Goal: Task Accomplishment & Management: Manage account settings

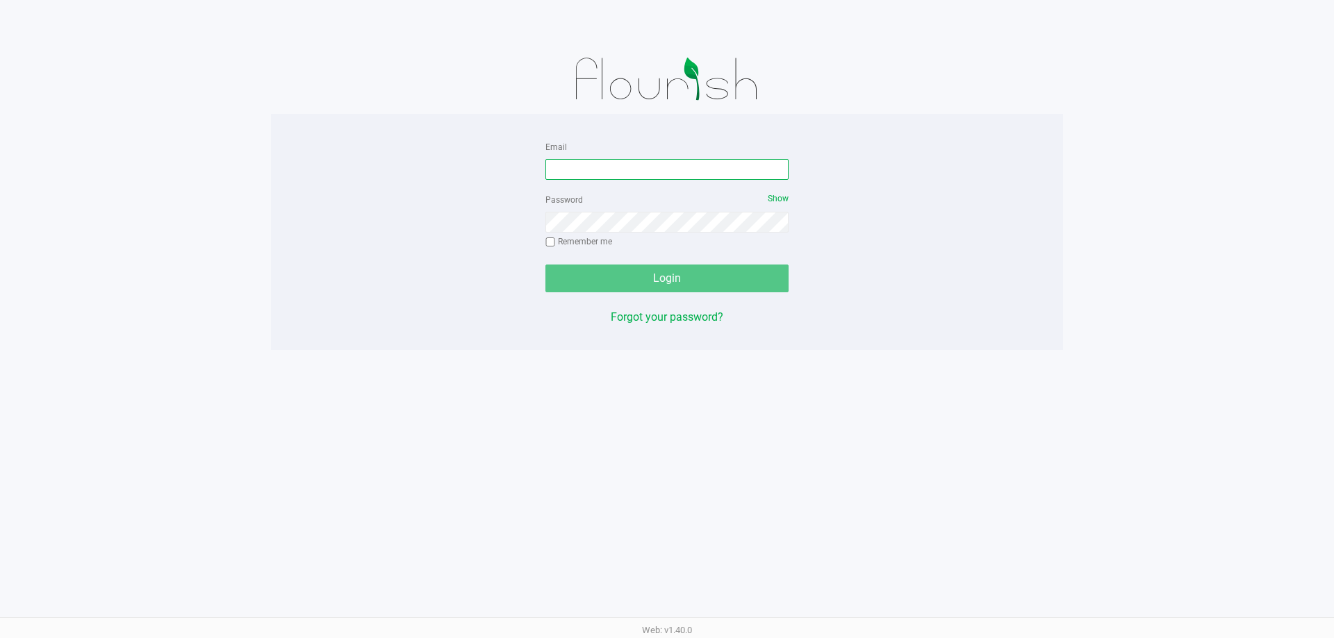
click at [618, 167] on input "Email" at bounding box center [666, 169] width 243 height 21
type input "[EMAIL_ADDRESS][DOMAIN_NAME]"
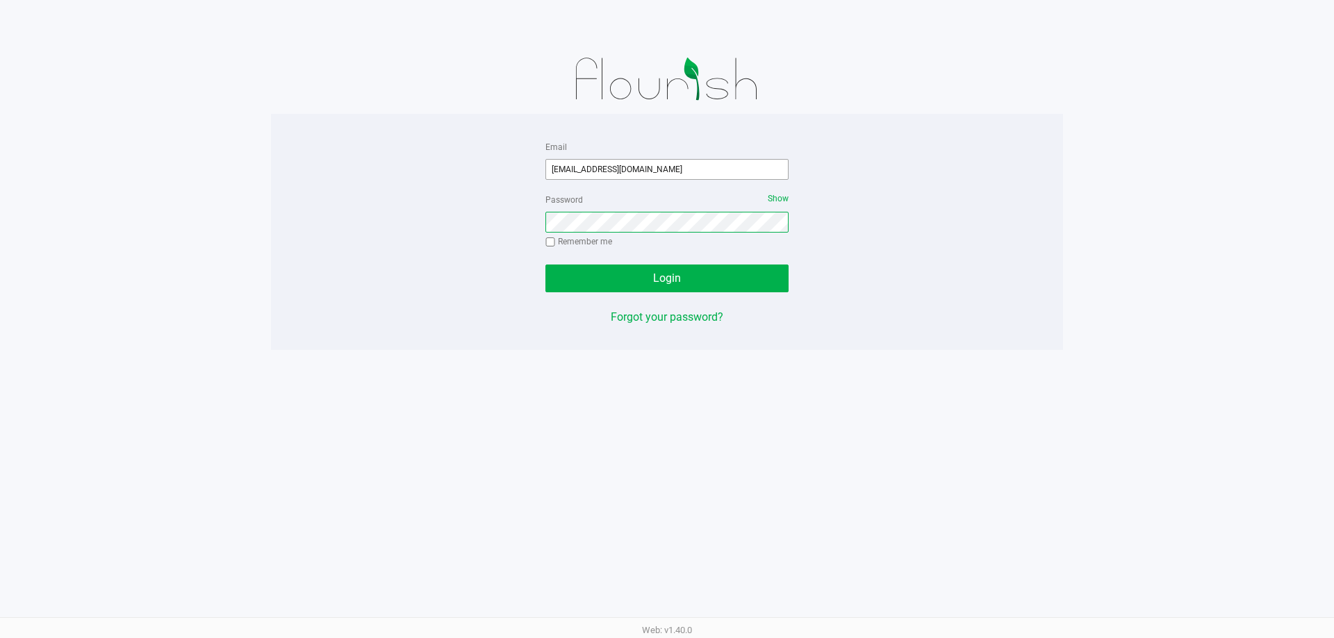
click at [545, 265] on button "Login" at bounding box center [666, 279] width 243 height 28
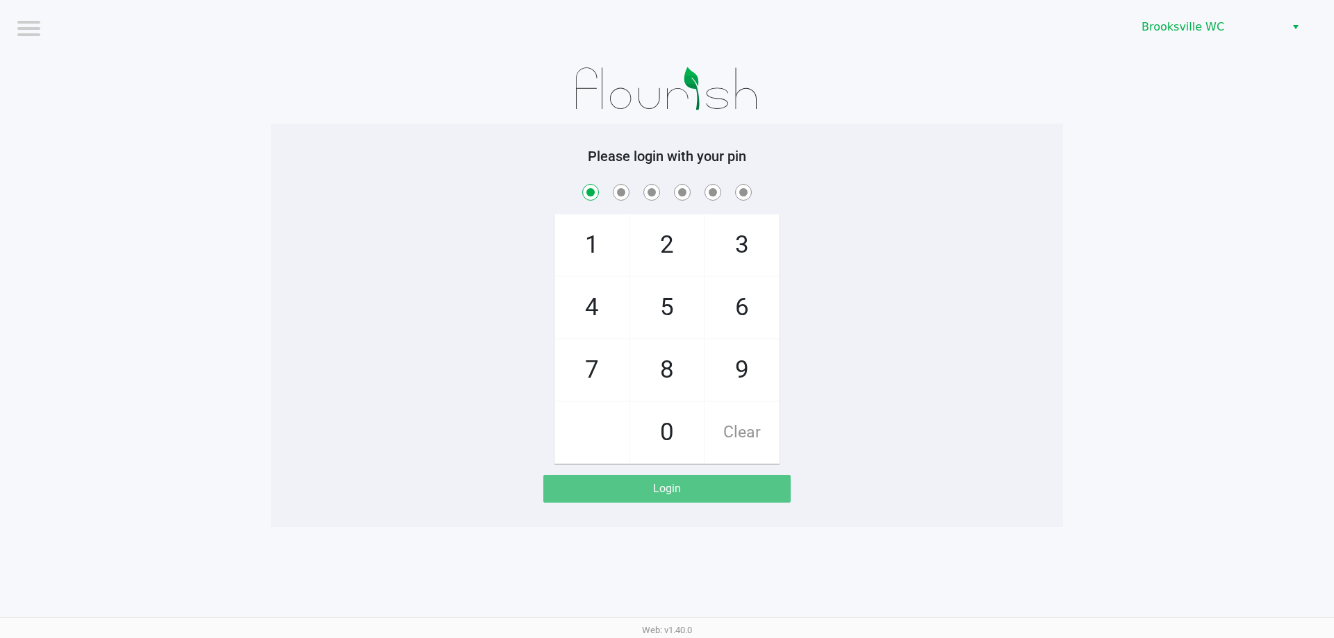
checkbox input "true"
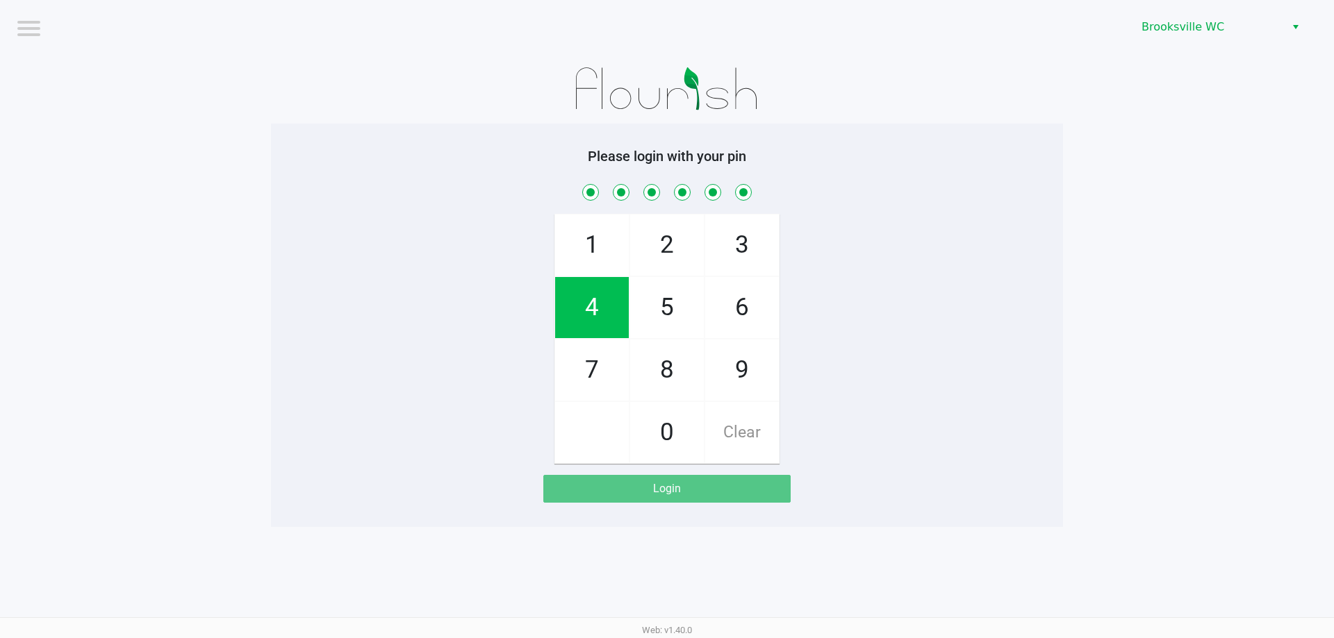
checkbox input "true"
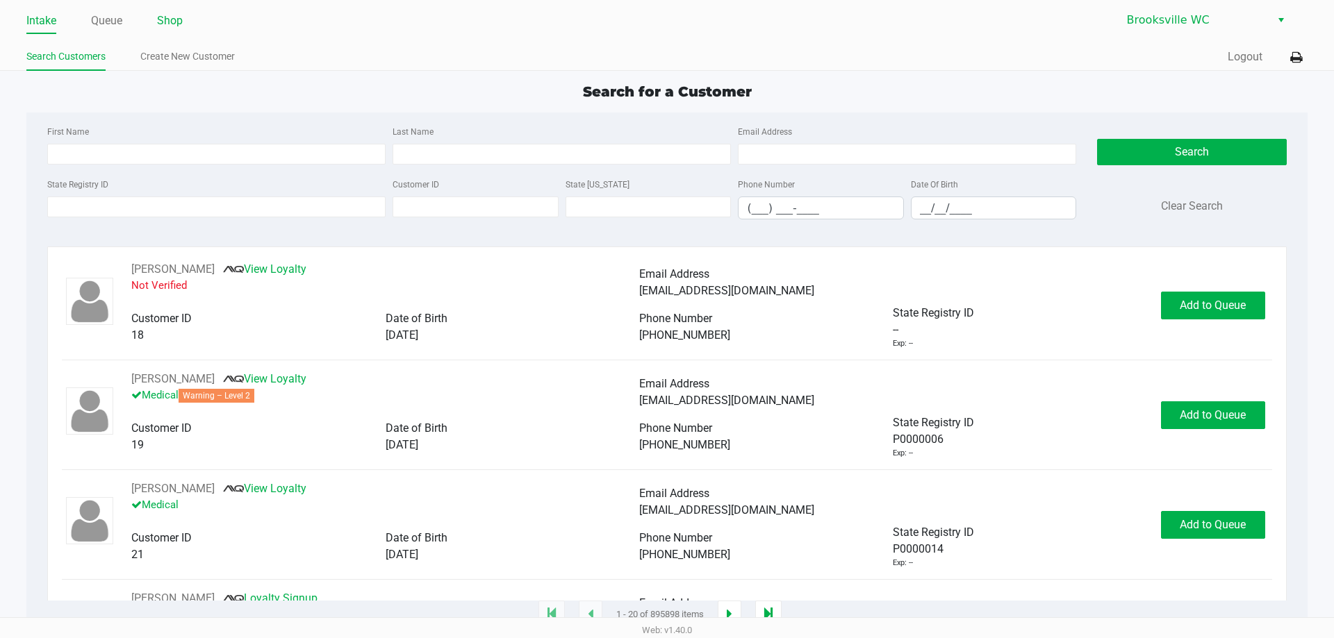
click at [158, 22] on link "Shop" at bounding box center [170, 20] width 26 height 19
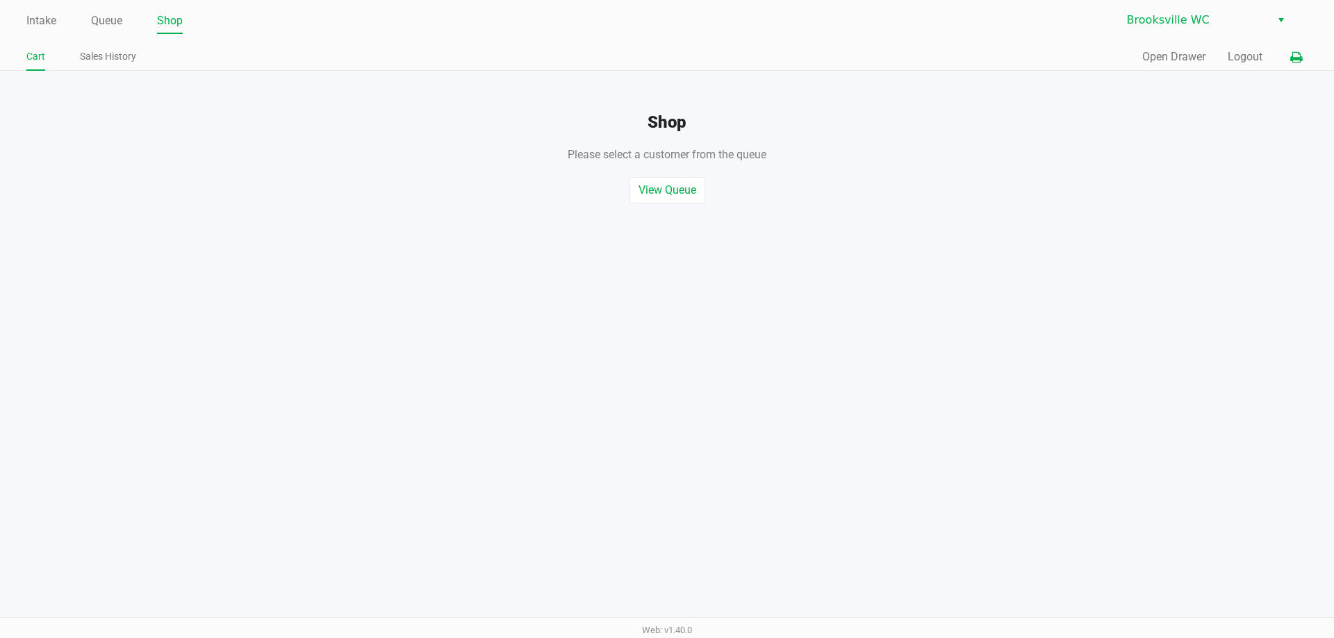
click at [1302, 52] on button at bounding box center [1296, 57] width 23 height 26
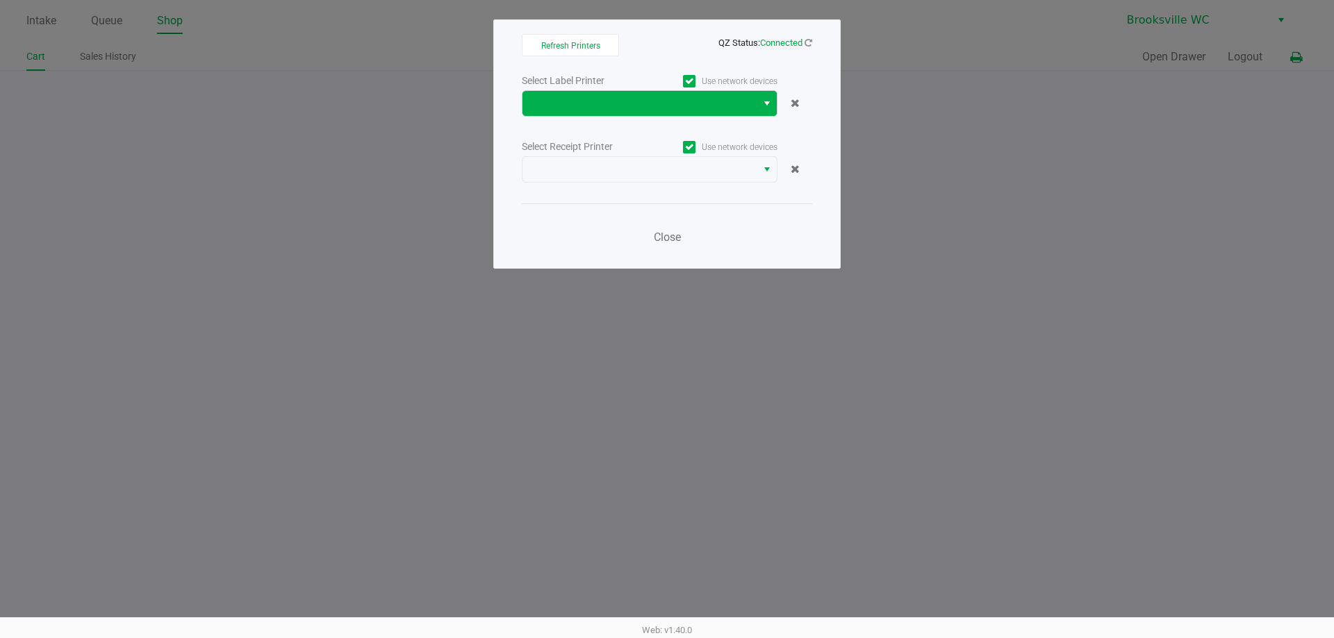
click at [764, 99] on span "Select" at bounding box center [766, 103] width 11 height 17
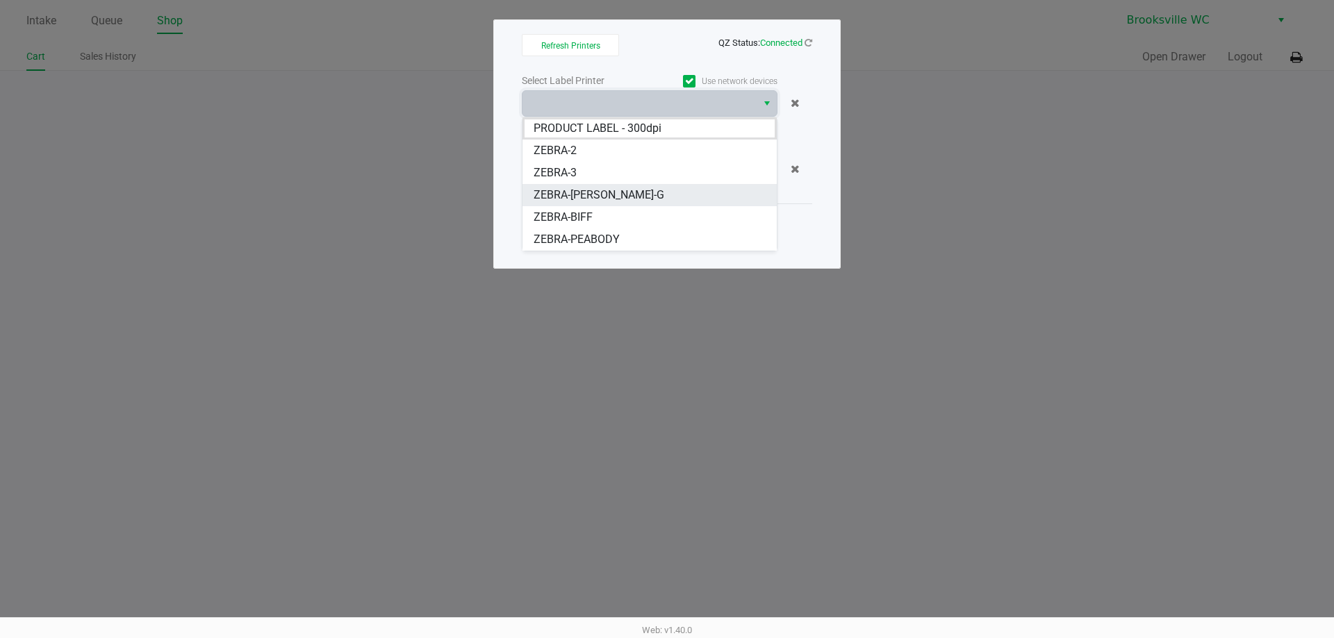
click at [594, 190] on span "ZEBRA-BECKY-G" at bounding box center [599, 195] width 131 height 17
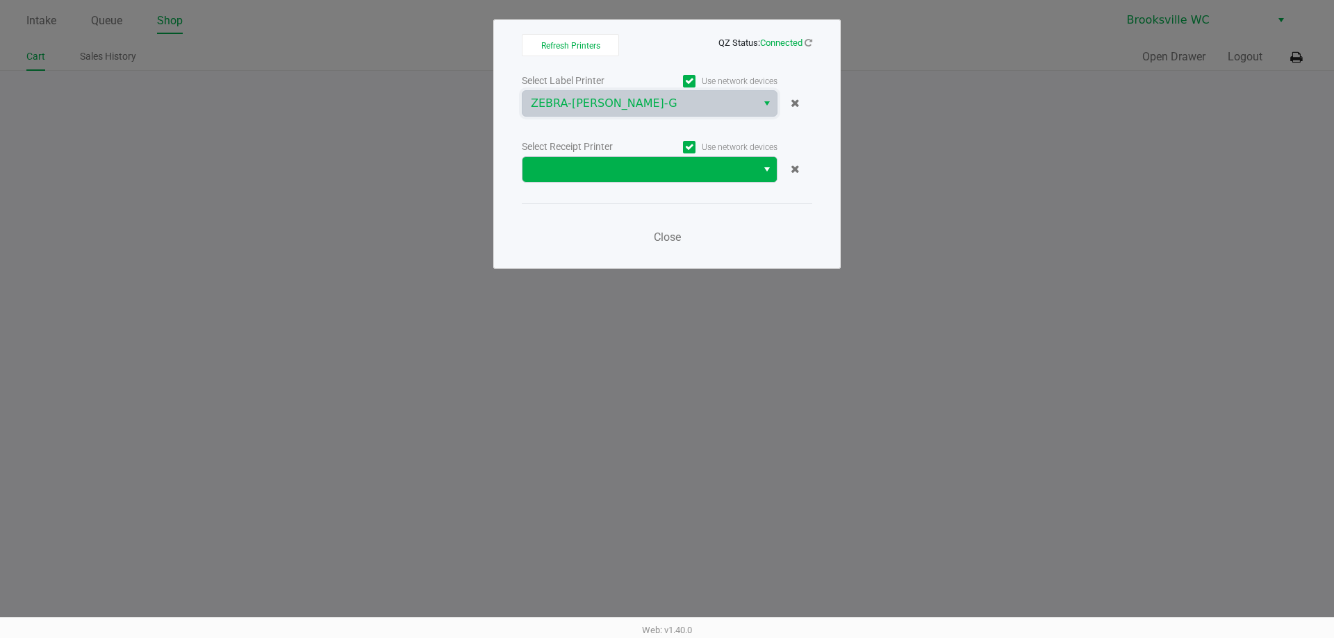
click at [764, 167] on span "Select" at bounding box center [766, 169] width 11 height 17
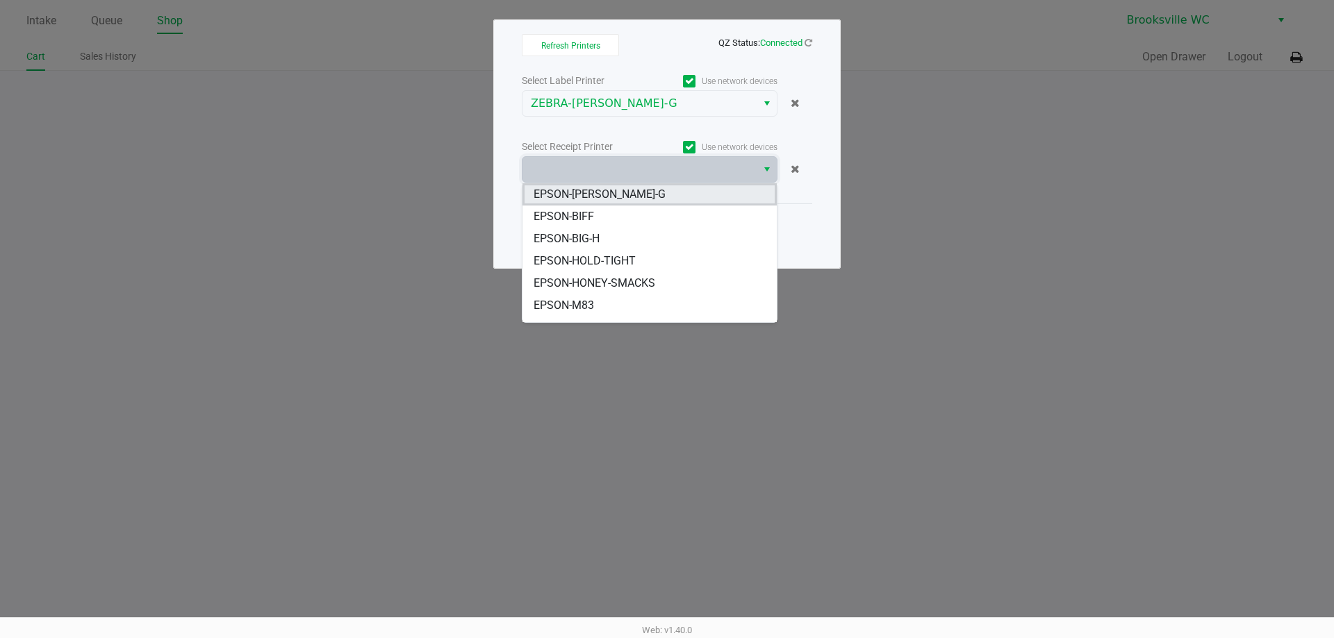
click at [626, 197] on li "EPSON-[PERSON_NAME]-G" at bounding box center [649, 194] width 254 height 22
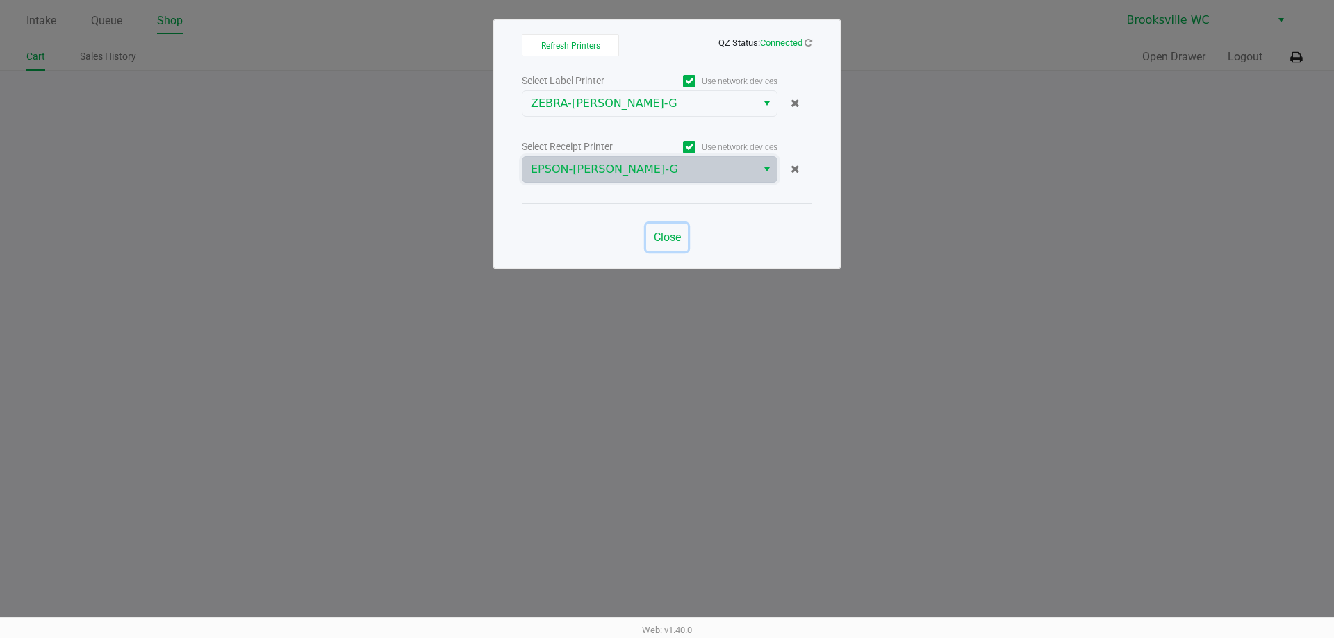
click at [679, 229] on button "Close" at bounding box center [667, 238] width 42 height 28
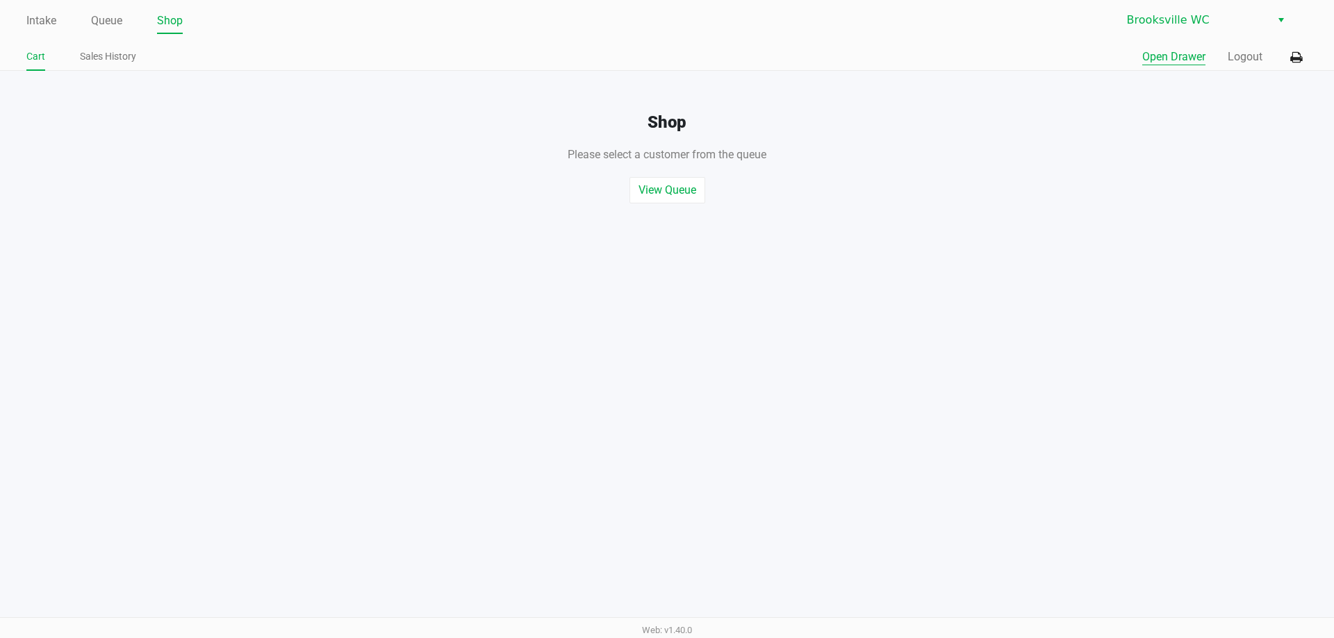
click at [1169, 58] on button "Open Drawer" at bounding box center [1173, 57] width 63 height 17
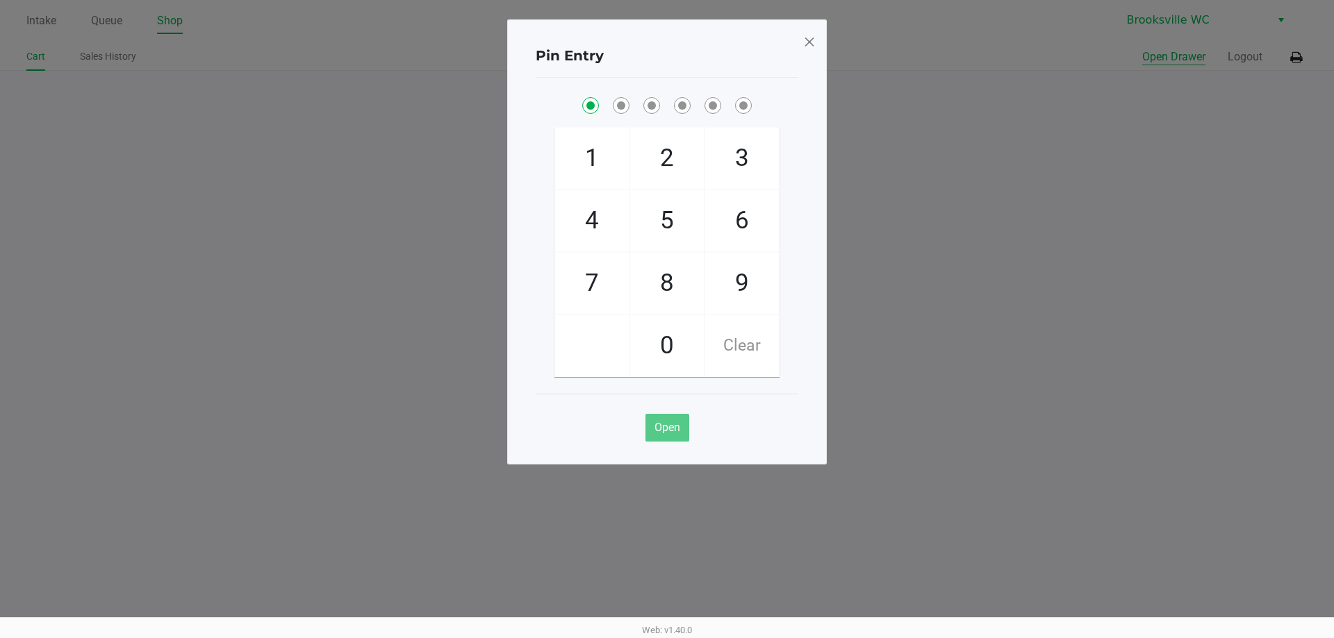
checkbox input "true"
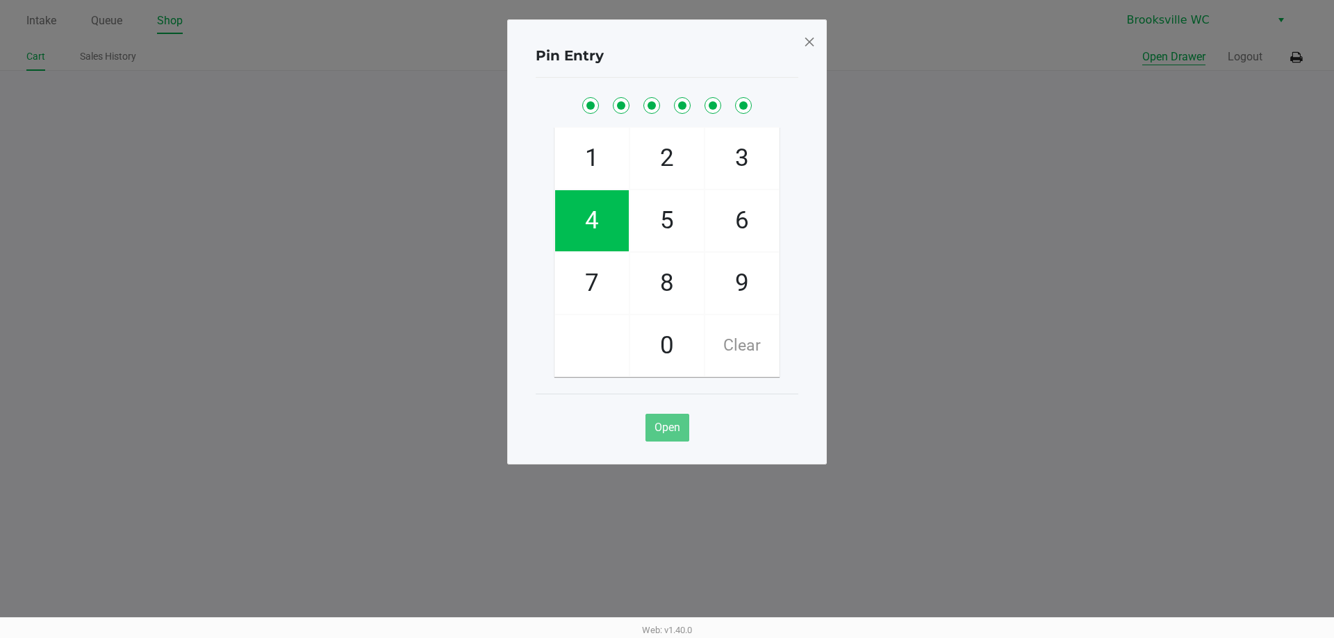
checkbox input "true"
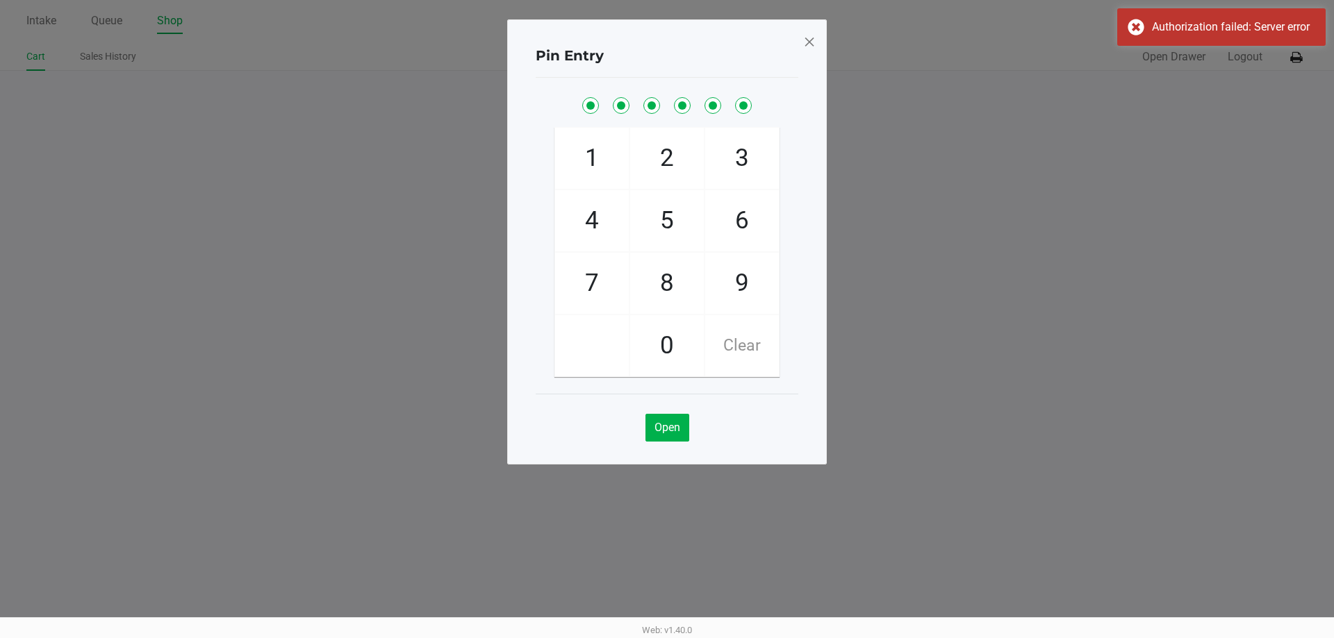
click at [814, 34] on span at bounding box center [809, 42] width 13 height 22
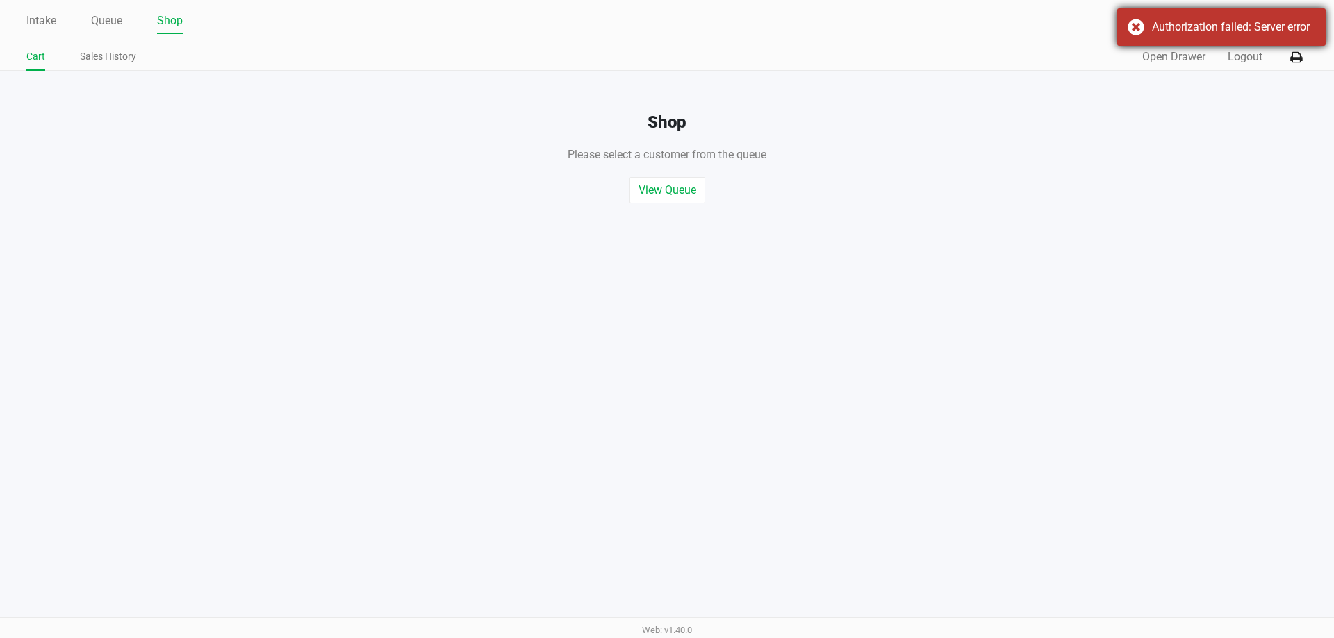
click at [1136, 23] on div "Authorization failed: Server error" at bounding box center [1221, 27] width 208 height 38
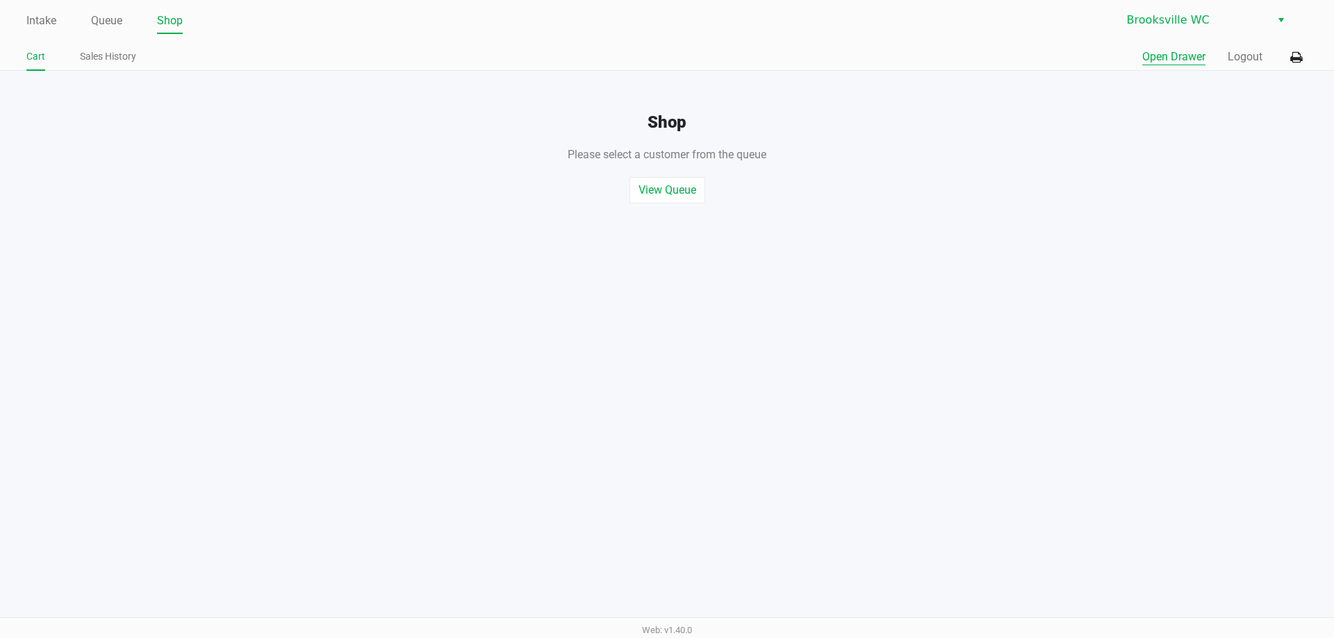
click at [1170, 57] on button "Open Drawer" at bounding box center [1173, 57] width 63 height 17
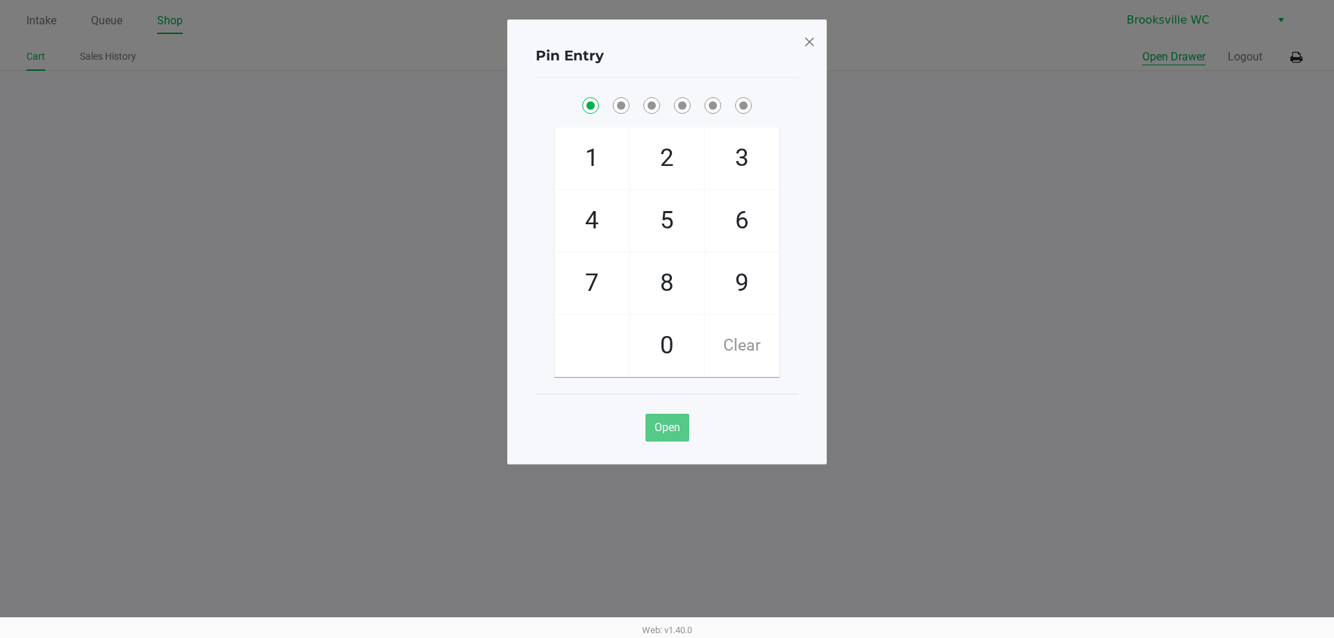
checkbox input "true"
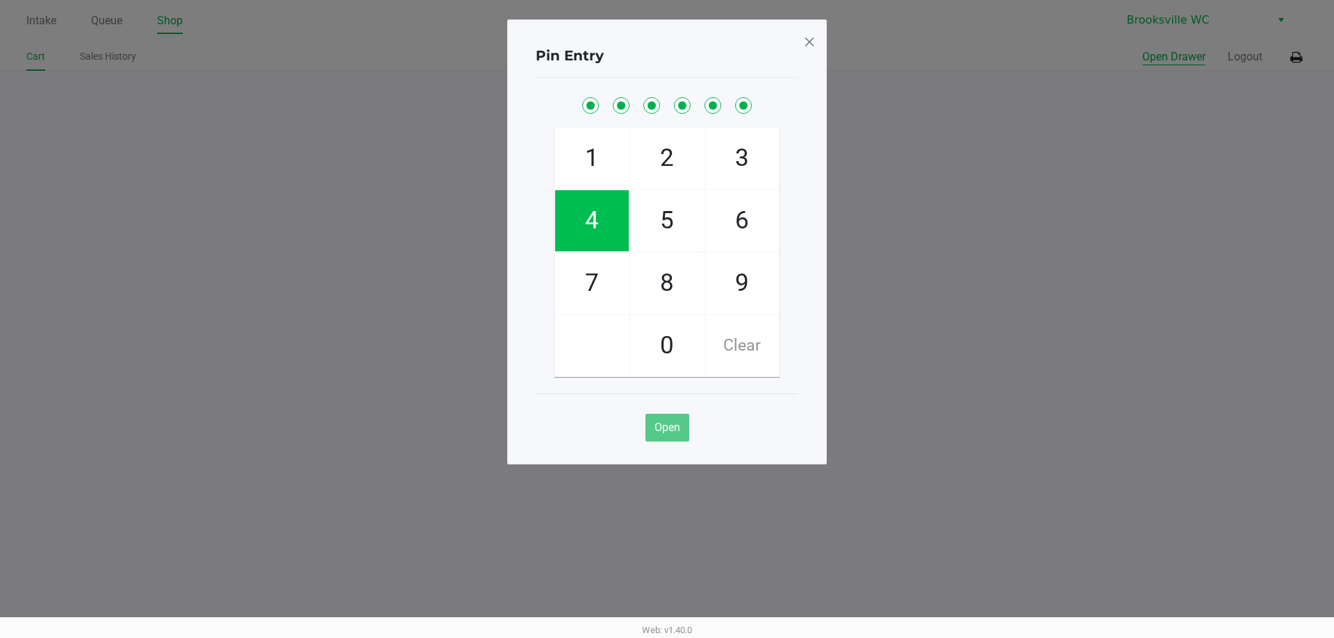
checkbox input "true"
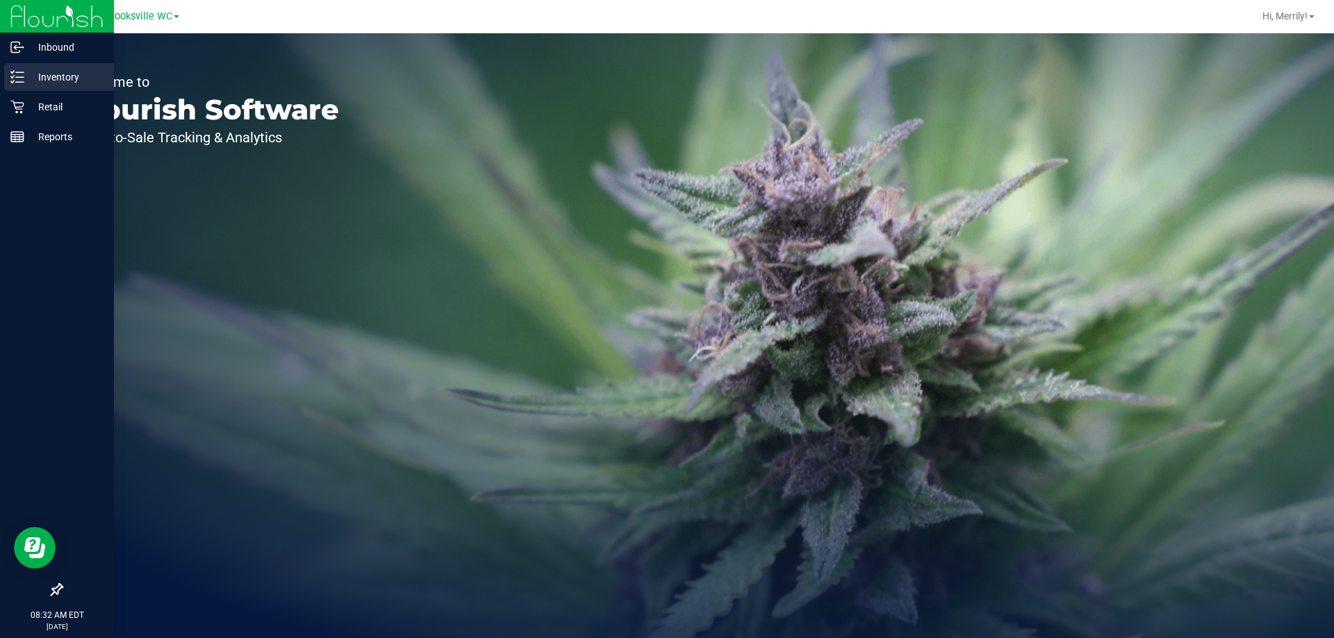
click at [17, 68] on div "Inventory" at bounding box center [59, 77] width 110 height 28
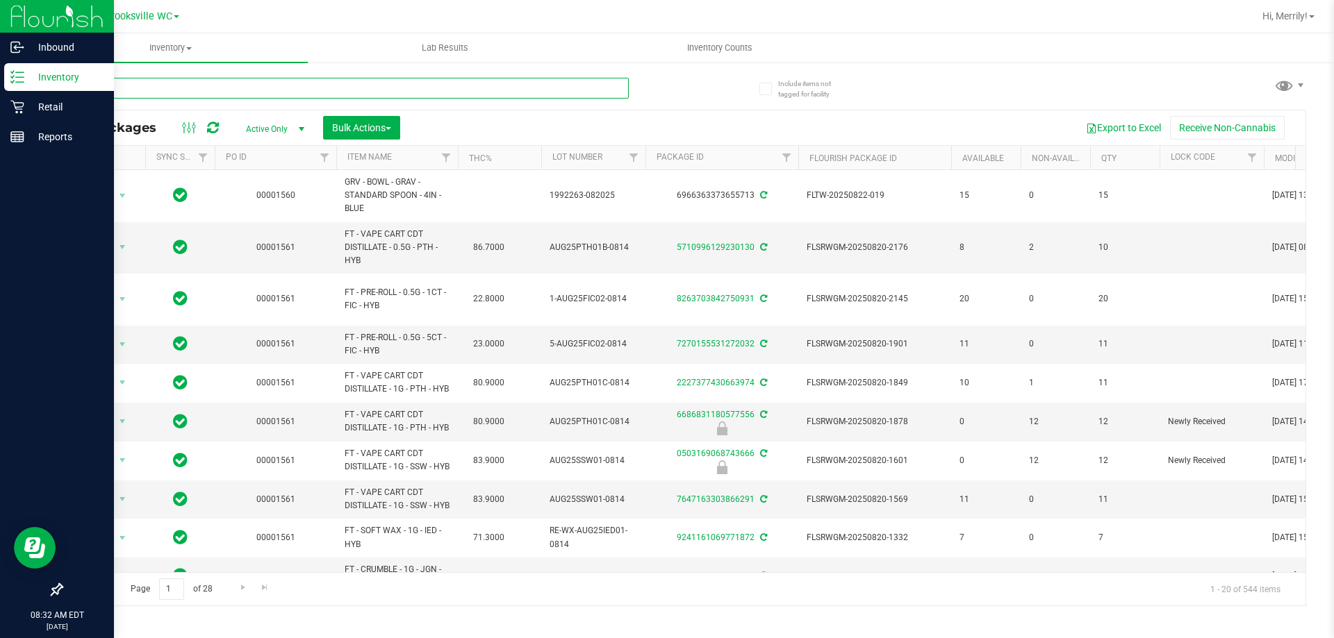
click at [329, 92] on input "text" at bounding box center [345, 88] width 568 height 21
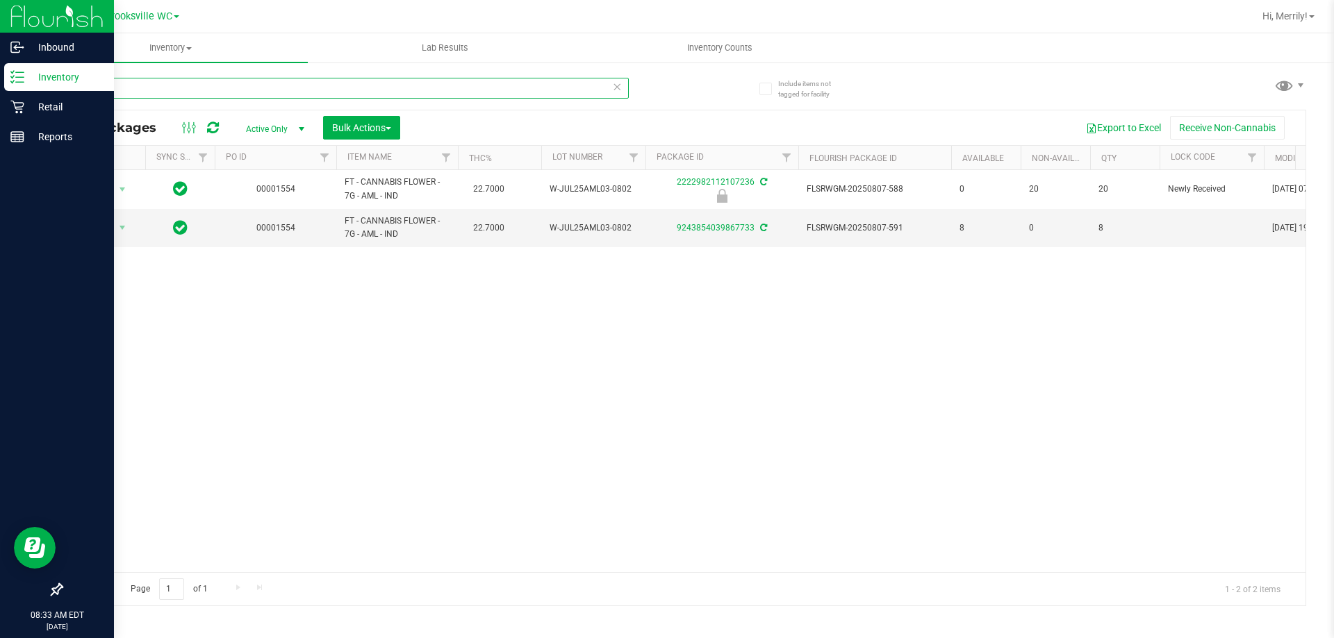
drag, startPoint x: 109, startPoint y: 88, endPoint x: 0, endPoint y: 88, distance: 109.1
click at [0, 88] on div "Inbound Inventory Retail Reports 08:33 AM EDT 08/27/2025 08/27 Brooksville WC H…" at bounding box center [667, 319] width 1334 height 638
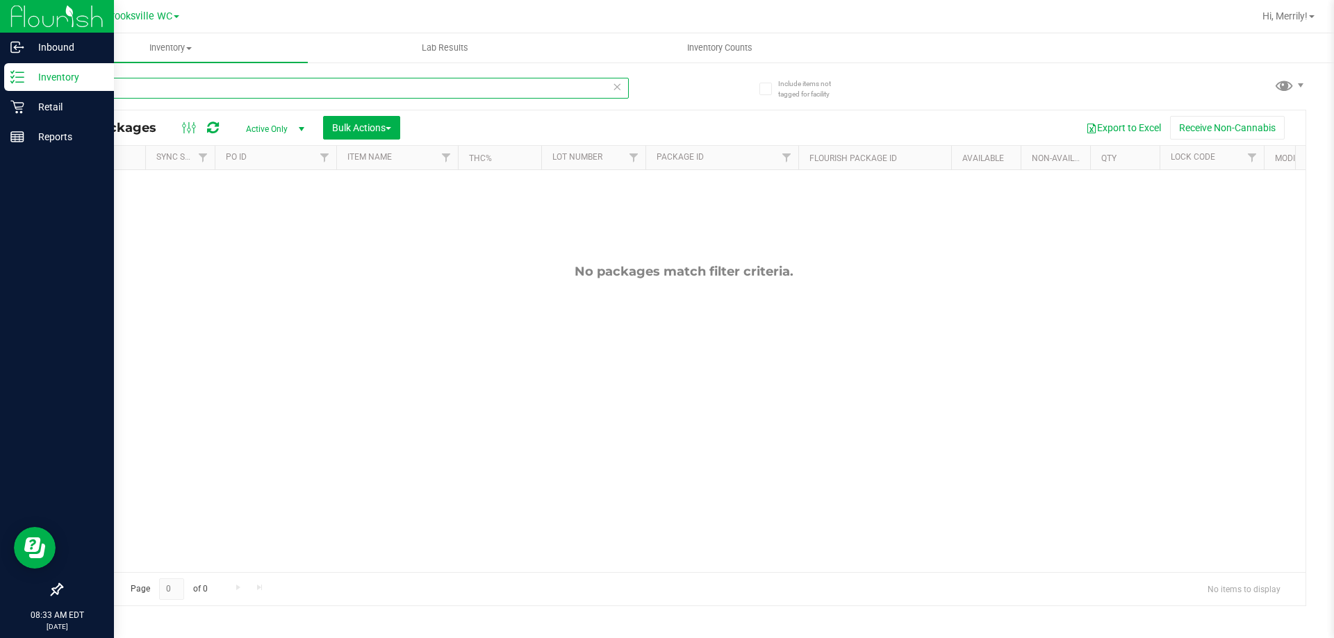
drag, startPoint x: 96, startPoint y: 84, endPoint x: 32, endPoint y: 188, distance: 122.2
click at [0, 79] on div "Inbound Inventory Retail Reports 08:33 AM EDT 08/27/2025 08/27 Brooksville WC H…" at bounding box center [667, 319] width 1334 height 638
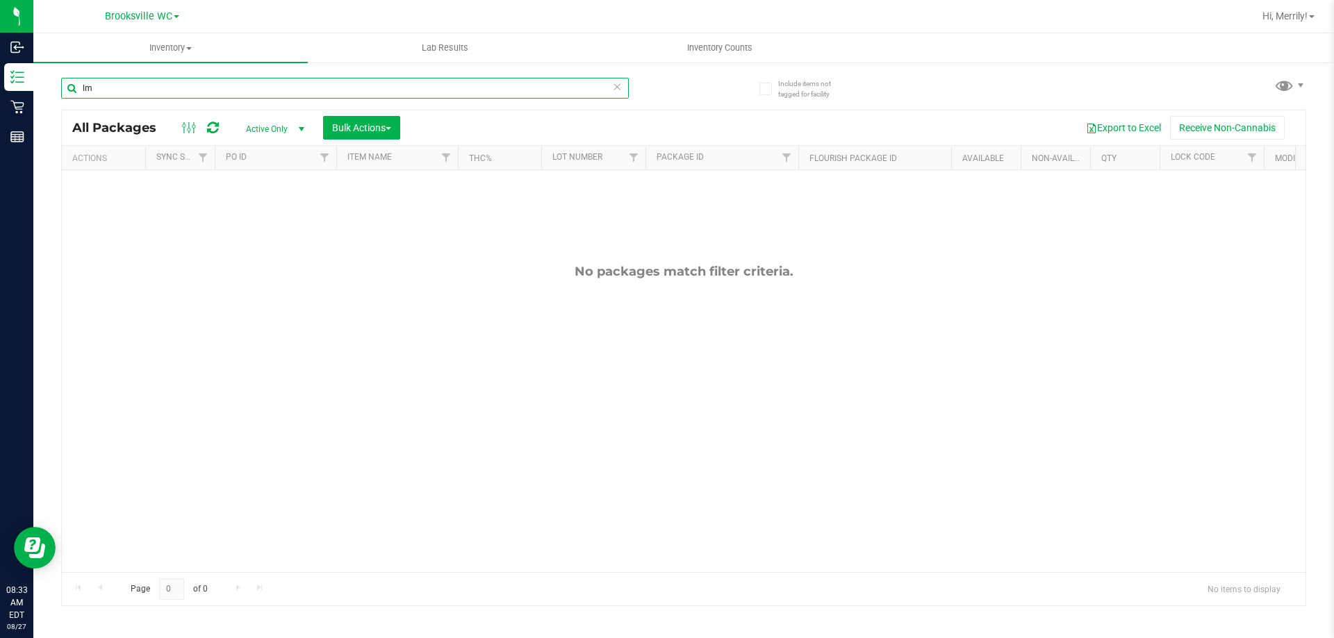
type input "lmz"
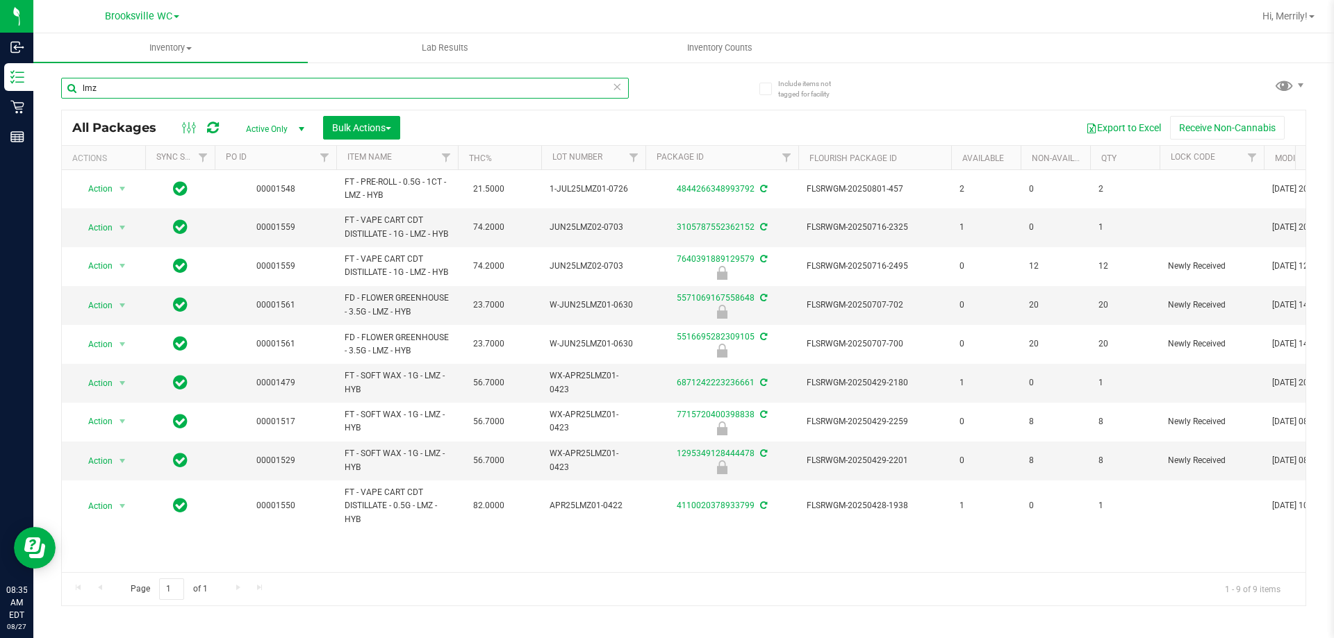
click at [110, 84] on input "lmz" at bounding box center [345, 88] width 568 height 21
click at [109, 85] on input "lmz" at bounding box center [345, 88] width 568 height 21
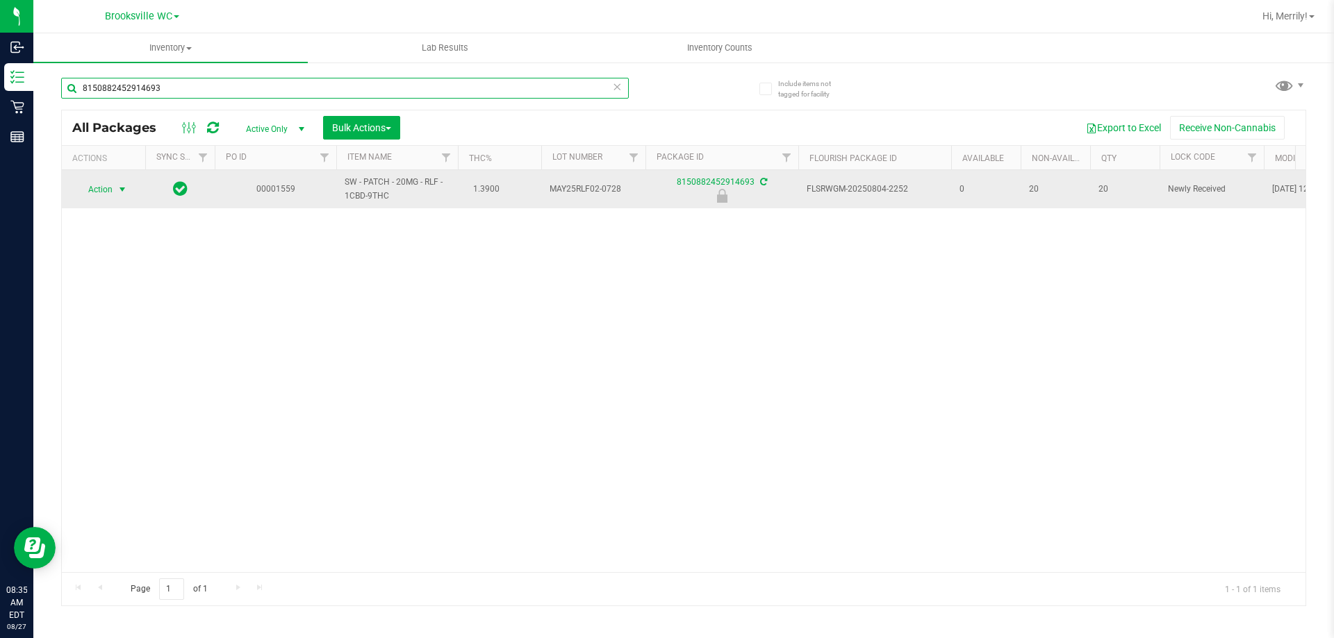
type input "8150882452914693"
click at [119, 188] on span "select" at bounding box center [122, 189] width 11 height 11
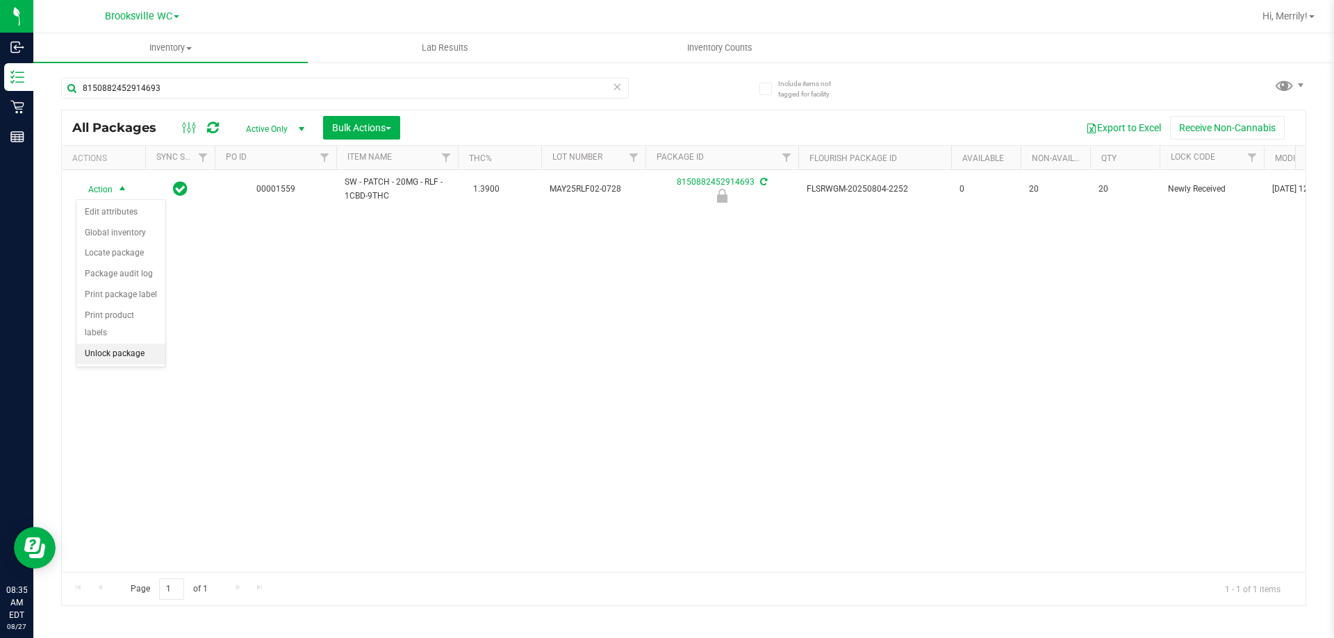
click at [120, 344] on li "Unlock package" at bounding box center [120, 354] width 89 height 21
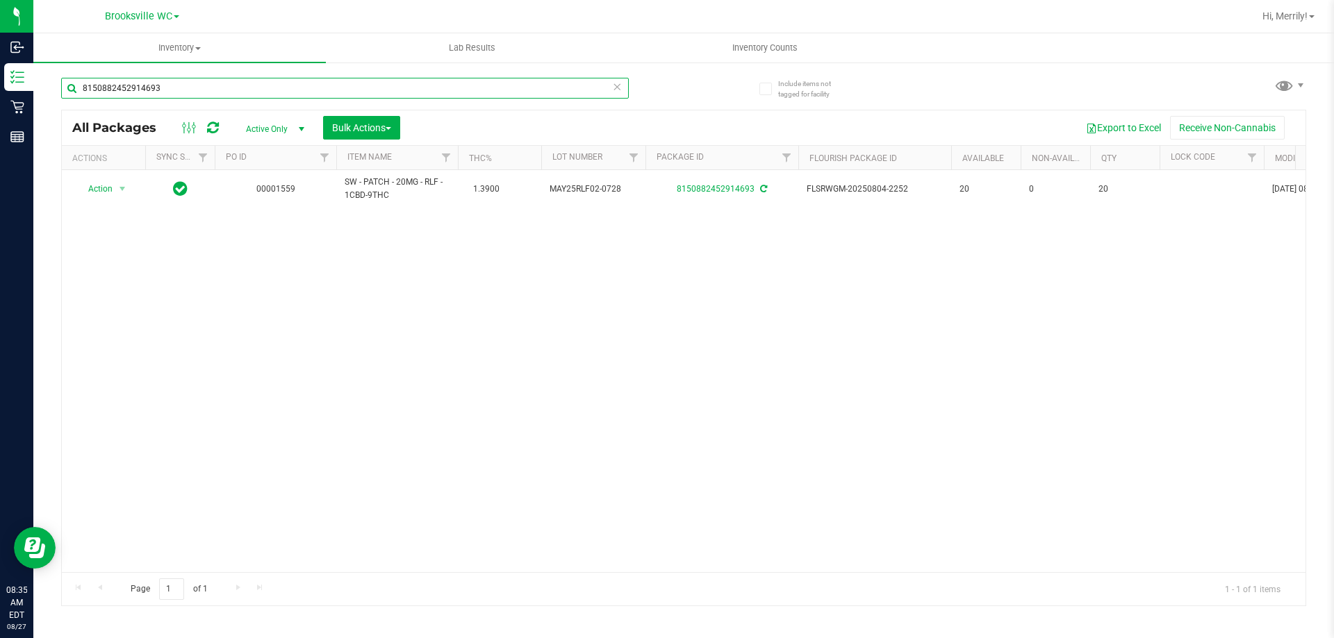
click at [170, 85] on input "8150882452914693" at bounding box center [345, 88] width 568 height 21
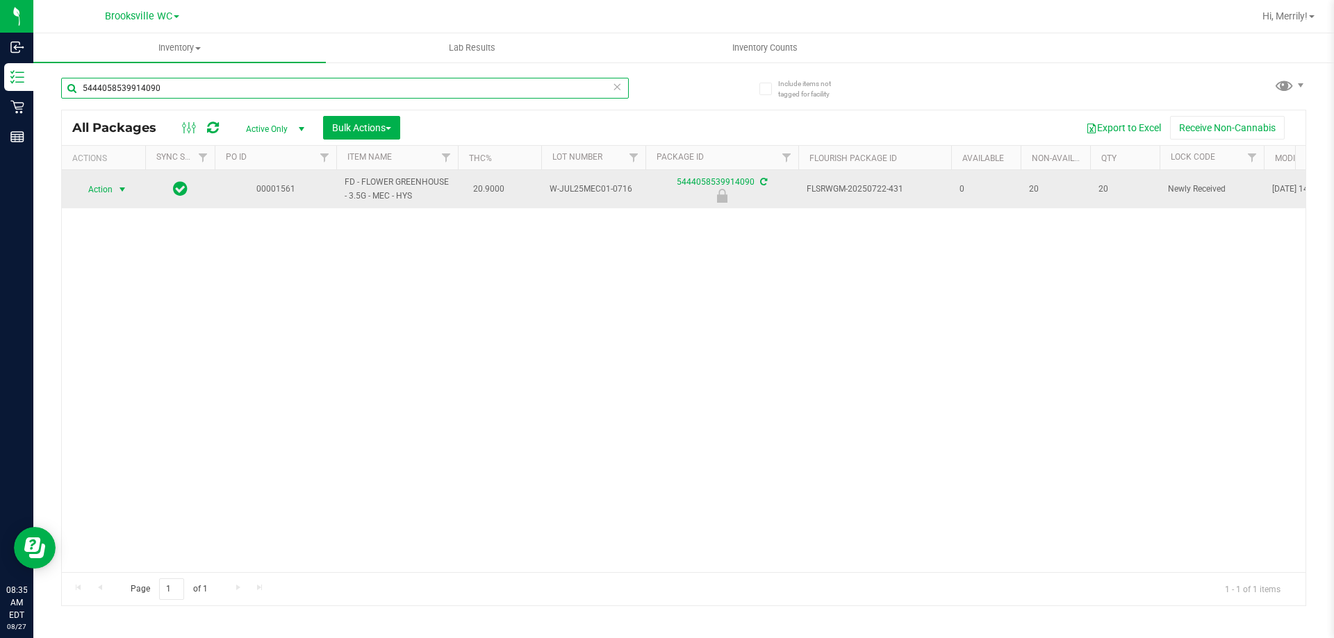
type input "5444058539914090"
click at [124, 188] on span "select" at bounding box center [122, 189] width 11 height 11
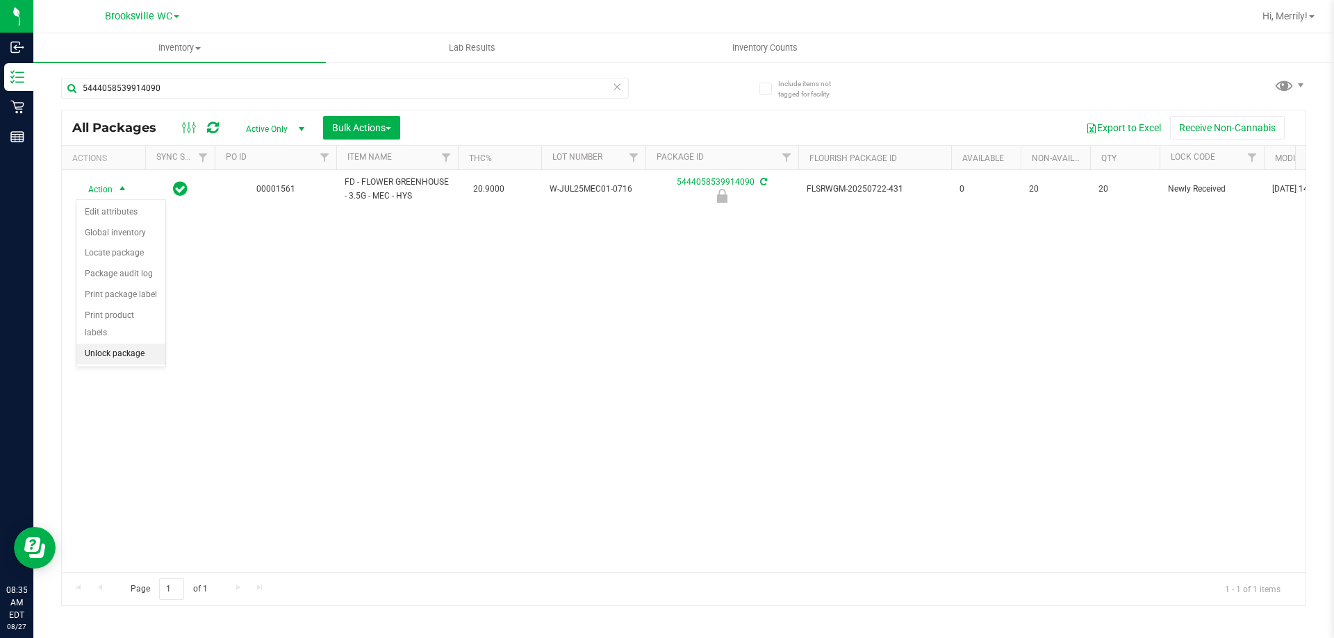
click at [133, 344] on li "Unlock package" at bounding box center [120, 354] width 89 height 21
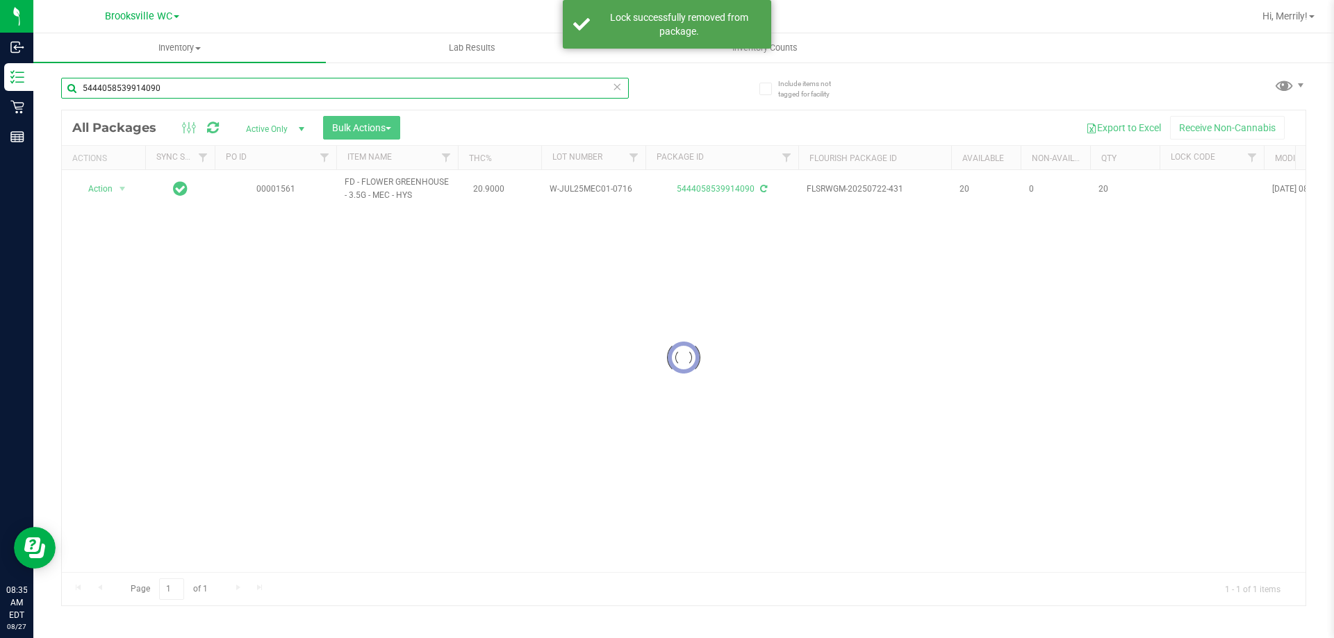
click at [162, 86] on input "5444058539914090" at bounding box center [345, 88] width 568 height 21
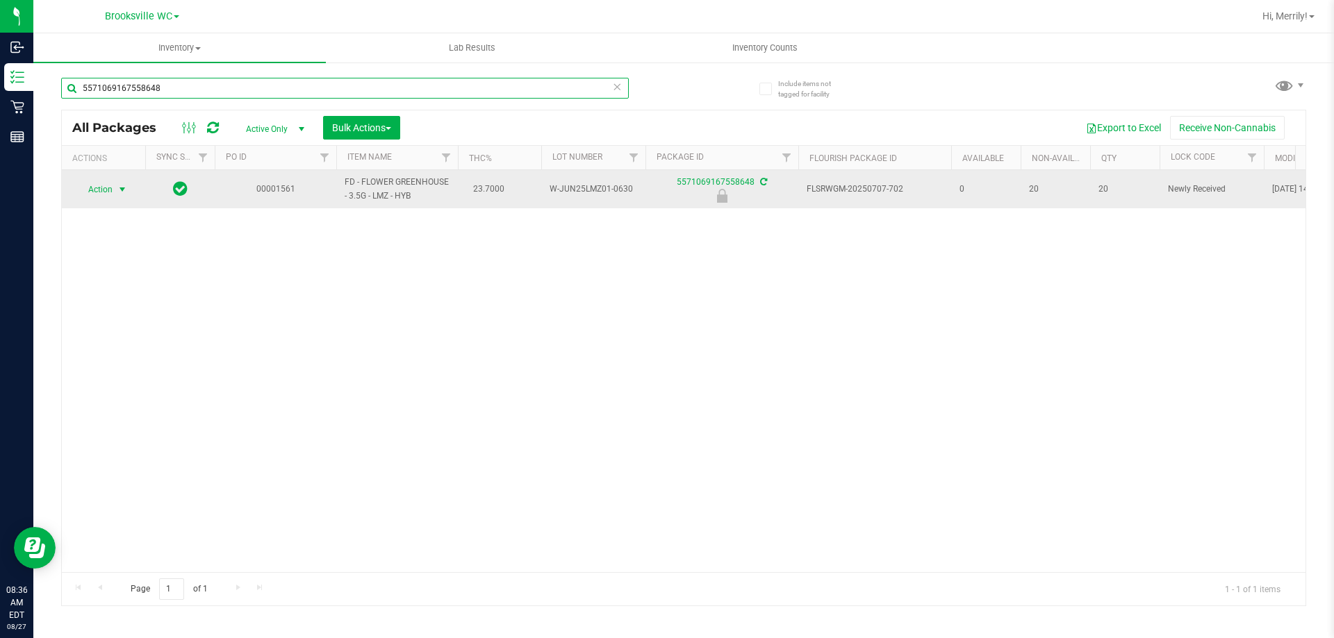
type input "5571069167558648"
click at [121, 185] on span "select" at bounding box center [122, 189] width 11 height 11
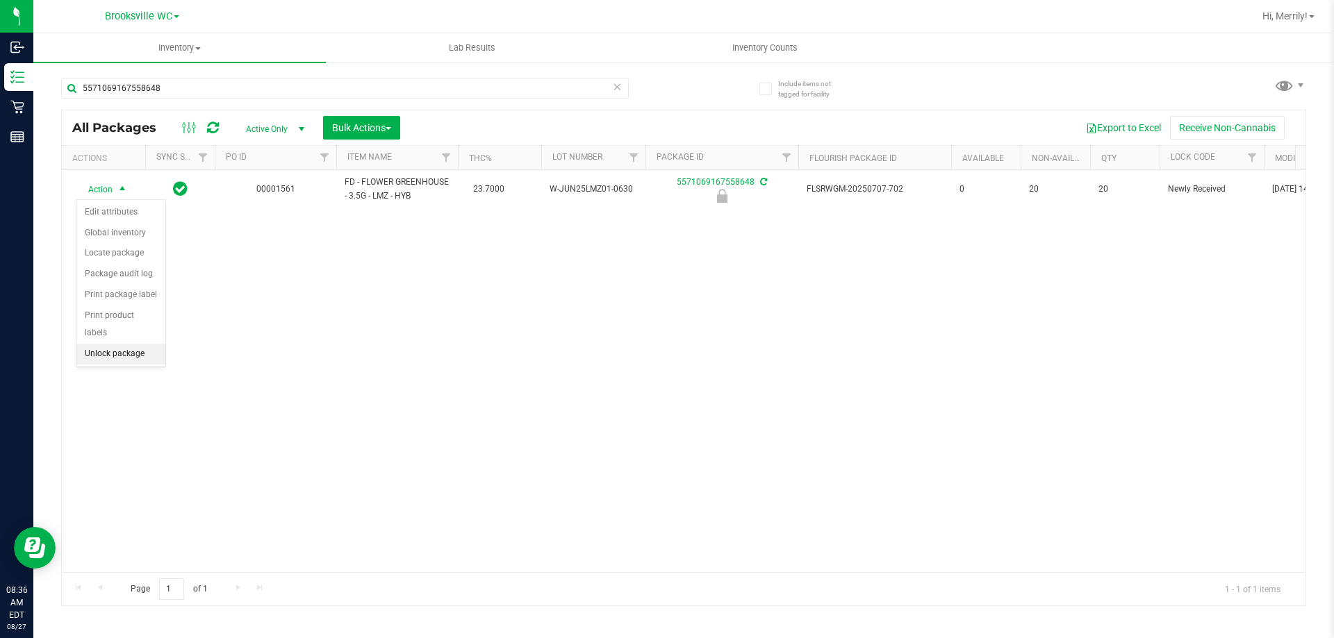
click at [117, 344] on li "Unlock package" at bounding box center [120, 354] width 89 height 21
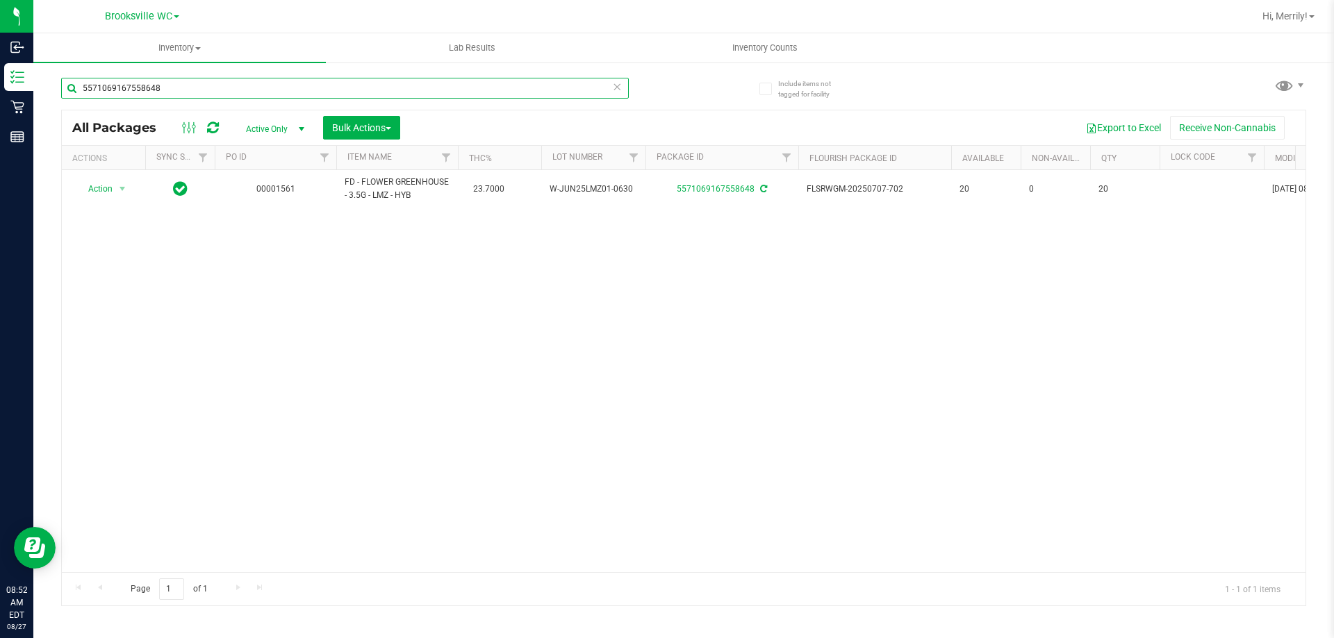
click at [171, 83] on input "5571069167558648" at bounding box center [345, 88] width 568 height 21
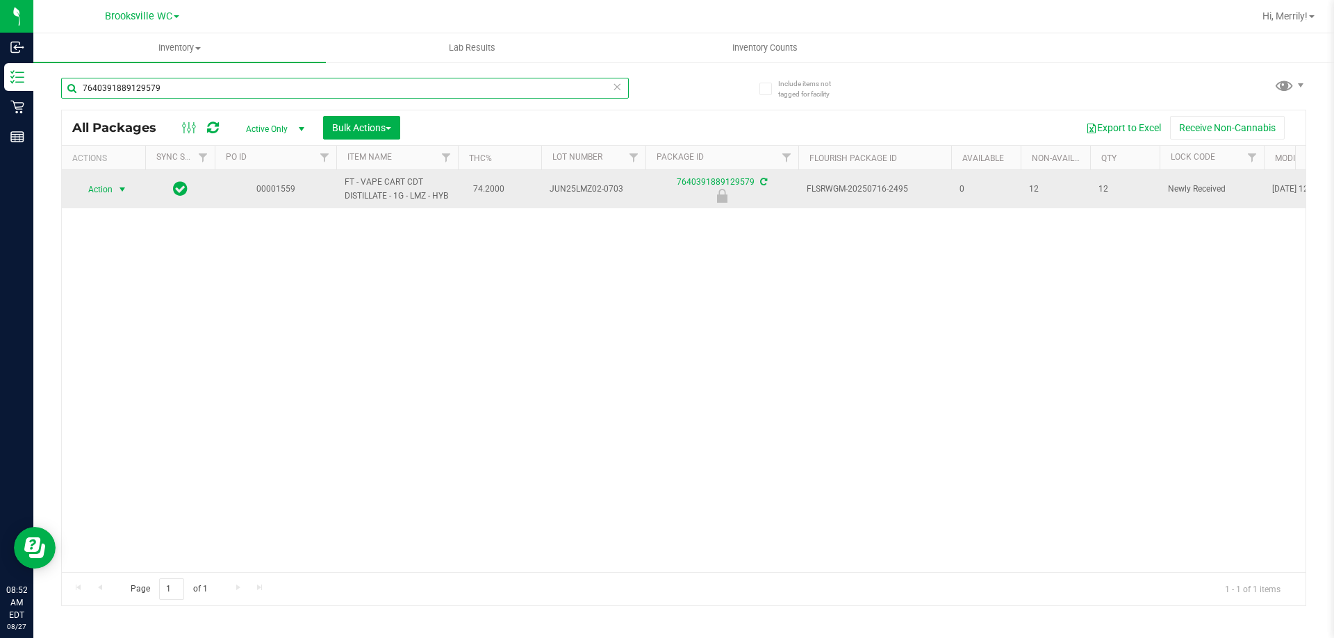
type input "7640391889129579"
click at [119, 192] on span "select" at bounding box center [122, 189] width 11 height 11
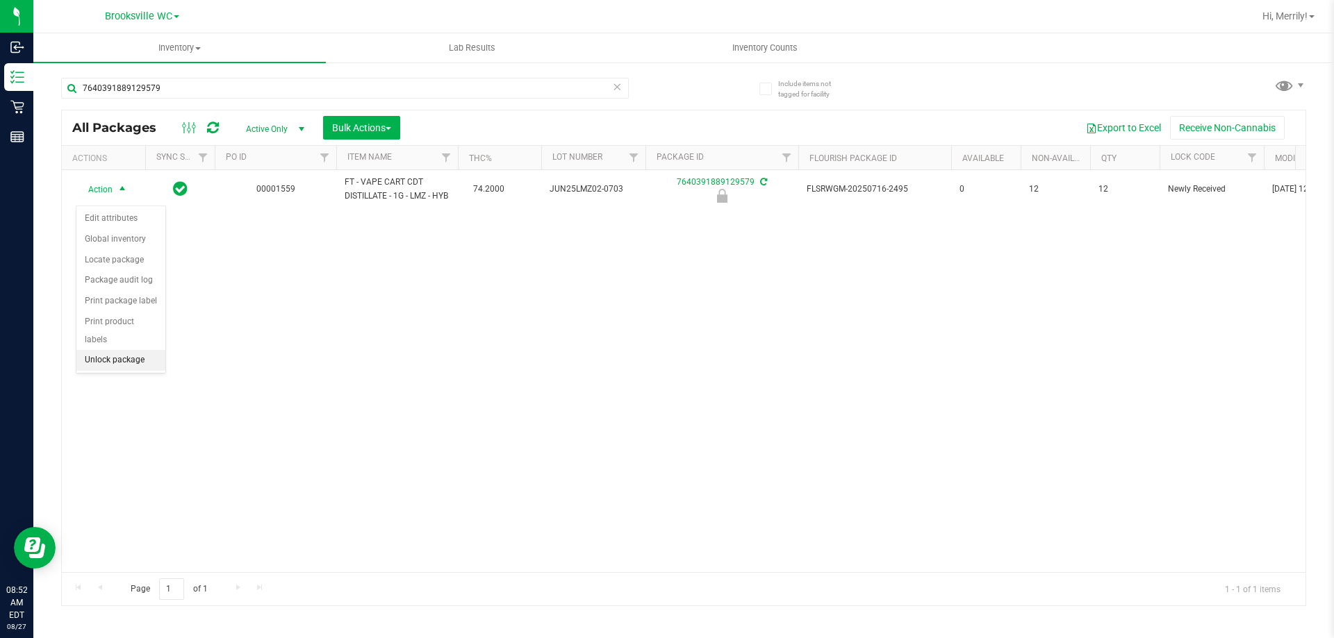
click at [115, 350] on li "Unlock package" at bounding box center [120, 360] width 89 height 21
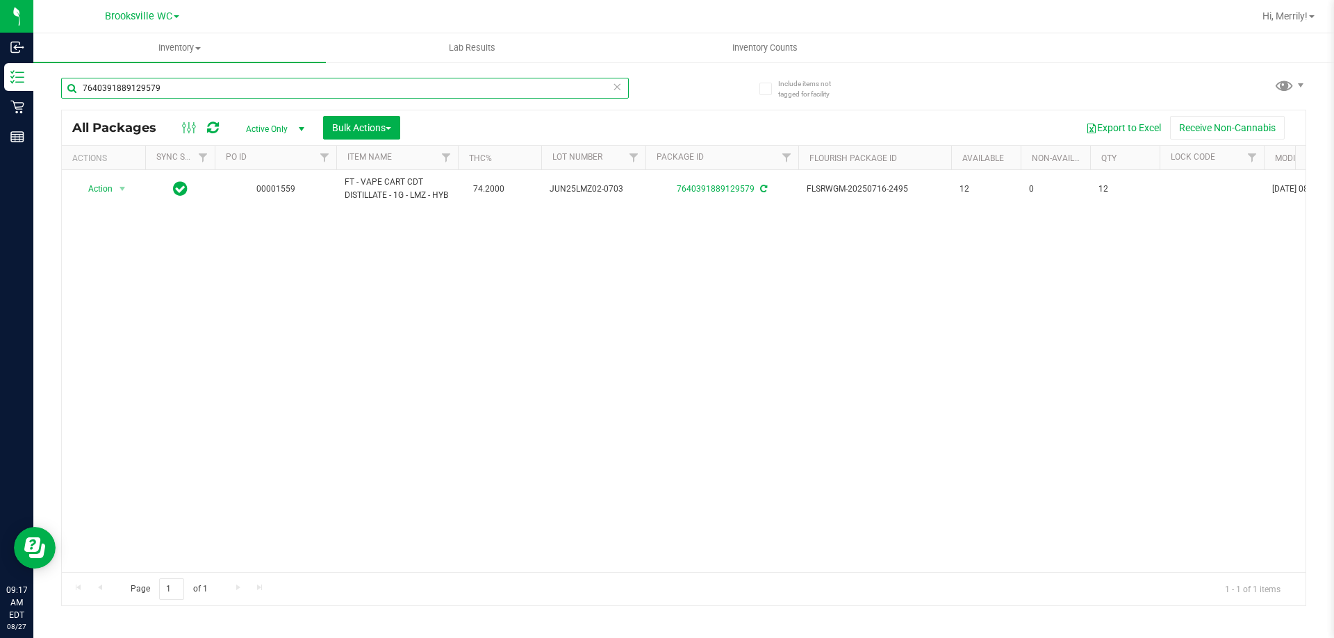
click at [170, 88] on input "7640391889129579" at bounding box center [345, 88] width 568 height 21
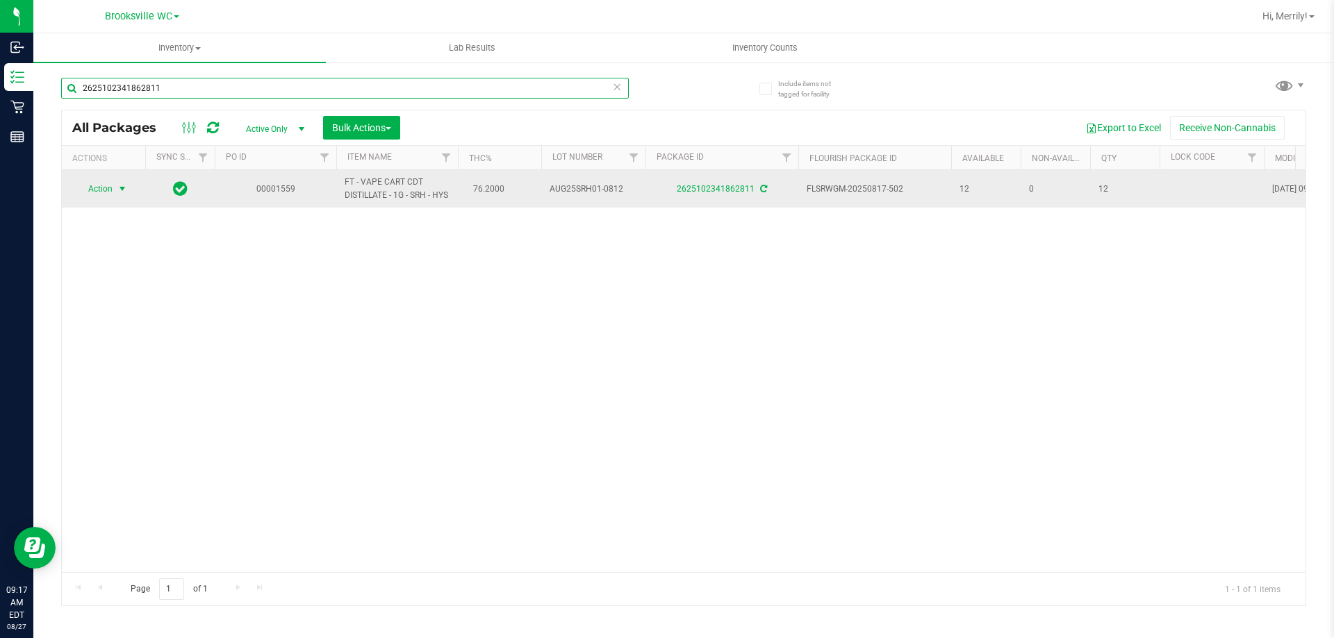
type input "2625102341862811"
click at [118, 189] on span "select" at bounding box center [122, 188] width 17 height 19
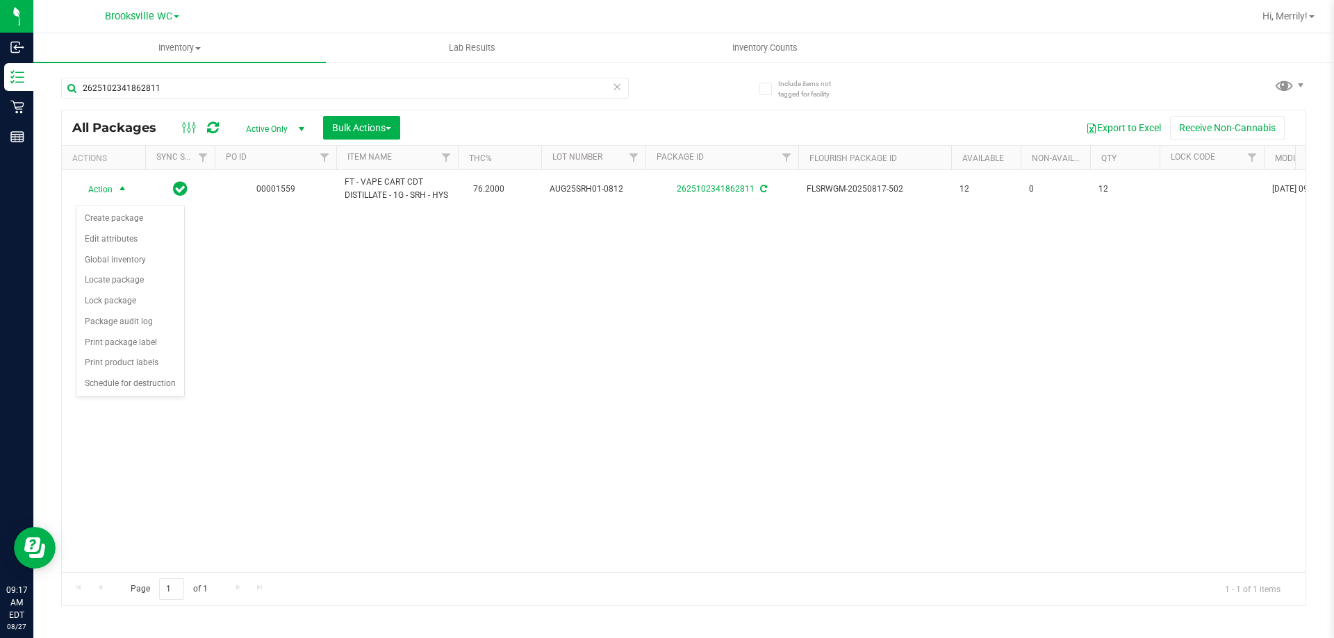
drag, startPoint x: 329, startPoint y: 346, endPoint x: 348, endPoint y: 291, distance: 58.2
click at [331, 343] on div "Action Action Create package Edit attributes Global inventory Locate package Lo…" at bounding box center [684, 371] width 1244 height 402
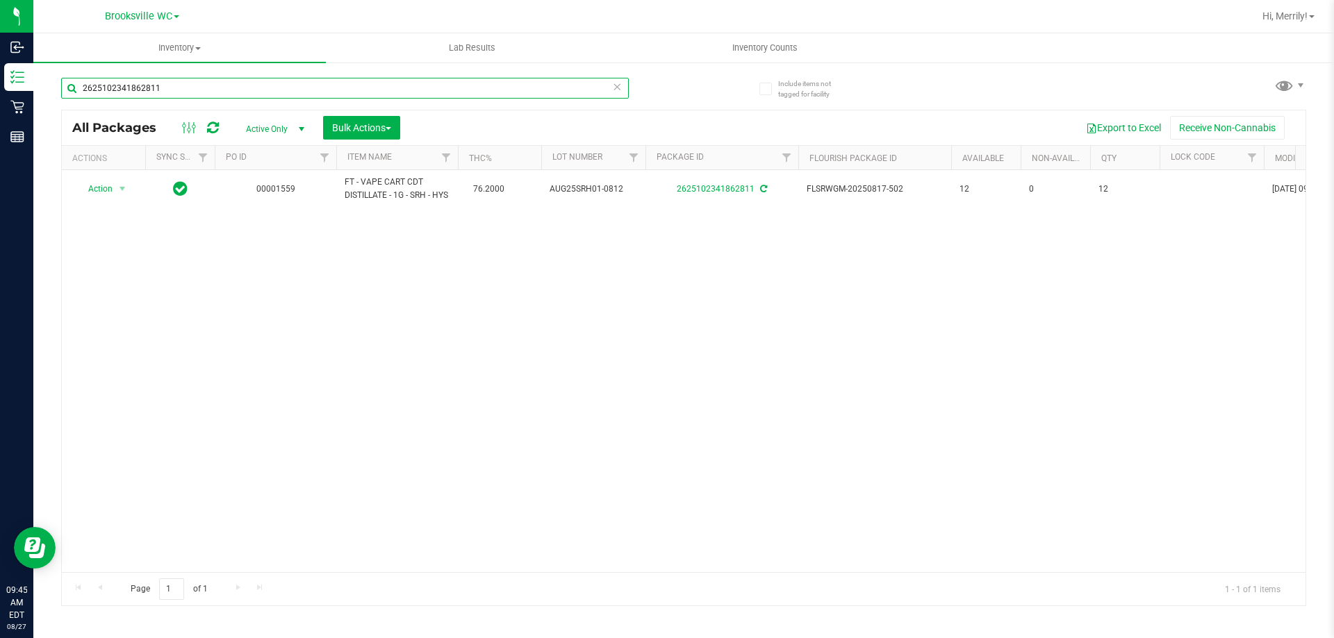
click at [179, 86] on input "2625102341862811" at bounding box center [345, 88] width 568 height 21
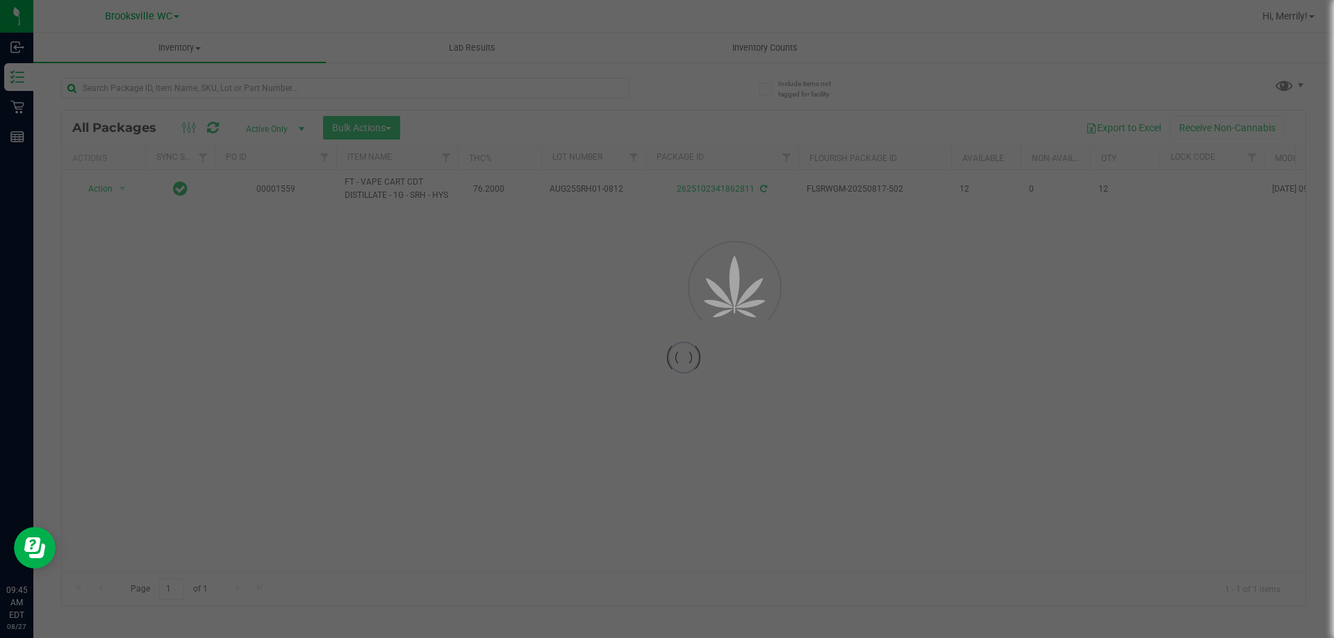
click at [361, 126] on div at bounding box center [667, 319] width 1334 height 638
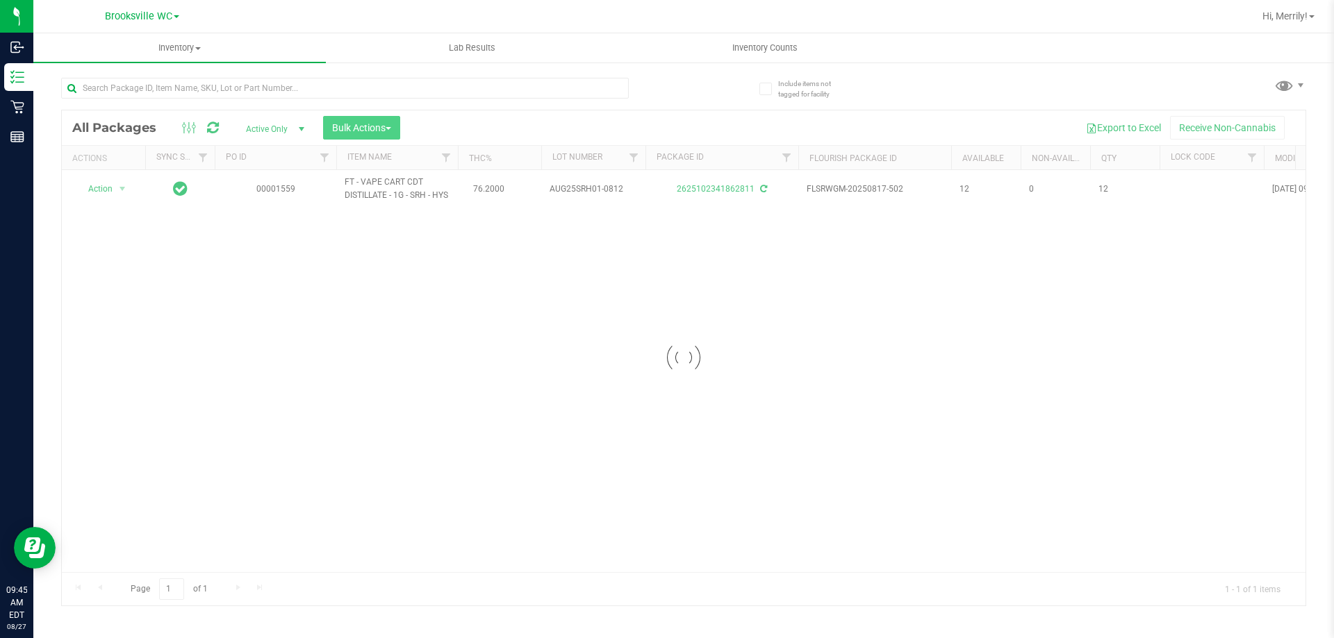
click at [361, 126] on div at bounding box center [684, 357] width 1244 height 495
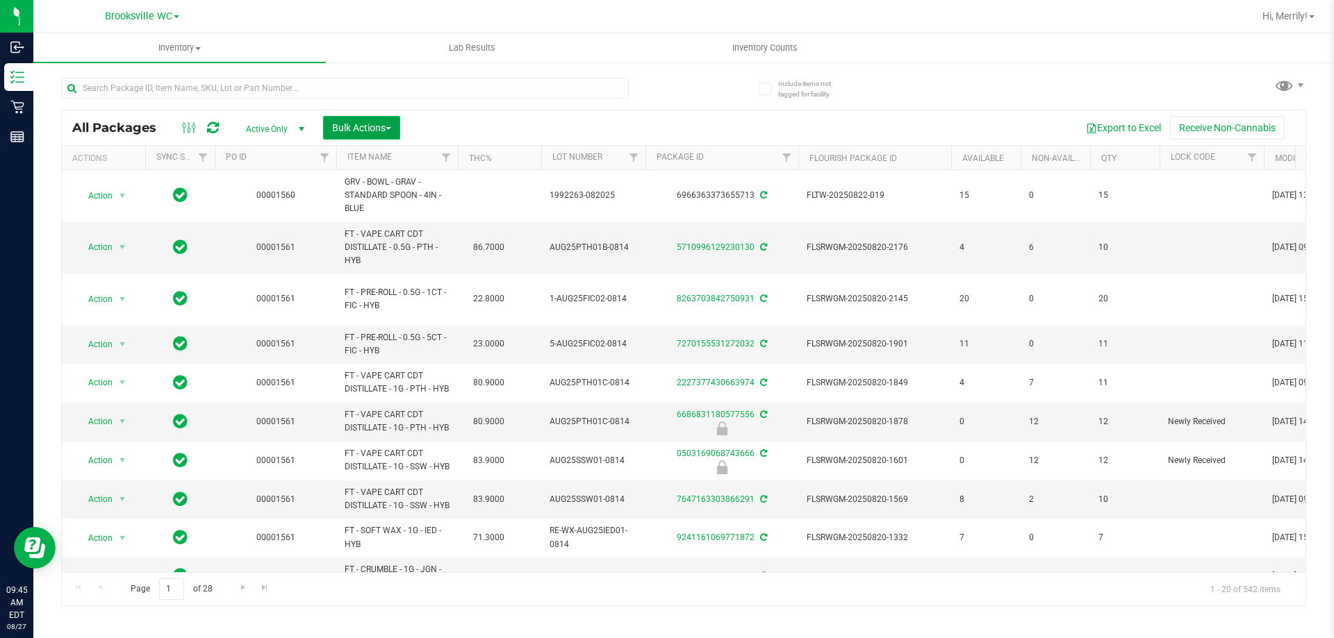
click at [361, 126] on span "Bulk Actions" at bounding box center [361, 127] width 59 height 11
click at [370, 237] on span "Lock/Unlock packages" at bounding box center [378, 235] width 95 height 11
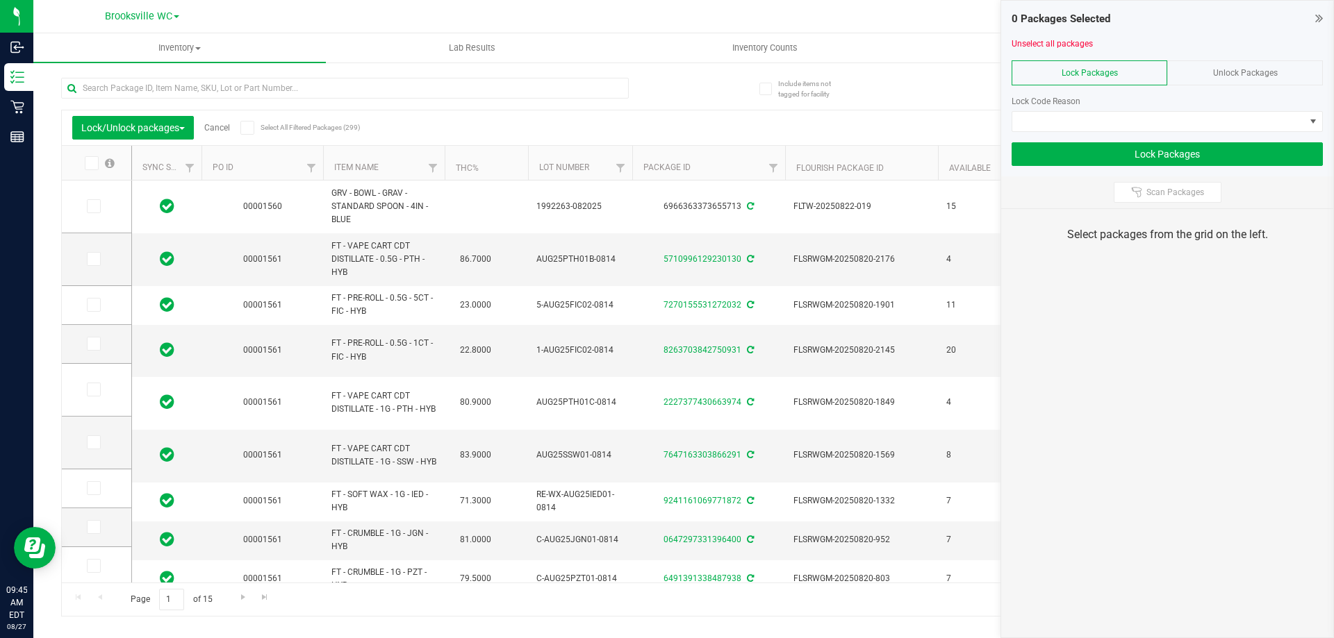
click at [1232, 70] on span "Unlock Packages" at bounding box center [1245, 73] width 65 height 10
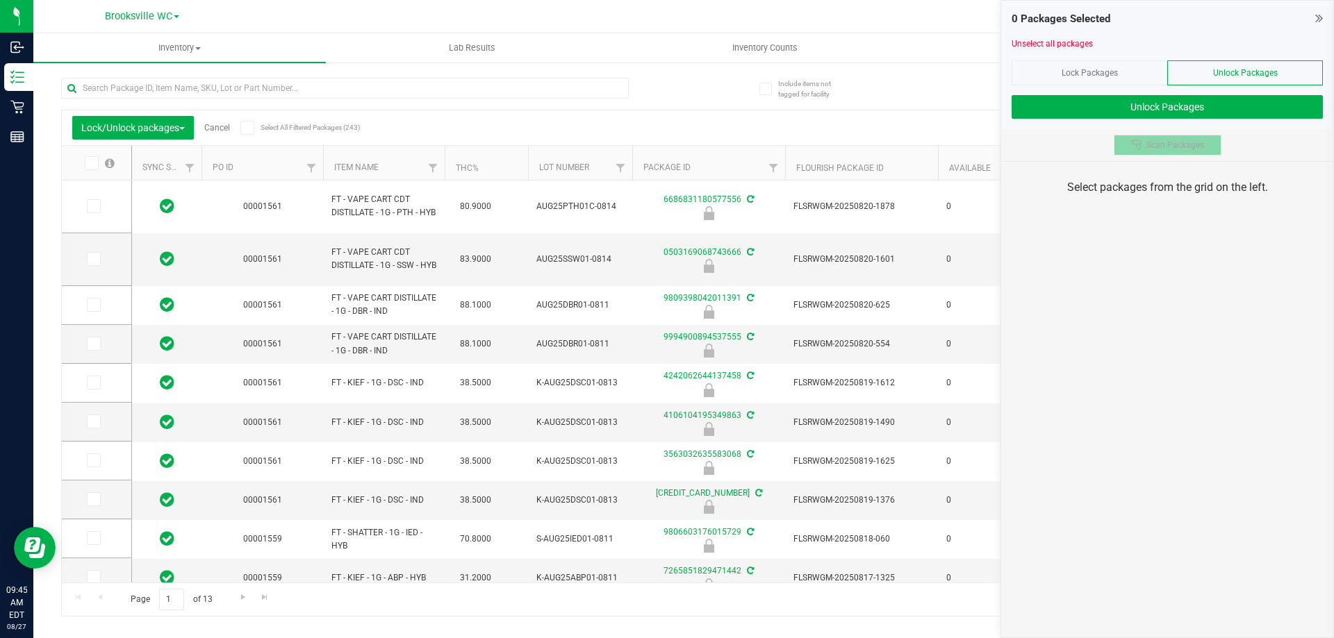
click at [1190, 153] on button "Scan Packages" at bounding box center [1168, 145] width 108 height 21
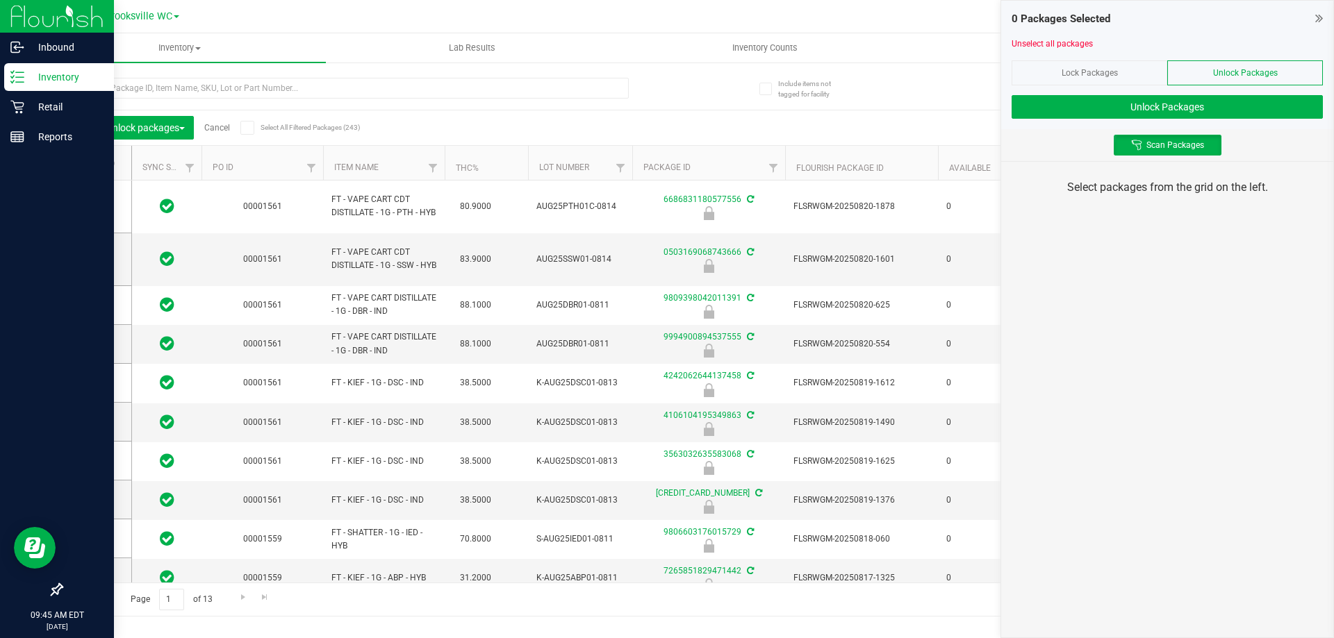
click at [72, 83] on p "Inventory" at bounding box center [65, 77] width 83 height 17
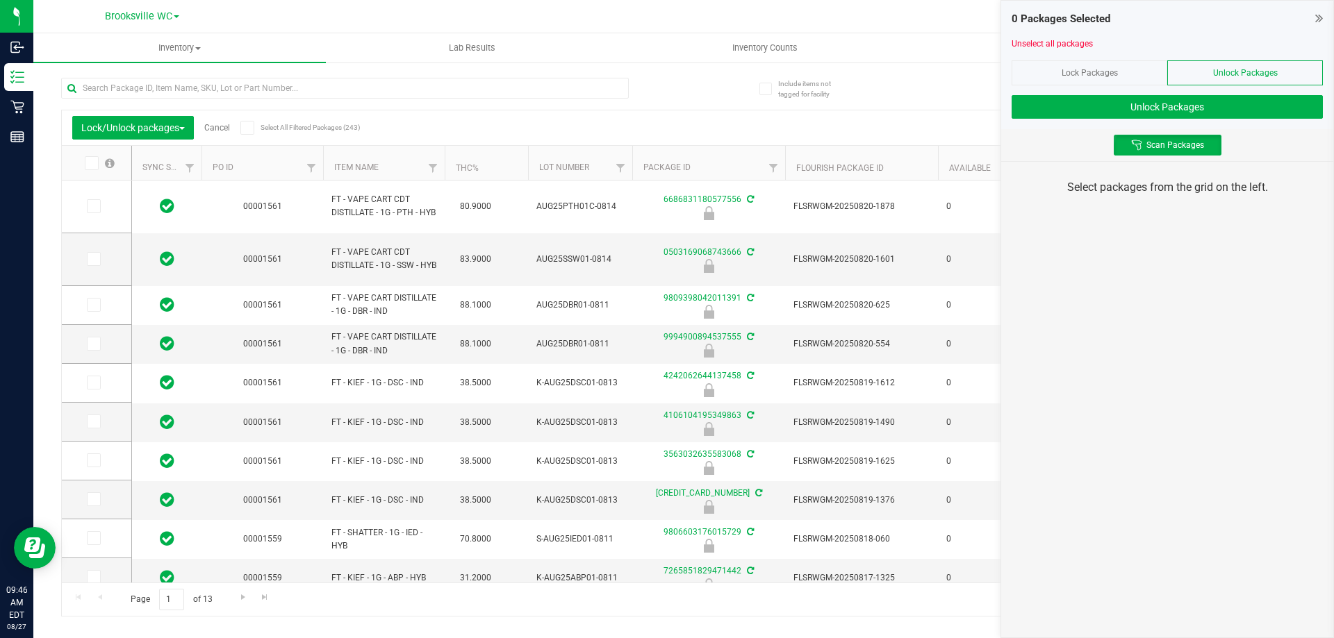
click at [221, 130] on link "Cancel" at bounding box center [217, 128] width 26 height 10
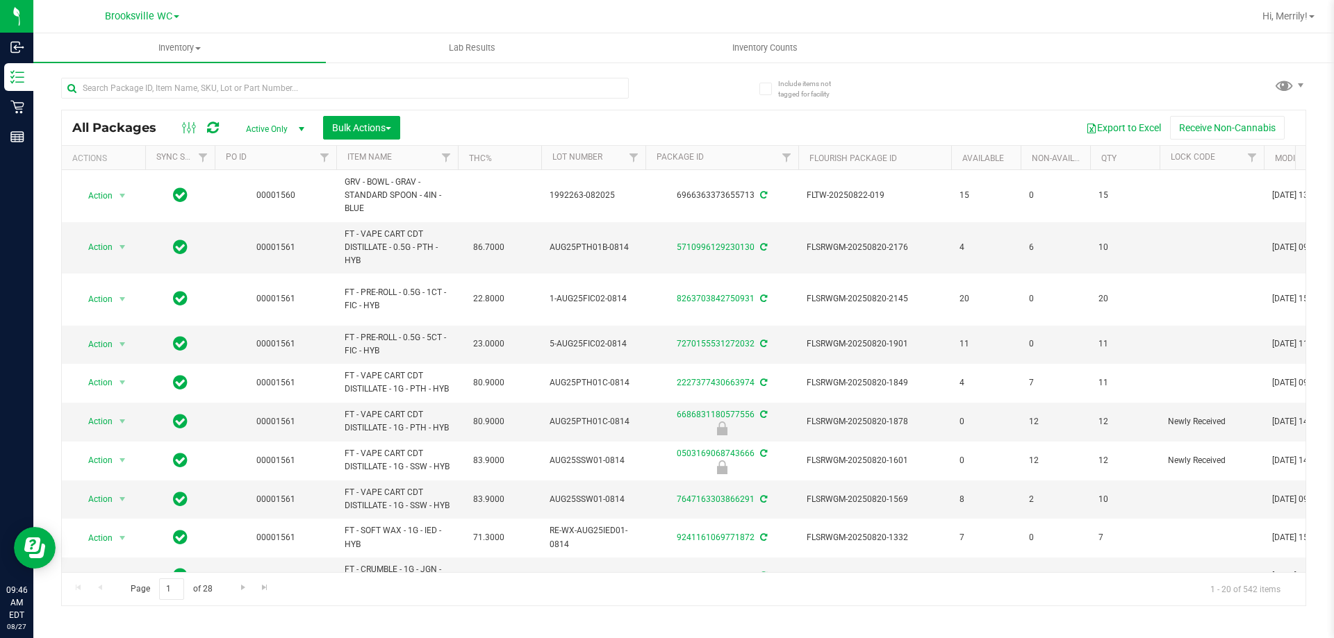
click at [268, 131] on span "Active Only" at bounding box center [272, 128] width 76 height 19
click at [272, 189] on li "Locked" at bounding box center [271, 193] width 75 height 21
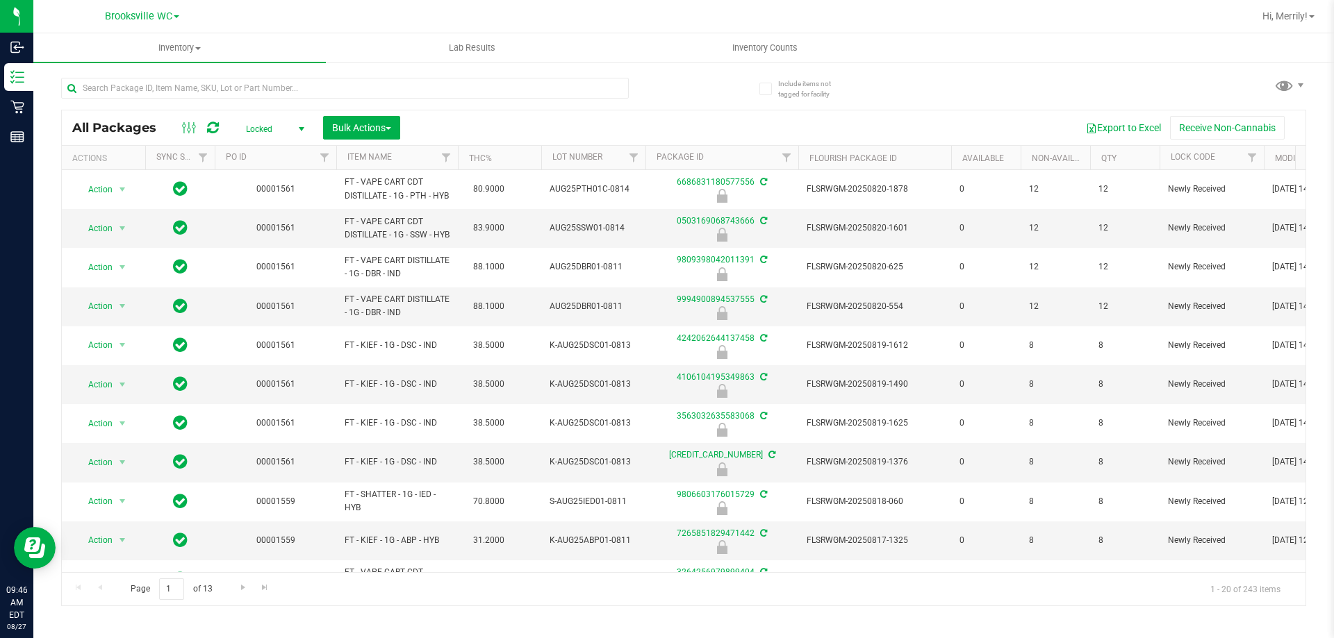
click at [273, 134] on span "Locked" at bounding box center [272, 128] width 76 height 19
click at [278, 153] on li "Active Only" at bounding box center [271, 151] width 75 height 21
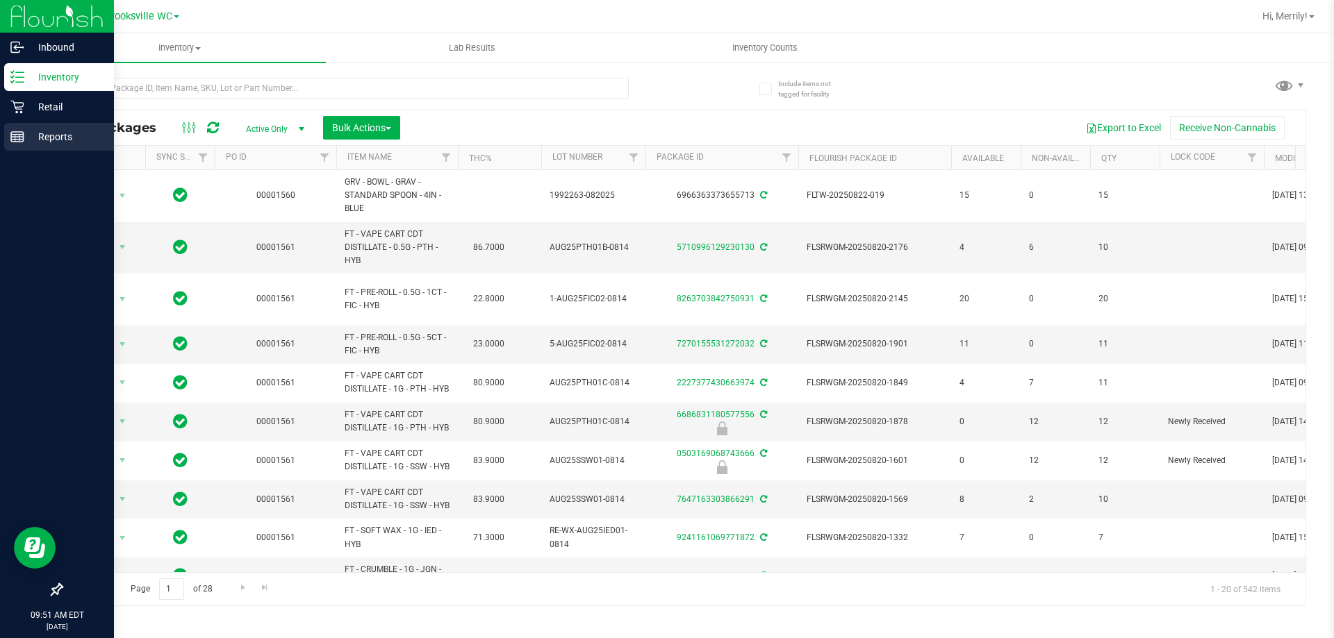
click at [13, 133] on icon at bounding box center [17, 137] width 14 height 14
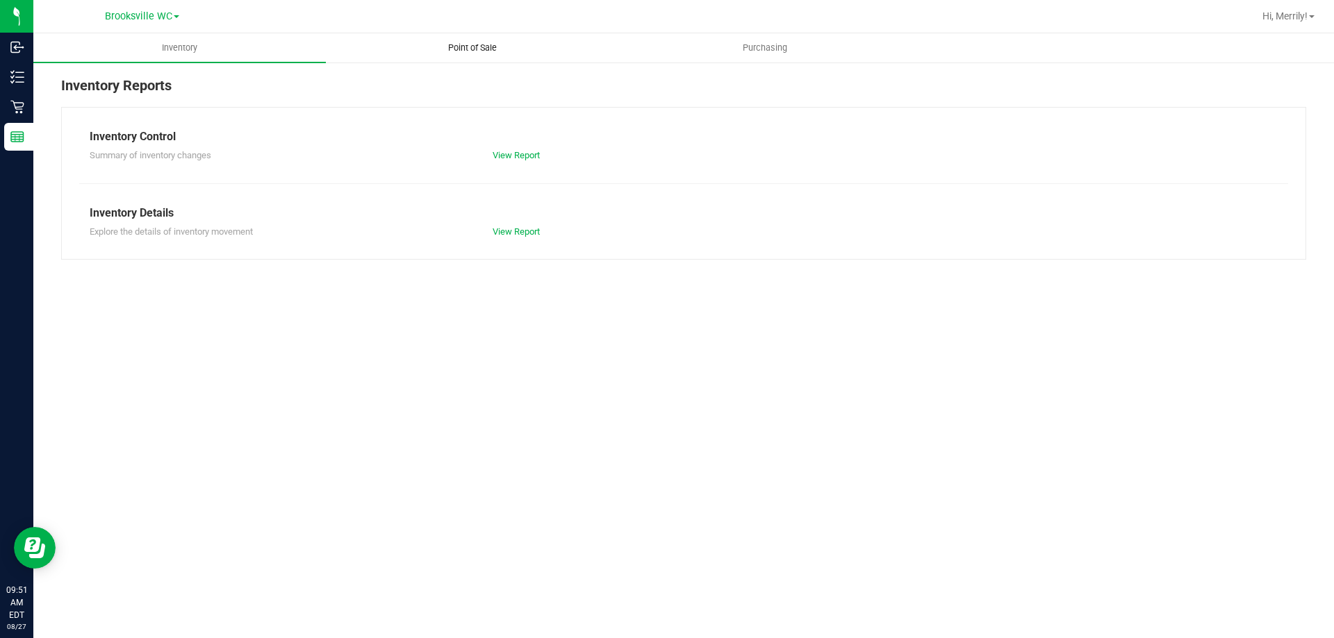
click at [486, 49] on span "Point of Sale" at bounding box center [472, 48] width 86 height 13
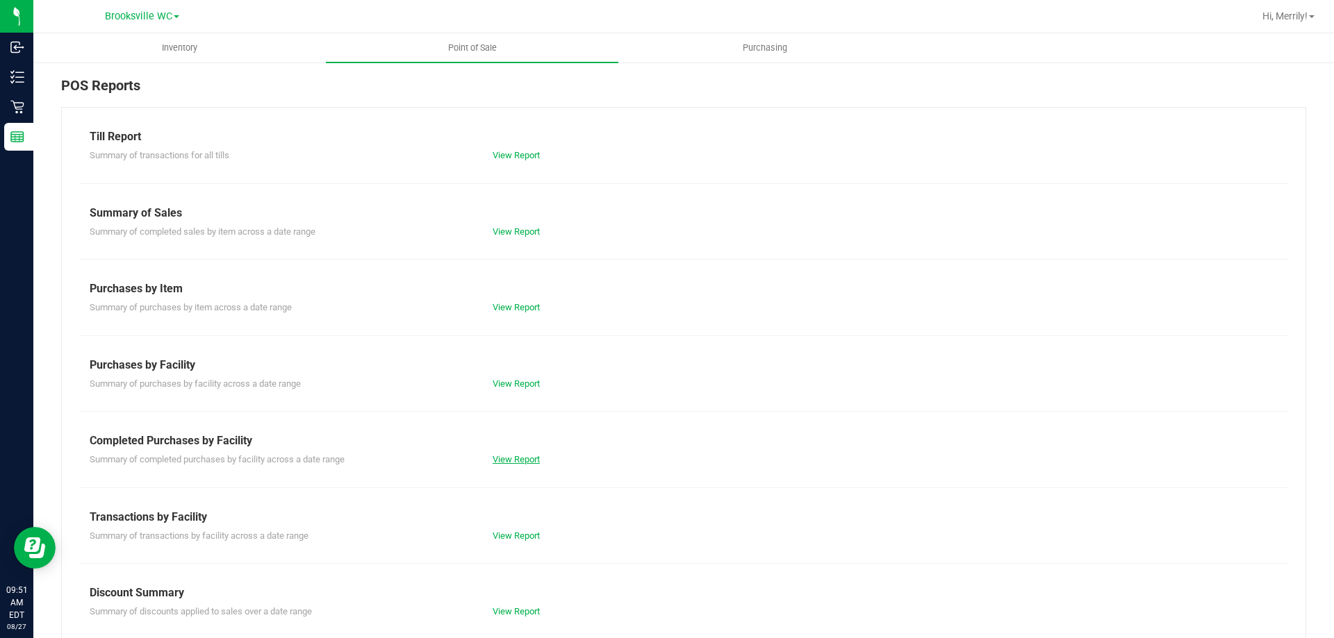
click at [520, 461] on link "View Report" at bounding box center [516, 459] width 47 height 10
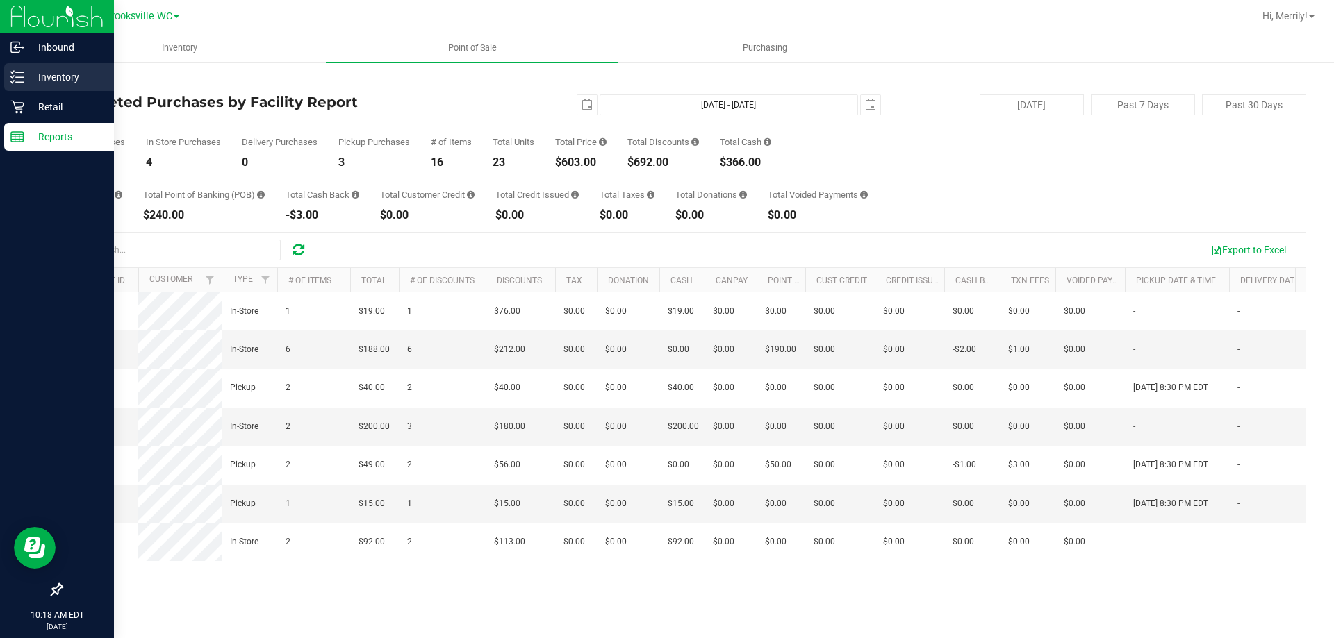
click at [13, 73] on icon at bounding box center [12, 72] width 3 height 2
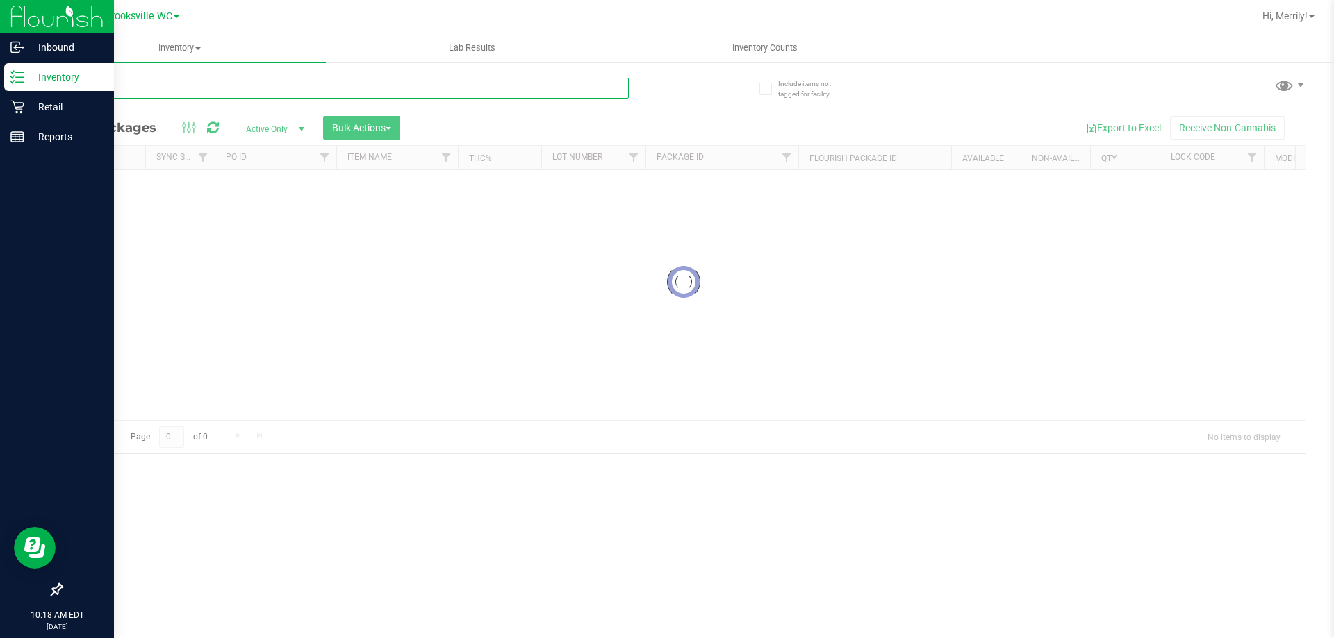
click at [152, 89] on div "Inventory All packages All inventory Waste log Create inventory Lab Results Inv…" at bounding box center [683, 335] width 1301 height 605
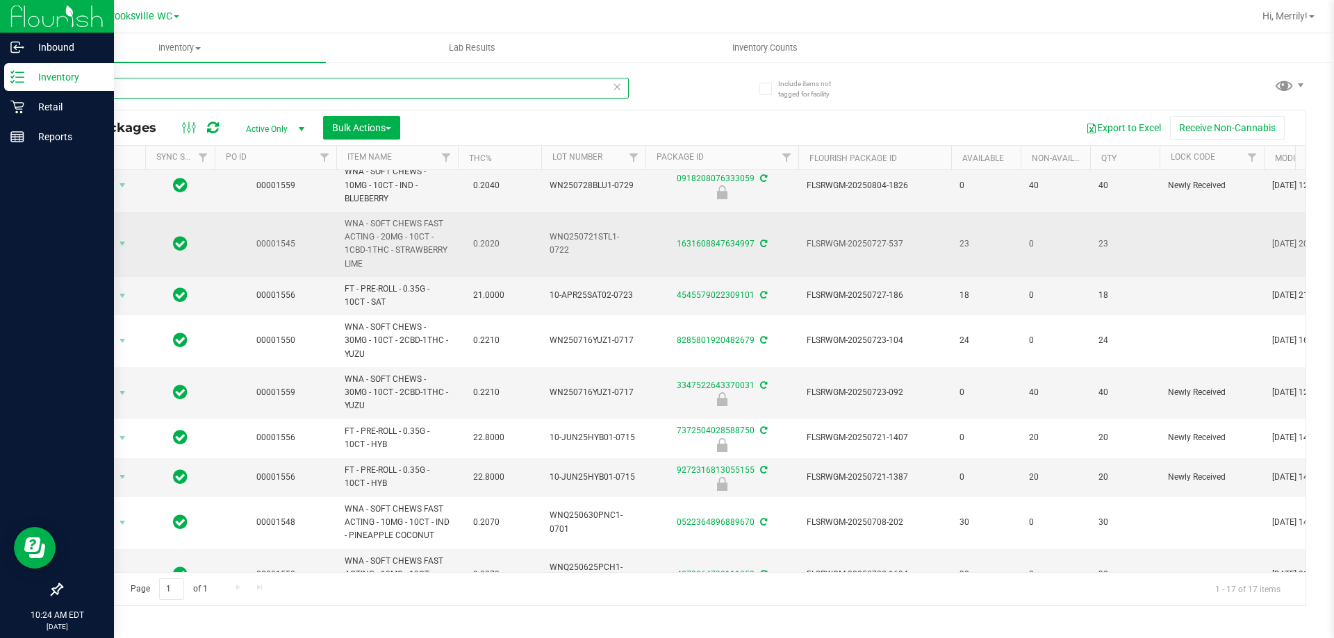
scroll to position [208, 0]
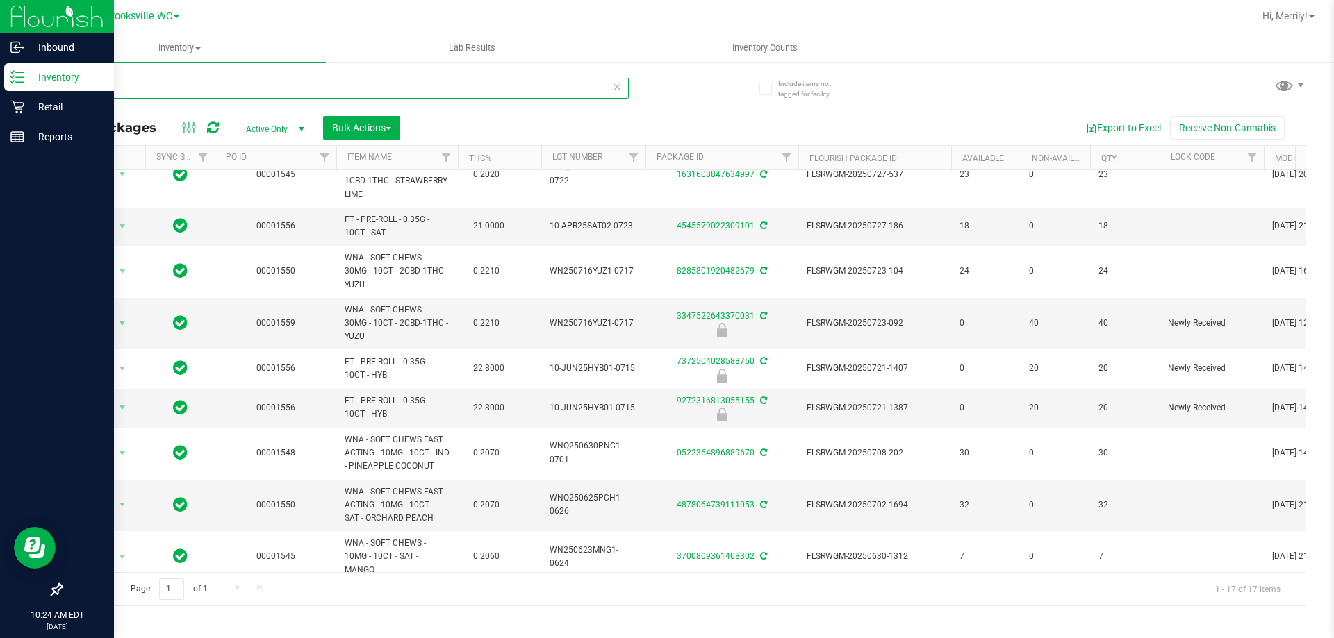
drag, startPoint x: 124, startPoint y: 83, endPoint x: 0, endPoint y: 81, distance: 123.7
click at [0, 81] on div "Inbound Inventory Retail Reports 10:24 AM EDT 08/27/2025 08/27 Brooksville WC H…" at bounding box center [667, 319] width 1334 height 638
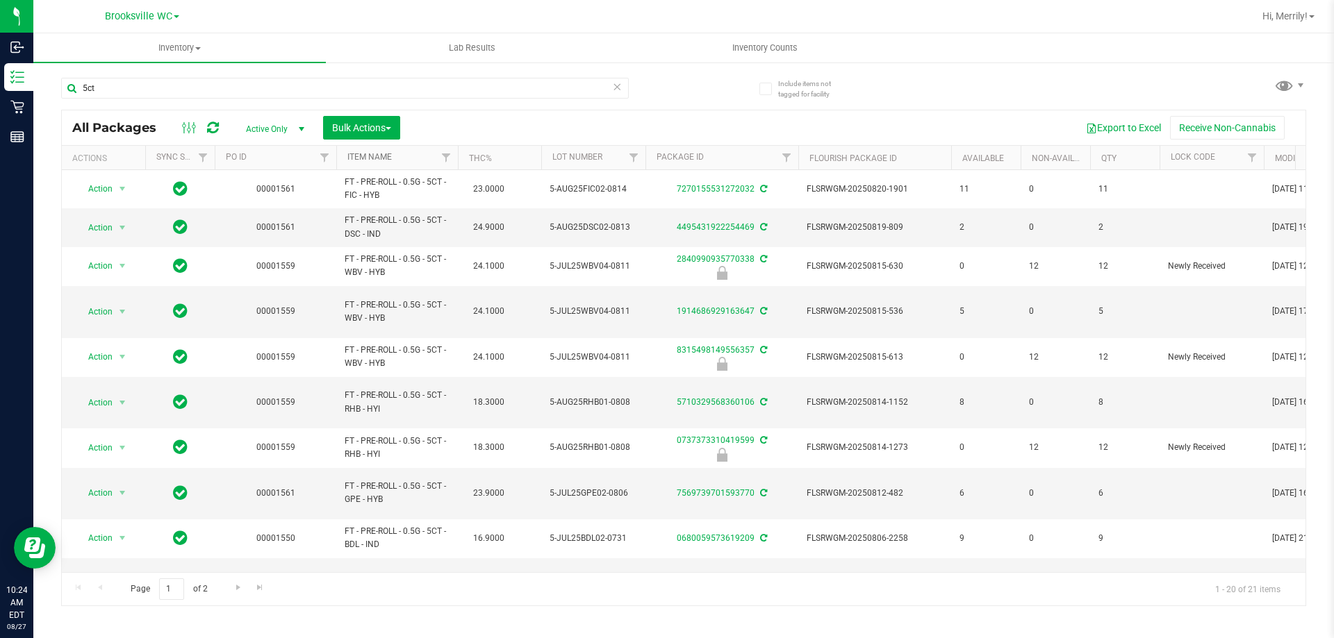
click at [381, 157] on link "Item Name" at bounding box center [369, 157] width 44 height 10
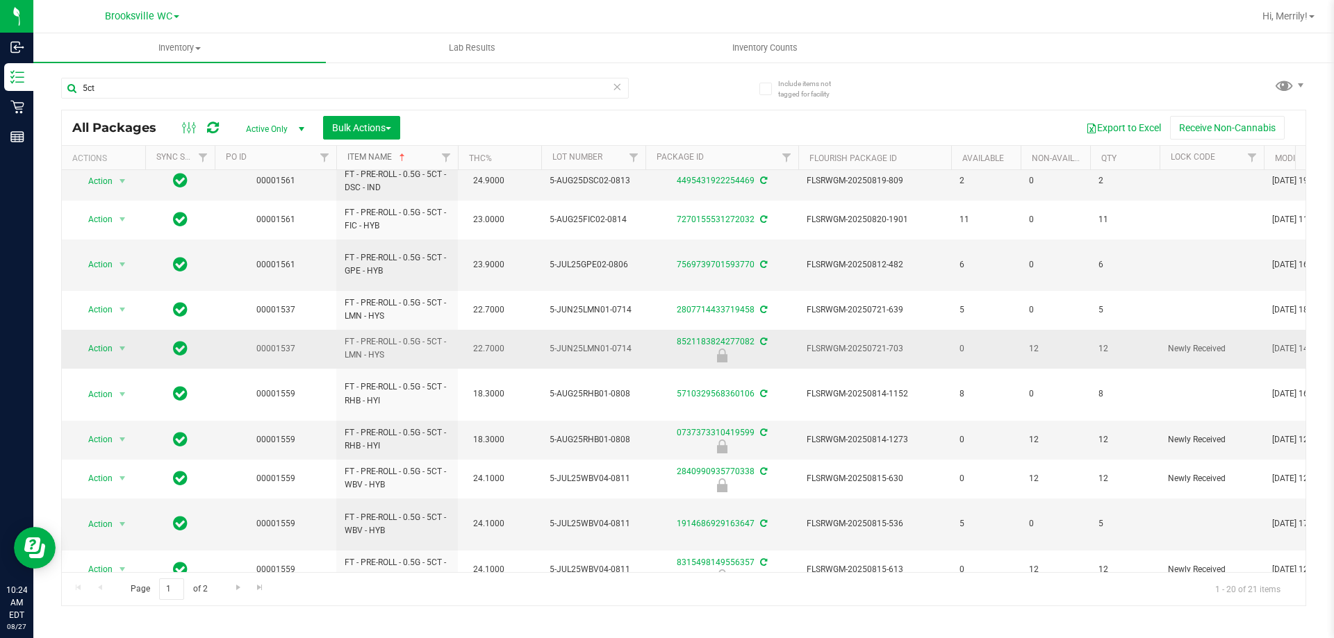
scroll to position [383, 0]
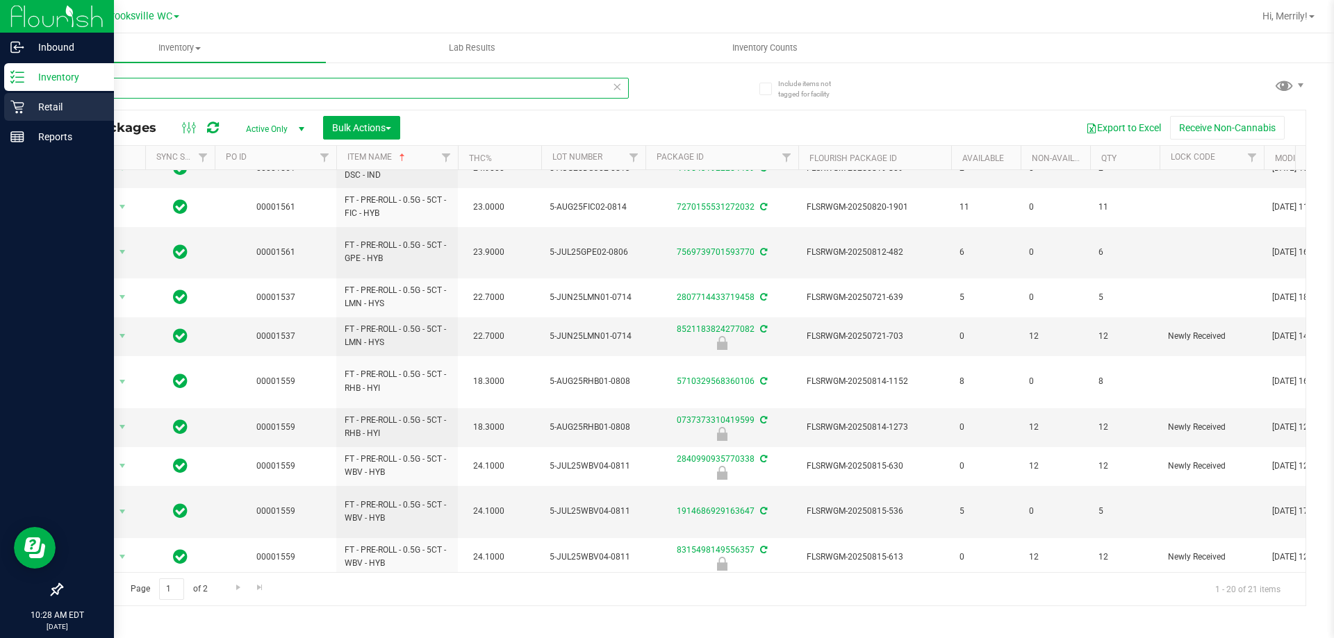
drag, startPoint x: 259, startPoint y: 82, endPoint x: 0, endPoint y: 106, distance: 260.2
click at [0, 106] on div "Inbound Inventory Retail Reports 10:28 AM EDT 08/27/2025 08/27 Brooksville WC H…" at bounding box center [667, 319] width 1334 height 638
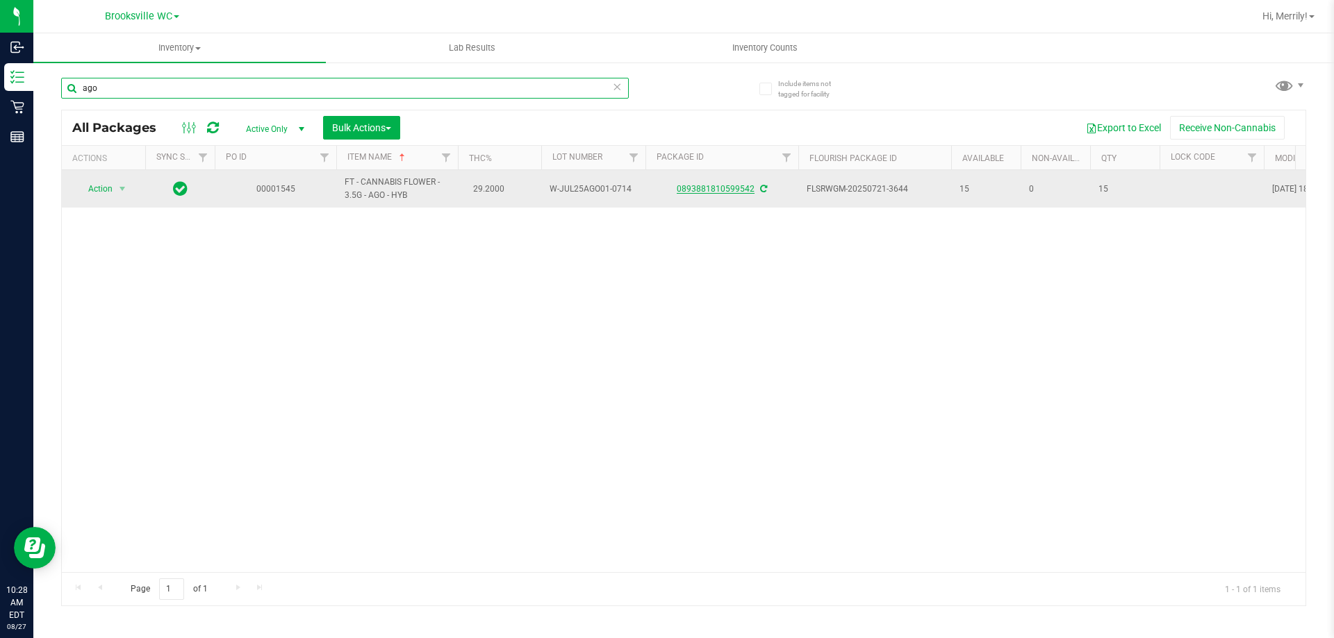
type input "ago"
click at [702, 190] on link "0893881810599542" at bounding box center [716, 189] width 78 height 10
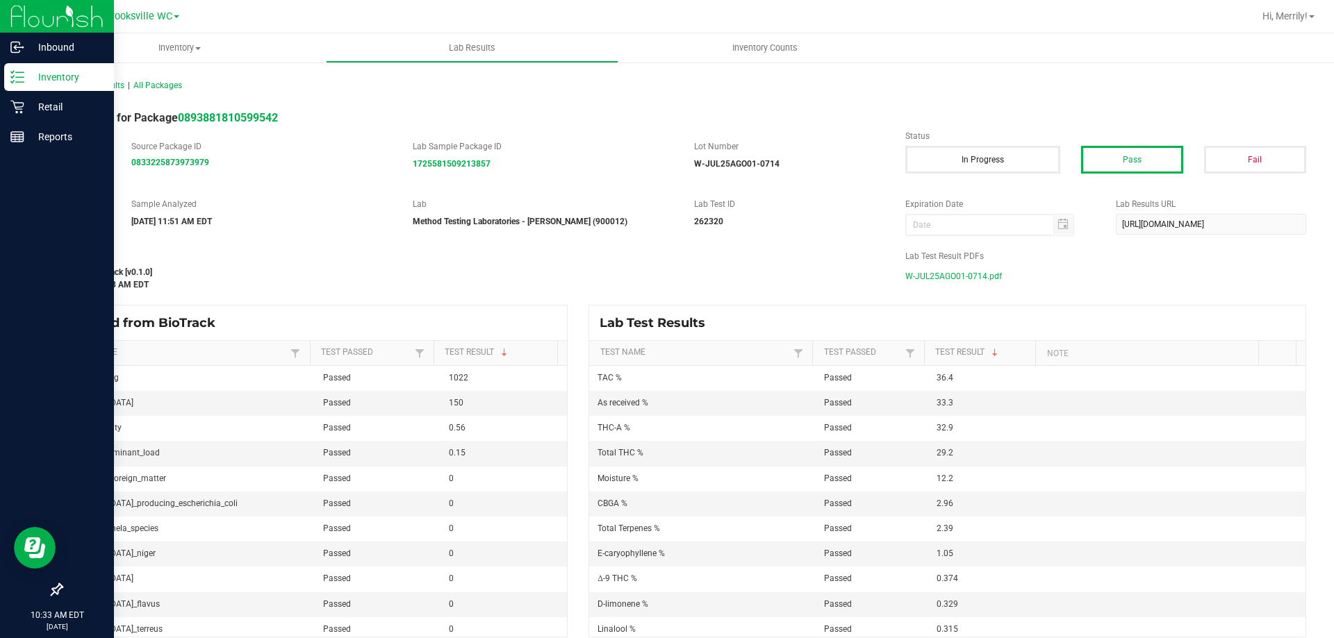
click at [17, 70] on icon at bounding box center [17, 77] width 14 height 14
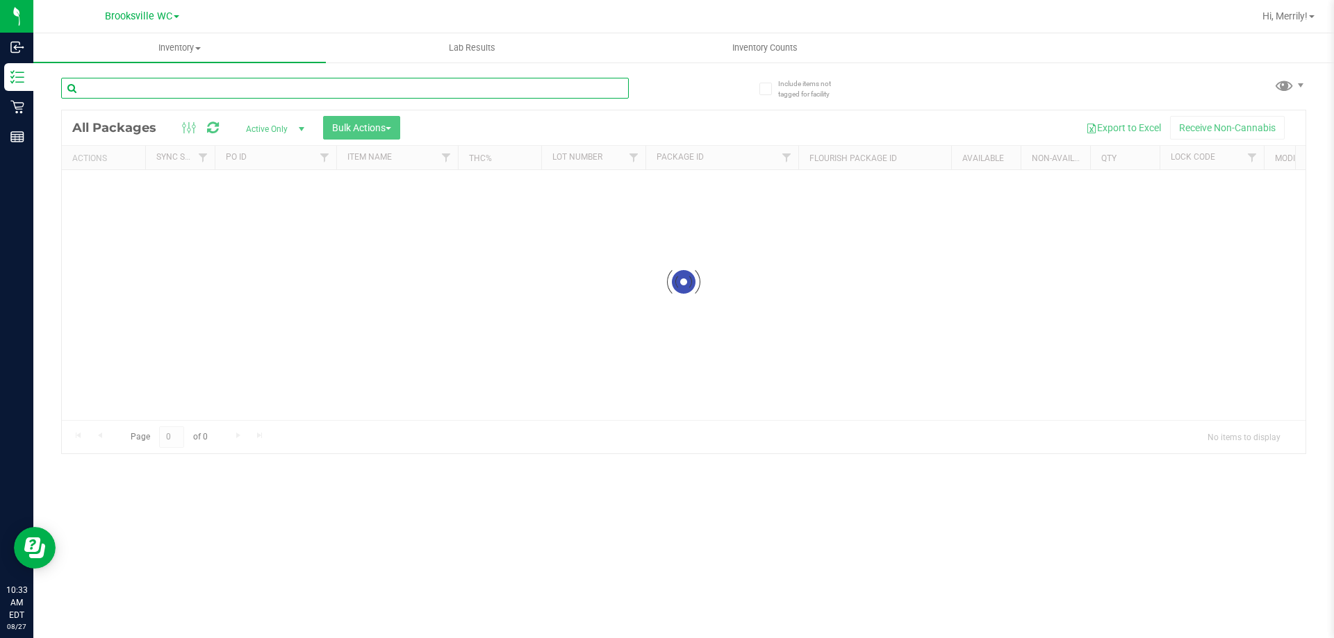
click at [270, 92] on input "text" at bounding box center [345, 88] width 568 height 21
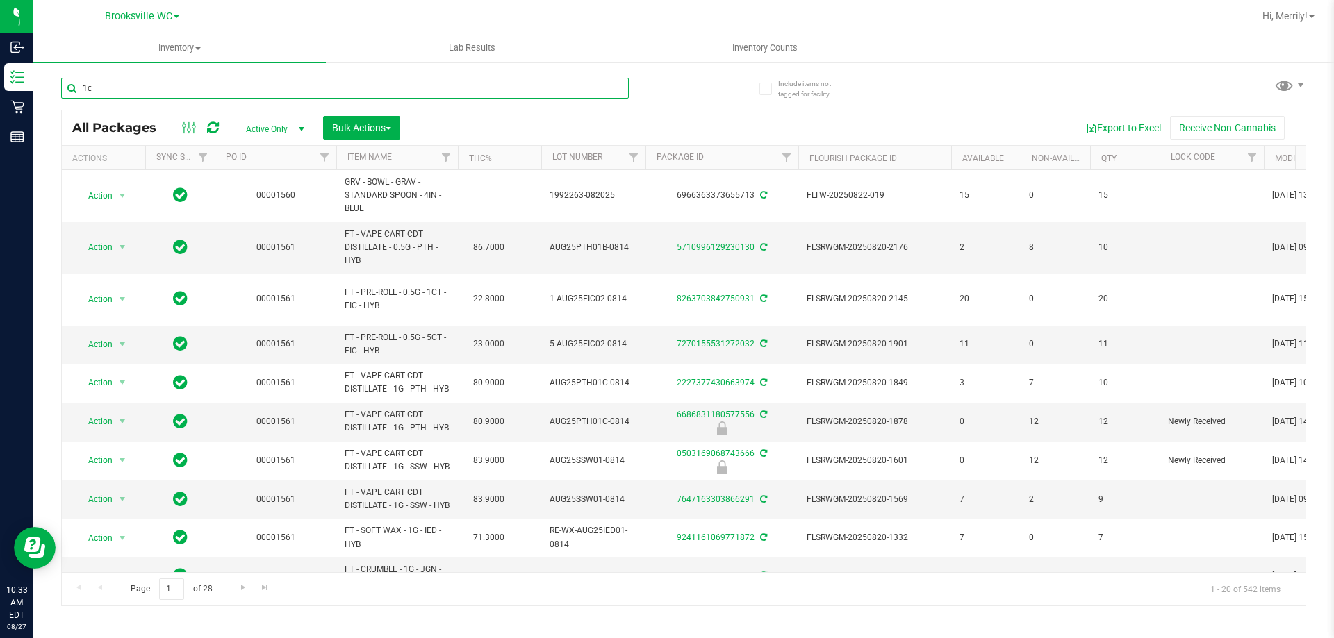
type input "1ct"
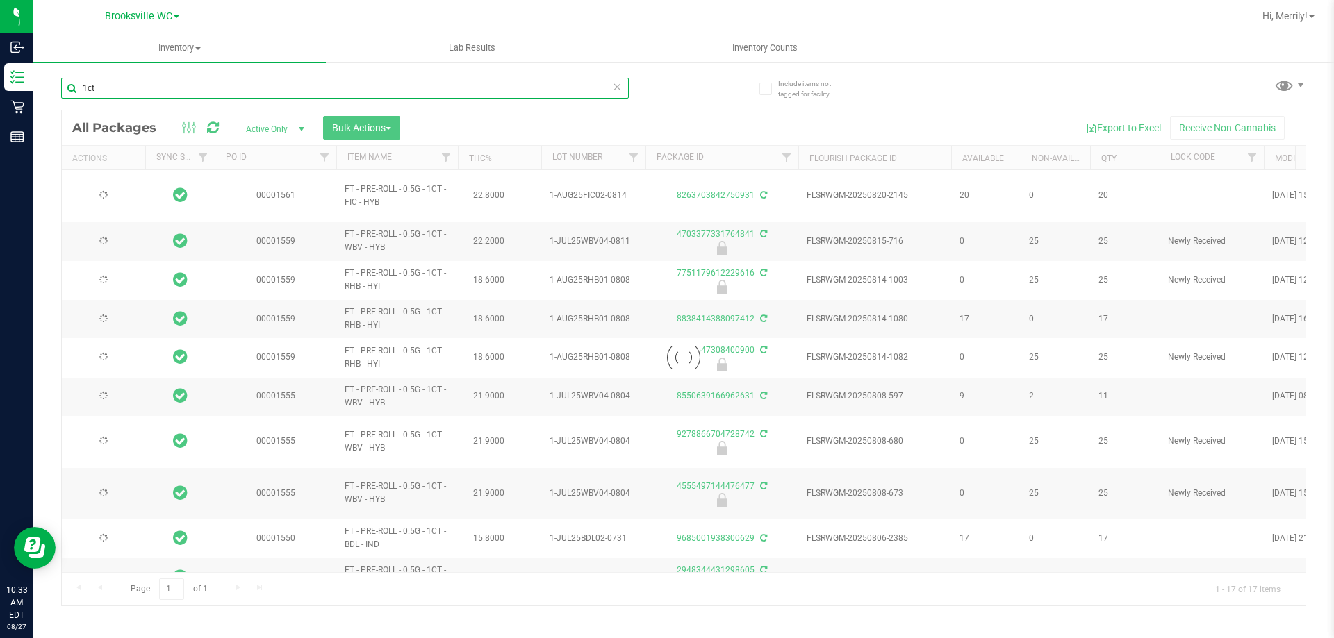
type input "2026-01-11"
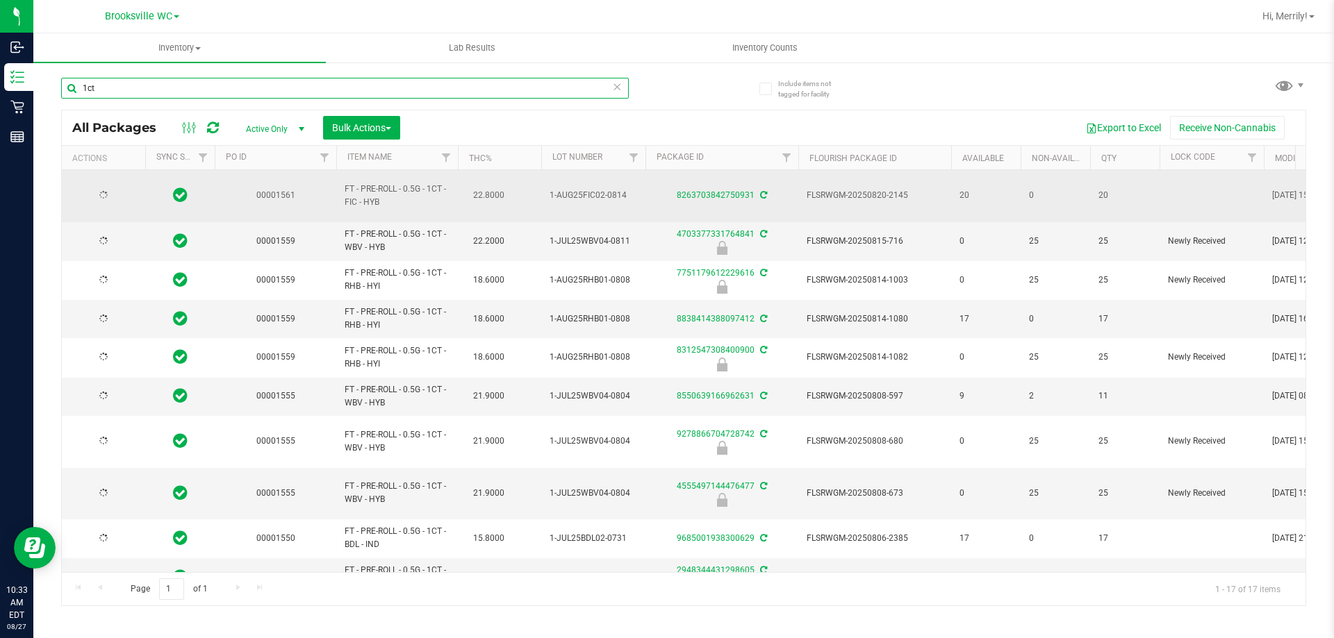
type input "2026-01-11"
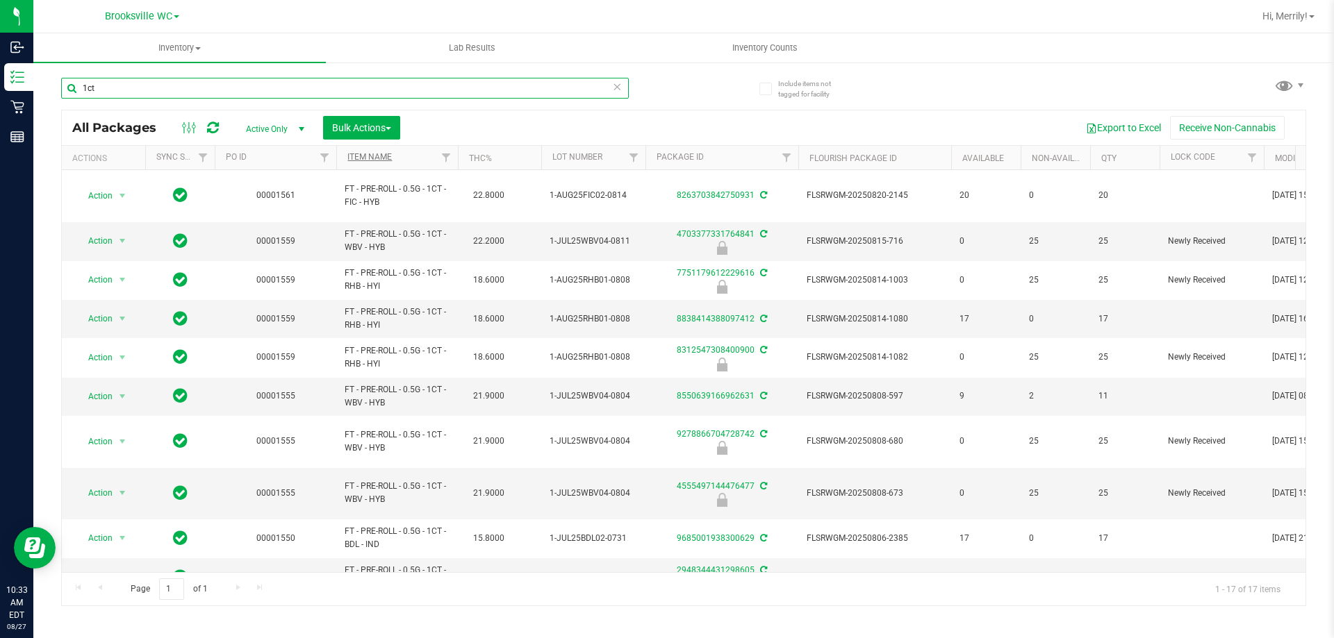
type input "1ct"
click at [390, 153] on link "Item Name" at bounding box center [369, 157] width 44 height 10
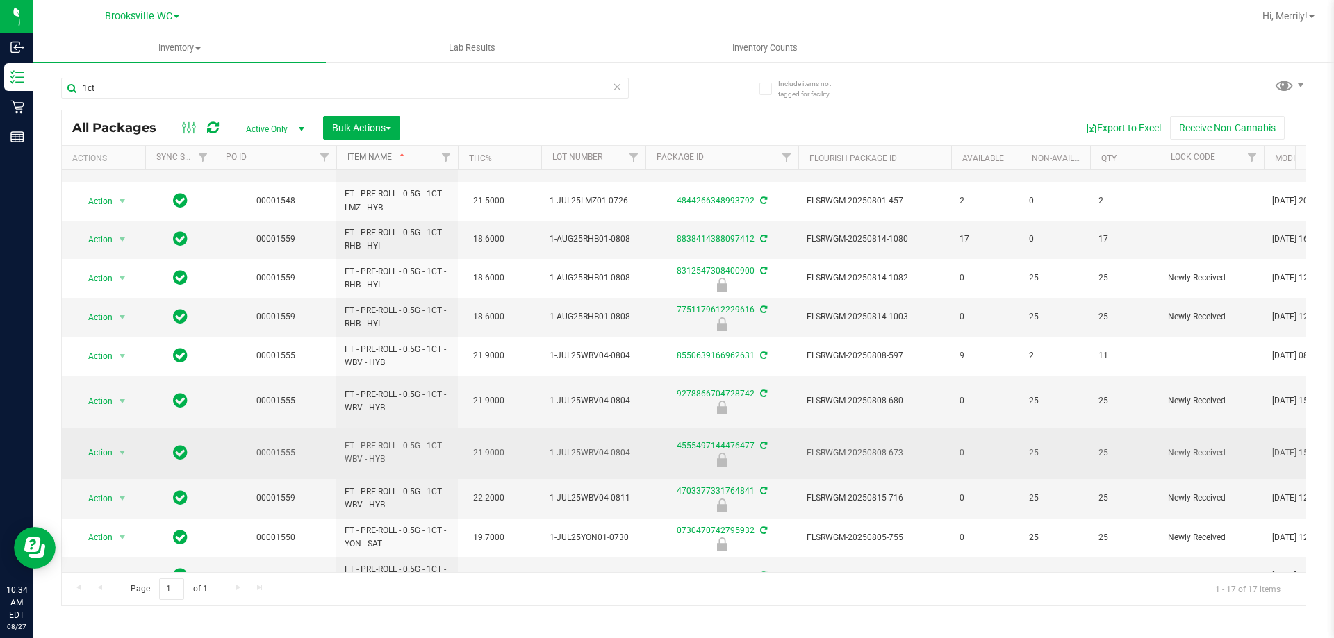
scroll to position [267, 0]
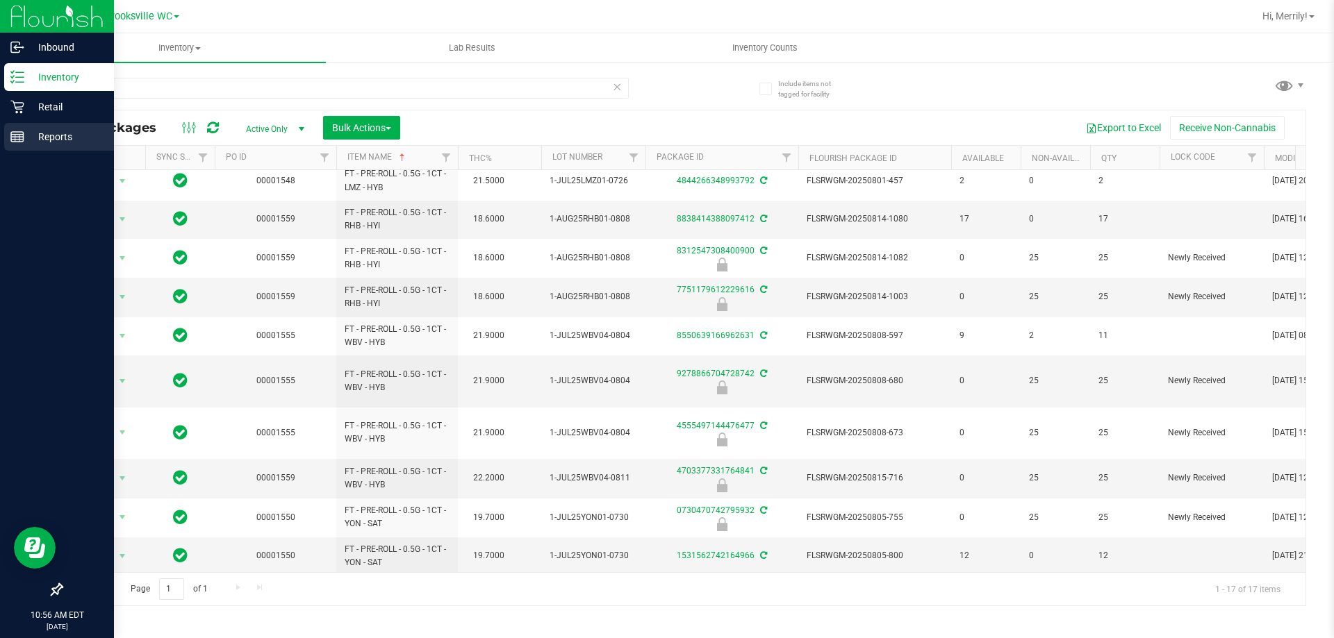
click at [16, 132] on rect at bounding box center [17, 137] width 13 height 10
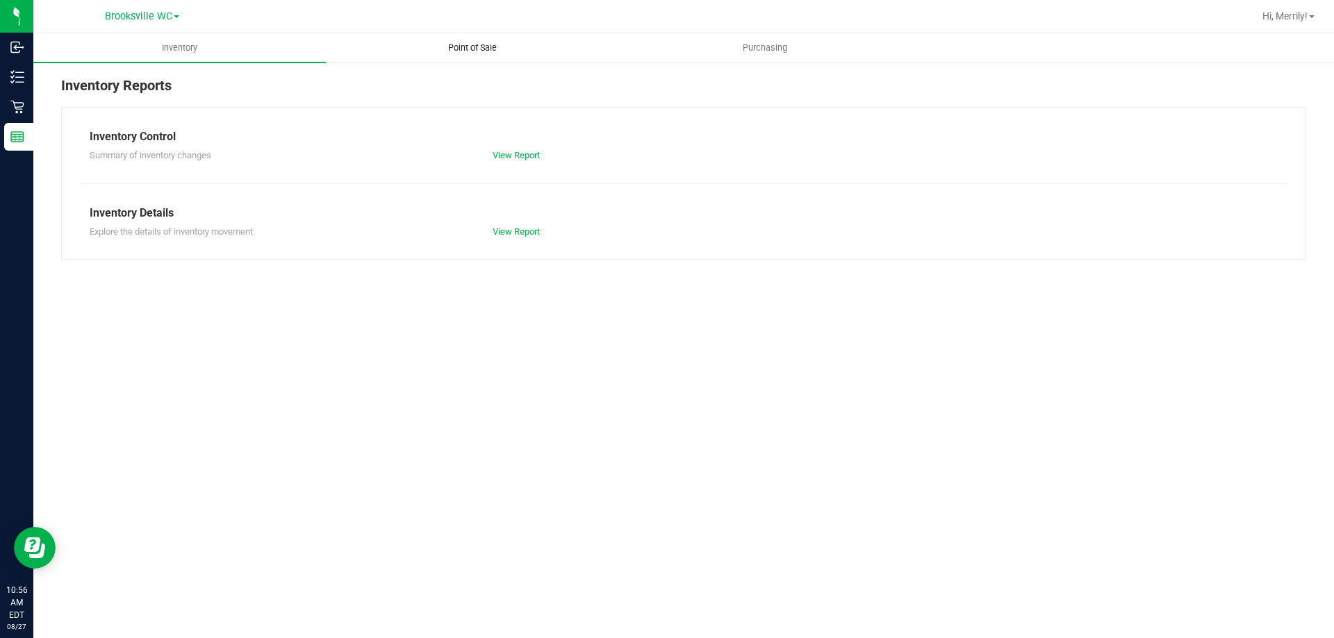
click at [476, 49] on span "Point of Sale" at bounding box center [472, 48] width 86 height 13
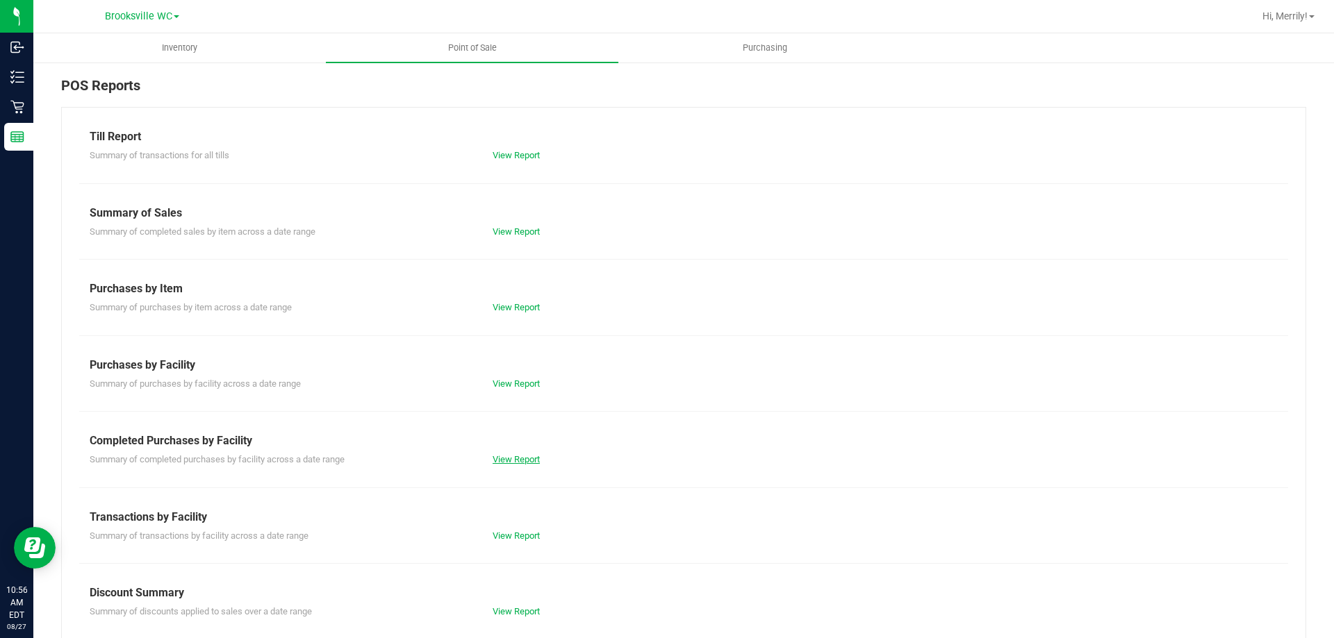
click at [527, 462] on link "View Report" at bounding box center [516, 459] width 47 height 10
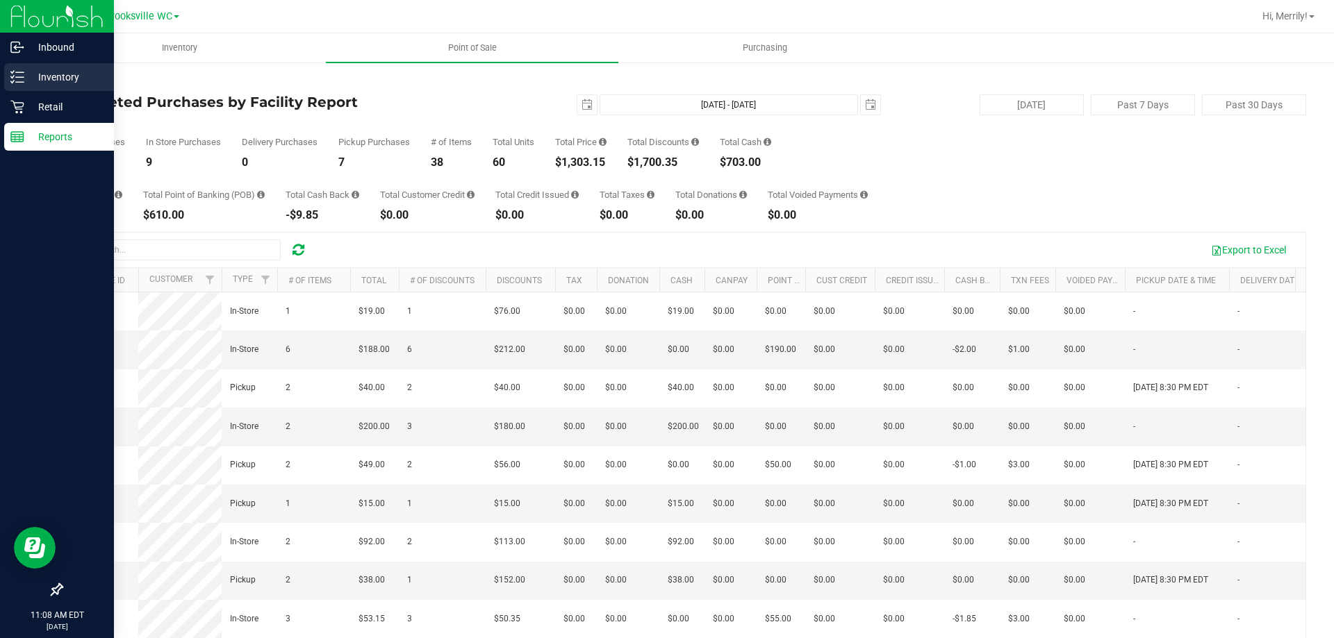
click at [13, 73] on icon at bounding box center [12, 72] width 3 height 2
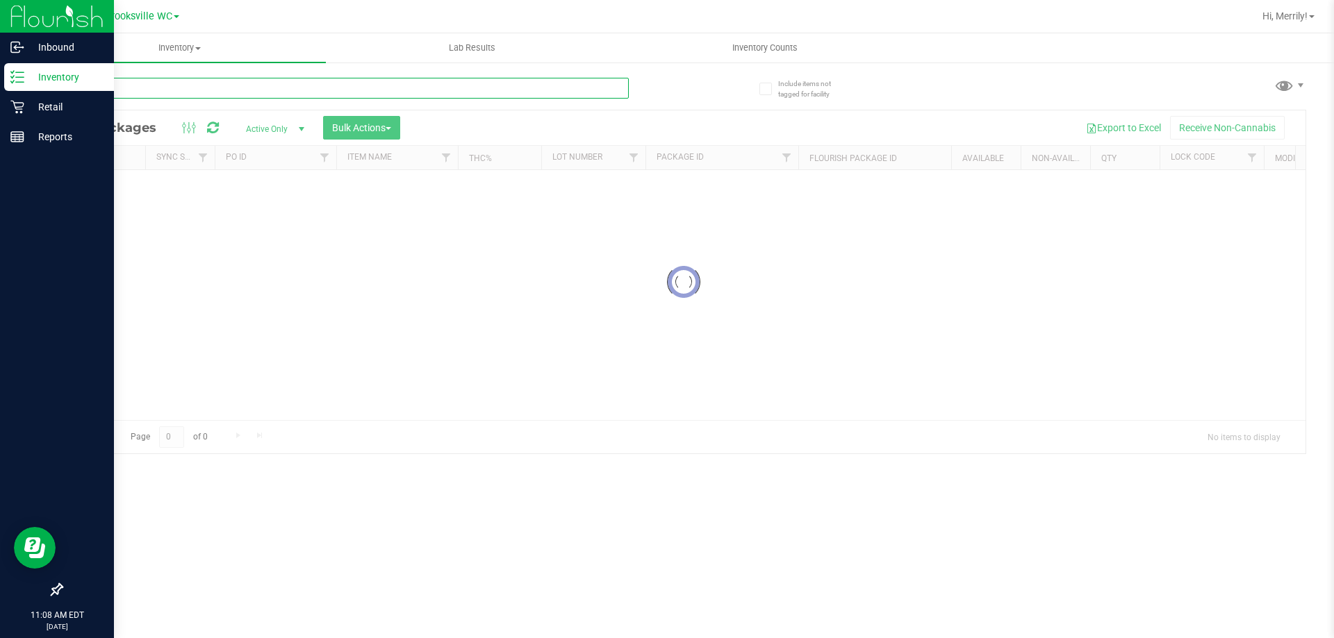
click at [216, 87] on input "text" at bounding box center [345, 88] width 568 height 21
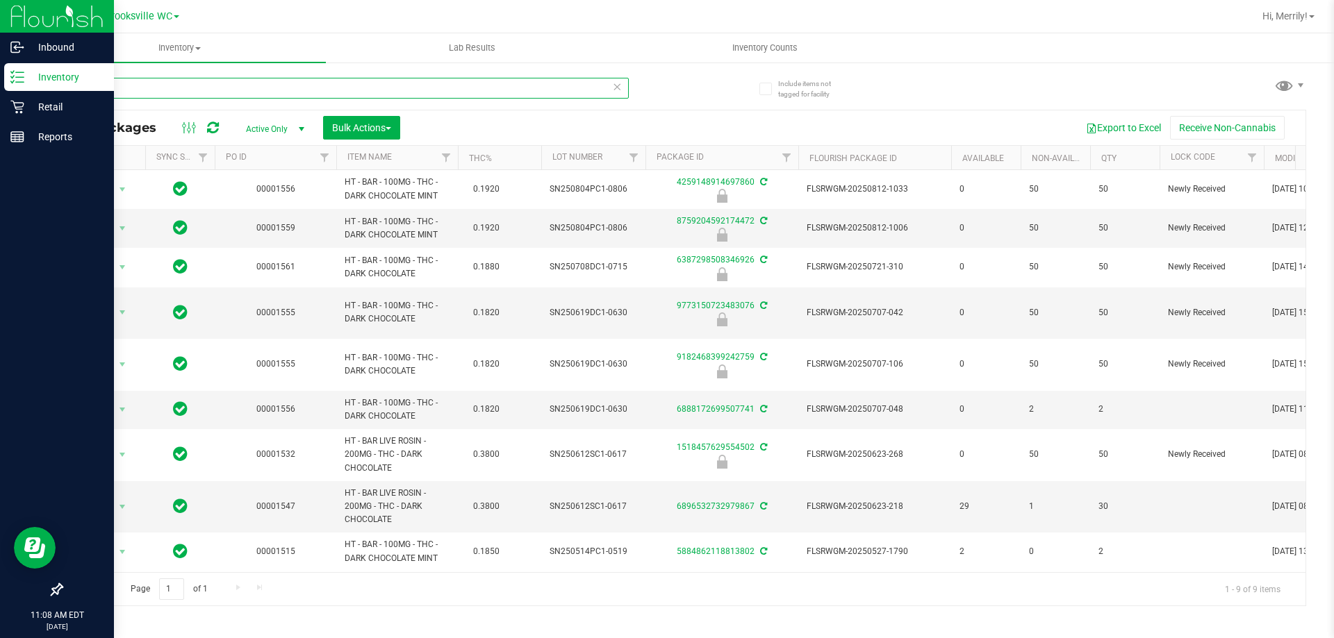
type input "dark"
click at [116, 94] on input "dark" at bounding box center [345, 88] width 568 height 21
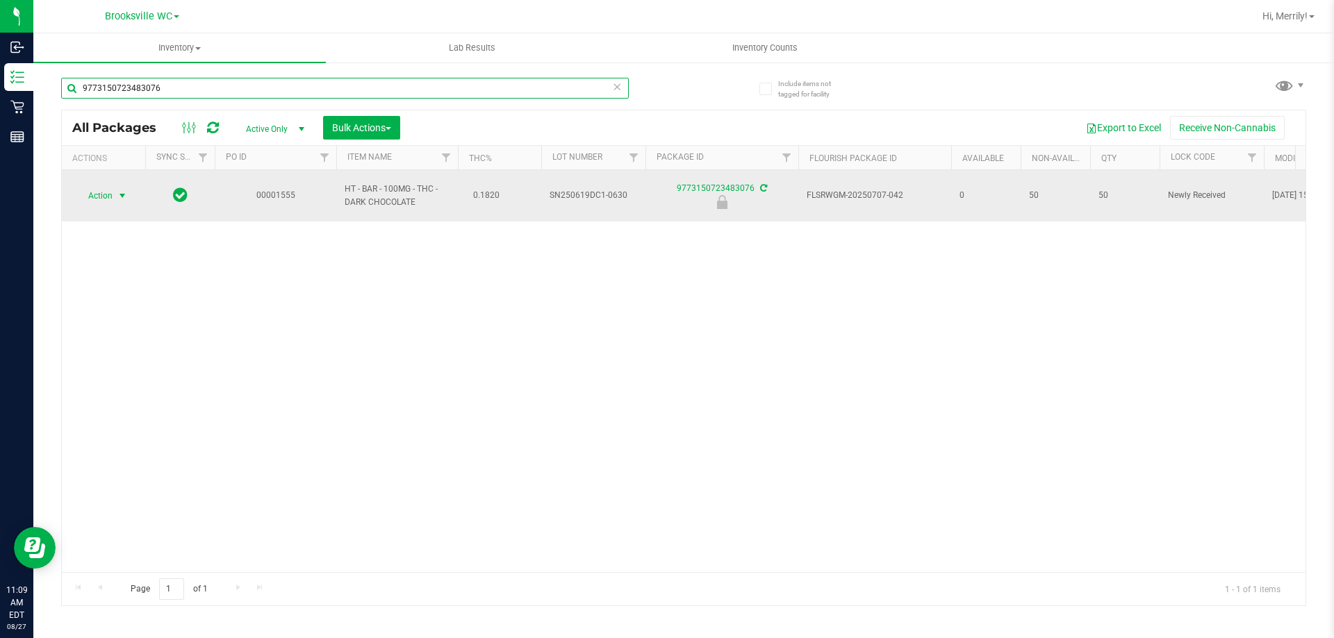
type input "9773150723483076"
click at [121, 190] on span "select" at bounding box center [122, 195] width 11 height 11
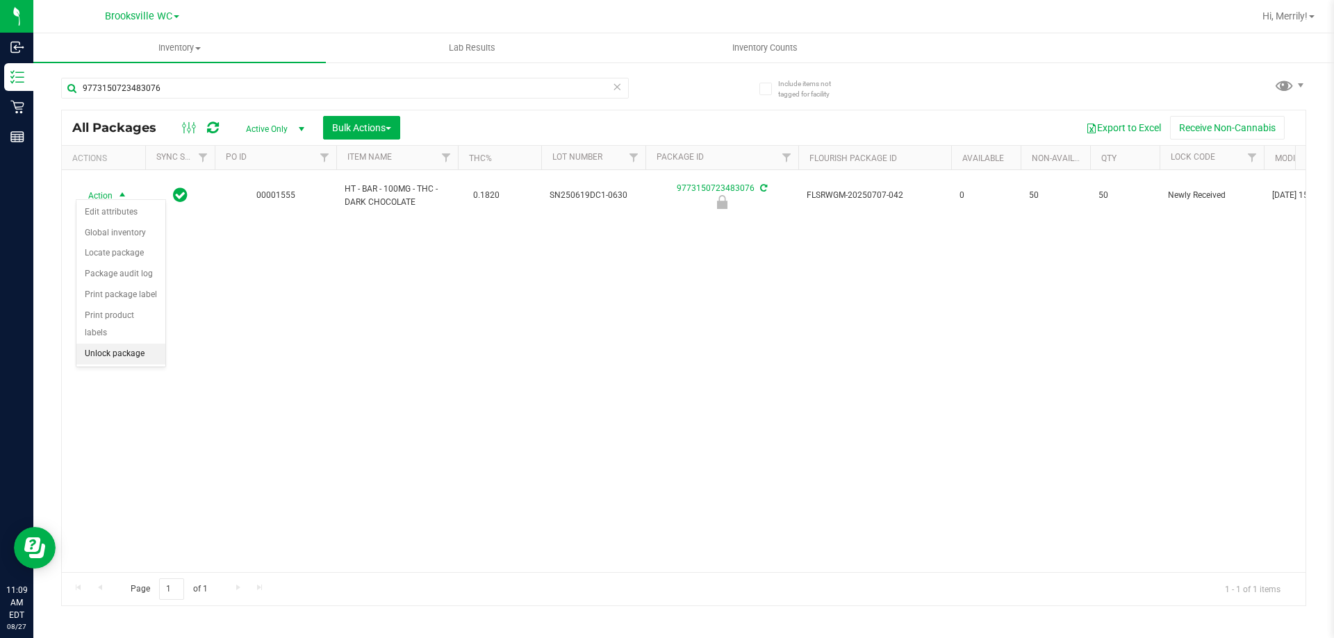
click at [134, 344] on li "Unlock package" at bounding box center [120, 354] width 89 height 21
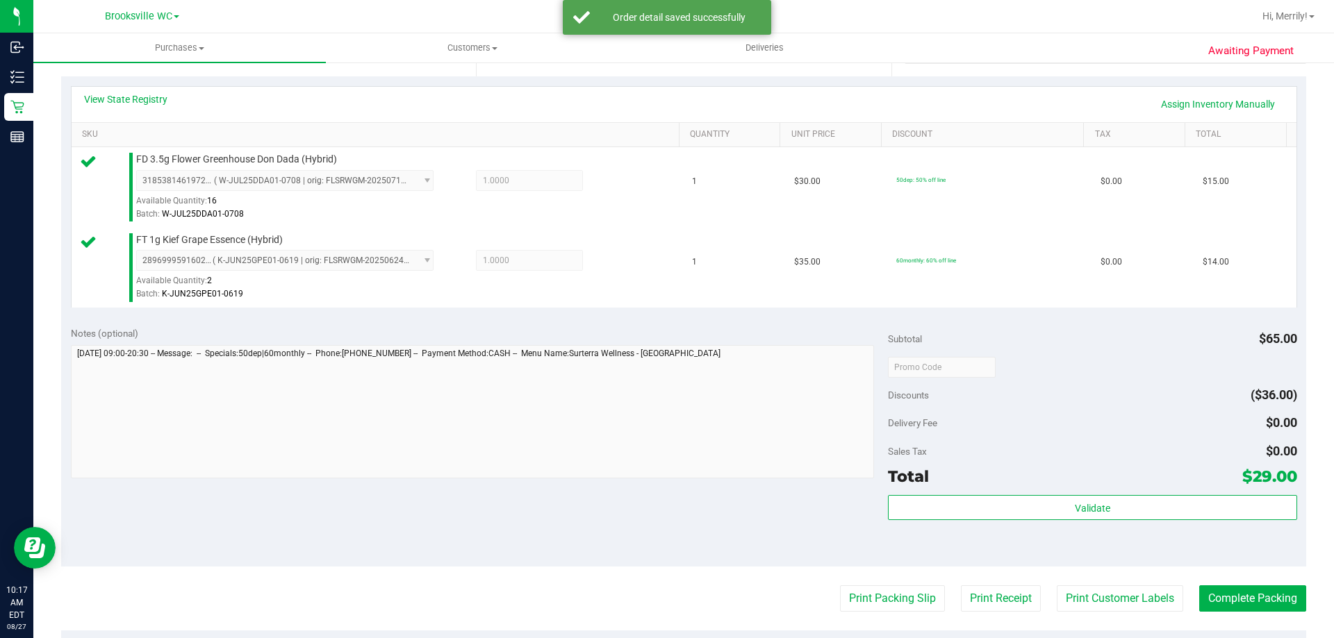
scroll to position [347, 0]
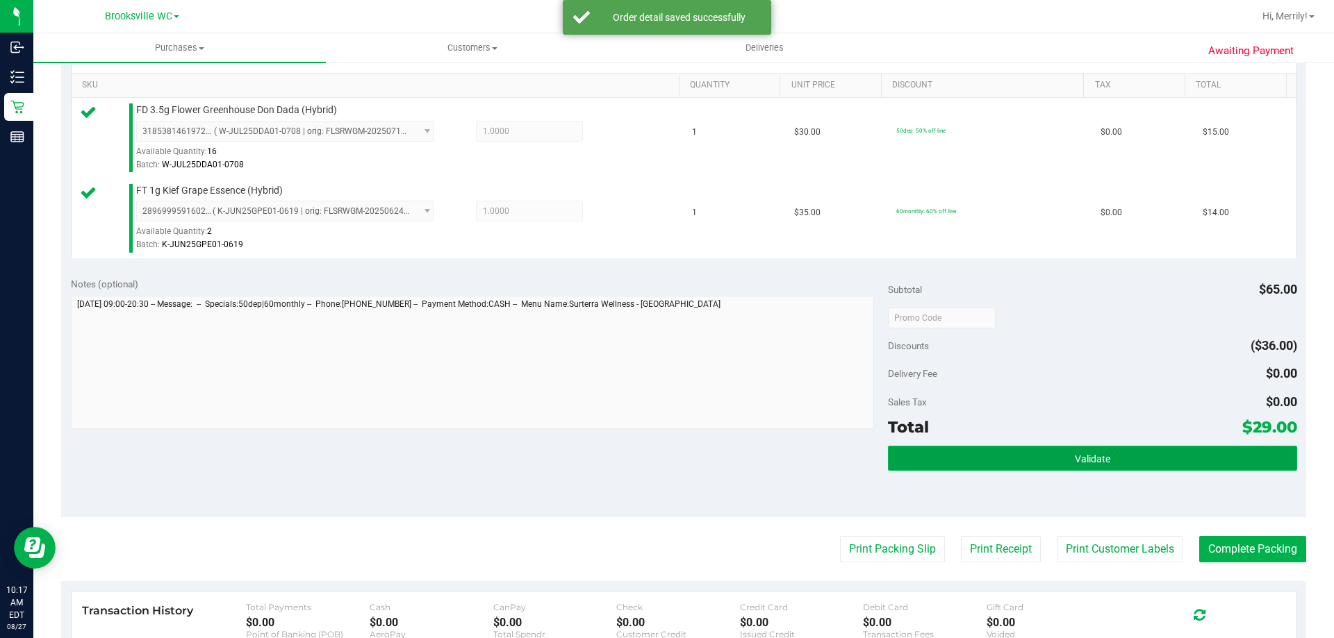
click at [1052, 462] on button "Validate" at bounding box center [1092, 458] width 408 height 25
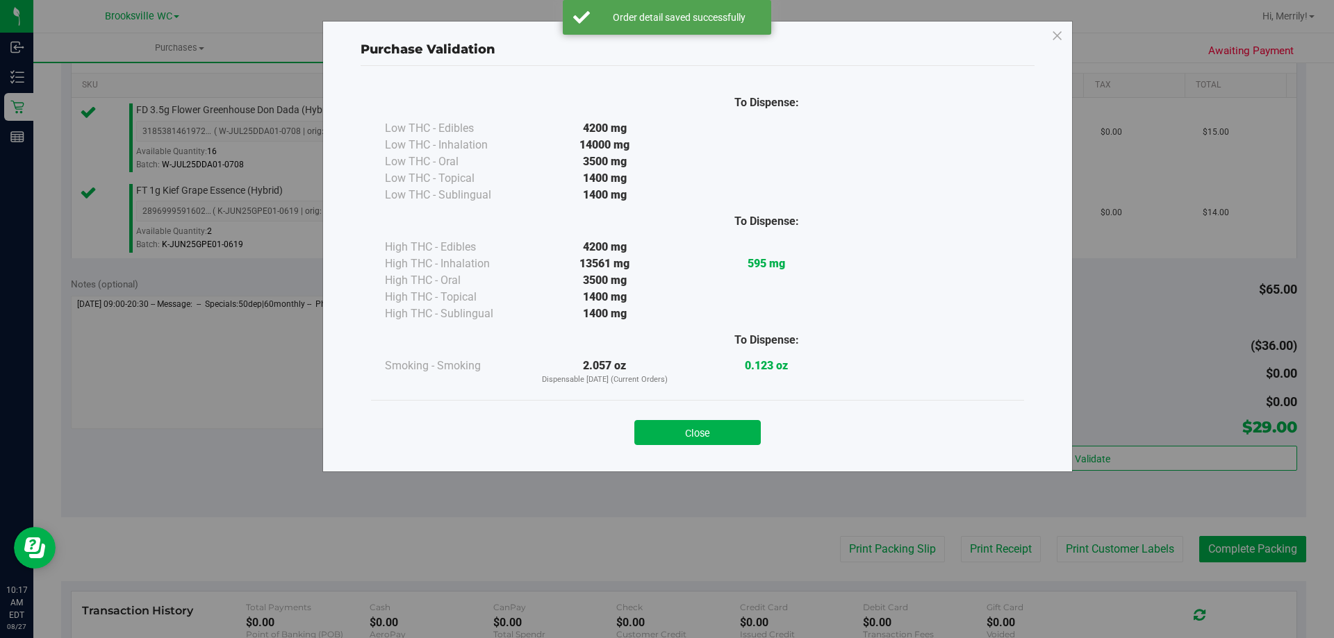
click at [731, 431] on button "Close" at bounding box center [697, 432] width 126 height 25
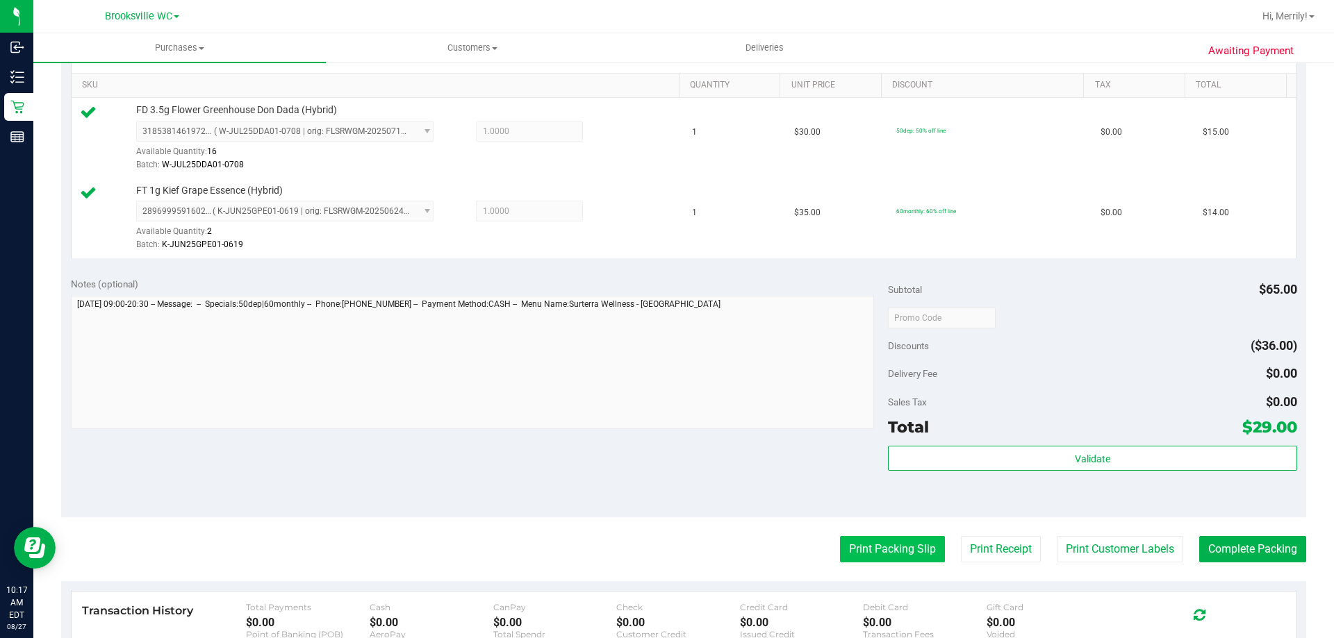
click at [905, 548] on button "Print Packing Slip" at bounding box center [892, 549] width 105 height 26
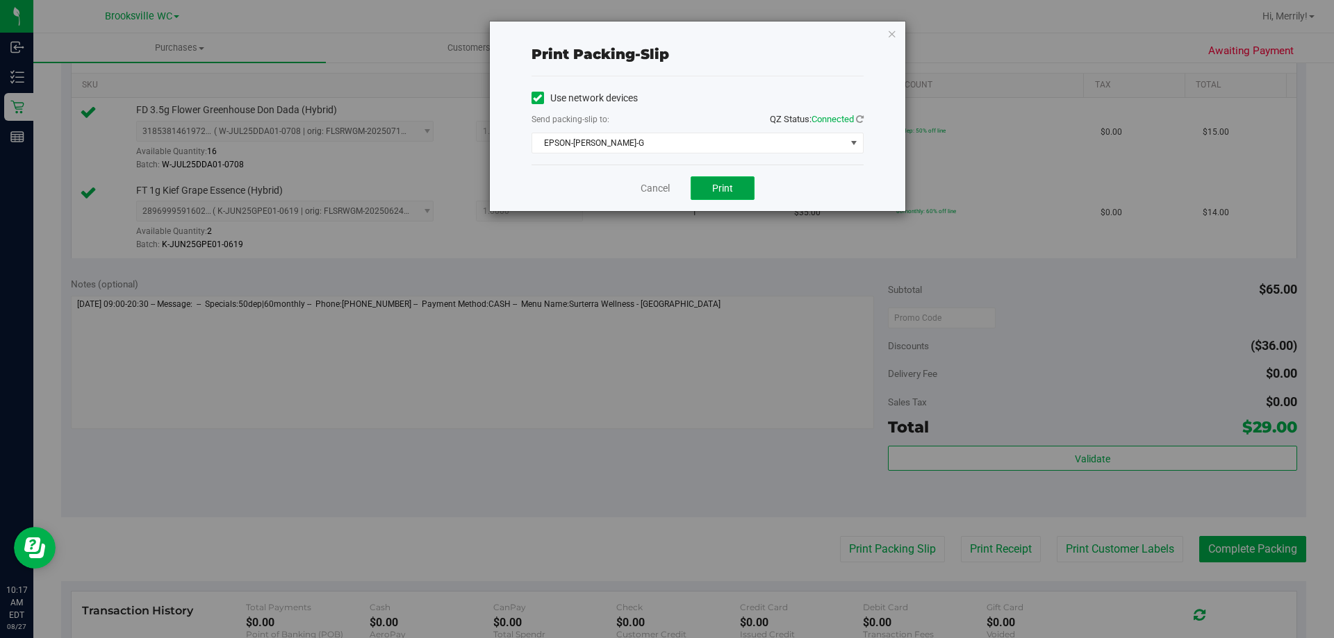
click at [718, 178] on button "Print" at bounding box center [723, 188] width 64 height 24
click at [654, 187] on link "Cancel" at bounding box center [655, 188] width 29 height 15
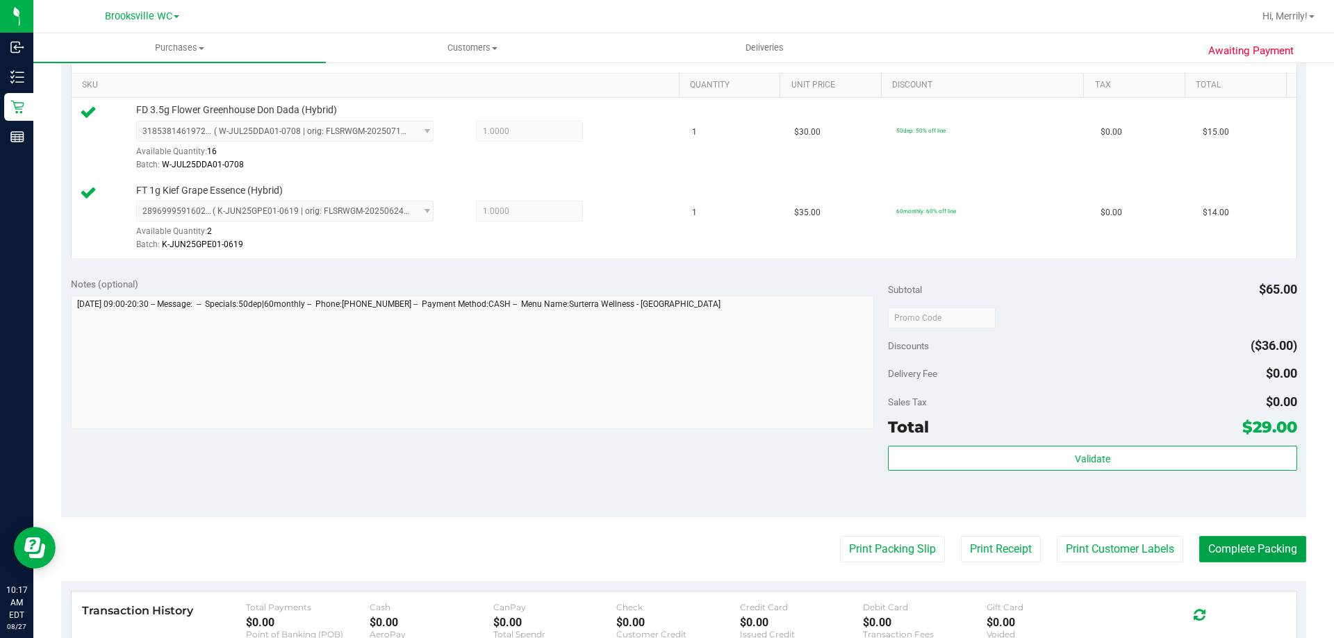
click at [1235, 547] on button "Complete Packing" at bounding box center [1252, 549] width 107 height 26
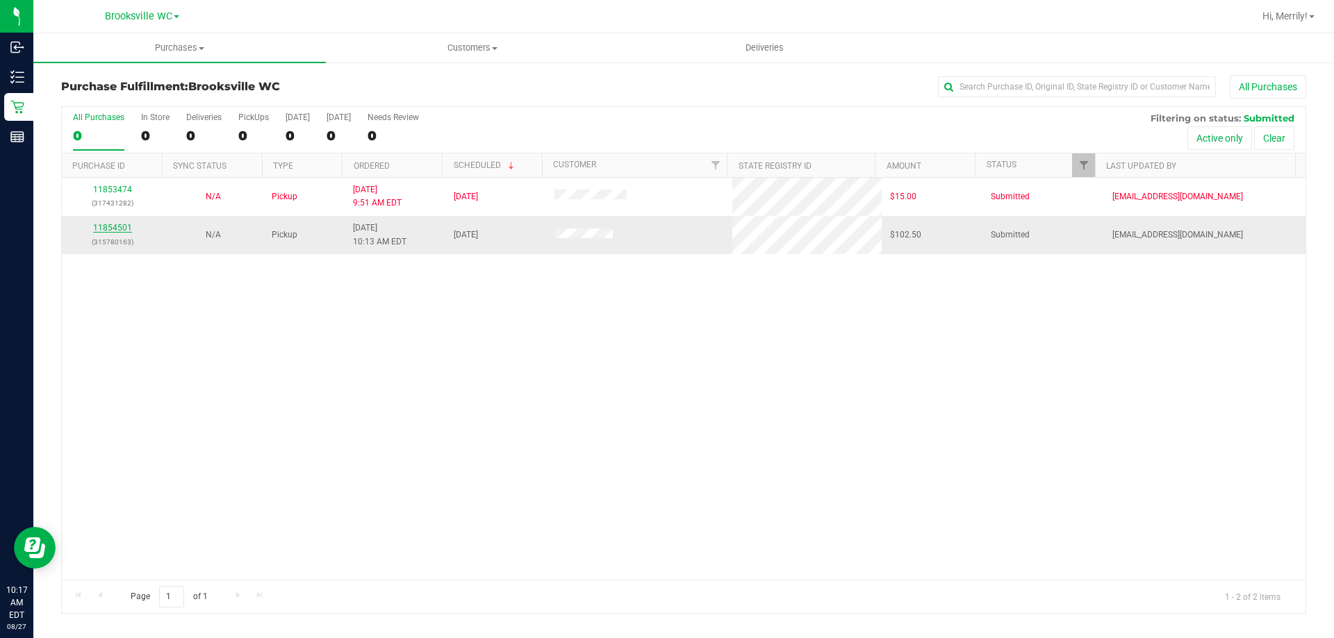
click at [110, 230] on link "11854501" at bounding box center [112, 228] width 39 height 10
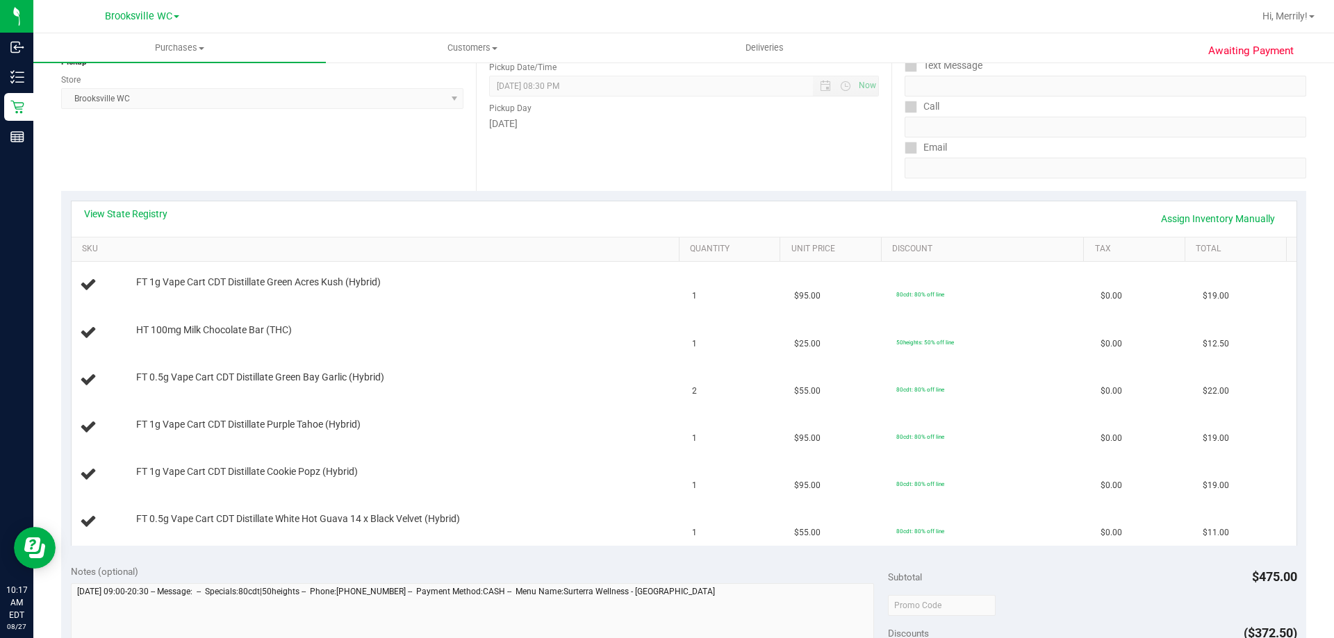
scroll to position [208, 0]
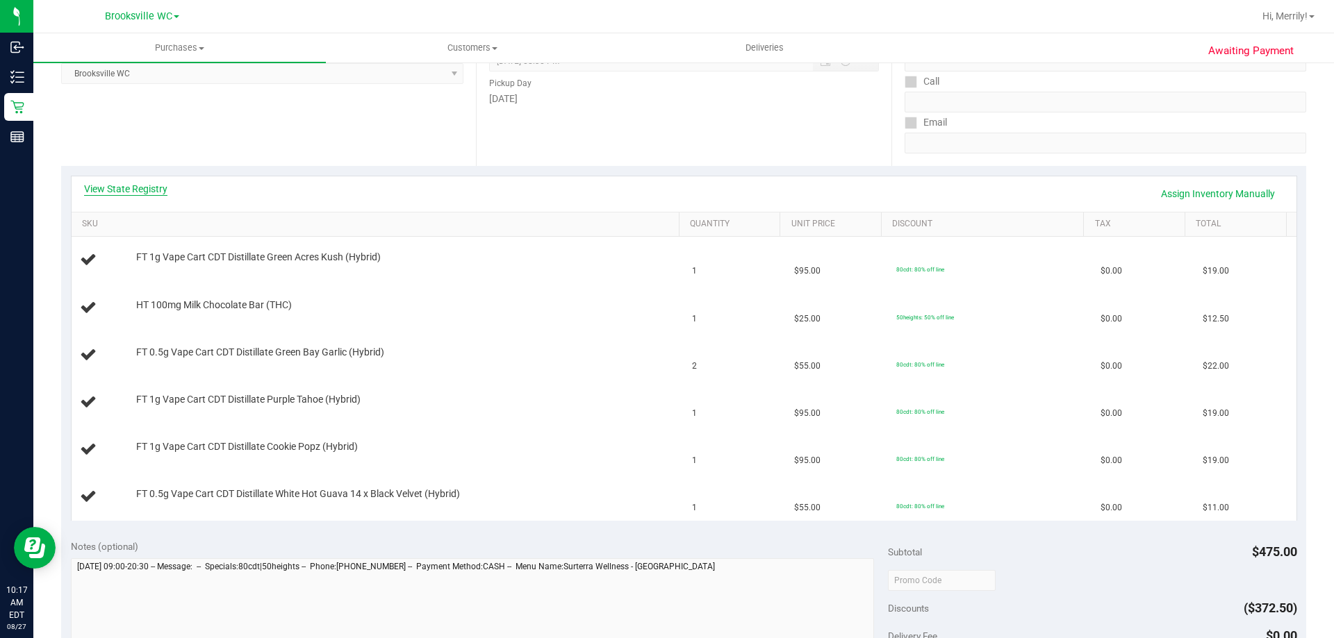
click at [134, 190] on link "View State Registry" at bounding box center [125, 189] width 83 height 14
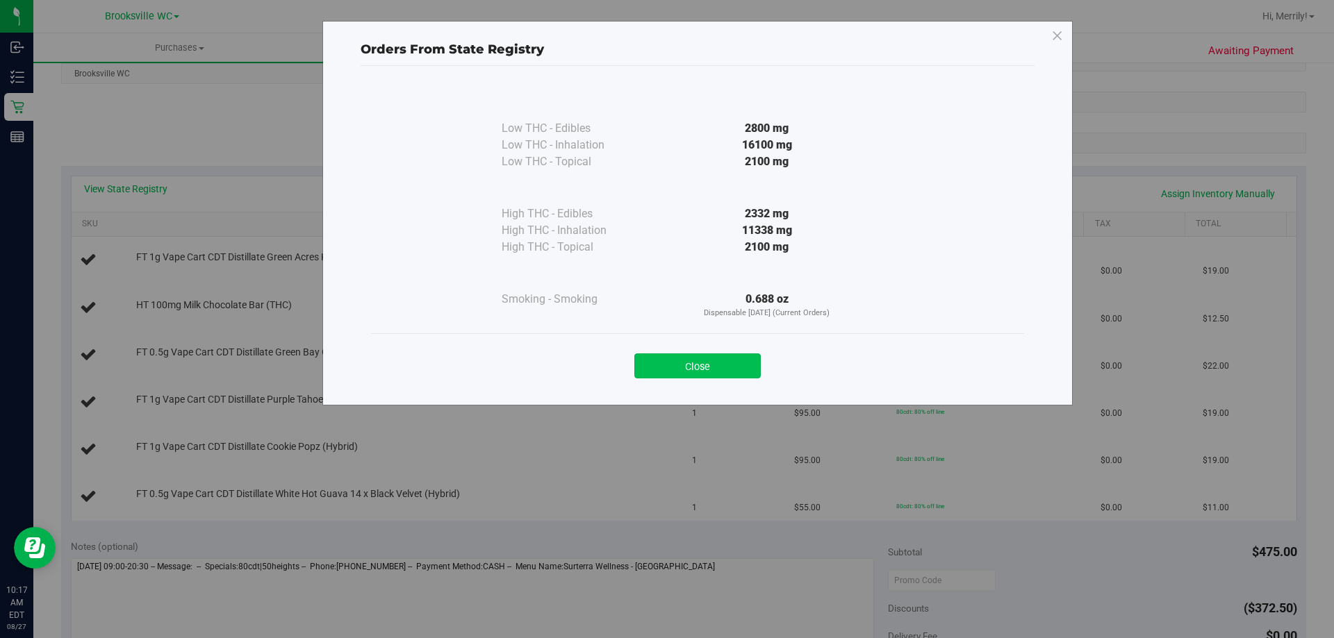
click at [704, 371] on button "Close" at bounding box center [697, 366] width 126 height 25
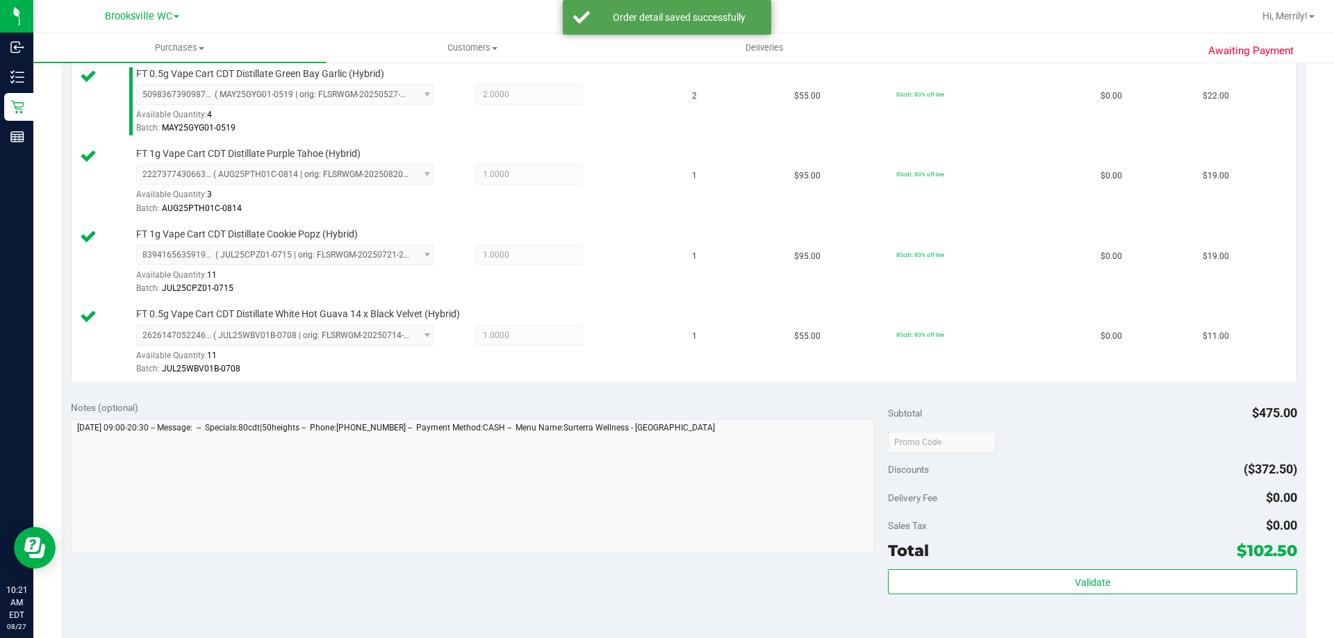
scroll to position [625, 0]
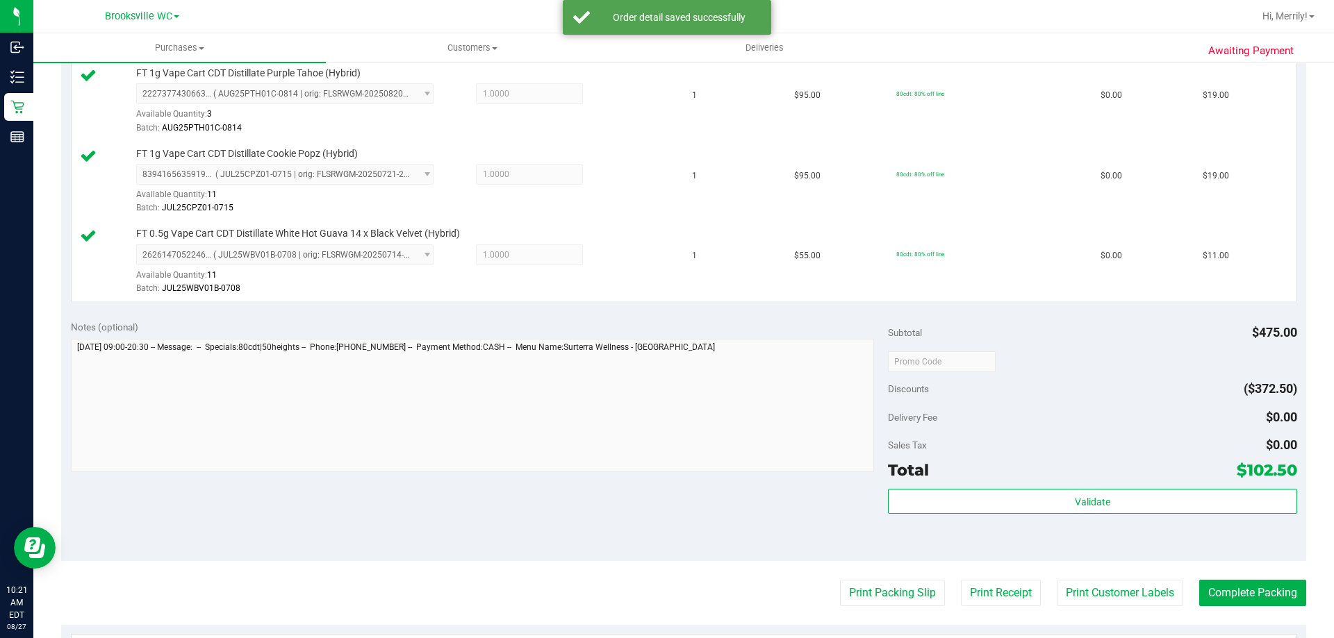
click at [1027, 488] on div "Subtotal $475.00 Discounts ($372.50) Delivery Fee $0.00 Sales Tax $0.00 Total $…" at bounding box center [1092, 435] width 408 height 231
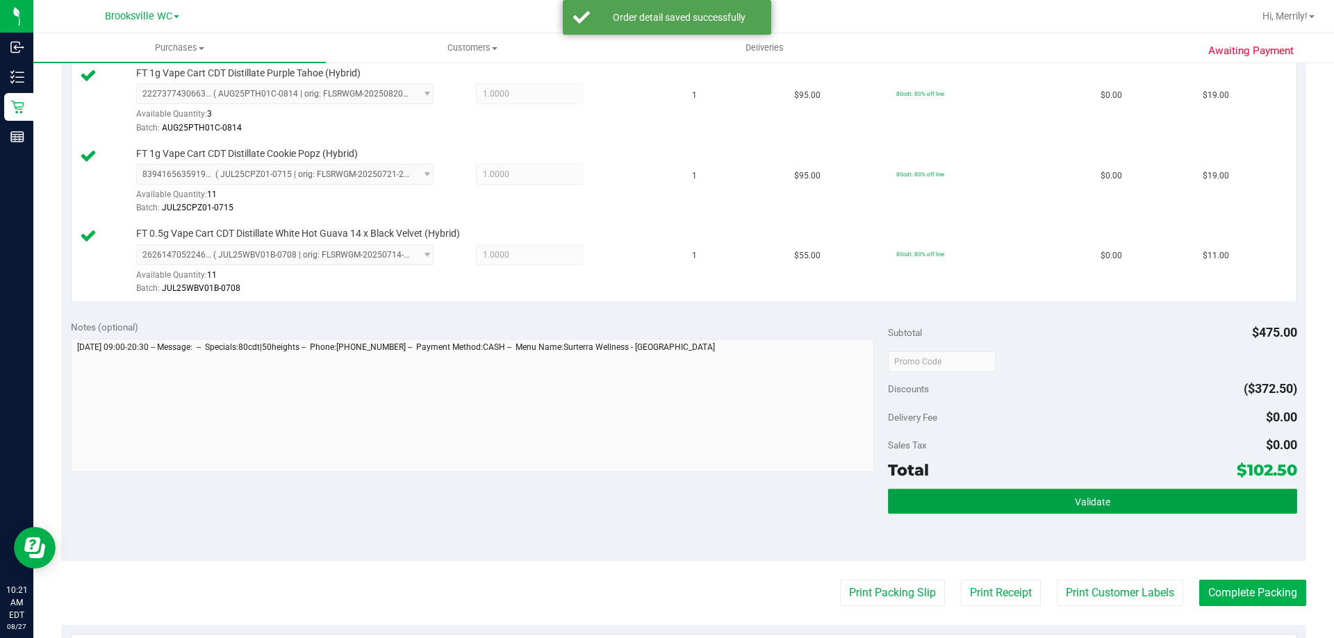
click at [1021, 498] on button "Validate" at bounding box center [1092, 501] width 408 height 25
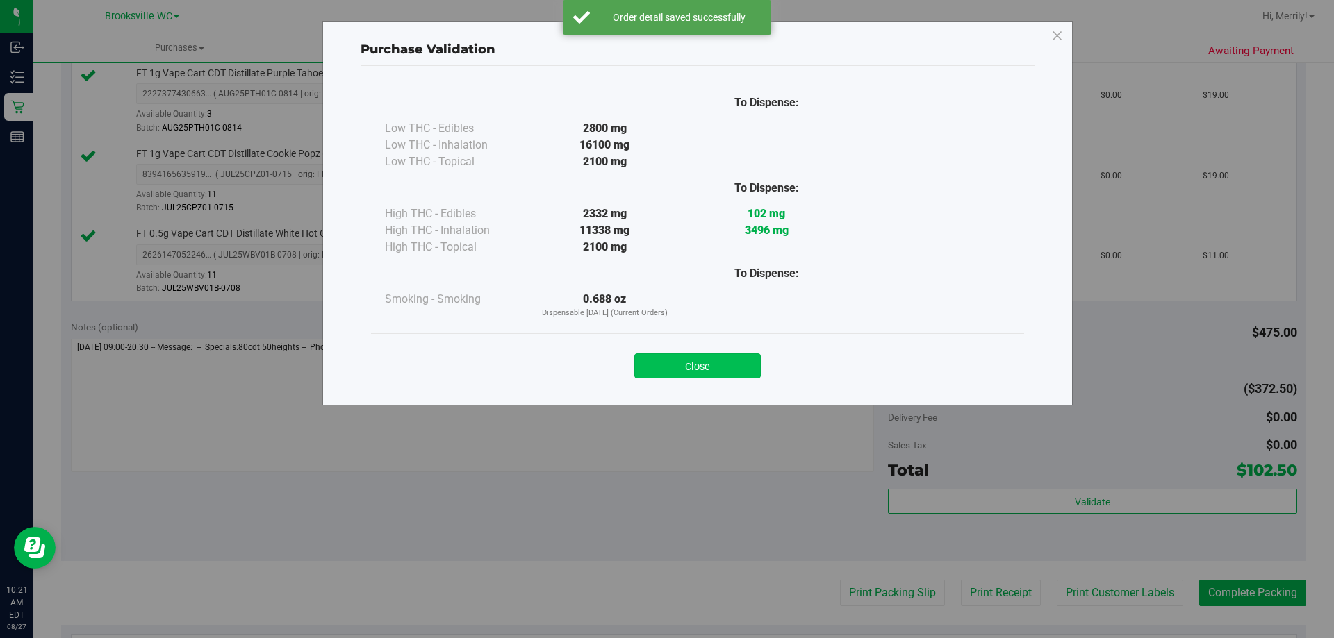
click at [688, 363] on button "Close" at bounding box center [697, 366] width 126 height 25
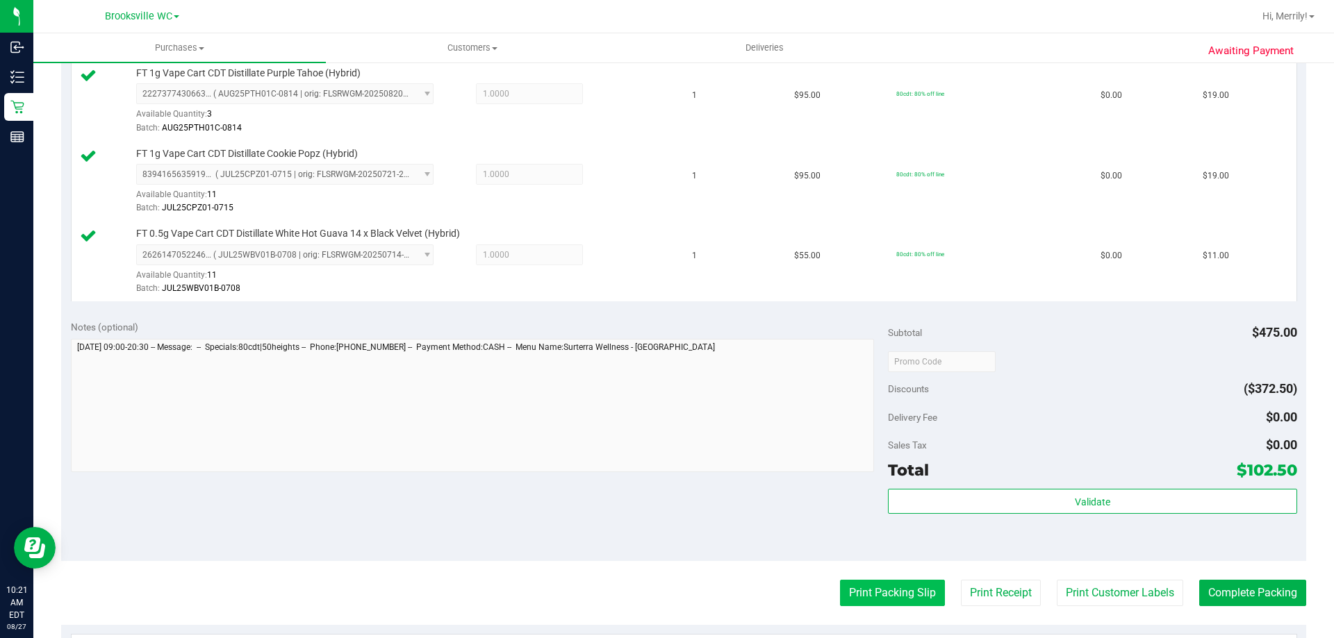
click at [872, 587] on button "Print Packing Slip" at bounding box center [892, 593] width 105 height 26
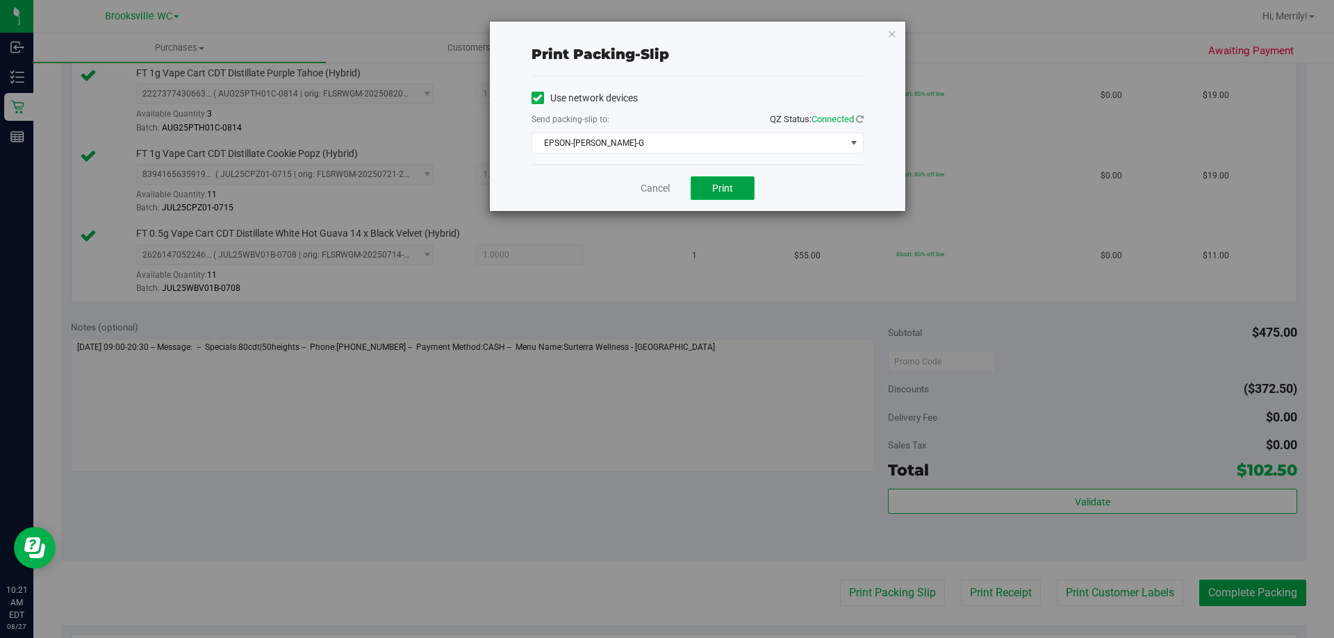
click at [711, 187] on button "Print" at bounding box center [723, 188] width 64 height 24
click at [657, 191] on link "Cancel" at bounding box center [655, 188] width 29 height 15
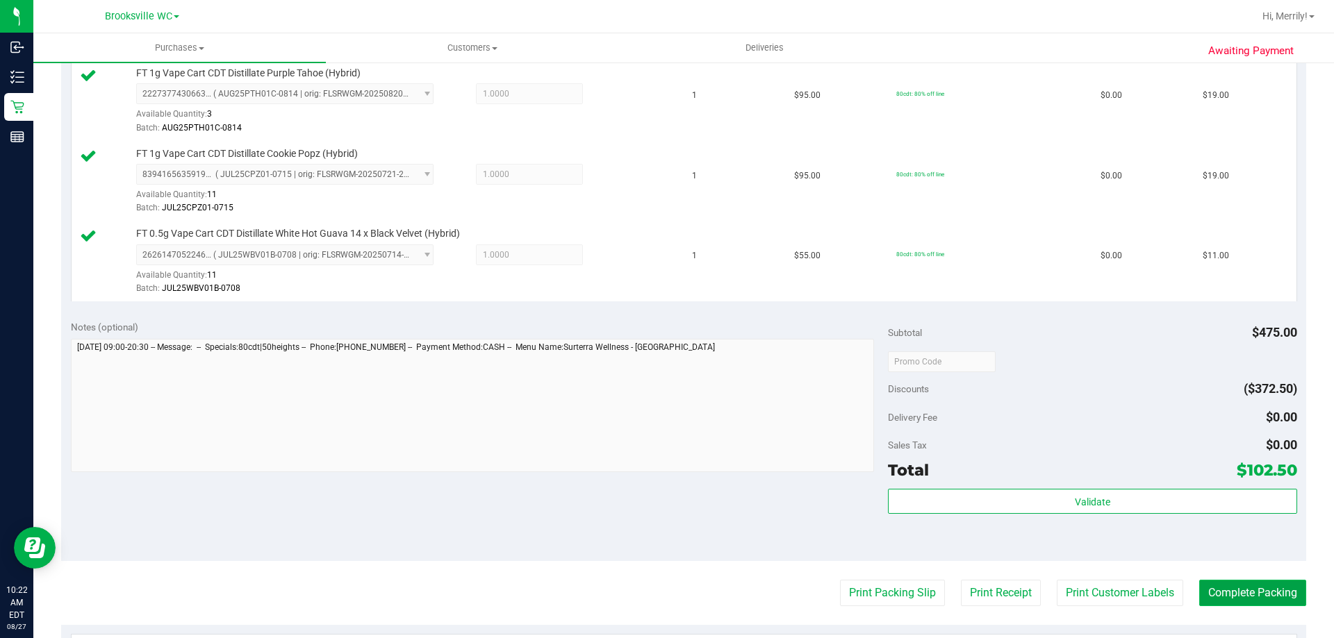
click at [1253, 594] on button "Complete Packing" at bounding box center [1252, 593] width 107 height 26
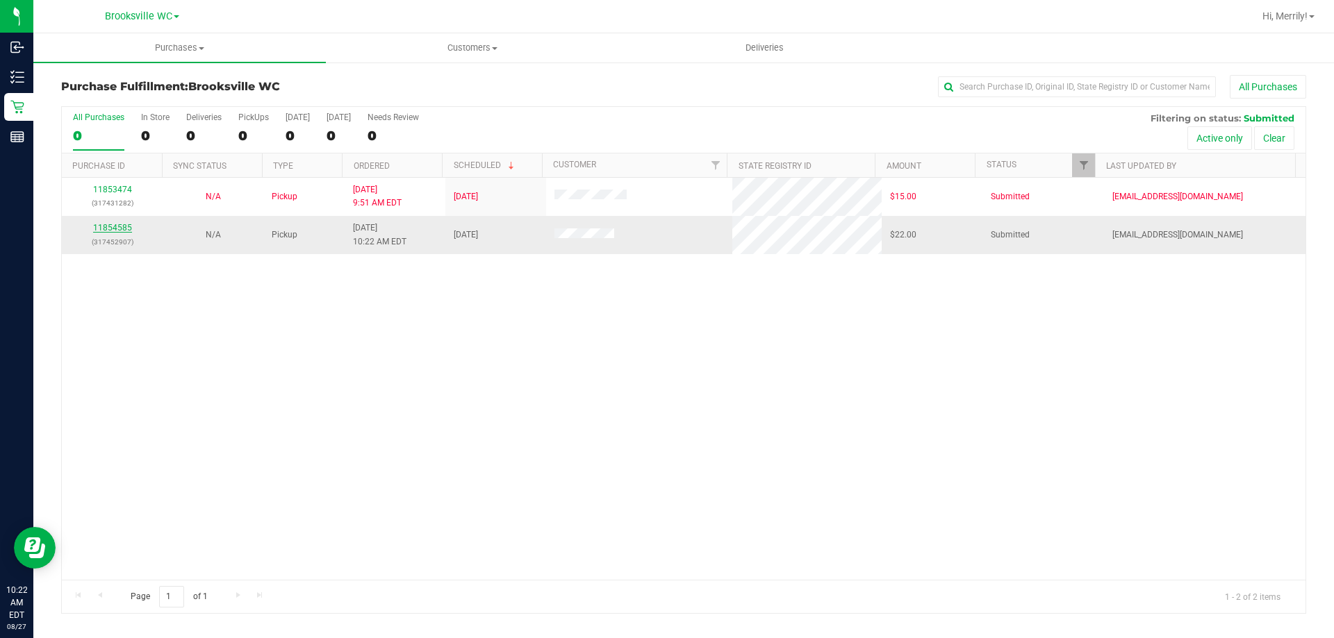
click at [127, 228] on link "11854585" at bounding box center [112, 228] width 39 height 10
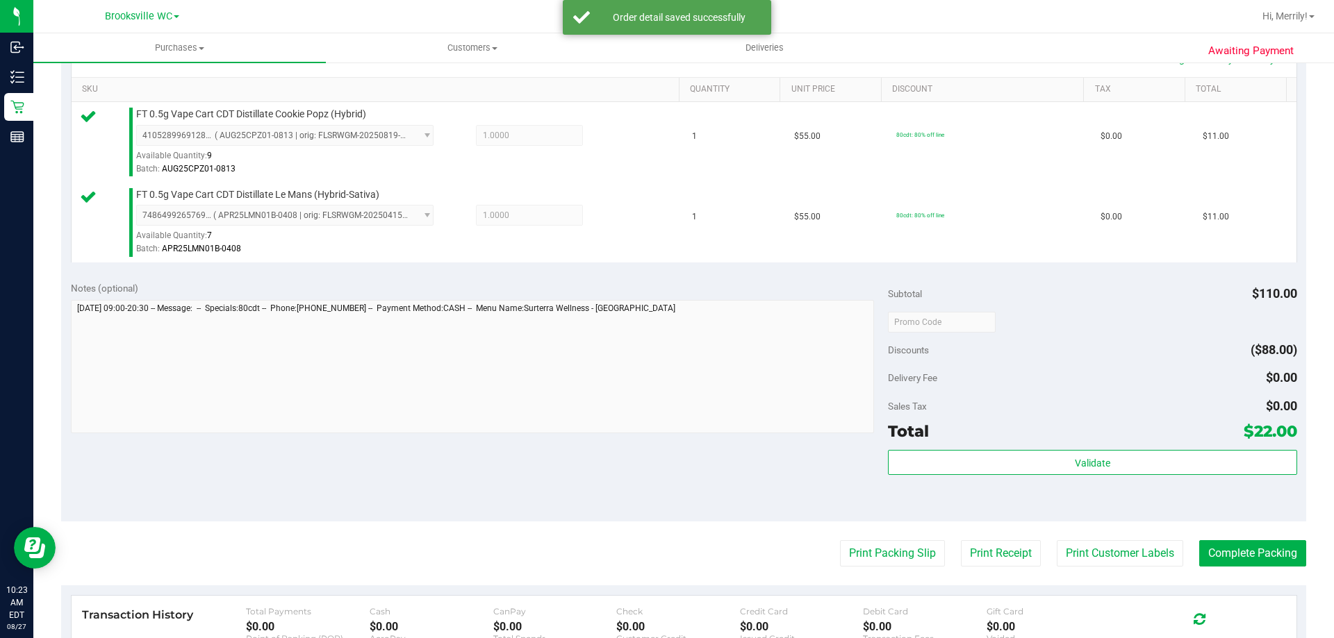
scroll to position [347, 0]
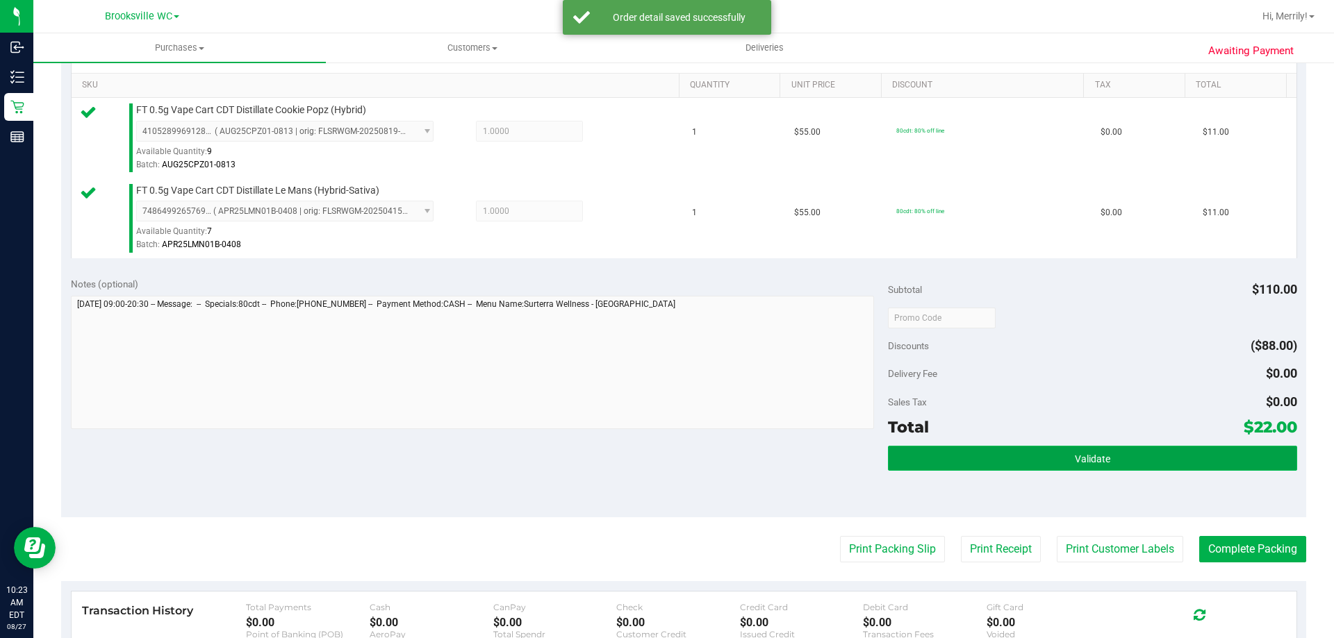
click at [1048, 454] on button "Validate" at bounding box center [1092, 458] width 408 height 25
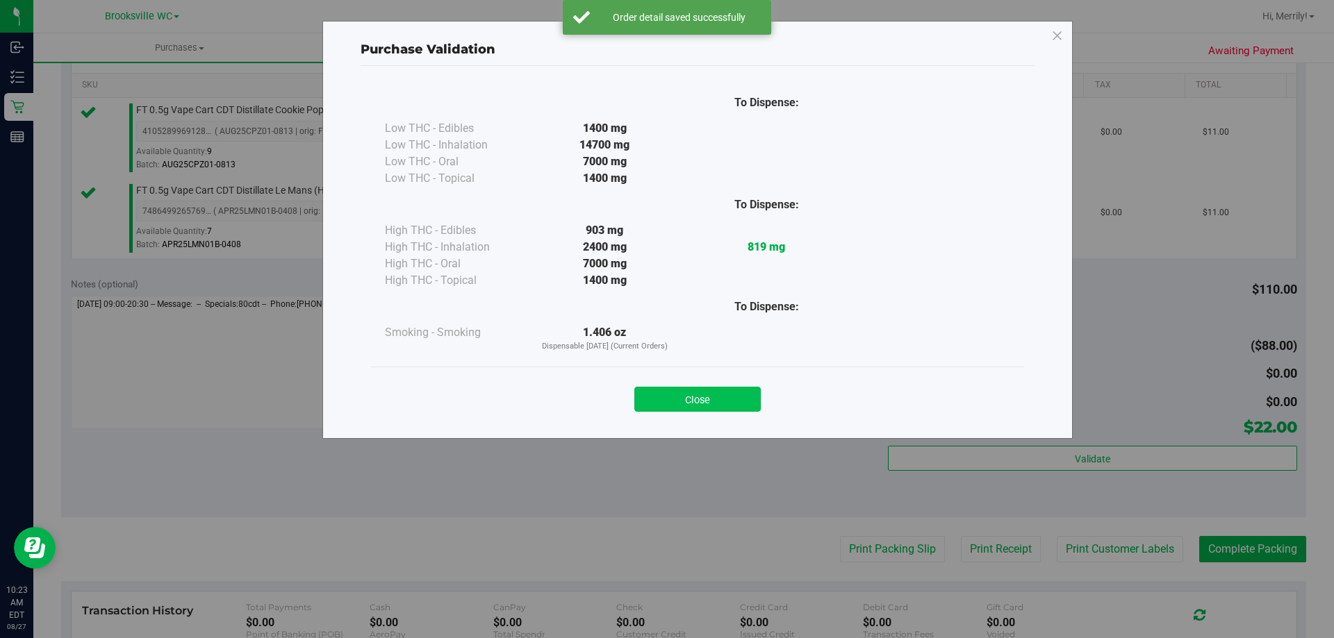
click at [698, 396] on button "Close" at bounding box center [697, 399] width 126 height 25
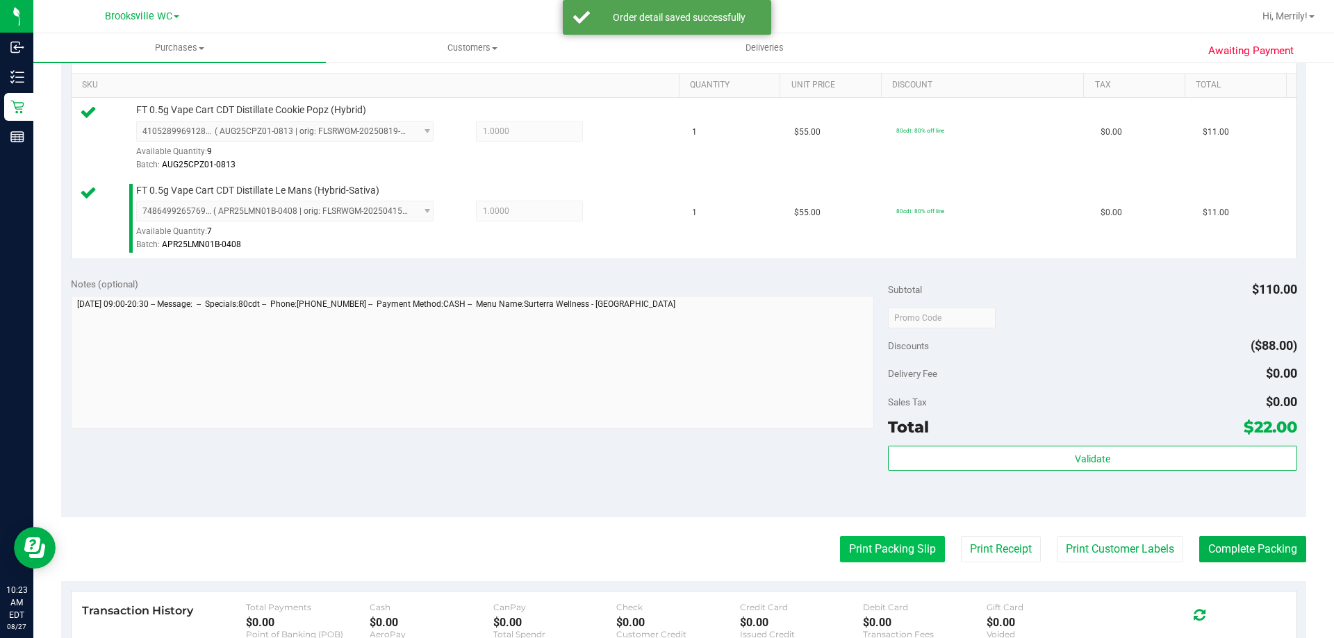
click at [874, 556] on button "Print Packing Slip" at bounding box center [892, 549] width 105 height 26
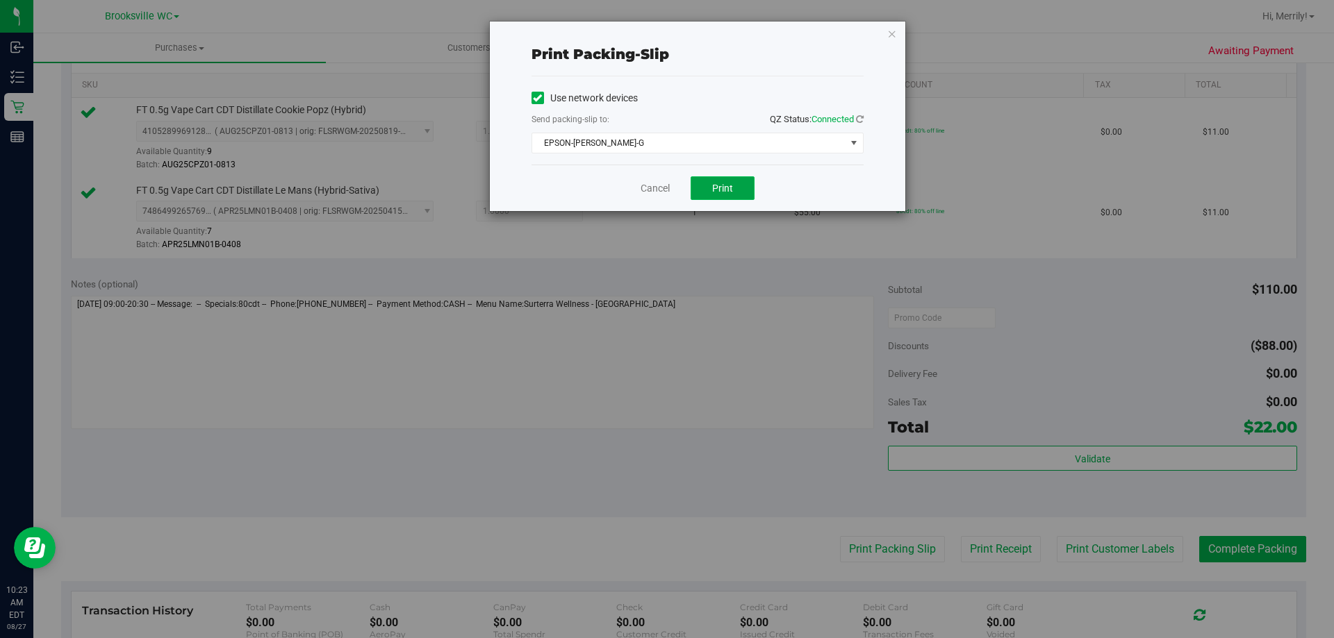
click at [716, 188] on span "Print" at bounding box center [722, 188] width 21 height 11
click at [642, 185] on link "Cancel" at bounding box center [655, 188] width 29 height 15
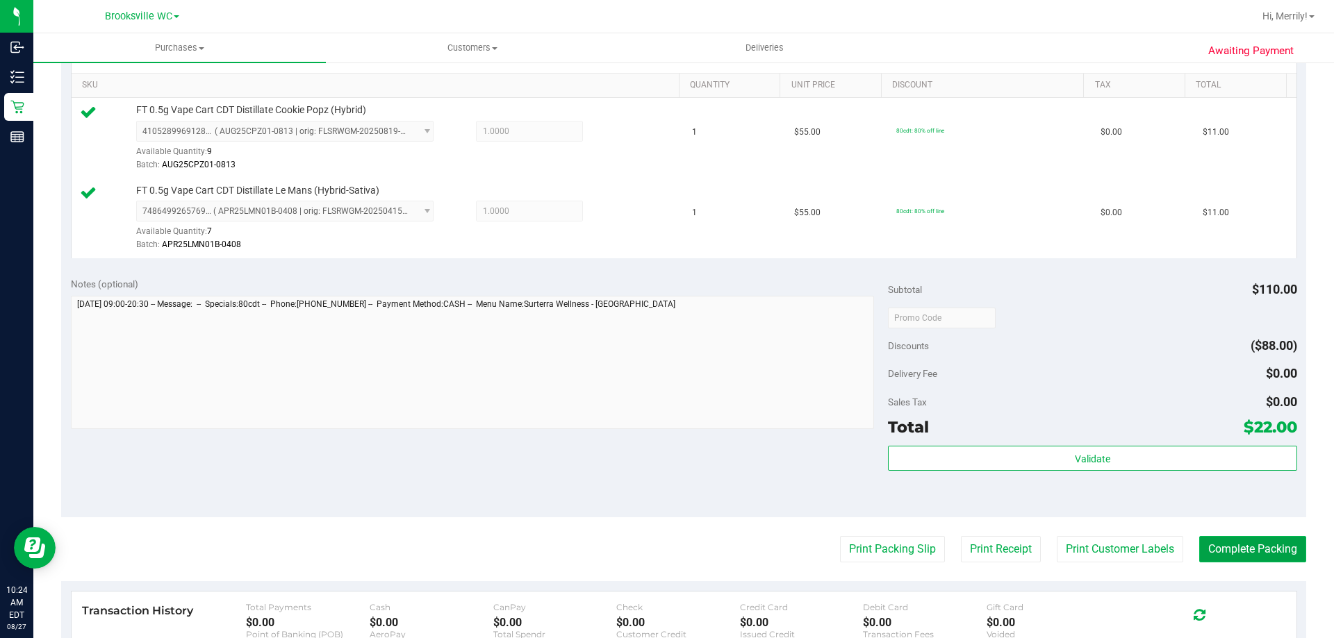
click at [1221, 552] on button "Complete Packing" at bounding box center [1252, 549] width 107 height 26
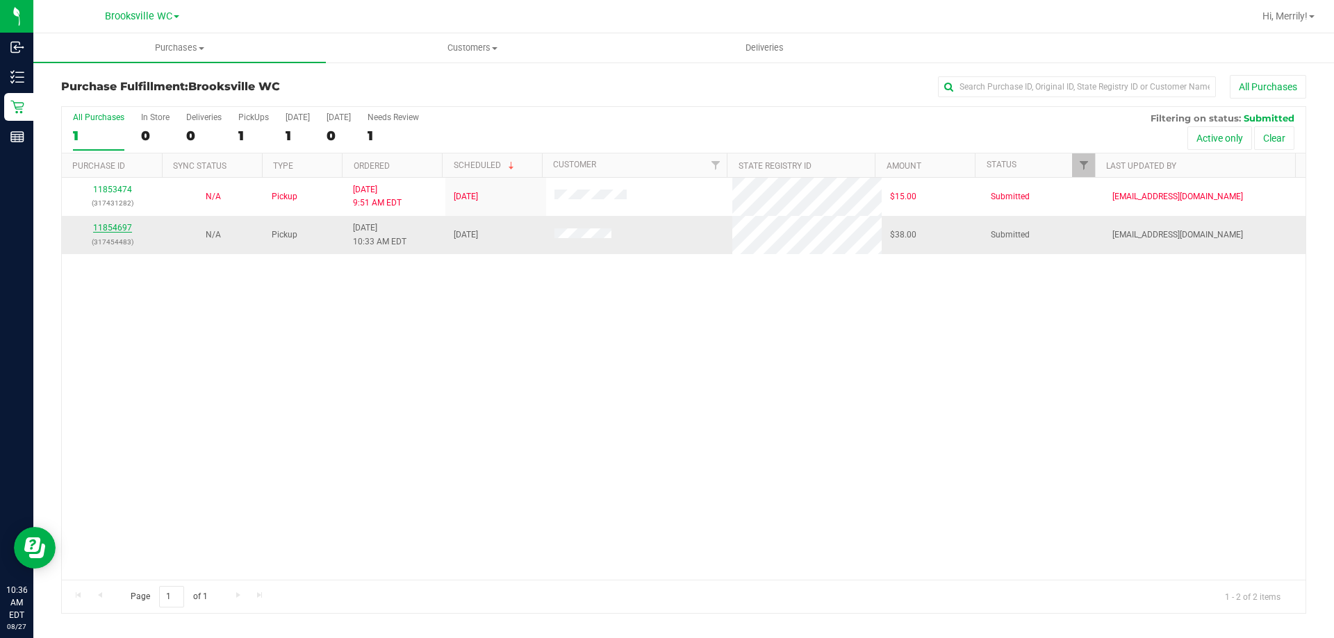
click at [113, 226] on link "11854697" at bounding box center [112, 228] width 39 height 10
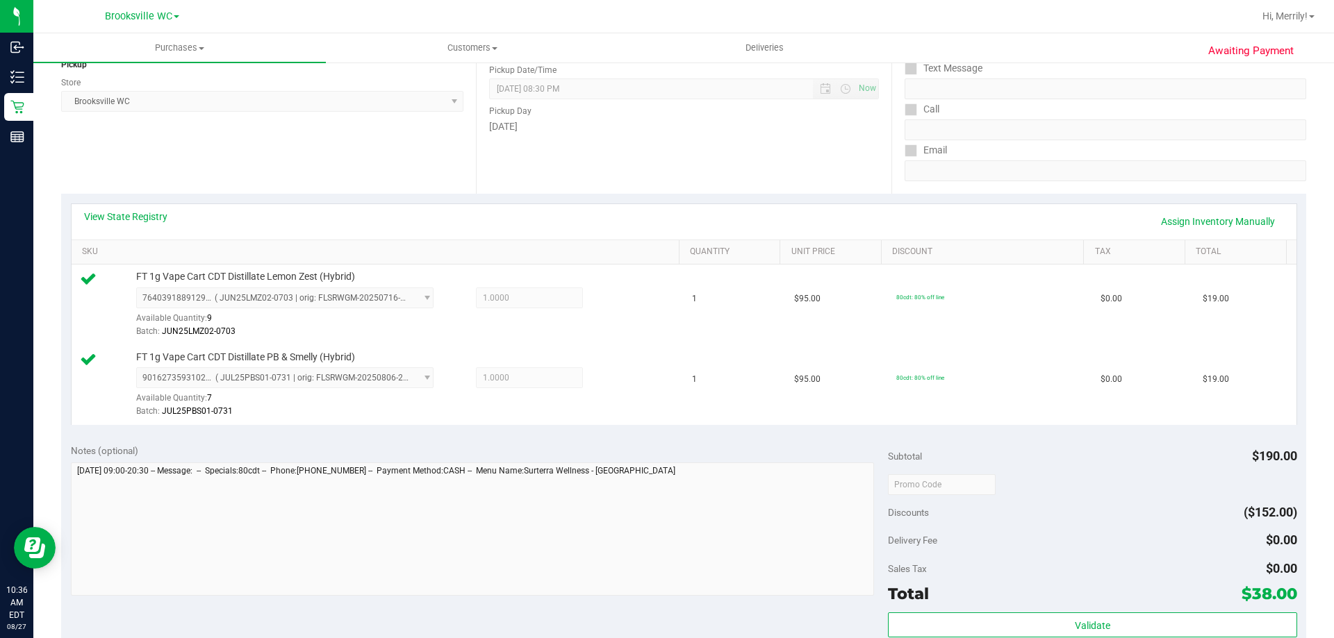
scroll to position [278, 0]
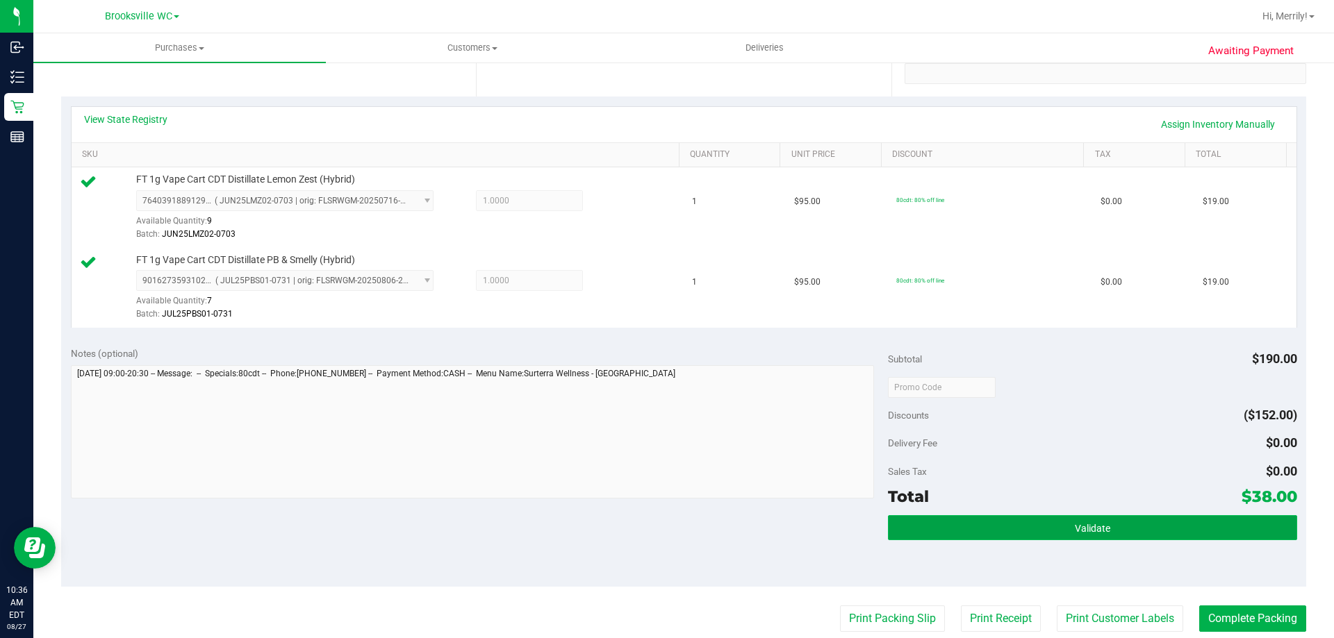
click at [1017, 537] on button "Validate" at bounding box center [1092, 527] width 408 height 25
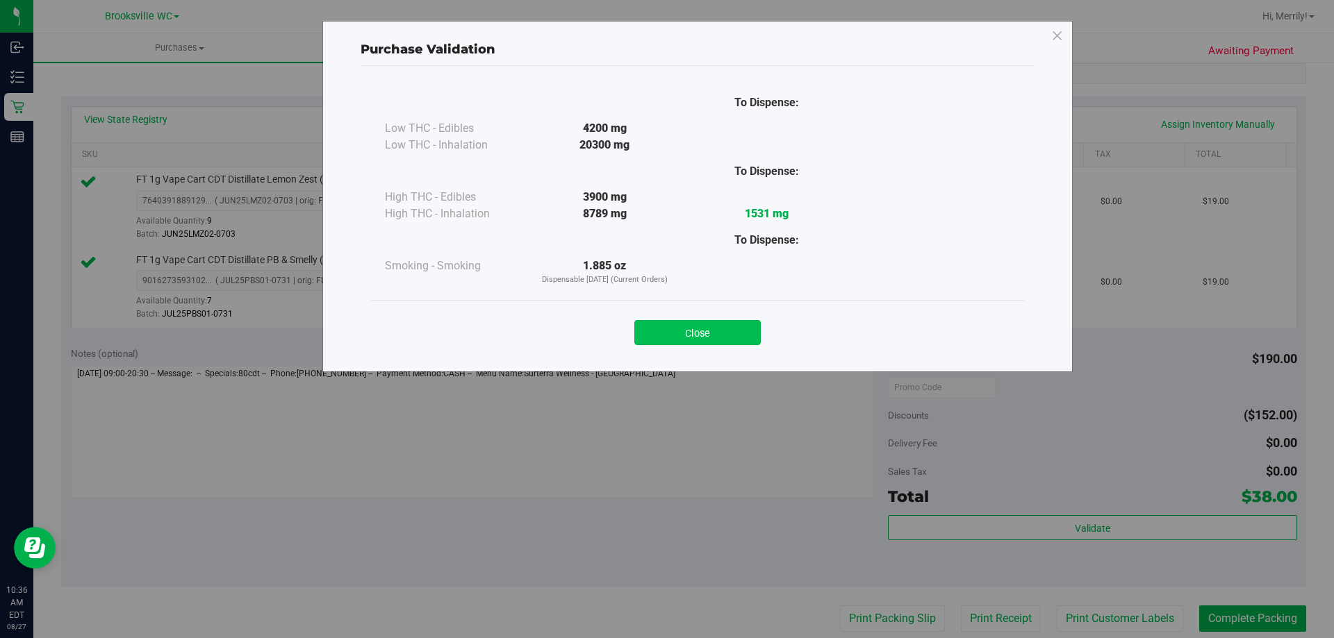
click at [688, 333] on button "Close" at bounding box center [697, 332] width 126 height 25
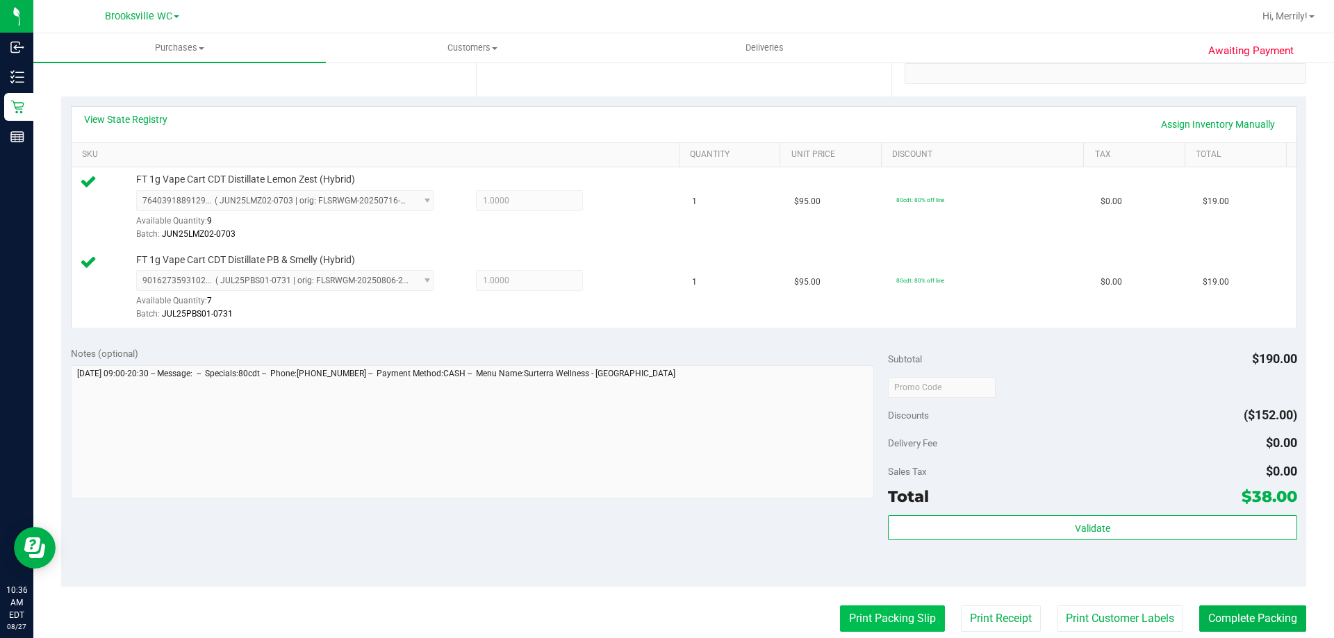
click at [886, 621] on button "Print Packing Slip" at bounding box center [892, 619] width 105 height 26
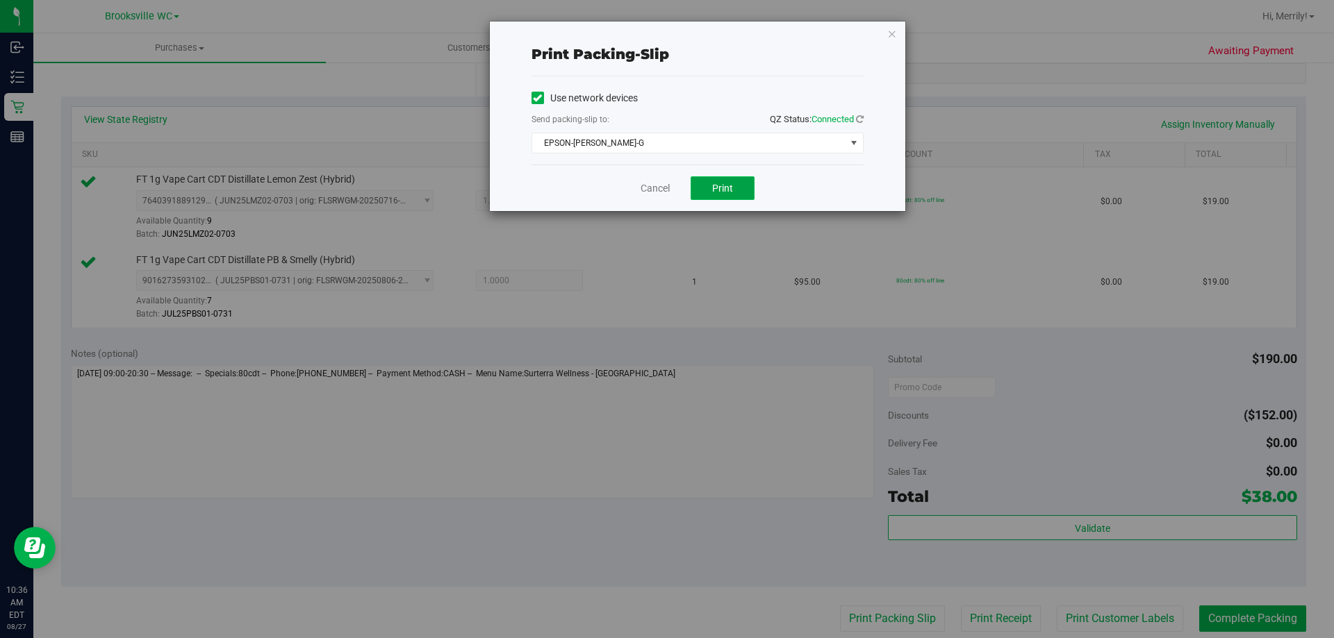
click at [721, 190] on span "Print" at bounding box center [722, 188] width 21 height 11
click at [661, 184] on link "Cancel" at bounding box center [655, 188] width 29 height 15
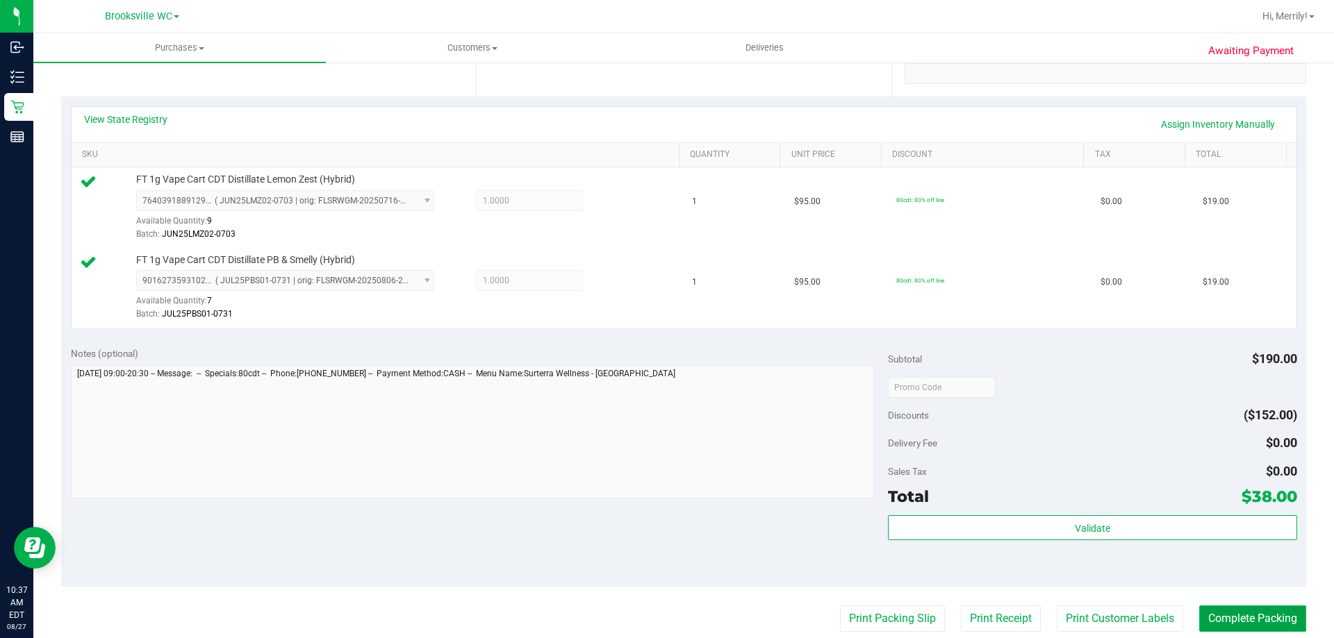
click at [1246, 618] on button "Complete Packing" at bounding box center [1252, 619] width 107 height 26
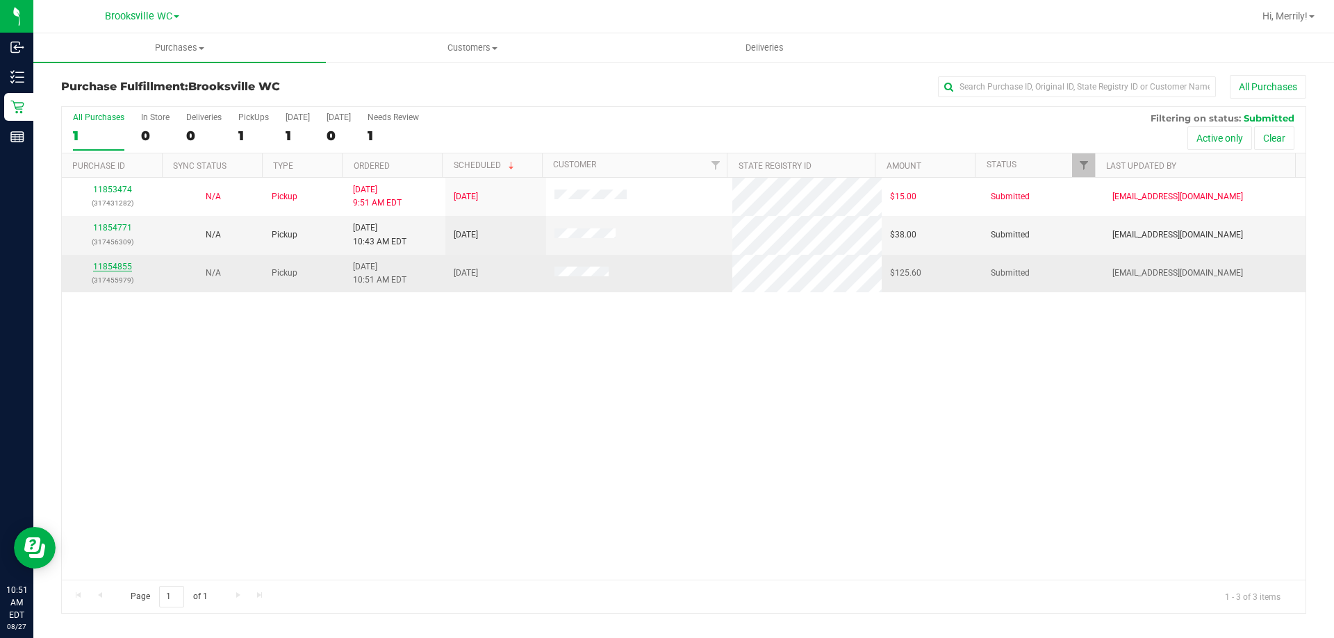
click at [111, 268] on link "11854855" at bounding box center [112, 267] width 39 height 10
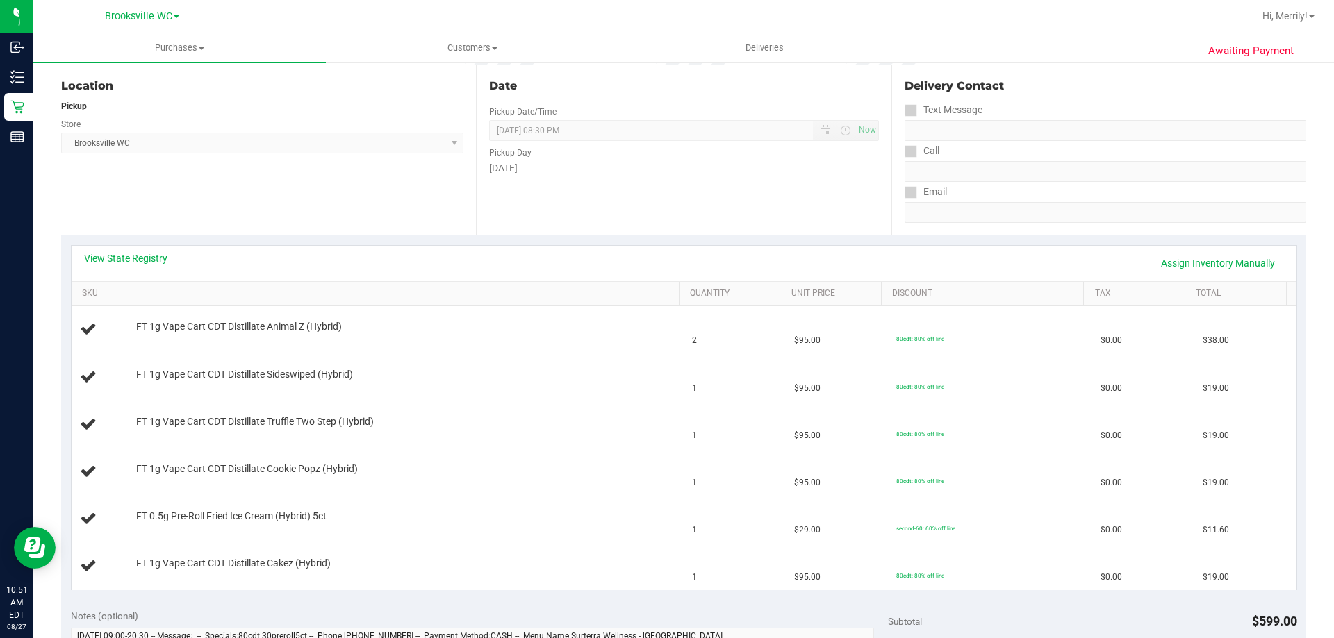
scroll to position [208, 0]
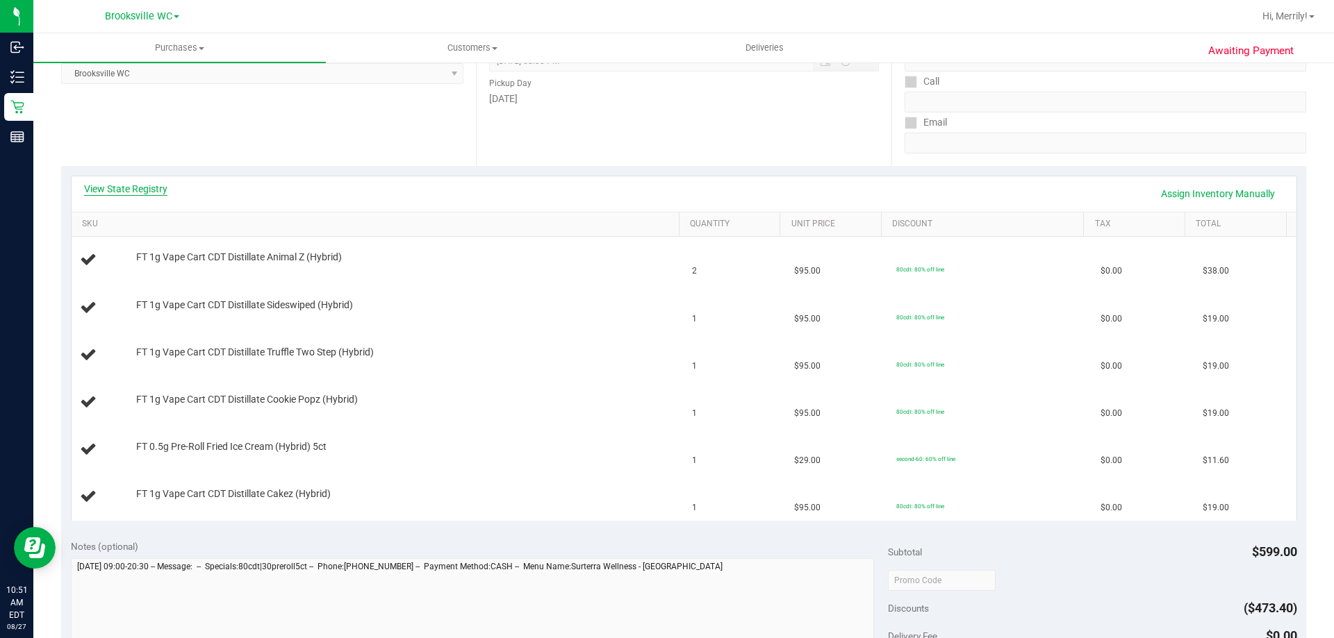
click at [126, 189] on link "View State Registry" at bounding box center [125, 189] width 83 height 14
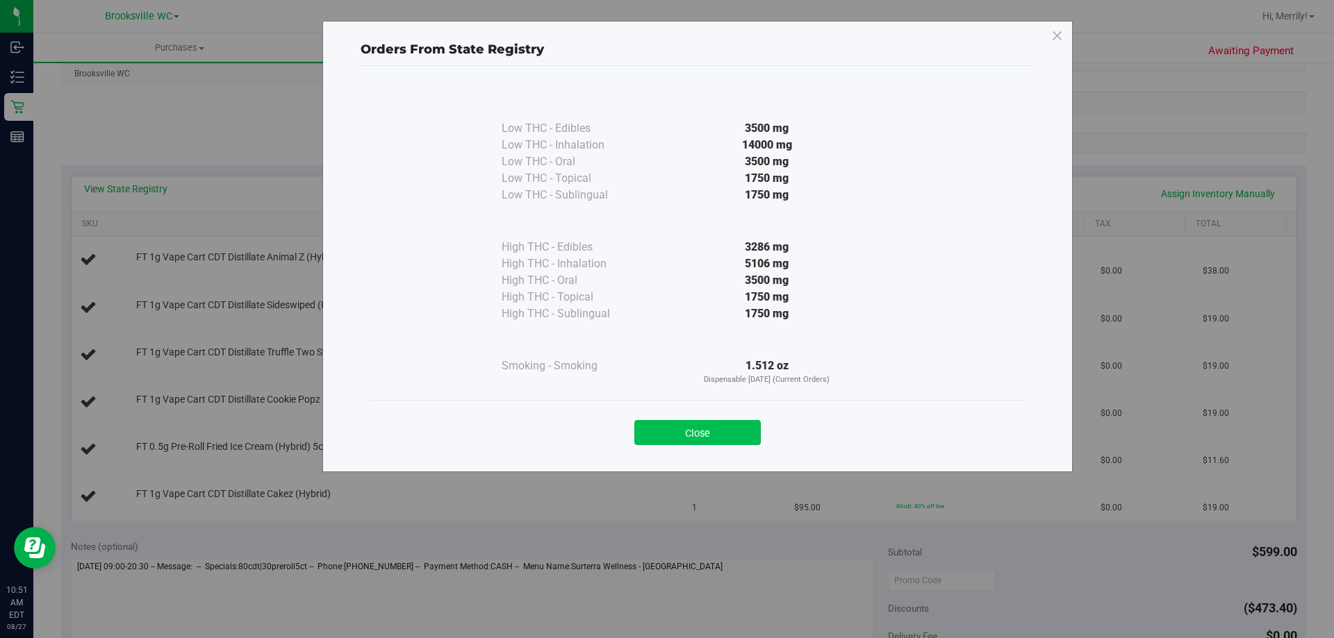
click at [712, 429] on button "Close" at bounding box center [697, 432] width 126 height 25
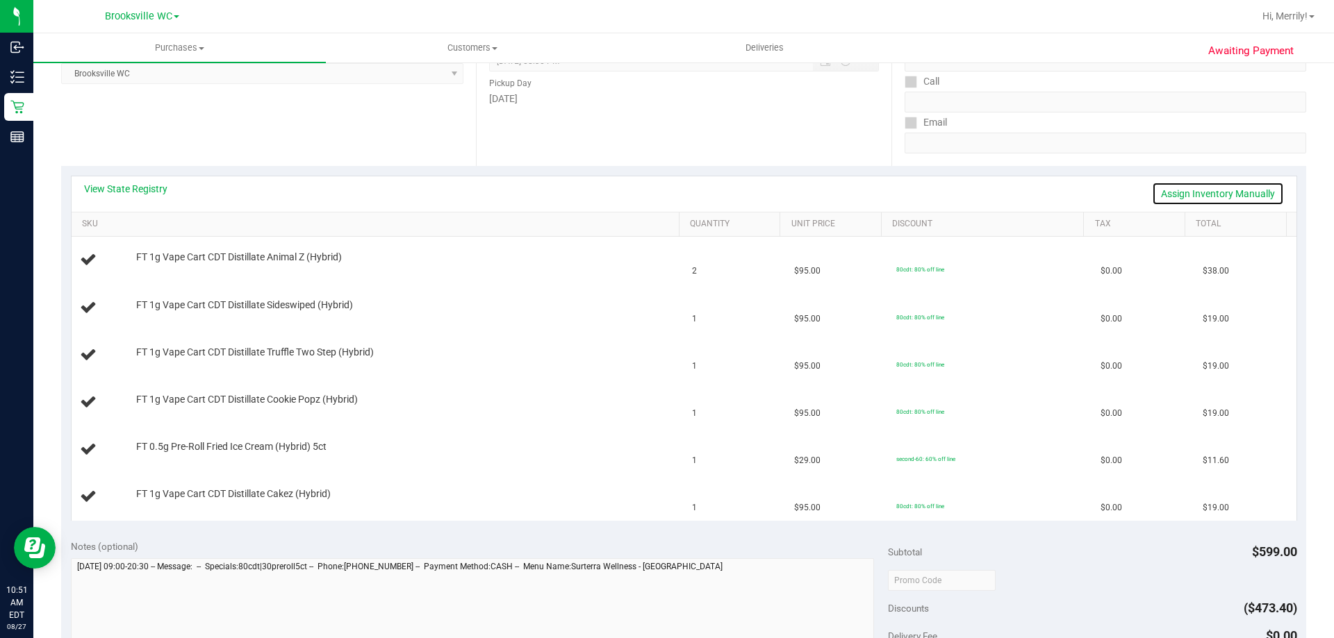
click at [1167, 196] on link "Assign Inventory Manually" at bounding box center [1218, 194] width 132 height 24
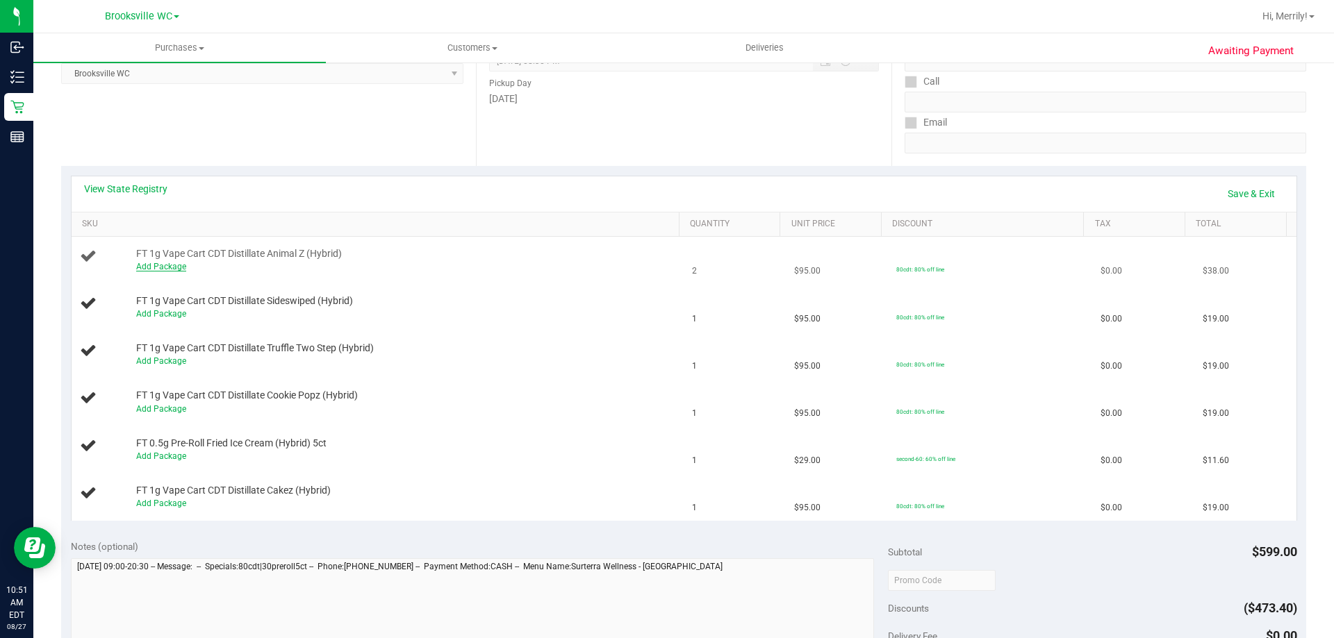
click at [174, 268] on link "Add Package" at bounding box center [161, 267] width 50 height 10
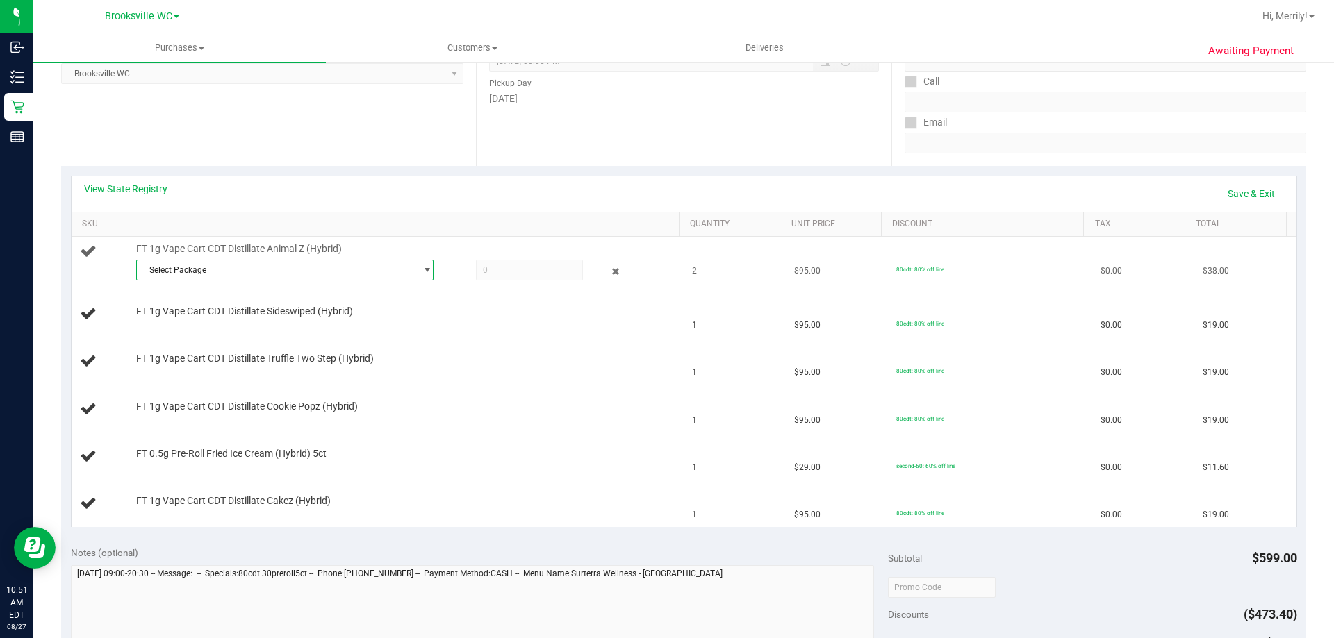
click at [304, 270] on span "Select Package" at bounding box center [276, 270] width 279 height 19
click at [231, 323] on span "( JUN25AZK01-0703 | orig: FLSRWGM-20250716-1817 )" at bounding box center [329, 327] width 210 height 10
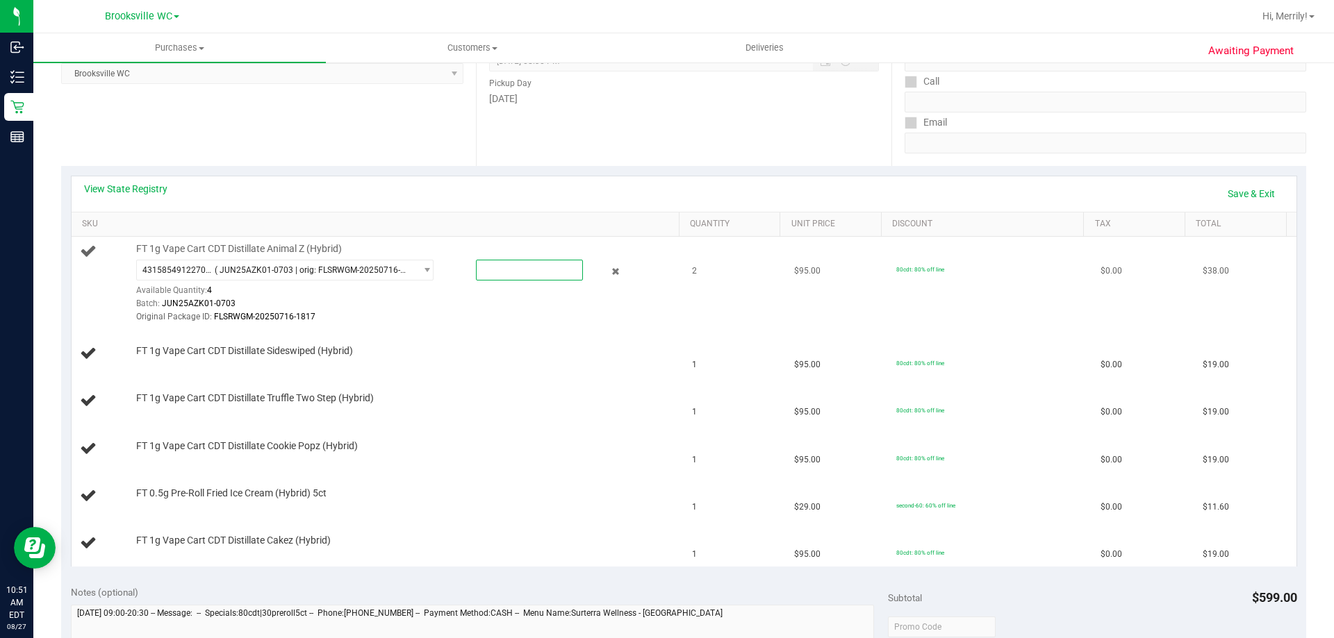
click at [495, 274] on span at bounding box center [529, 270] width 107 height 21
type input "2"
type input "2.0000"
click at [493, 356] on div "FT 1g Vape Cart CDT Distillate Sideswiped (Hybrid)" at bounding box center [400, 352] width 543 height 14
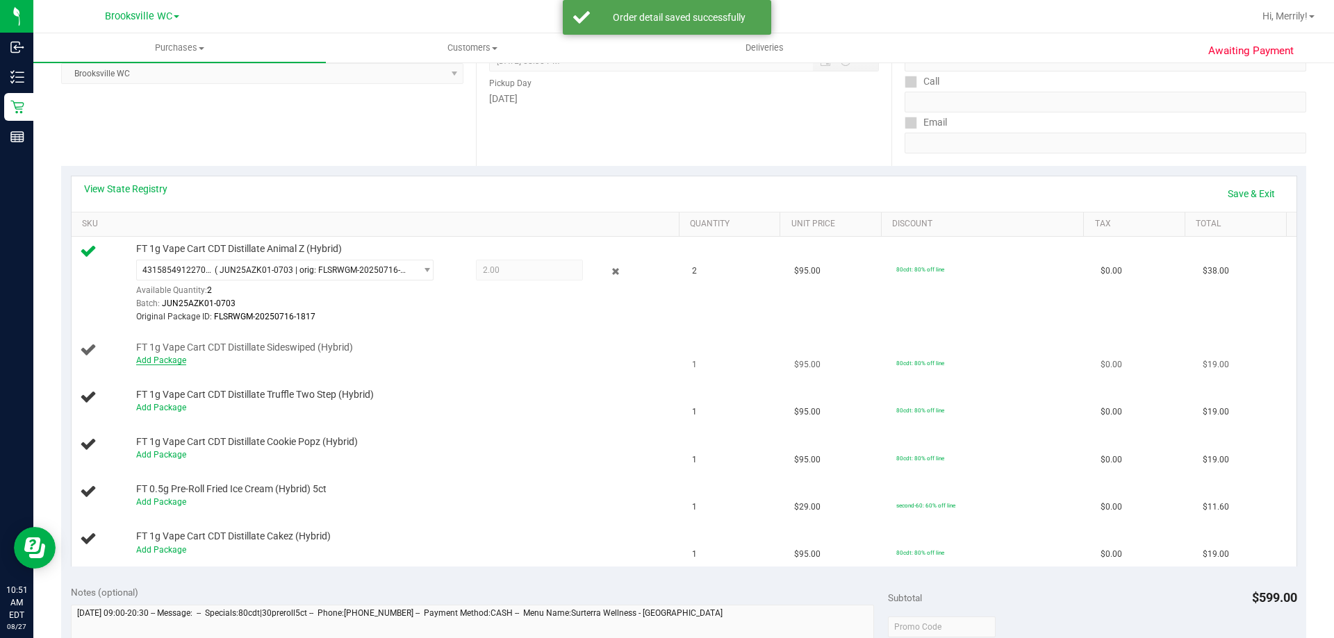
click at [159, 359] on link "Add Package" at bounding box center [161, 361] width 50 height 10
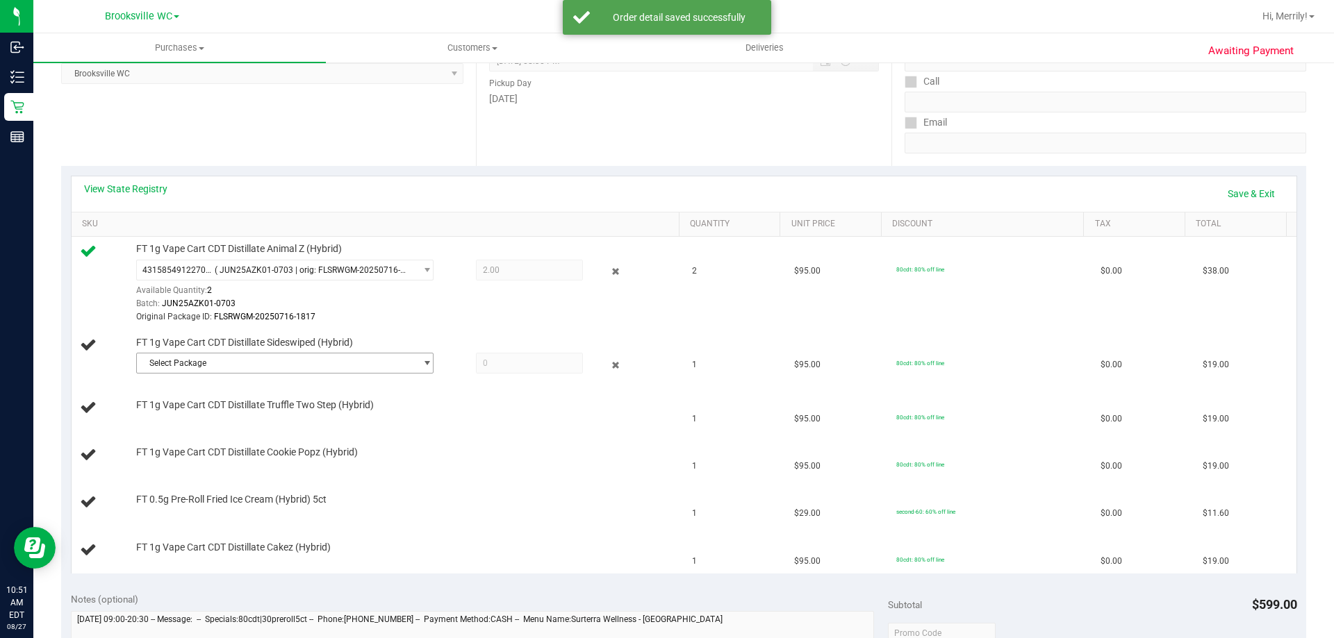
click at [242, 358] on span "Select Package" at bounding box center [276, 363] width 279 height 19
click at [246, 419] on span "( AUG25SSW01-0814 | orig: FLSRWGM-20250820-1569 )" at bounding box center [329, 421] width 211 height 10
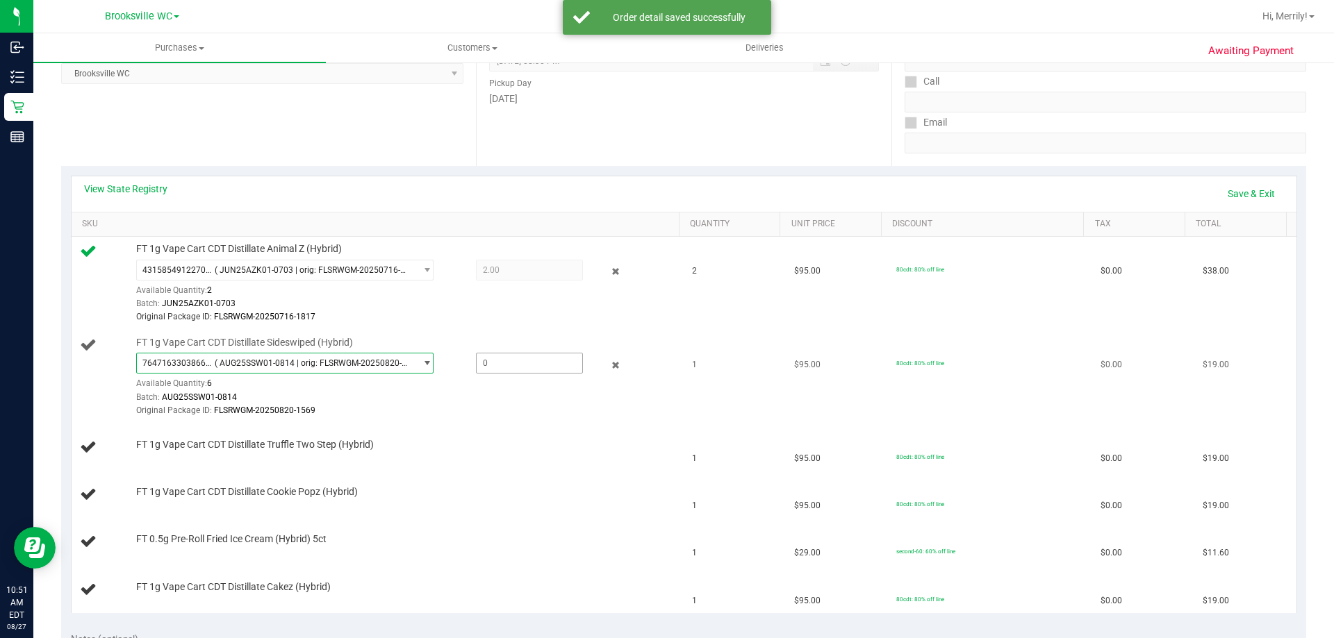
click at [493, 359] on span at bounding box center [529, 363] width 107 height 21
type input "1"
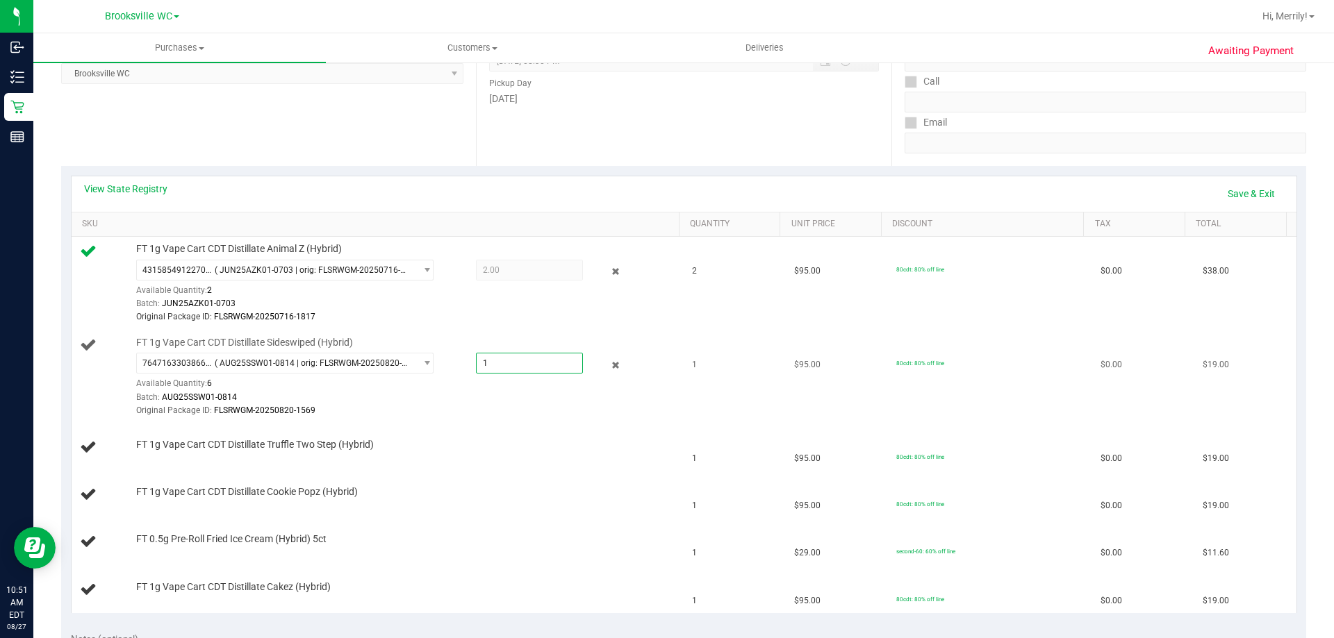
type input "1.0000"
click at [500, 409] on div "Original Package ID: FLSRWGM-20250820-1569" at bounding box center [404, 410] width 536 height 13
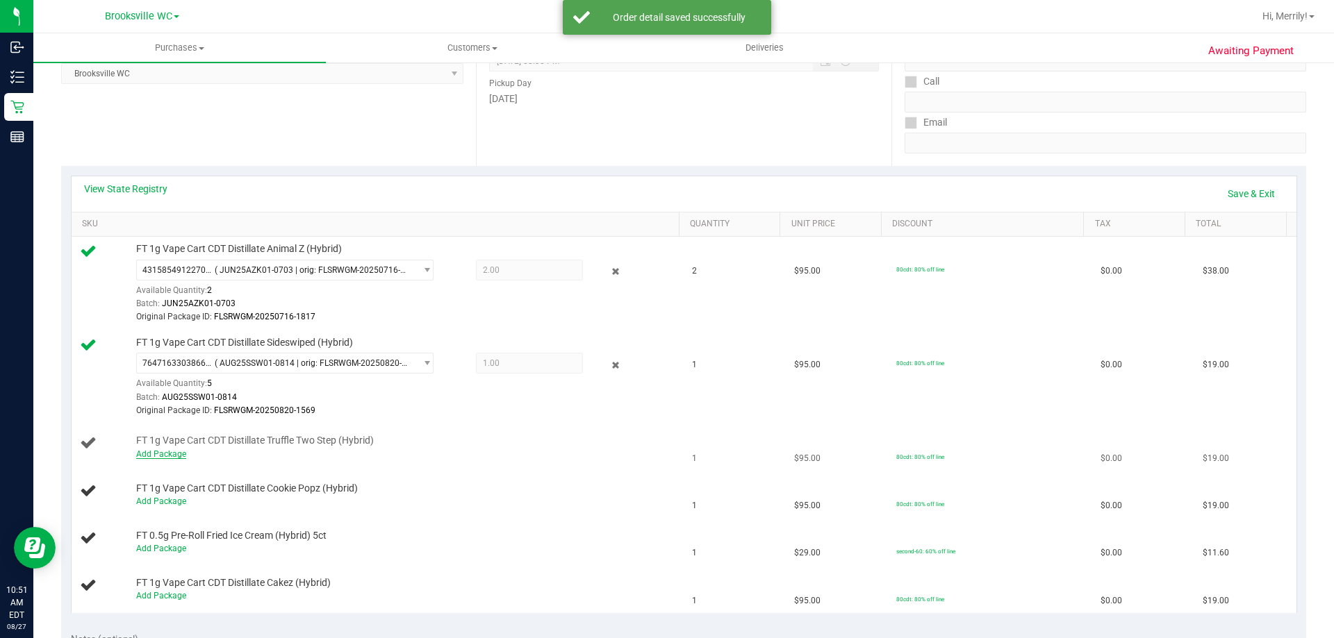
click at [174, 457] on link "Add Package" at bounding box center [161, 454] width 50 height 10
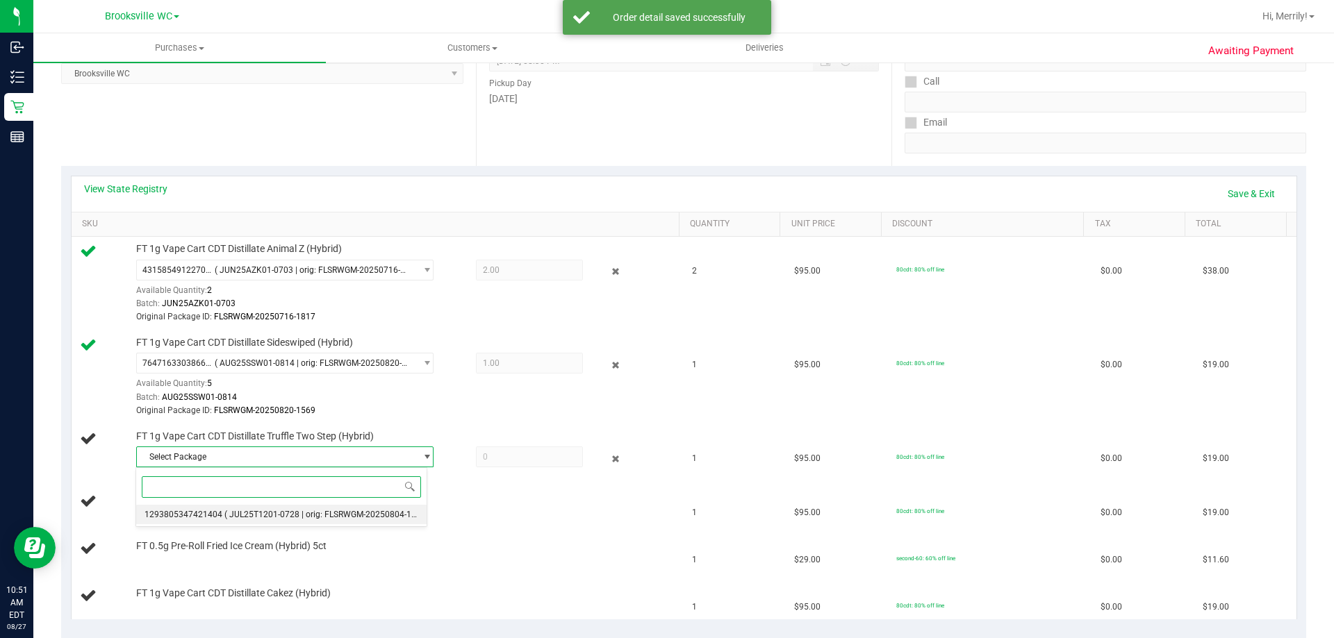
drag, startPoint x: 241, startPoint y: 508, endPoint x: 299, endPoint y: 504, distance: 58.5
click at [241, 509] on li "1293805347421404 ( JUL25T1201-0728 | orig: FLSRWGM-20250804-1158 )" at bounding box center [281, 514] width 290 height 19
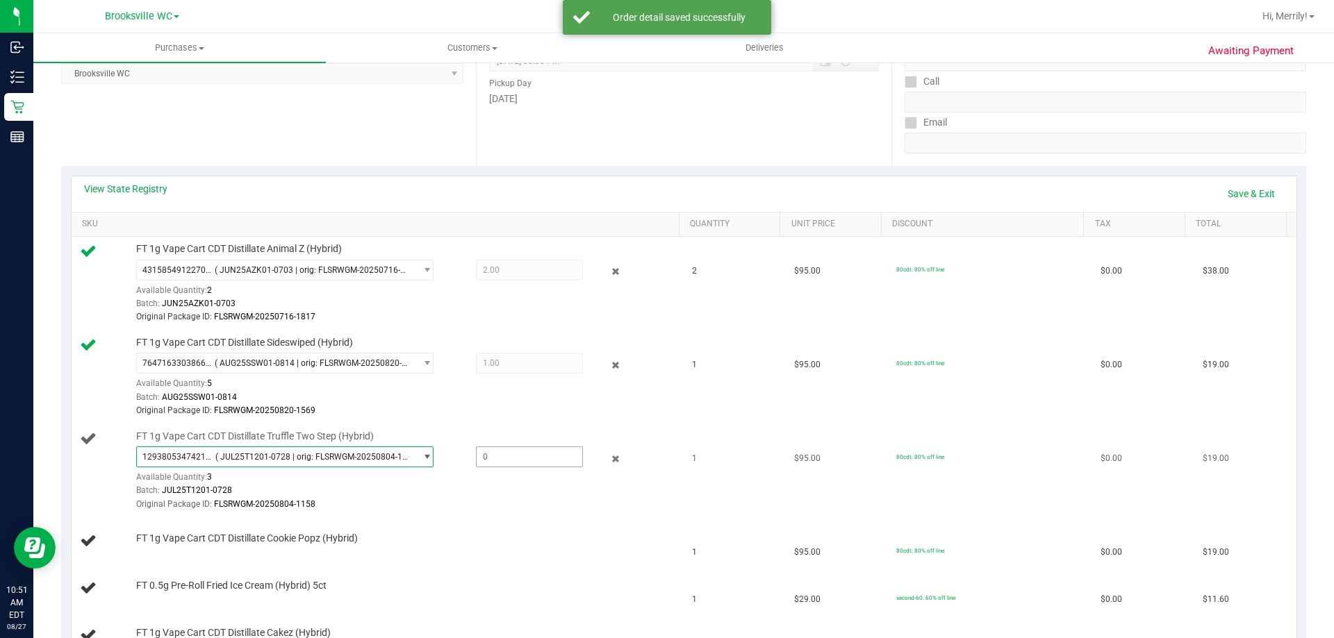
click at [508, 461] on span at bounding box center [529, 457] width 107 height 21
type input "1"
type input "1.0000"
click at [433, 493] on div "Batch: JUL25T1201-0728" at bounding box center [404, 490] width 536 height 13
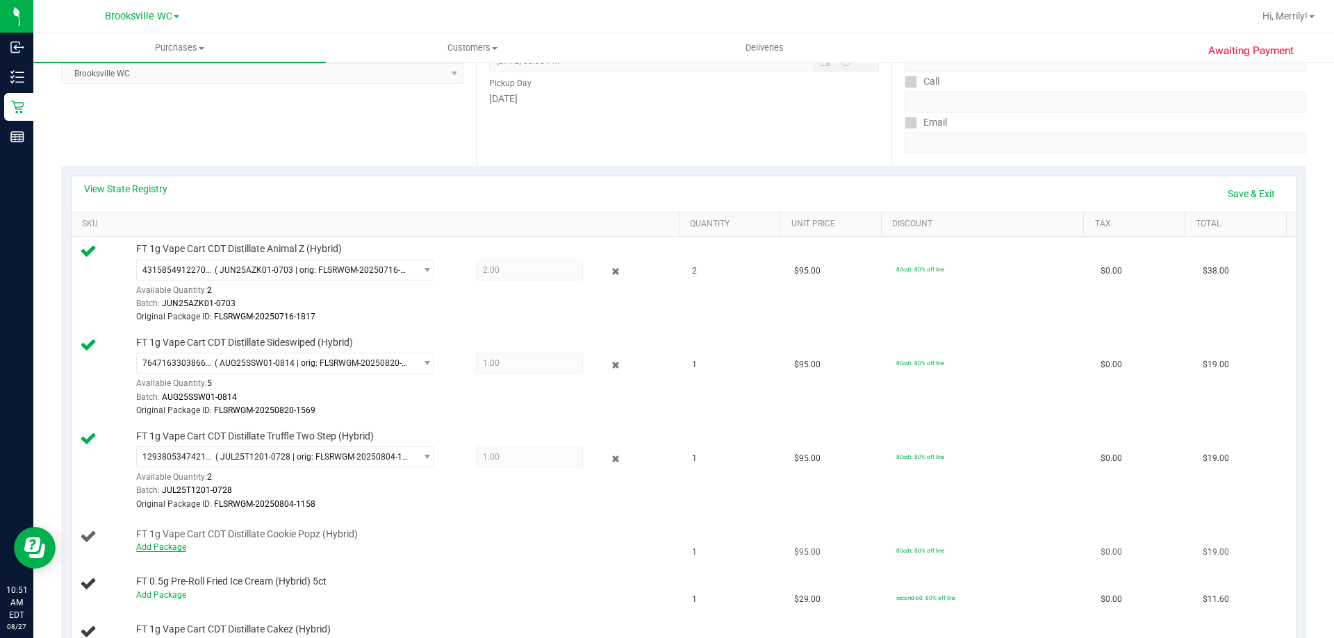
click at [162, 546] on link "Add Package" at bounding box center [161, 548] width 50 height 10
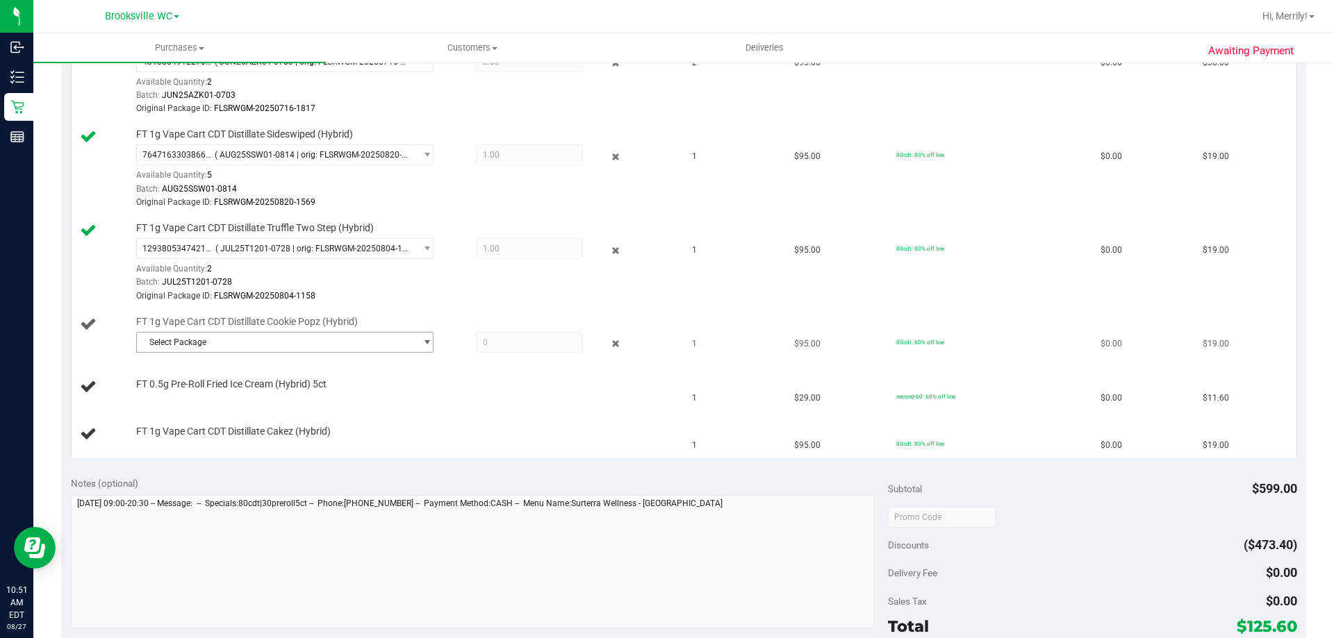
click at [415, 343] on span "select" at bounding box center [423, 342] width 17 height 19
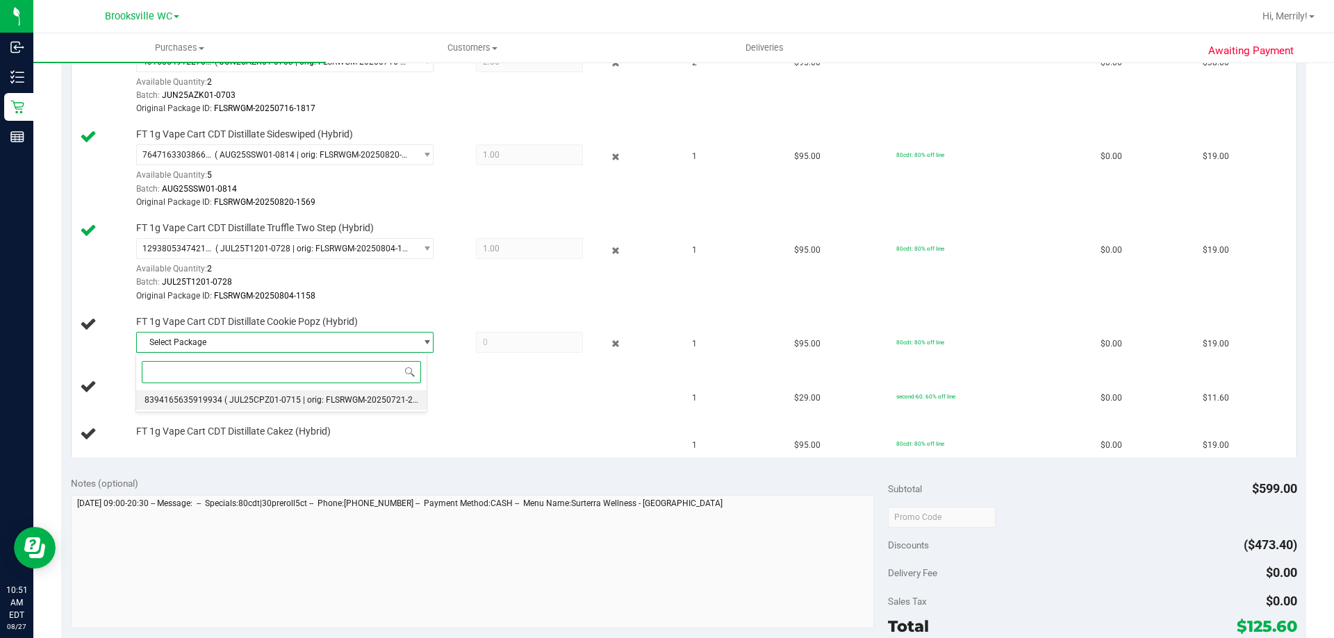
click at [242, 399] on span "( JUL25CPZ01-0715 | orig: FLSRWGM-20250721-2905 )" at bounding box center [328, 400] width 208 height 10
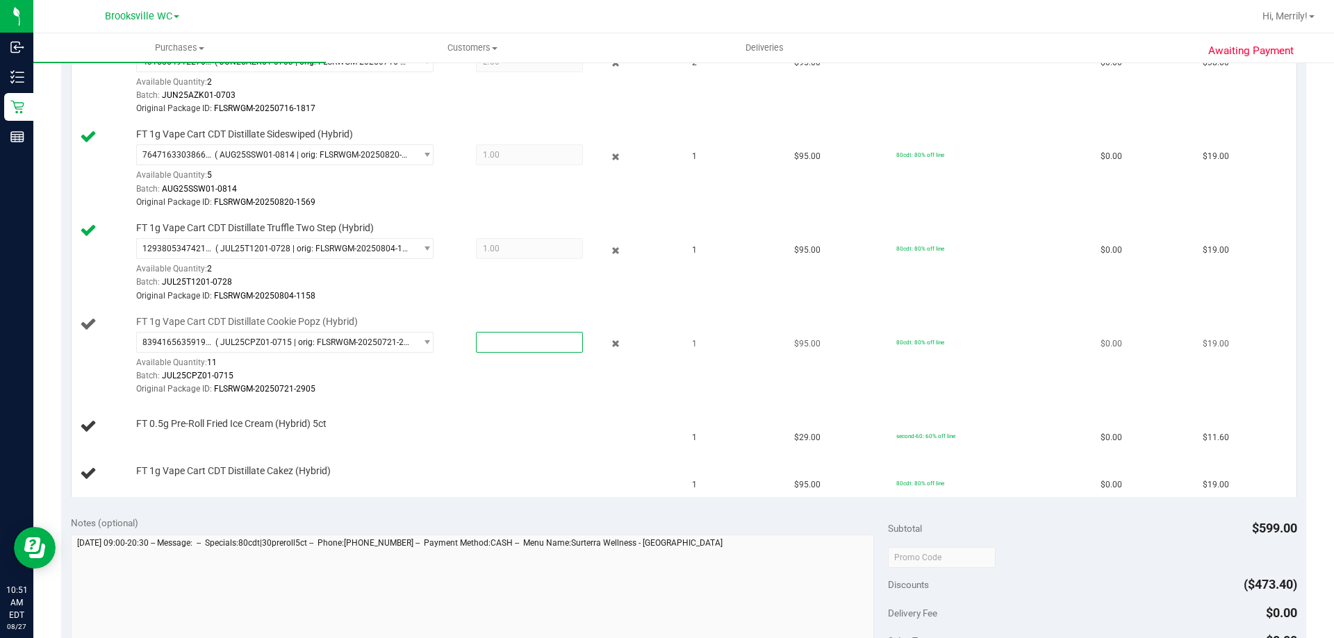
click at [491, 346] on span at bounding box center [529, 342] width 107 height 21
type input "1"
type input "1.0000"
click at [298, 418] on span "FT 0.5g Pre-Roll Fried Ice Cream (Hybrid) 5ct" at bounding box center [231, 424] width 190 height 13
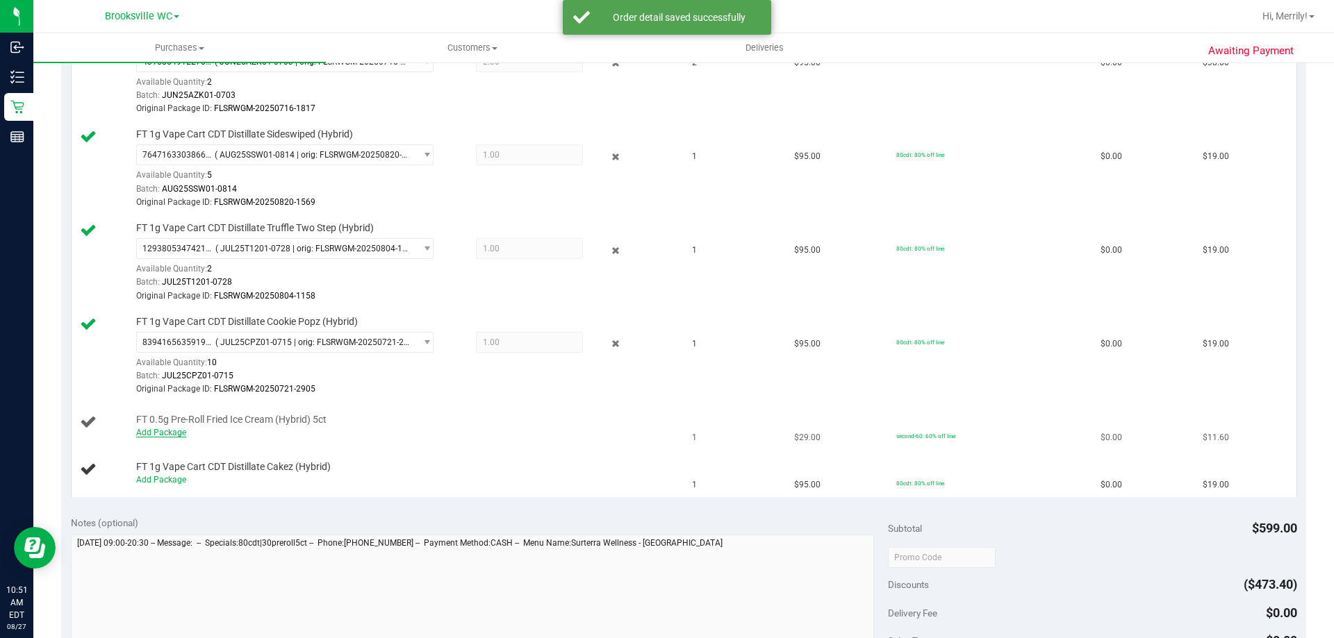
click at [149, 431] on link "Add Package" at bounding box center [161, 433] width 50 height 10
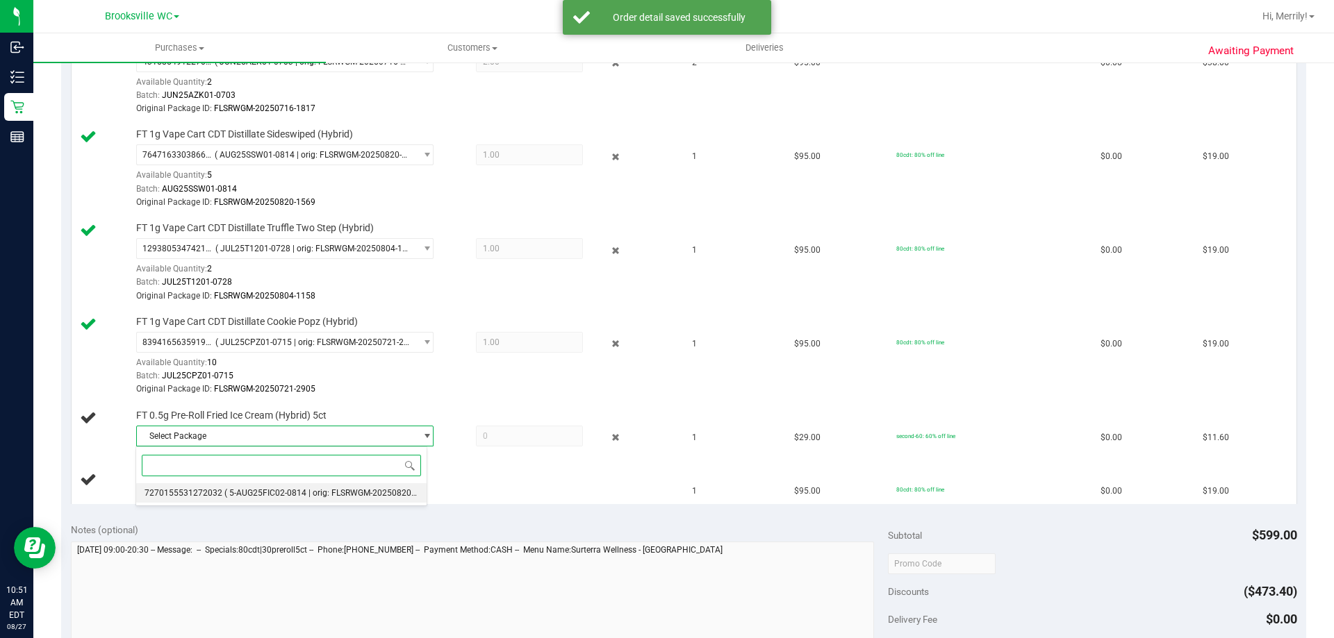
click at [283, 487] on li "7270155531272032 ( 5-AUG25FIC02-0814 | orig: FLSRWGM-20250820-1901 )" at bounding box center [281, 493] width 290 height 19
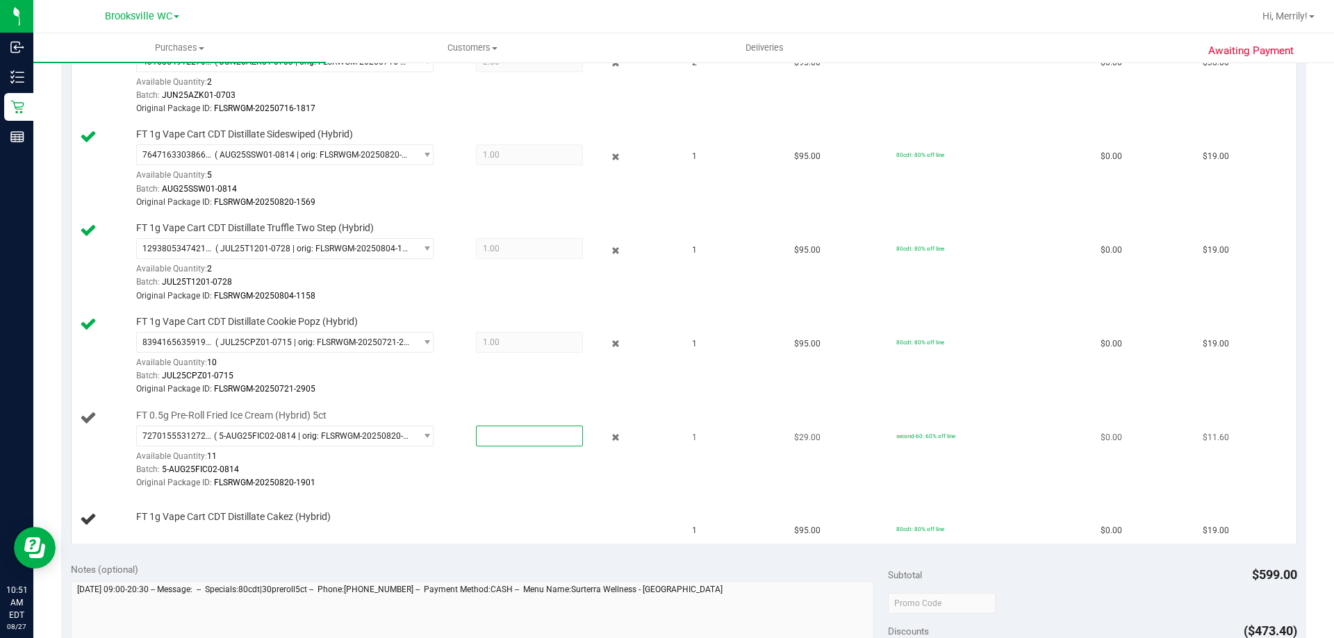
click at [494, 440] on span at bounding box center [529, 436] width 107 height 21
type input "1"
type input "1.0000"
click at [449, 471] on div "Batch: 5-AUG25FIC02-0814" at bounding box center [404, 469] width 536 height 13
click at [169, 527] on link "Add Package" at bounding box center [161, 527] width 50 height 10
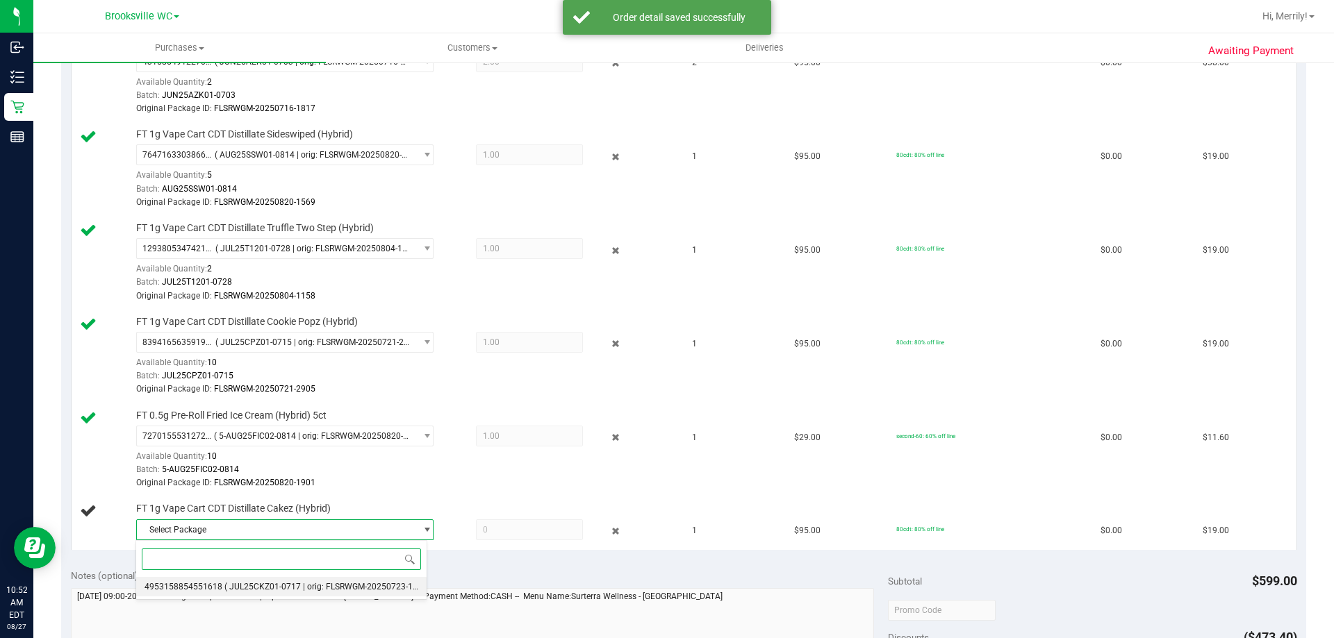
click at [291, 581] on li "4953158854551618 ( JUL25CKZ01-0717 | orig: FLSRWGM-20250723-1264 )" at bounding box center [281, 586] width 290 height 19
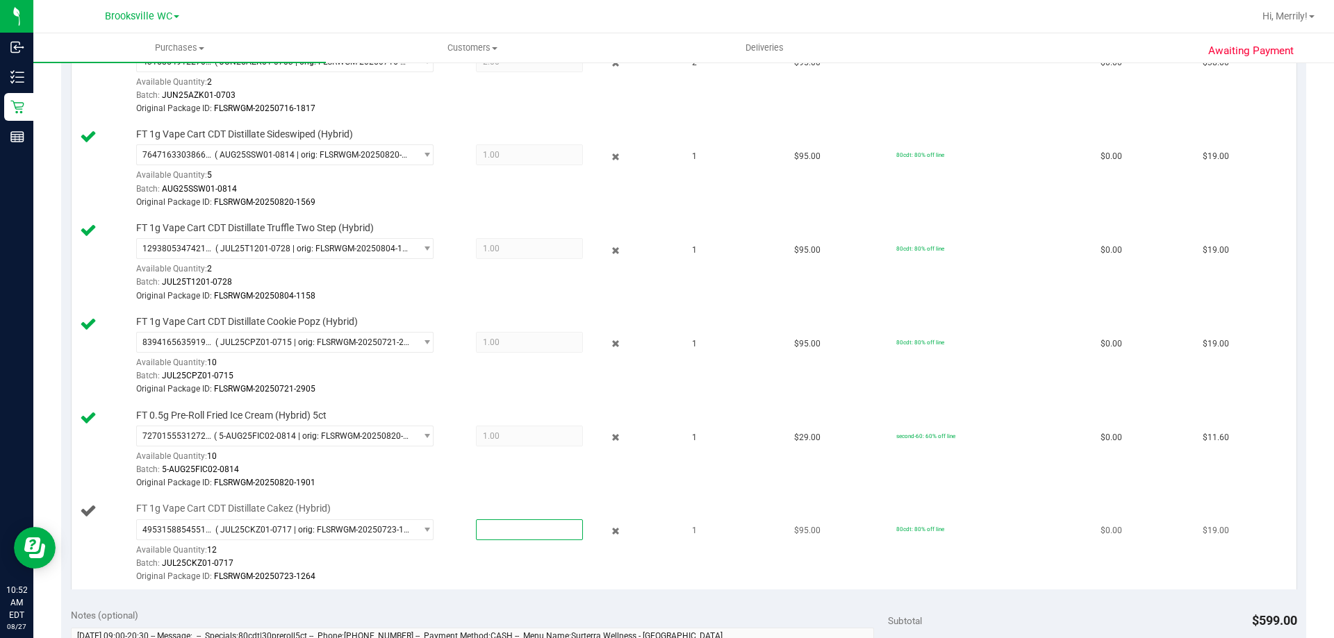
click at [502, 529] on span at bounding box center [529, 530] width 107 height 21
type input "1"
type input "1.0000"
click at [487, 481] on div "Original Package ID: FLSRWGM-20250820-1901" at bounding box center [404, 483] width 536 height 13
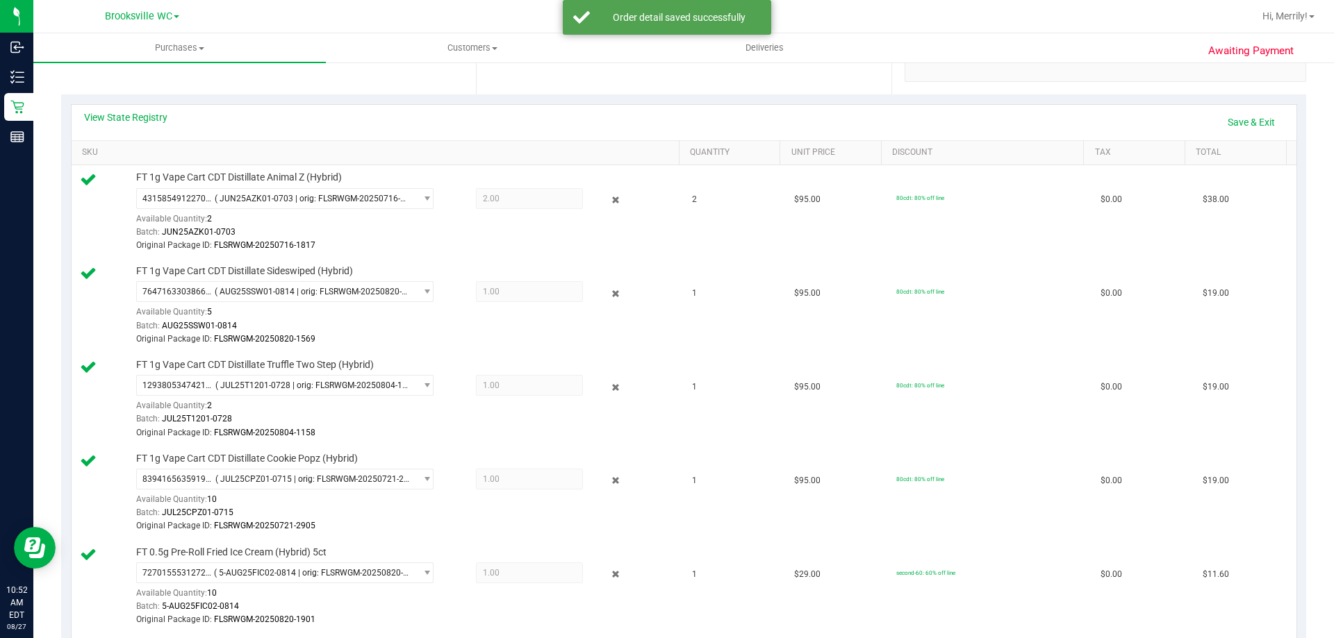
scroll to position [69, 0]
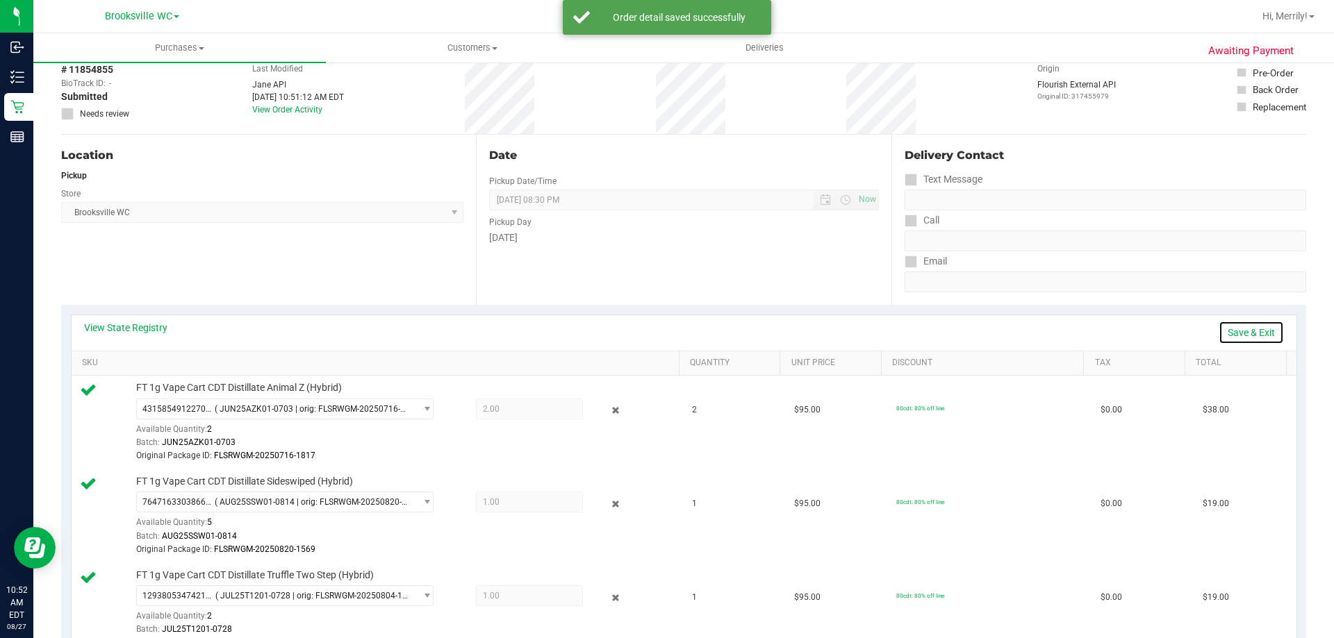
click at [1237, 330] on link "Save & Exit" at bounding box center [1251, 333] width 65 height 24
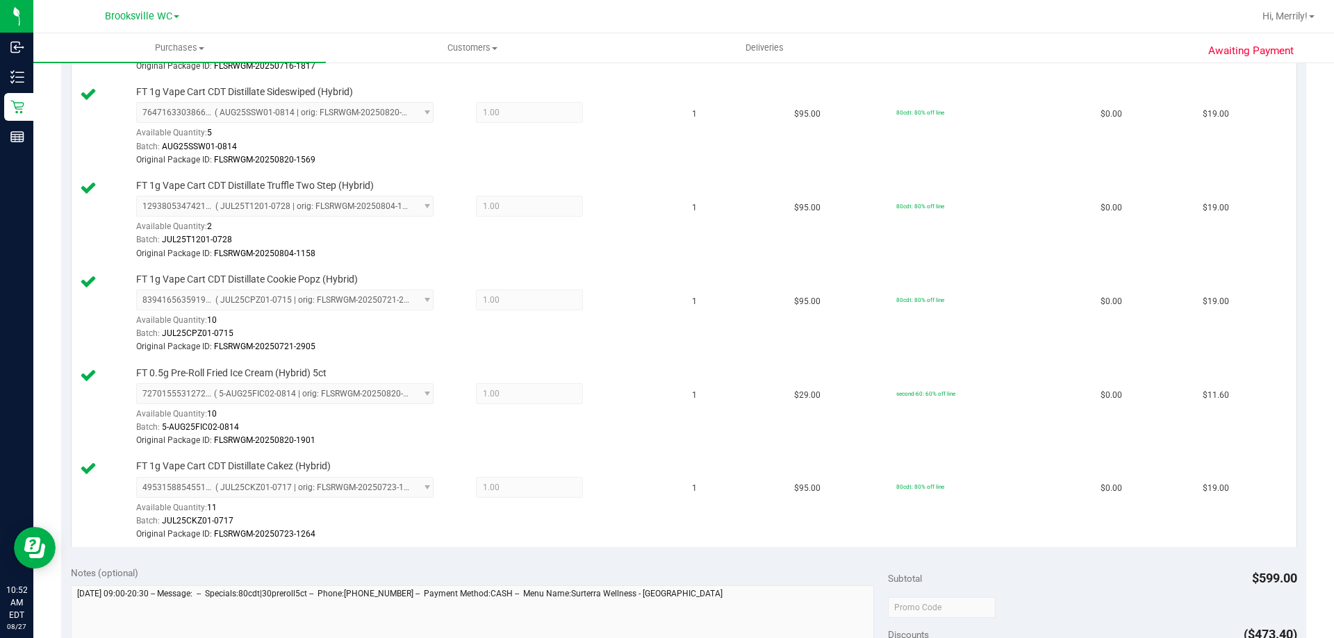
scroll to position [625, 0]
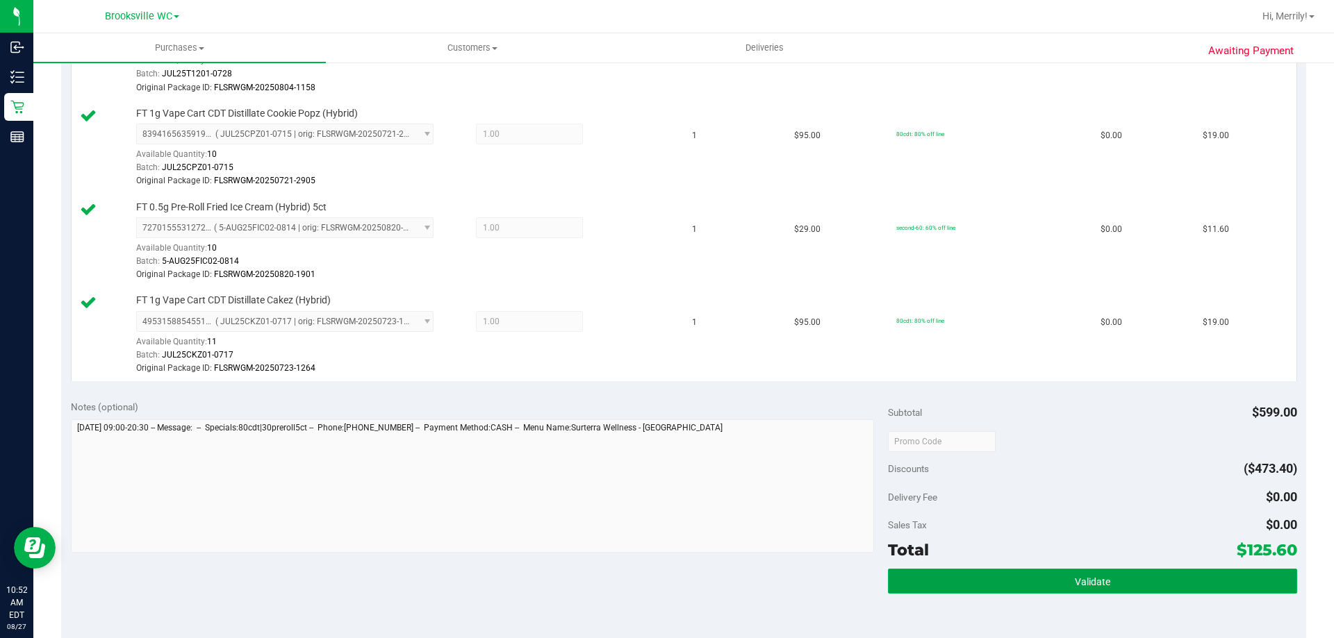
click at [1075, 582] on span "Validate" at bounding box center [1092, 582] width 35 height 11
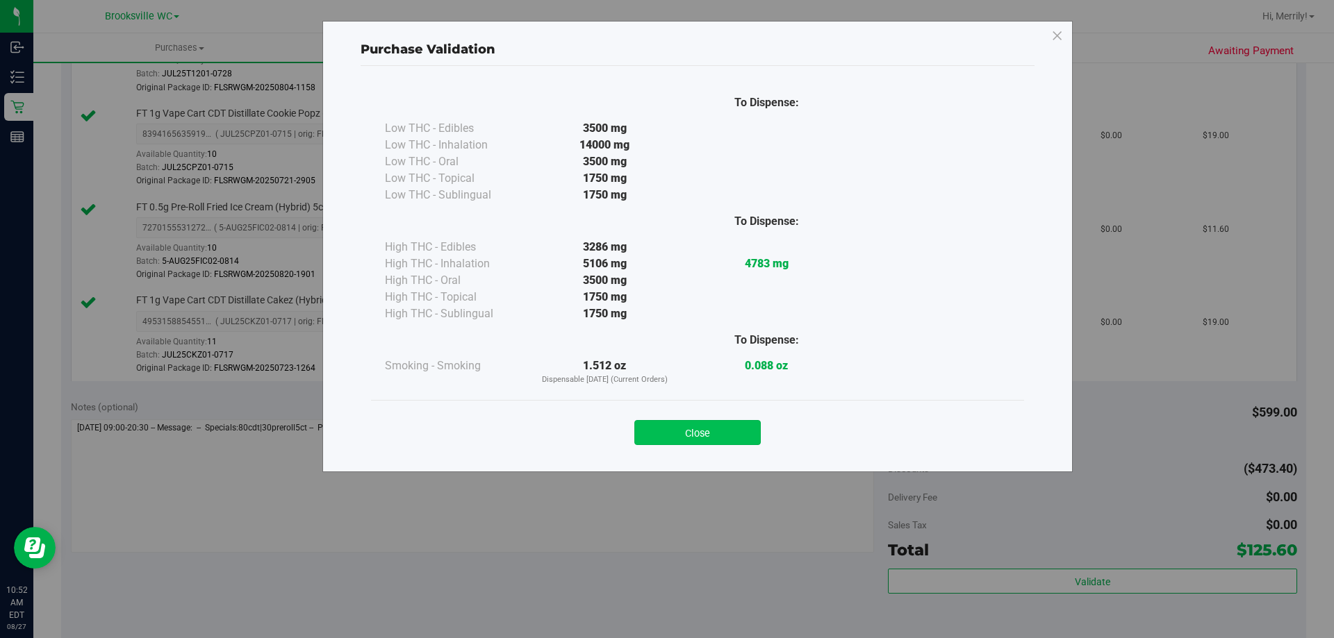
click at [722, 430] on button "Close" at bounding box center [697, 432] width 126 height 25
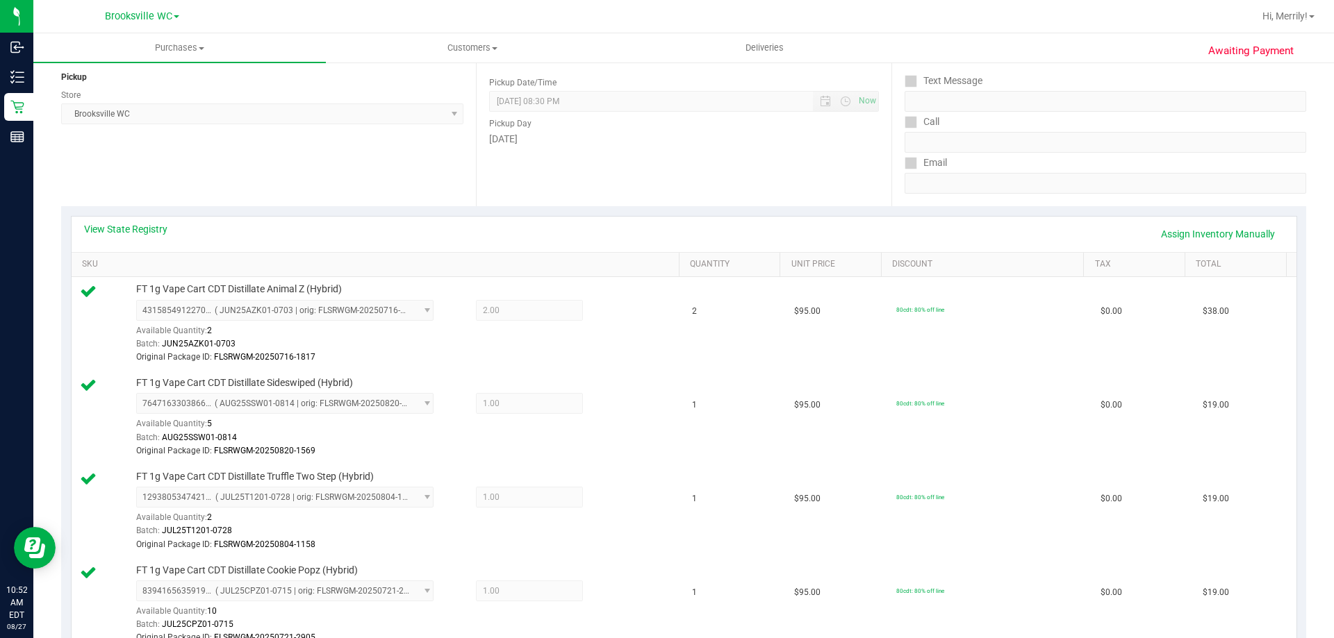
scroll to position [0, 0]
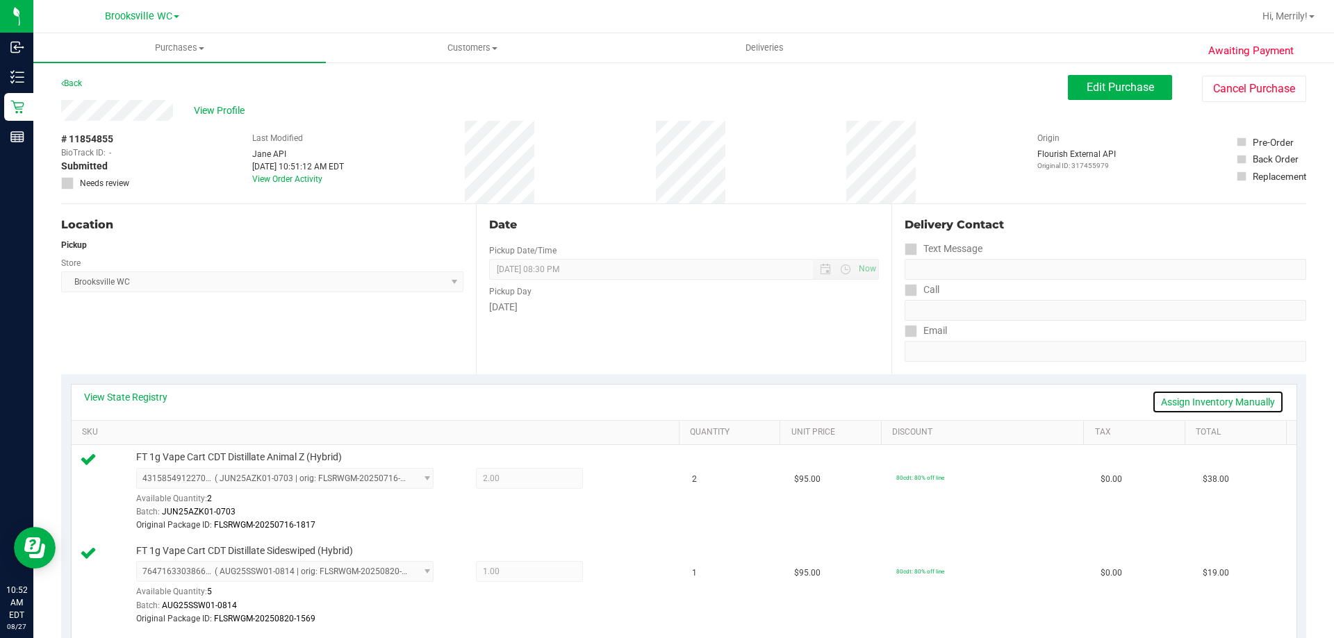
click at [1186, 400] on link "Assign Inventory Manually" at bounding box center [1218, 402] width 132 height 24
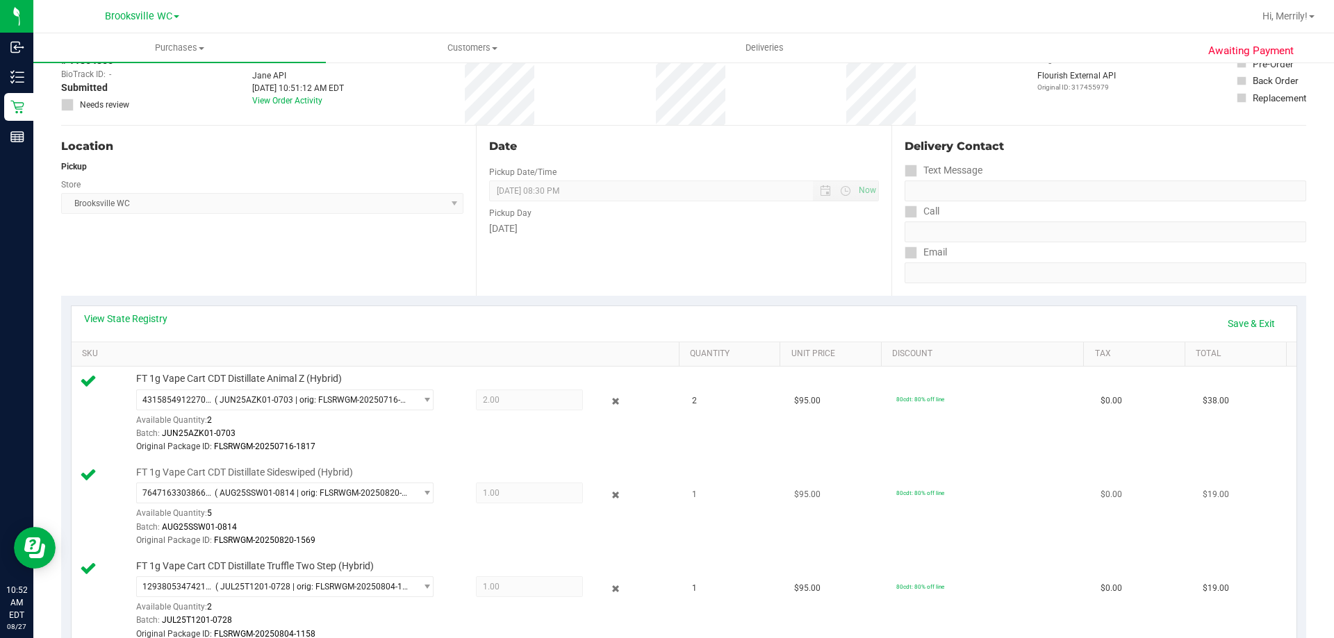
scroll to position [278, 0]
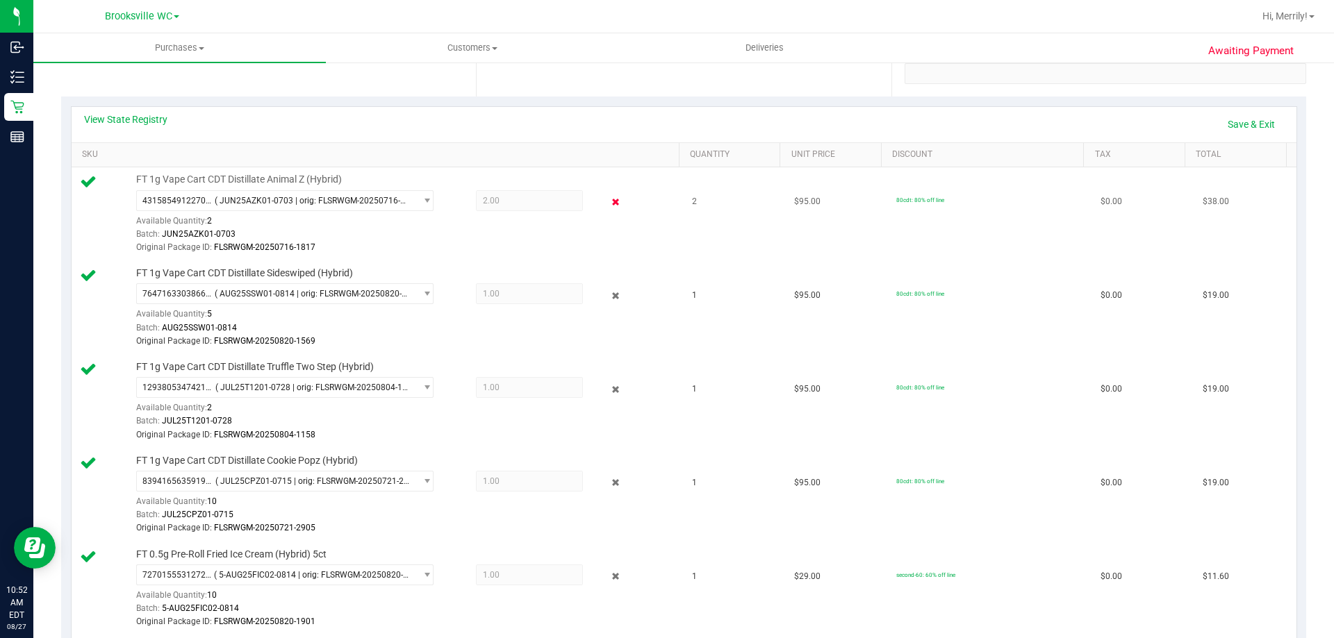
click at [609, 198] on icon at bounding box center [616, 203] width 15 height 16
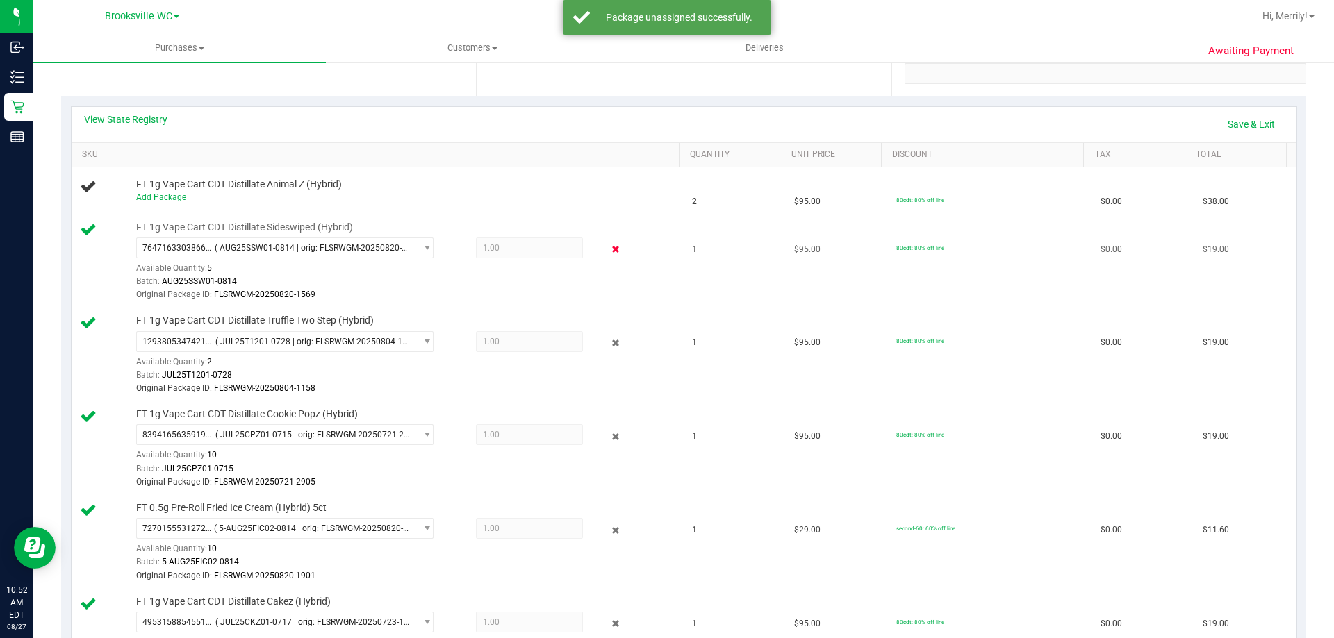
click at [609, 249] on icon at bounding box center [616, 250] width 15 height 16
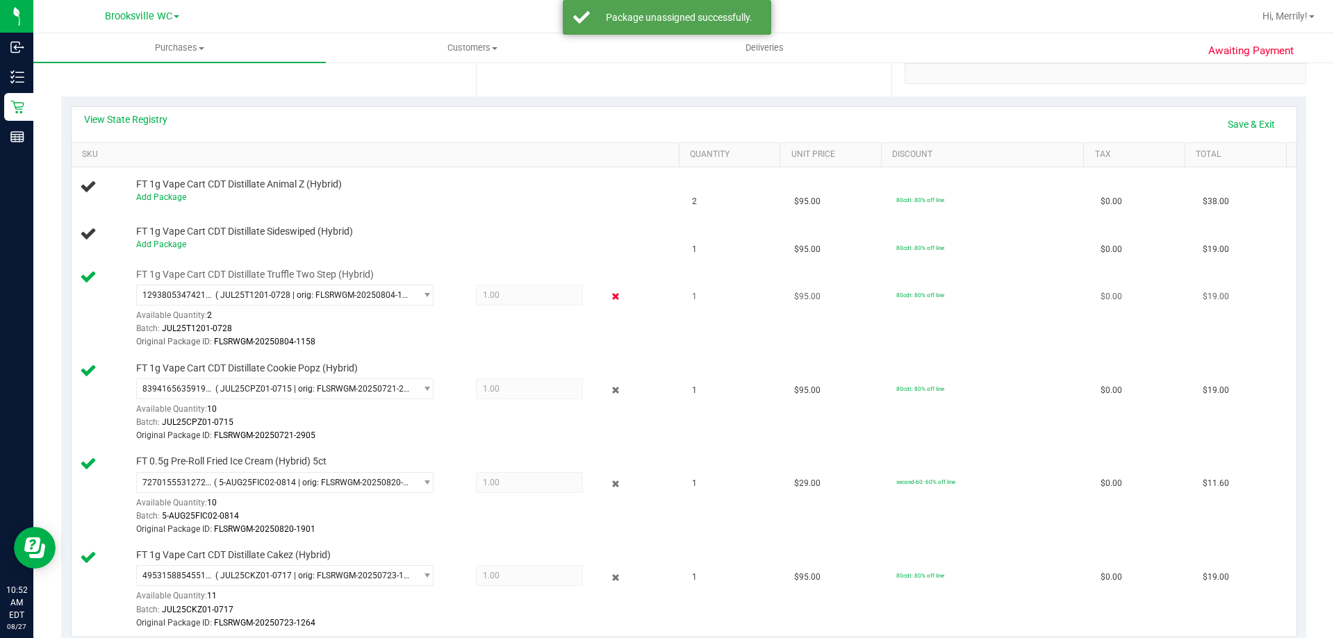
click at [609, 292] on icon at bounding box center [616, 297] width 15 height 16
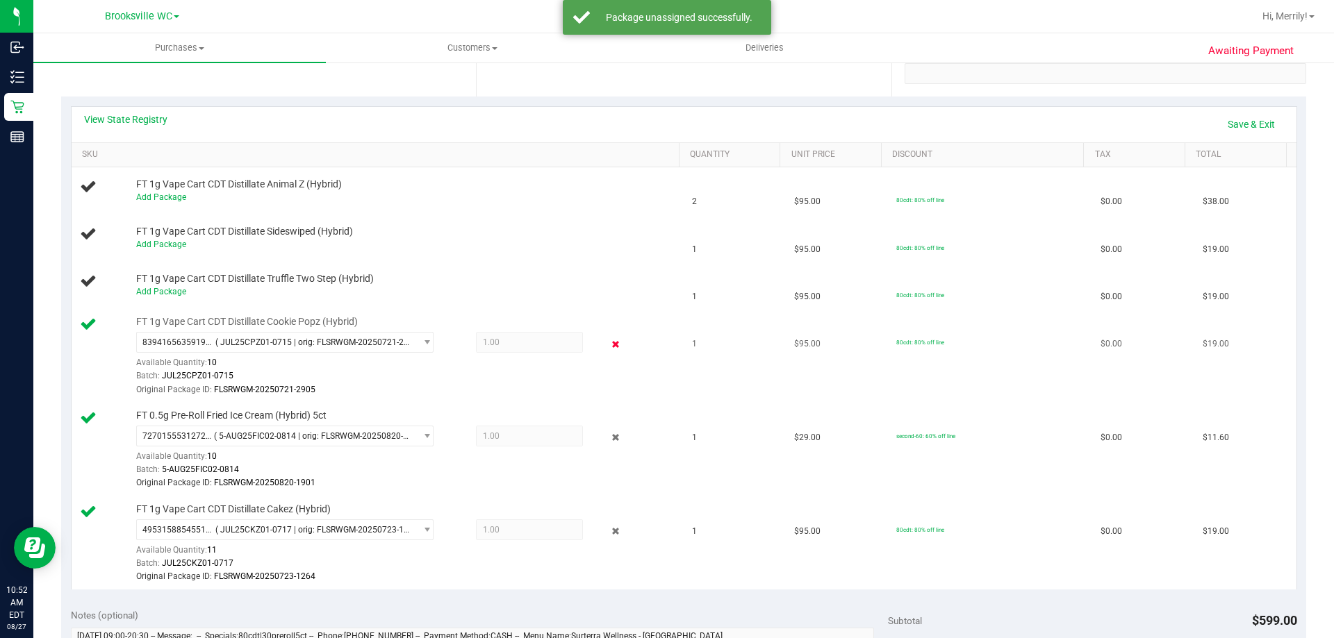
click at [609, 346] on icon at bounding box center [616, 344] width 15 height 16
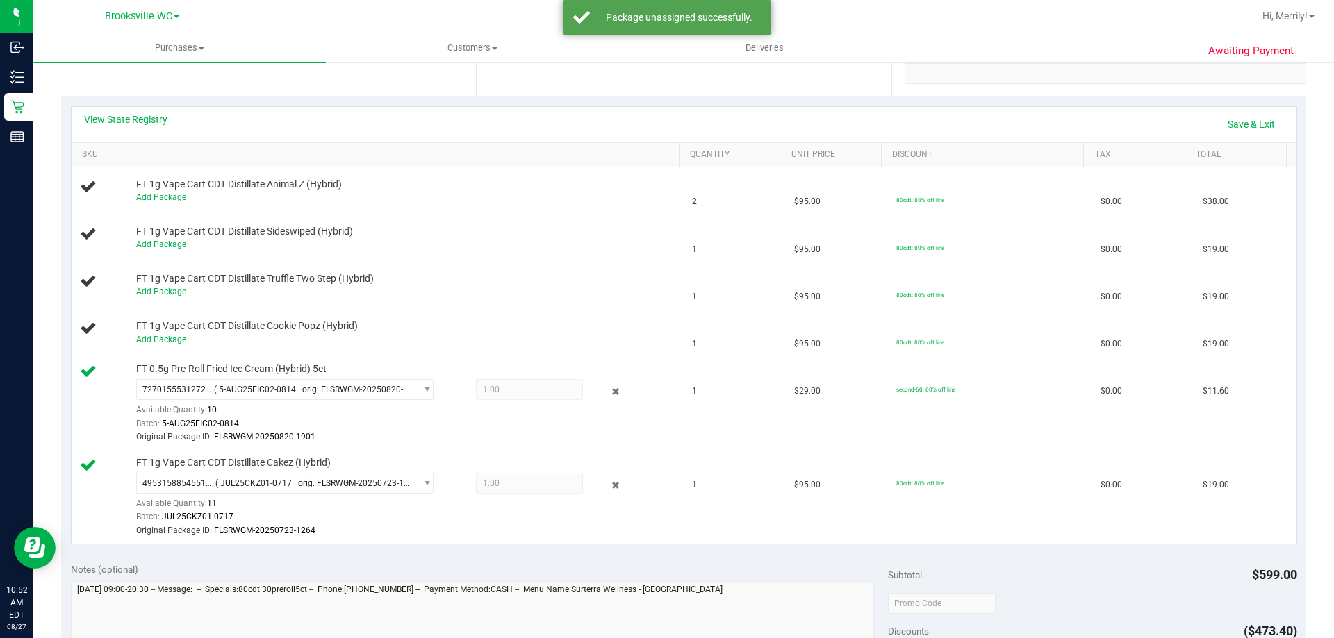
click at [609, 390] on icon at bounding box center [616, 391] width 15 height 16
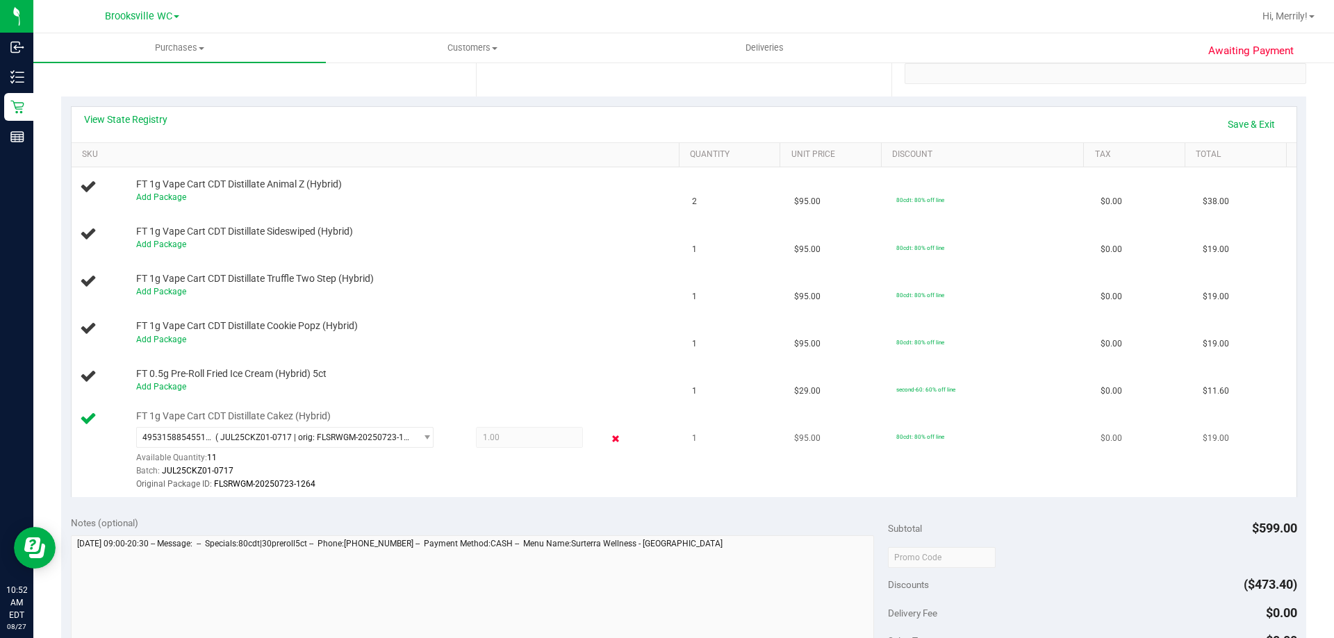
click at [609, 438] on icon at bounding box center [616, 439] width 15 height 16
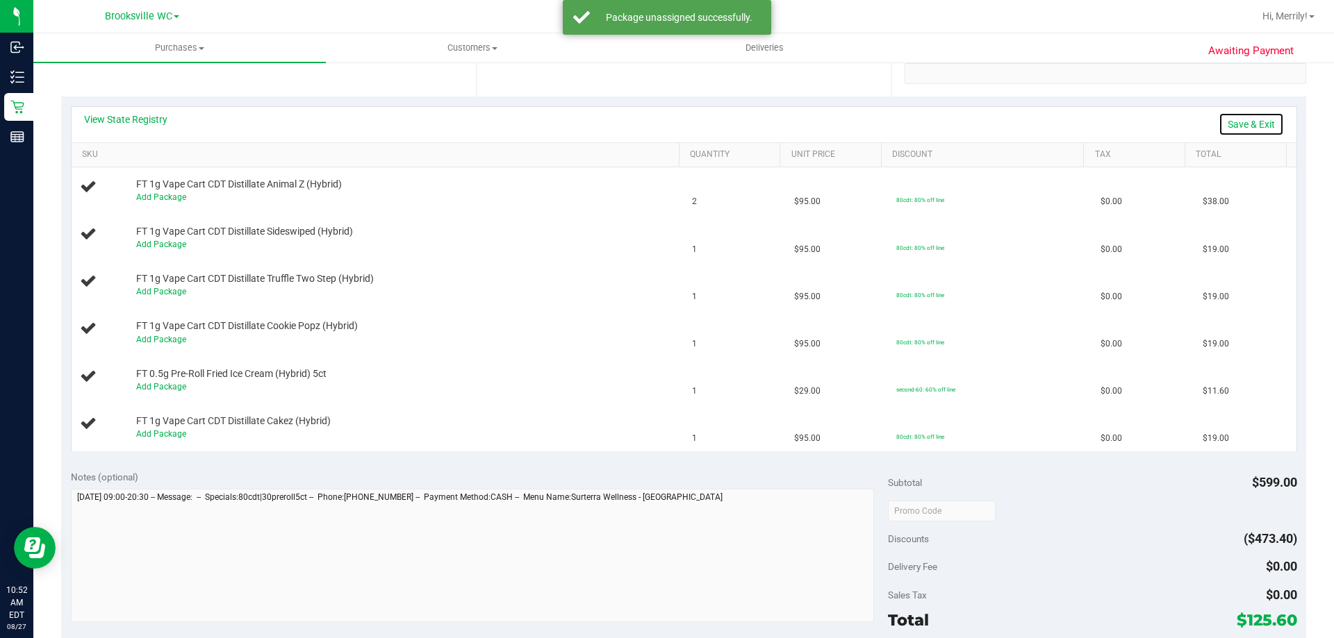
click at [1232, 126] on link "Save & Exit" at bounding box center [1251, 125] width 65 height 24
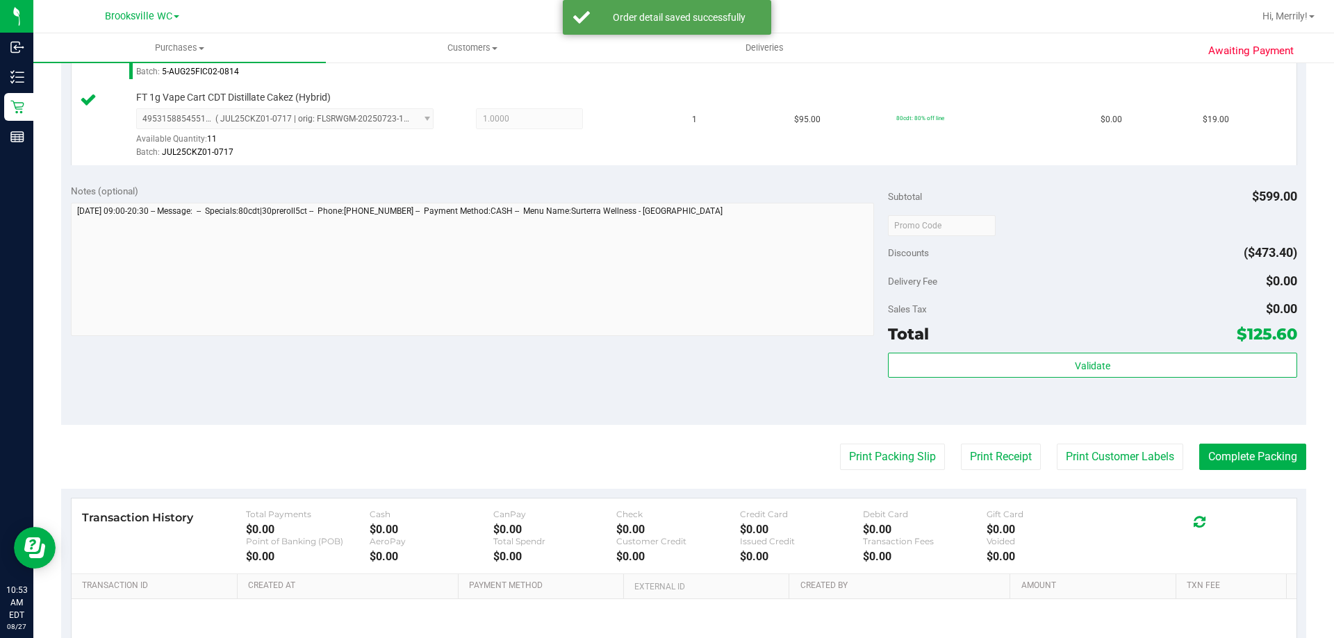
scroll to position [764, 0]
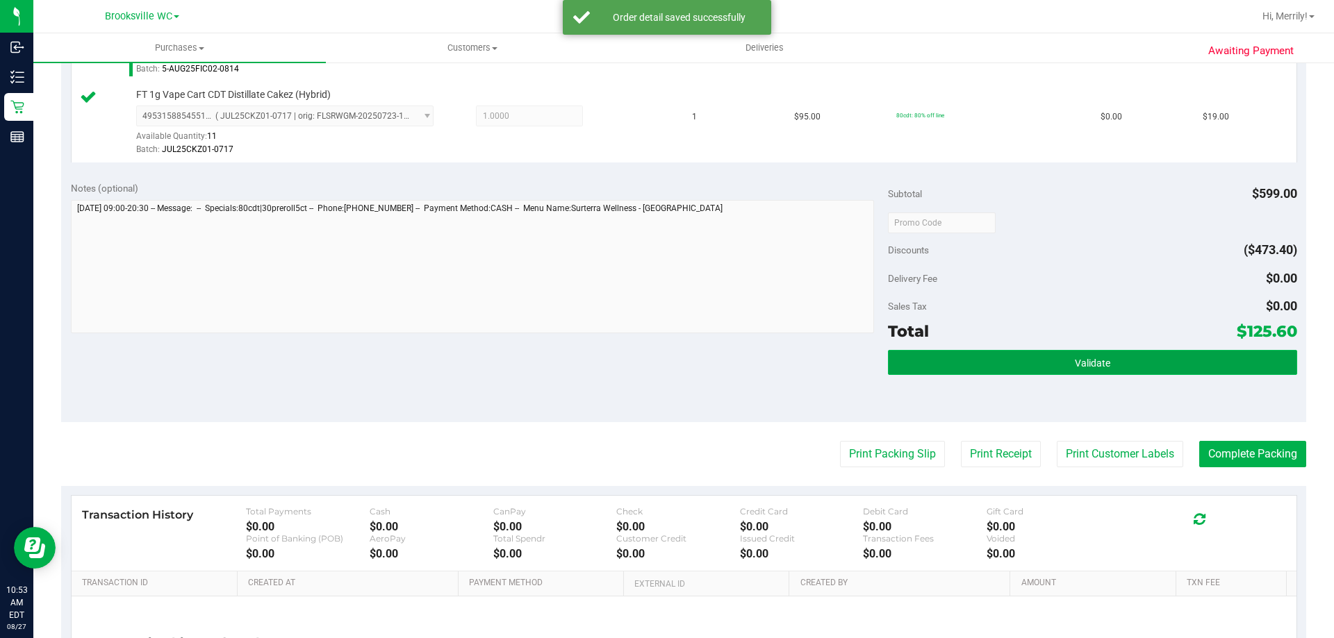
click at [1041, 361] on button "Validate" at bounding box center [1092, 362] width 408 height 25
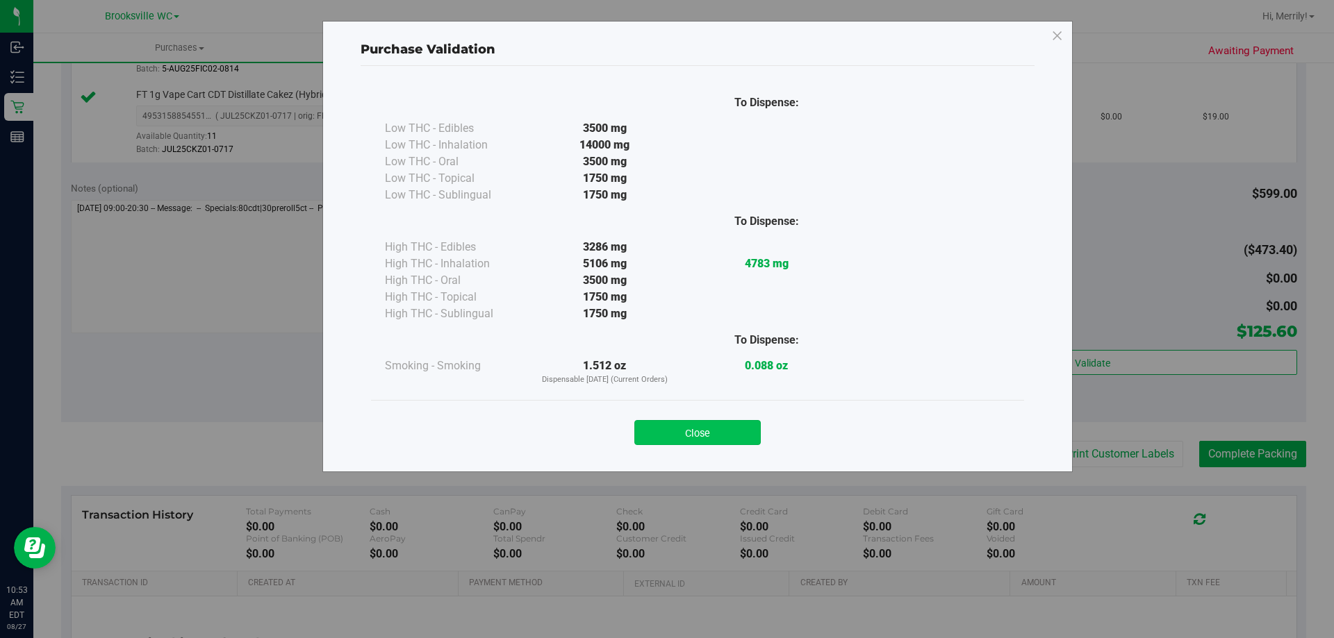
click at [701, 429] on button "Close" at bounding box center [697, 432] width 126 height 25
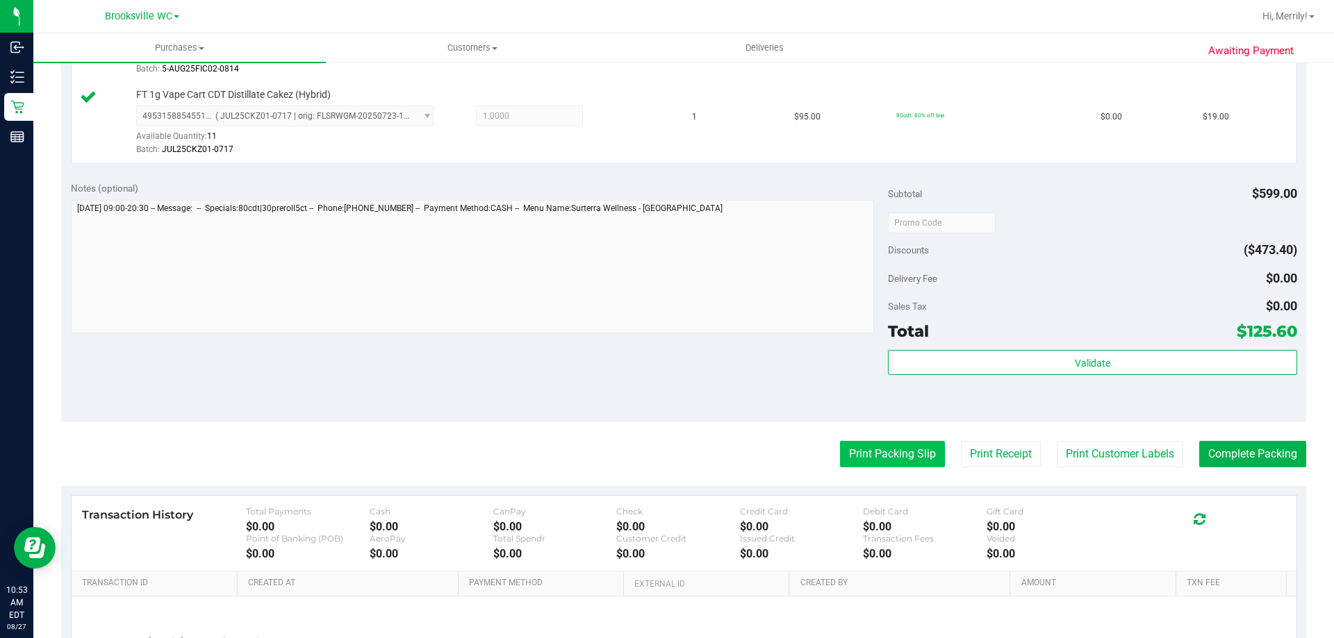
click at [881, 452] on button "Print Packing Slip" at bounding box center [892, 454] width 105 height 26
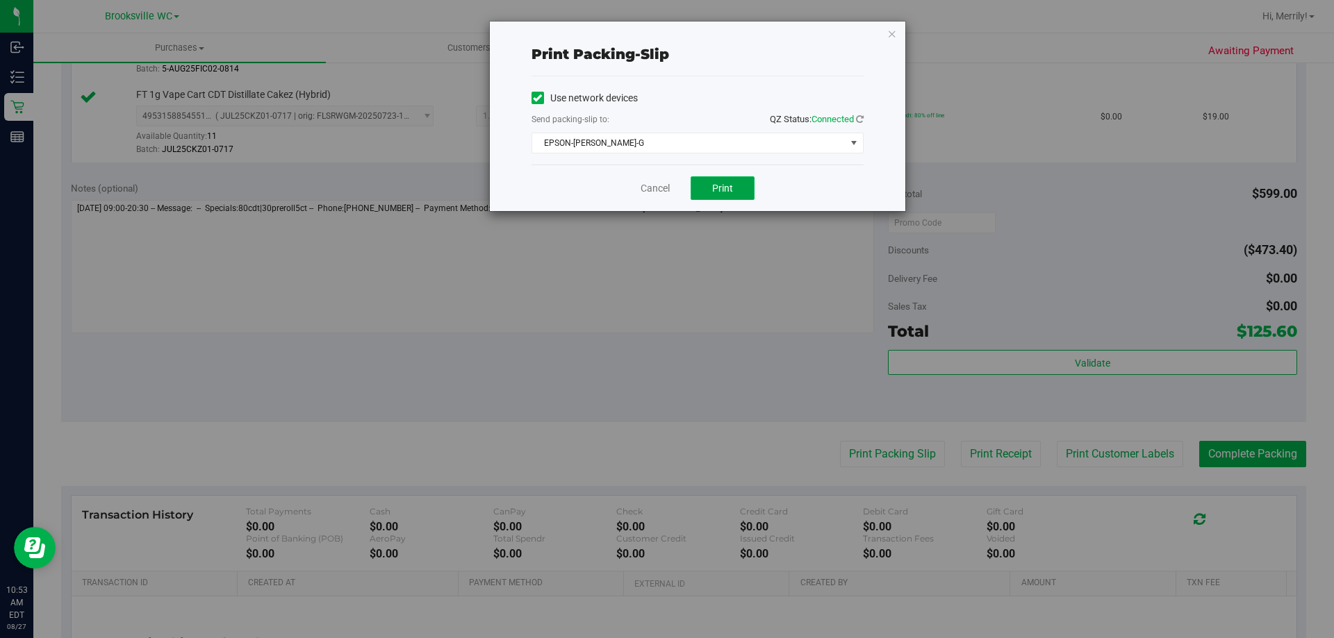
click at [721, 195] on button "Print" at bounding box center [723, 188] width 64 height 24
click at [659, 185] on link "Cancel" at bounding box center [655, 188] width 29 height 15
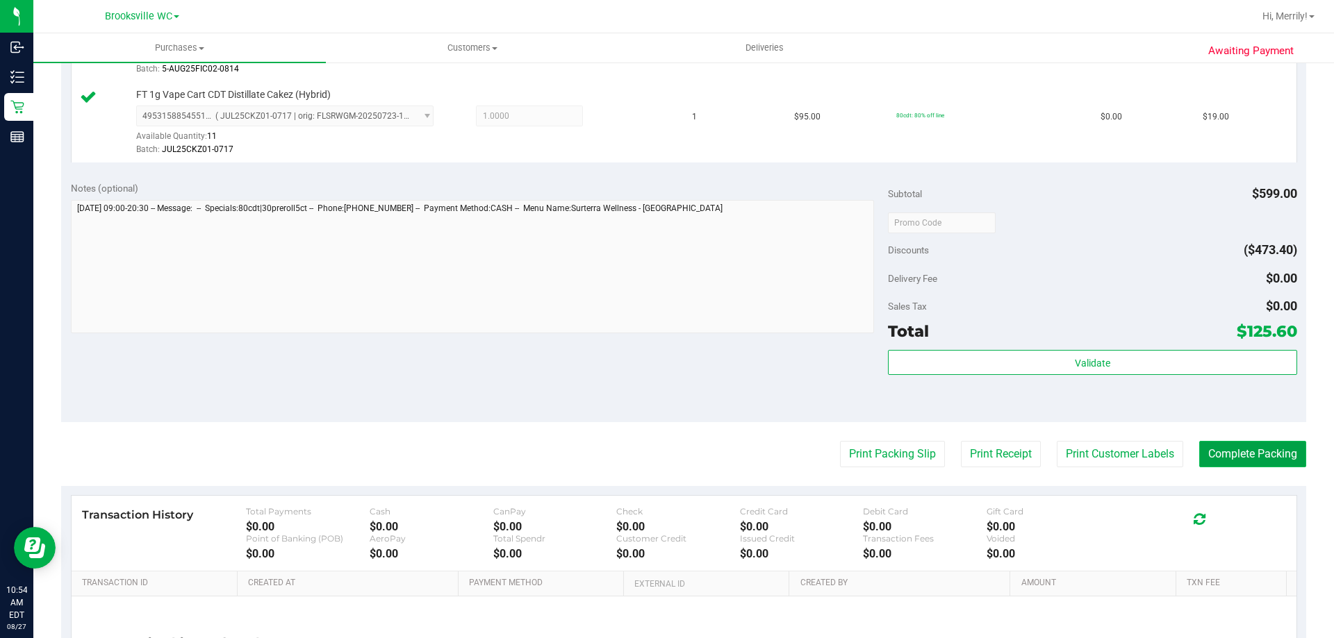
click at [1267, 460] on button "Complete Packing" at bounding box center [1252, 454] width 107 height 26
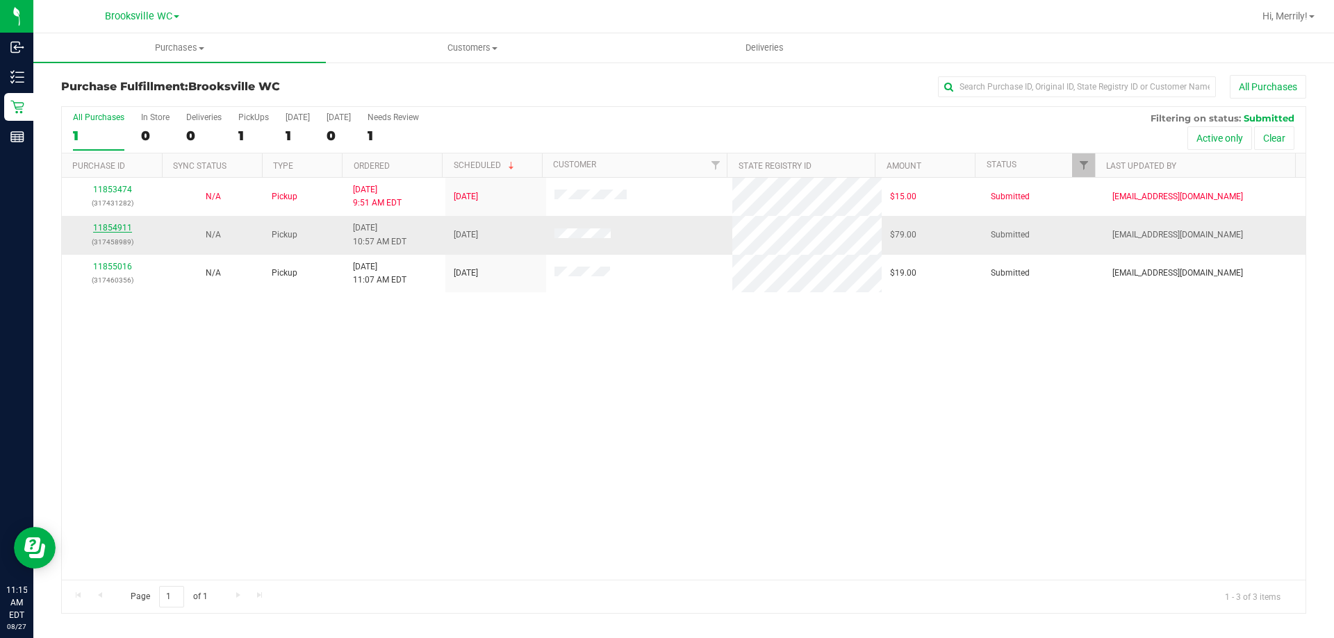
click at [112, 229] on link "11854911" at bounding box center [112, 228] width 39 height 10
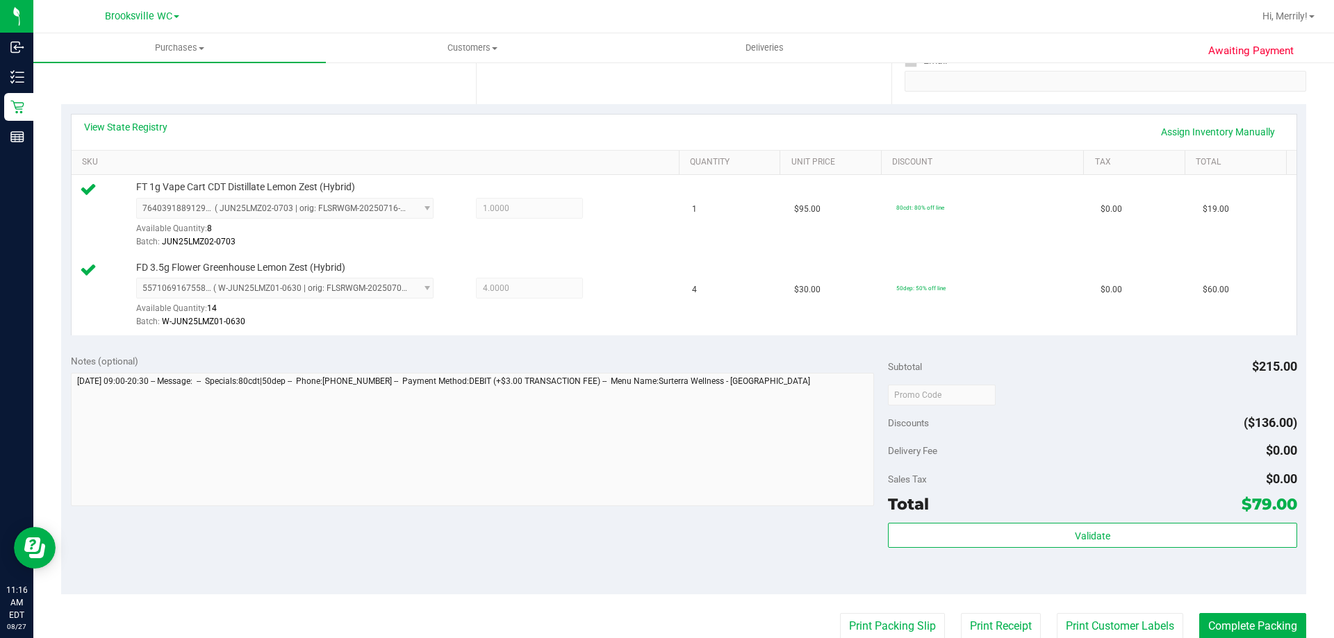
scroll to position [278, 0]
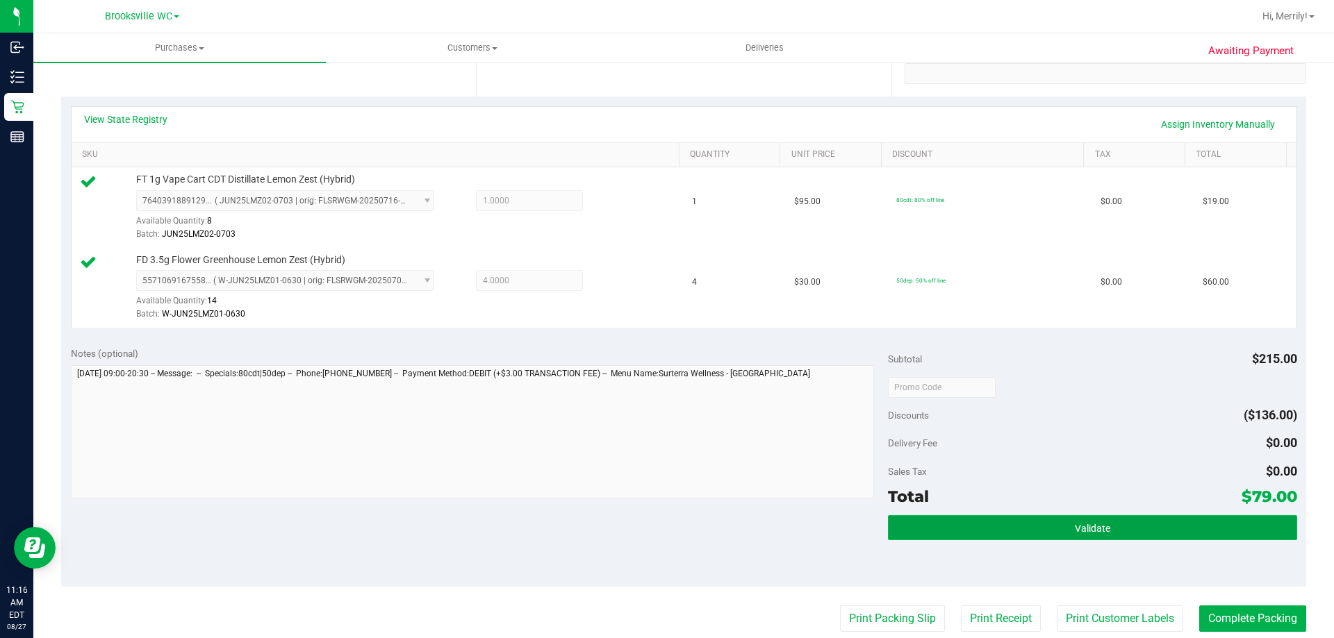
click at [1059, 532] on button "Validate" at bounding box center [1092, 527] width 408 height 25
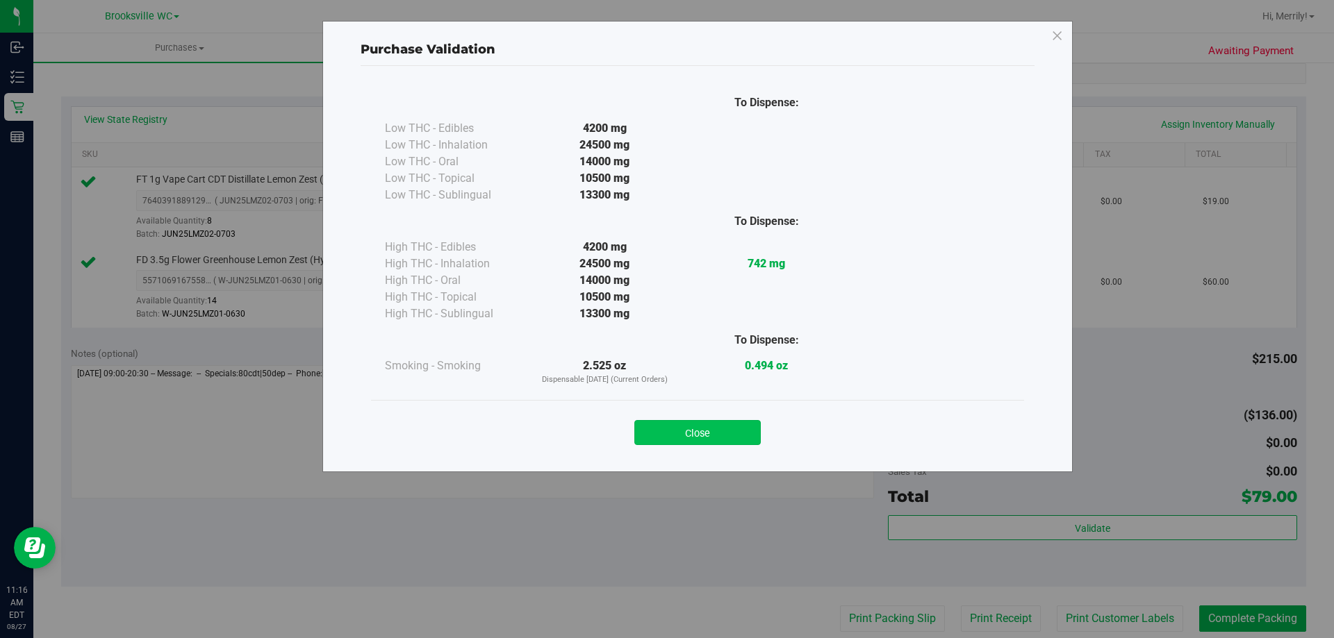
click at [738, 436] on button "Close" at bounding box center [697, 432] width 126 height 25
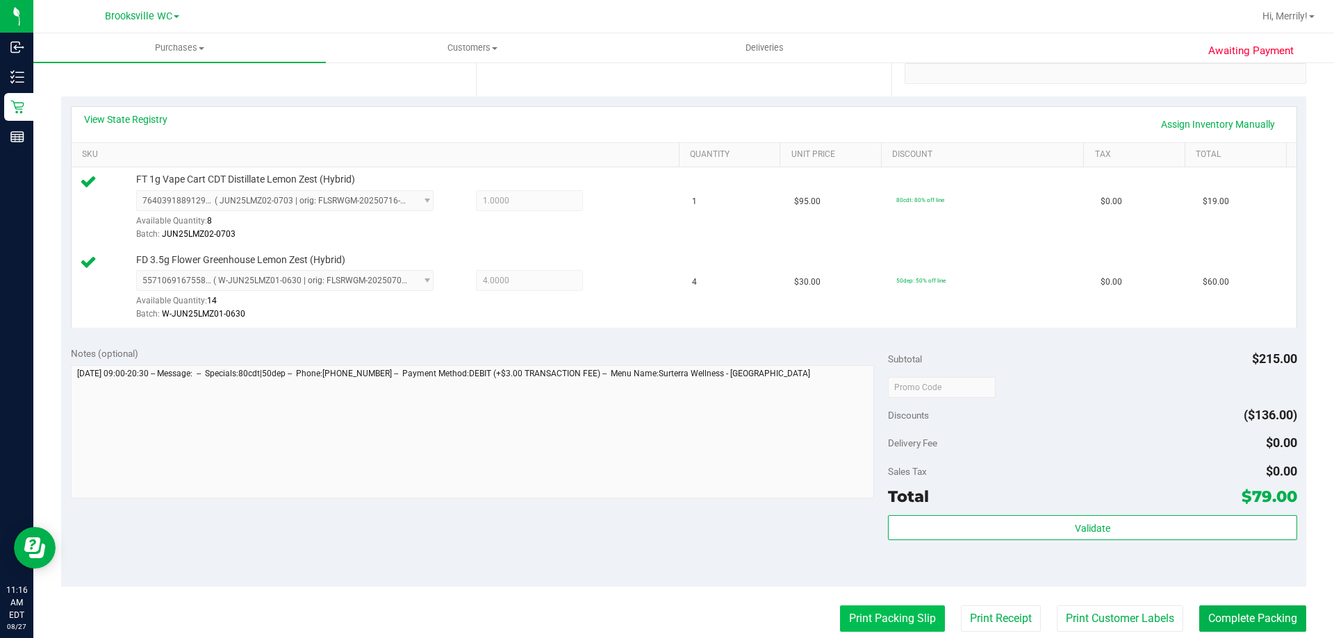
click at [882, 624] on button "Print Packing Slip" at bounding box center [892, 619] width 105 height 26
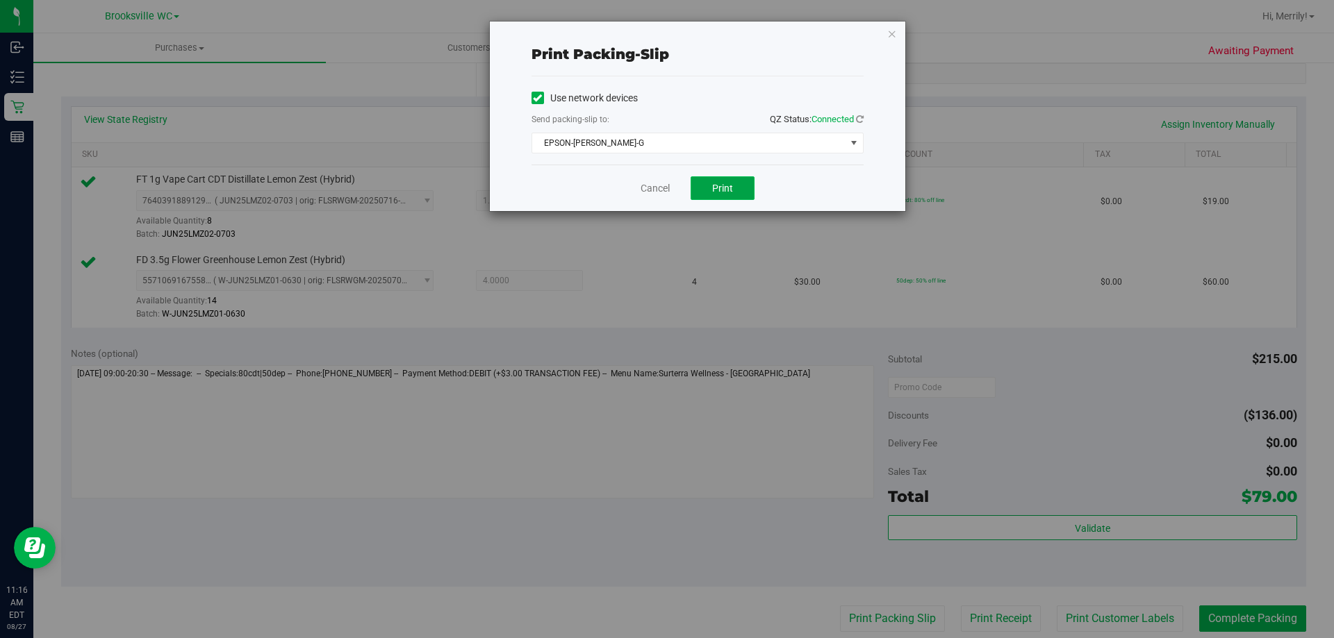
click at [713, 190] on span "Print" at bounding box center [722, 188] width 21 height 11
click at [650, 185] on link "Cancel" at bounding box center [655, 188] width 29 height 15
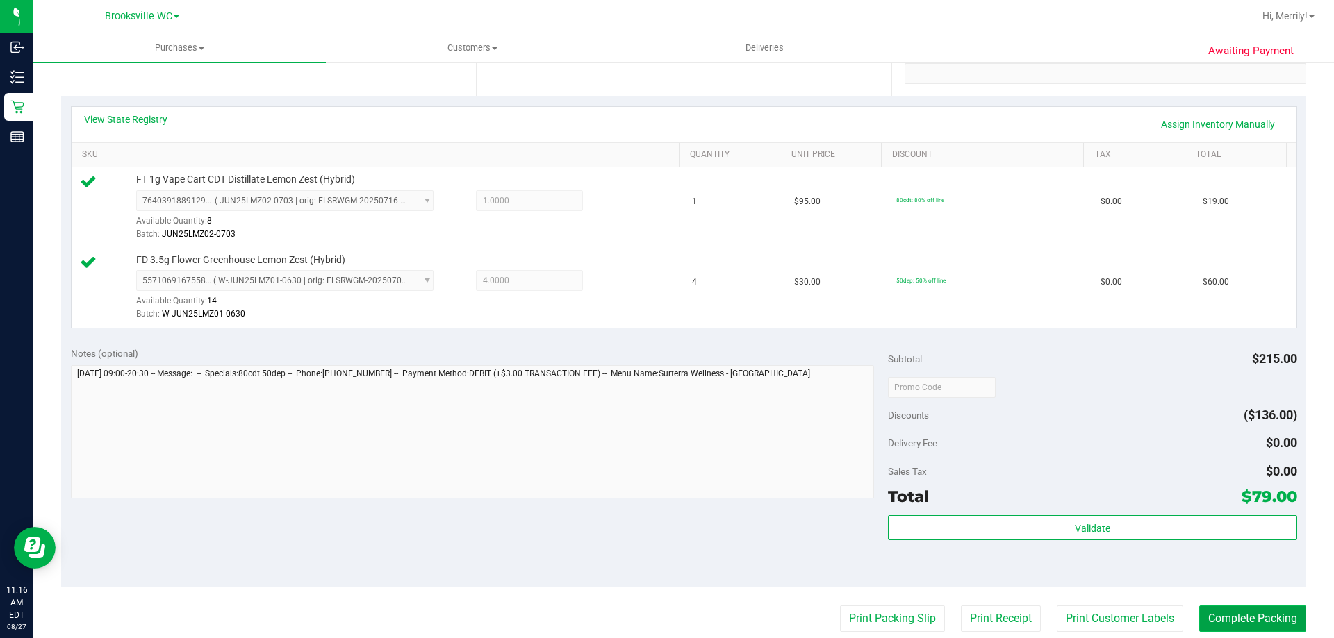
click at [1228, 620] on button "Complete Packing" at bounding box center [1252, 619] width 107 height 26
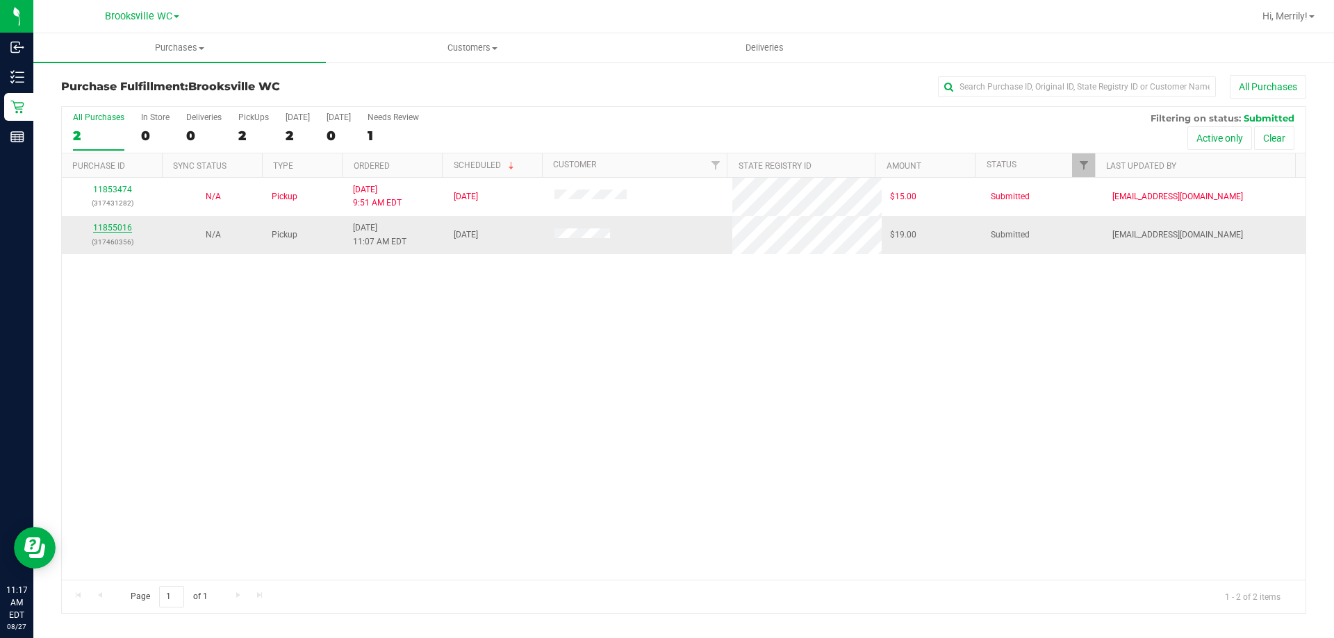
click at [110, 224] on link "11855016" at bounding box center [112, 228] width 39 height 10
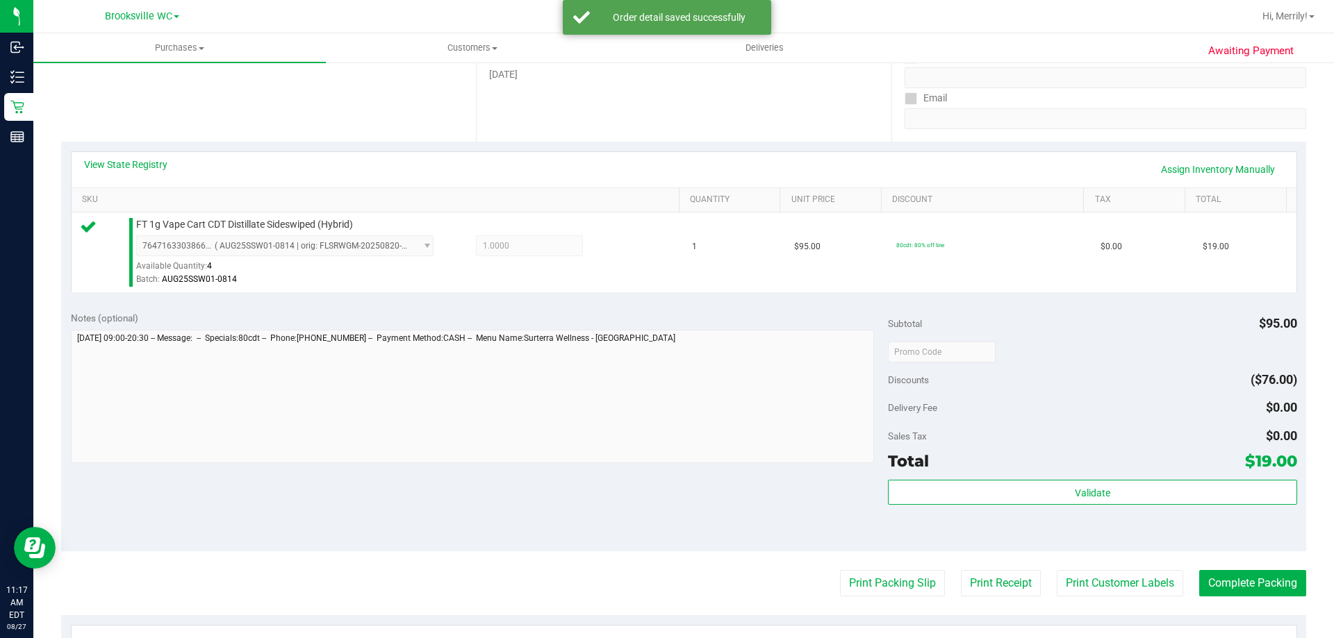
scroll to position [278, 0]
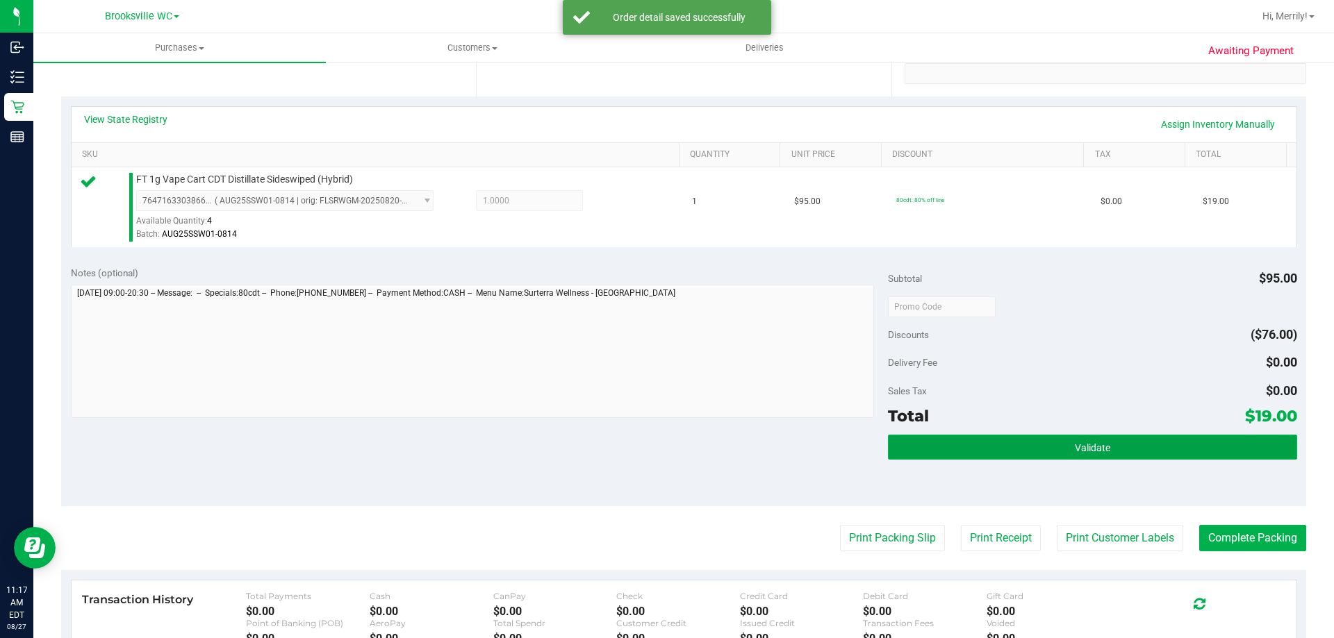
click at [1090, 450] on span "Validate" at bounding box center [1092, 448] width 35 height 11
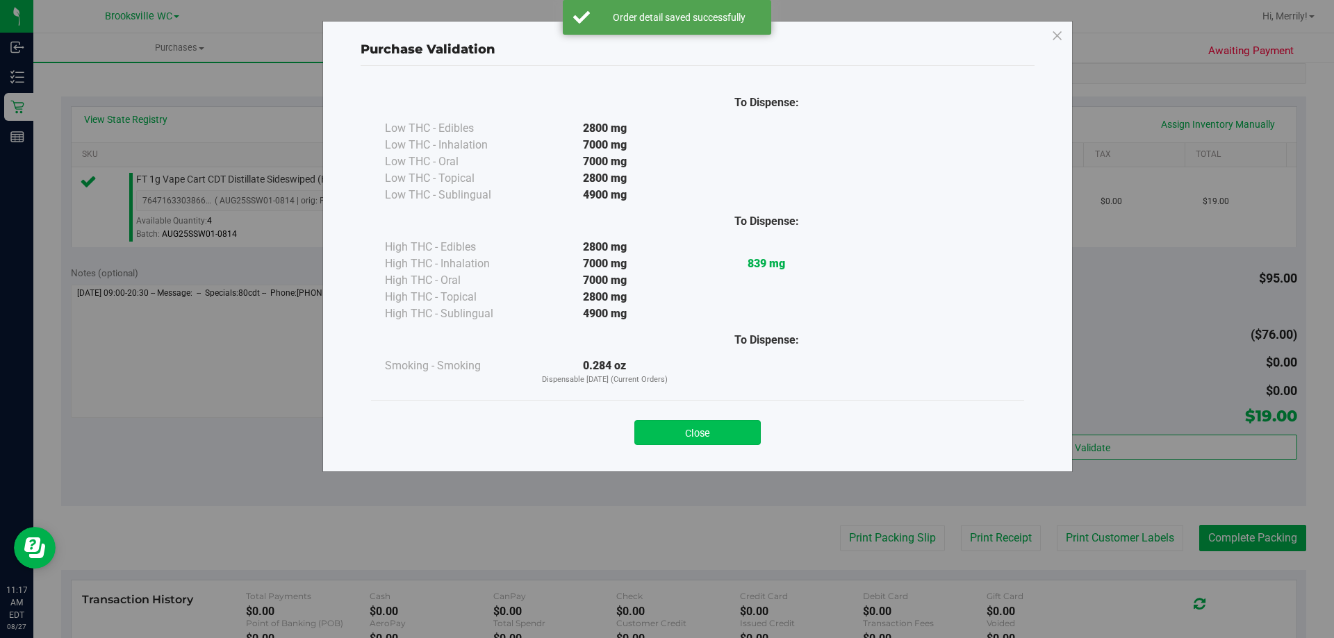
click at [718, 430] on button "Close" at bounding box center [697, 432] width 126 height 25
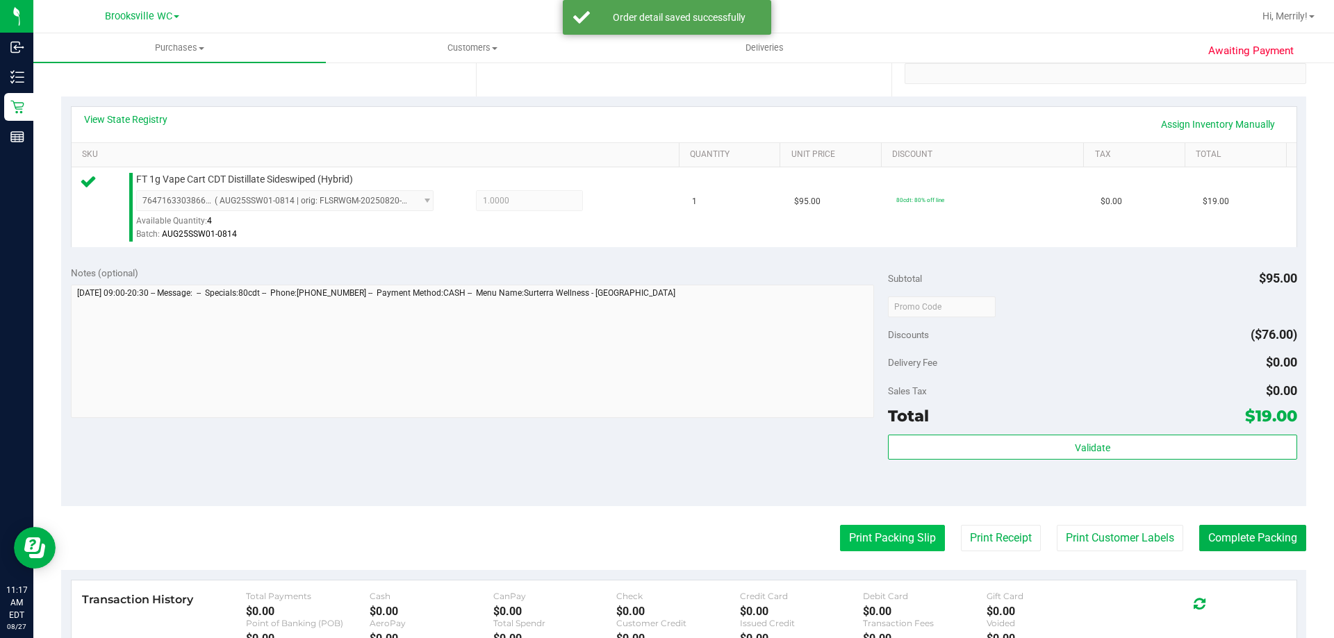
click at [855, 542] on button "Print Packing Slip" at bounding box center [892, 538] width 105 height 26
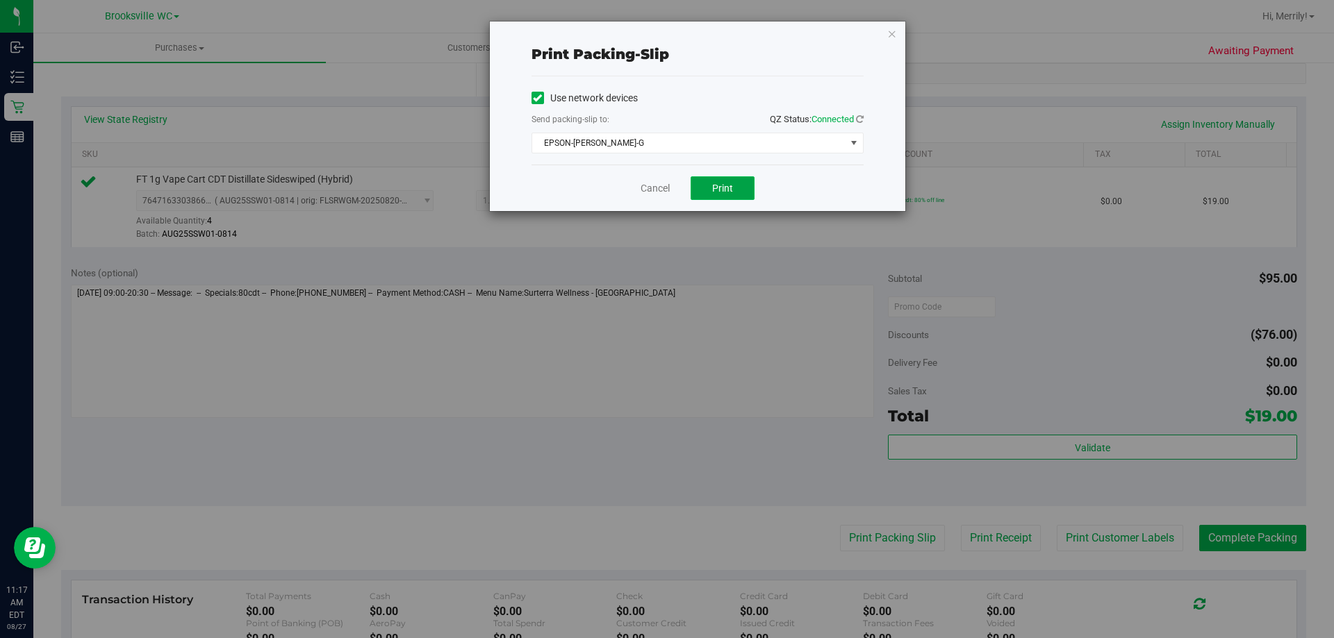
click at [723, 189] on span "Print" at bounding box center [722, 188] width 21 height 11
click at [650, 183] on link "Cancel" at bounding box center [655, 188] width 29 height 15
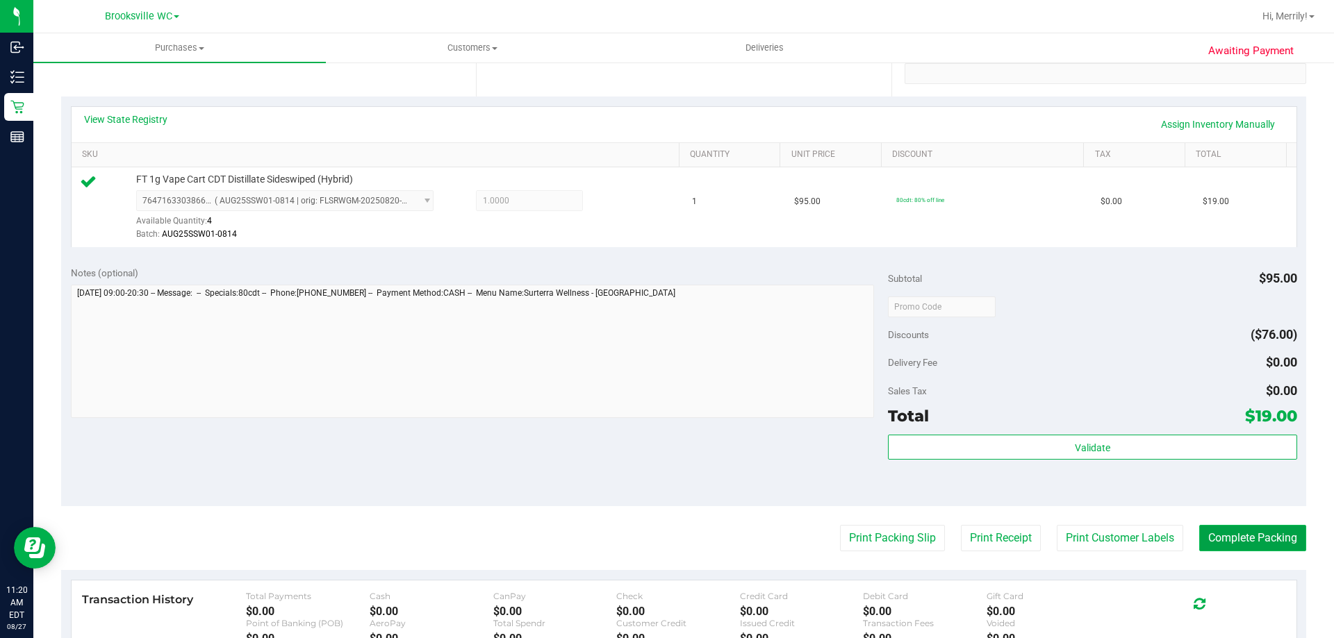
click at [1228, 532] on button "Complete Packing" at bounding box center [1252, 538] width 107 height 26
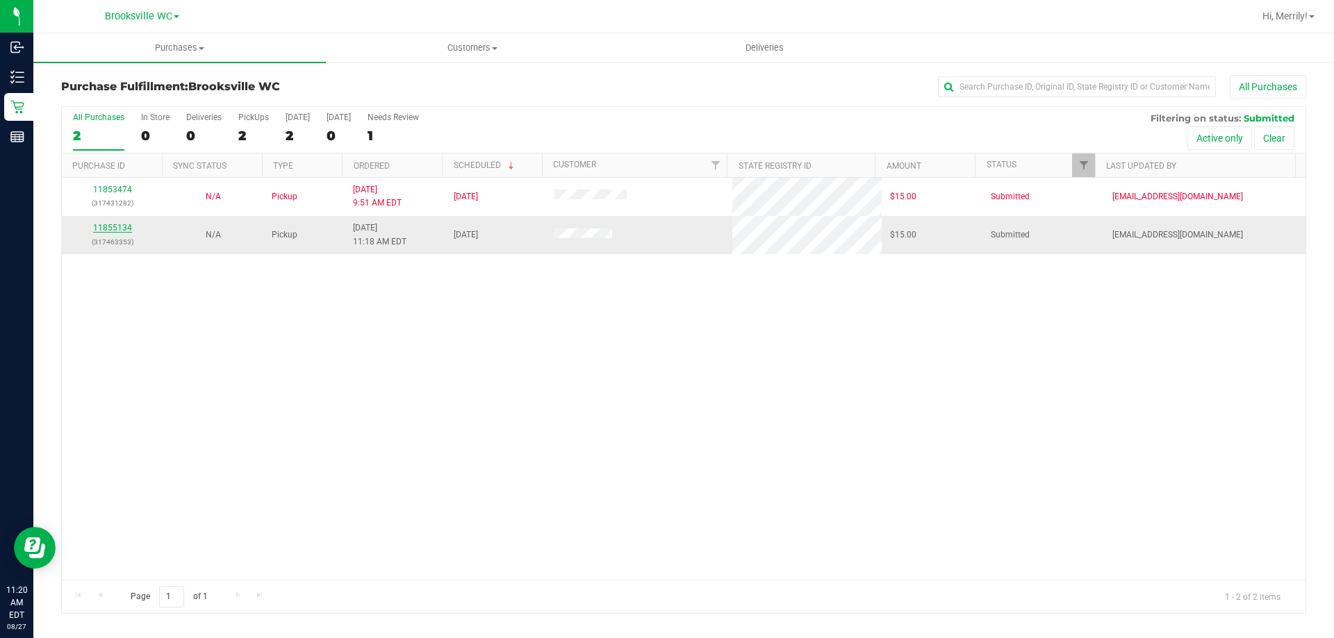
click at [111, 225] on link "11855134" at bounding box center [112, 228] width 39 height 10
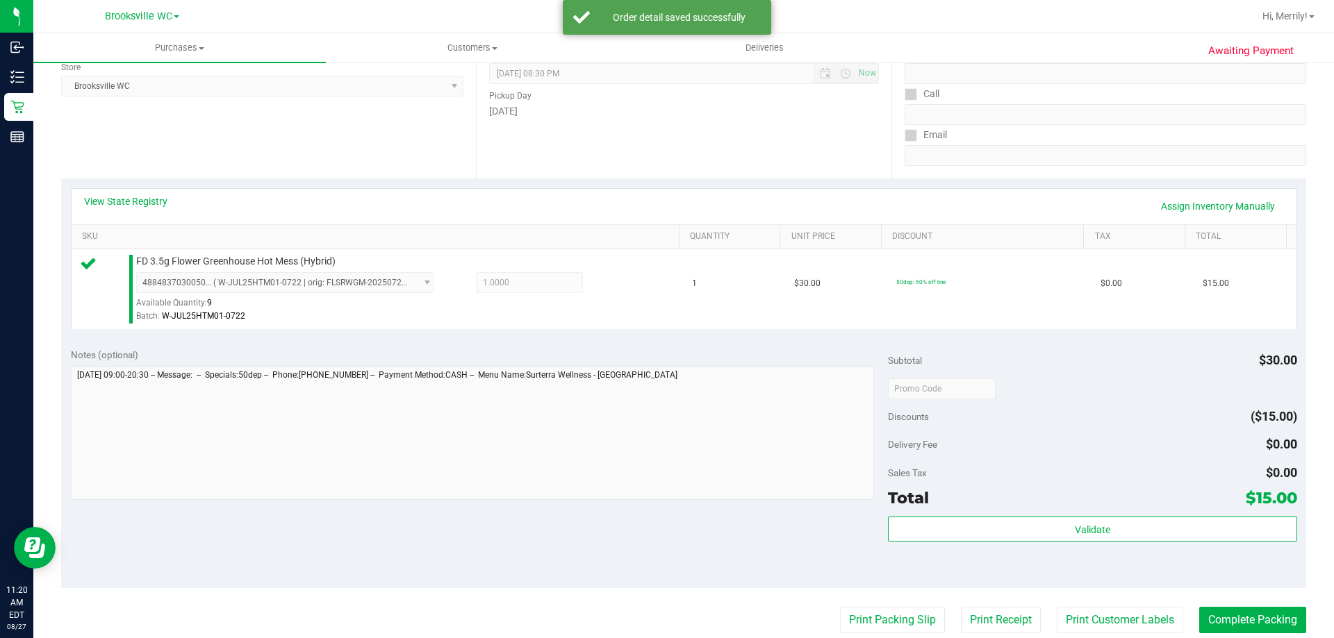
scroll to position [278, 0]
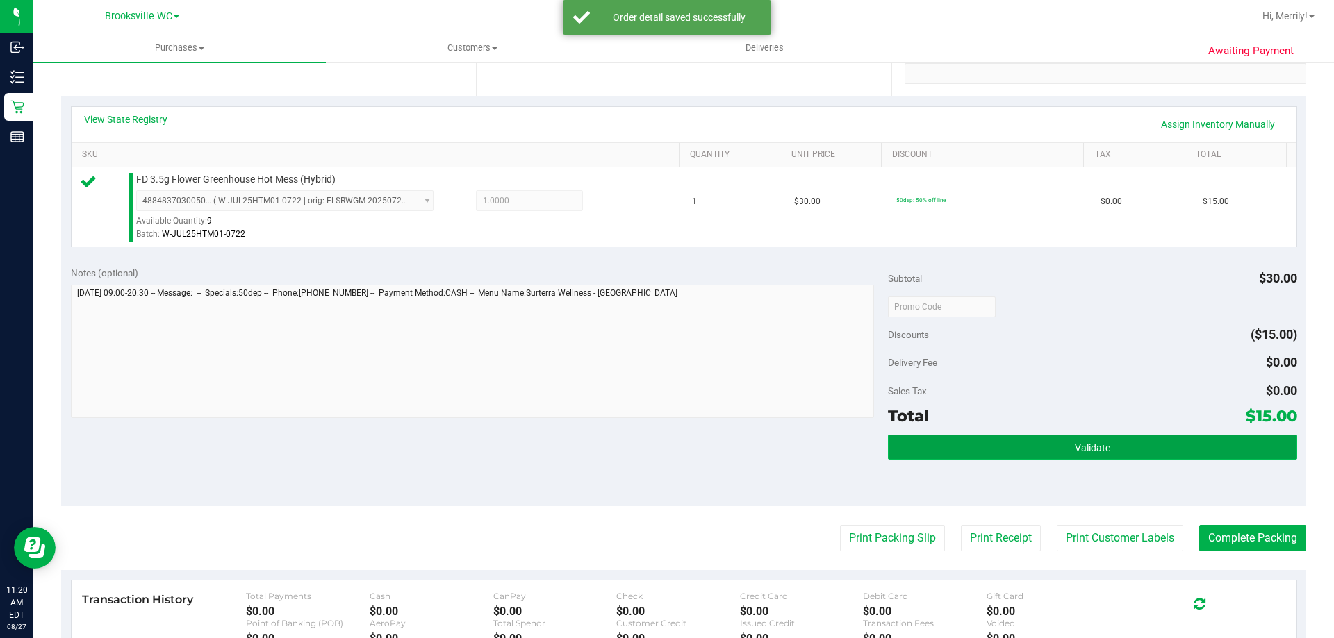
click at [1005, 446] on button "Validate" at bounding box center [1092, 447] width 408 height 25
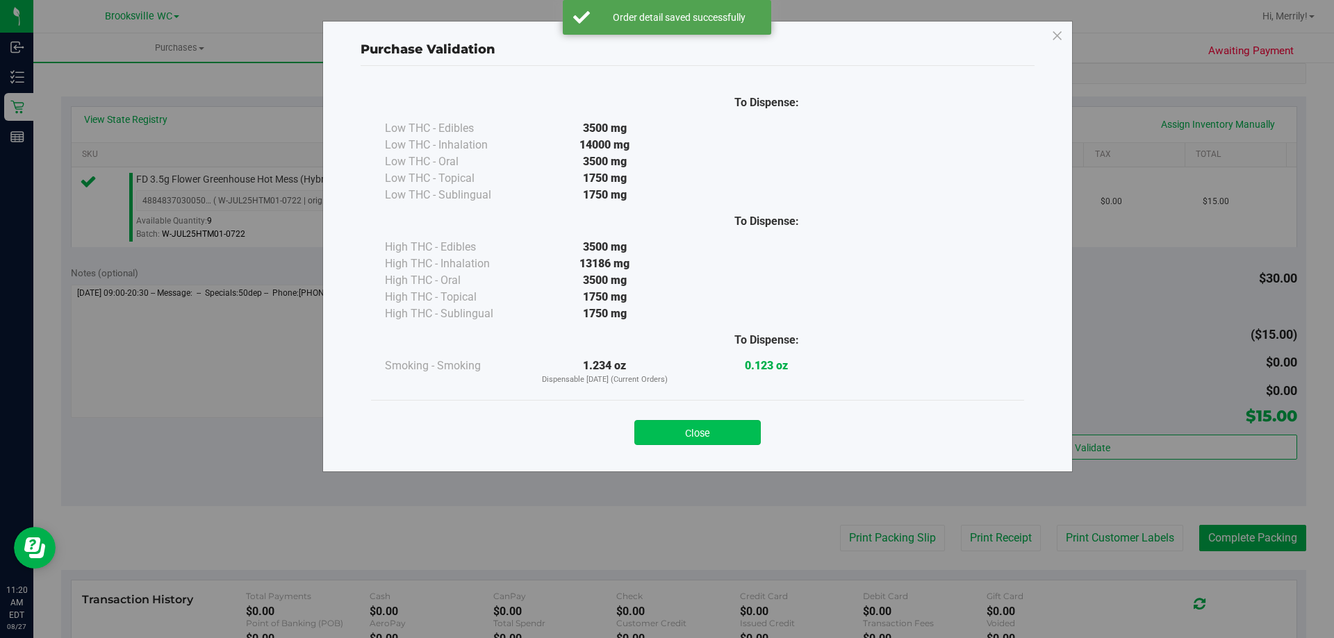
click at [677, 431] on button "Close" at bounding box center [697, 432] width 126 height 25
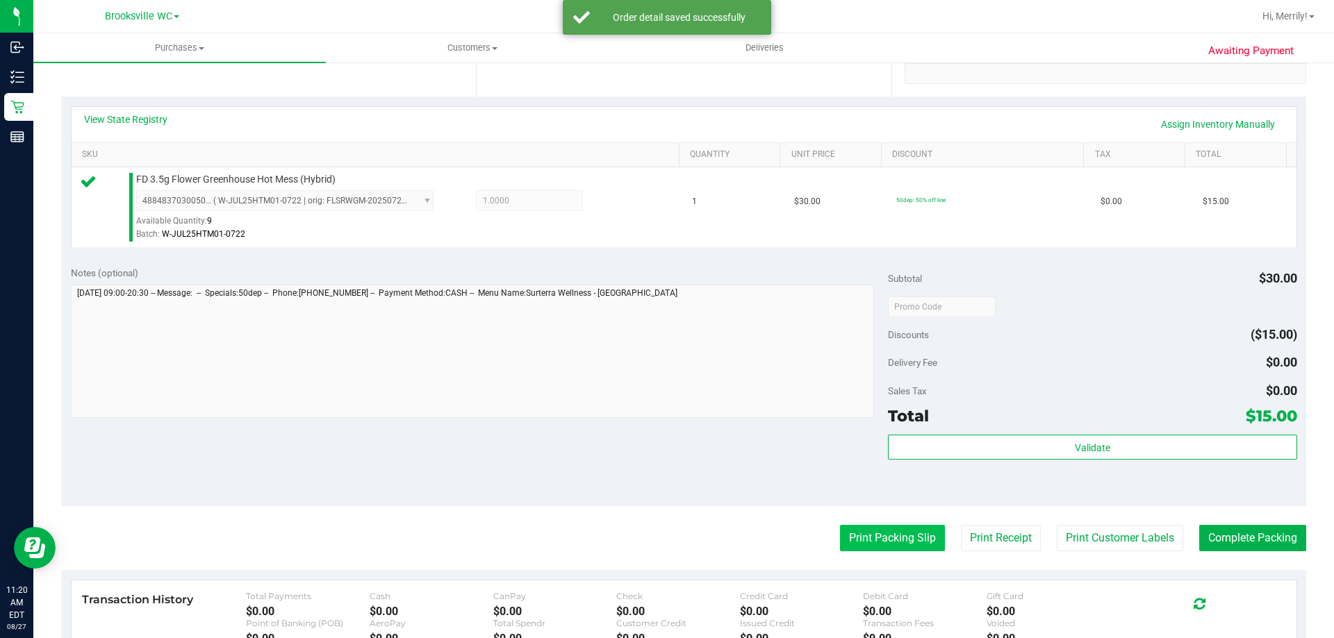
click at [865, 538] on button "Print Packing Slip" at bounding box center [892, 538] width 105 height 26
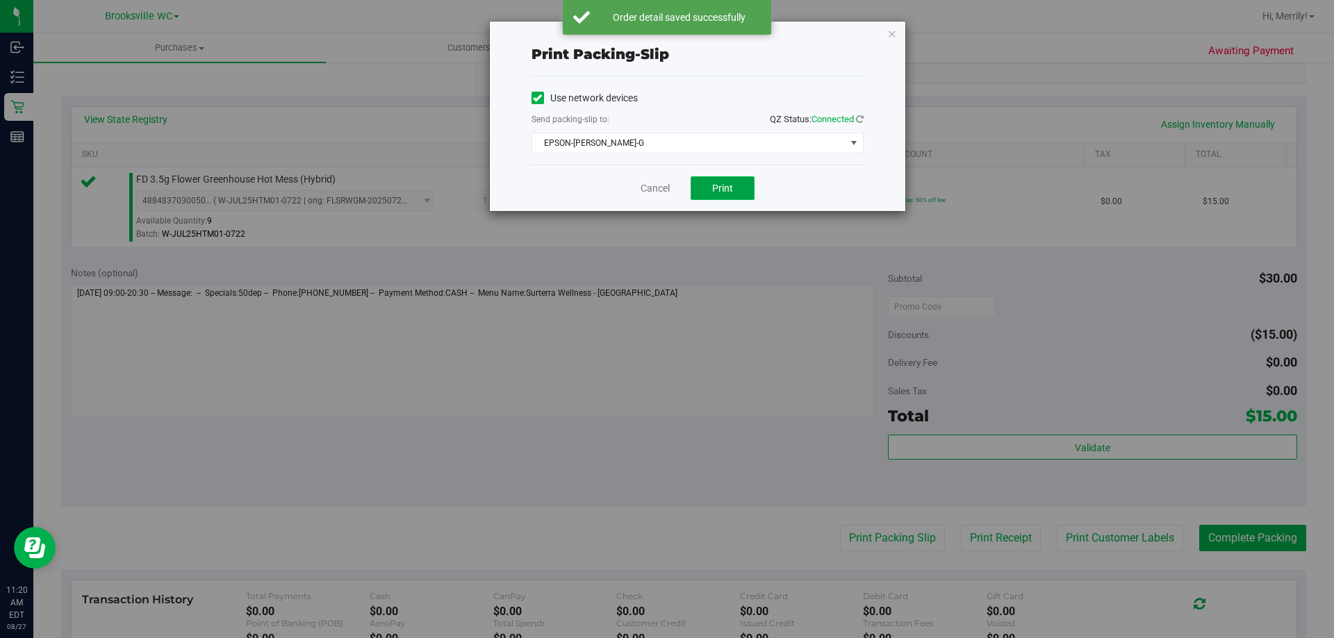
click at [718, 185] on span "Print" at bounding box center [722, 188] width 21 height 11
click at [650, 183] on link "Cancel" at bounding box center [655, 188] width 29 height 15
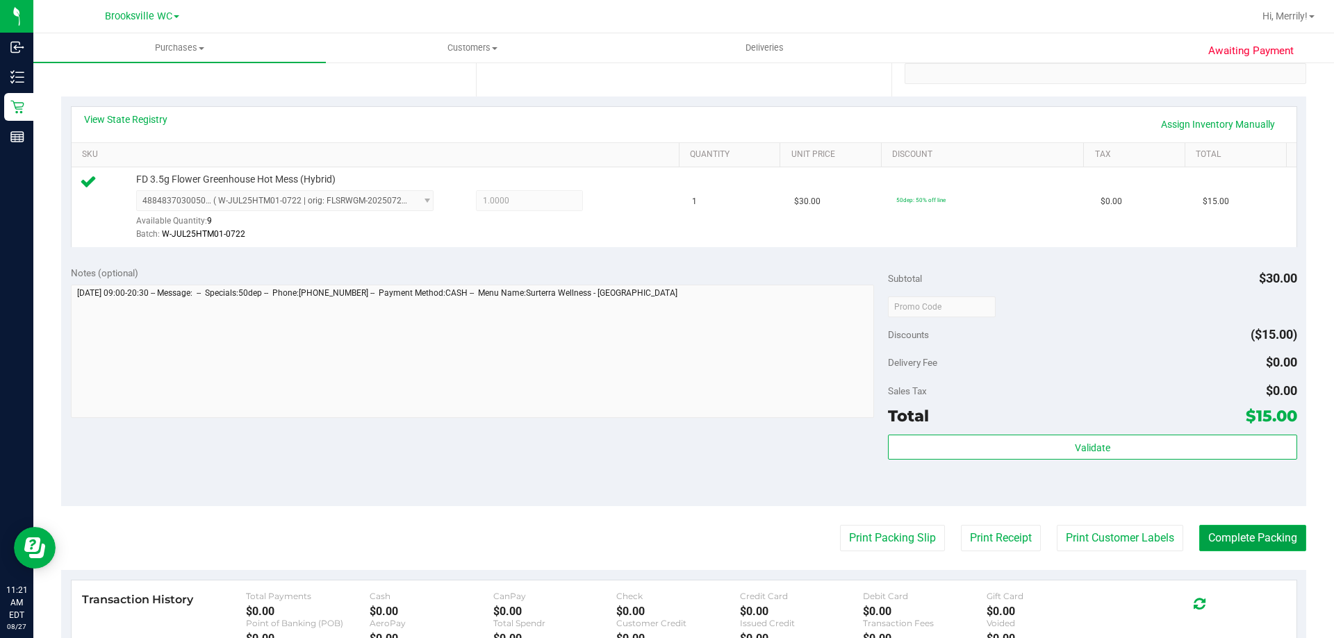
click at [1266, 545] on button "Complete Packing" at bounding box center [1252, 538] width 107 height 26
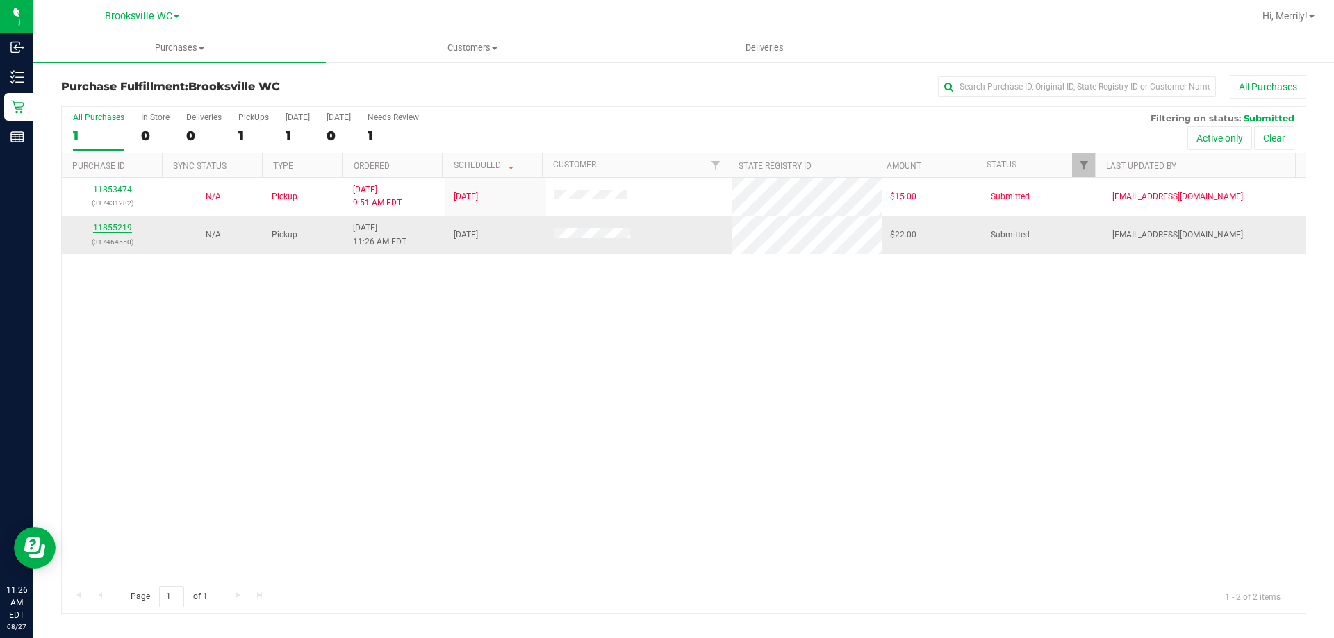
click at [114, 231] on link "11855219" at bounding box center [112, 228] width 39 height 10
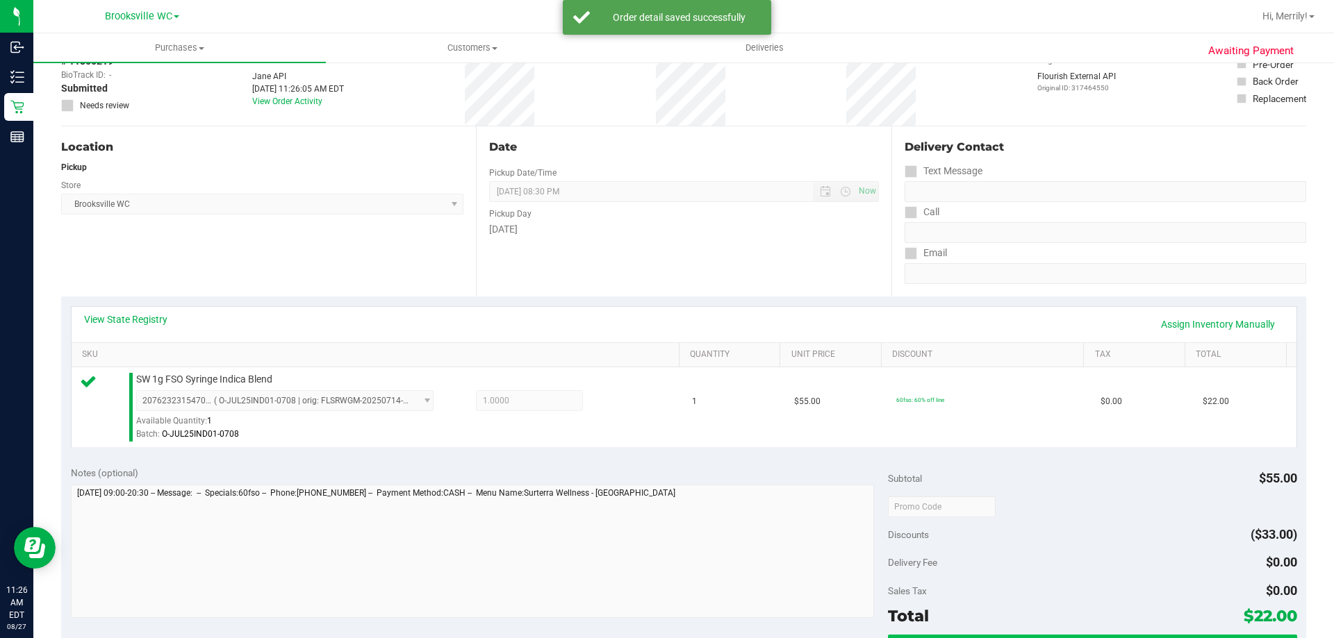
scroll to position [278, 0]
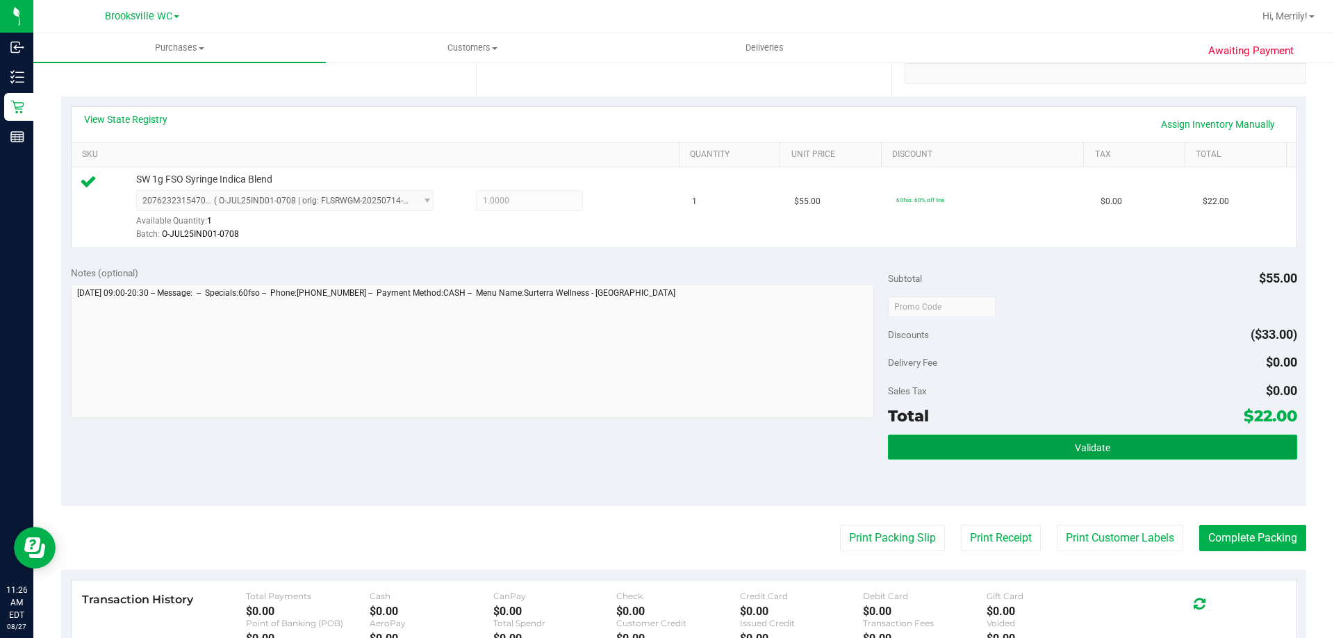
click at [1044, 450] on button "Validate" at bounding box center [1092, 447] width 408 height 25
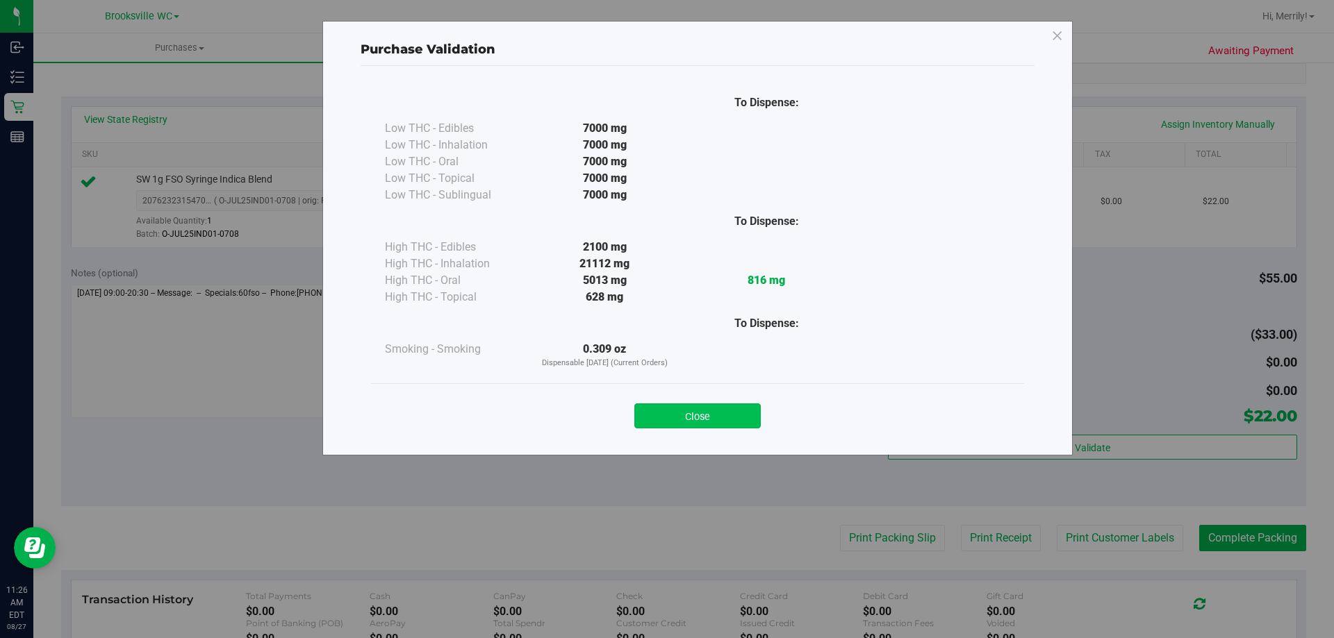
click at [657, 416] on button "Close" at bounding box center [697, 416] width 126 height 25
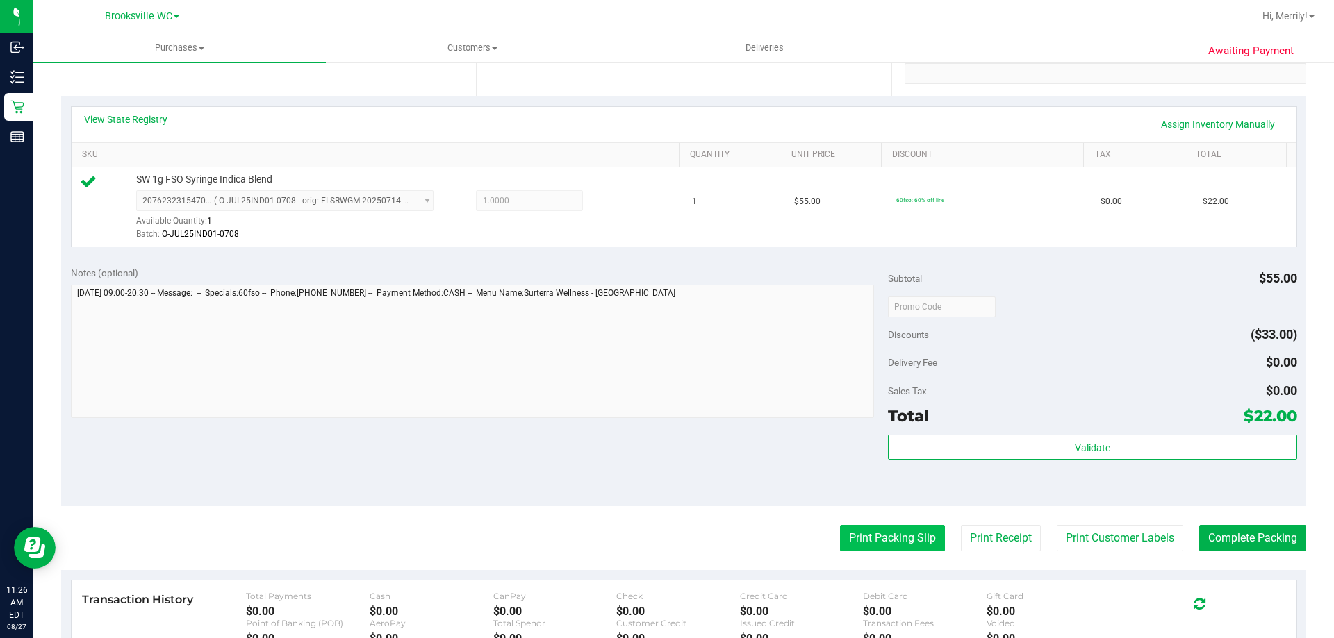
click at [884, 538] on button "Print Packing Slip" at bounding box center [892, 538] width 105 height 26
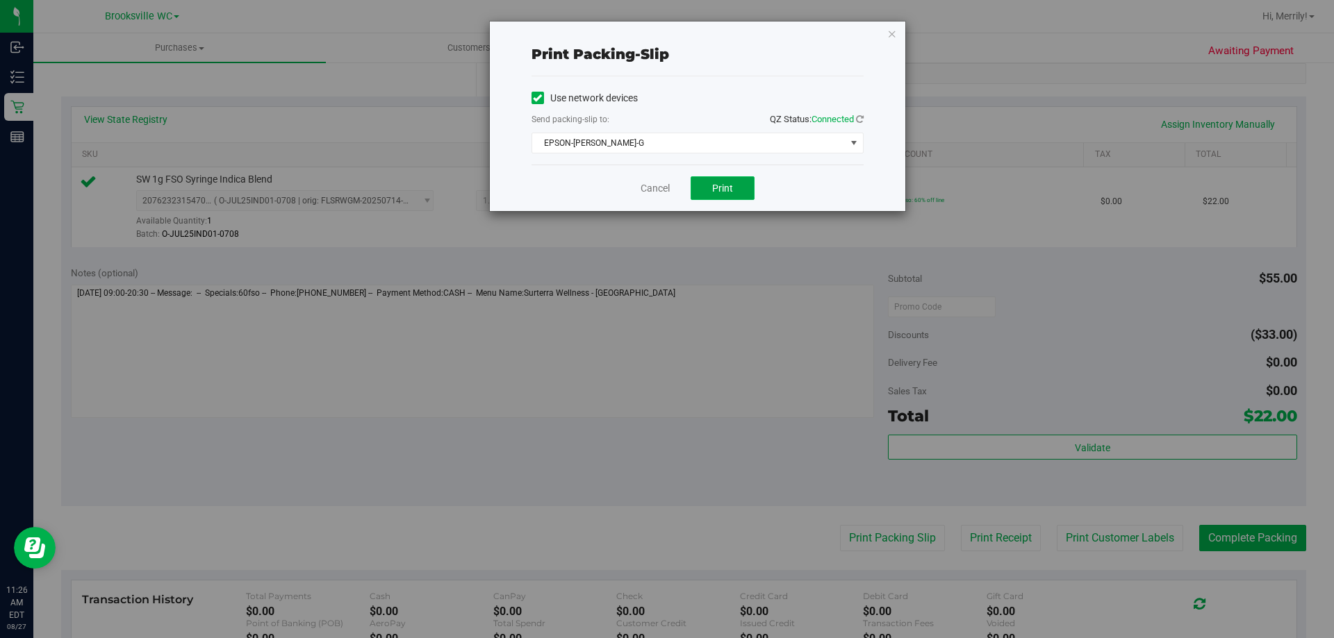
click at [718, 183] on span "Print" at bounding box center [722, 188] width 21 height 11
click at [654, 190] on link "Cancel" at bounding box center [655, 188] width 29 height 15
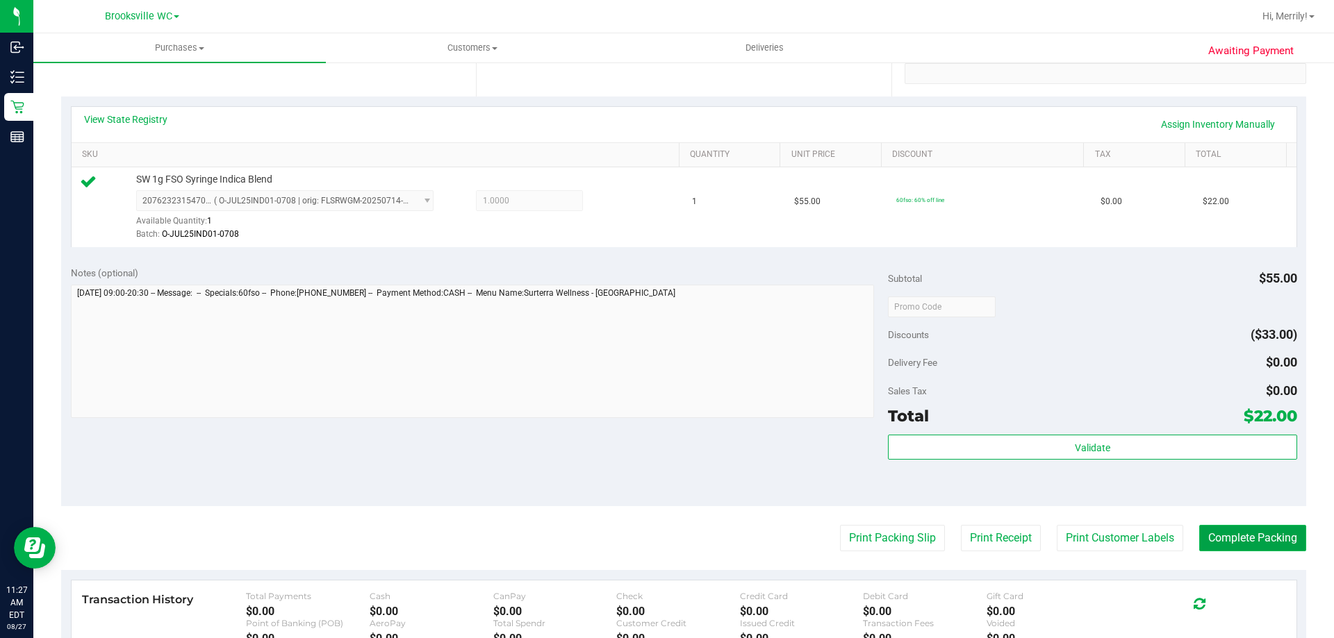
click at [1256, 540] on button "Complete Packing" at bounding box center [1252, 538] width 107 height 26
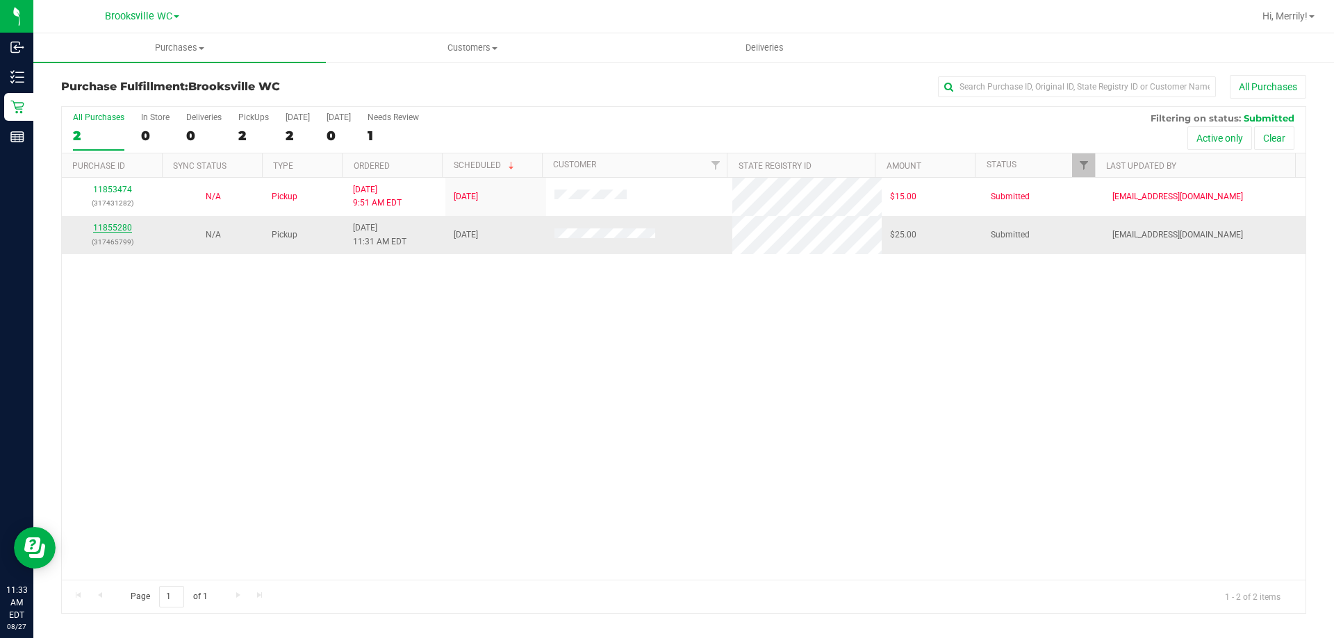
click at [109, 229] on link "11855280" at bounding box center [112, 228] width 39 height 10
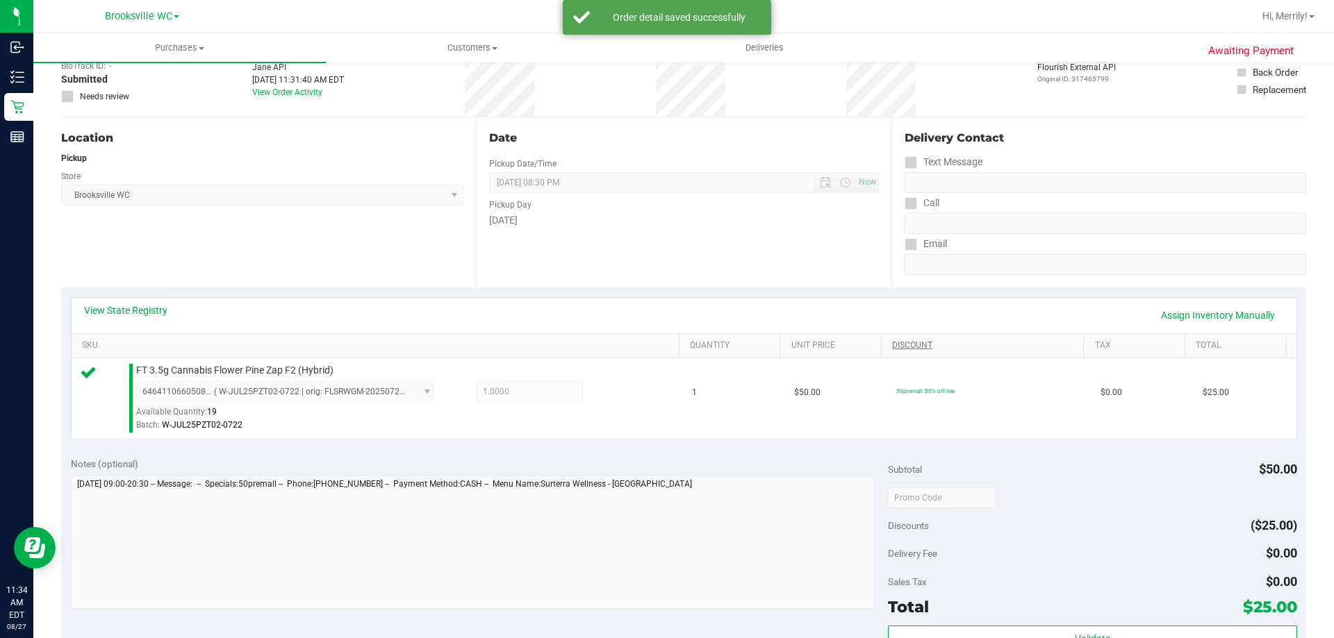
scroll to position [278, 0]
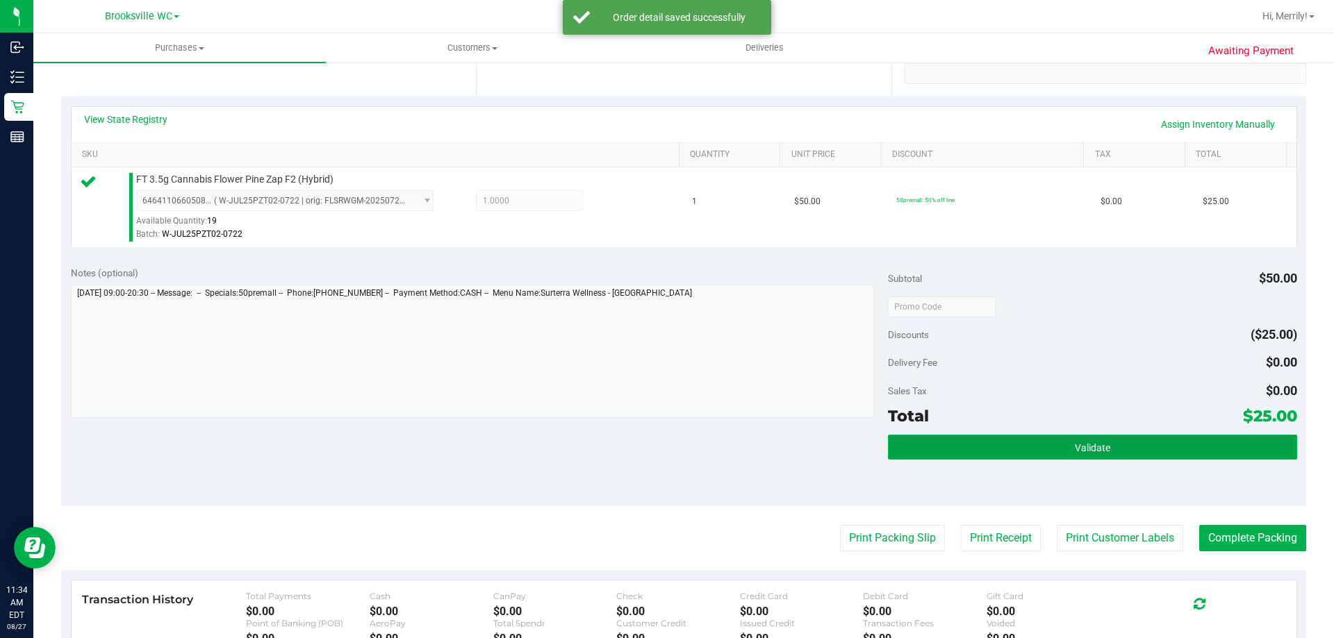
click at [1058, 446] on button "Validate" at bounding box center [1092, 447] width 408 height 25
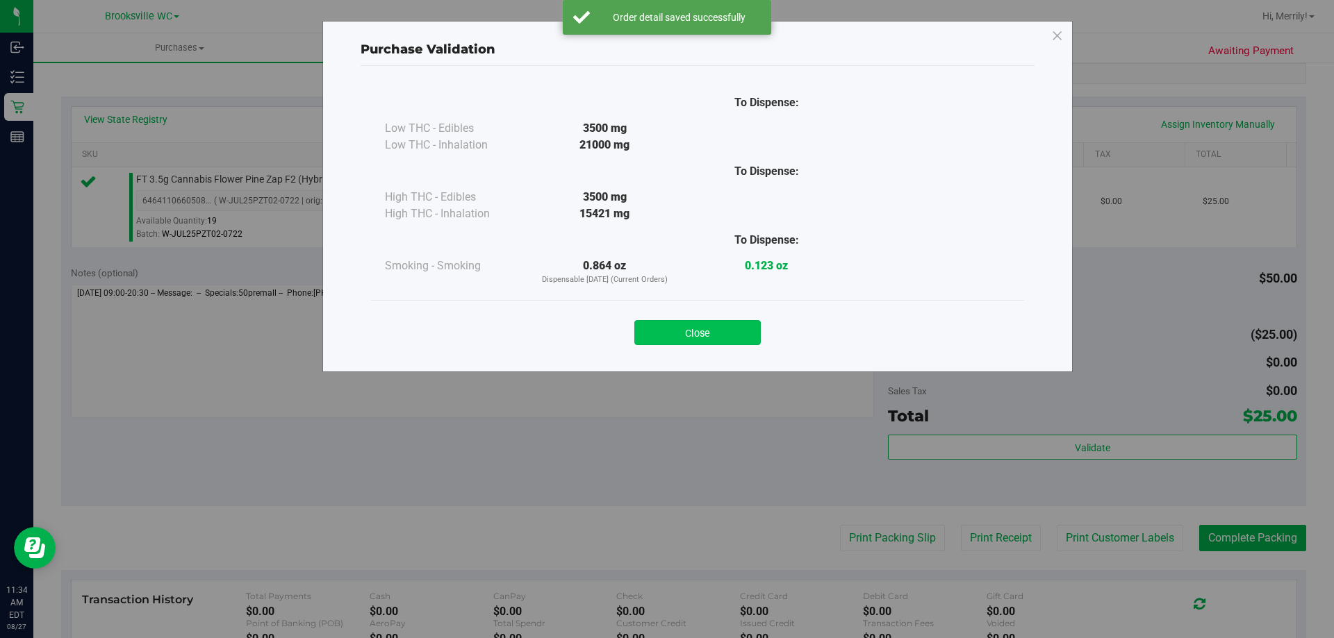
click at [707, 329] on button "Close" at bounding box center [697, 332] width 126 height 25
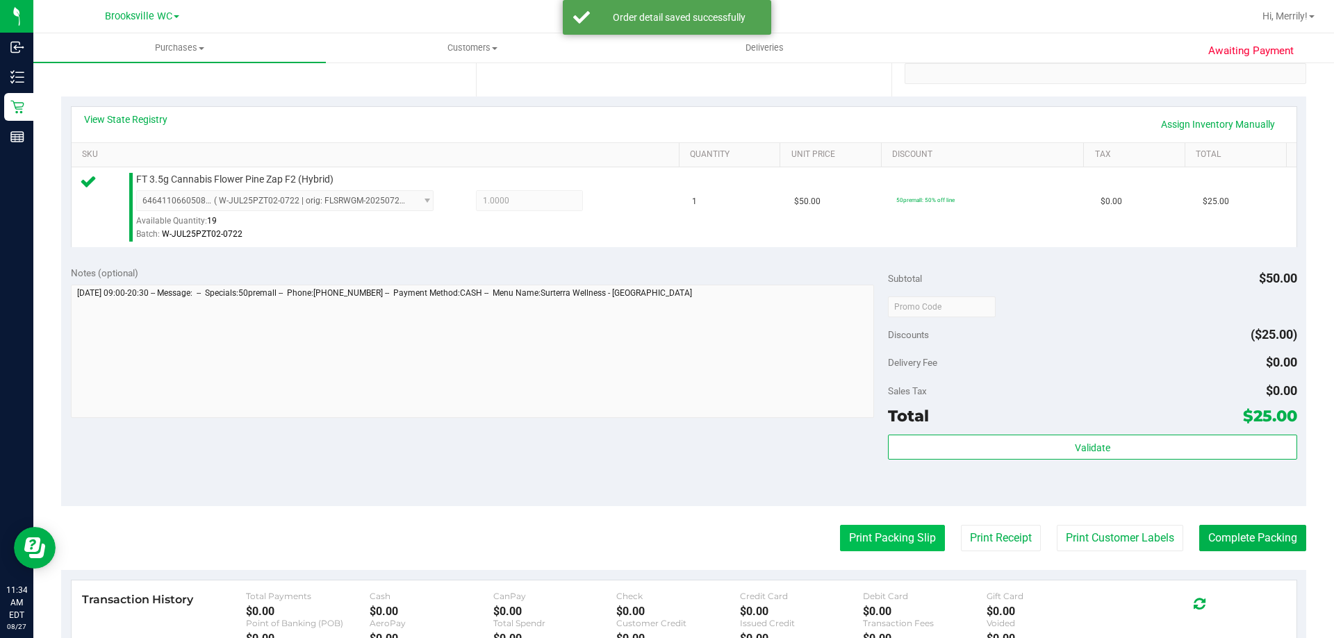
click at [871, 540] on button "Print Packing Slip" at bounding box center [892, 538] width 105 height 26
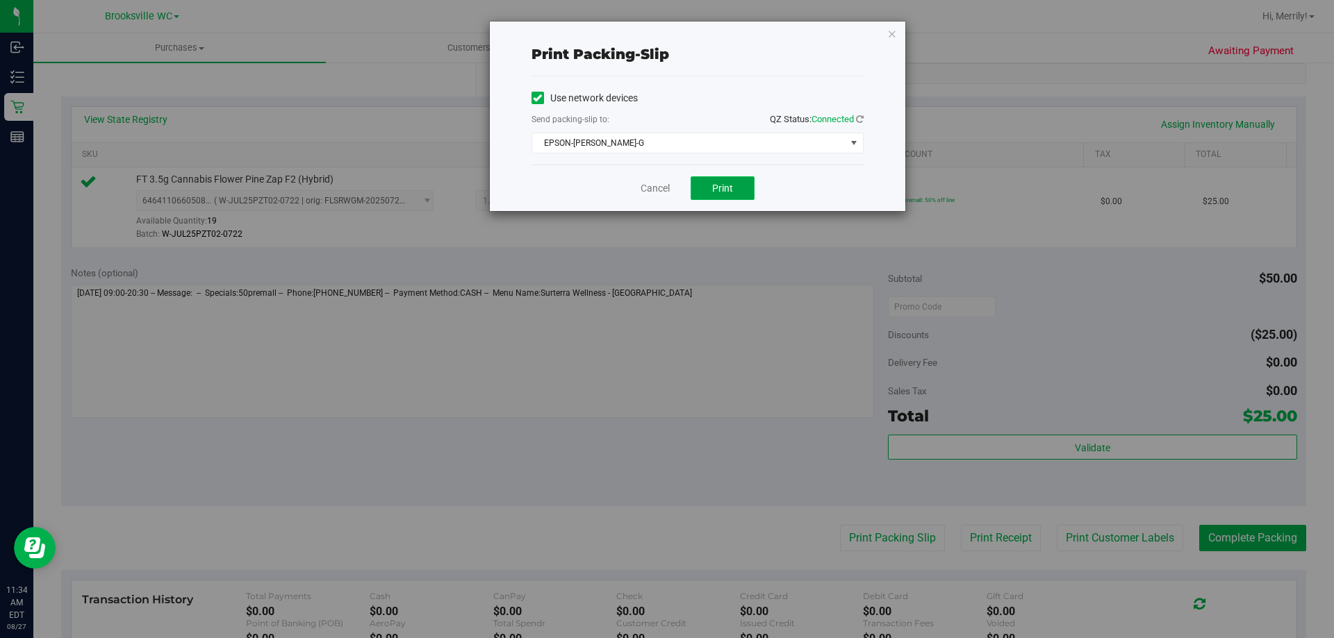
click at [713, 185] on span "Print" at bounding box center [722, 188] width 21 height 11
click at [652, 188] on link "Cancel" at bounding box center [655, 188] width 29 height 15
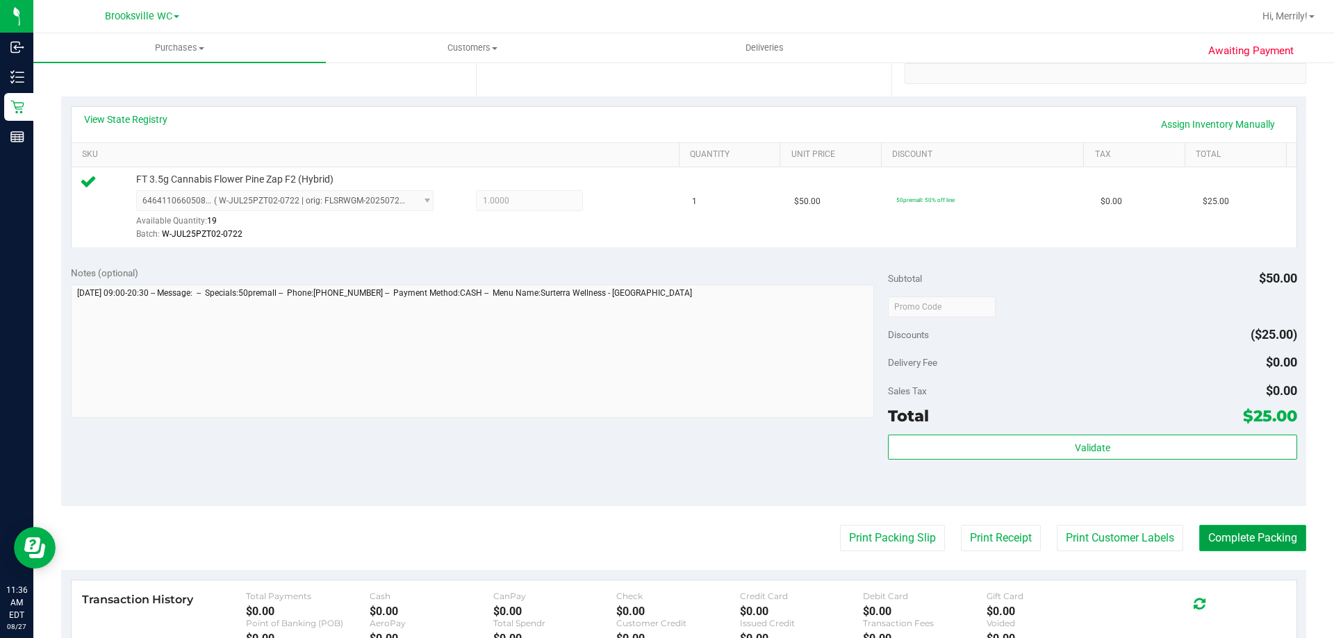
click at [1243, 531] on button "Complete Packing" at bounding box center [1252, 538] width 107 height 26
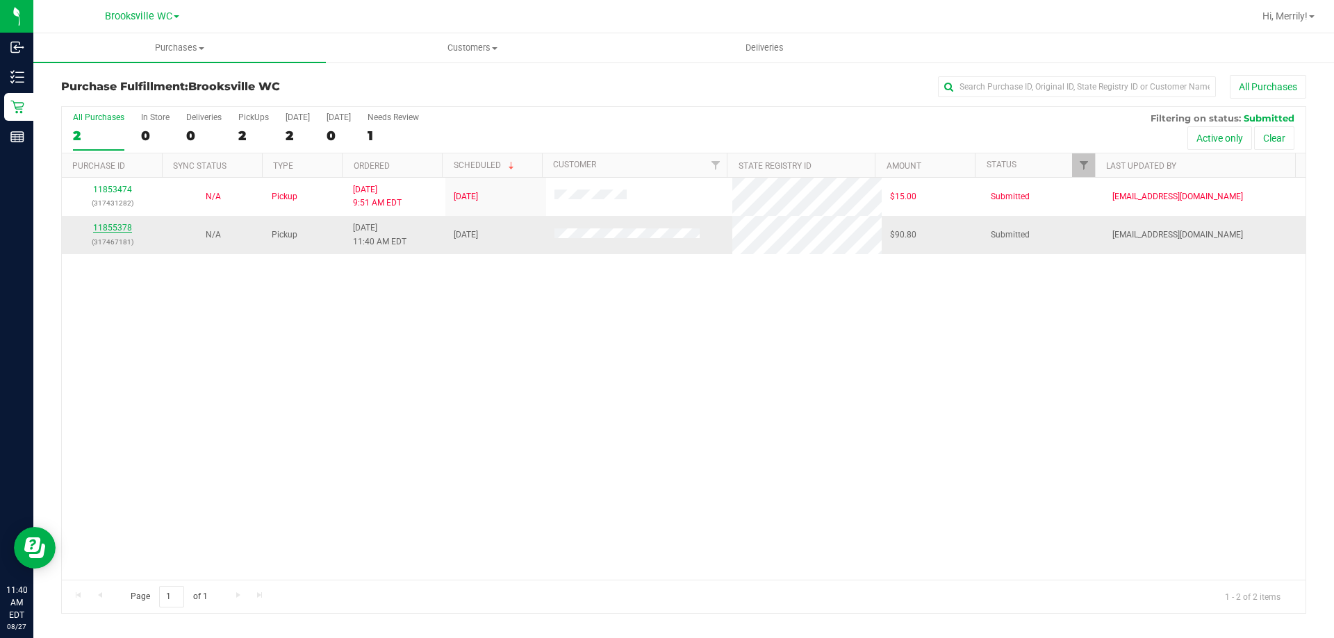
click at [115, 226] on link "11855378" at bounding box center [112, 228] width 39 height 10
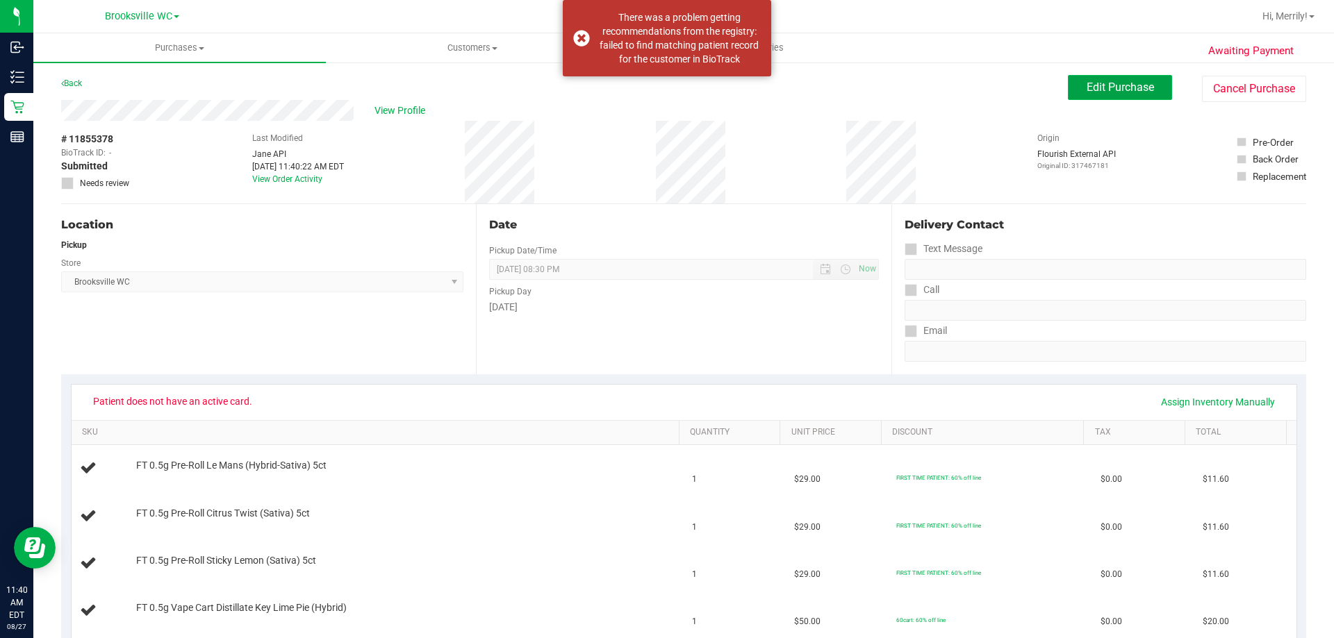
click at [1112, 82] on span "Edit Purchase" at bounding box center [1120, 87] width 67 height 13
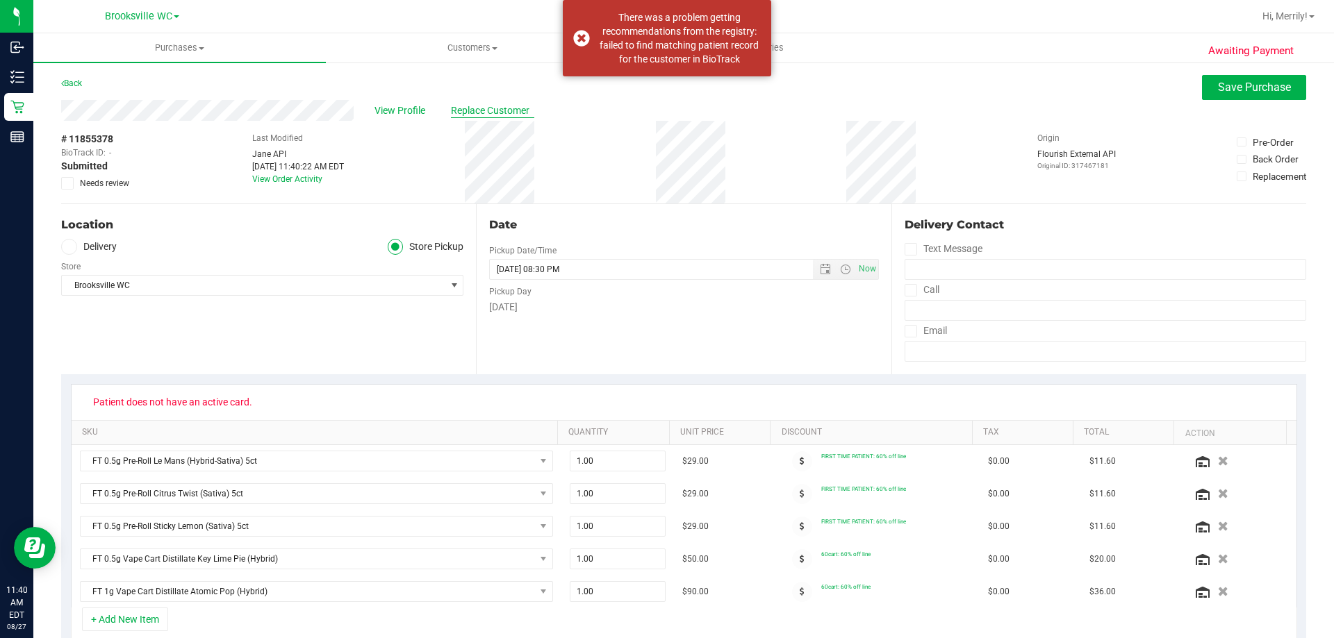
click at [479, 113] on span "Replace Customer" at bounding box center [492, 111] width 83 height 15
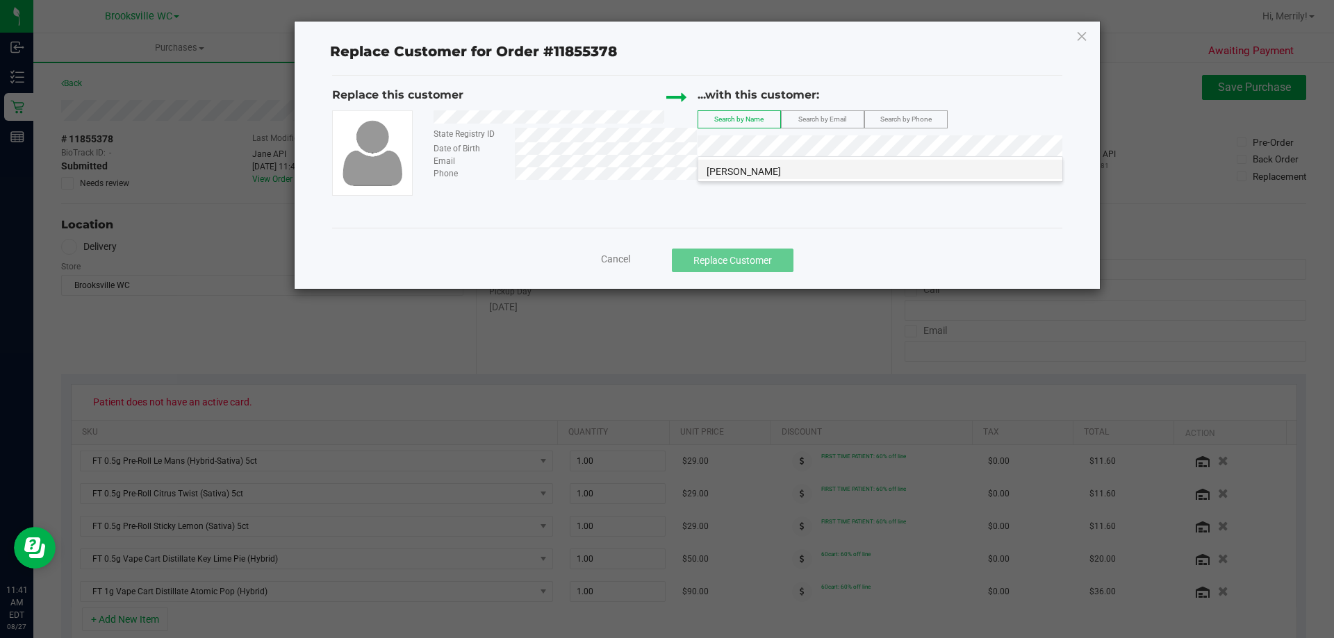
click at [761, 172] on li "[PERSON_NAME]" at bounding box center [880, 169] width 364 height 19
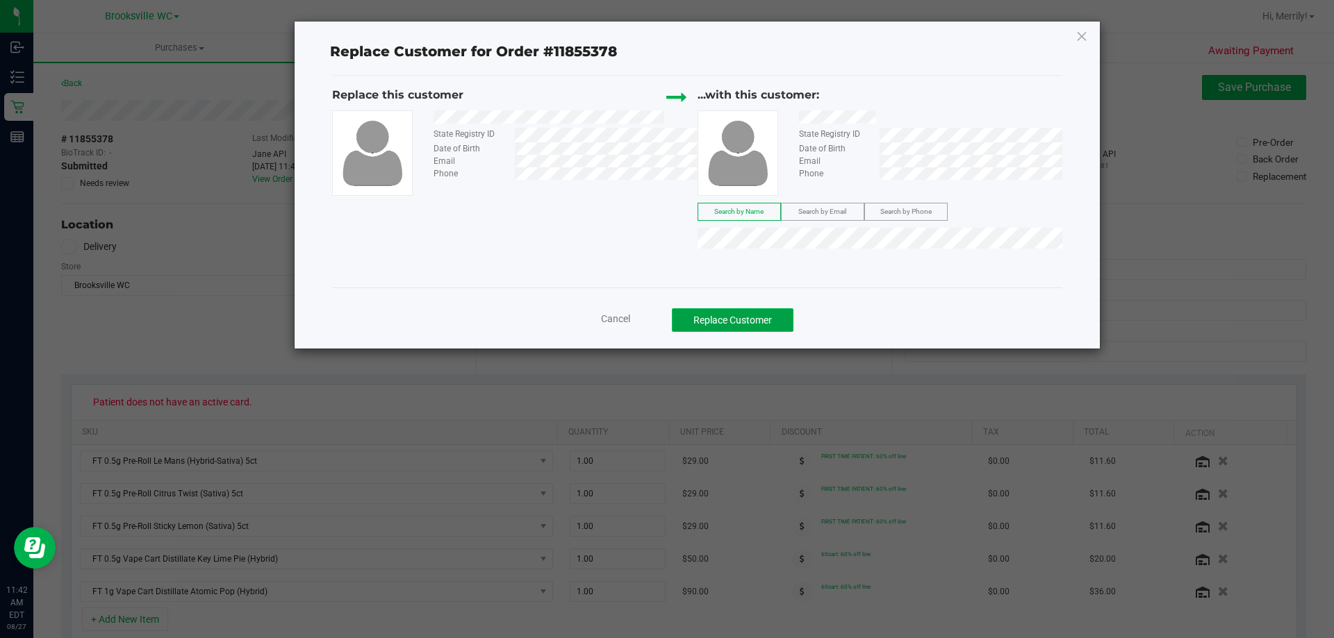
click at [733, 318] on button "Replace Customer" at bounding box center [733, 320] width 122 height 24
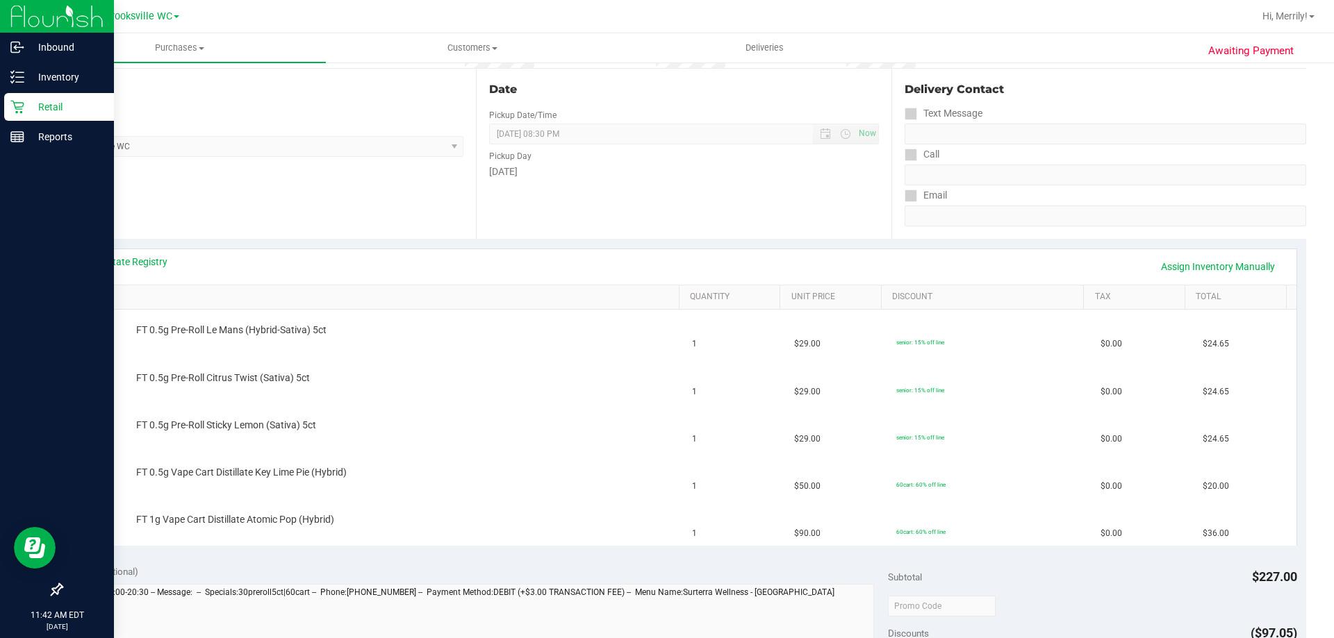
scroll to position [139, 0]
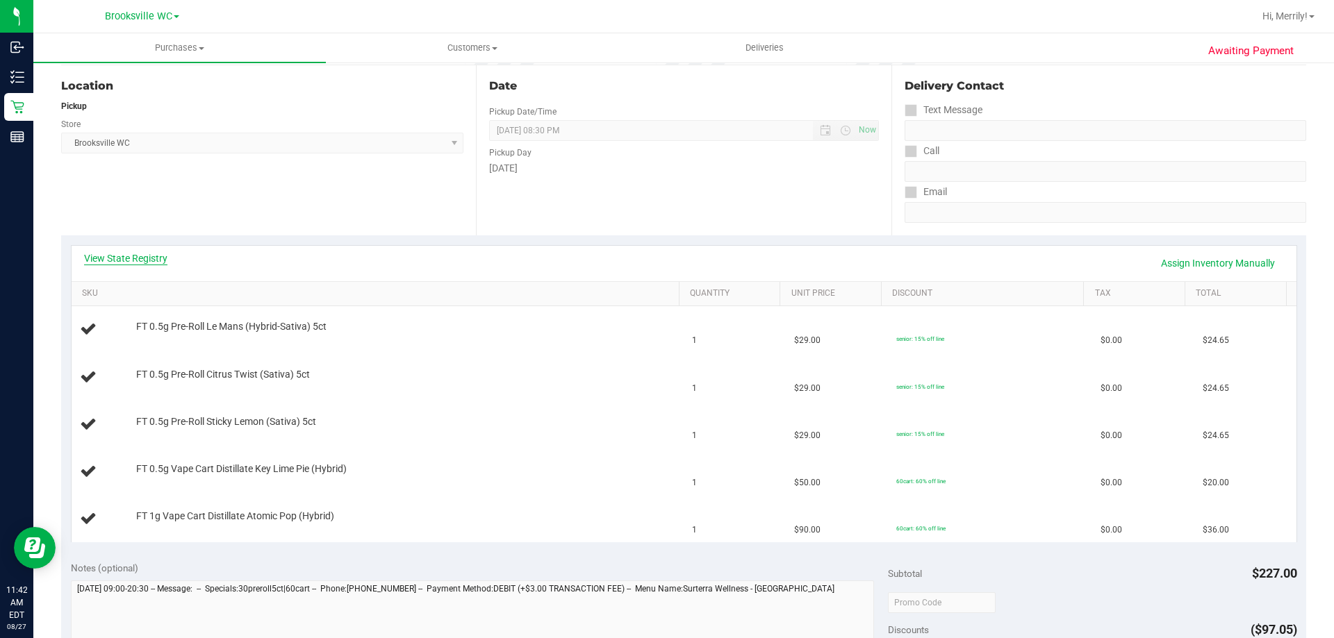
click at [126, 260] on link "View State Registry" at bounding box center [125, 258] width 83 height 14
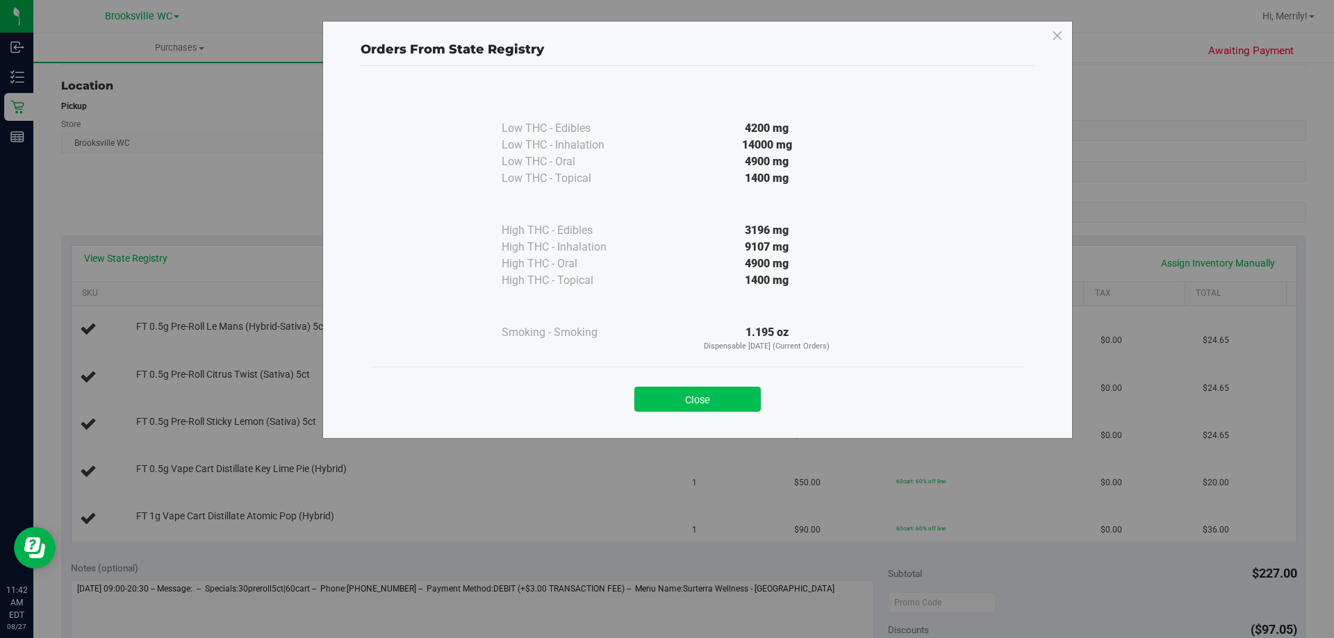
click at [702, 394] on button "Close" at bounding box center [697, 399] width 126 height 25
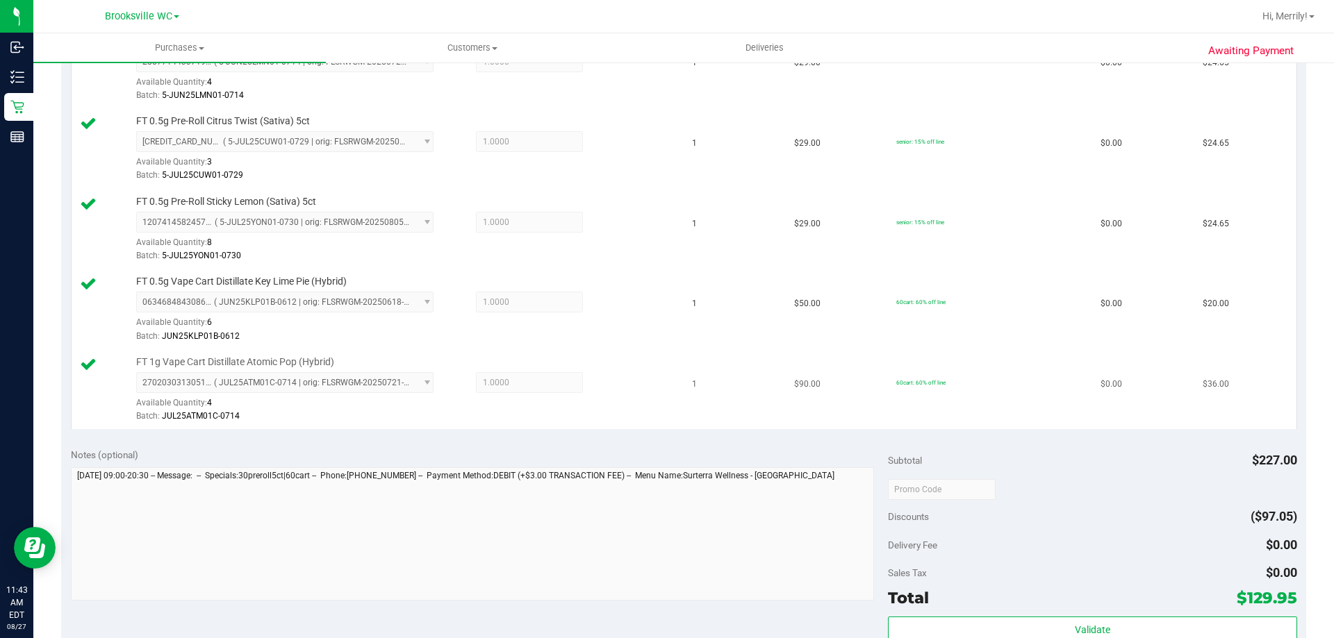
scroll to position [625, 0]
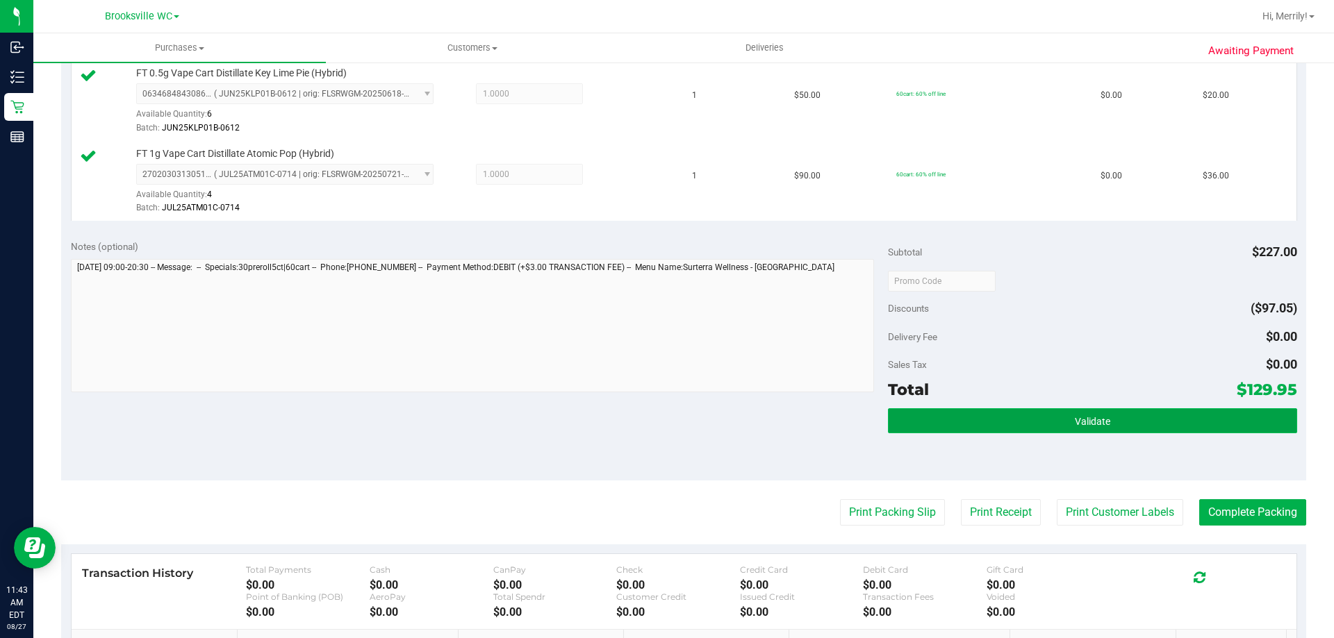
click at [1092, 424] on span "Validate" at bounding box center [1092, 421] width 35 height 11
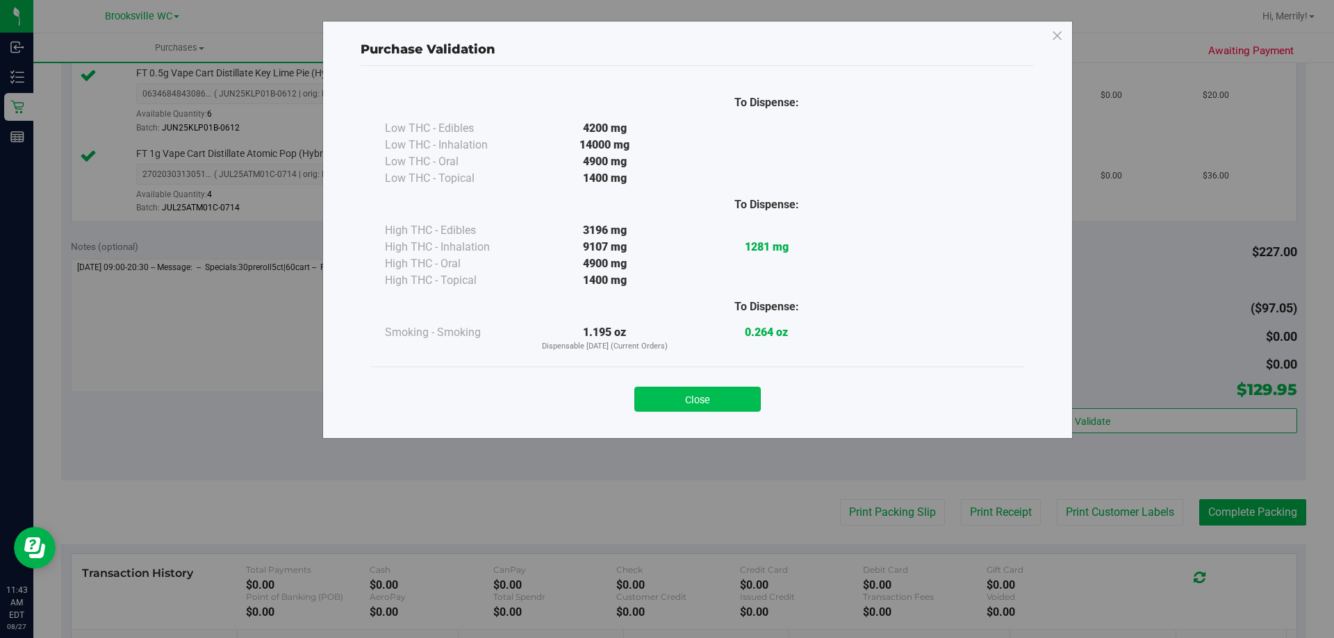
click at [684, 404] on button "Close" at bounding box center [697, 399] width 126 height 25
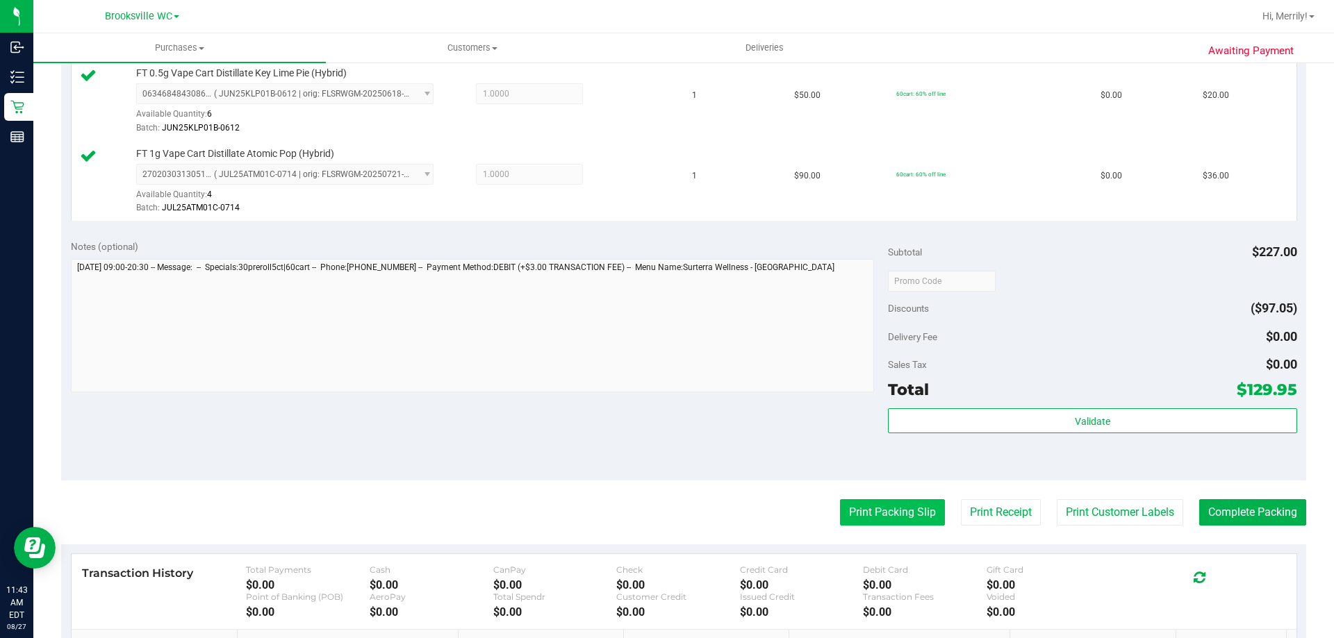
click at [893, 505] on button "Print Packing Slip" at bounding box center [892, 513] width 105 height 26
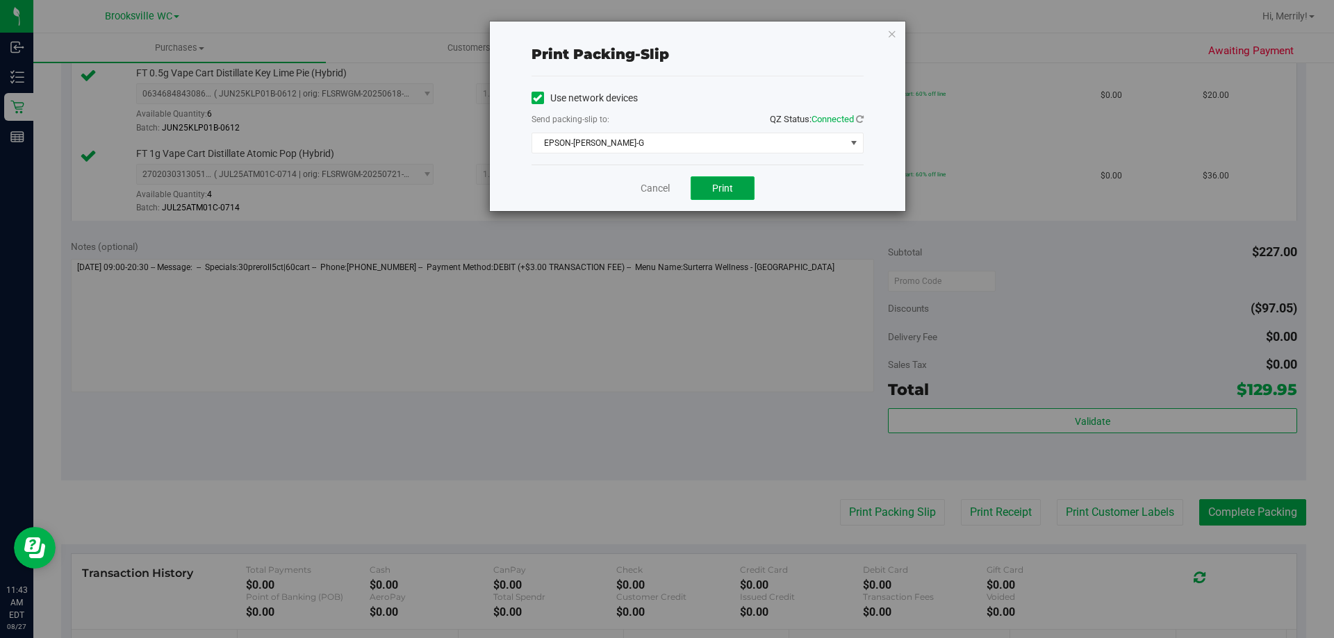
click at [721, 184] on span "Print" at bounding box center [722, 188] width 21 height 11
click at [657, 186] on link "Cancel" at bounding box center [655, 188] width 29 height 15
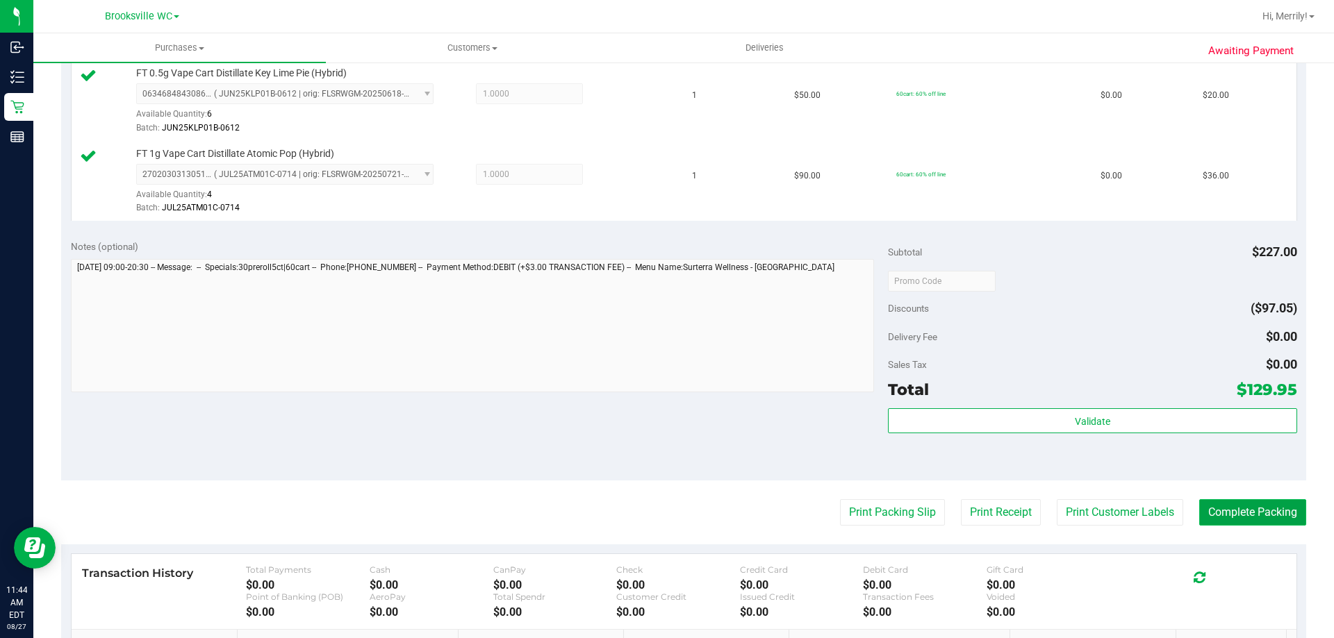
click at [1269, 515] on button "Complete Packing" at bounding box center [1252, 513] width 107 height 26
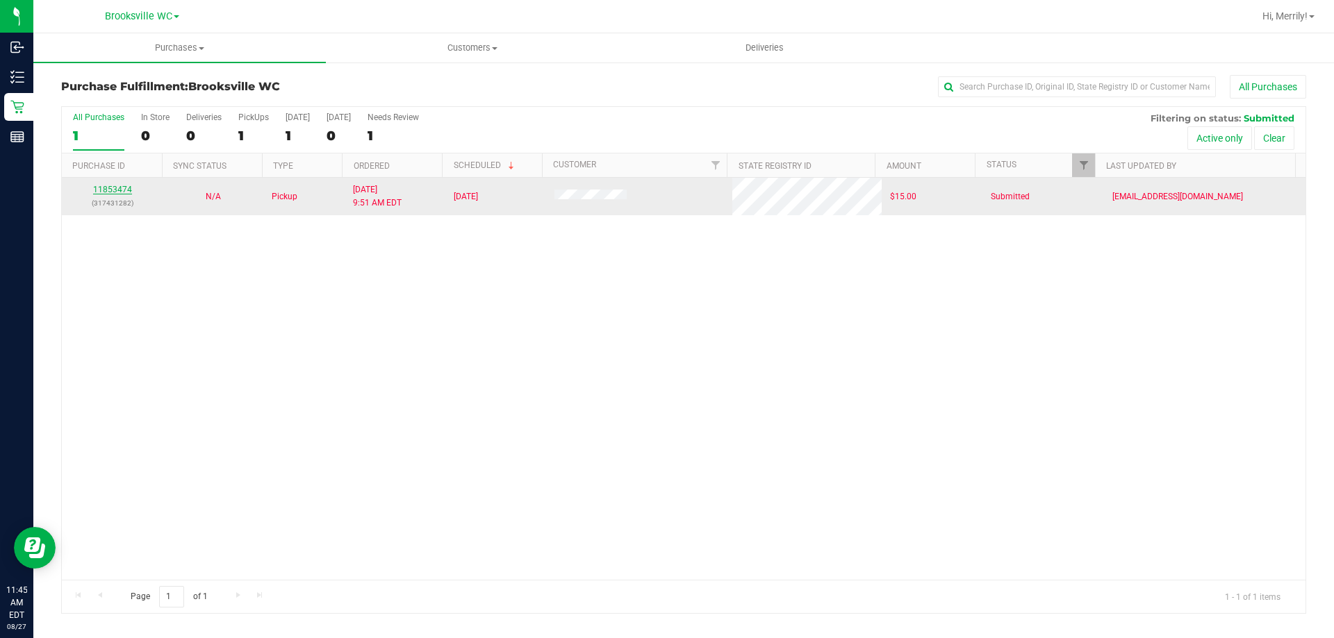
click at [113, 191] on link "11853474" at bounding box center [112, 190] width 39 height 10
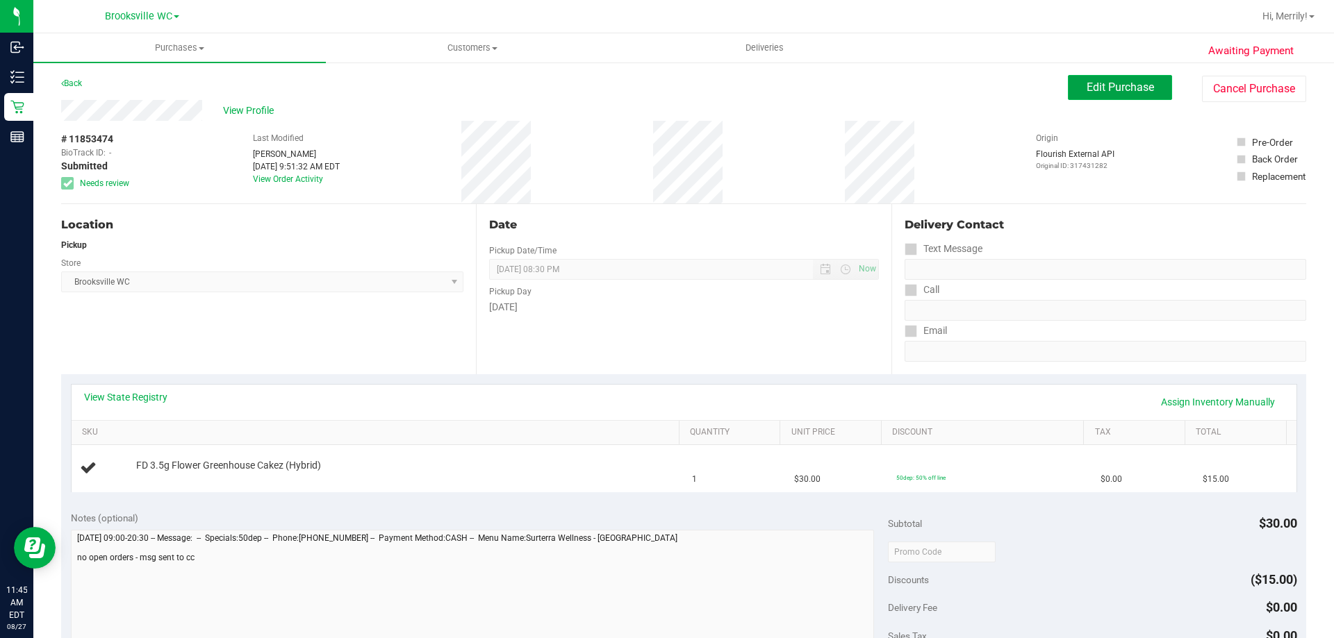
click at [1104, 83] on span "Edit Purchase" at bounding box center [1120, 87] width 67 height 13
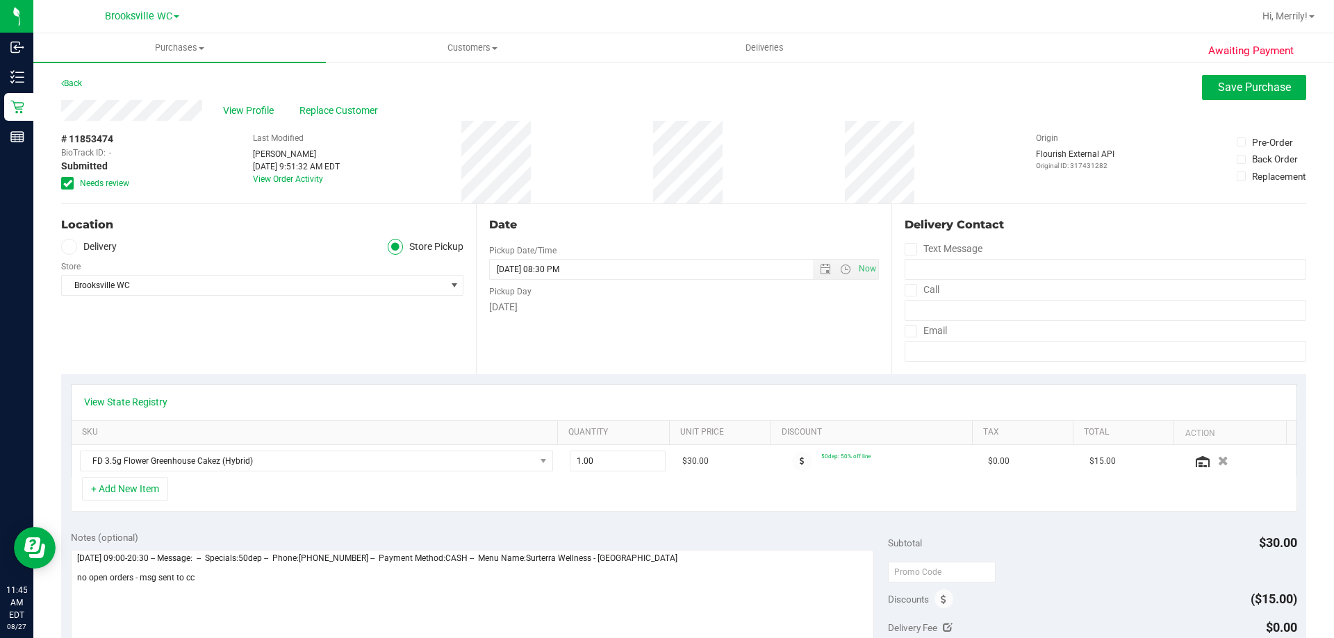
click at [65, 183] on icon at bounding box center [67, 183] width 9 height 0
click at [0, 0] on input "Needs review" at bounding box center [0, 0] width 0 height 0
click at [1274, 87] on span "Save Purchase" at bounding box center [1254, 87] width 73 height 13
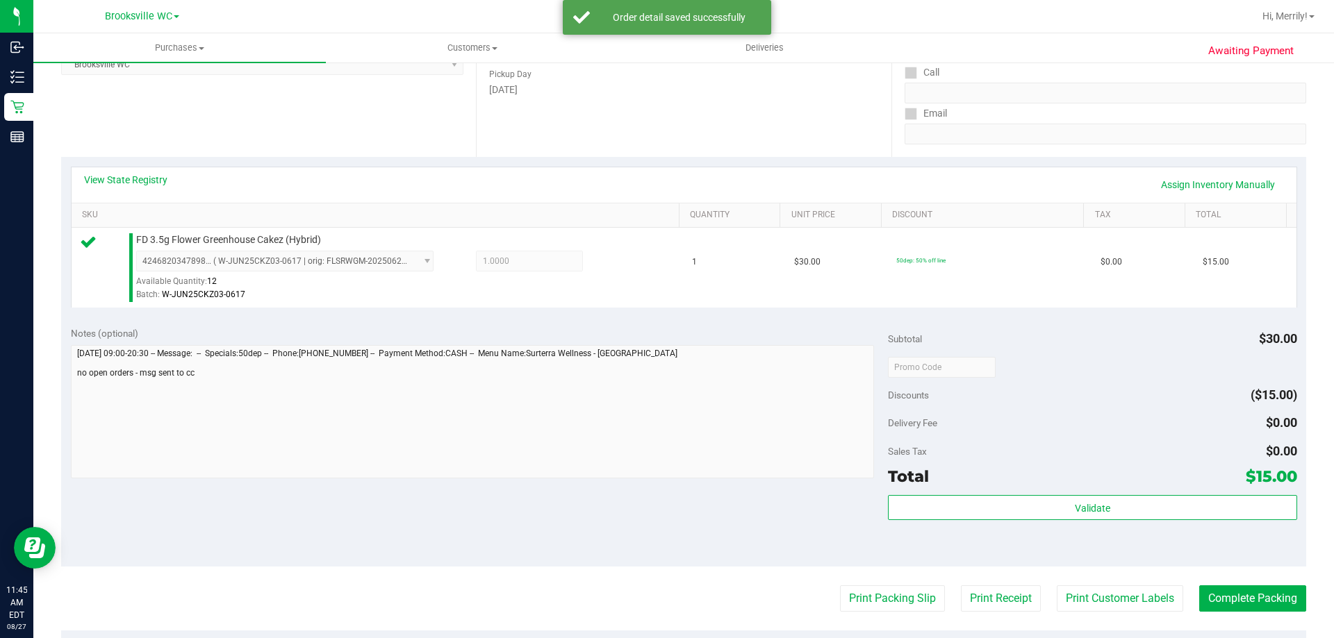
scroll to position [347, 0]
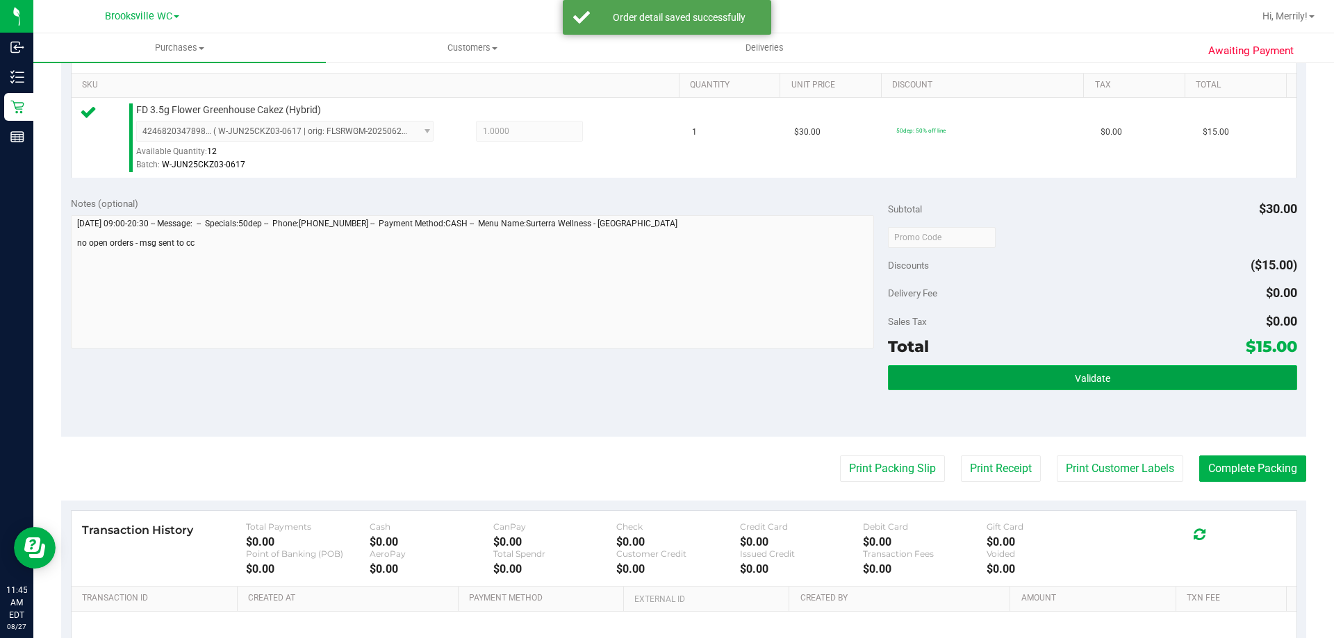
click at [1107, 378] on button "Validate" at bounding box center [1092, 377] width 408 height 25
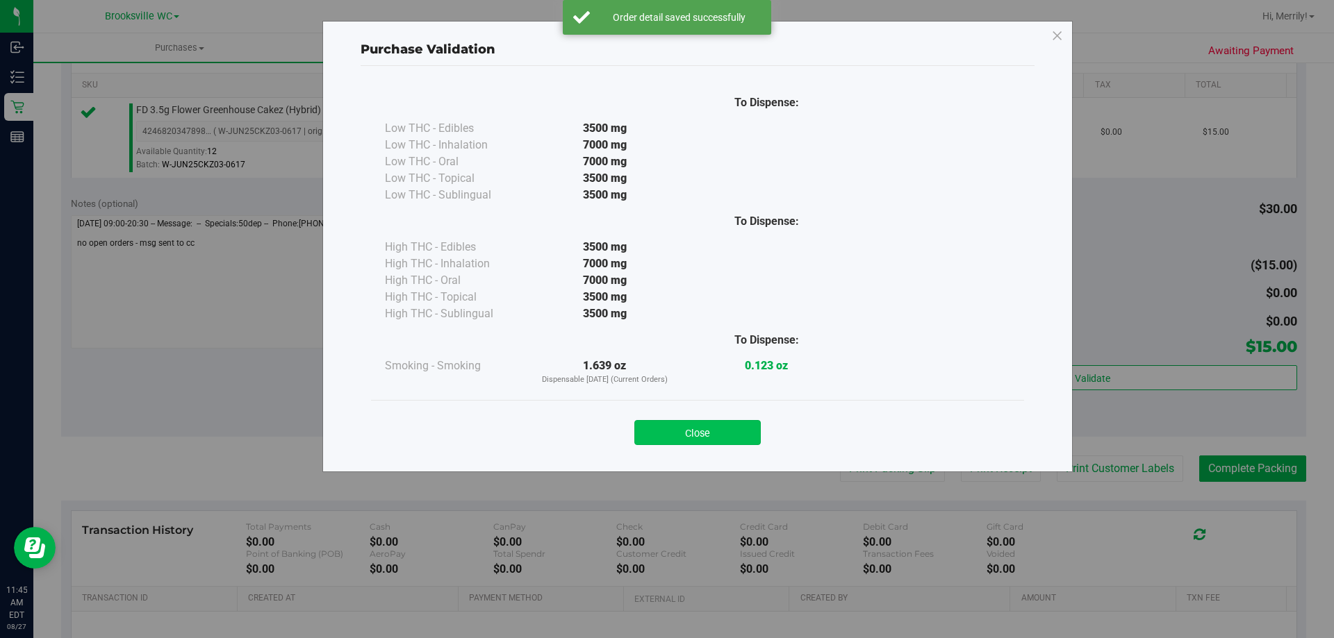
click at [686, 430] on button "Close" at bounding box center [697, 432] width 126 height 25
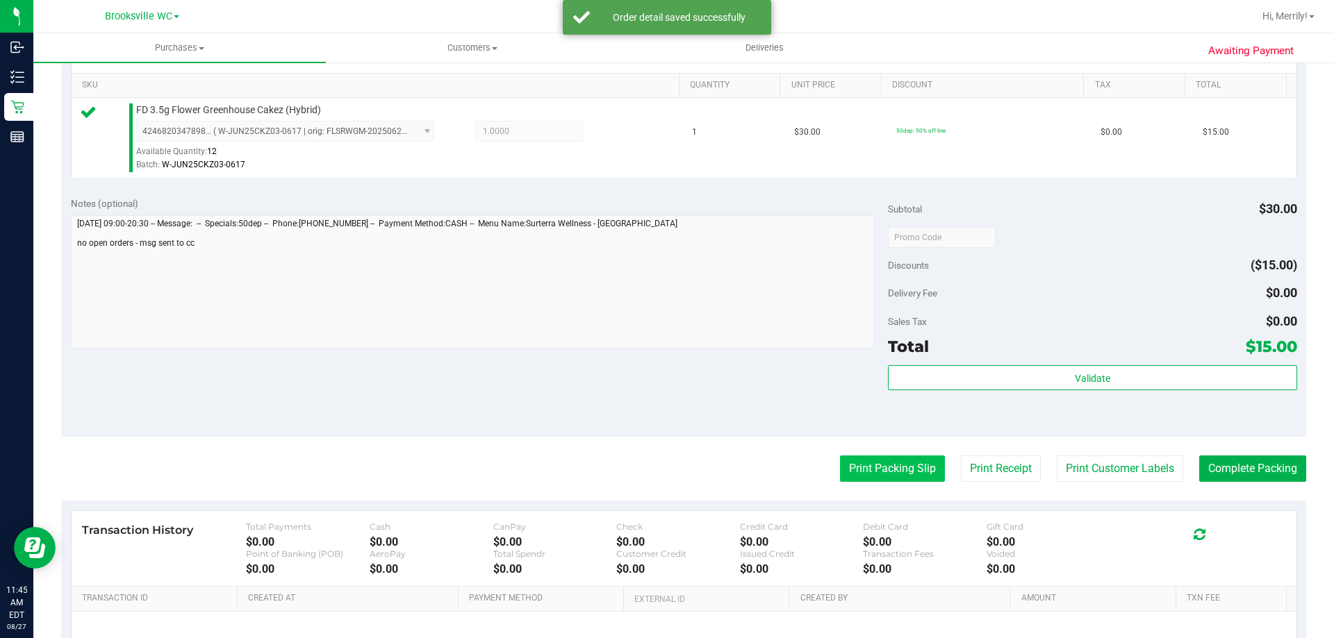
click at [864, 465] on button "Print Packing Slip" at bounding box center [892, 469] width 105 height 26
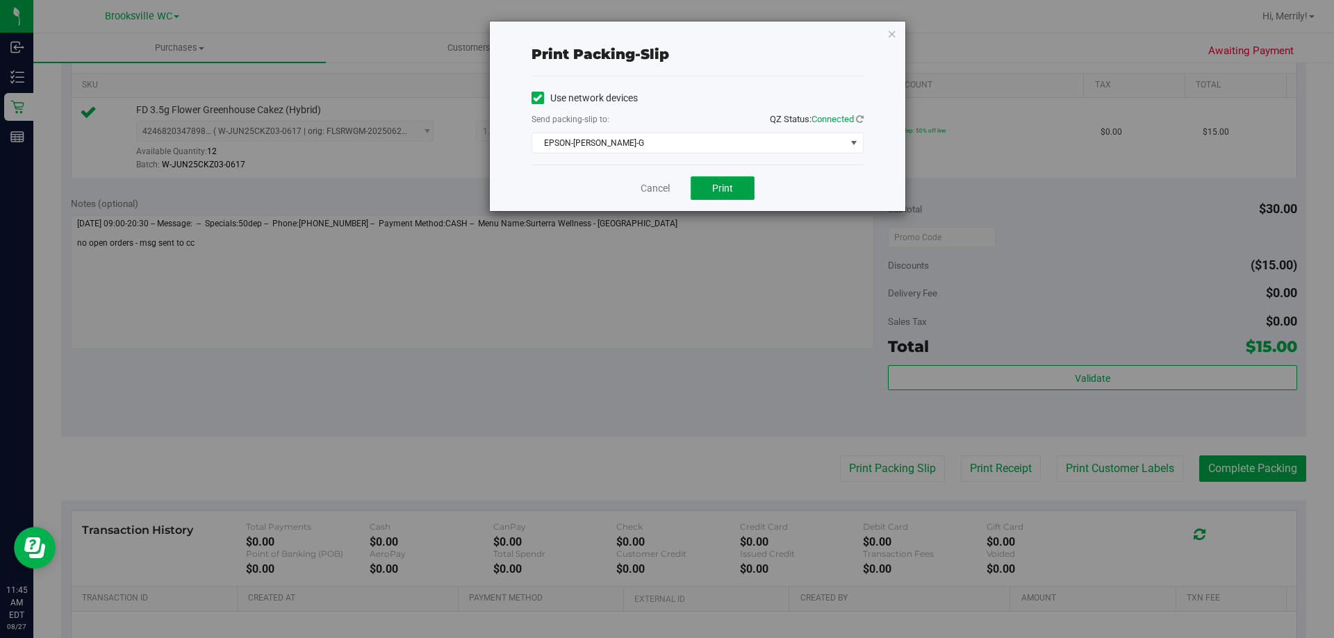
click at [714, 195] on button "Print" at bounding box center [723, 188] width 64 height 24
click at [647, 190] on link "Cancel" at bounding box center [655, 188] width 29 height 15
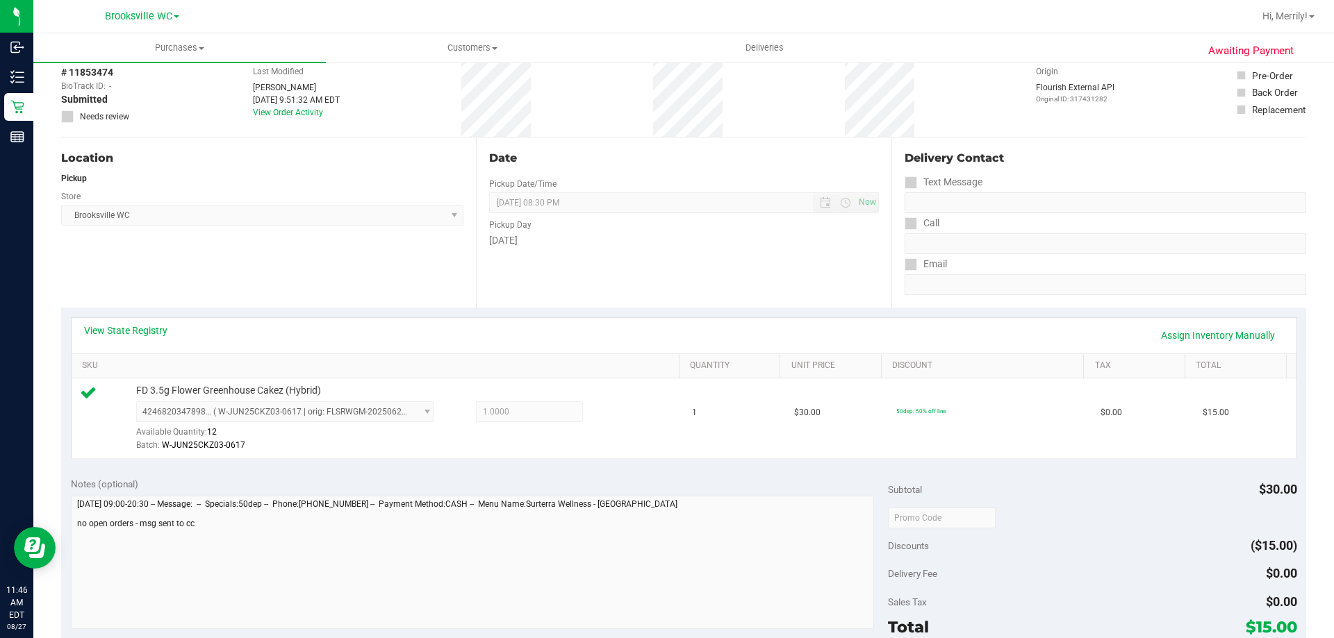
scroll to position [0, 0]
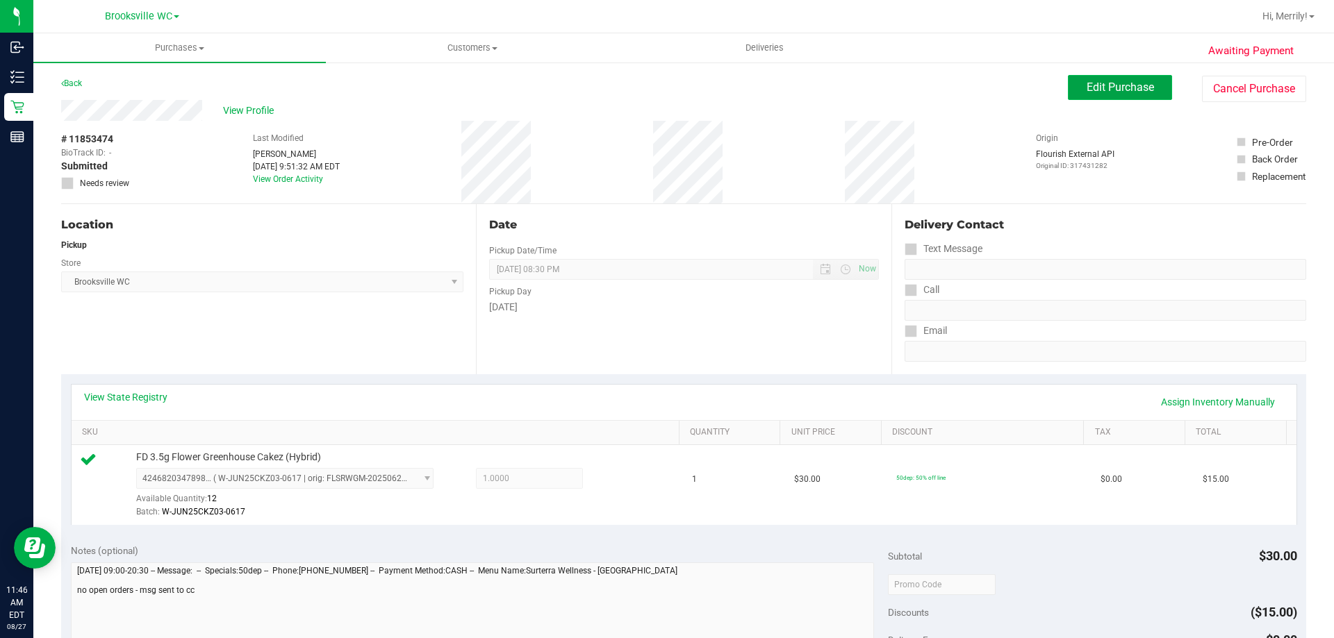
click at [1111, 88] on span "Edit Purchase" at bounding box center [1120, 87] width 67 height 13
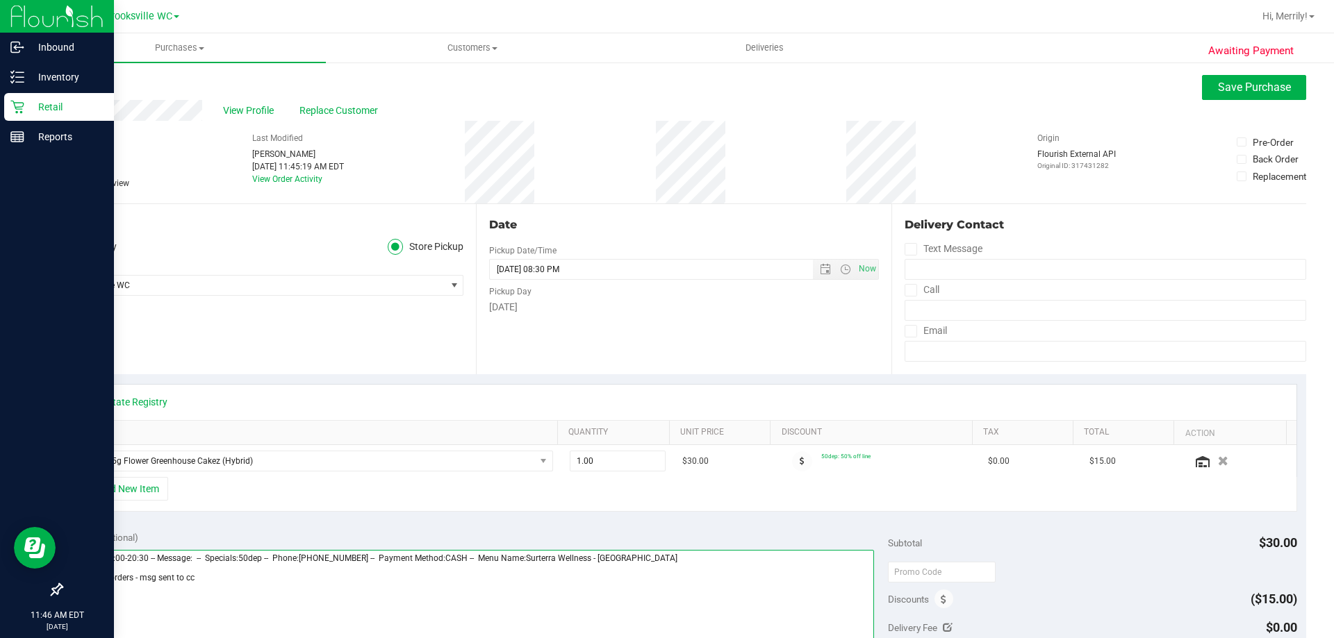
drag, startPoint x: 224, startPoint y: 582, endPoint x: 0, endPoint y: 544, distance: 226.9
click at [0, 544] on div "Inbound Inventory Retail Reports 11:46 AM EDT 08/27/2025 08/27 Brooksville WC H…" at bounding box center [667, 319] width 1334 height 638
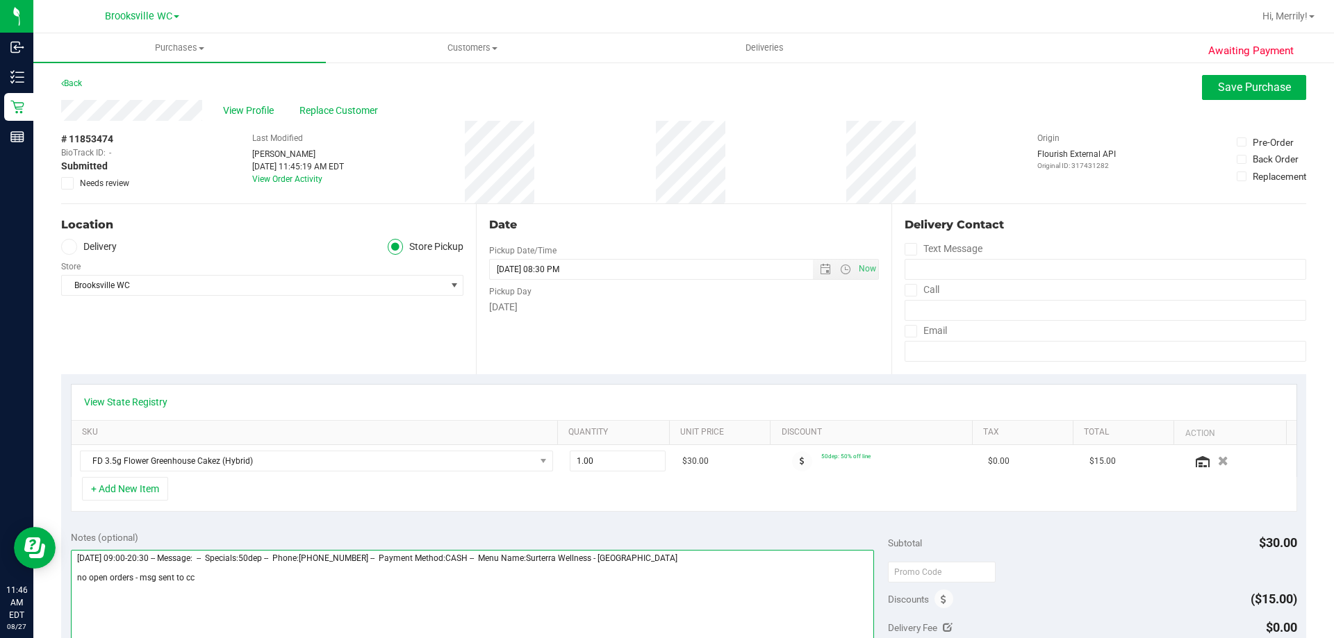
click at [198, 589] on textarea at bounding box center [473, 616] width 804 height 133
drag, startPoint x: 200, startPoint y: 576, endPoint x: 42, endPoint y: 581, distance: 158.5
click at [49, 591] on div "Awaiting Payment Back Save Purchase View Profile Replace Customer # 11853474 Bi…" at bounding box center [683, 592] width 1301 height 1062
type textarea "Wednesday 08/27/2025 09:00-20:30 -- Message: -- Specials:50dep -- Phone:8137272…"
click at [1232, 85] on span "Save Purchase" at bounding box center [1254, 87] width 73 height 13
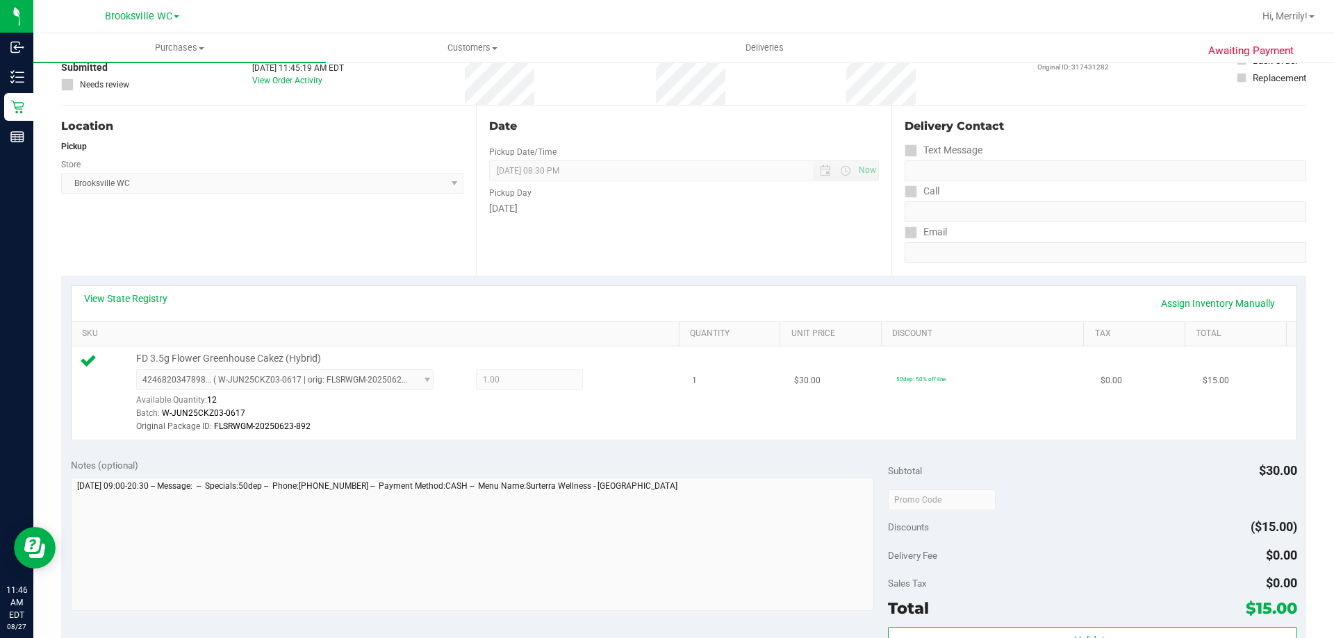
scroll to position [278, 0]
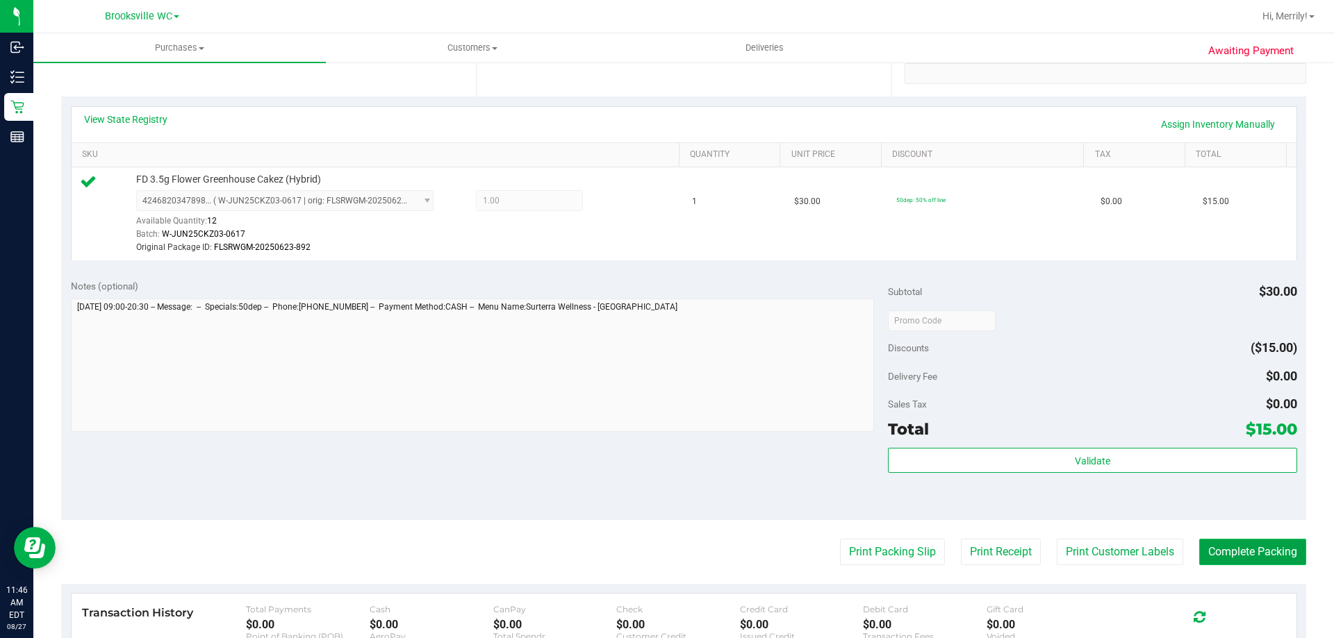
click at [1222, 553] on button "Complete Packing" at bounding box center [1252, 552] width 107 height 26
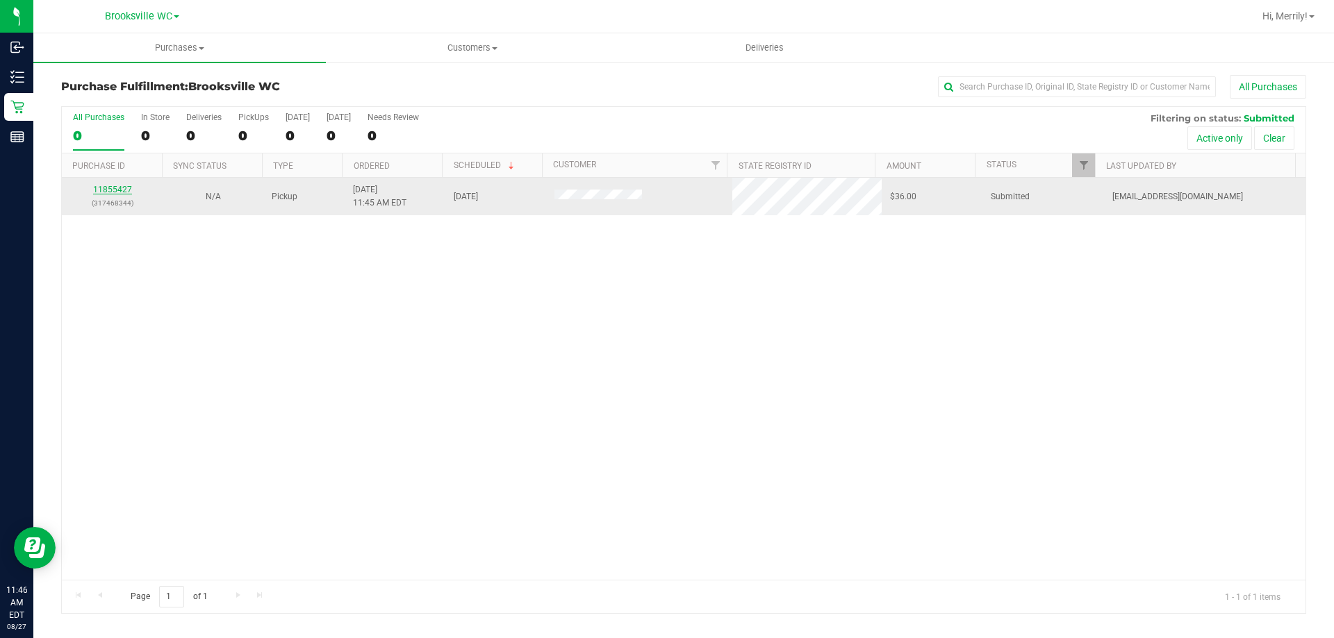
click at [102, 190] on link "11855427" at bounding box center [112, 190] width 39 height 10
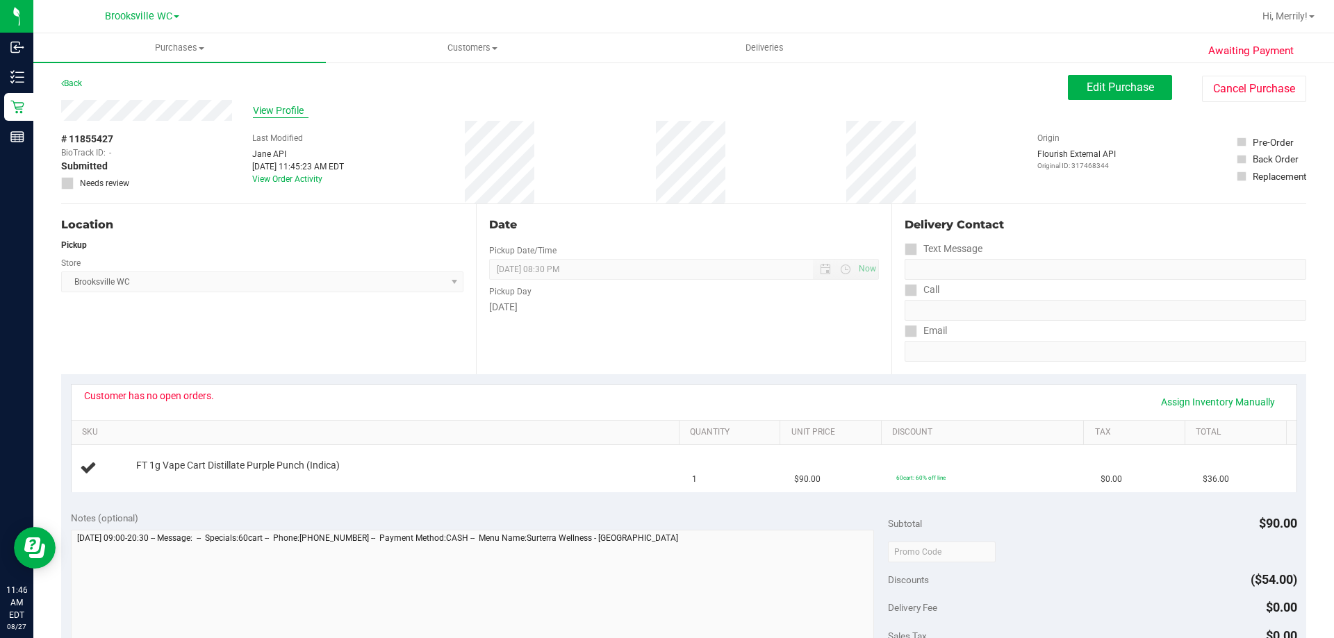
click at [267, 110] on span "View Profile" at bounding box center [281, 111] width 56 height 15
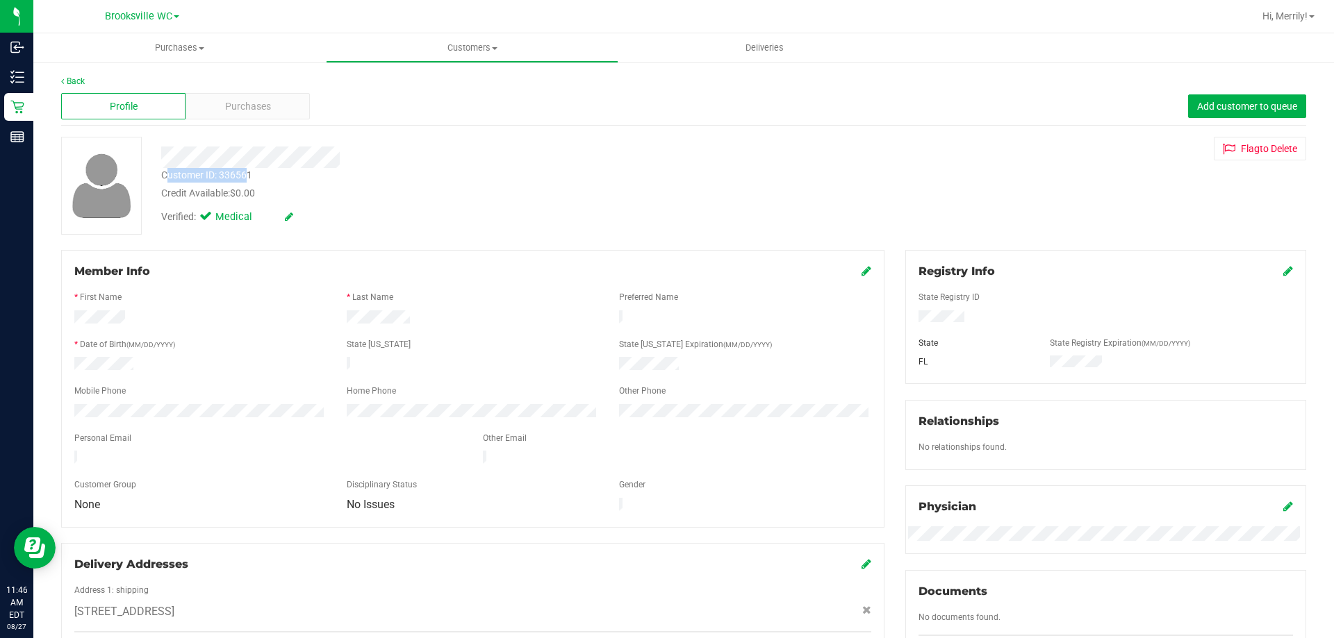
drag, startPoint x: 166, startPoint y: 174, endPoint x: 245, endPoint y: 172, distance: 79.2
click at [245, 172] on div "Customer ID: 336561" at bounding box center [206, 175] width 91 height 15
drag, startPoint x: 158, startPoint y: 174, endPoint x: 266, endPoint y: 172, distance: 107.7
click at [266, 172] on div "Customer ID: 336561 Credit Available: $0.00" at bounding box center [467, 184] width 633 height 33
copy div "Customer ID: 336561"
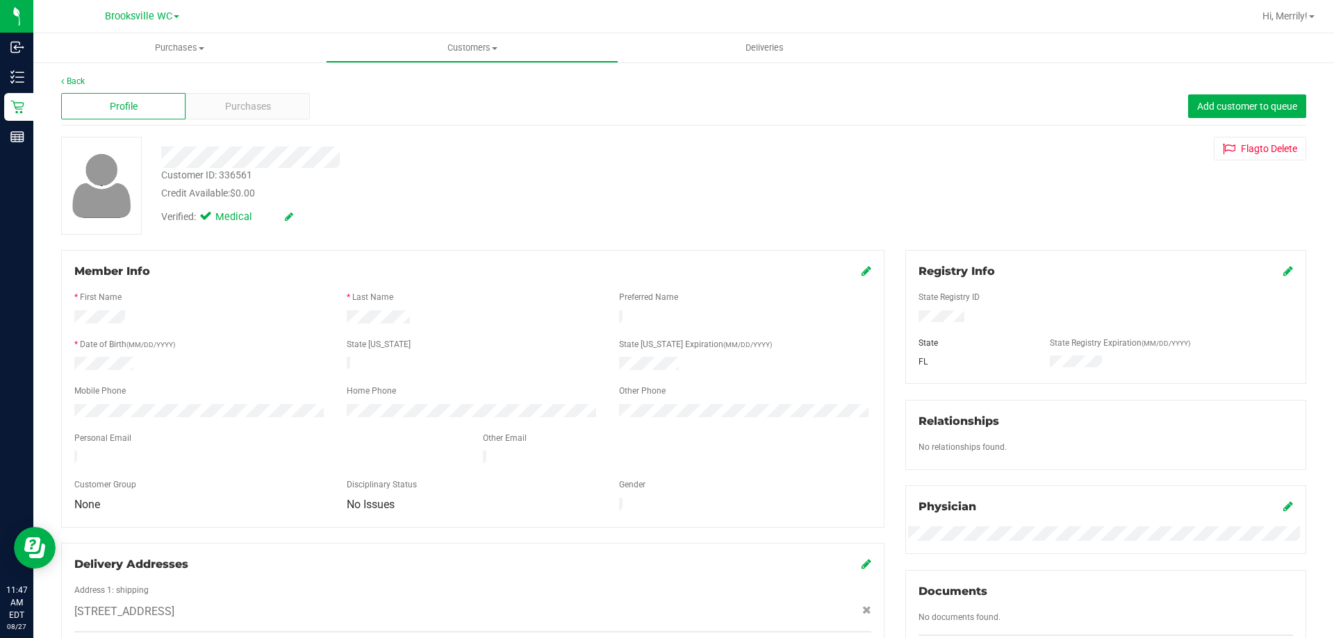
drag, startPoint x: 325, startPoint y: 243, endPoint x: 320, endPoint y: 238, distance: 7.4
click at [325, 243] on div "Back Profile Purchases Add customer to queue Customer ID: 336561 Credit Availab…" at bounding box center [683, 518] width 1245 height 886
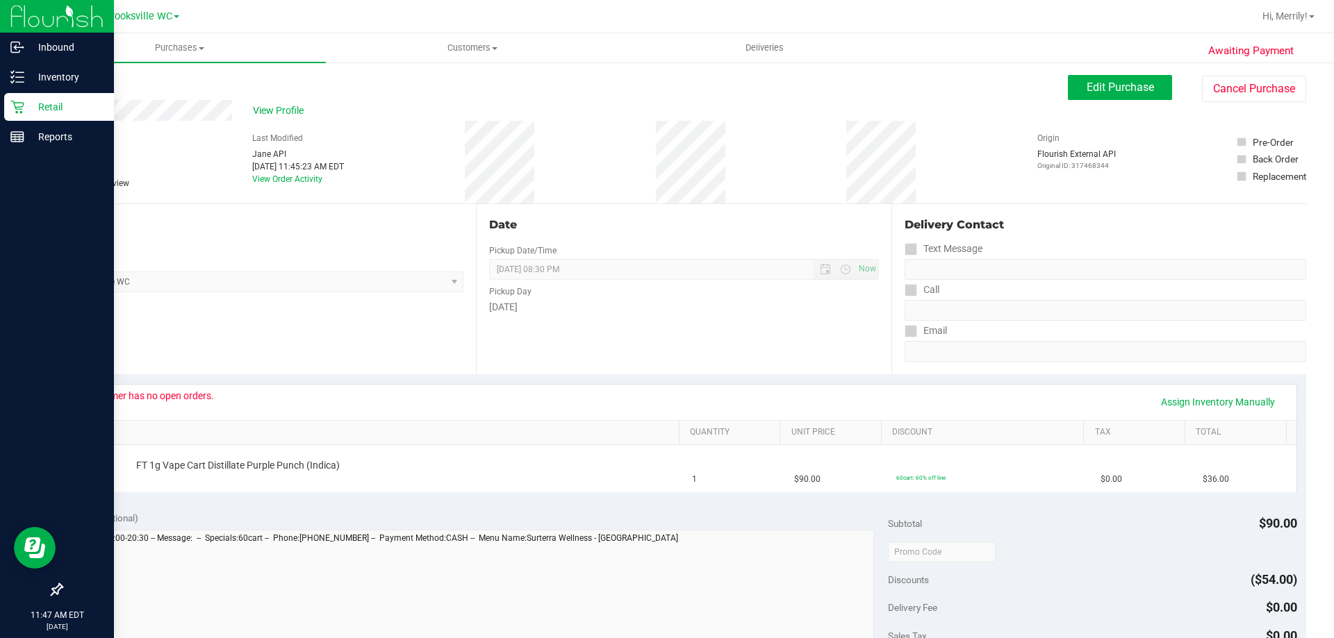
click at [20, 105] on icon at bounding box center [17, 107] width 14 height 14
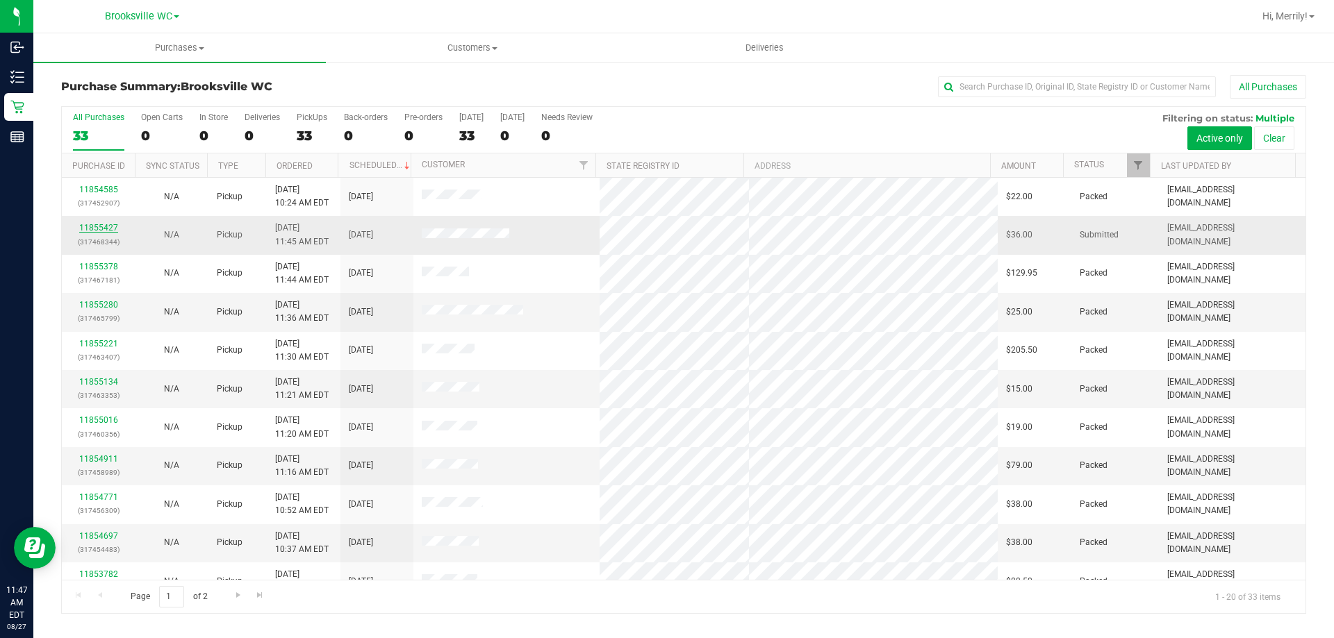
click at [92, 226] on link "11855427" at bounding box center [98, 228] width 39 height 10
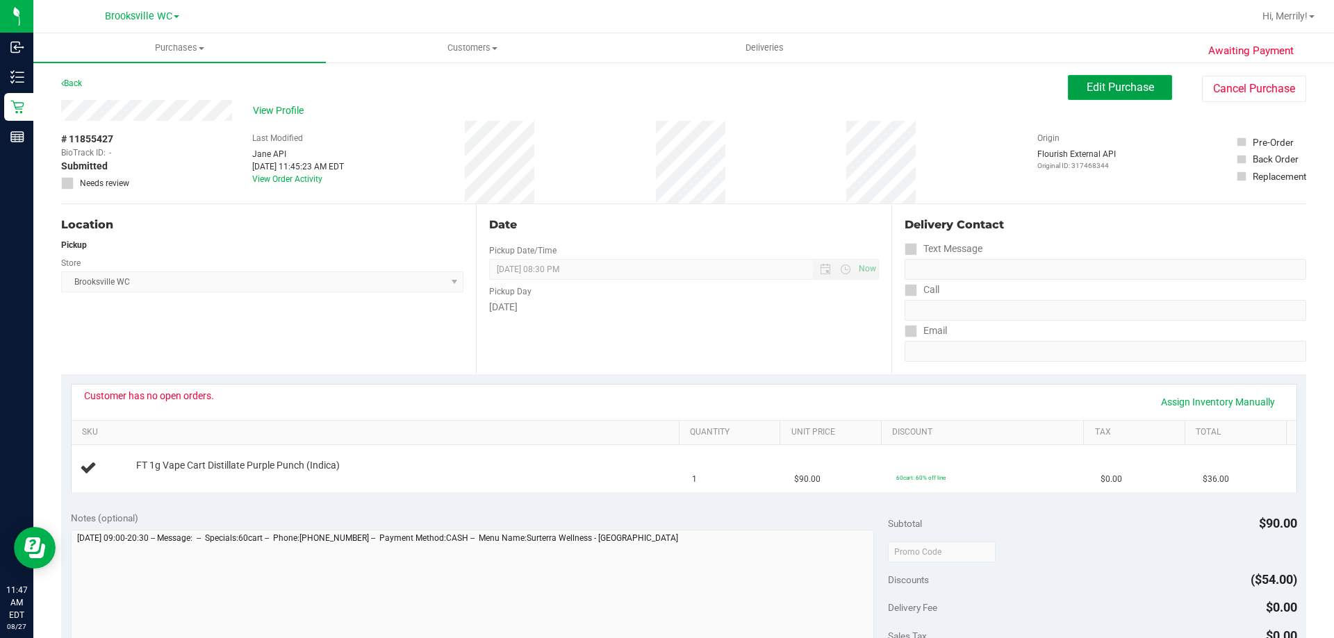
click at [1121, 82] on span "Edit Purchase" at bounding box center [1120, 87] width 67 height 13
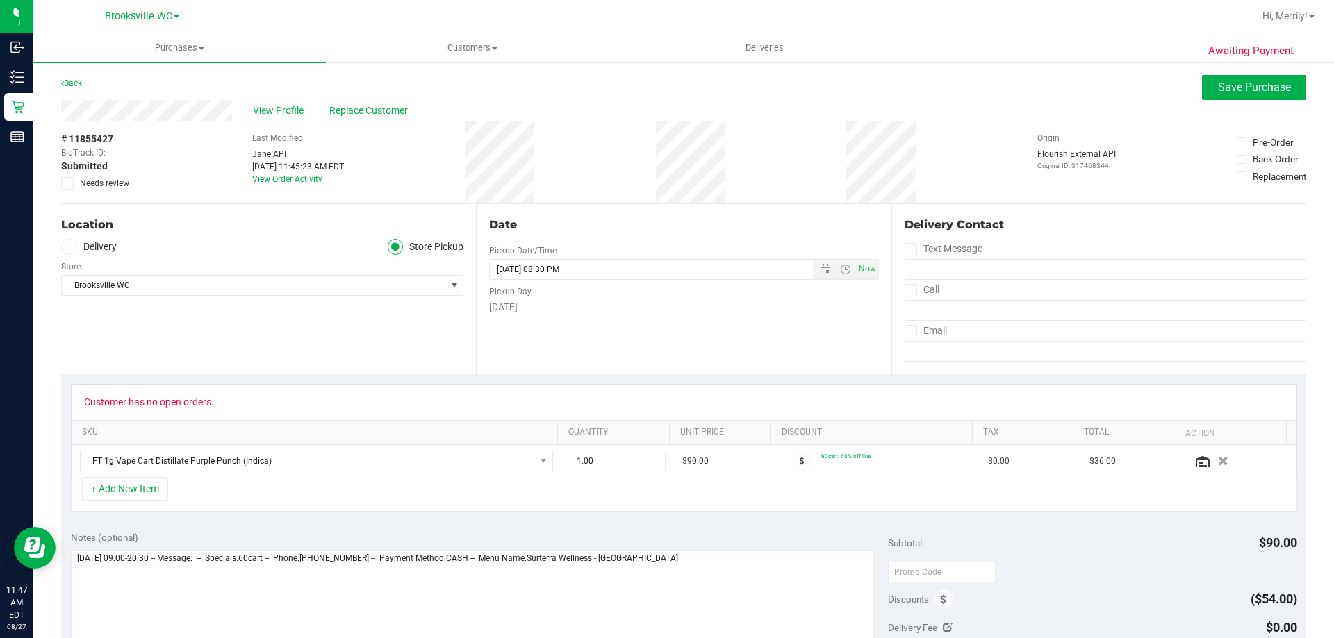
click at [67, 183] on icon at bounding box center [67, 183] width 9 height 0
click at [0, 0] on input "Needs review" at bounding box center [0, 0] width 0 height 0
click at [1252, 91] on span "Save Purchase" at bounding box center [1254, 87] width 73 height 13
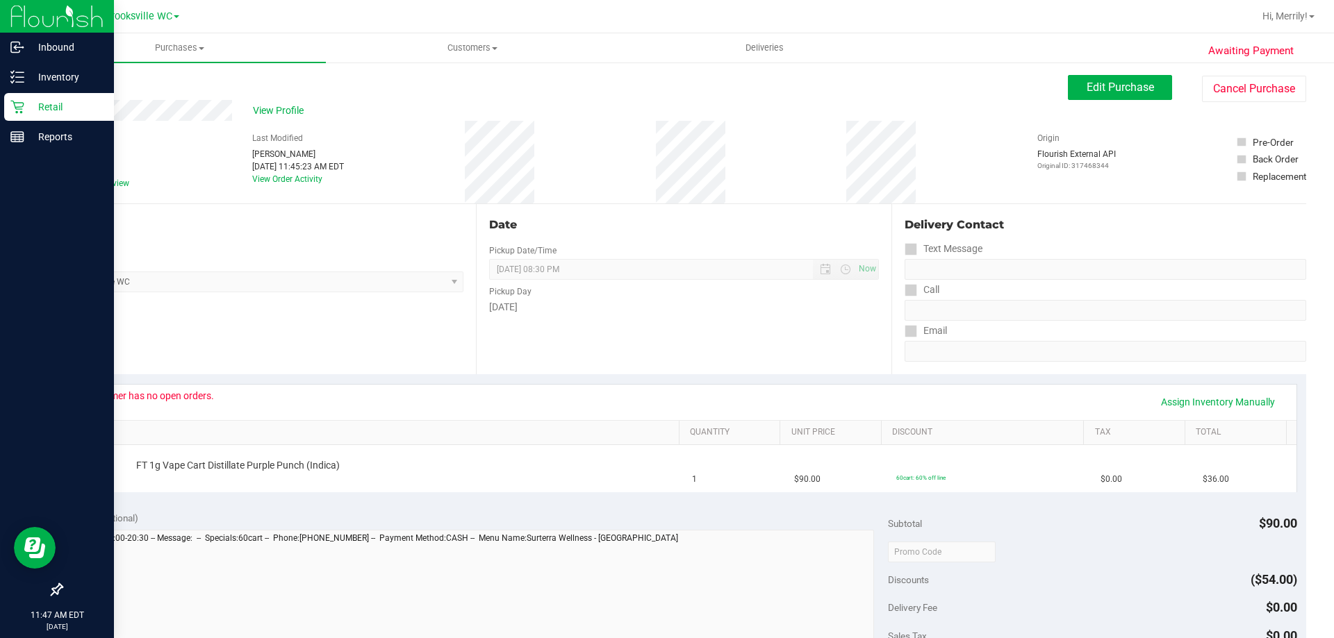
click at [19, 108] on icon at bounding box center [17, 107] width 14 height 14
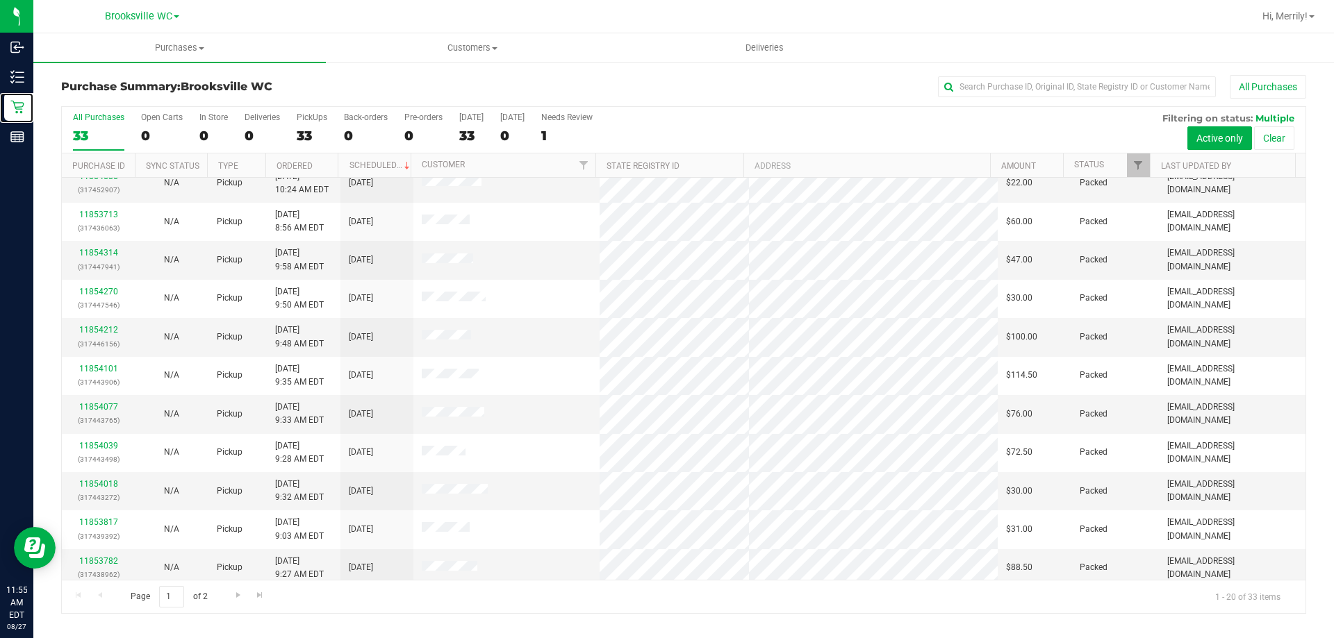
scroll to position [367, 0]
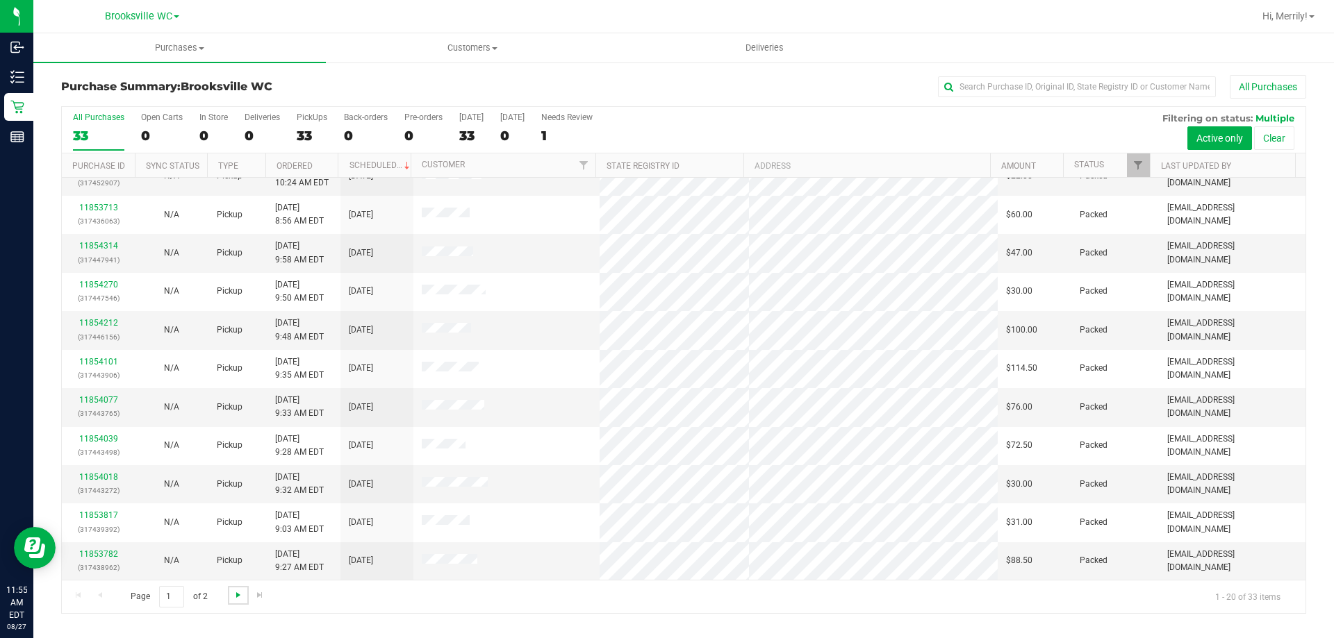
click at [237, 591] on span "Go to the next page" at bounding box center [238, 595] width 11 height 11
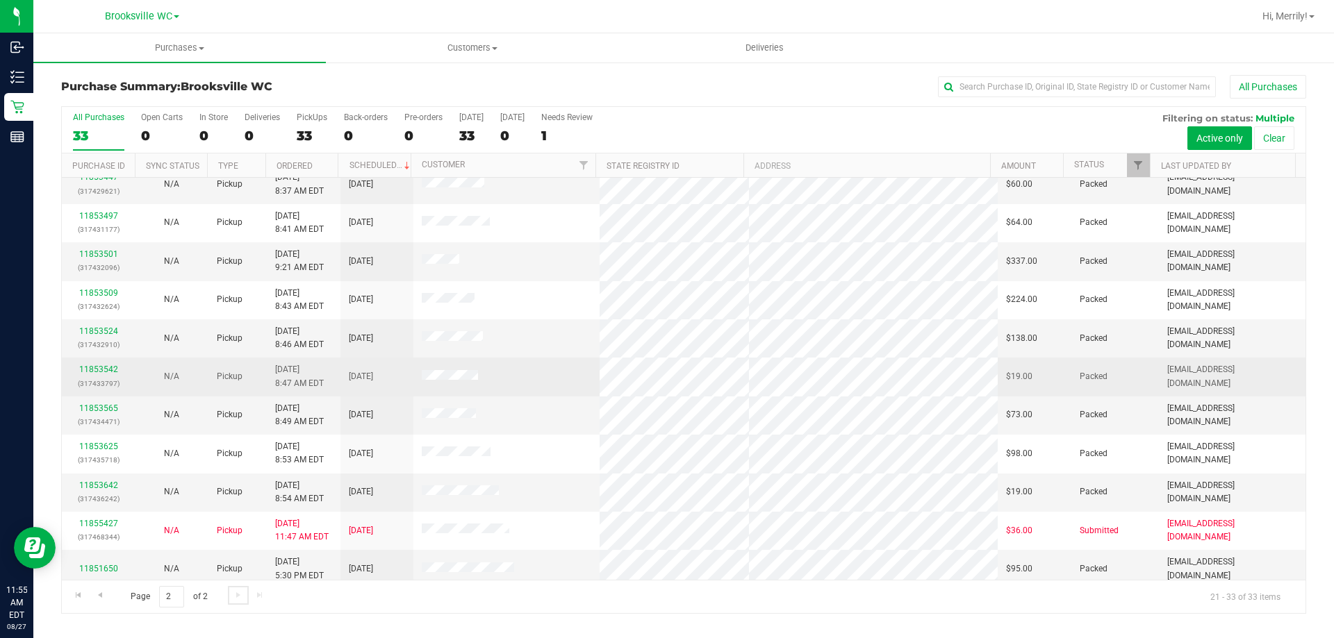
scroll to position [97, 0]
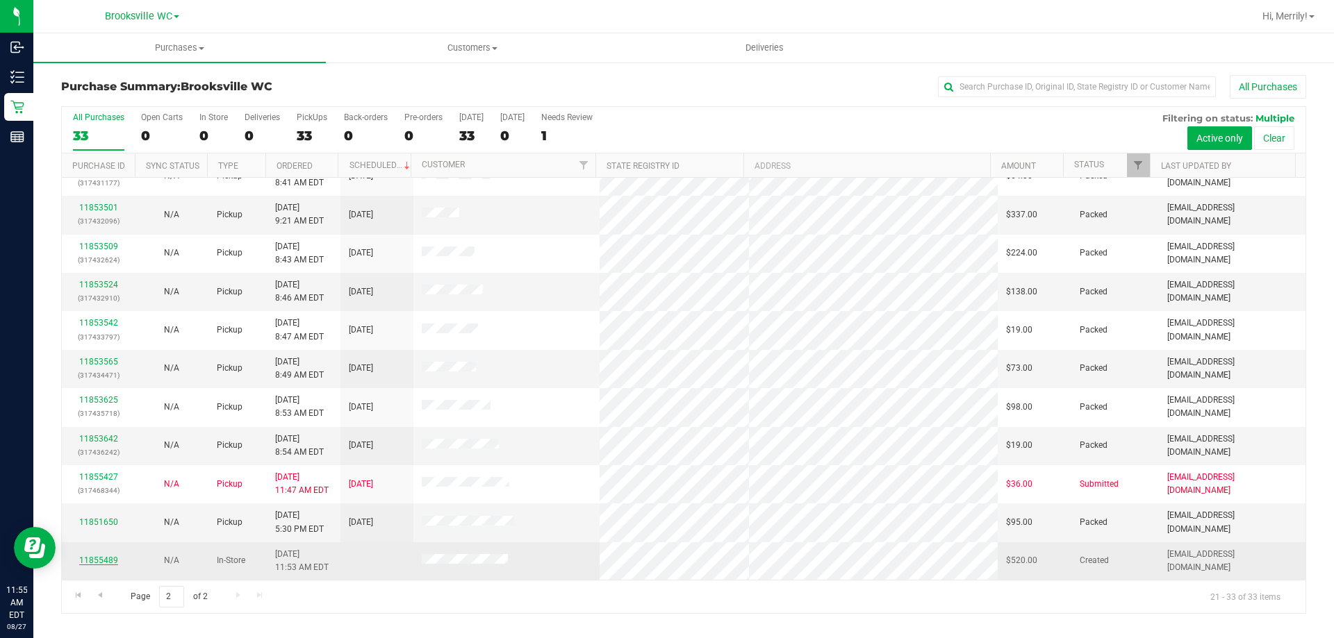
click at [103, 557] on link "11855489" at bounding box center [98, 561] width 39 height 10
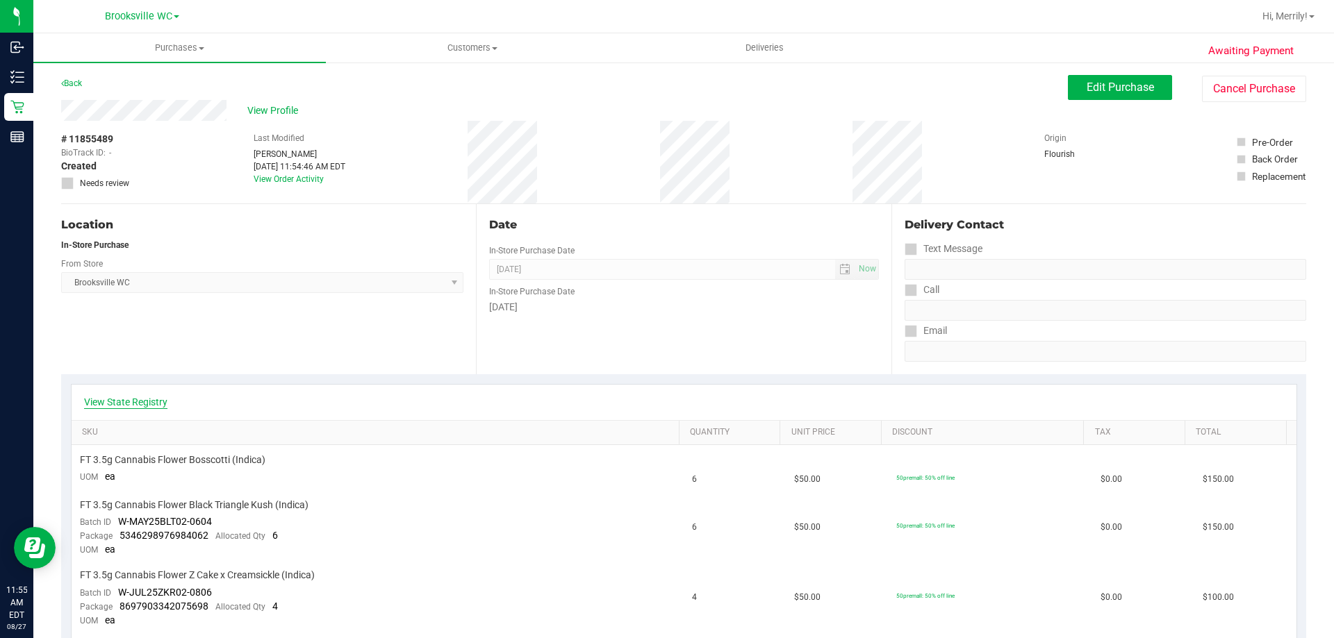
click at [131, 397] on link "View State Registry" at bounding box center [125, 402] width 83 height 14
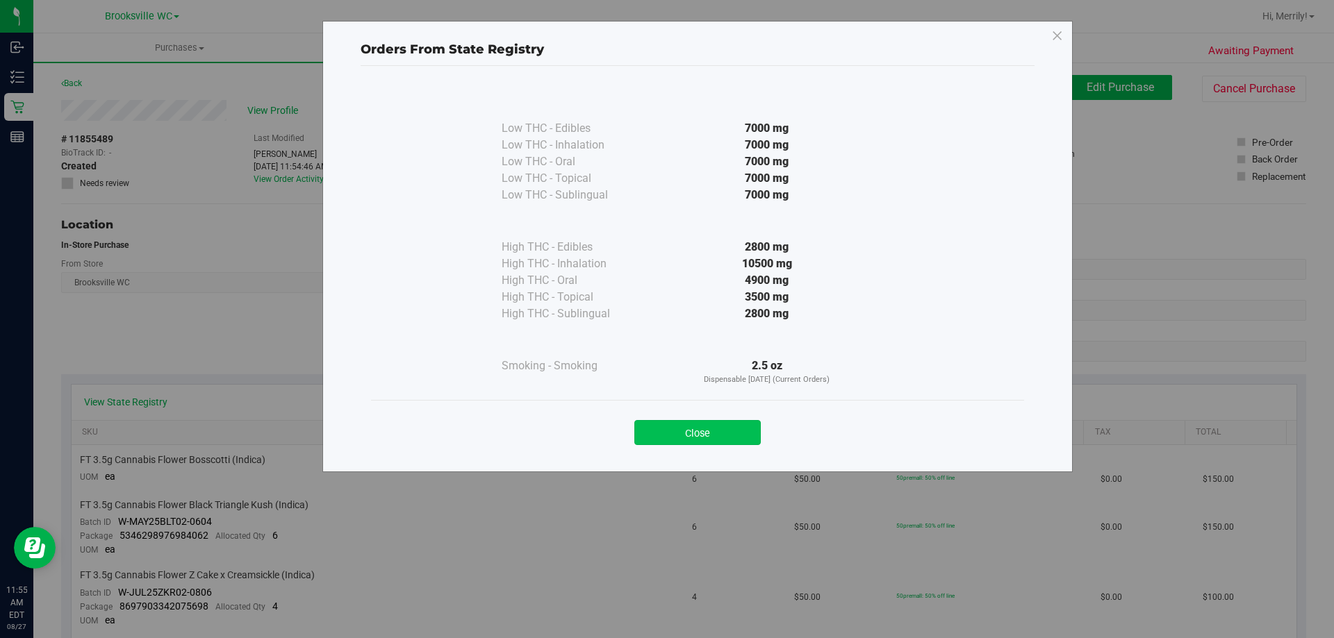
click at [670, 427] on button "Close" at bounding box center [697, 432] width 126 height 25
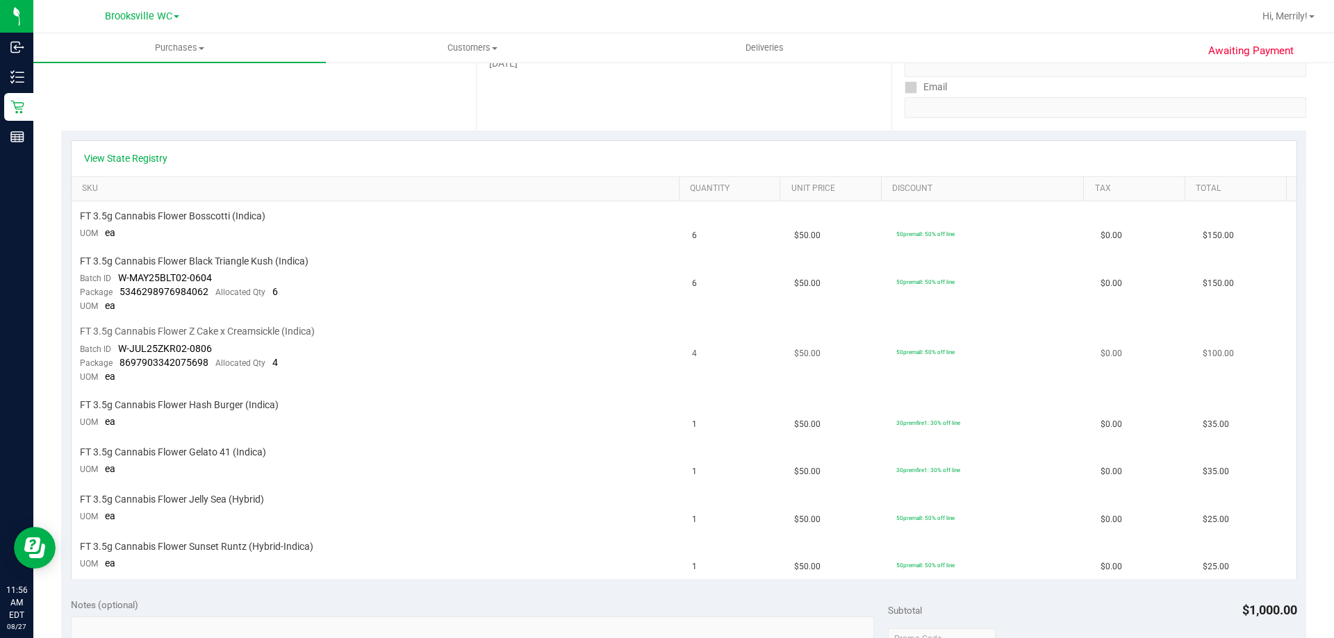
scroll to position [278, 0]
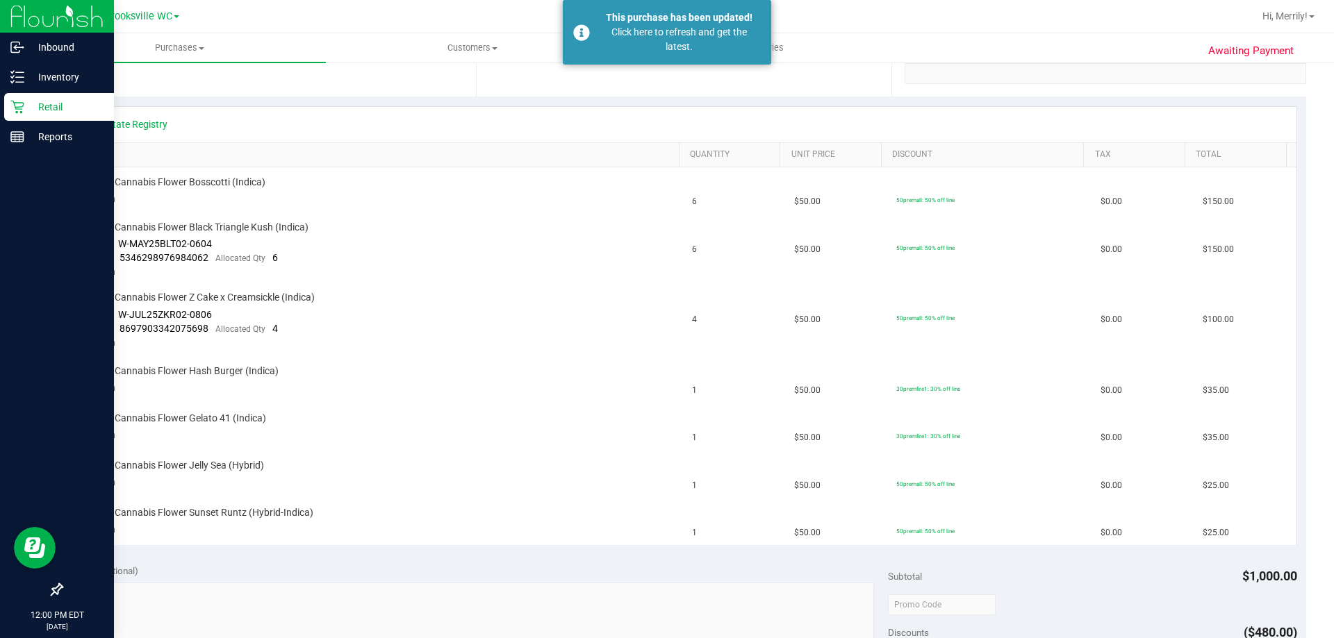
click at [6, 106] on div "Retail" at bounding box center [59, 107] width 110 height 28
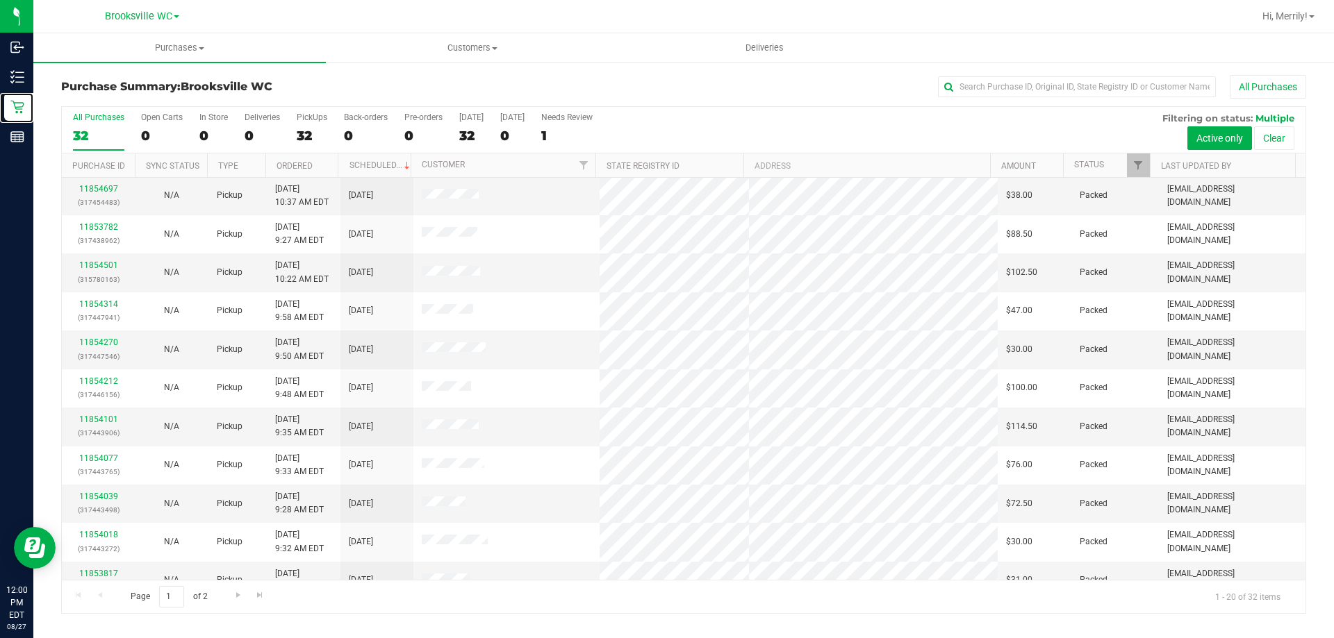
scroll to position [367, 0]
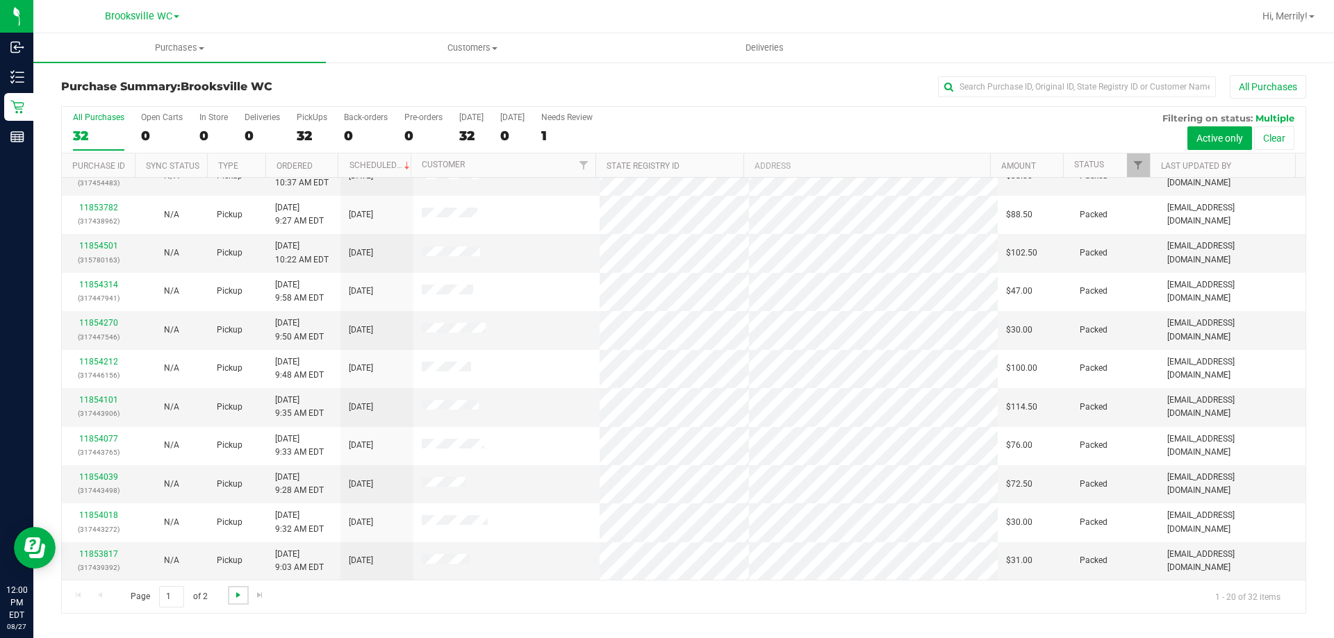
click at [233, 598] on span "Go to the next page" at bounding box center [238, 595] width 11 height 11
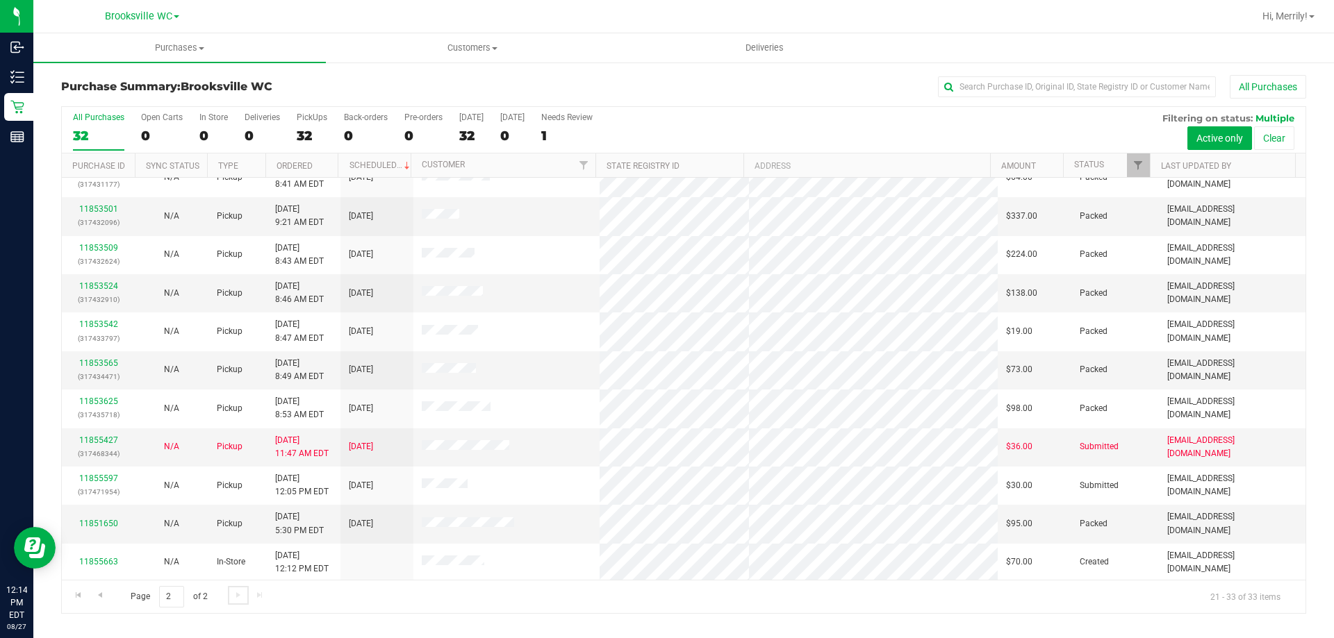
scroll to position [97, 0]
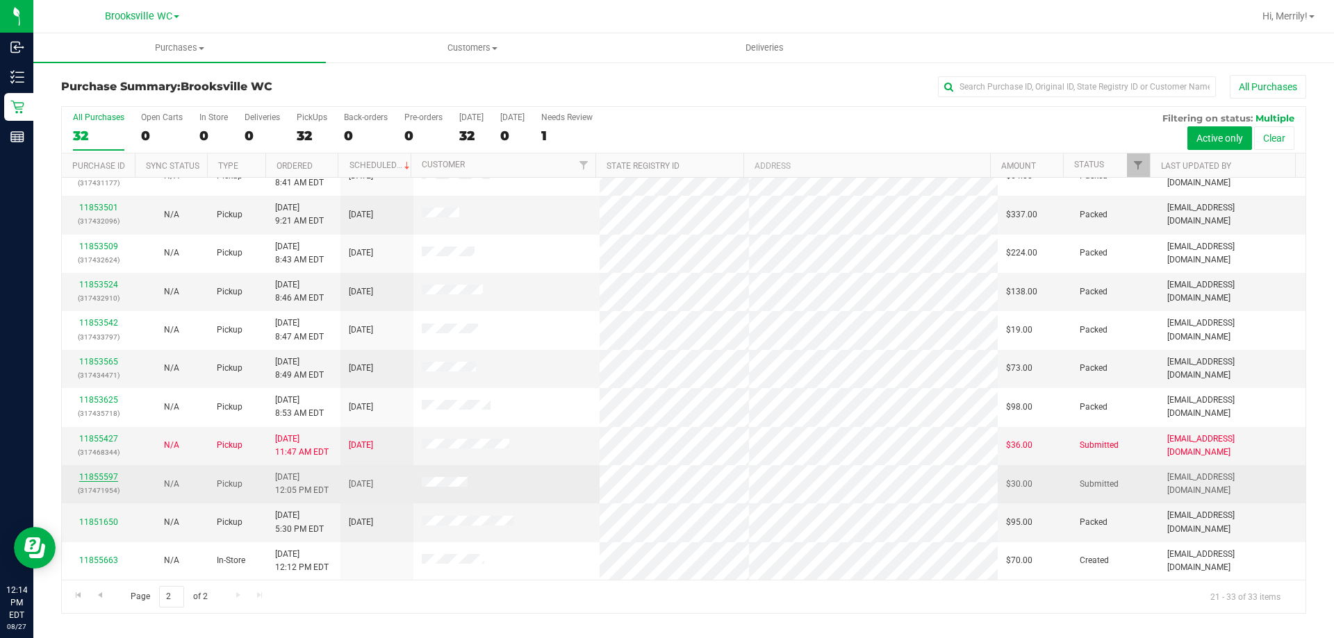
click at [99, 476] on link "11855597" at bounding box center [98, 477] width 39 height 10
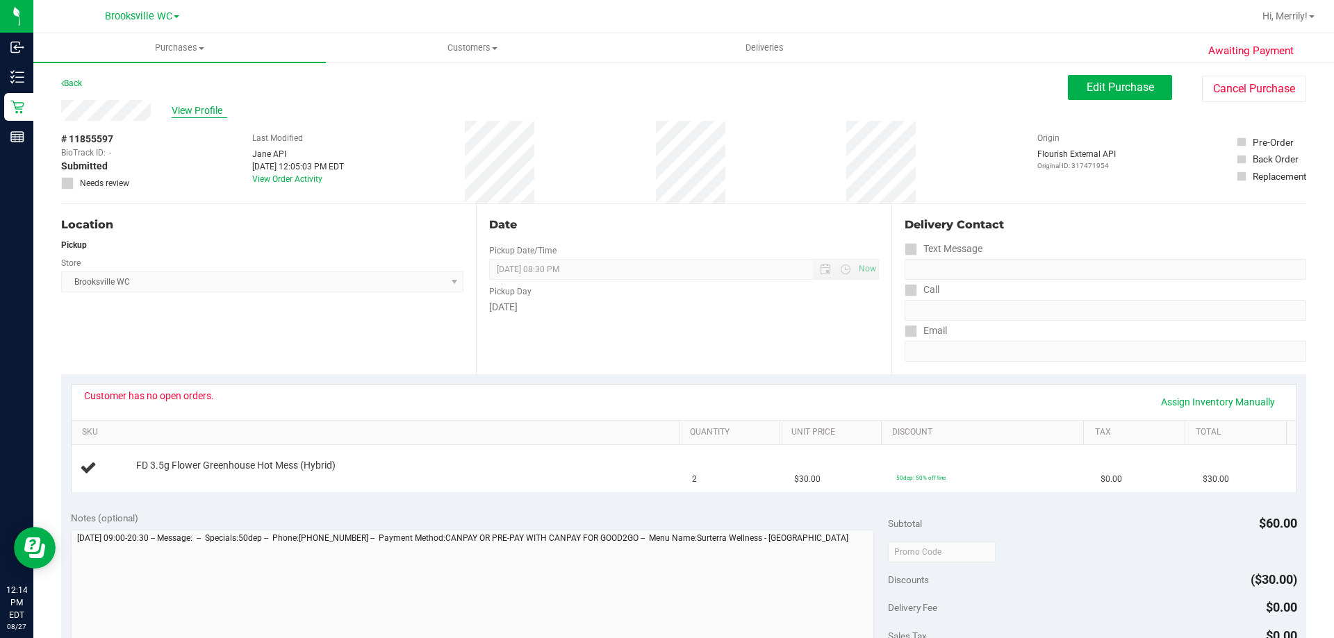
click at [176, 112] on span "View Profile" at bounding box center [200, 111] width 56 height 15
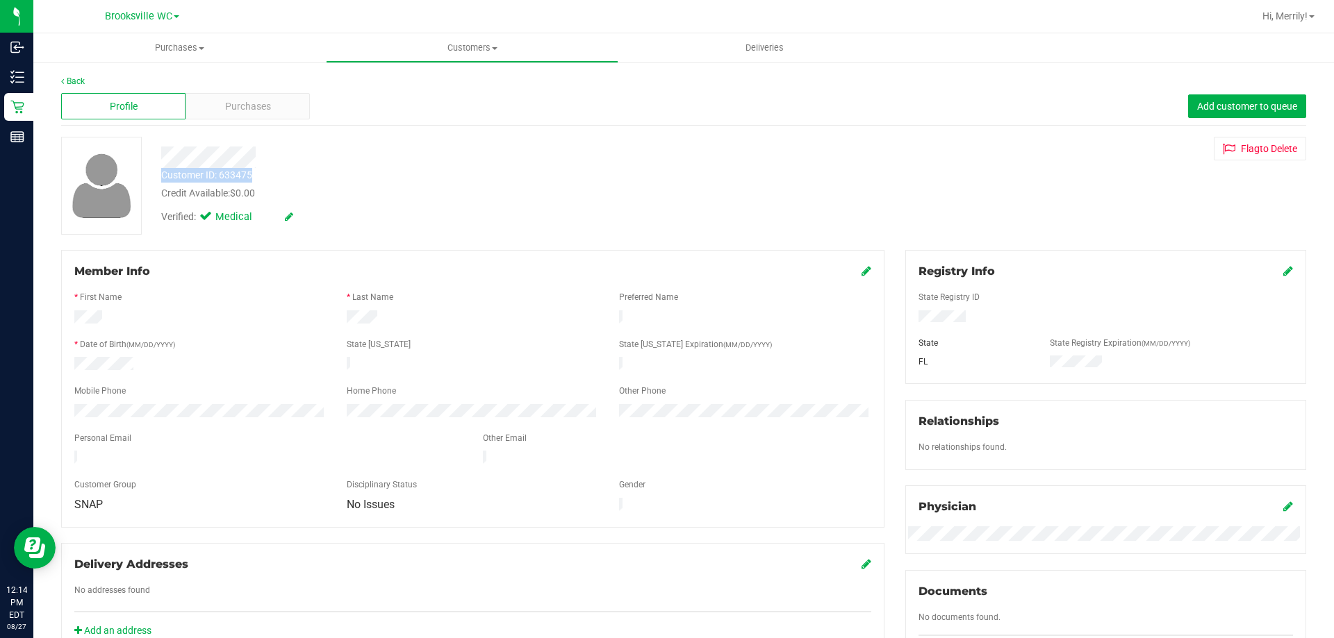
drag, startPoint x: 163, startPoint y: 176, endPoint x: 268, endPoint y: 179, distance: 104.9
click at [268, 179] on div "Customer ID: 633475 Credit Available: $0.00" at bounding box center [467, 184] width 633 height 33
copy div "Customer ID: 633475"
drag, startPoint x: 335, startPoint y: 165, endPoint x: 279, endPoint y: 99, distance: 86.2
click at [335, 165] on div at bounding box center [467, 158] width 633 height 22
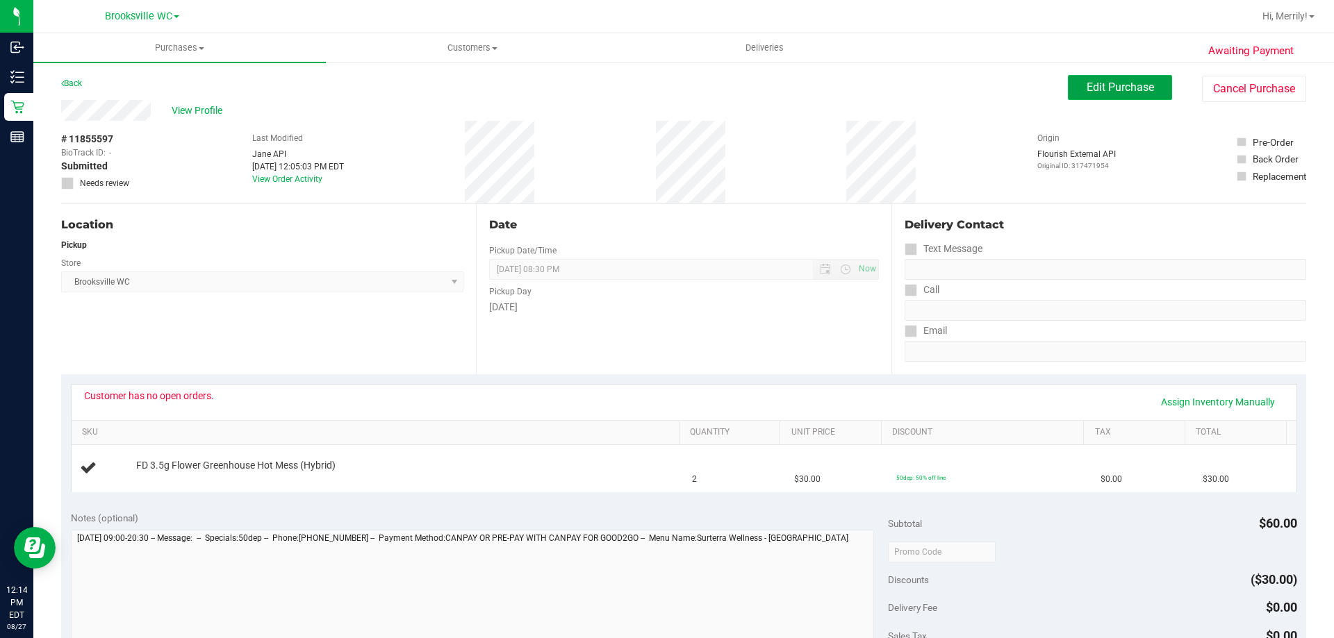
click at [1096, 85] on span "Edit Purchase" at bounding box center [1120, 87] width 67 height 13
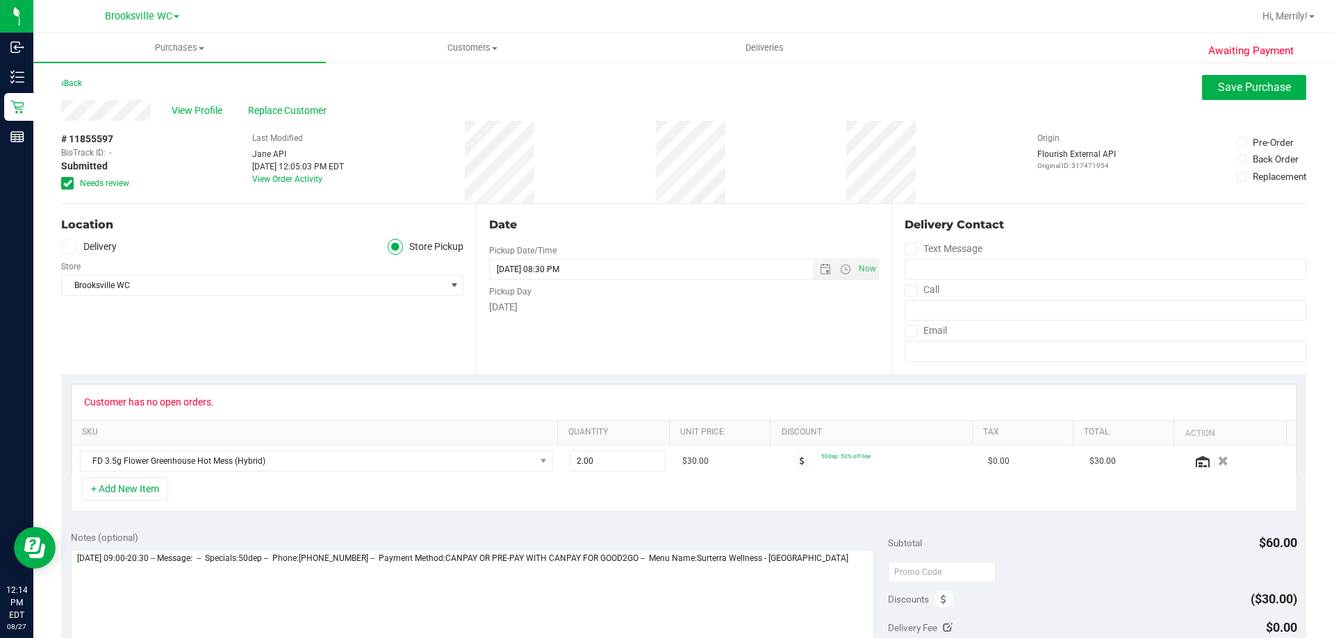
click at [232, 402] on div "Customer has no open orders." at bounding box center [684, 402] width 1200 height 11
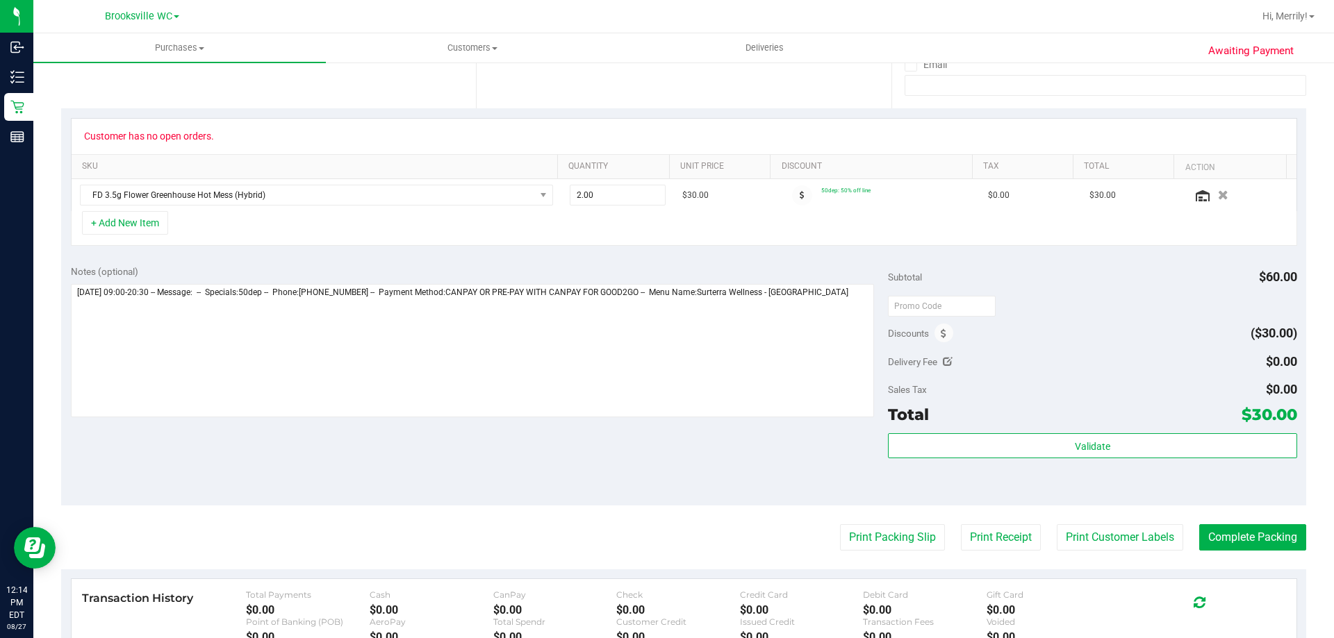
scroll to position [278, 0]
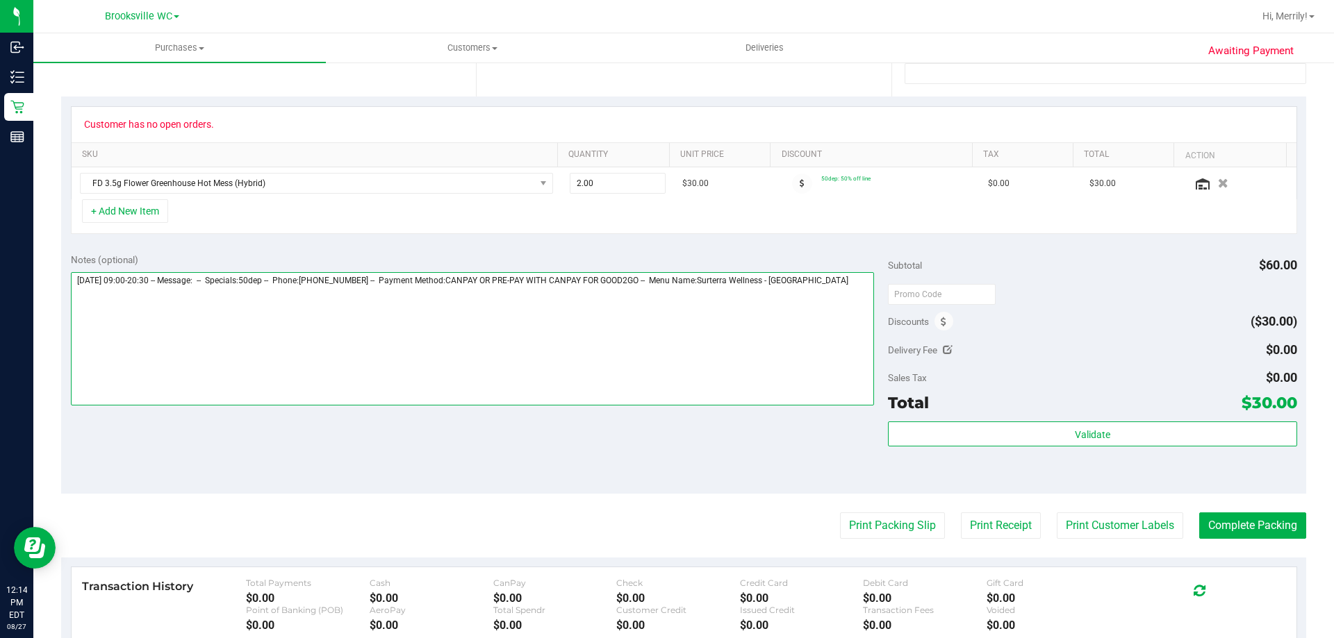
click at [857, 281] on textarea at bounding box center [473, 338] width 804 height 133
paste textarea "Customer ID: 633475"
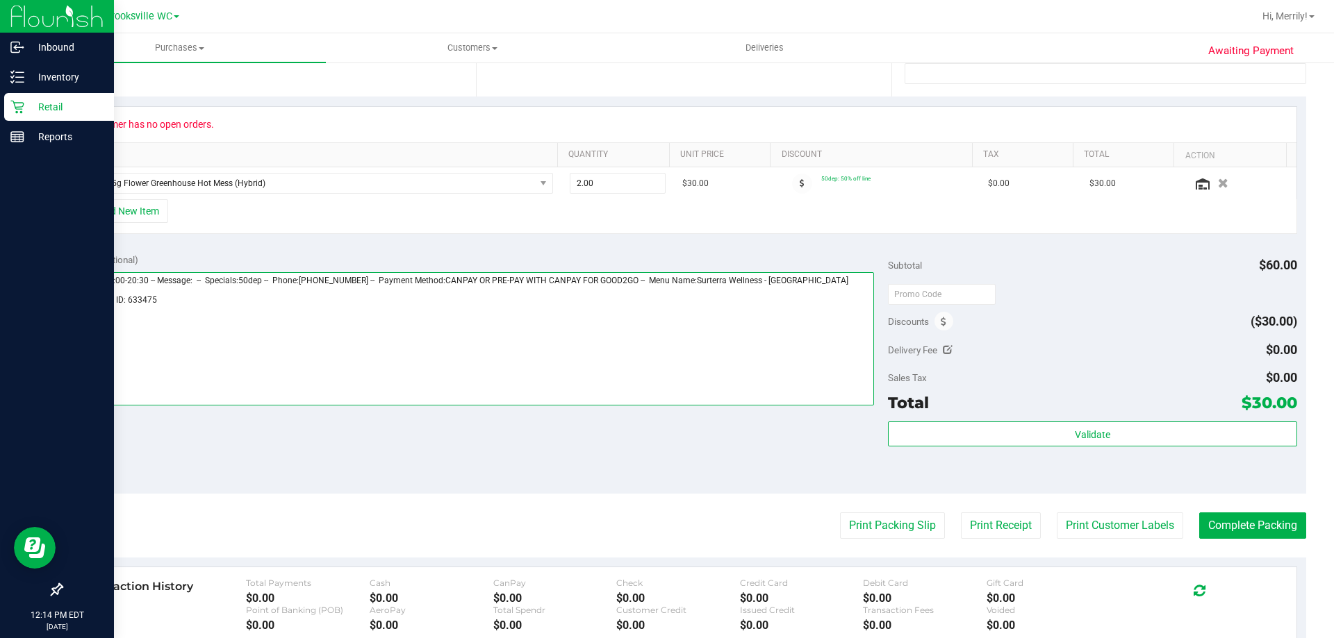
drag, startPoint x: 155, startPoint y: 305, endPoint x: 0, endPoint y: 156, distance: 215.2
click at [0, 216] on div "Inbound Inventory Retail Reports 12:14 PM EDT 08/27/2025 08/27 Brooksville WC H…" at bounding box center [667, 319] width 1334 height 638
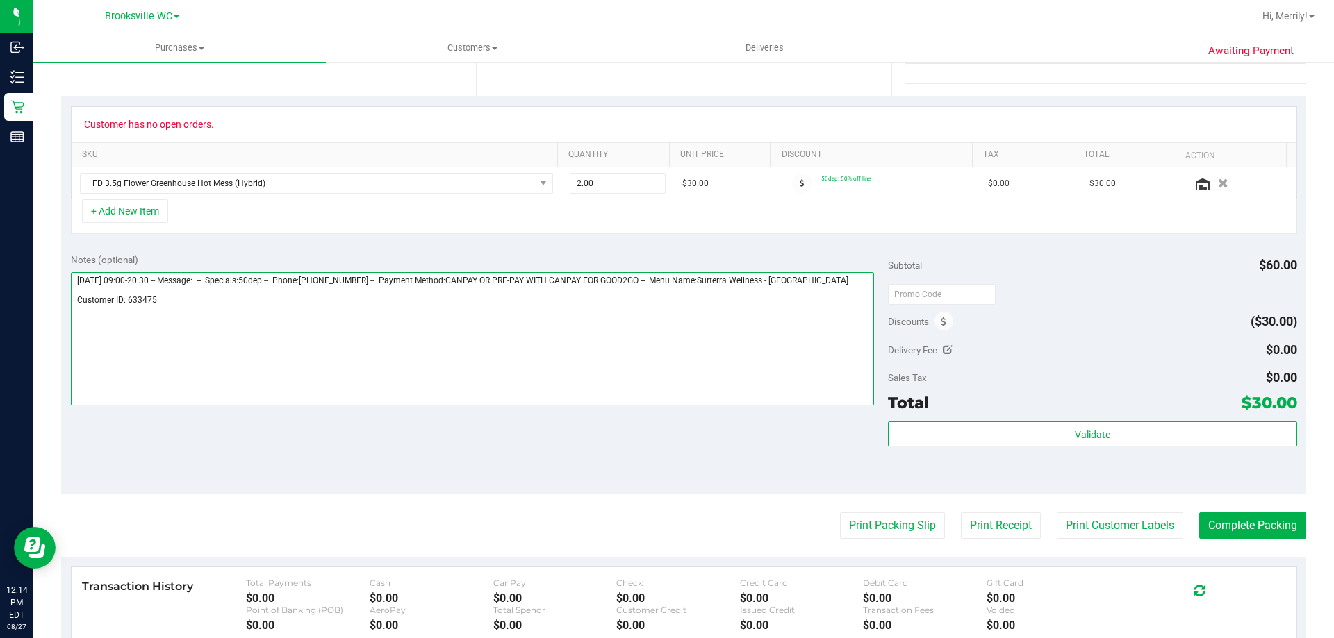
click at [189, 316] on textarea at bounding box center [473, 338] width 804 height 133
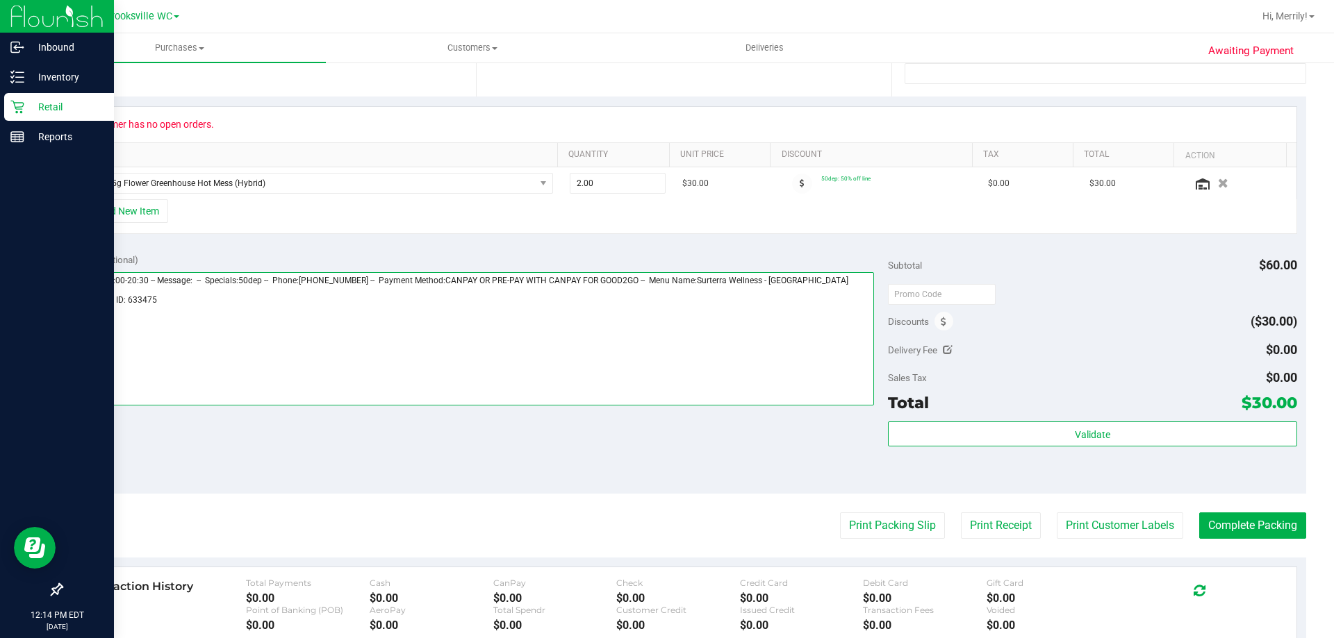
drag, startPoint x: 158, startPoint y: 304, endPoint x: 0, endPoint y: 304, distance: 158.4
click at [0, 304] on div "Inbound Inventory Retail Reports 12:14 PM EDT 08/27/2025 08/27 Brooksville WC H…" at bounding box center [667, 319] width 1334 height 638
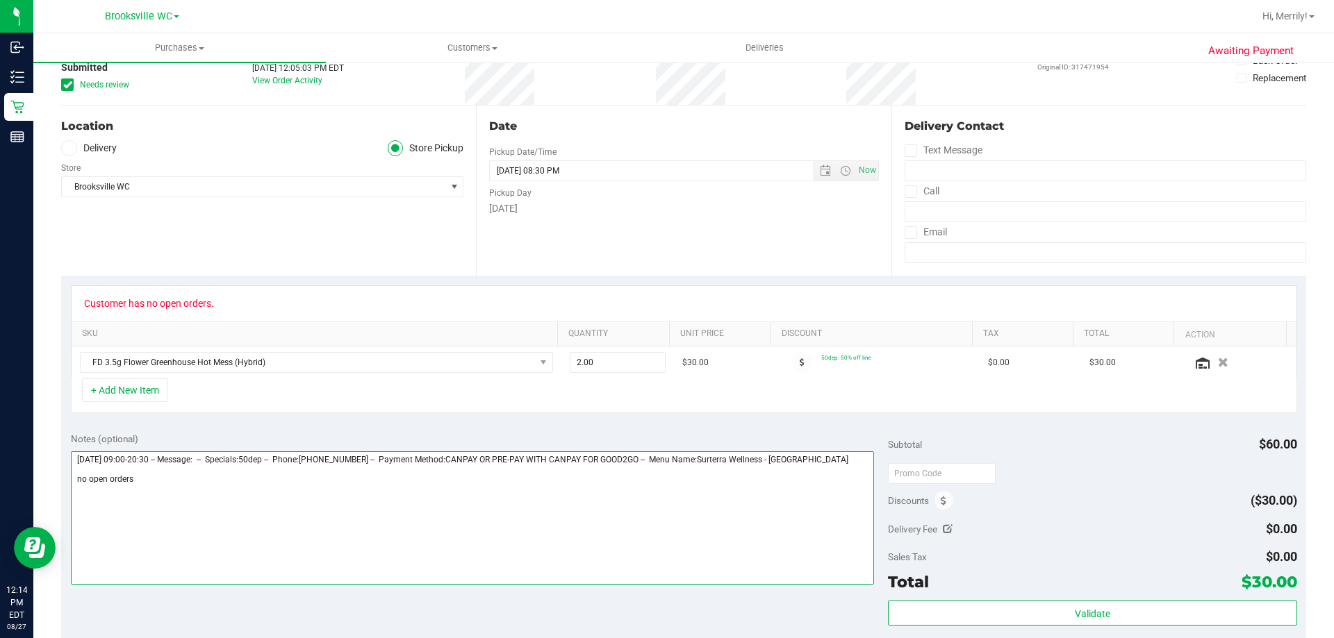
scroll to position [0, 0]
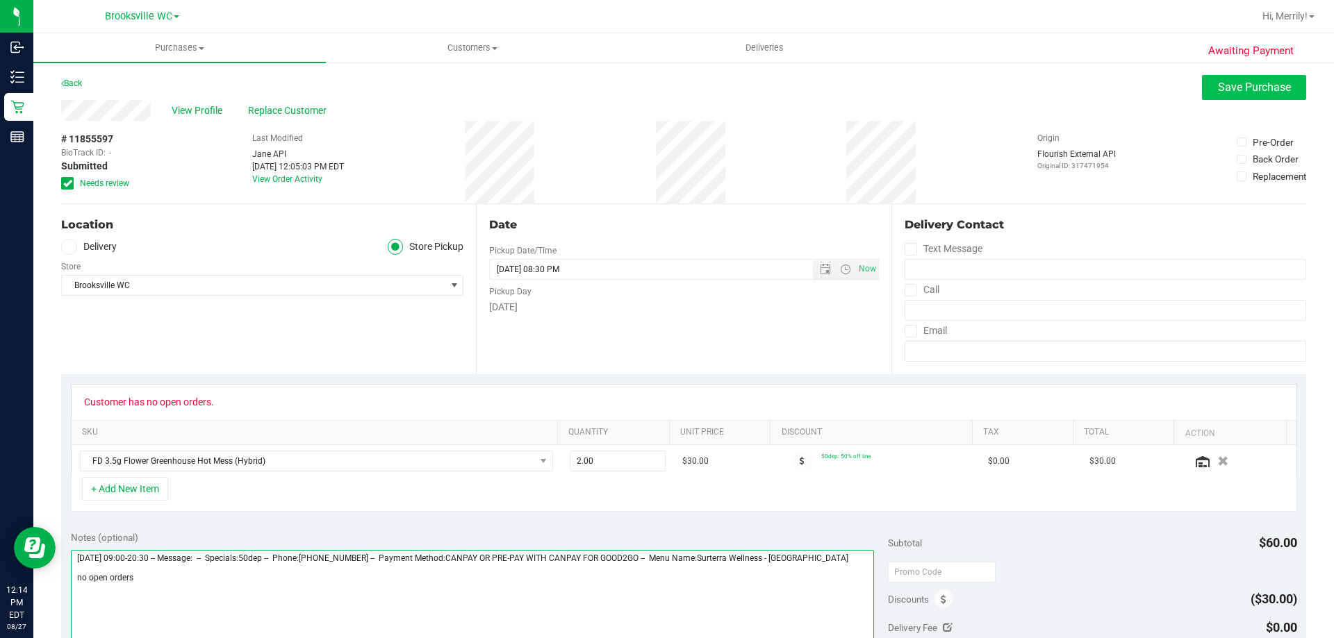
type textarea "Wednesday 08/27/2025 09:00-20:30 -- Message: -- Specials:50dep -- Phone:8605979…"
click at [1237, 87] on span "Save Purchase" at bounding box center [1254, 87] width 73 height 13
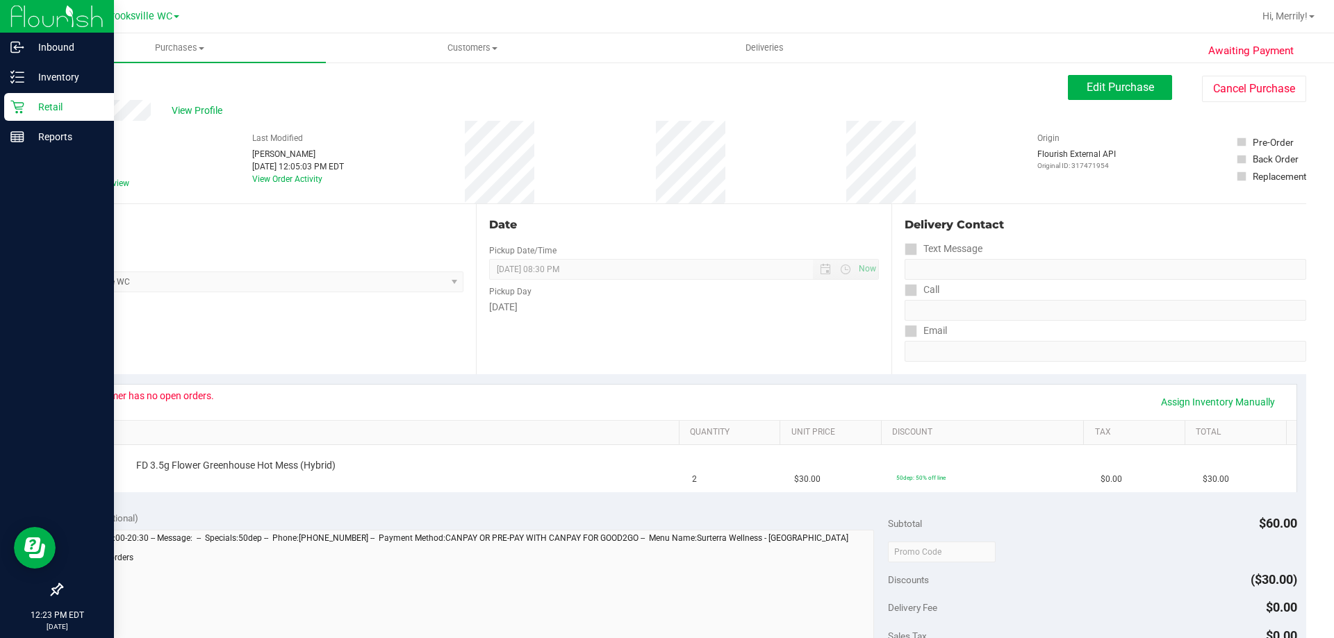
click at [12, 106] on div "Retail" at bounding box center [59, 107] width 110 height 28
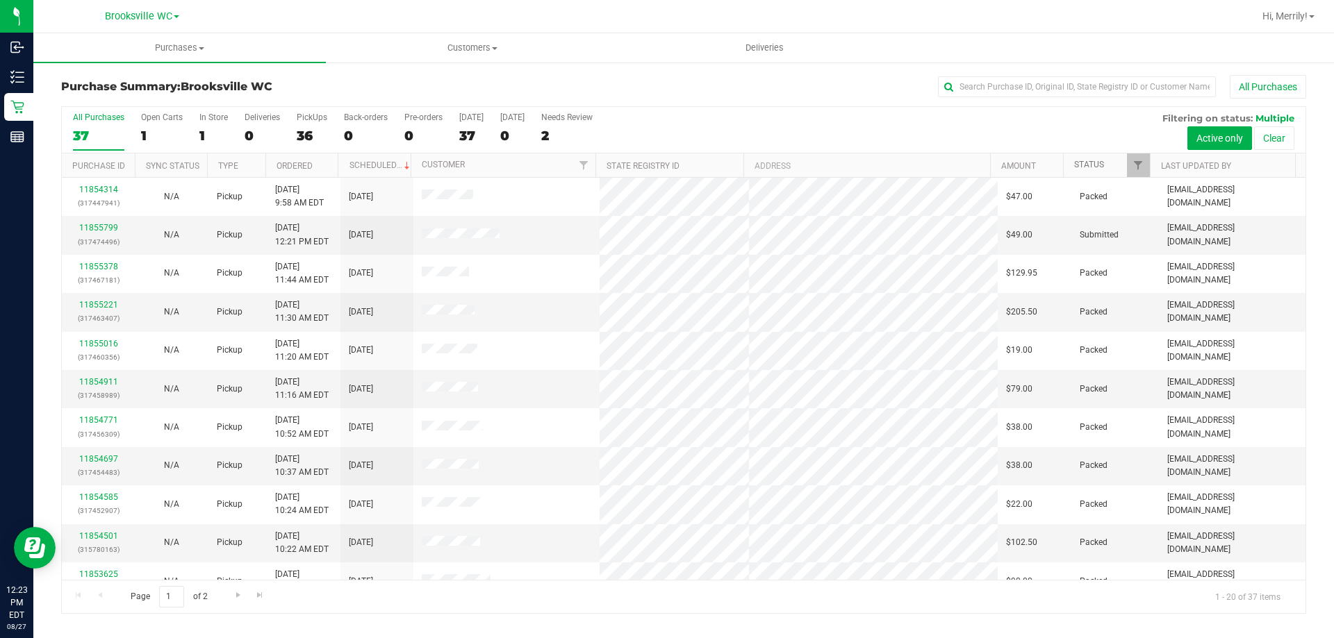
click at [1093, 167] on link "Status" at bounding box center [1089, 165] width 30 height 10
click at [1092, 165] on link "Status" at bounding box center [1097, 165] width 46 height 10
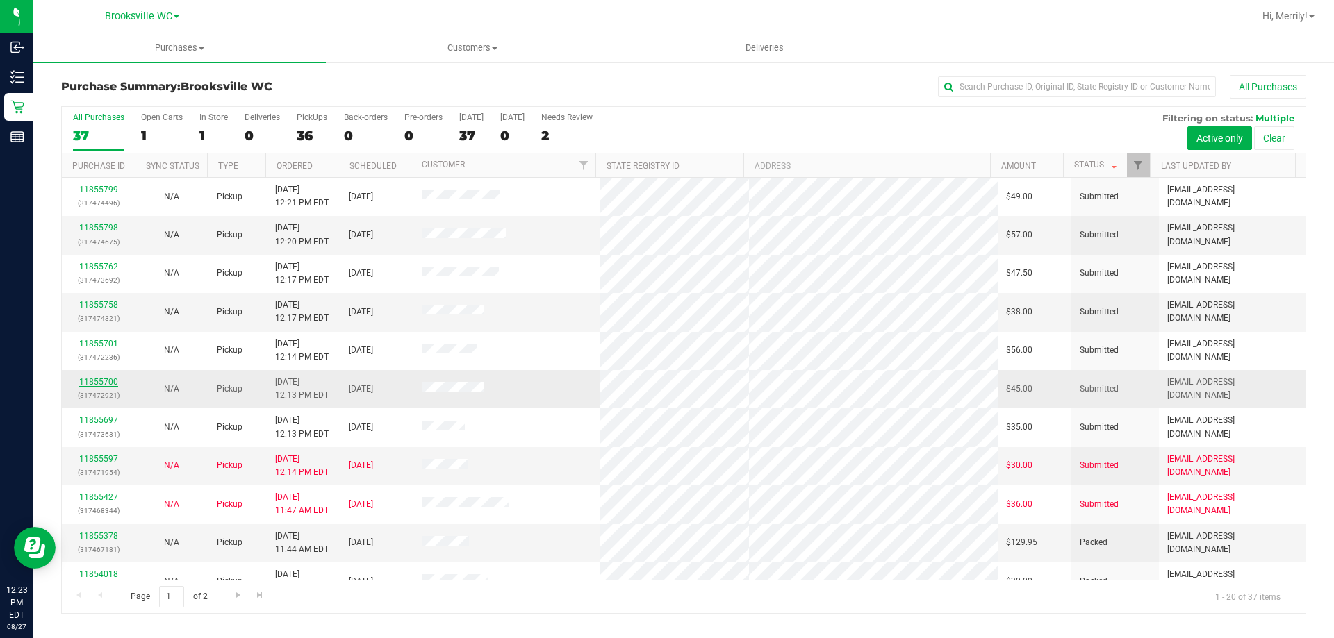
click at [99, 381] on link "11855700" at bounding box center [98, 382] width 39 height 10
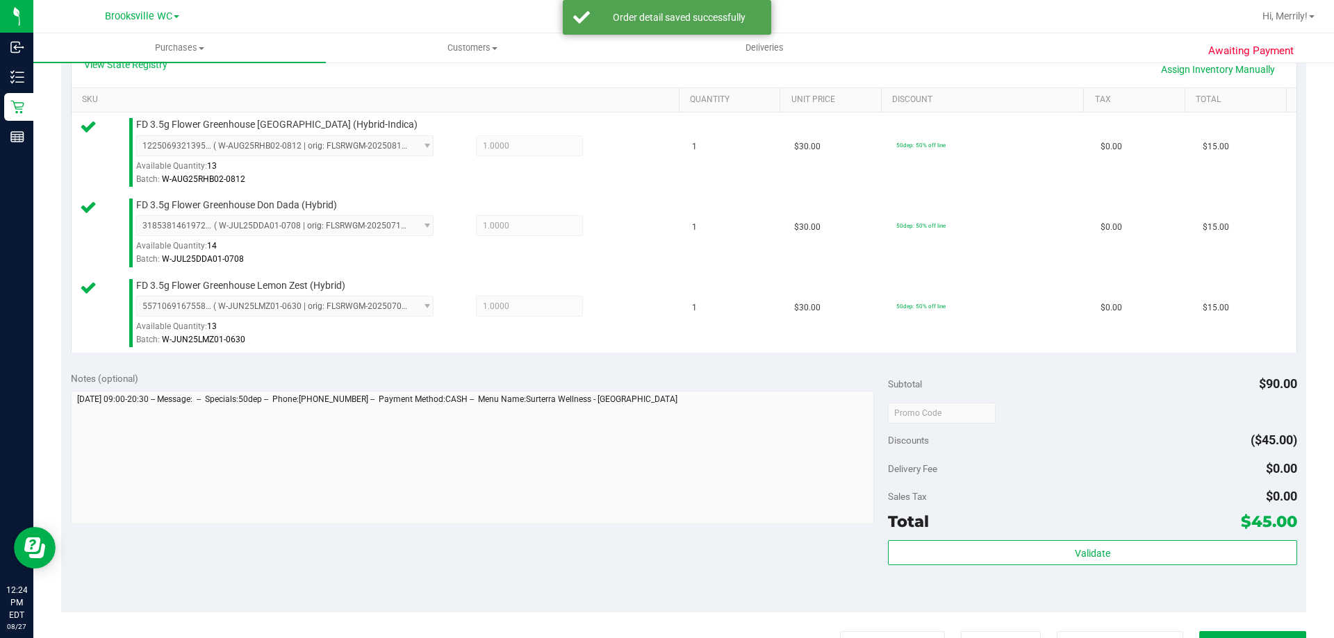
scroll to position [347, 0]
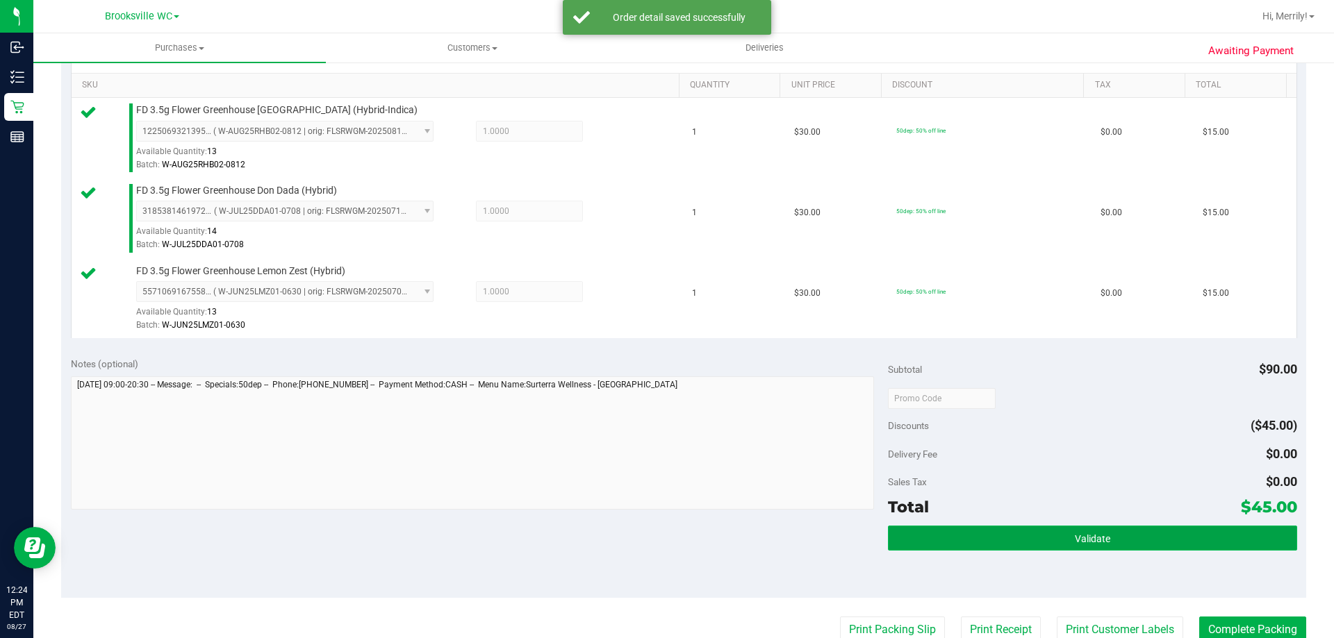
click at [1144, 538] on button "Validate" at bounding box center [1092, 538] width 408 height 25
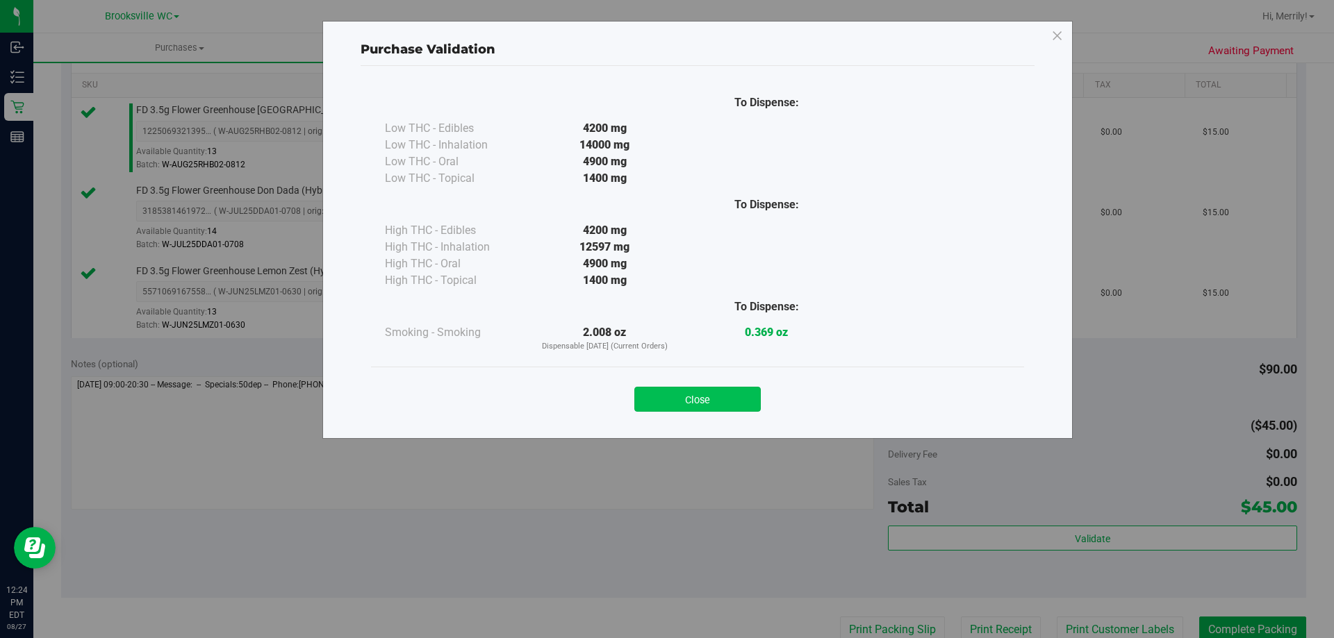
click at [711, 395] on button "Close" at bounding box center [697, 399] width 126 height 25
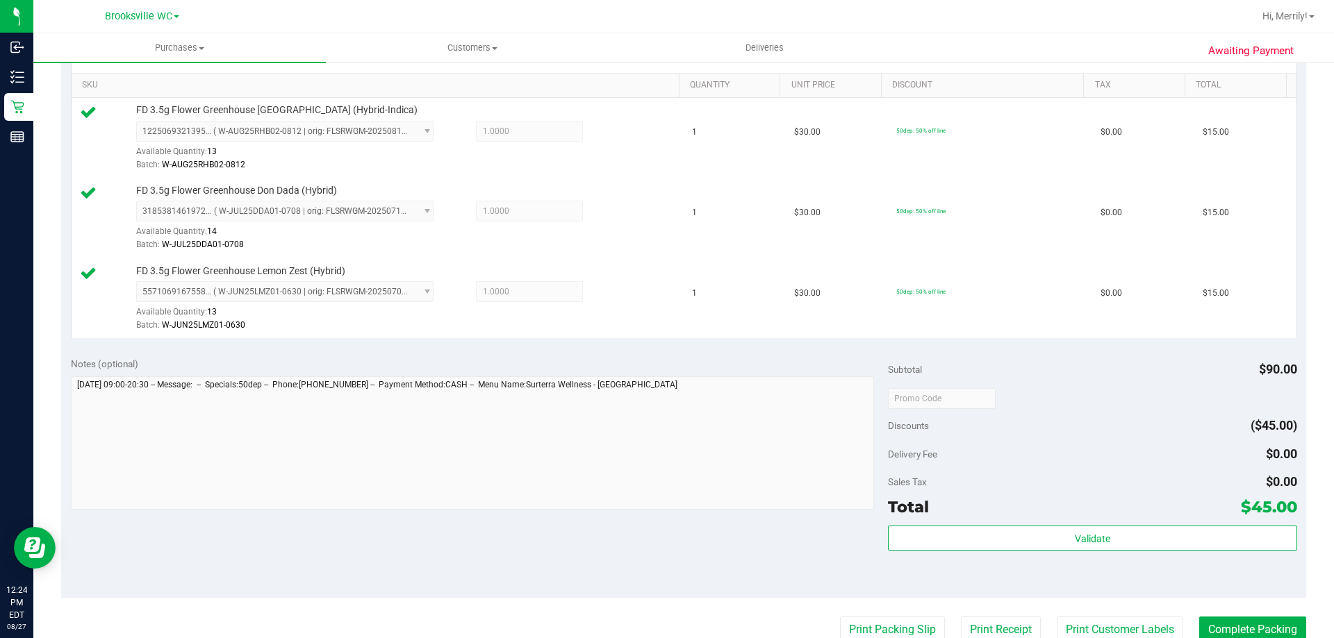
scroll to position [556, 0]
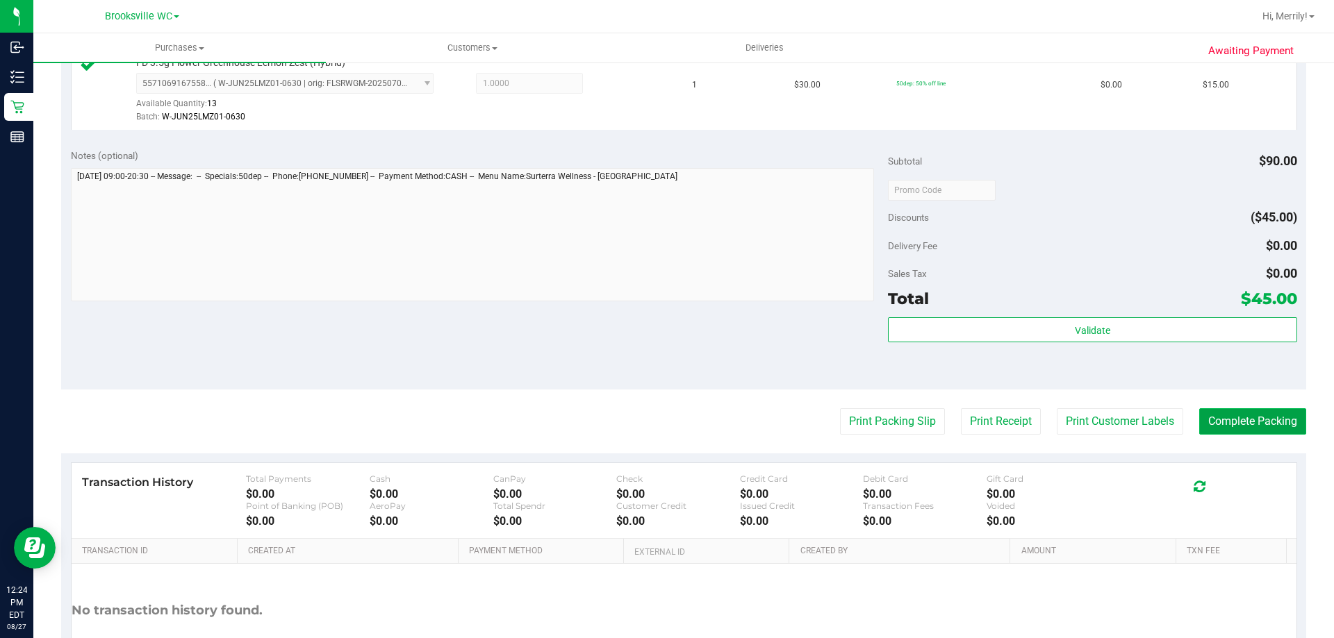
click at [1239, 419] on button "Complete Packing" at bounding box center [1252, 421] width 107 height 26
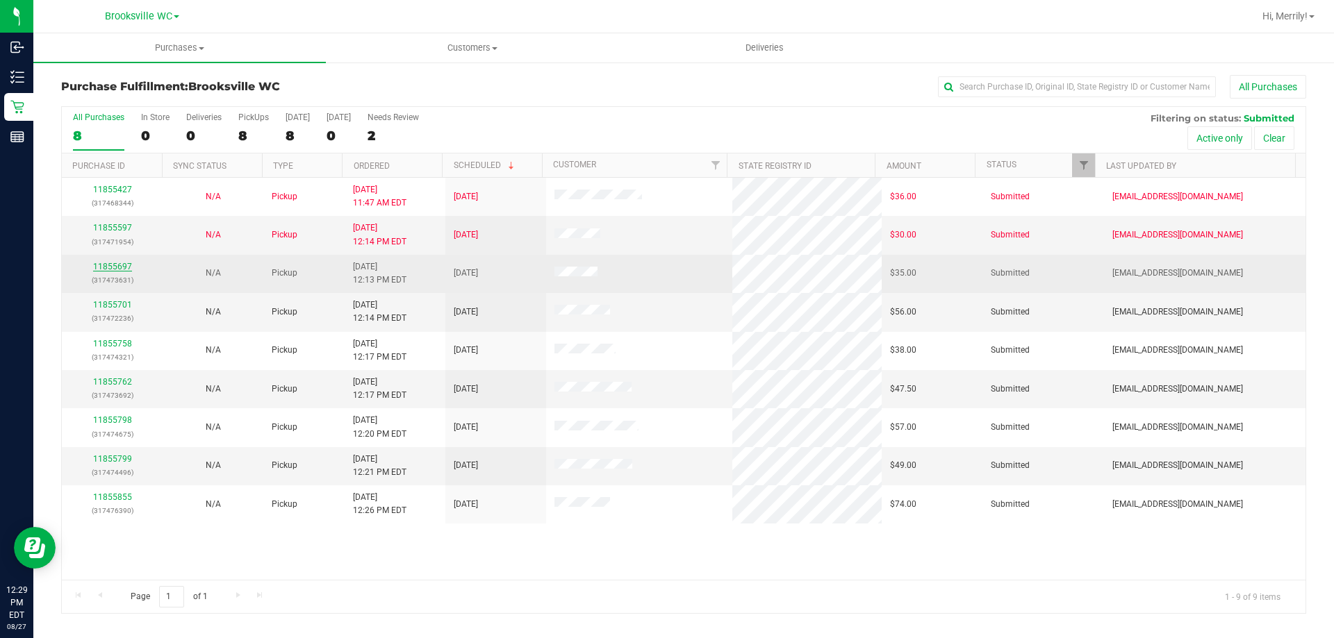
click at [115, 265] on link "11855697" at bounding box center [112, 267] width 39 height 10
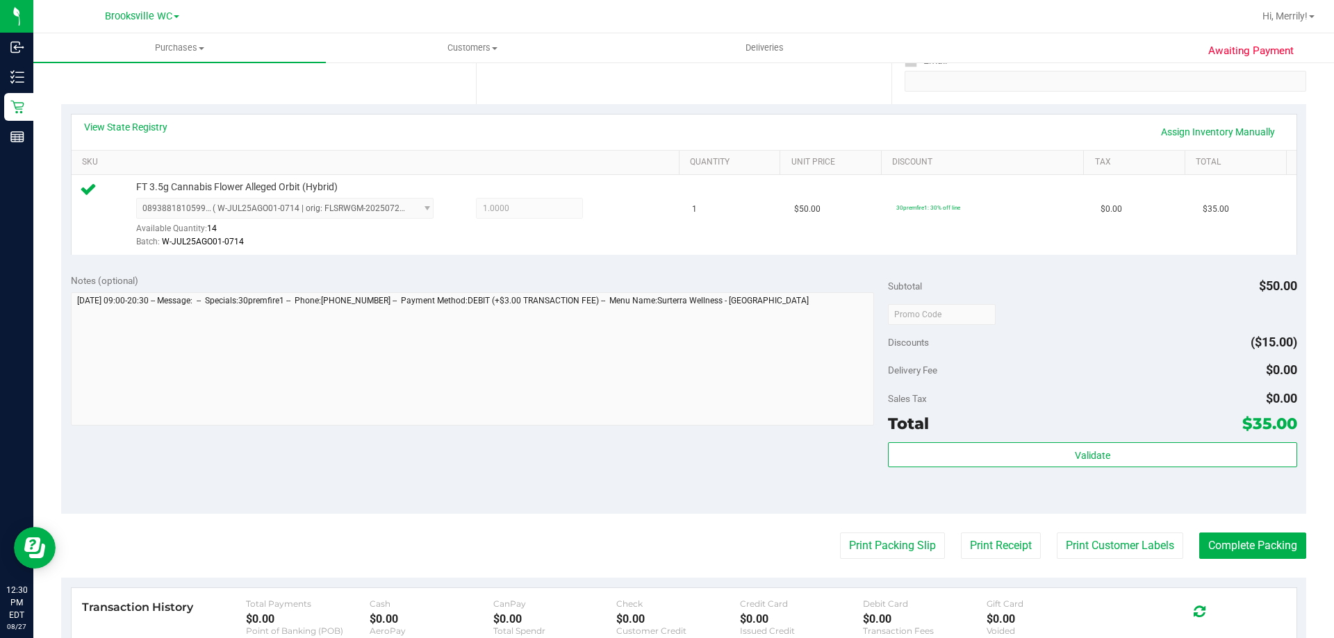
scroll to position [278, 0]
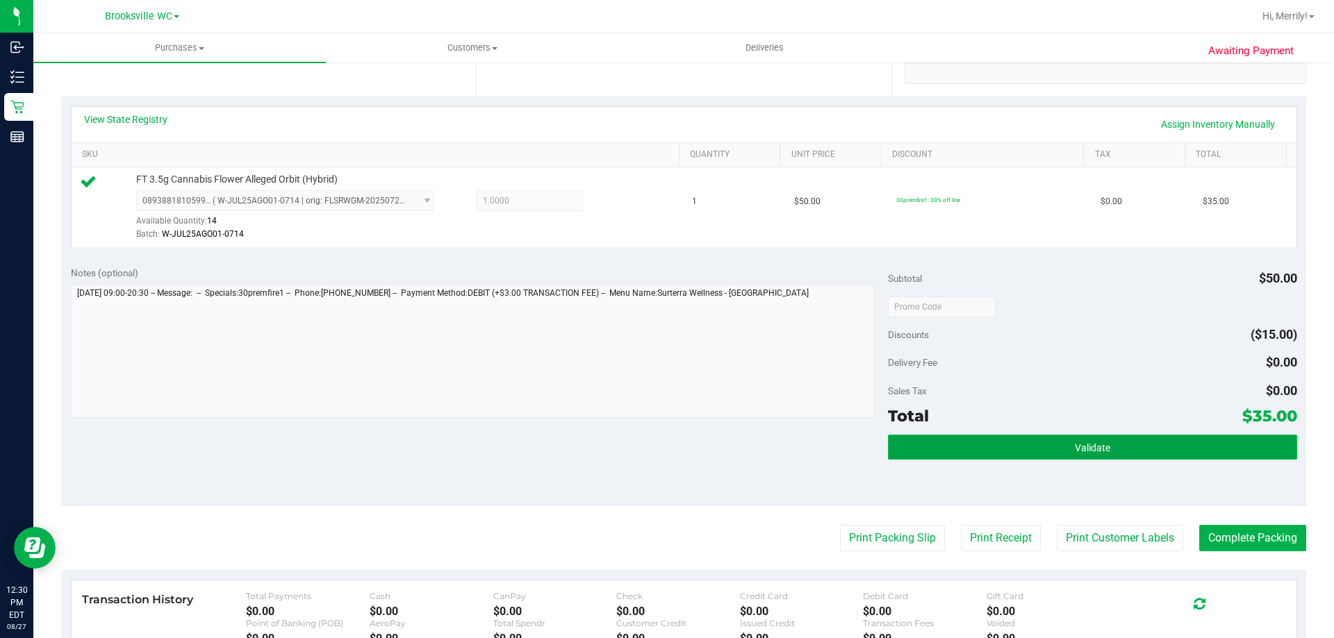
click at [1059, 451] on button "Validate" at bounding box center [1092, 447] width 408 height 25
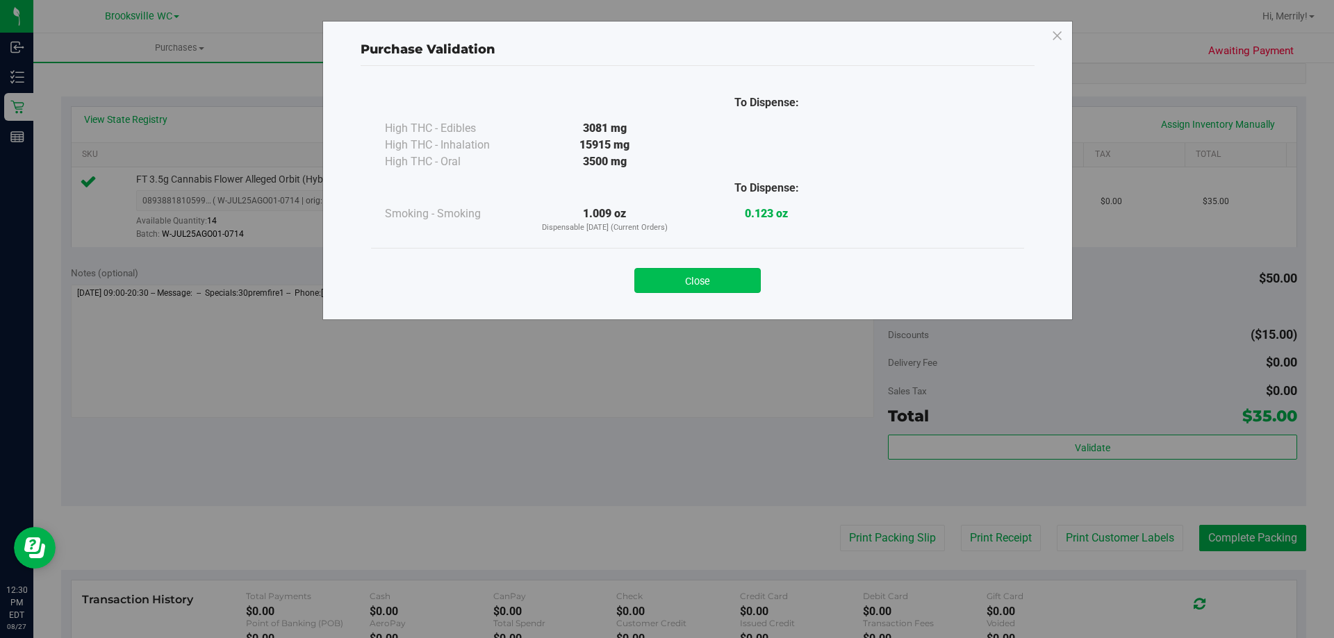
click at [706, 270] on button "Close" at bounding box center [697, 280] width 126 height 25
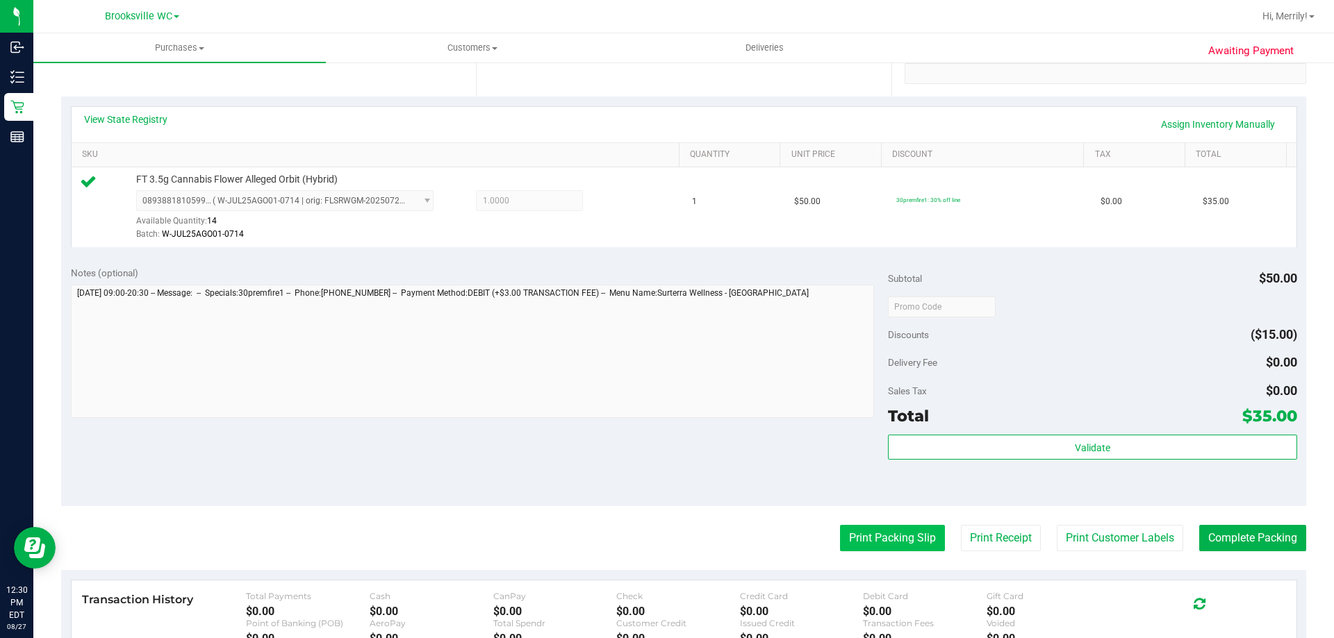
click at [877, 546] on button "Print Packing Slip" at bounding box center [892, 538] width 105 height 26
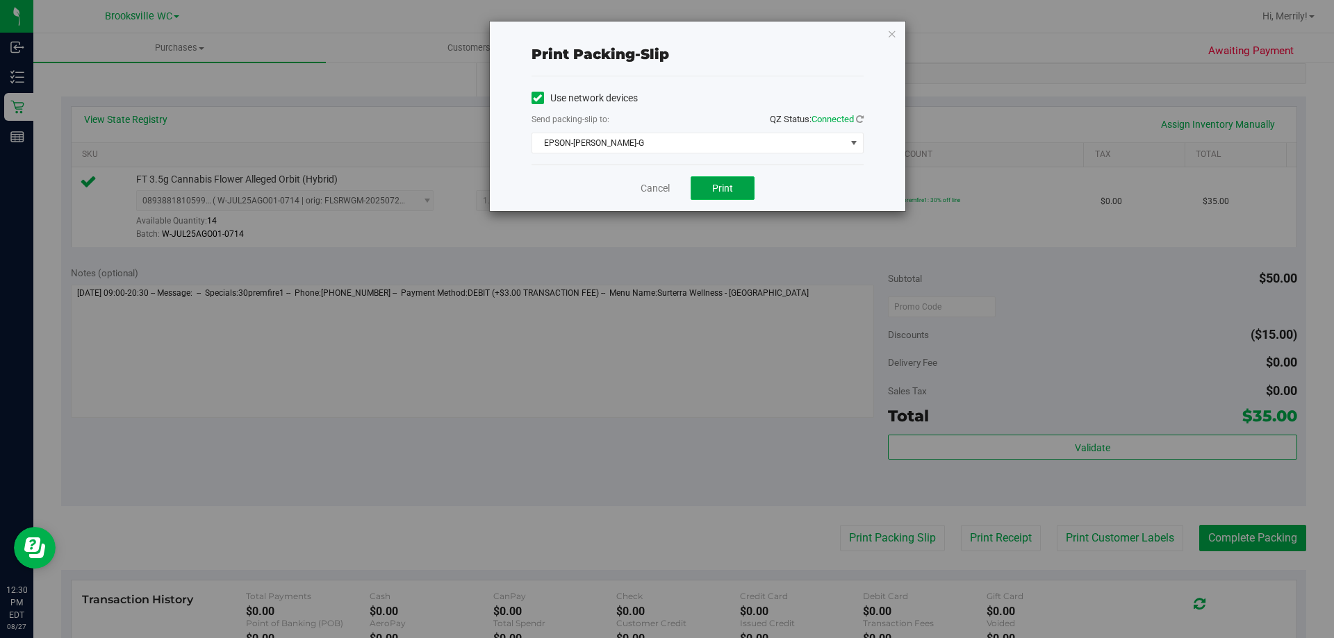
click at [716, 193] on button "Print" at bounding box center [723, 188] width 64 height 24
click at [657, 192] on link "Cancel" at bounding box center [655, 188] width 29 height 15
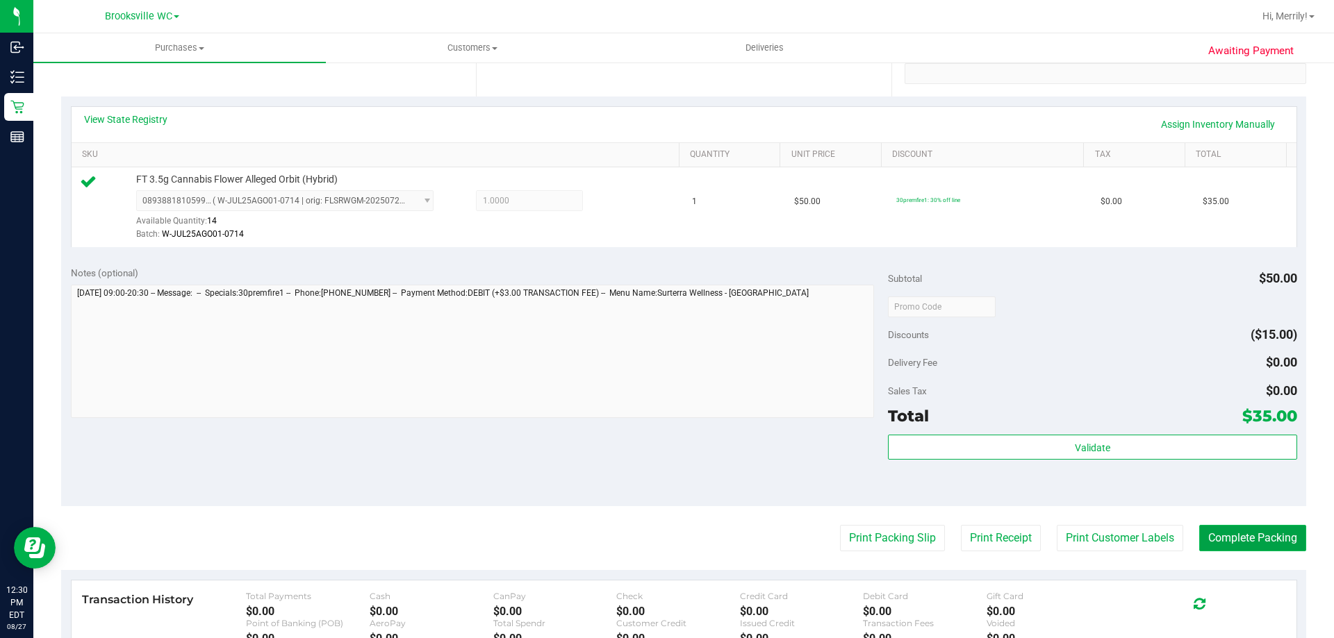
click at [1233, 532] on button "Complete Packing" at bounding box center [1252, 538] width 107 height 26
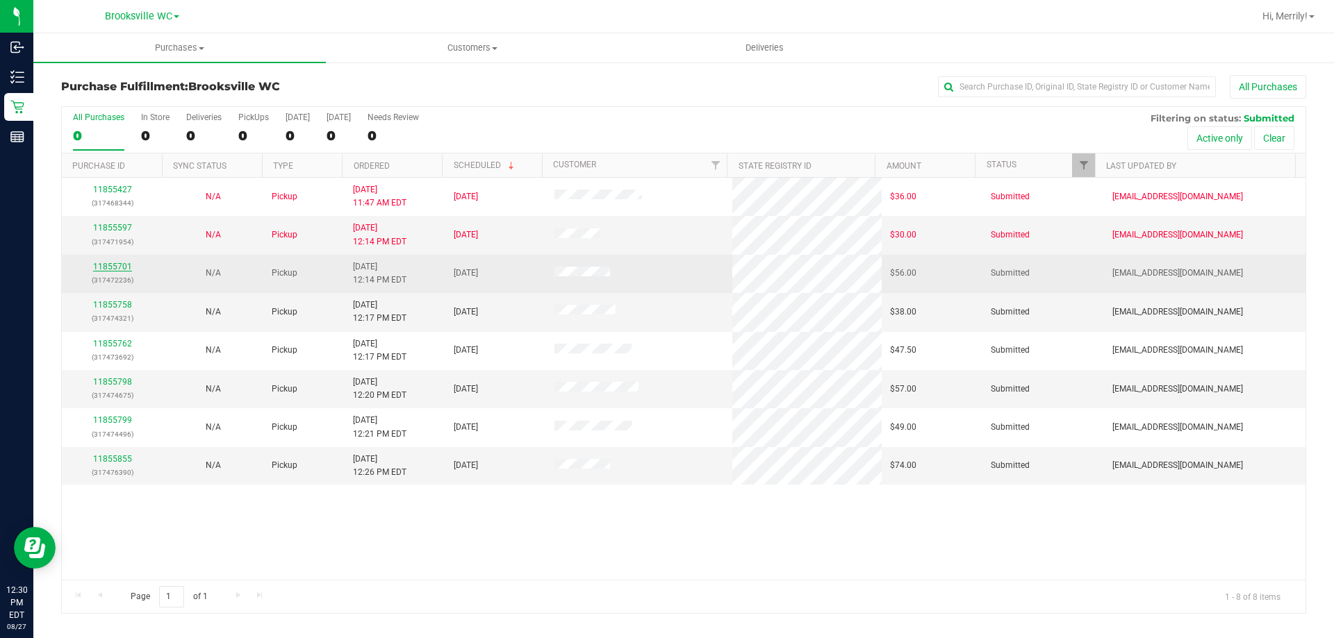
click at [104, 263] on link "11855701" at bounding box center [112, 267] width 39 height 10
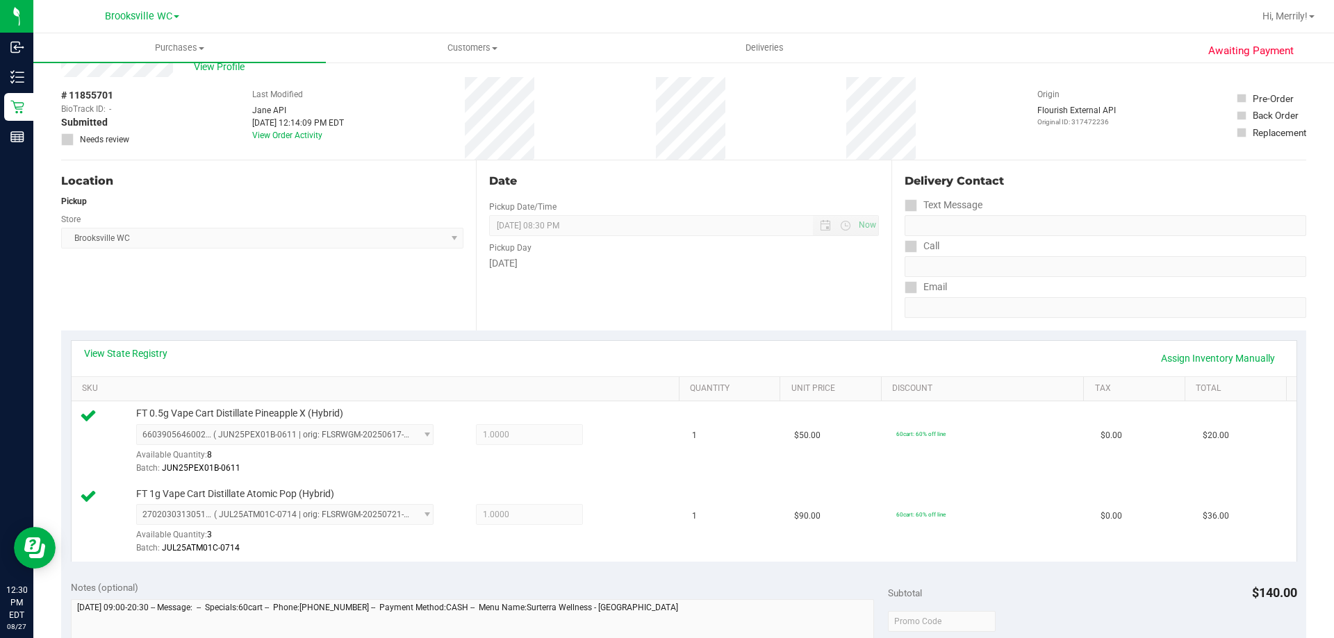
scroll to position [417, 0]
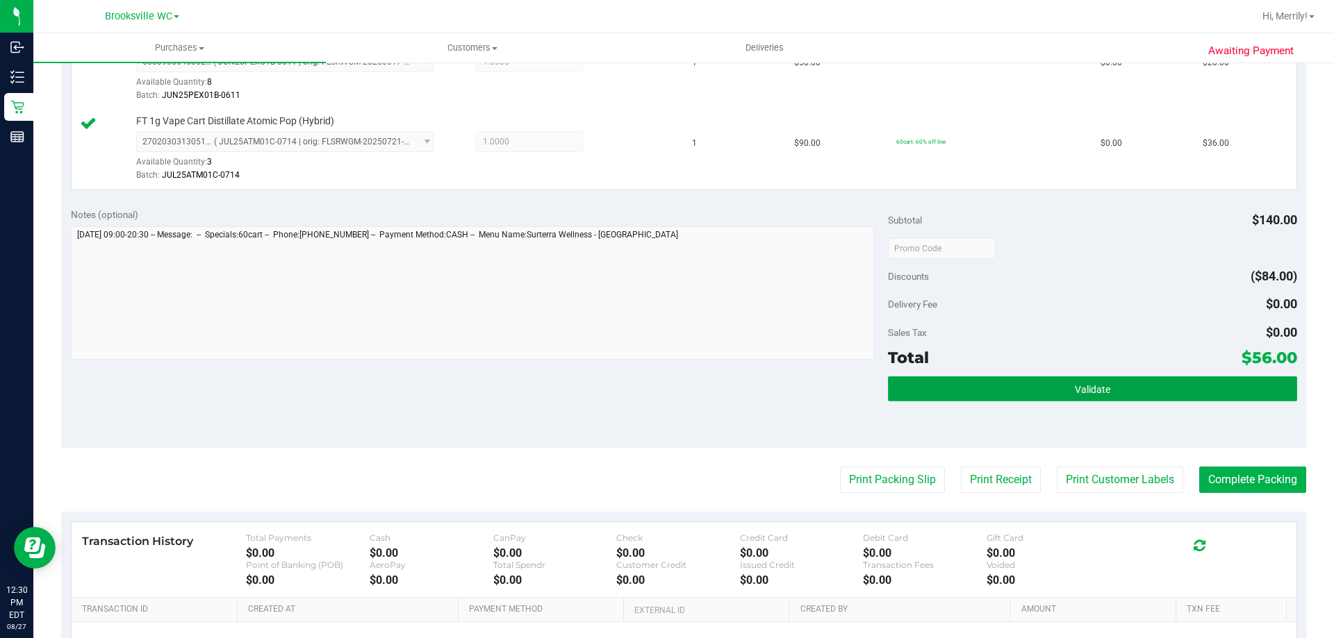
click at [1040, 386] on button "Validate" at bounding box center [1092, 389] width 408 height 25
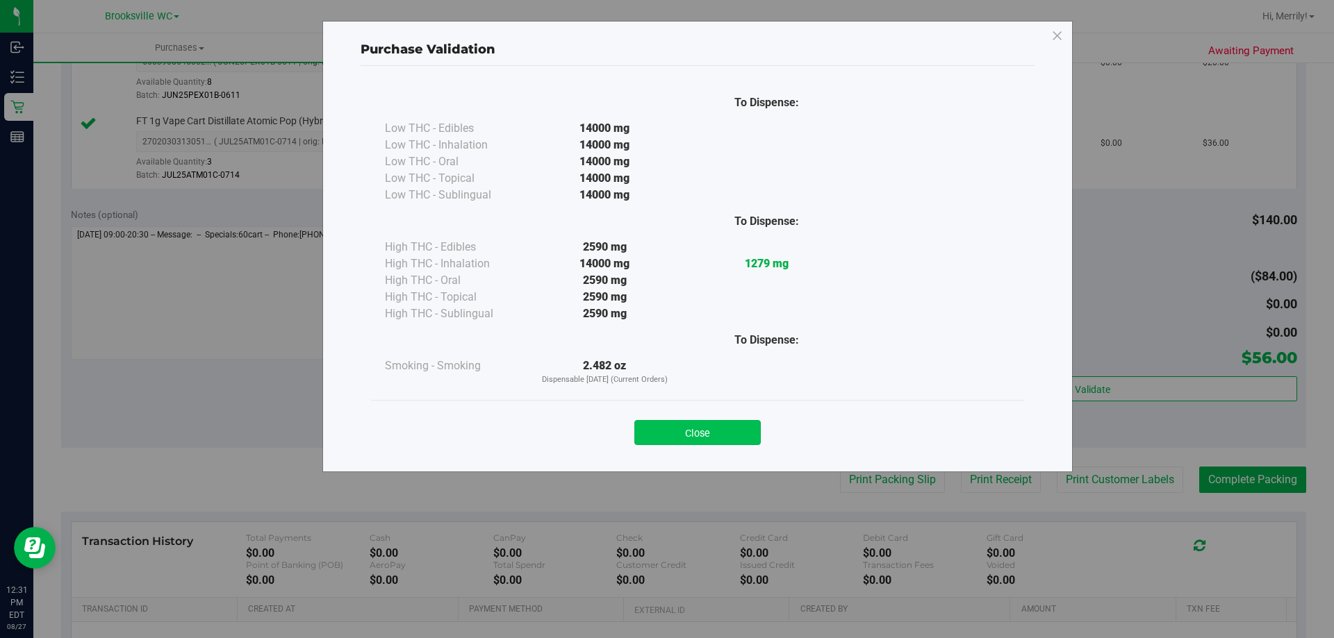
click at [723, 436] on button "Close" at bounding box center [697, 432] width 126 height 25
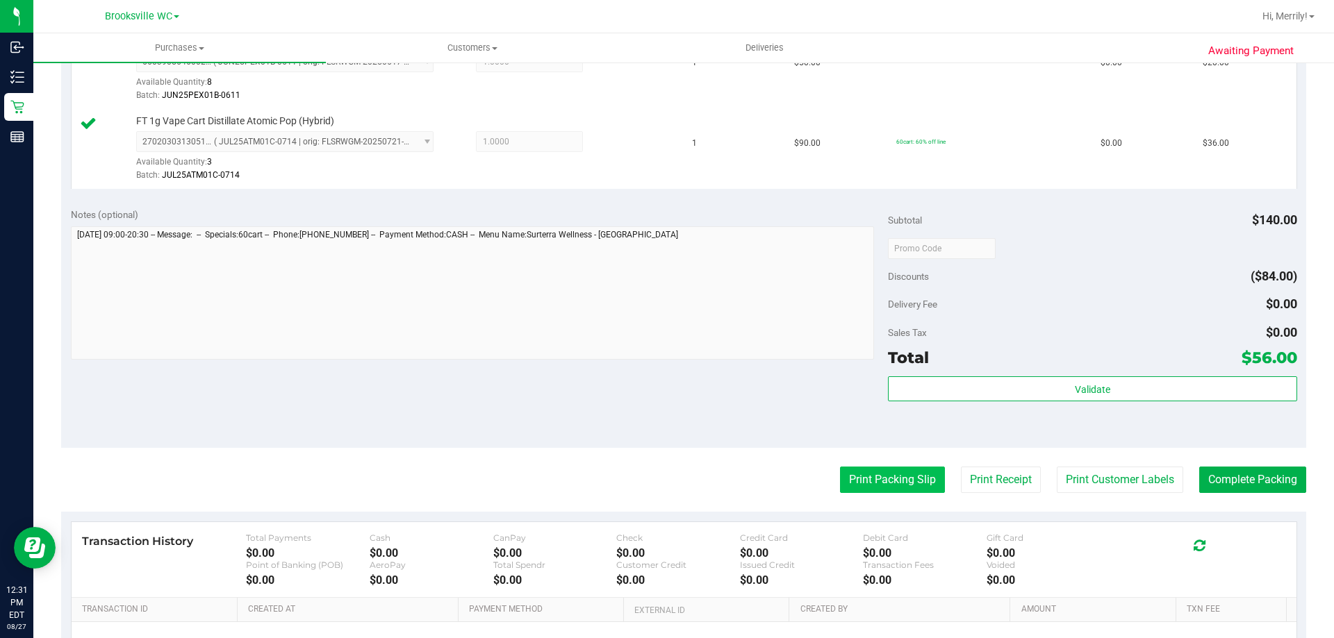
click at [858, 479] on button "Print Packing Slip" at bounding box center [892, 480] width 105 height 26
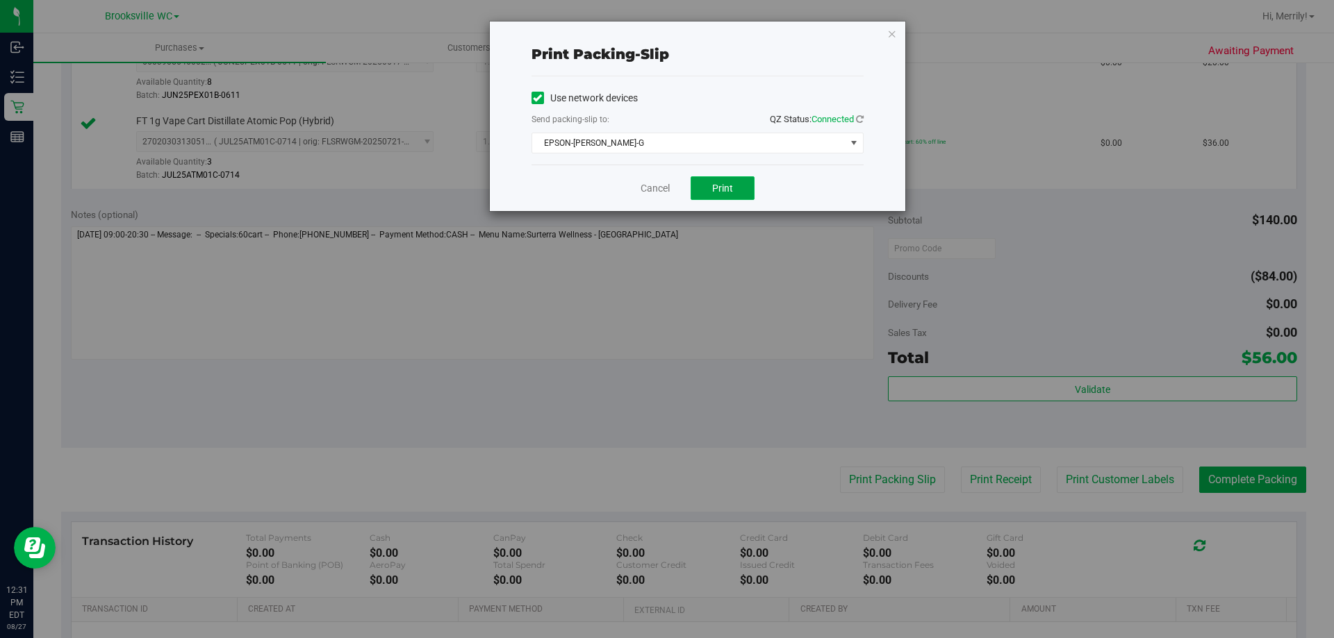
click at [717, 190] on span "Print" at bounding box center [722, 188] width 21 height 11
click at [662, 188] on link "Cancel" at bounding box center [655, 188] width 29 height 15
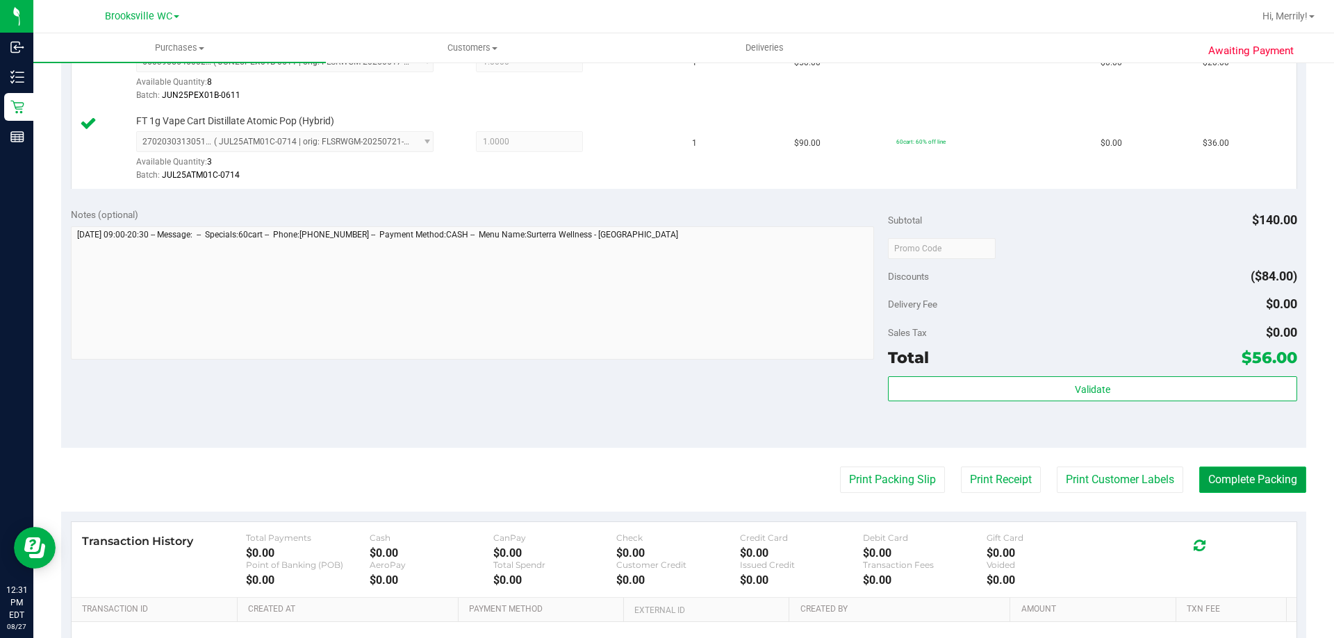
click at [1266, 489] on button "Complete Packing" at bounding box center [1252, 480] width 107 height 26
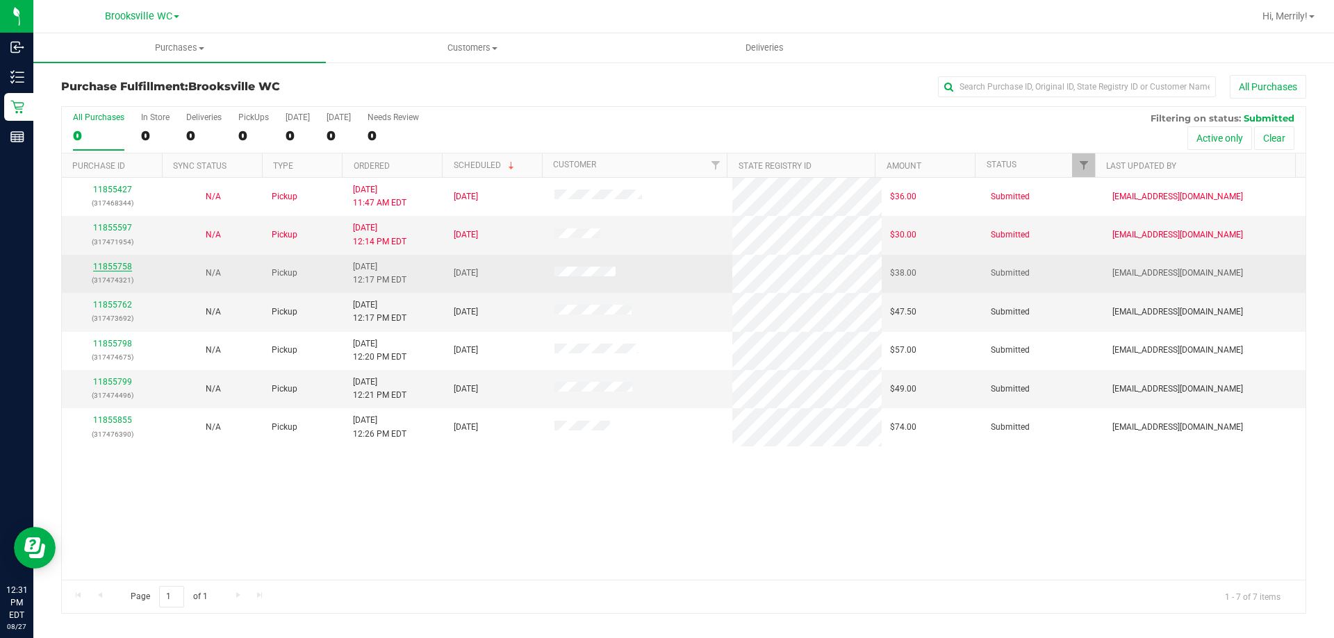
click at [111, 263] on link "11855758" at bounding box center [112, 267] width 39 height 10
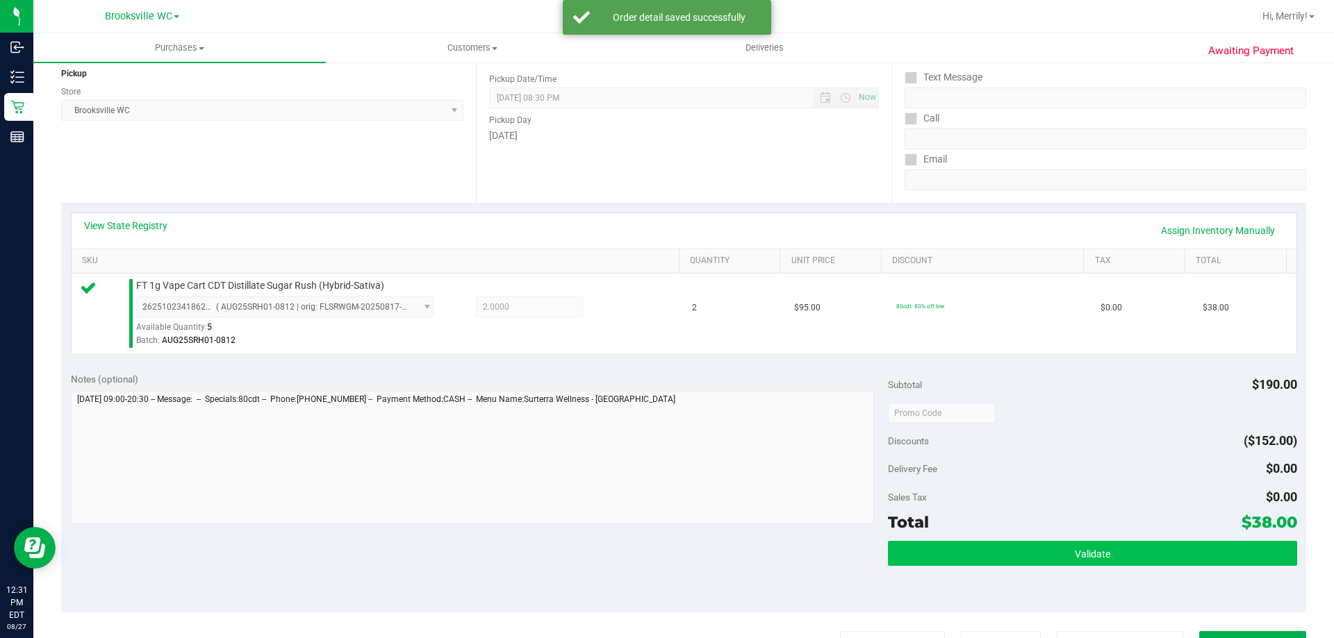
scroll to position [278, 0]
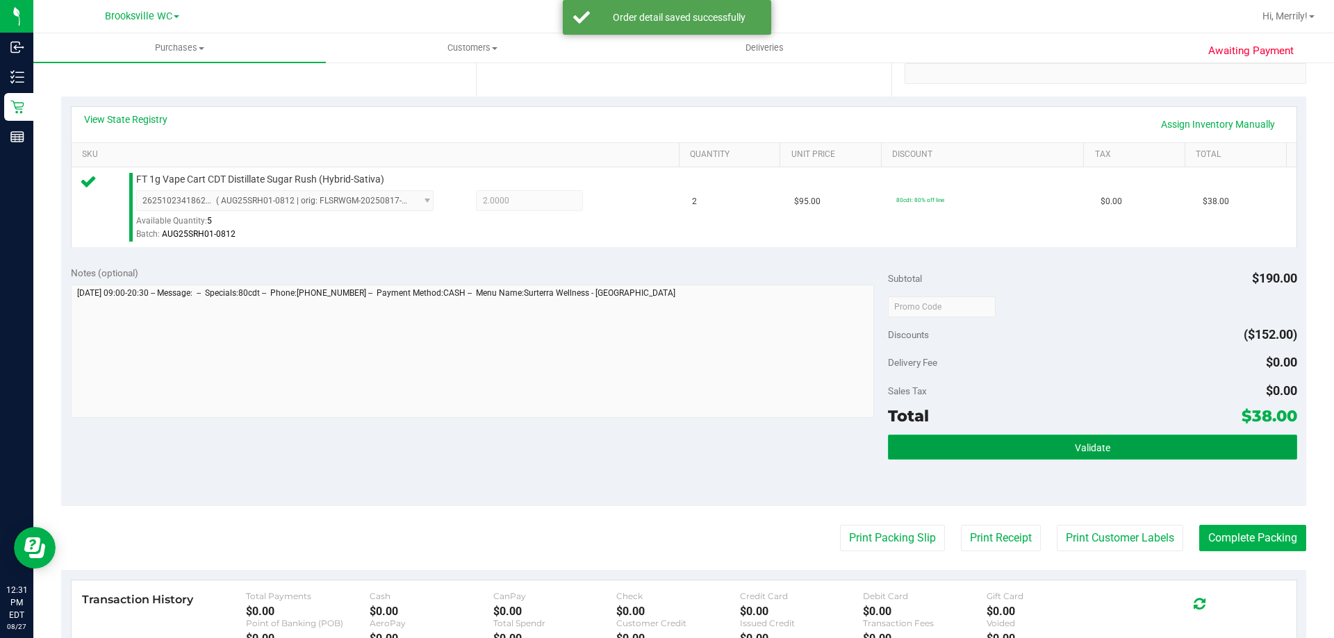
click at [1100, 447] on span "Validate" at bounding box center [1092, 448] width 35 height 11
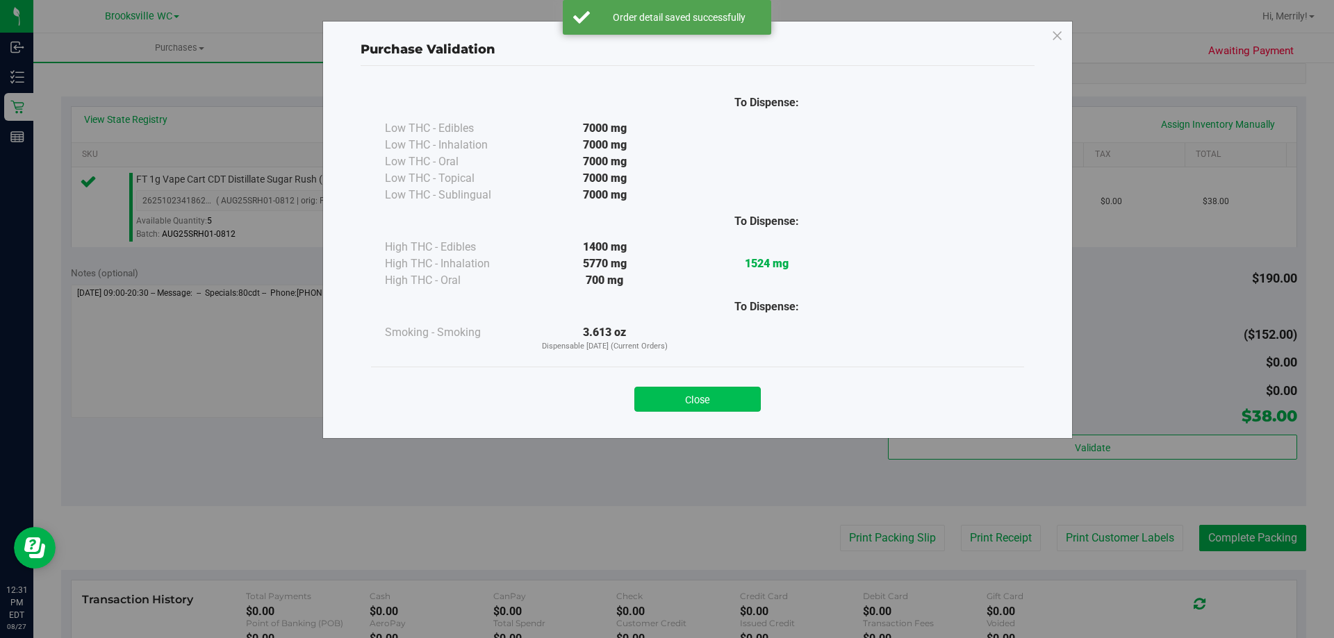
click at [713, 397] on button "Close" at bounding box center [697, 399] width 126 height 25
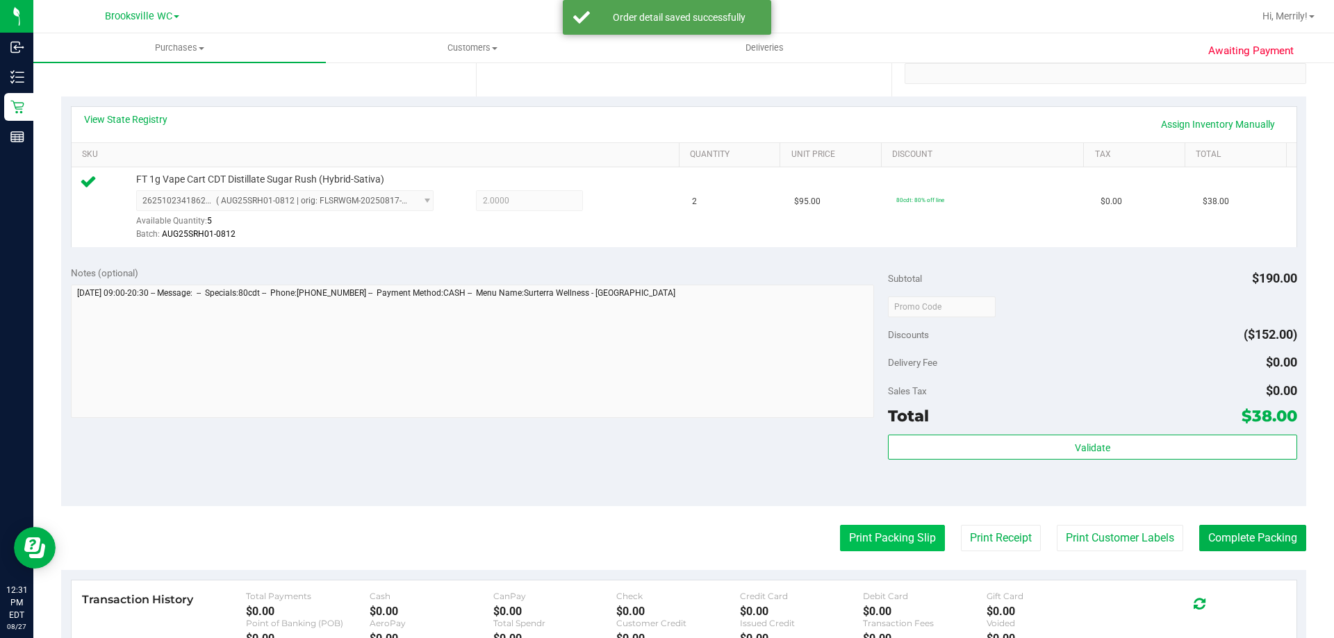
click at [870, 542] on button "Print Packing Slip" at bounding box center [892, 538] width 105 height 26
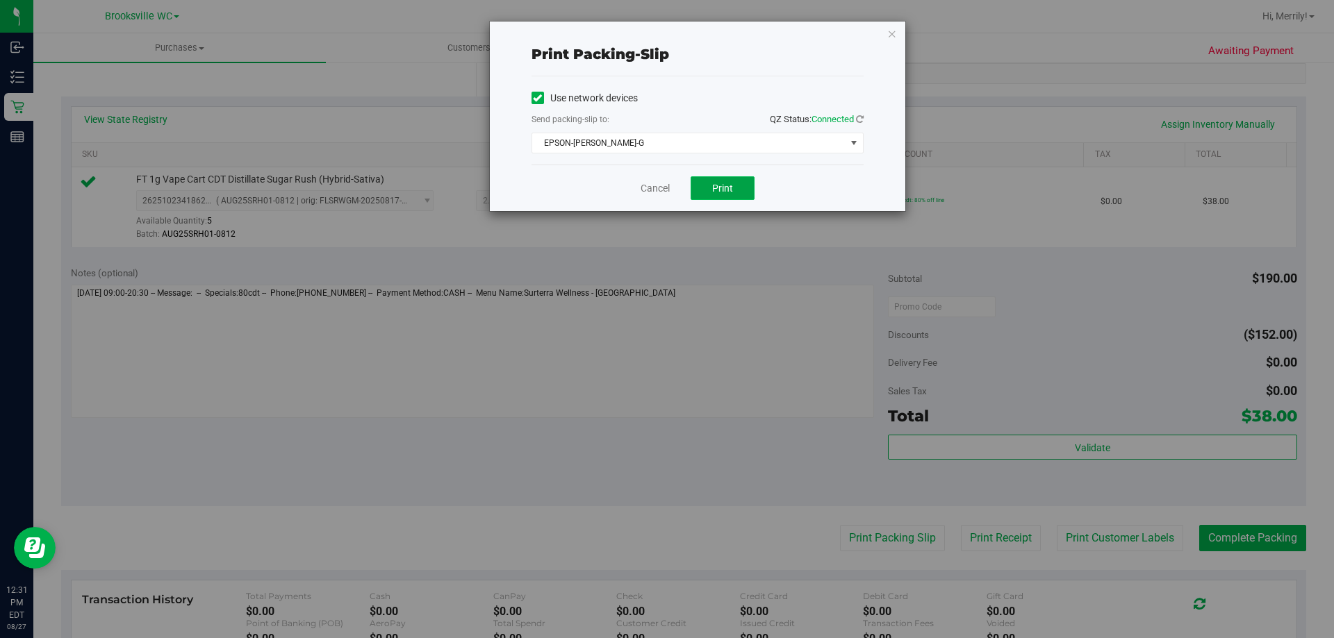
click at [720, 183] on span "Print" at bounding box center [722, 188] width 21 height 11
click at [663, 190] on link "Cancel" at bounding box center [655, 188] width 29 height 15
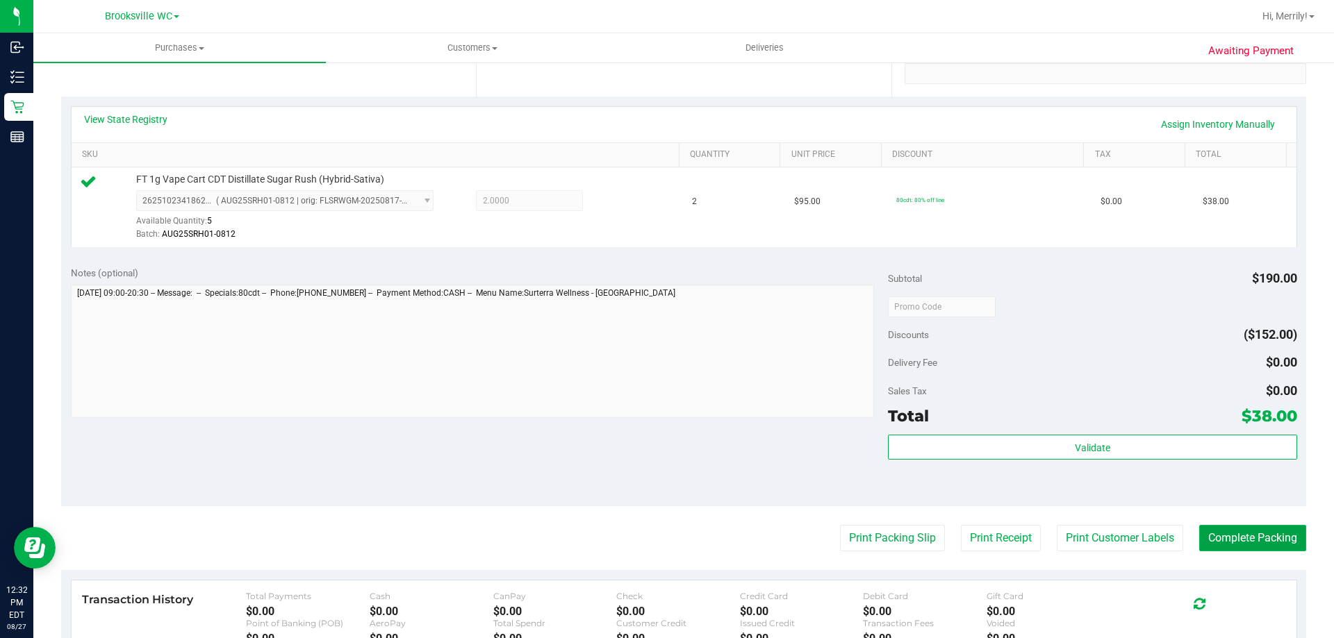
click at [1230, 531] on button "Complete Packing" at bounding box center [1252, 538] width 107 height 26
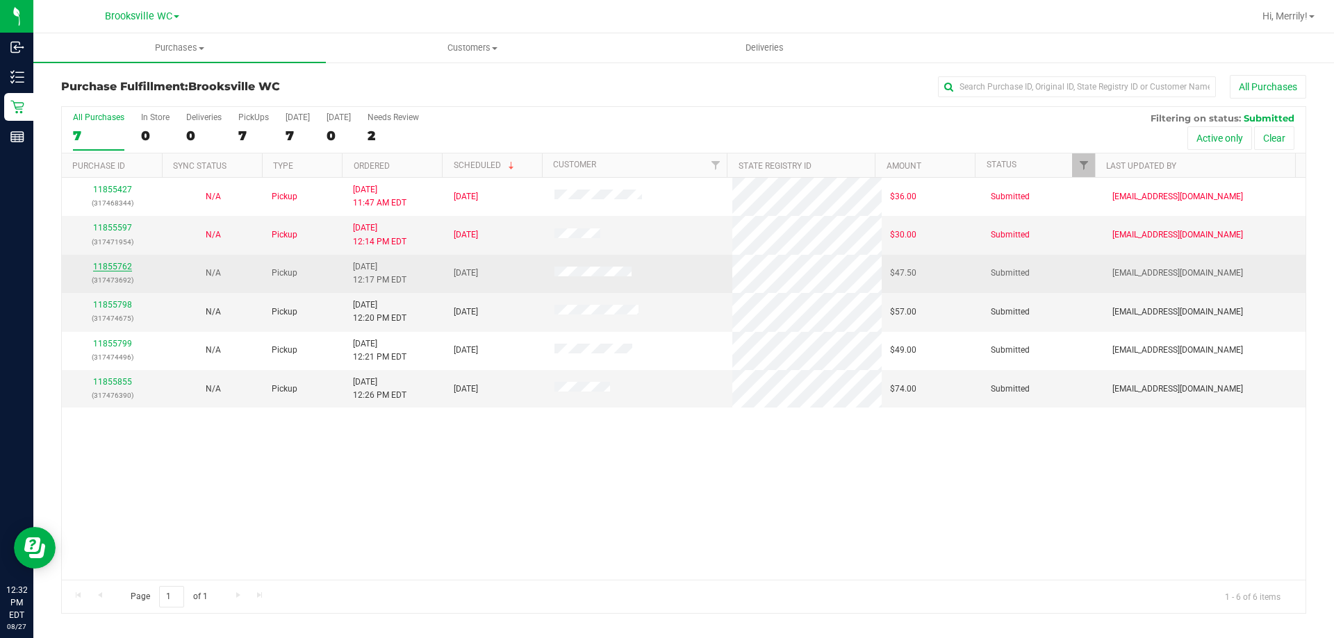
click at [119, 268] on link "11855762" at bounding box center [112, 267] width 39 height 10
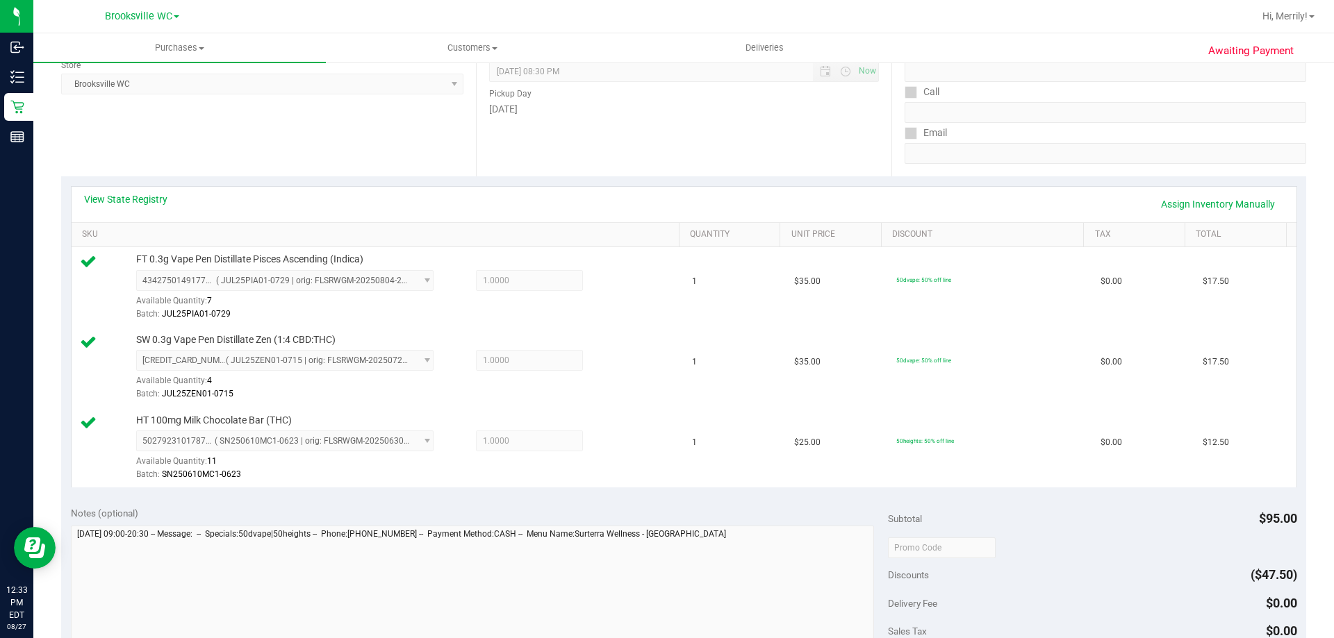
scroll to position [278, 0]
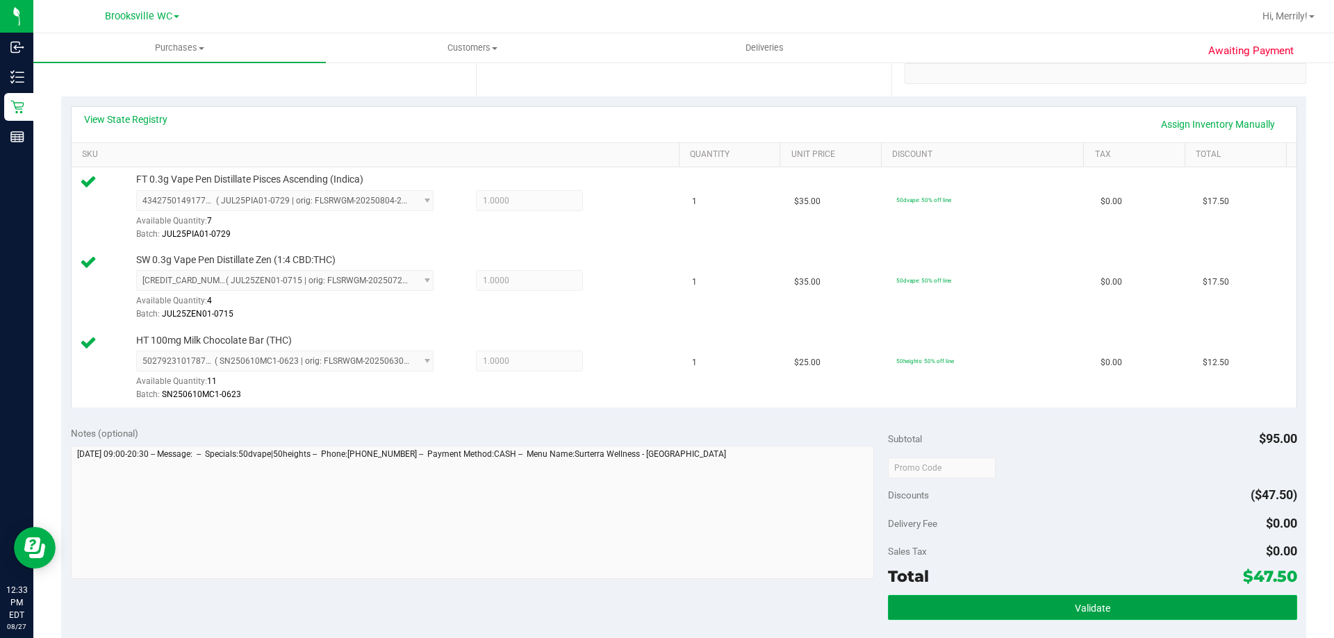
click at [1032, 600] on button "Validate" at bounding box center [1092, 607] width 408 height 25
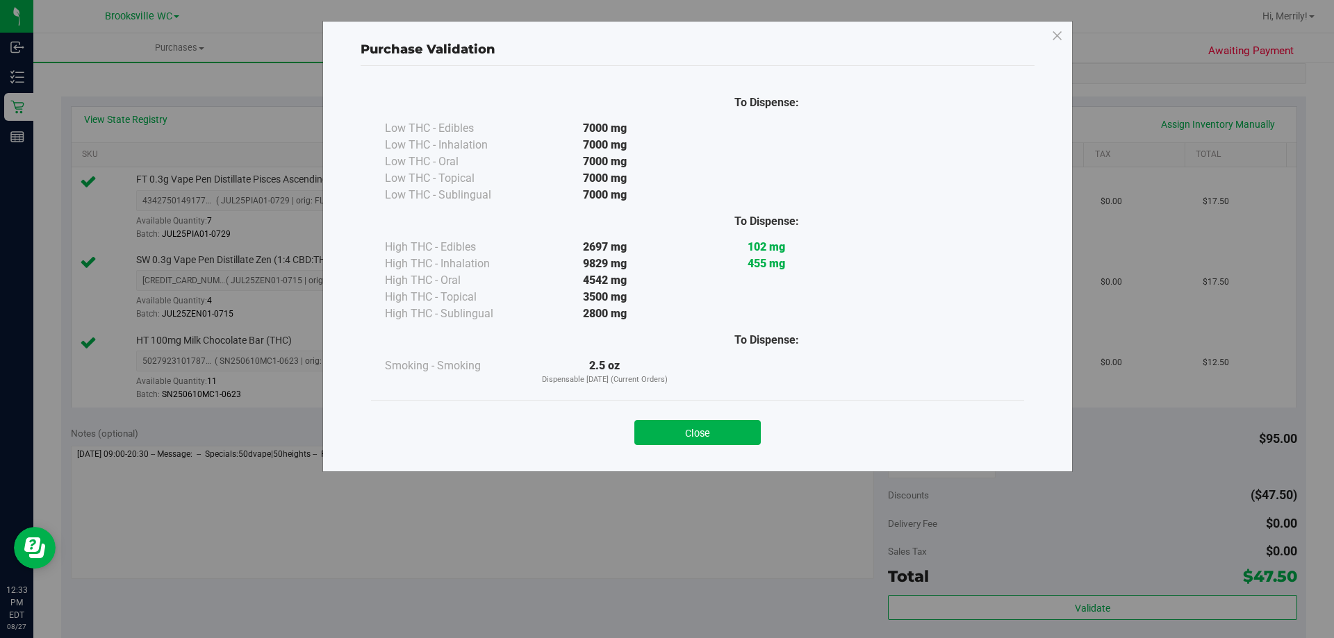
click at [700, 424] on button "Close" at bounding box center [697, 432] width 126 height 25
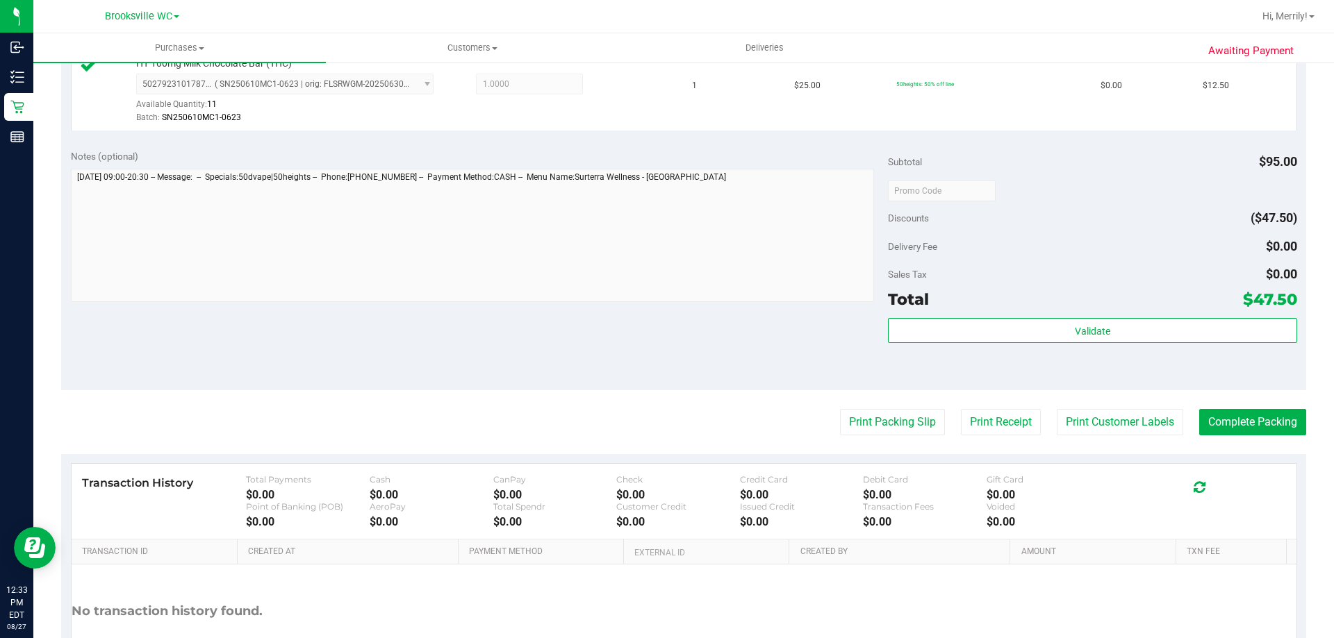
scroll to position [556, 0]
click at [904, 431] on button "Print Packing Slip" at bounding box center [892, 421] width 105 height 26
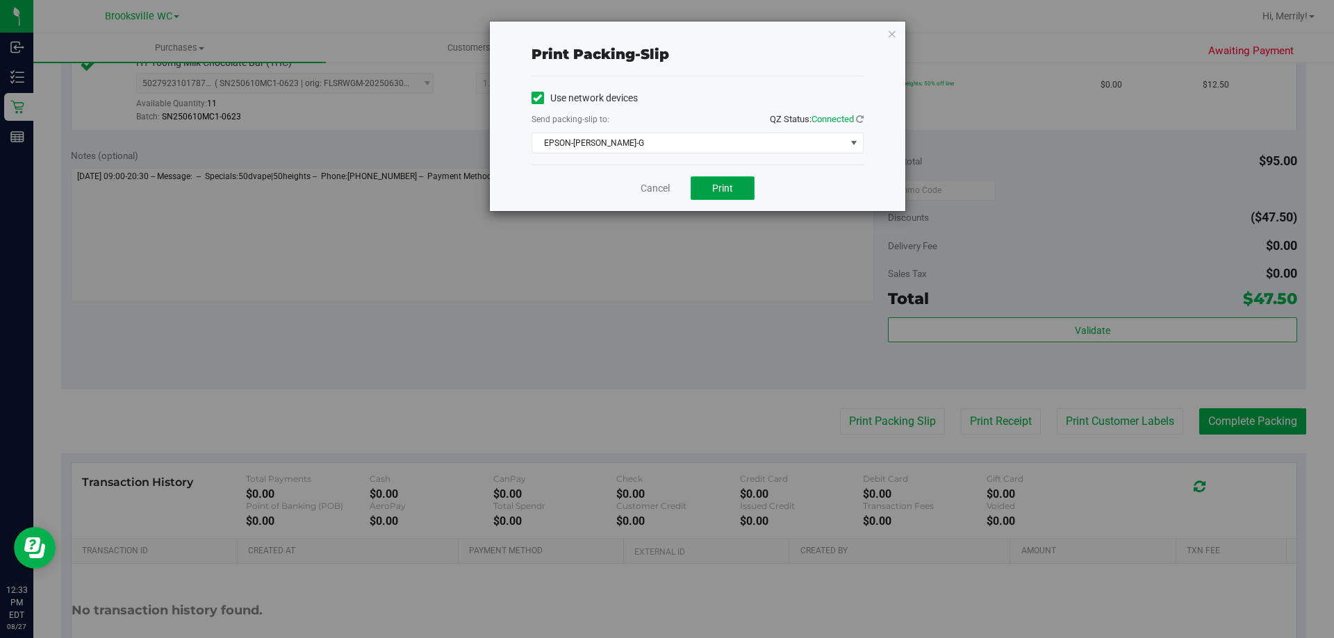
click at [711, 184] on button "Print" at bounding box center [723, 188] width 64 height 24
click at [657, 188] on link "Cancel" at bounding box center [655, 188] width 29 height 15
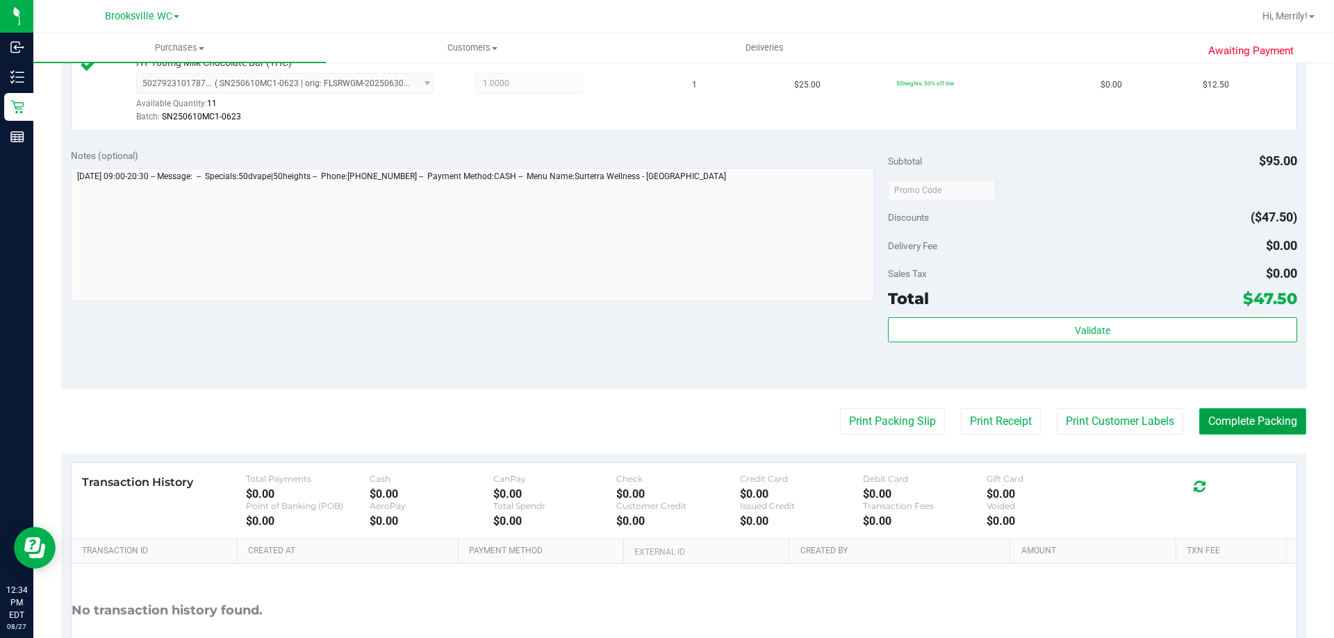
click at [1237, 420] on button "Complete Packing" at bounding box center [1252, 421] width 107 height 26
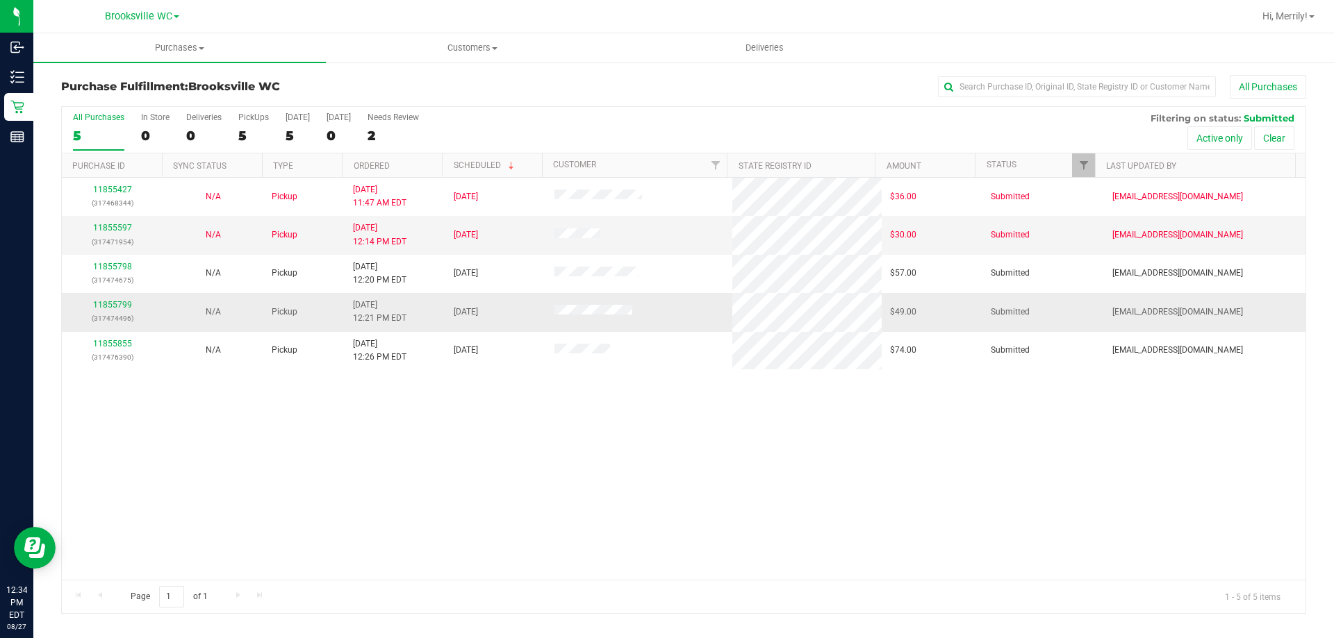
click at [109, 299] on div "11855799 (317474496)" at bounding box center [112, 312] width 84 height 26
click at [113, 303] on link "11855799" at bounding box center [112, 305] width 39 height 10
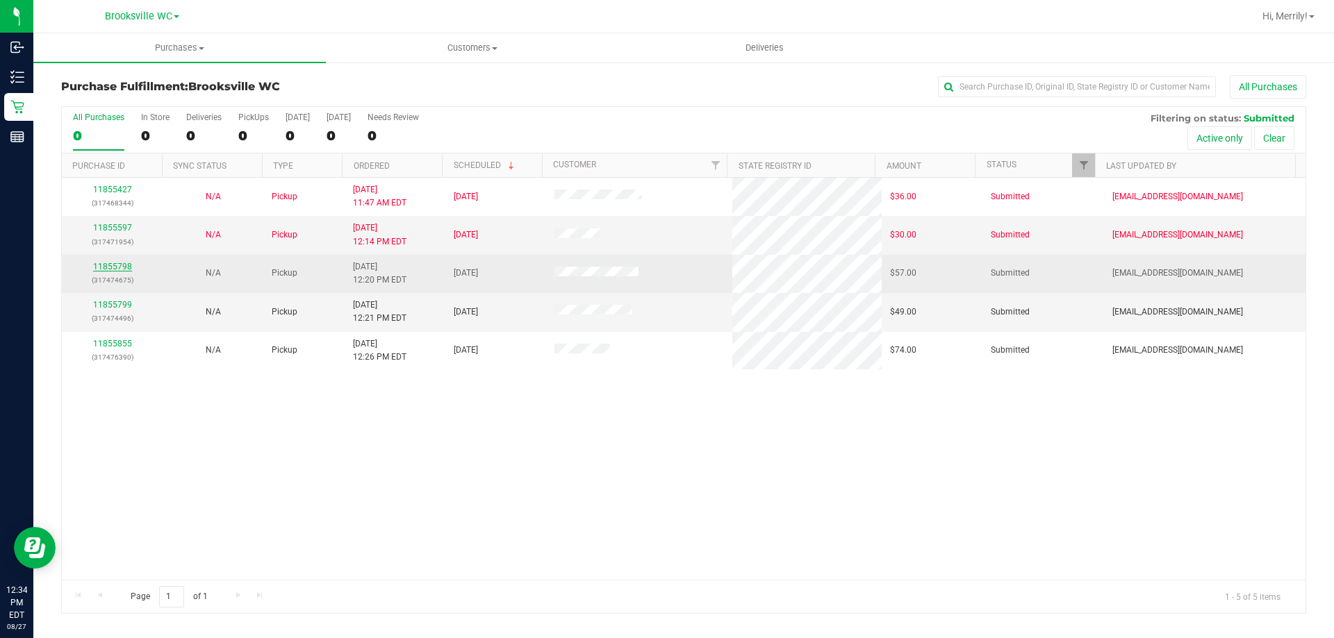
click at [104, 271] on link "11855798" at bounding box center [112, 267] width 39 height 10
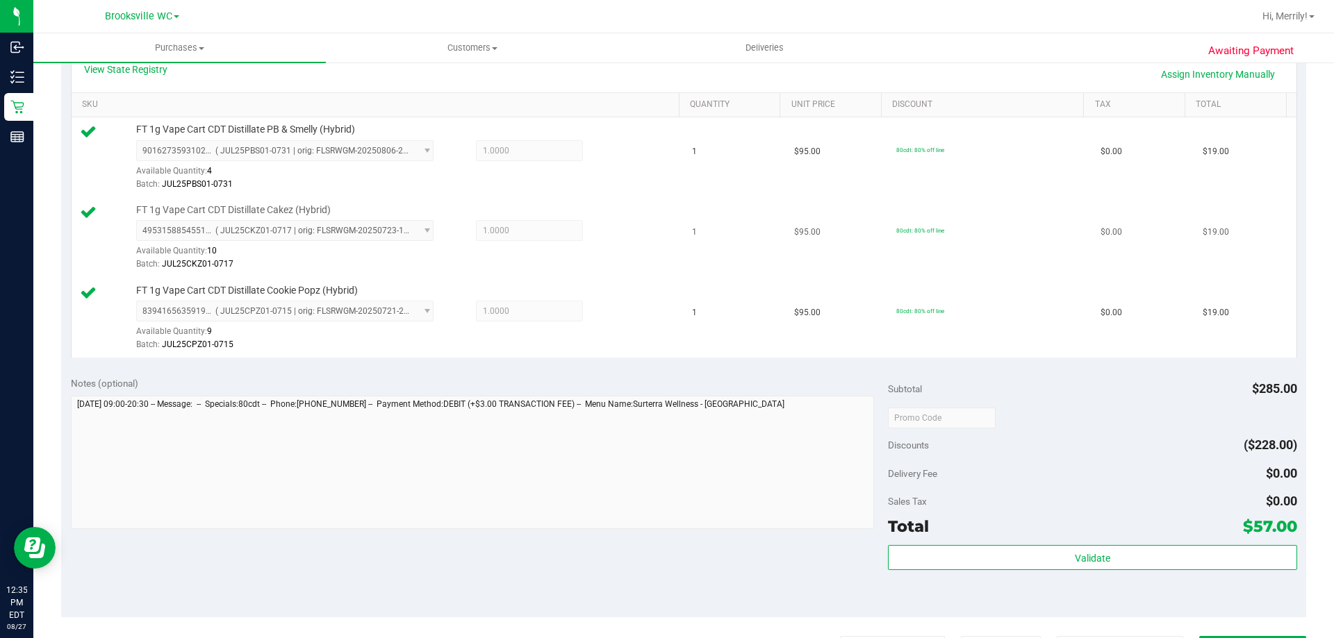
scroll to position [347, 0]
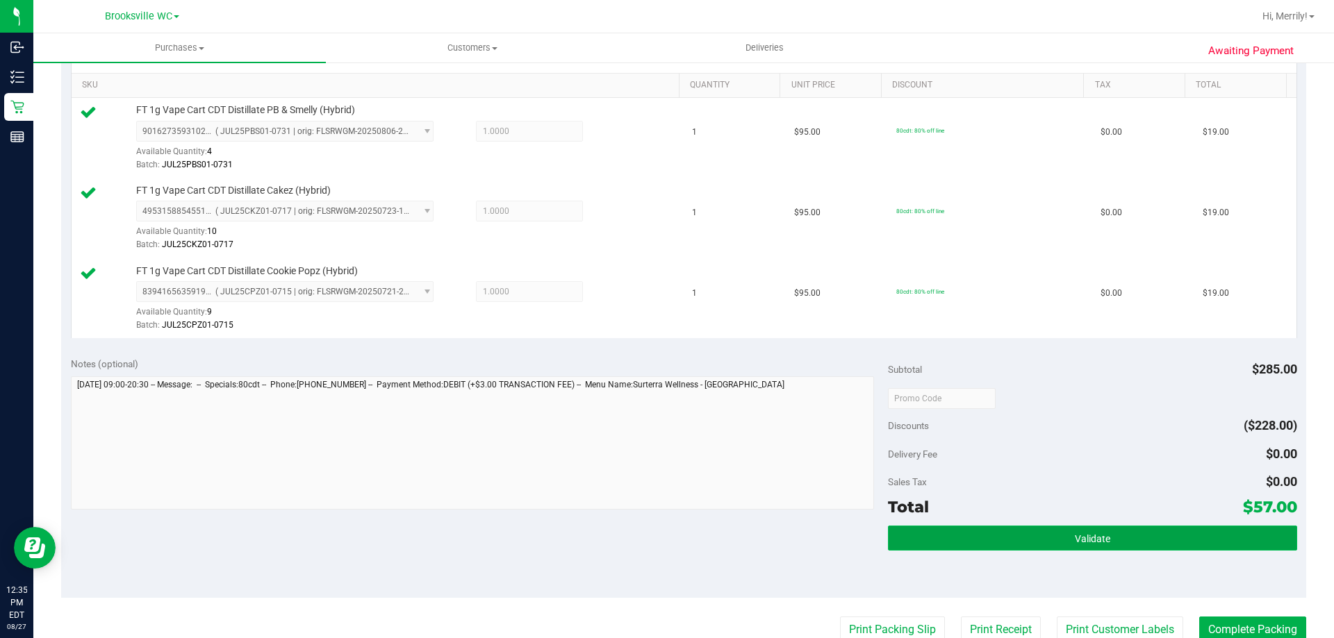
click at [1095, 537] on span "Validate" at bounding box center [1092, 539] width 35 height 11
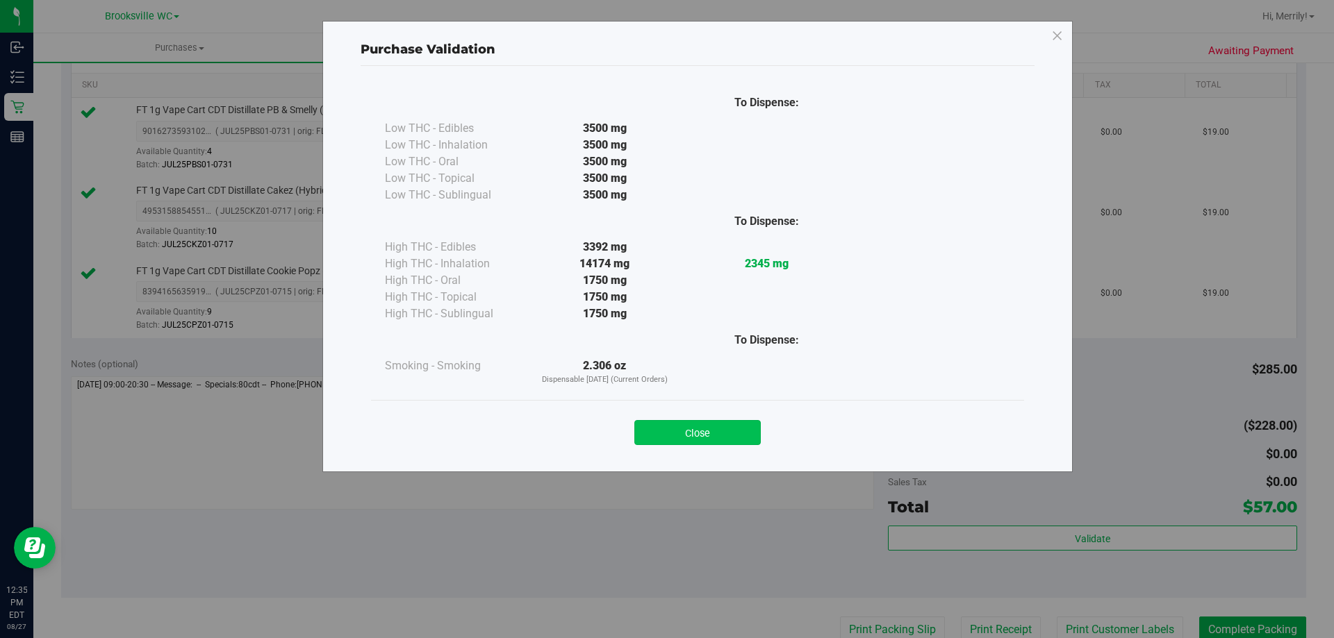
click at [709, 431] on button "Close" at bounding box center [697, 432] width 126 height 25
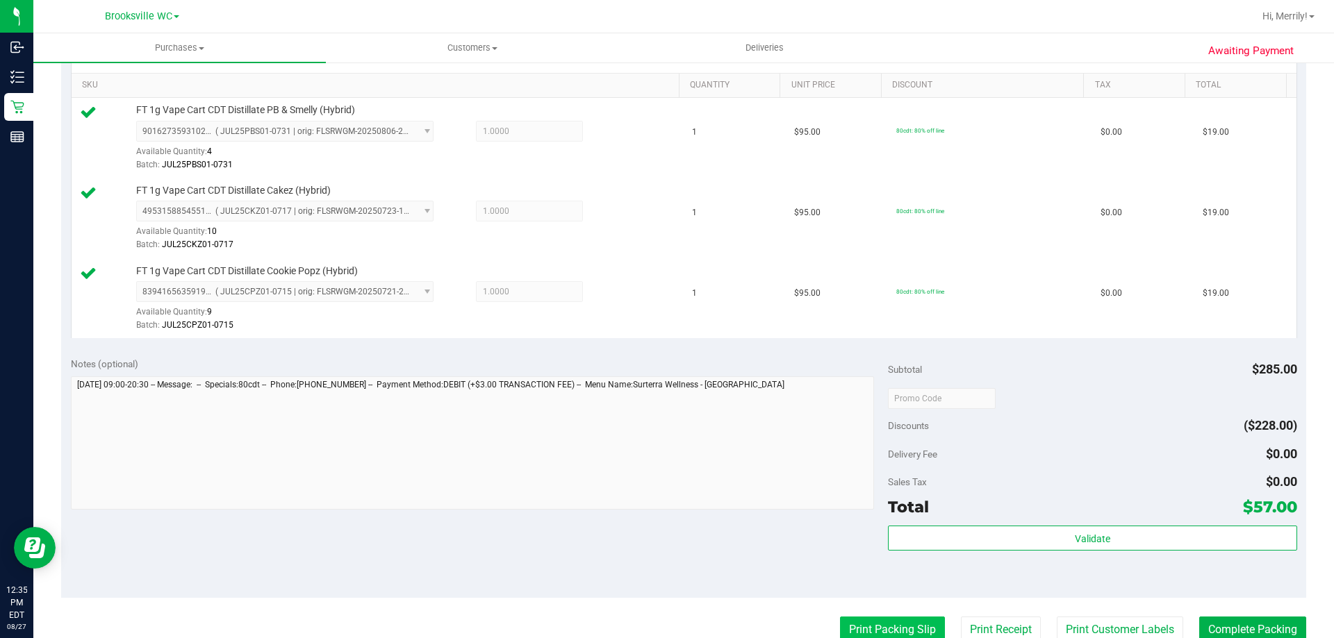
click at [878, 619] on button "Print Packing Slip" at bounding box center [892, 630] width 105 height 26
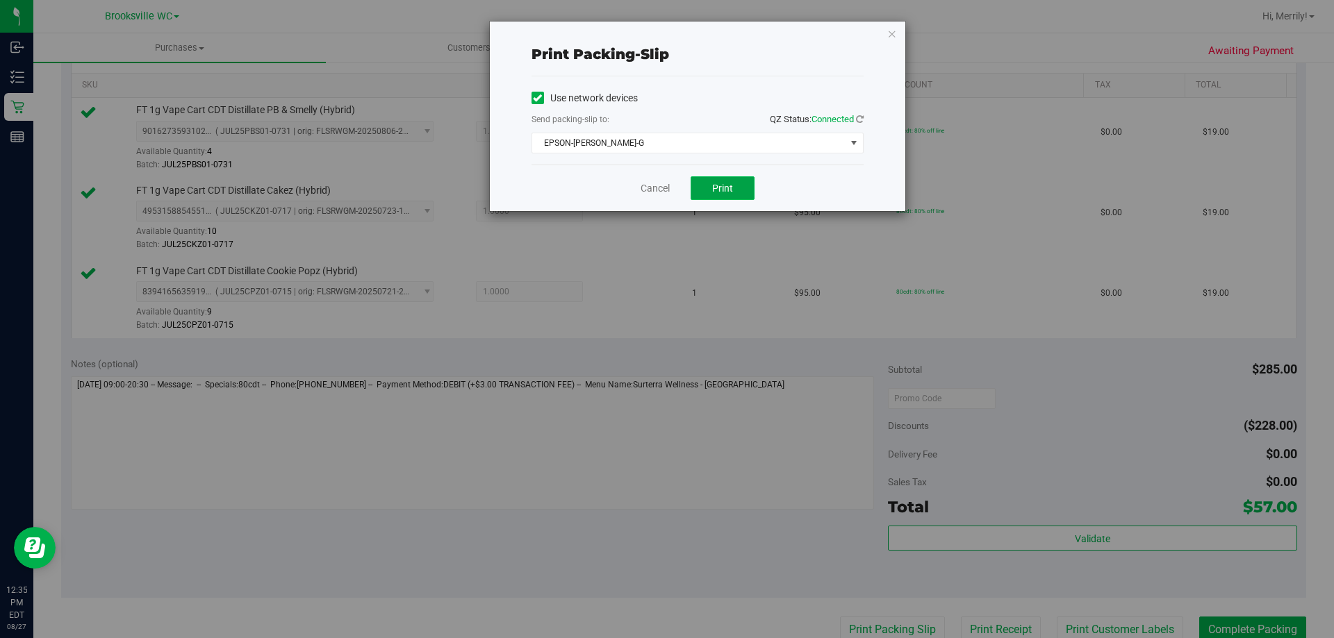
click at [729, 188] on span "Print" at bounding box center [722, 188] width 21 height 11
click at [662, 185] on link "Cancel" at bounding box center [655, 188] width 29 height 15
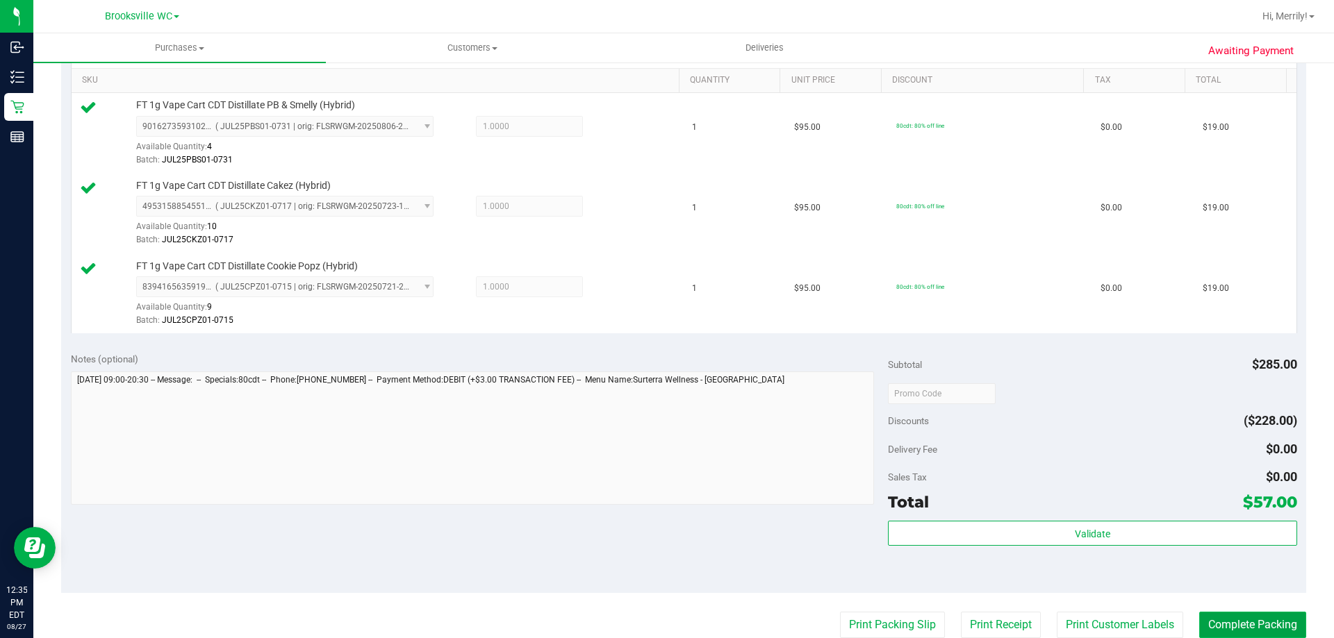
click at [1223, 618] on button "Complete Packing" at bounding box center [1252, 625] width 107 height 26
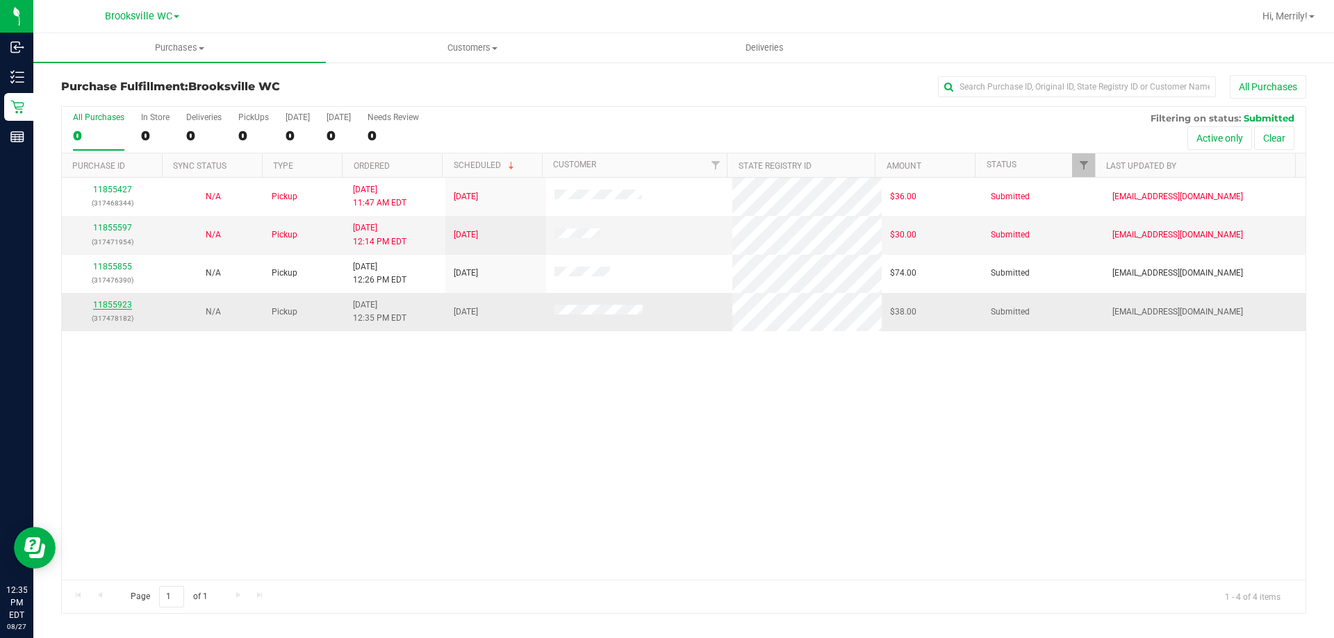
click at [122, 304] on link "11855923" at bounding box center [112, 305] width 39 height 10
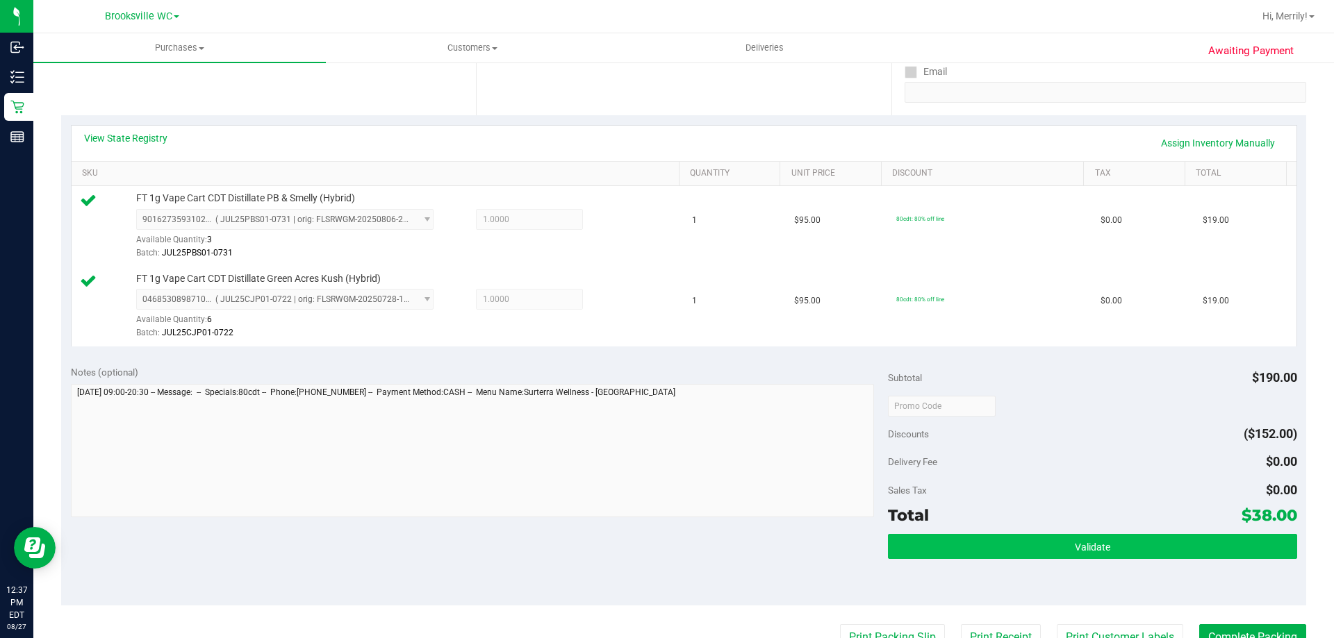
scroll to position [417, 0]
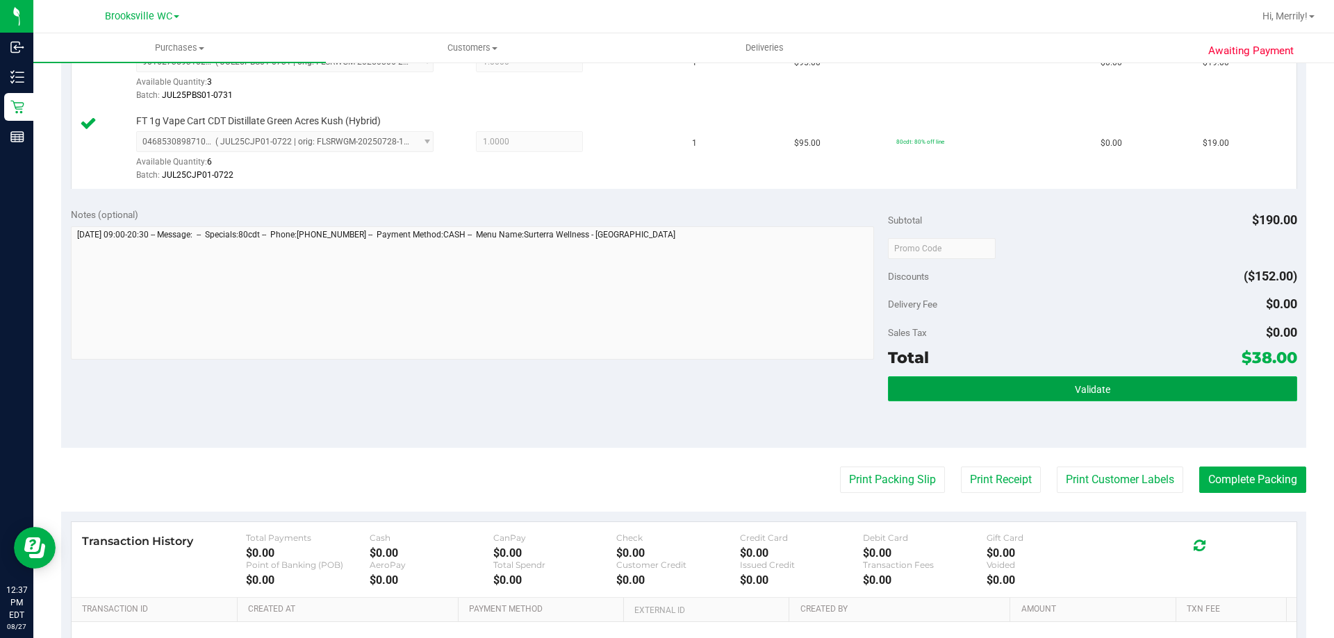
click at [1099, 391] on span "Validate" at bounding box center [1092, 389] width 35 height 11
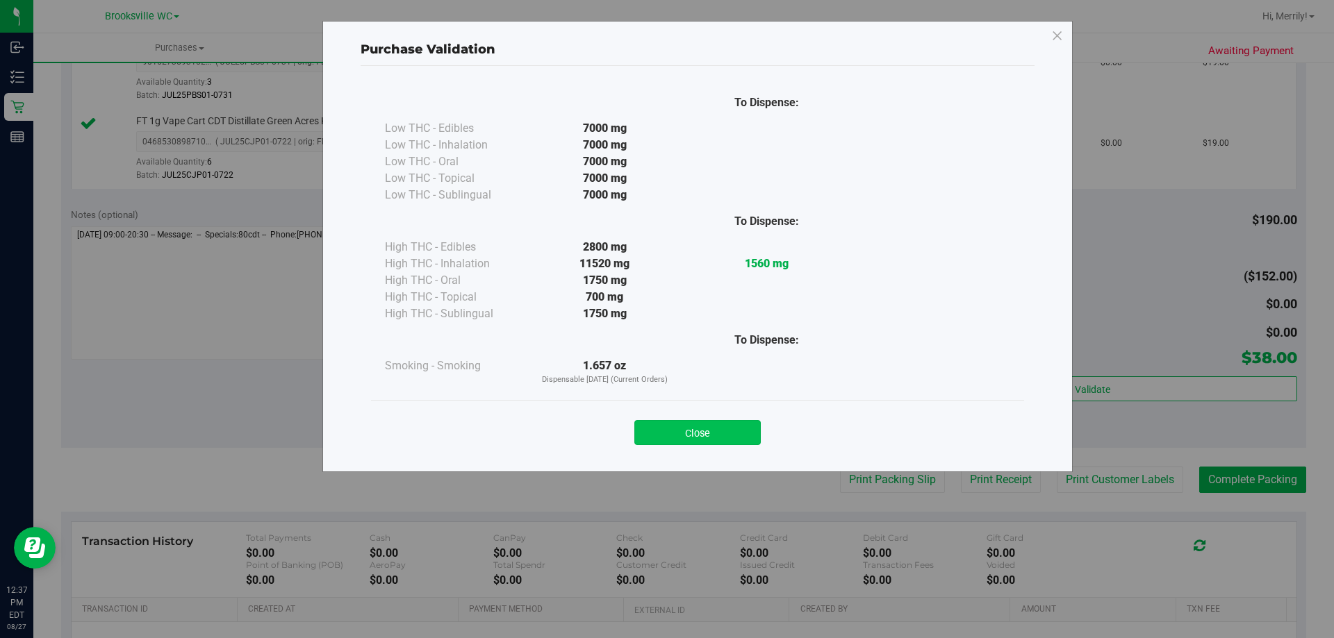
click at [694, 431] on button "Close" at bounding box center [697, 432] width 126 height 25
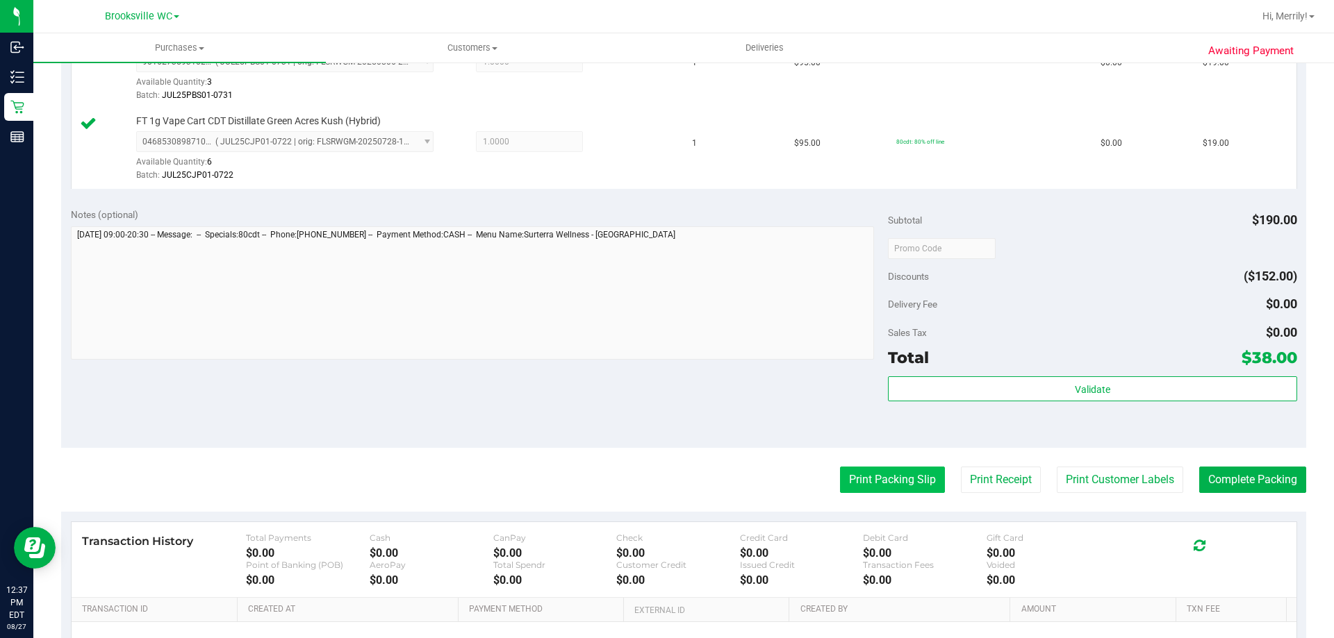
click at [883, 480] on button "Print Packing Slip" at bounding box center [892, 480] width 105 height 26
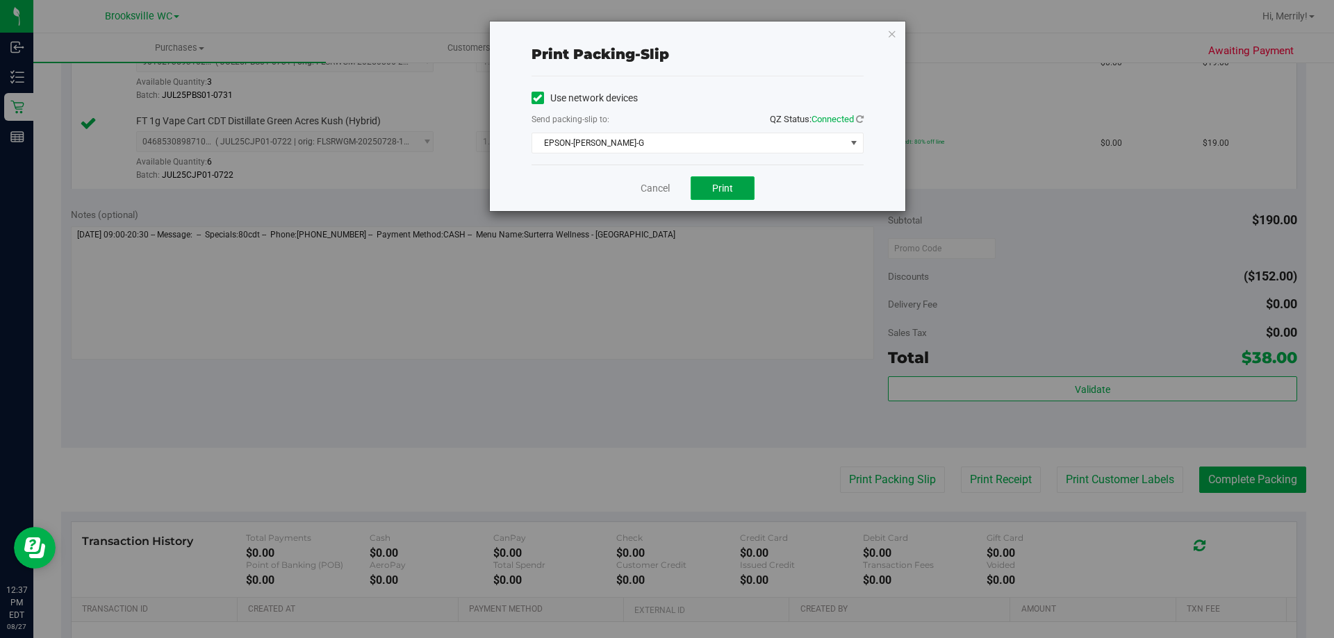
click at [750, 187] on button "Print" at bounding box center [723, 188] width 64 height 24
click at [662, 191] on link "Cancel" at bounding box center [655, 188] width 29 height 15
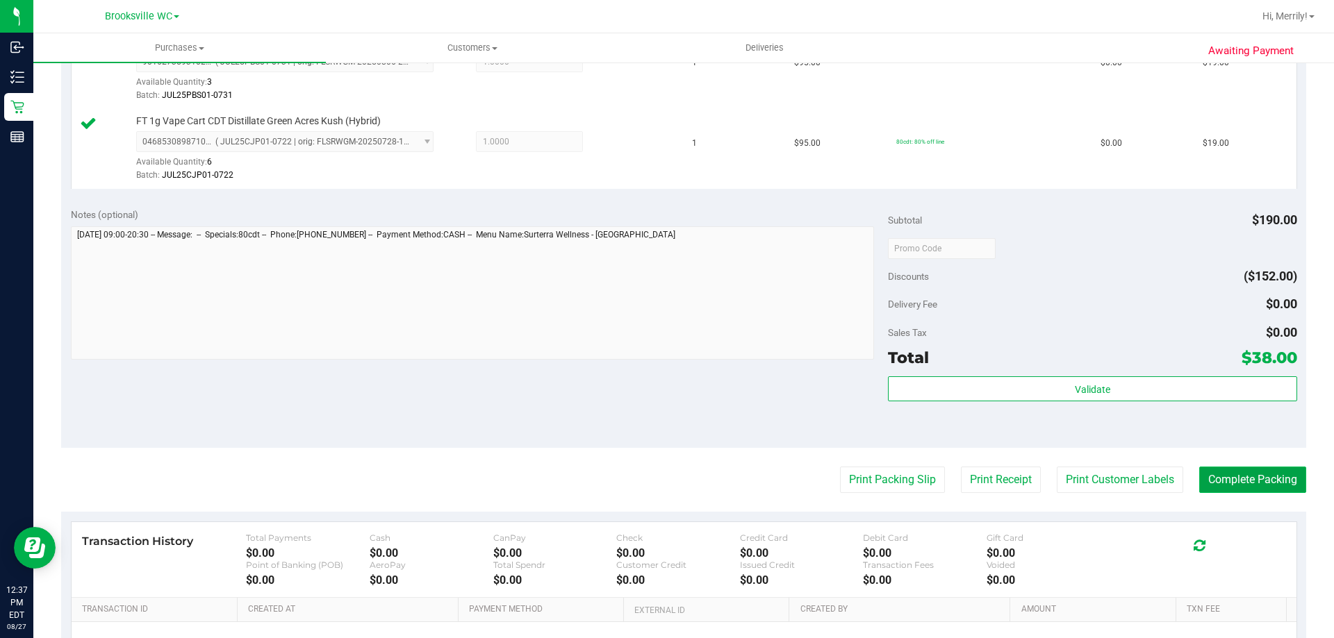
click at [1212, 472] on button "Complete Packing" at bounding box center [1252, 480] width 107 height 26
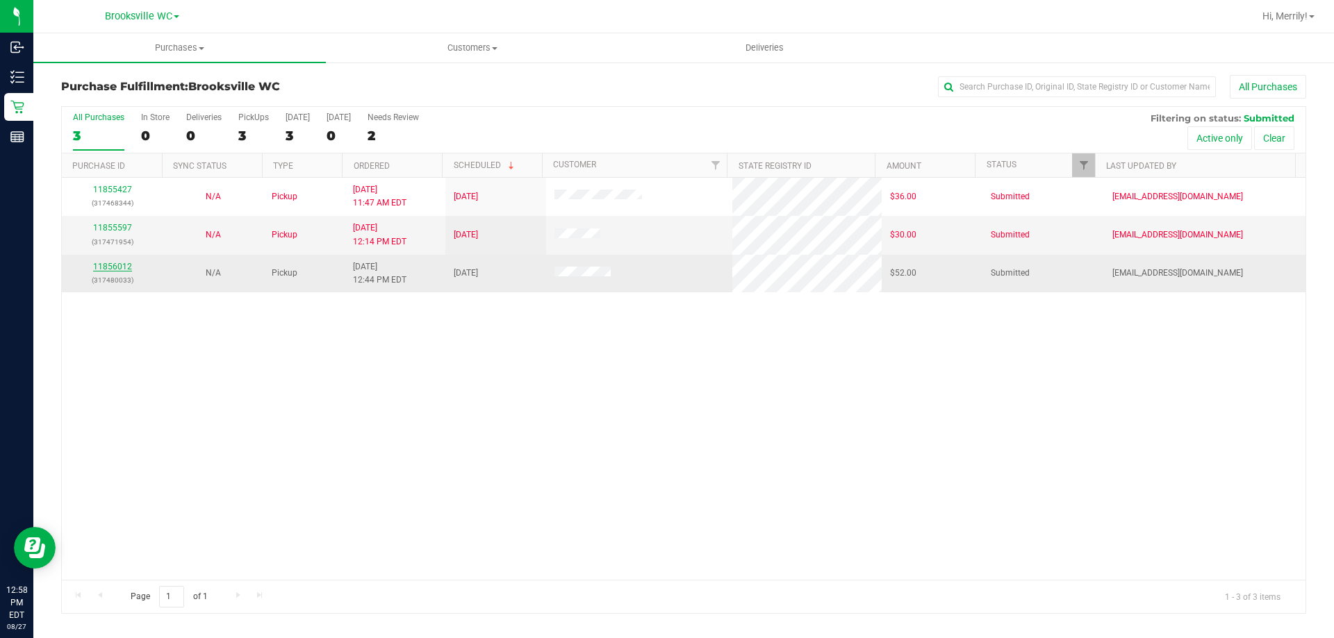
click at [121, 265] on link "11856012" at bounding box center [112, 267] width 39 height 10
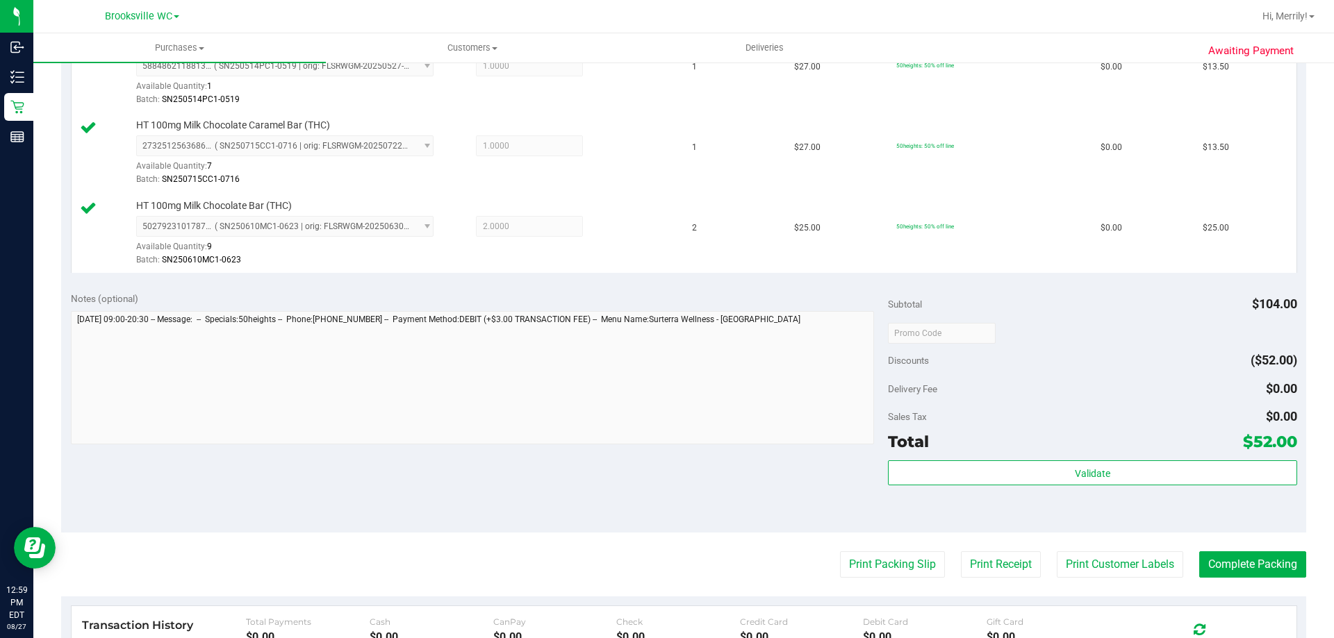
scroll to position [417, 0]
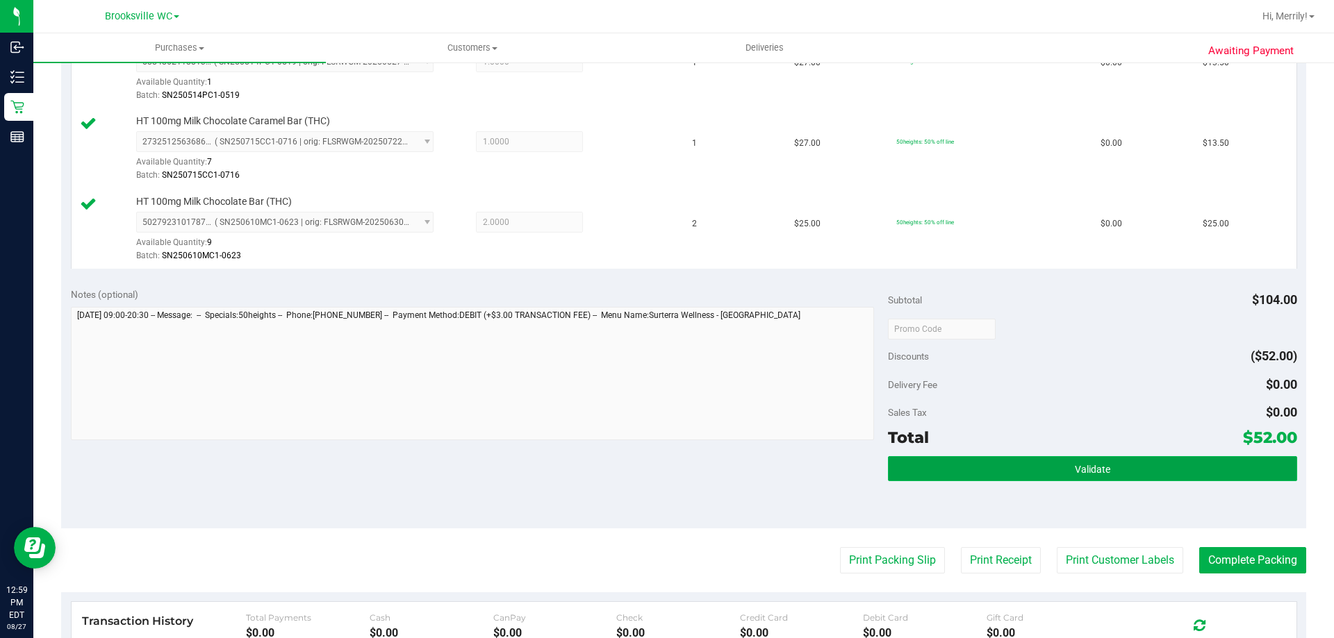
click at [1014, 466] on button "Validate" at bounding box center [1092, 468] width 408 height 25
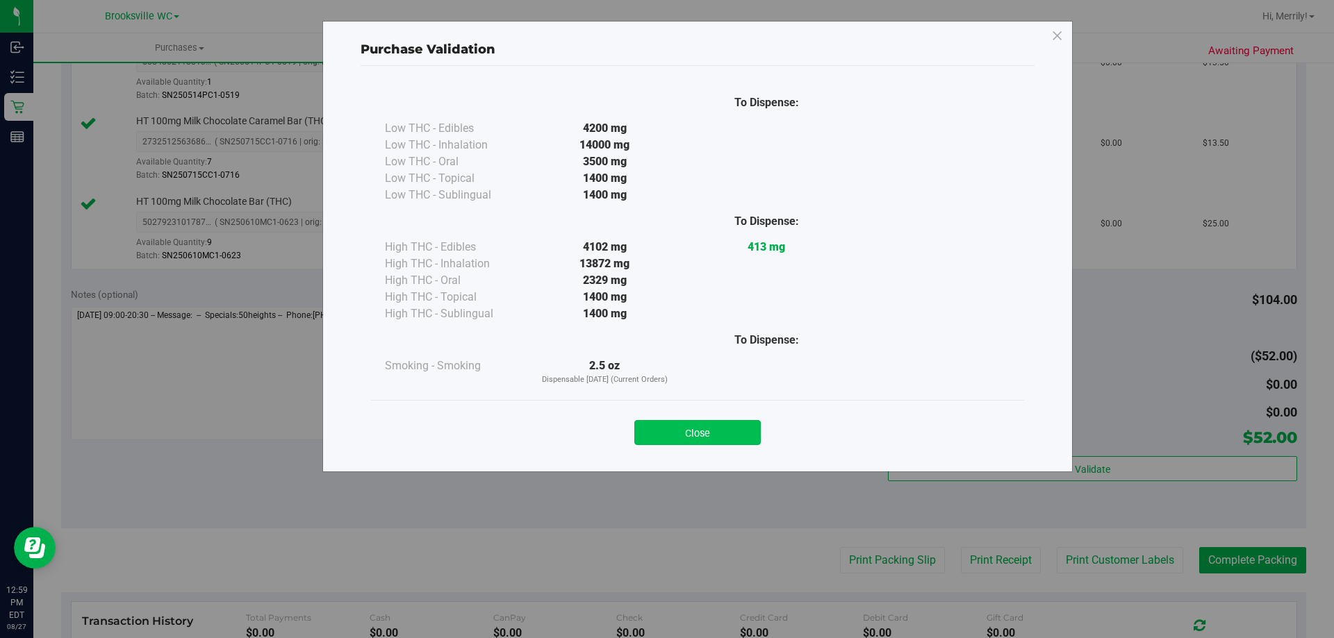
click at [712, 439] on button "Close" at bounding box center [697, 432] width 126 height 25
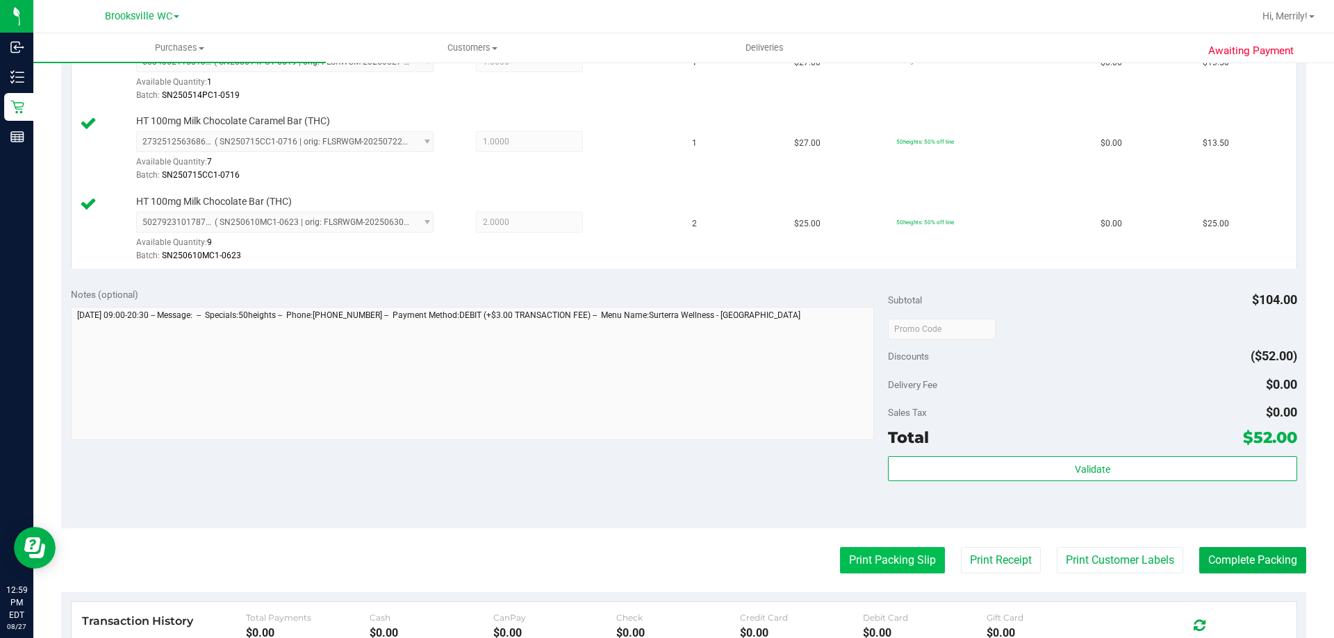
click at [858, 567] on button "Print Packing Slip" at bounding box center [892, 560] width 105 height 26
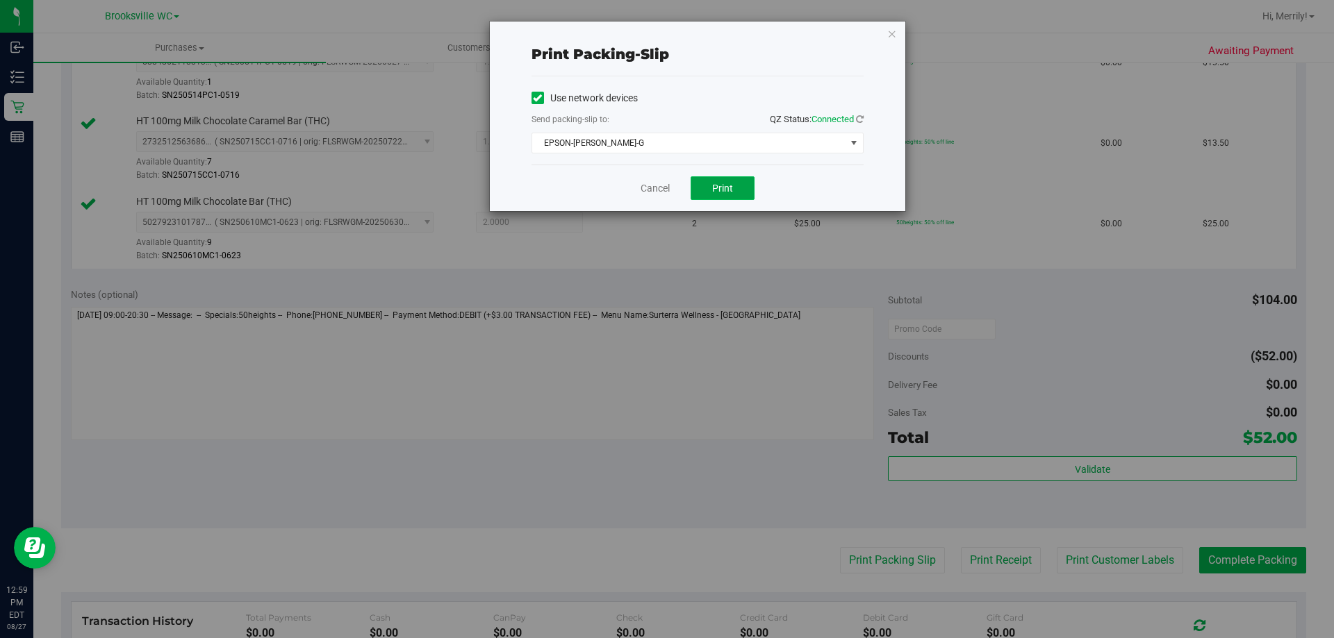
click at [736, 188] on button "Print" at bounding box center [723, 188] width 64 height 24
click at [643, 191] on link "Cancel" at bounding box center [655, 188] width 29 height 15
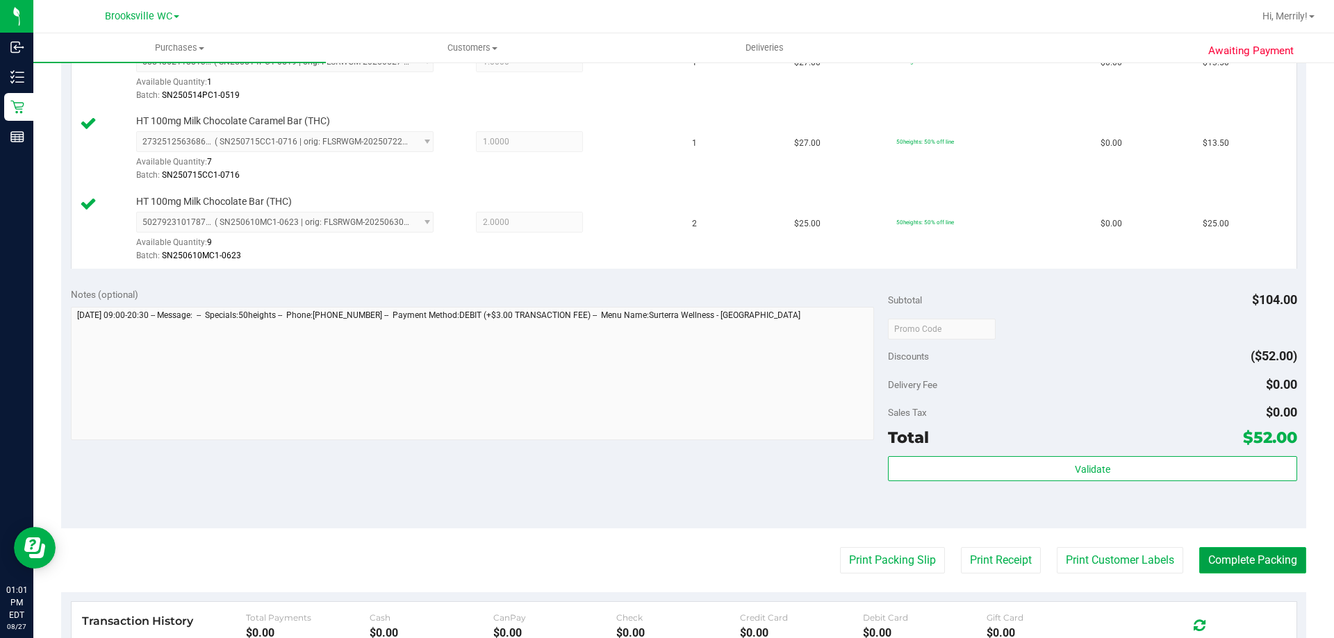
click at [1240, 555] on button "Complete Packing" at bounding box center [1252, 560] width 107 height 26
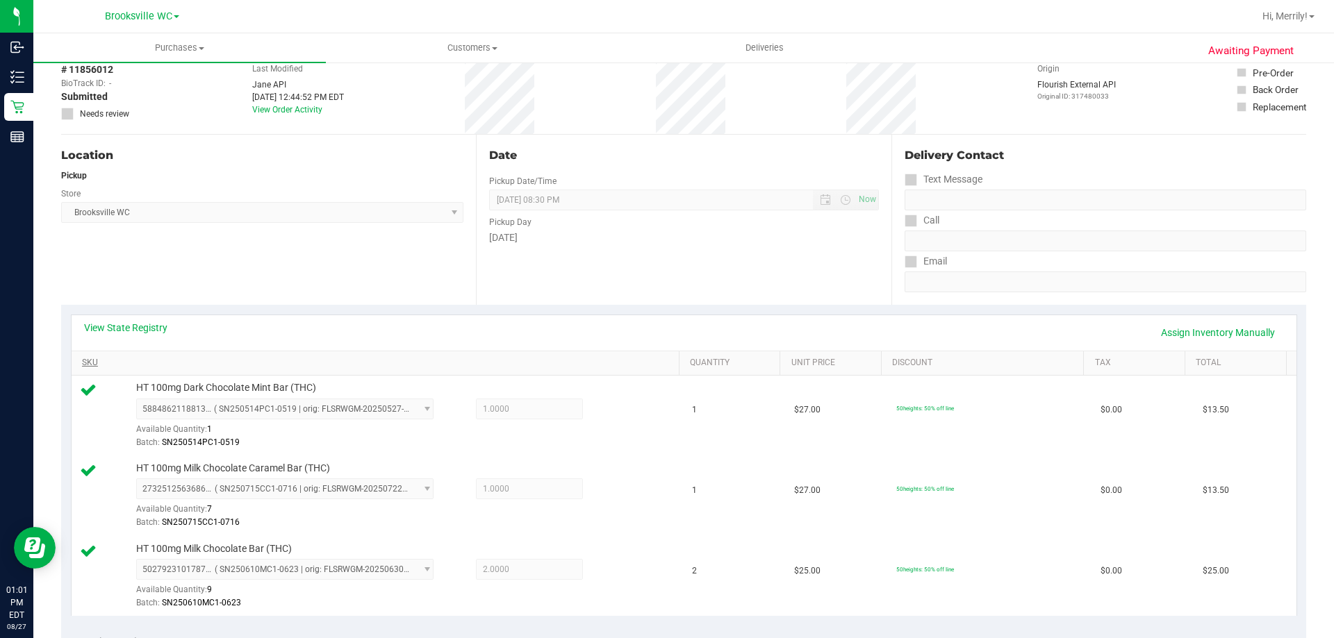
scroll to position [0, 0]
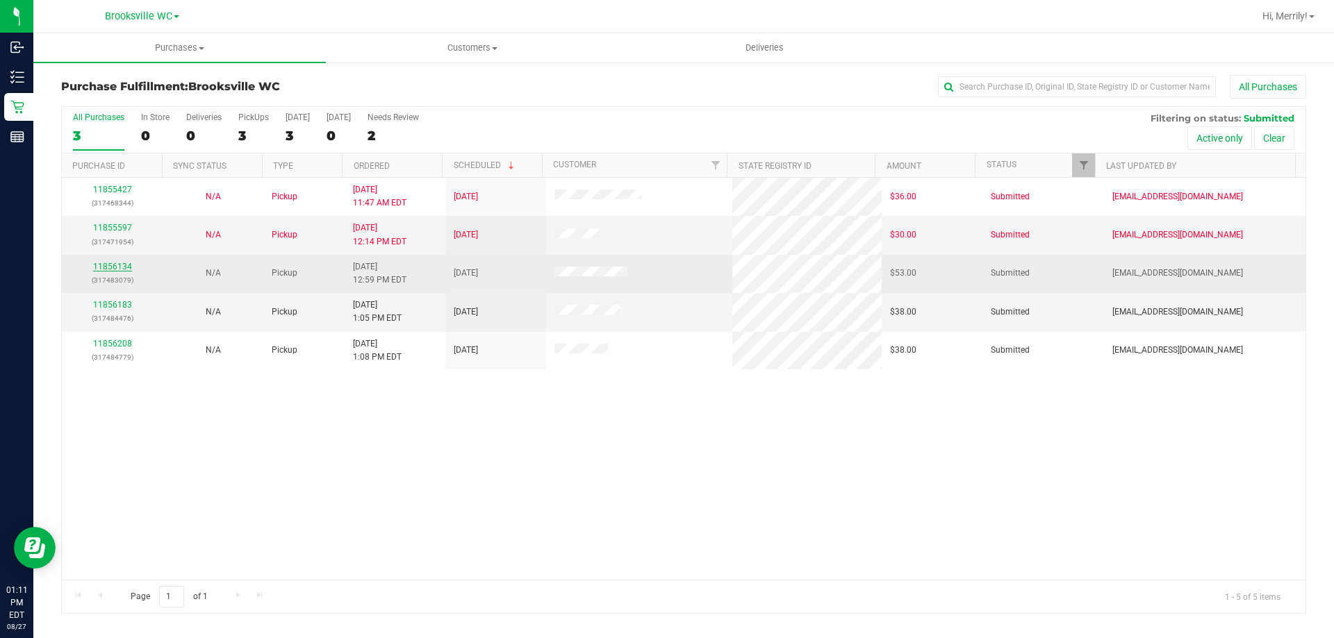
click at [115, 267] on link "11856134" at bounding box center [112, 267] width 39 height 10
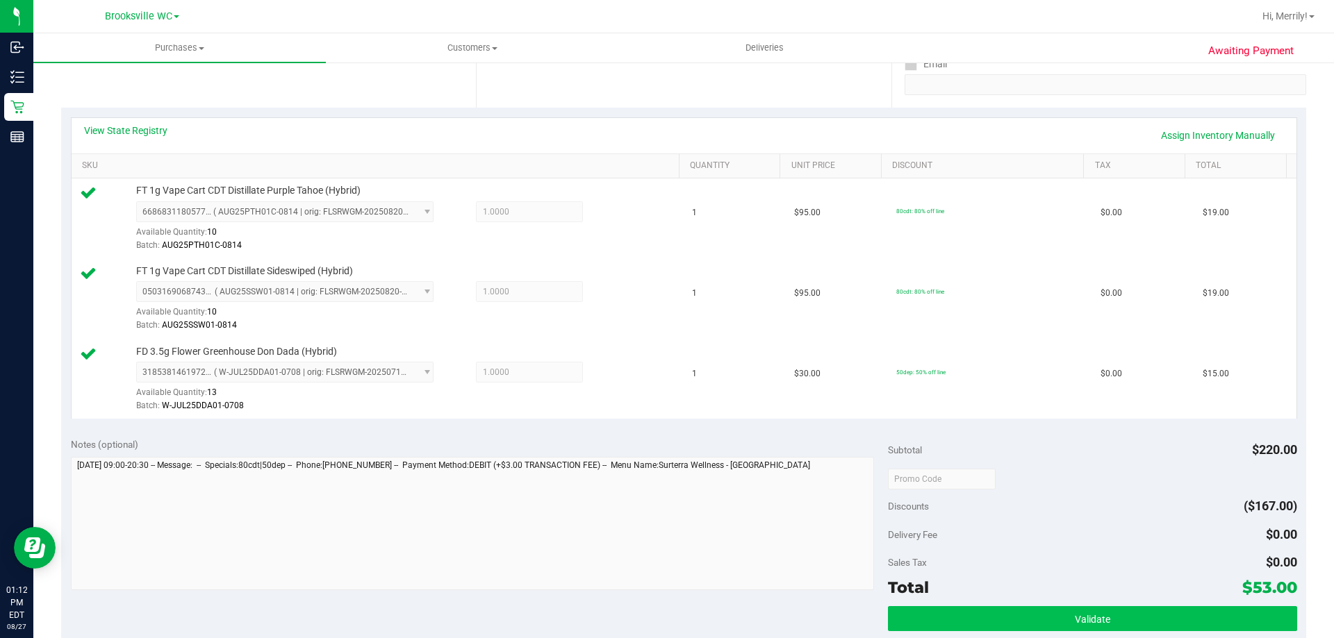
scroll to position [486, 0]
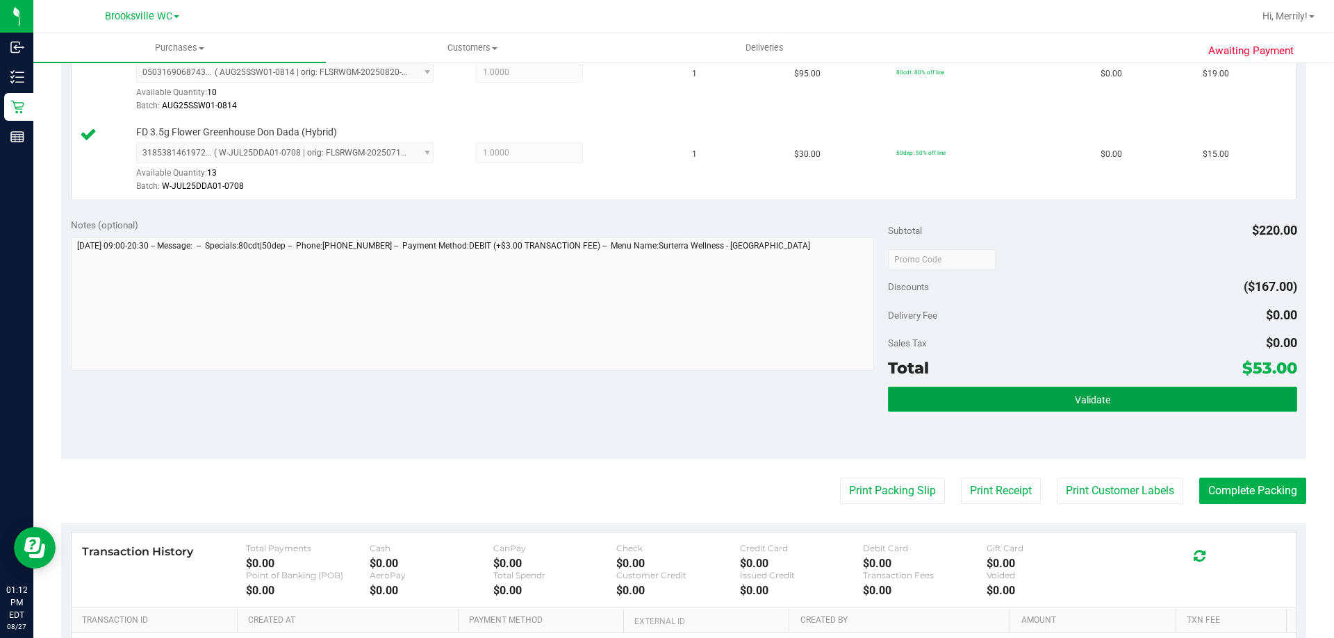
click at [1075, 396] on span "Validate" at bounding box center [1092, 400] width 35 height 11
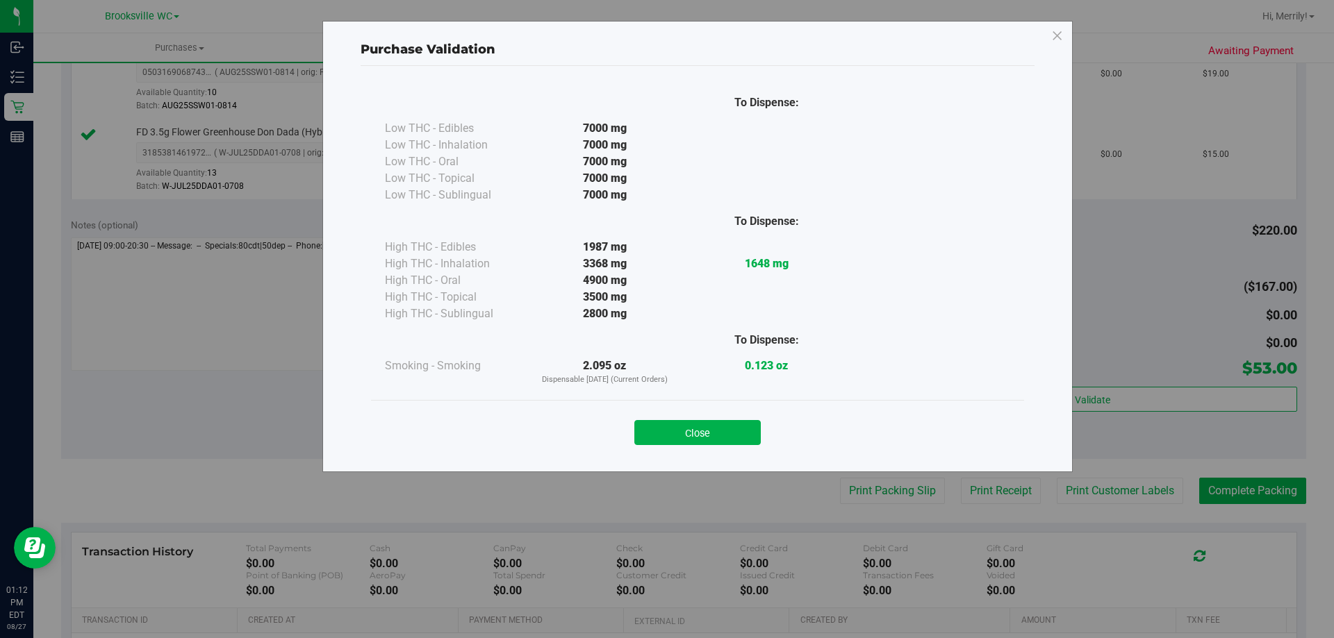
click at [711, 429] on button "Close" at bounding box center [697, 432] width 126 height 25
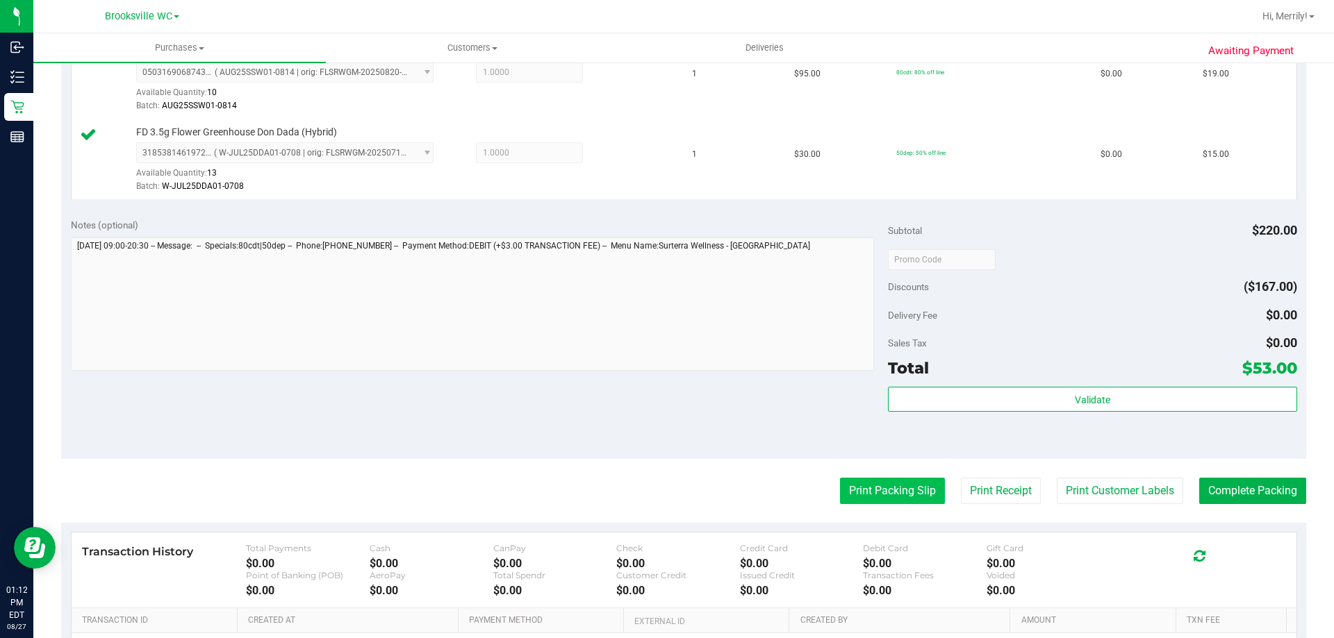
click at [866, 495] on button "Print Packing Slip" at bounding box center [892, 491] width 105 height 26
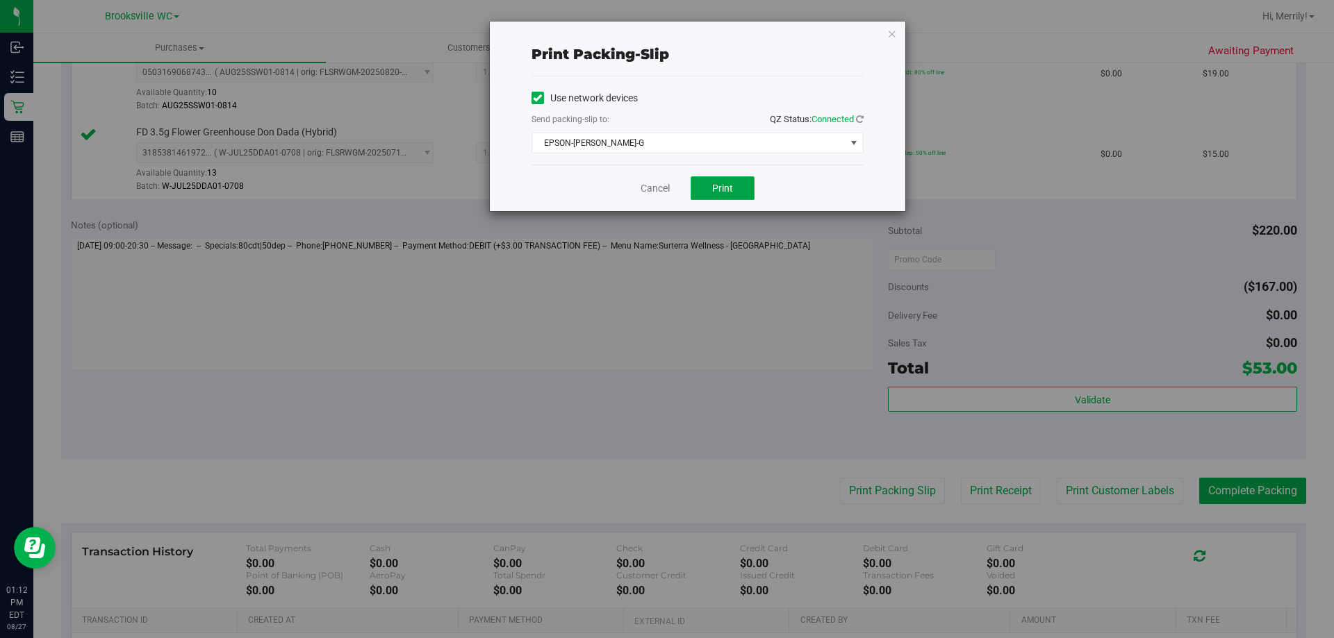
click at [712, 183] on button "Print" at bounding box center [723, 188] width 64 height 24
click at [657, 189] on link "Cancel" at bounding box center [655, 188] width 29 height 15
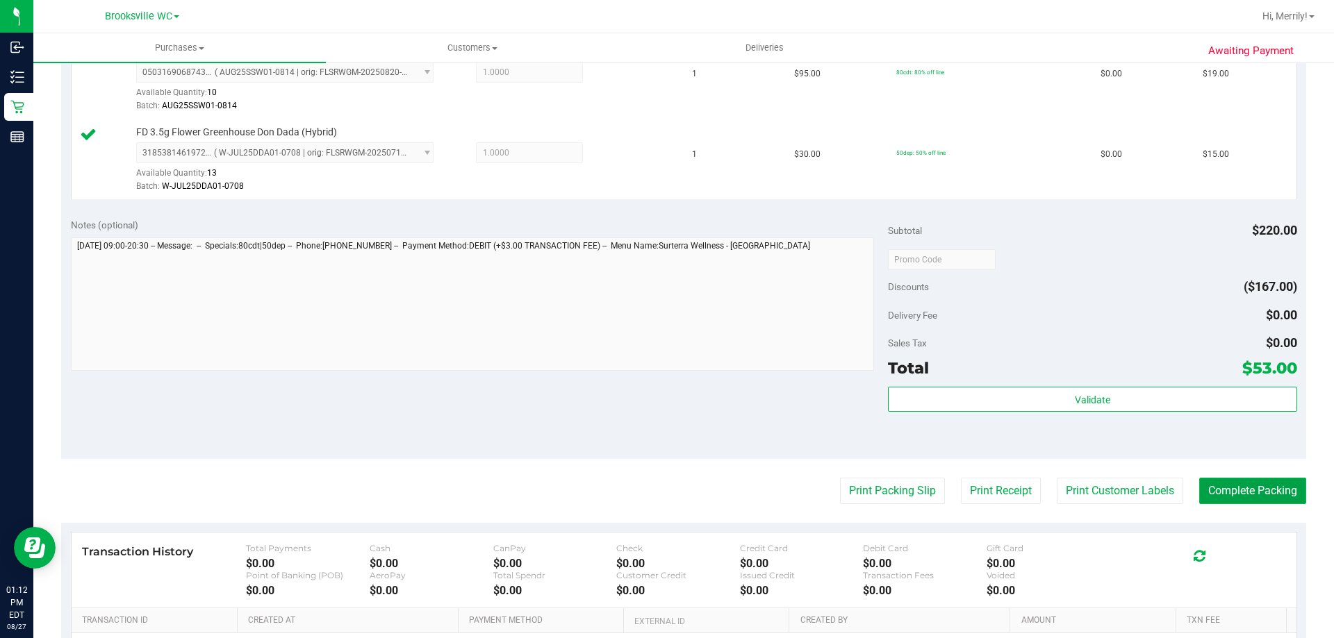
click at [1230, 491] on button "Complete Packing" at bounding box center [1252, 491] width 107 height 26
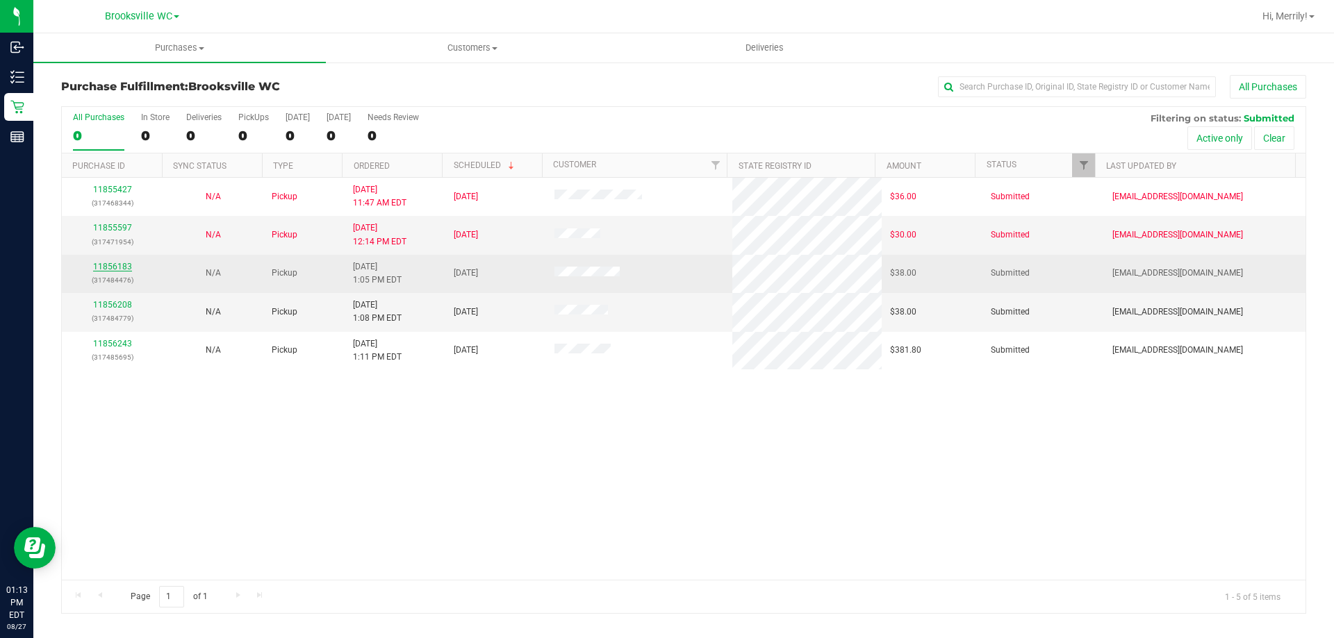
click at [109, 266] on link "11856183" at bounding box center [112, 267] width 39 height 10
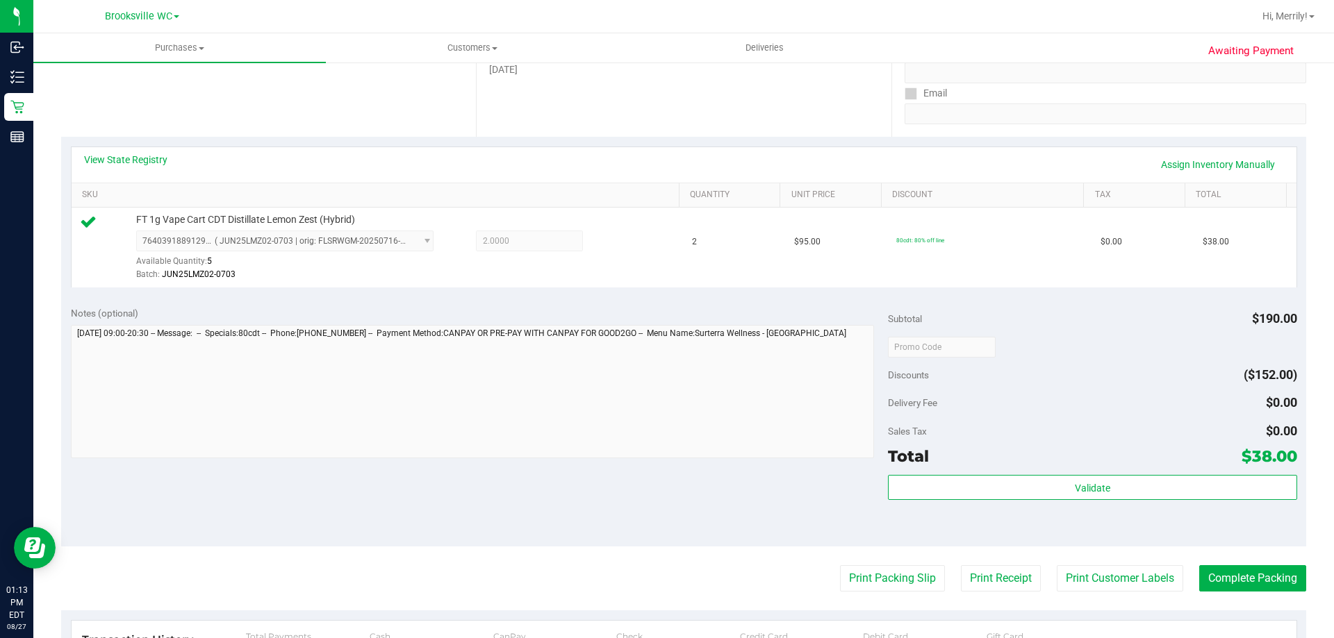
scroll to position [347, 0]
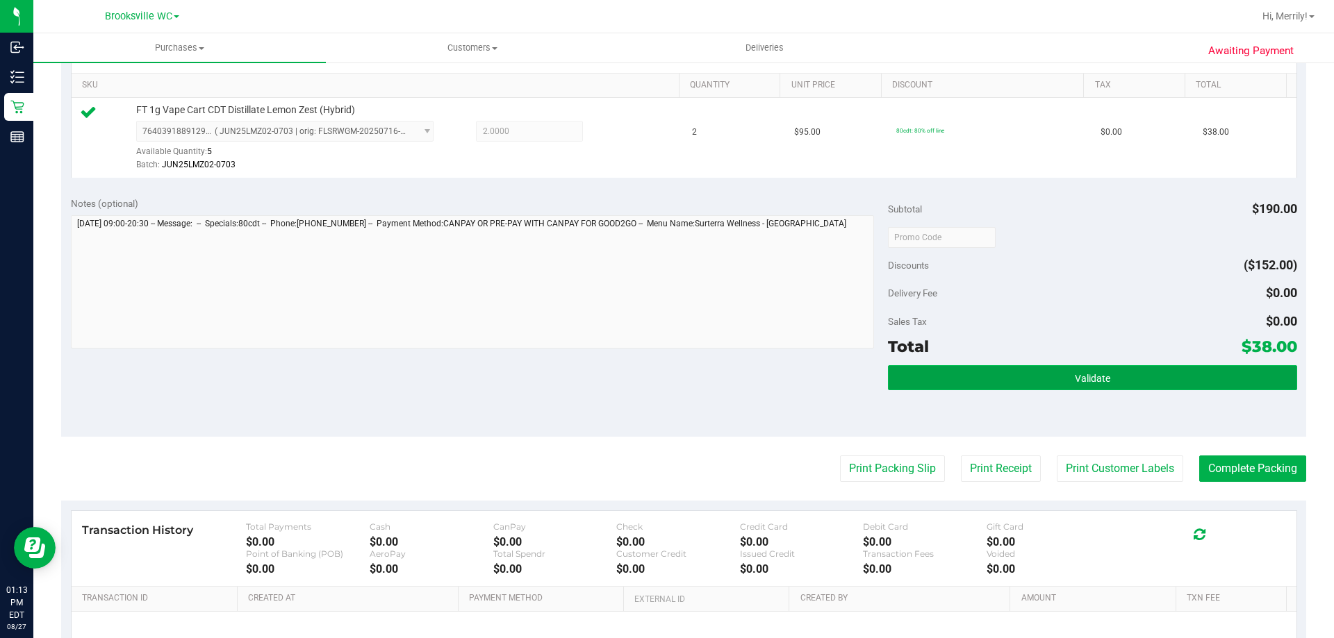
click at [1088, 382] on span "Validate" at bounding box center [1092, 378] width 35 height 11
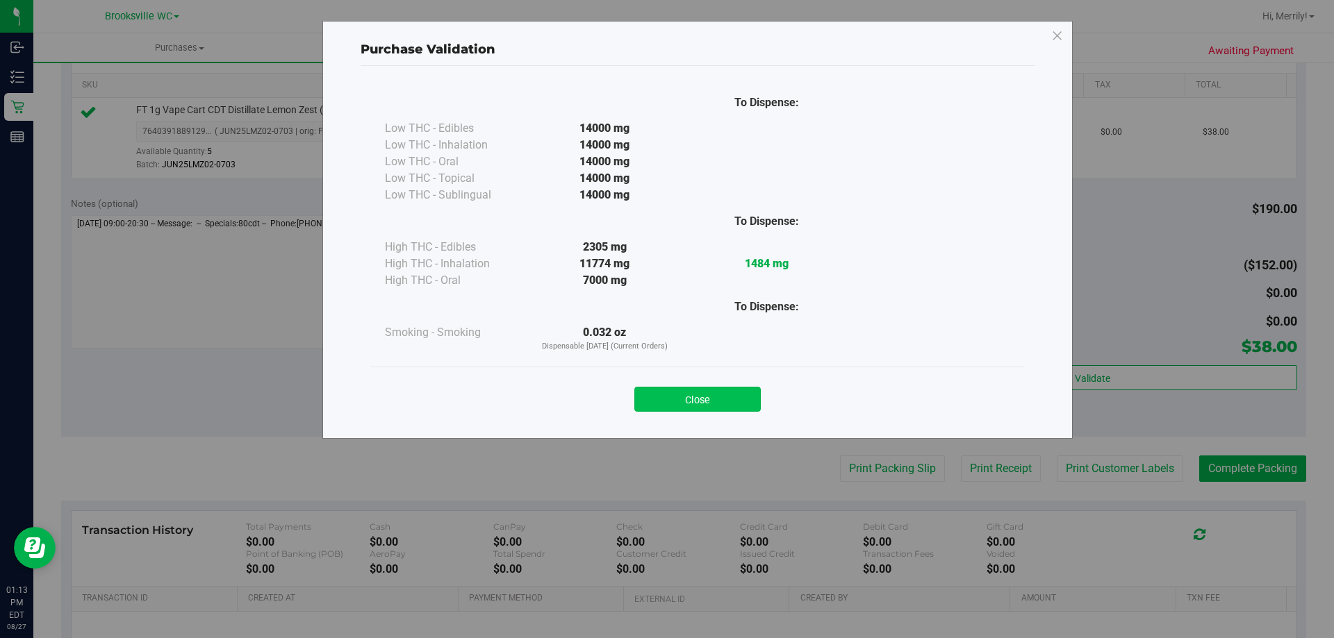
click at [710, 408] on button "Close" at bounding box center [697, 399] width 126 height 25
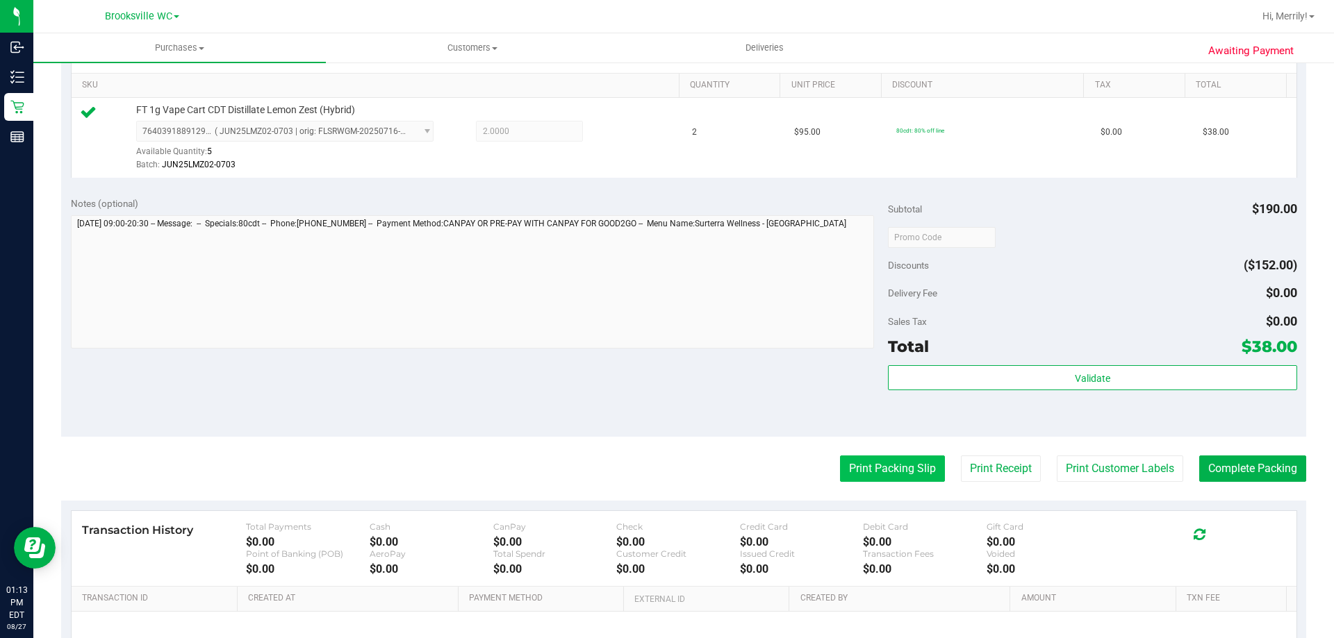
click at [871, 467] on button "Print Packing Slip" at bounding box center [892, 469] width 105 height 26
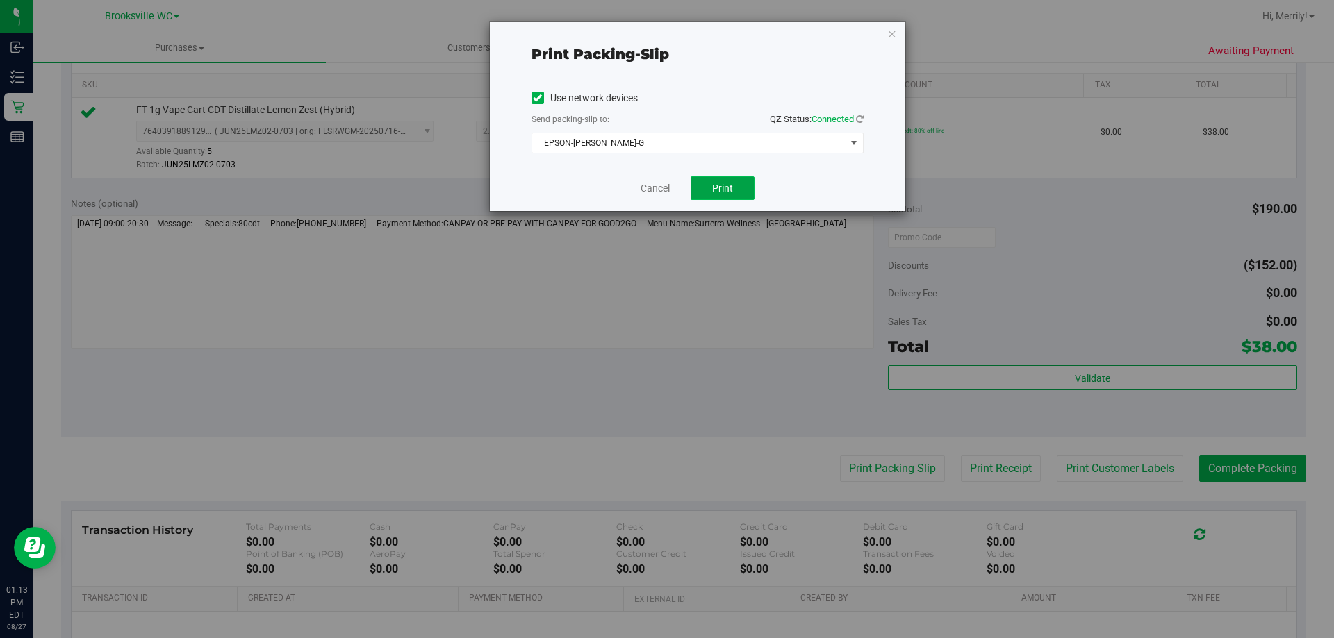
click at [726, 176] on button "Print" at bounding box center [723, 188] width 64 height 24
click at [657, 188] on link "Cancel" at bounding box center [655, 188] width 29 height 15
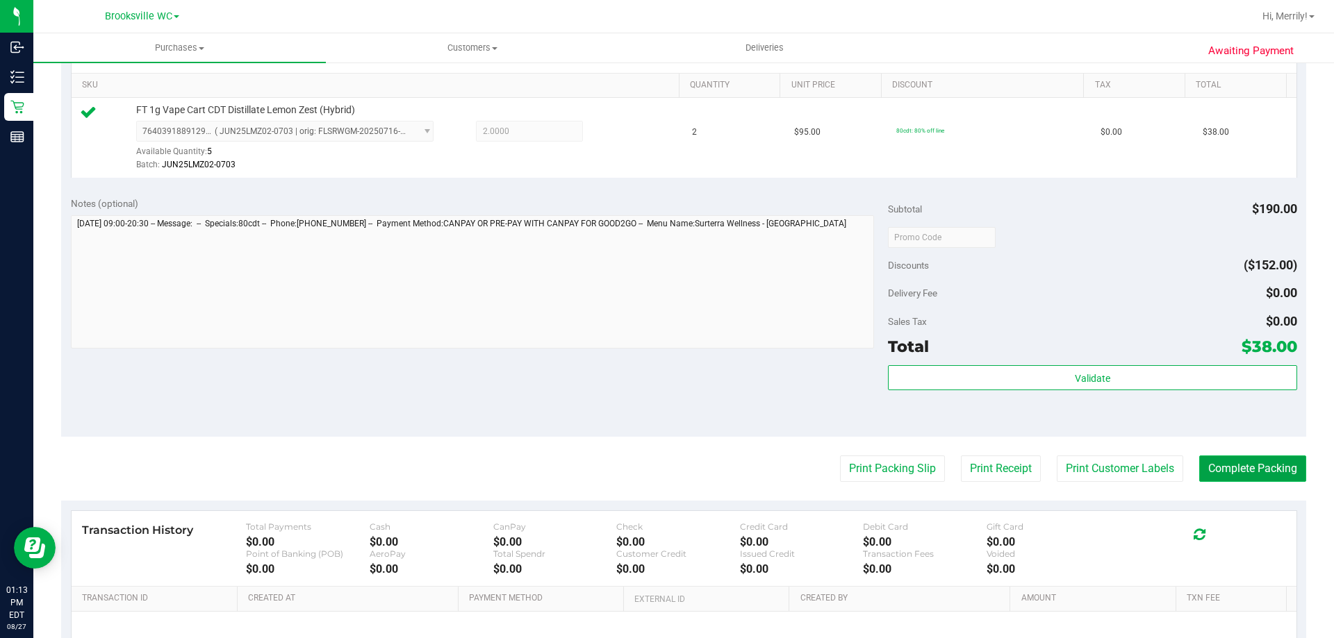
click at [1259, 479] on button "Complete Packing" at bounding box center [1252, 469] width 107 height 26
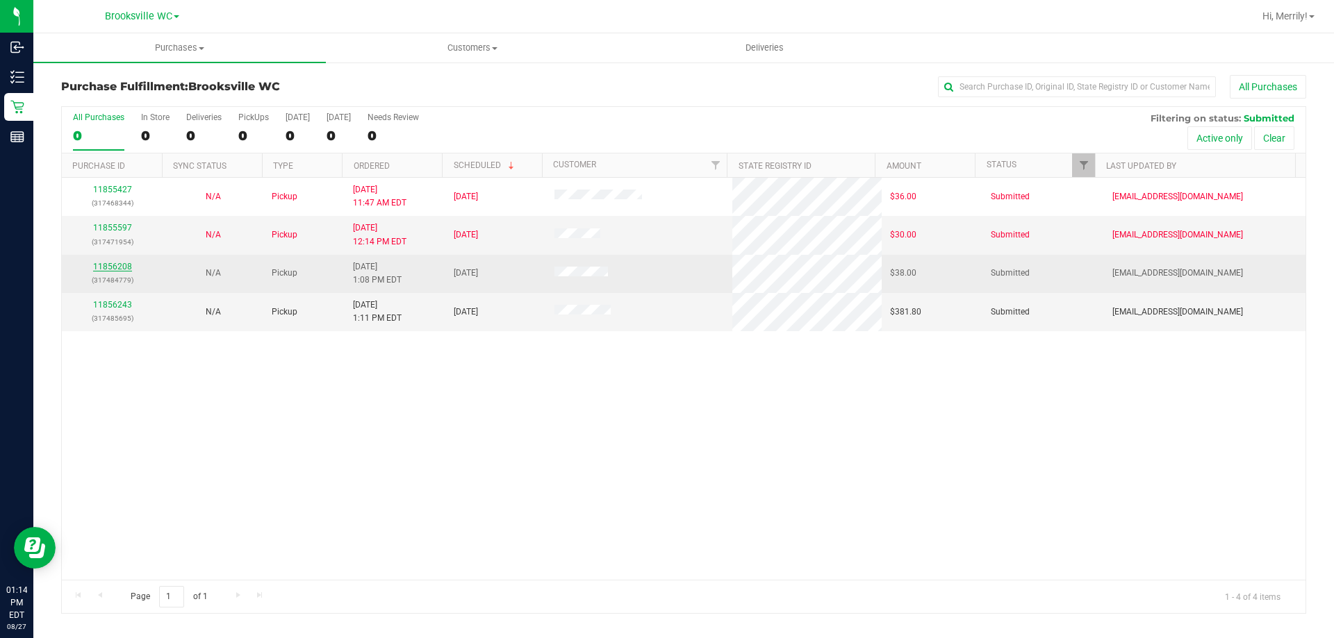
click at [108, 267] on link "11856208" at bounding box center [112, 267] width 39 height 10
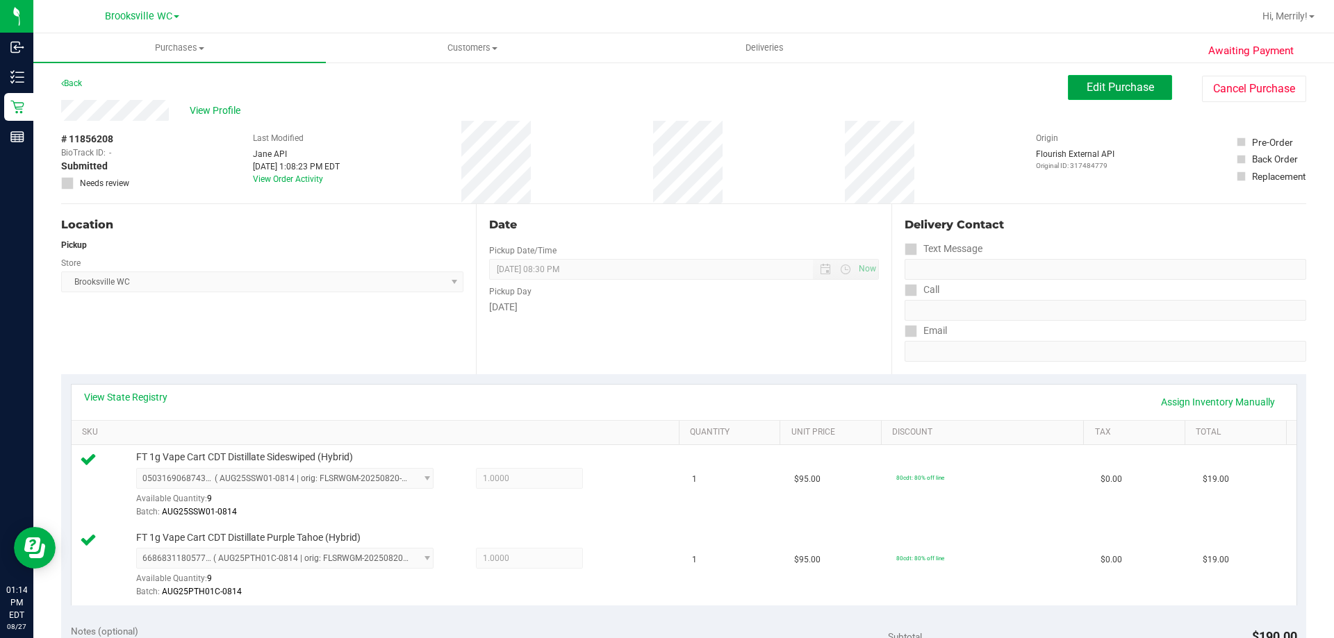
click at [1110, 81] on span "Edit Purchase" at bounding box center [1120, 87] width 67 height 13
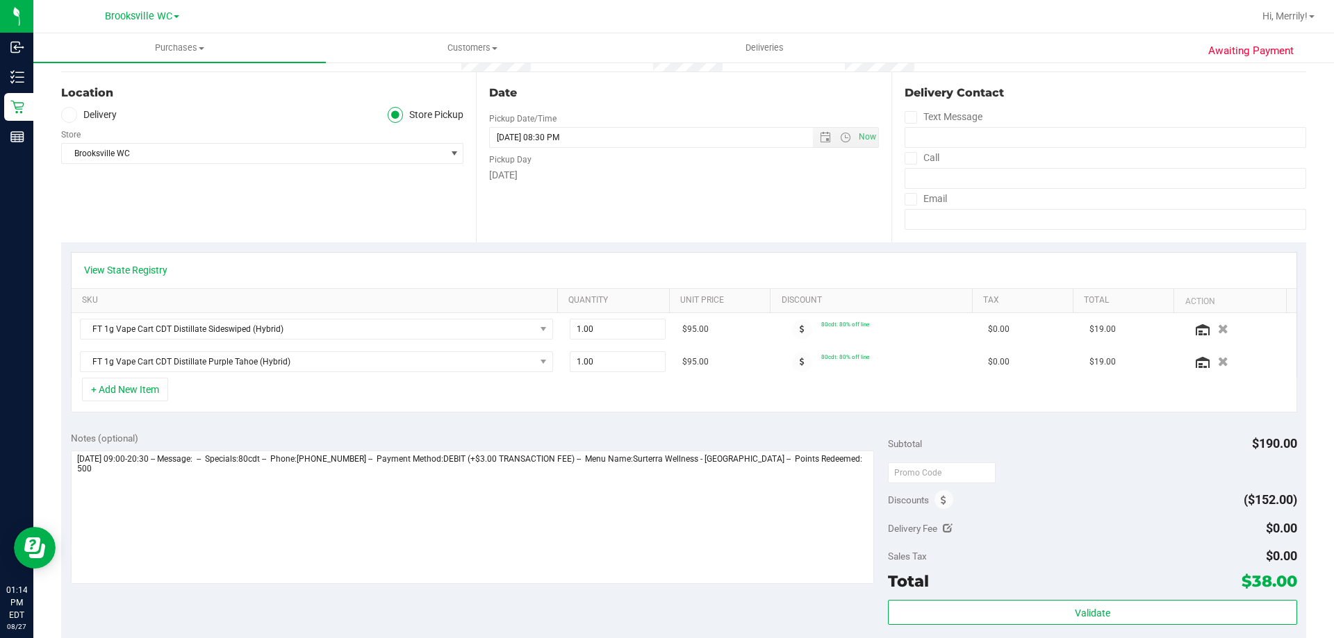
scroll to position [278, 0]
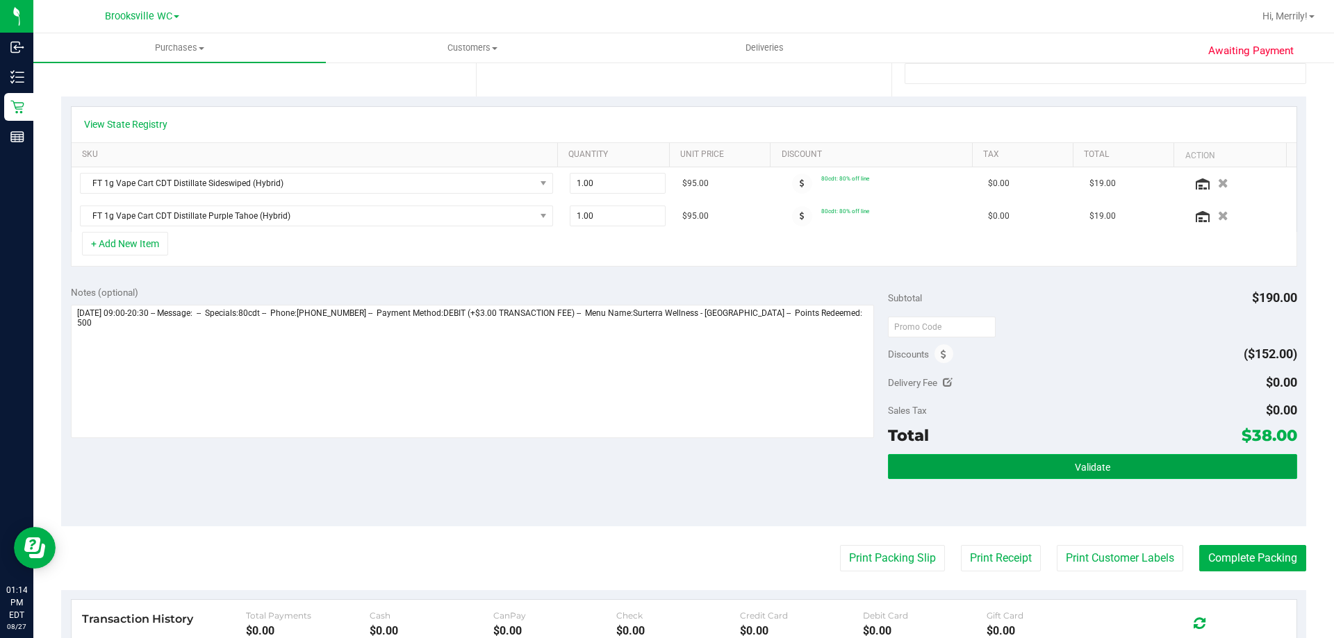
click at [1112, 468] on button "Validate" at bounding box center [1092, 466] width 408 height 25
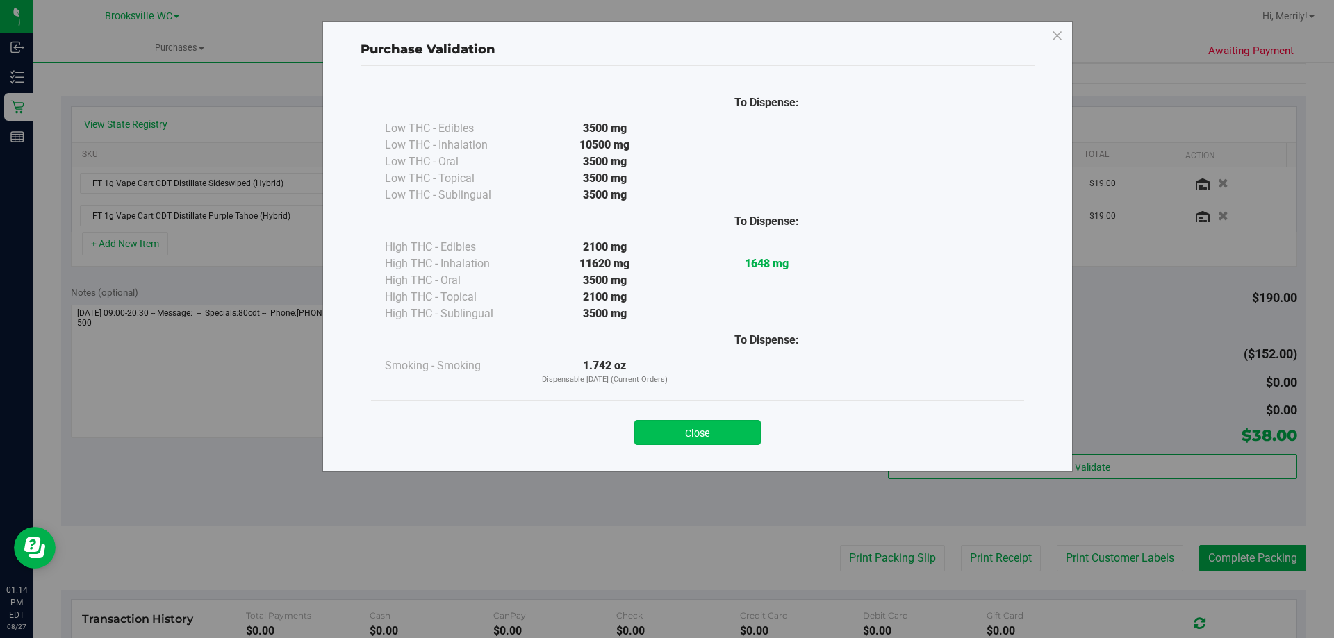
click at [718, 438] on button "Close" at bounding box center [697, 432] width 126 height 25
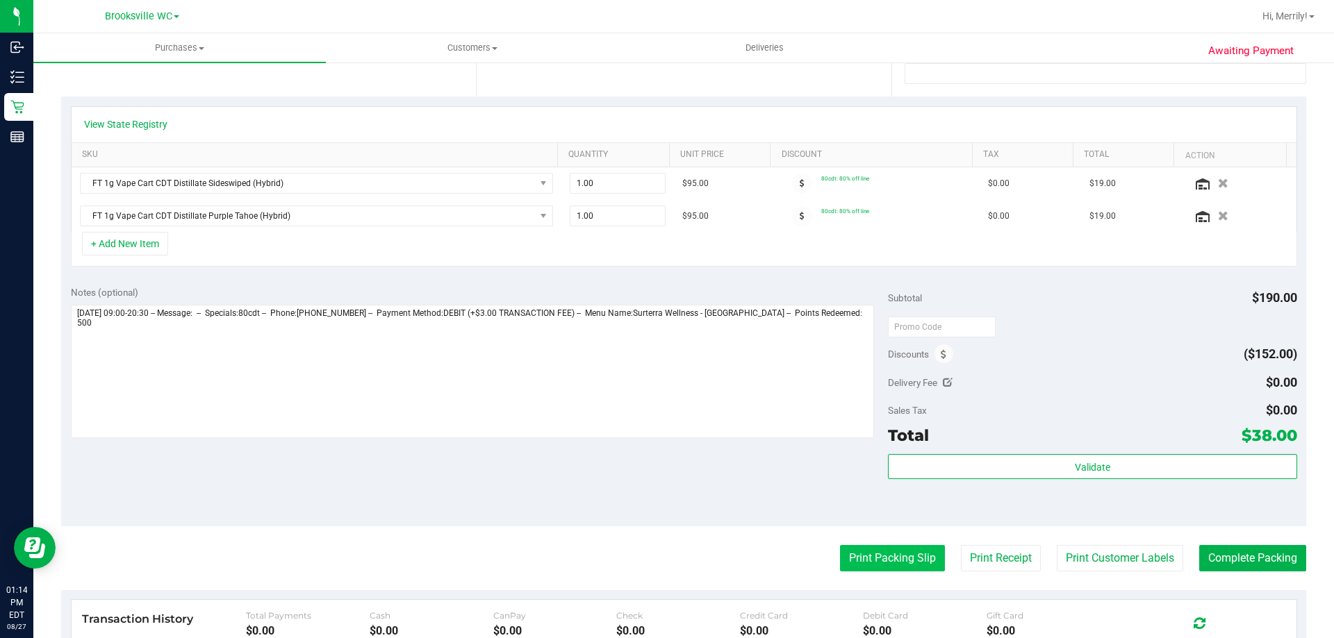
click at [872, 555] on button "Print Packing Slip" at bounding box center [892, 558] width 105 height 26
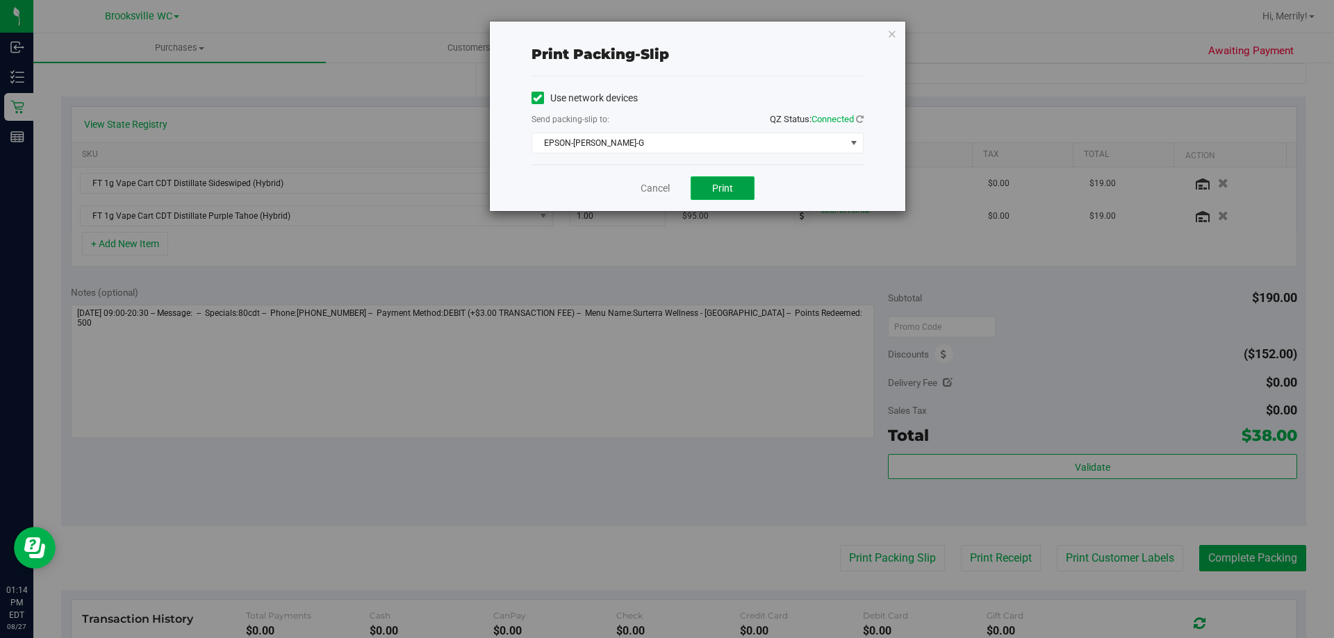
click at [722, 179] on button "Print" at bounding box center [723, 188] width 64 height 24
click at [659, 189] on link "Cancel" at bounding box center [655, 188] width 29 height 15
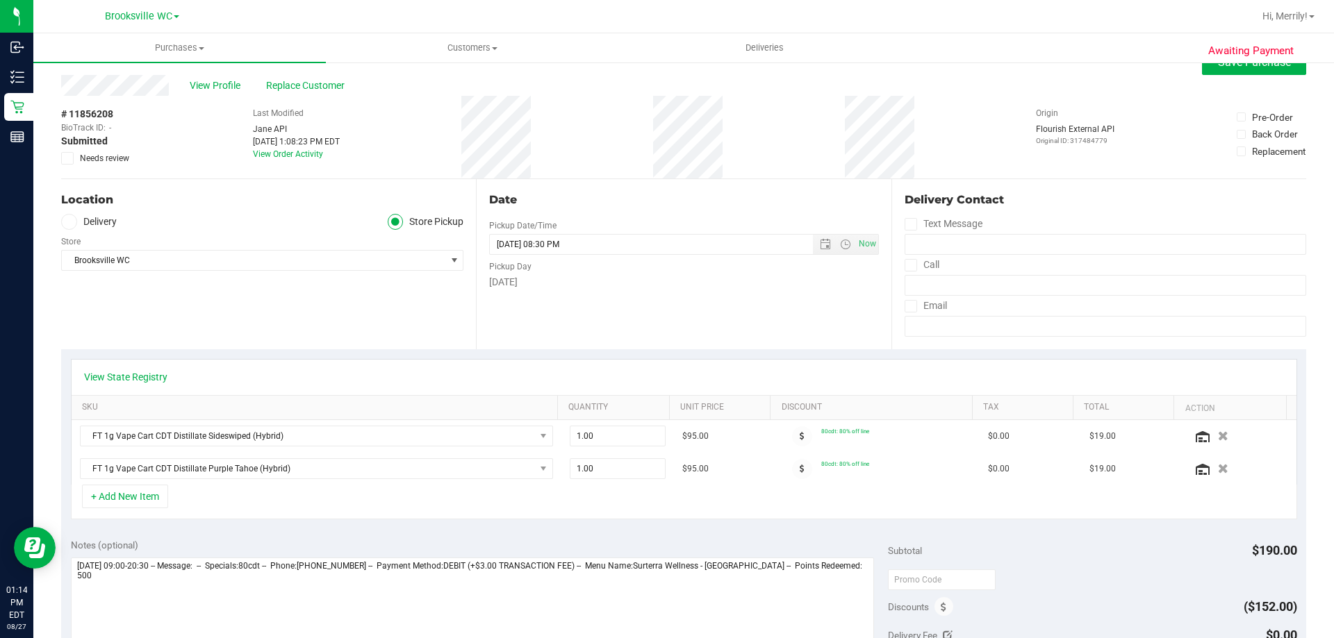
scroll to position [0, 0]
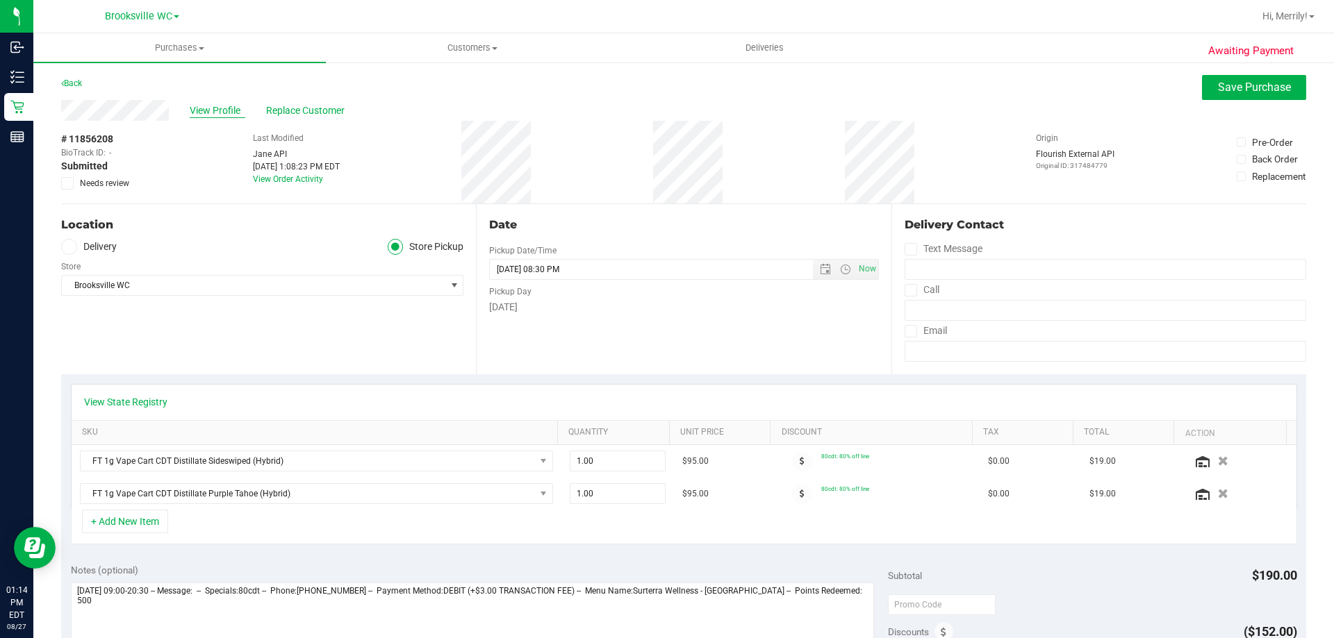
click at [225, 113] on span "View Profile" at bounding box center [218, 111] width 56 height 15
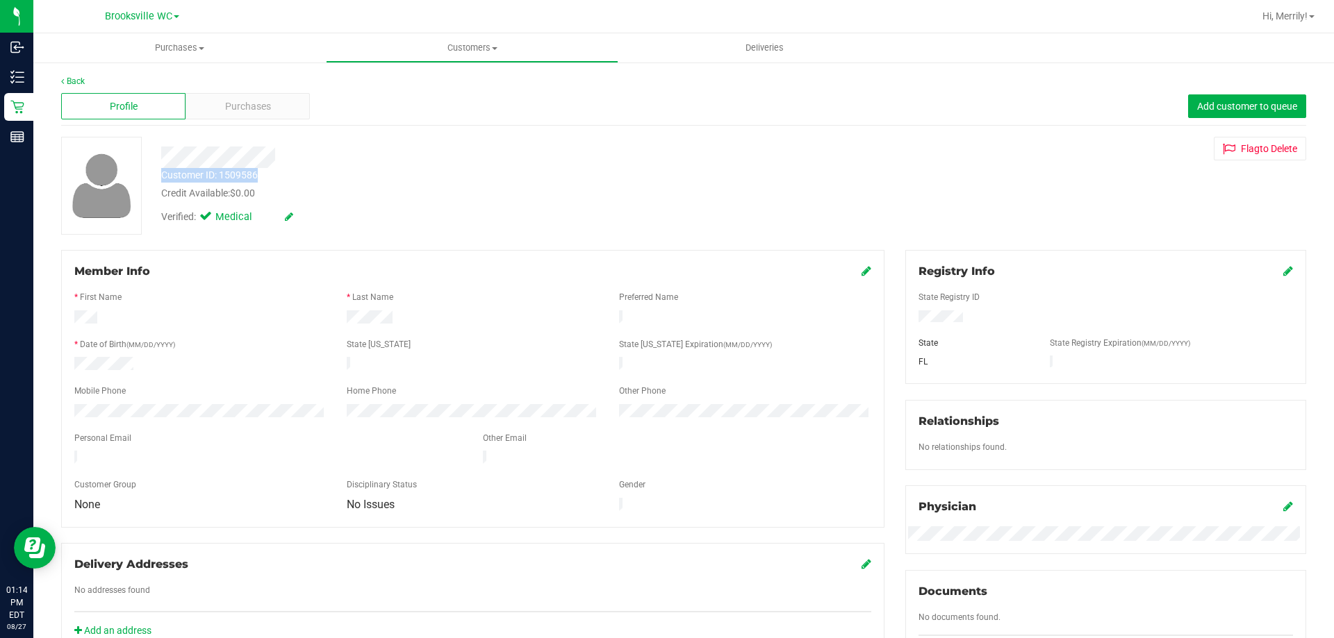
drag, startPoint x: 158, startPoint y: 174, endPoint x: 274, endPoint y: 170, distance: 115.4
click at [279, 172] on div "Customer ID: 1509586 Credit Available: $0.00" at bounding box center [467, 184] width 633 height 33
copy div "Customer ID: 1509586"
click at [341, 183] on div "Customer ID: 1509586 Credit Available: $0.00" at bounding box center [467, 184] width 633 height 33
drag, startPoint x: 163, startPoint y: 176, endPoint x: 262, endPoint y: 180, distance: 99.4
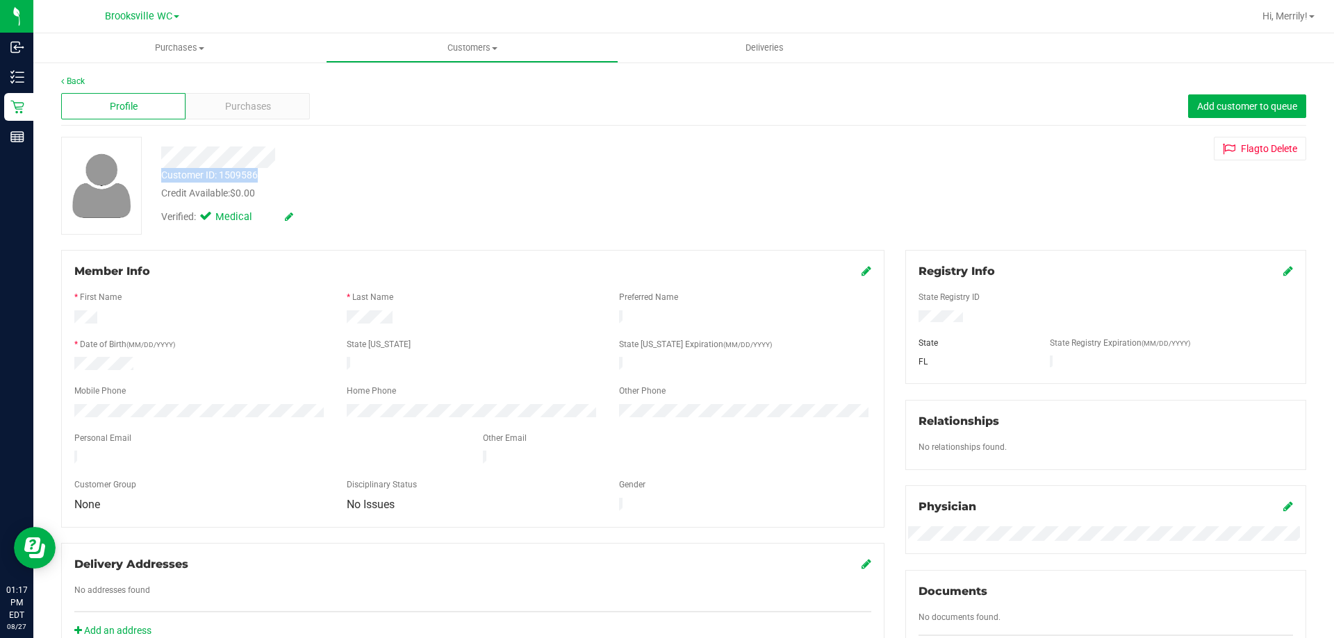
click at [262, 180] on div "Customer ID: 1509586 Credit Available: $0.00" at bounding box center [467, 184] width 633 height 33
copy div "Customer ID: 1509586"
drag, startPoint x: 273, startPoint y: 61, endPoint x: 242, endPoint y: 61, distance: 30.6
click at [273, 61] on uib-tab-heading "Purchases Summary of purchases Fulfillment All purchases" at bounding box center [179, 47] width 292 height 29
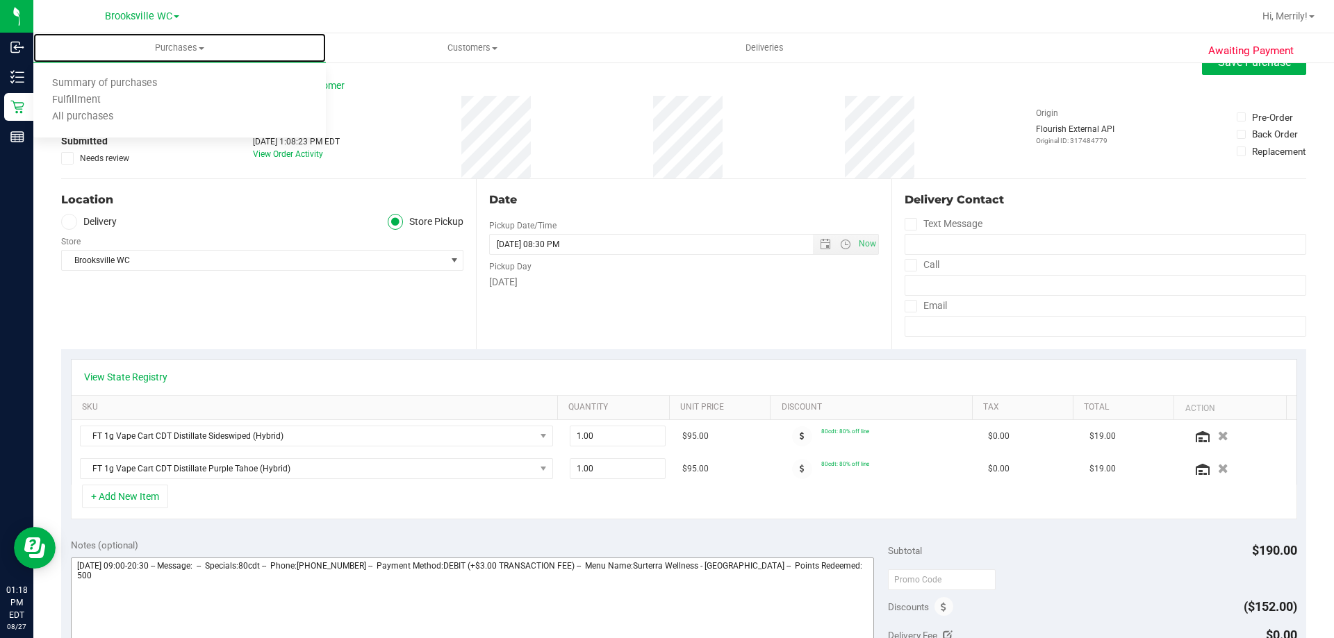
scroll to position [69, 0]
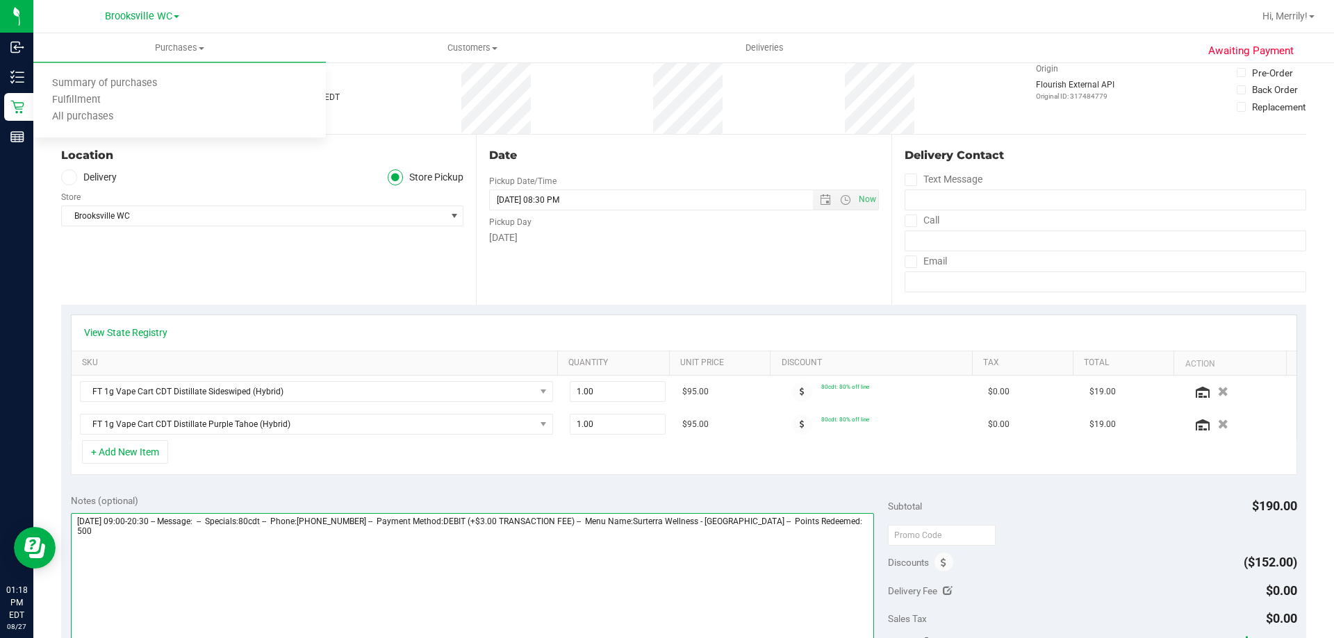
click at [204, 543] on textarea at bounding box center [473, 579] width 804 height 133
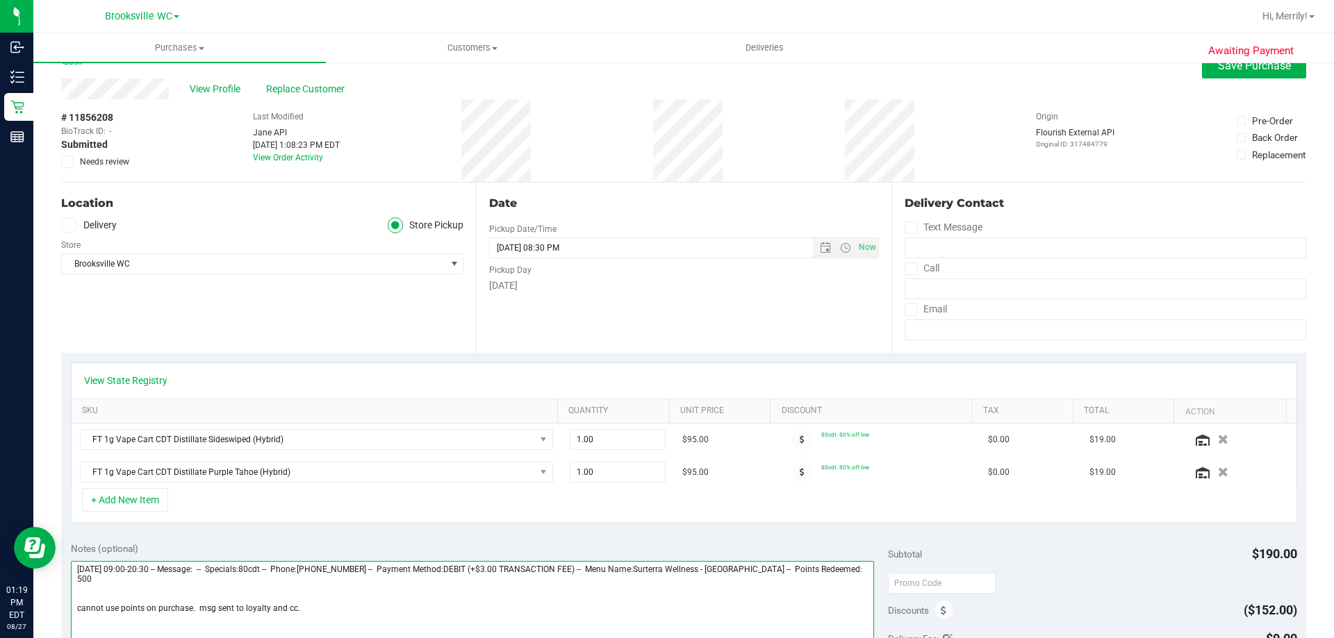
scroll to position [0, 0]
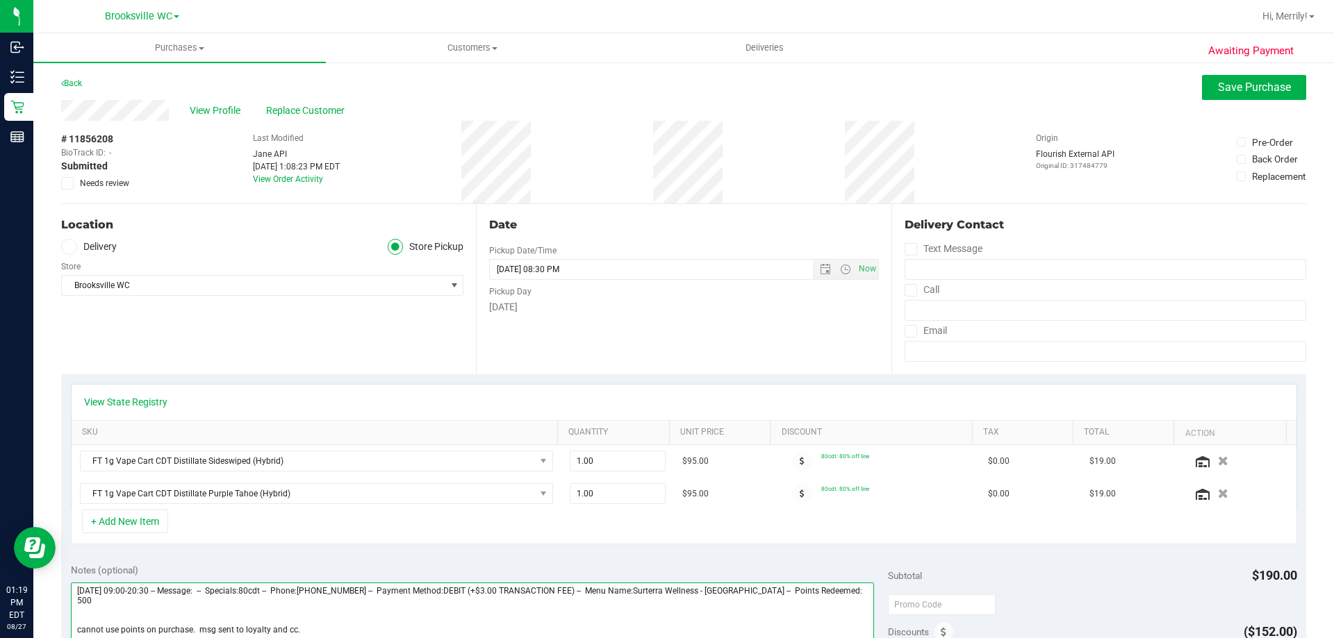
type textarea "Wednesday 08/27/2025 09:00-20:30 -- Message: -- Specials:80cdt -- Phone:3528424…"
click at [1251, 90] on span "Save Purchase" at bounding box center [1254, 87] width 73 height 13
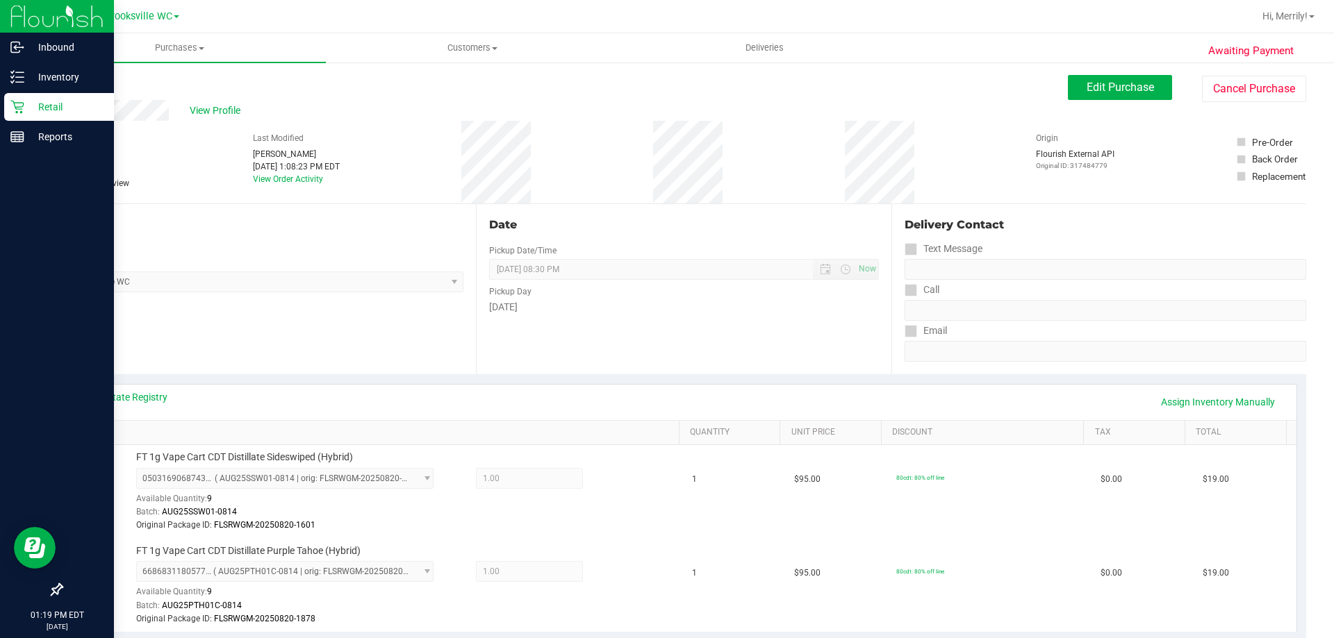
click at [24, 106] on p "Retail" at bounding box center [65, 107] width 83 height 17
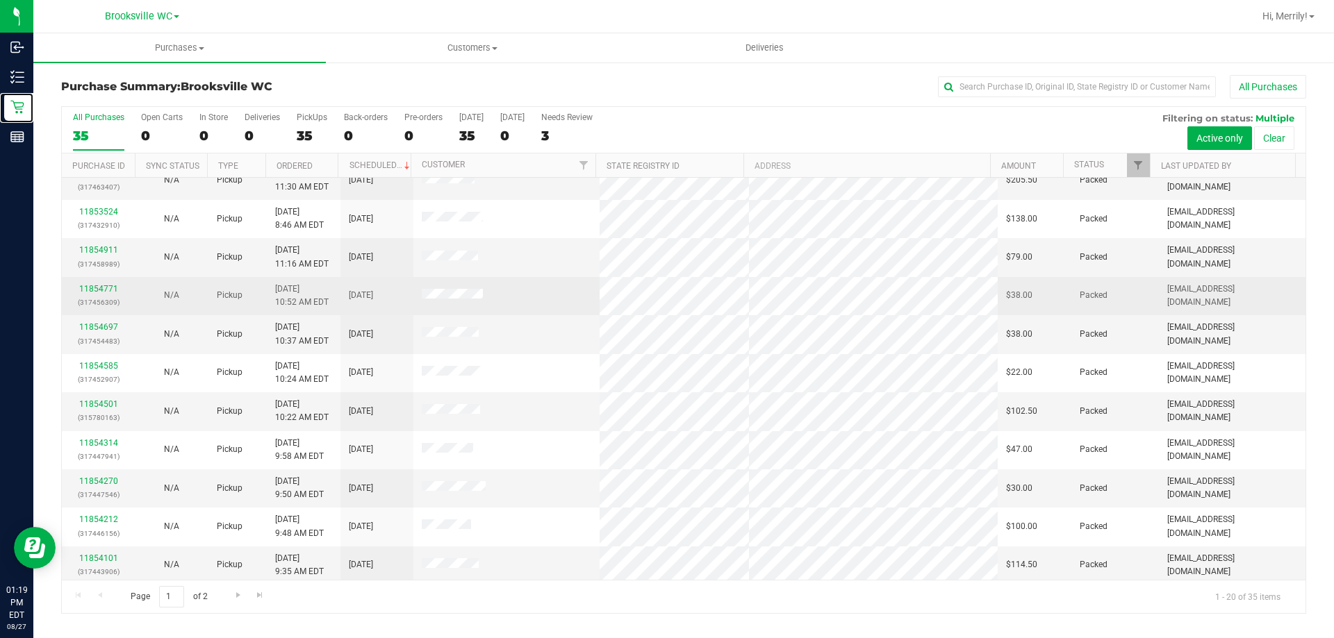
scroll to position [367, 0]
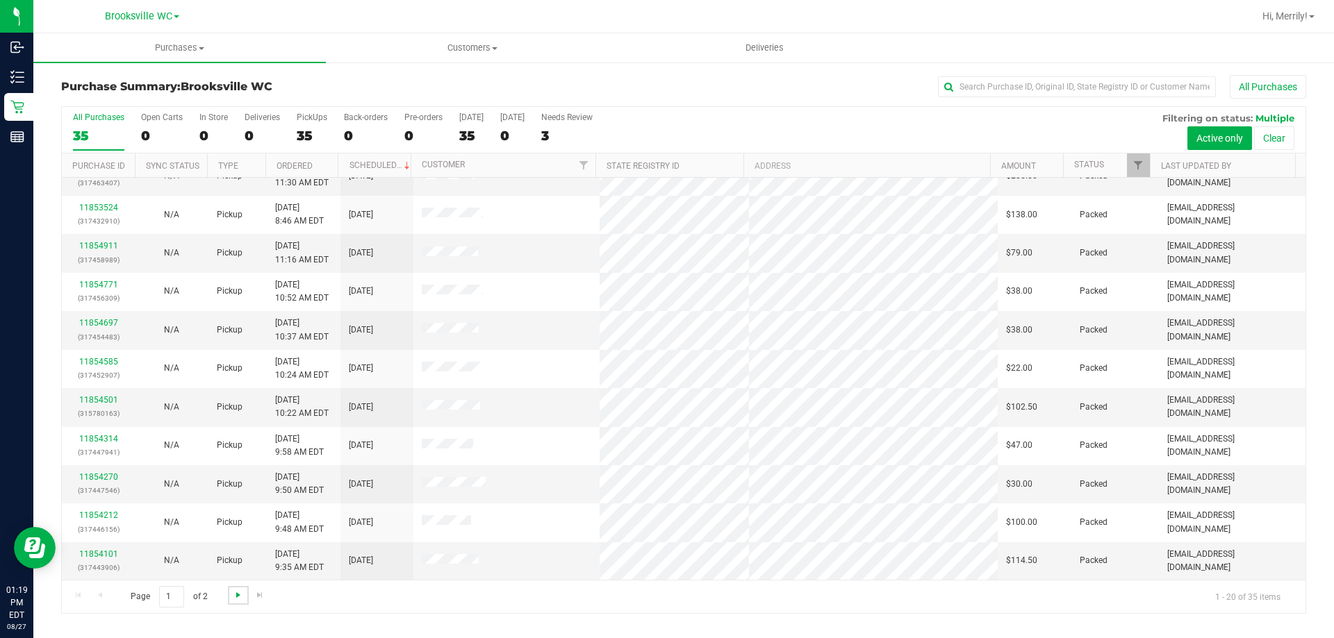
click at [235, 597] on span "Go to the next page" at bounding box center [238, 595] width 11 height 11
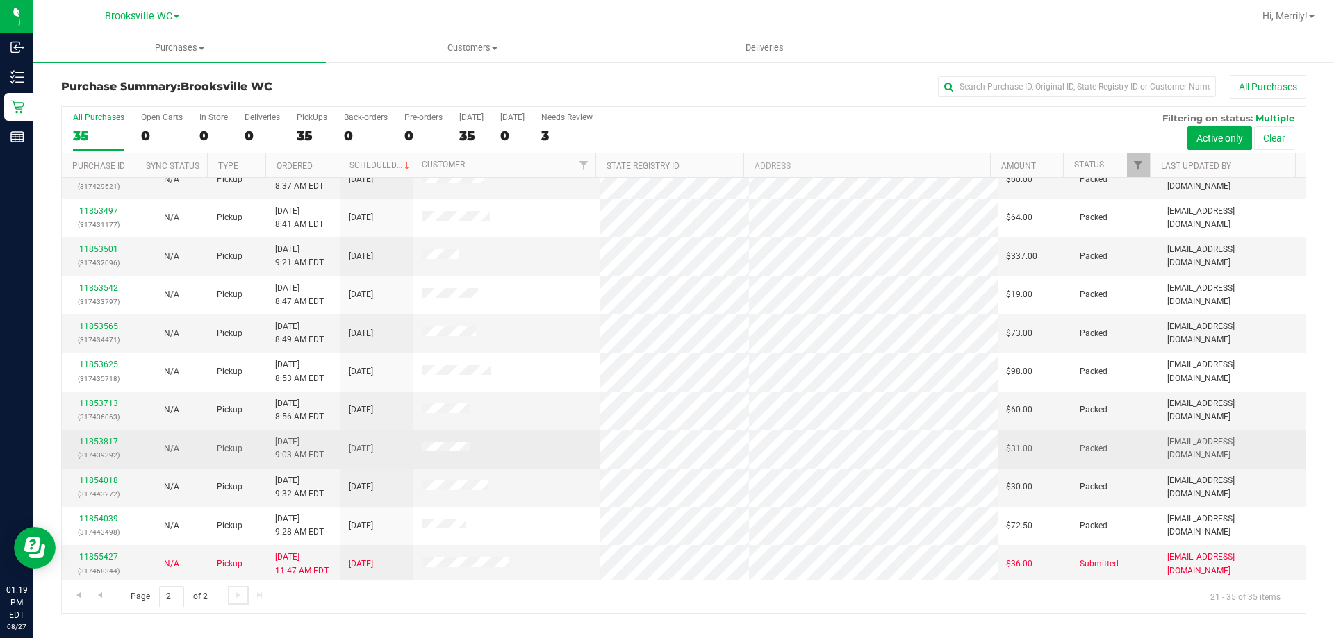
scroll to position [174, 0]
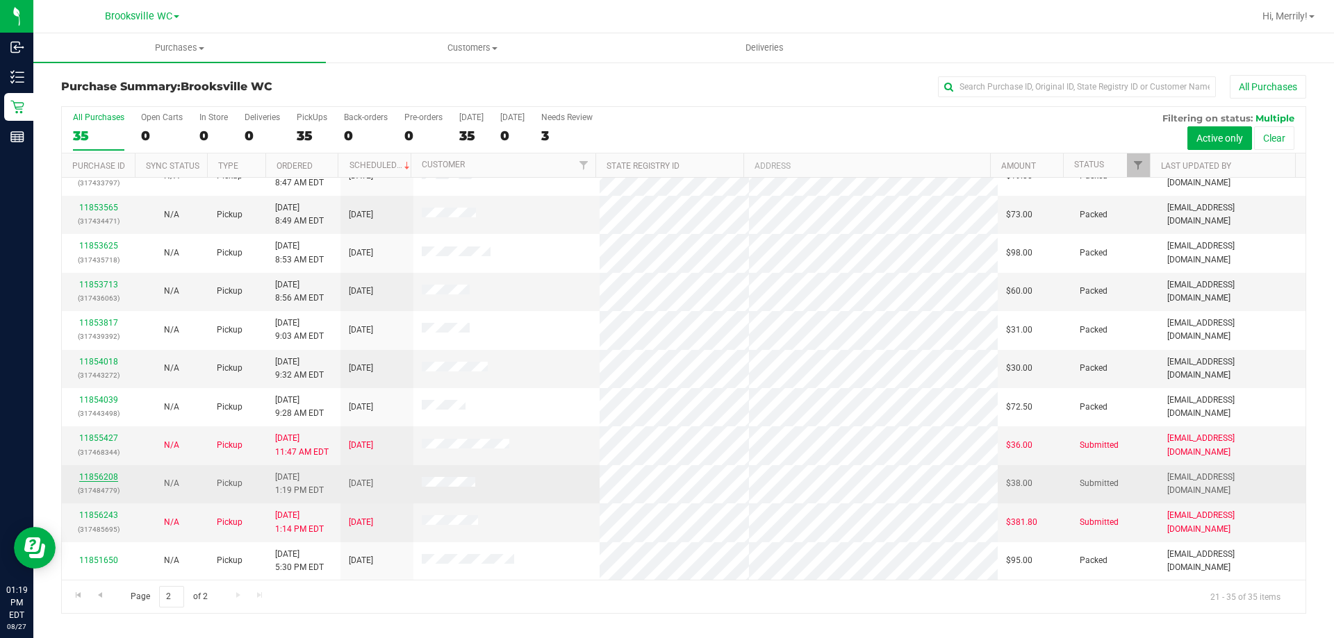
click at [99, 472] on link "11856208" at bounding box center [98, 477] width 39 height 10
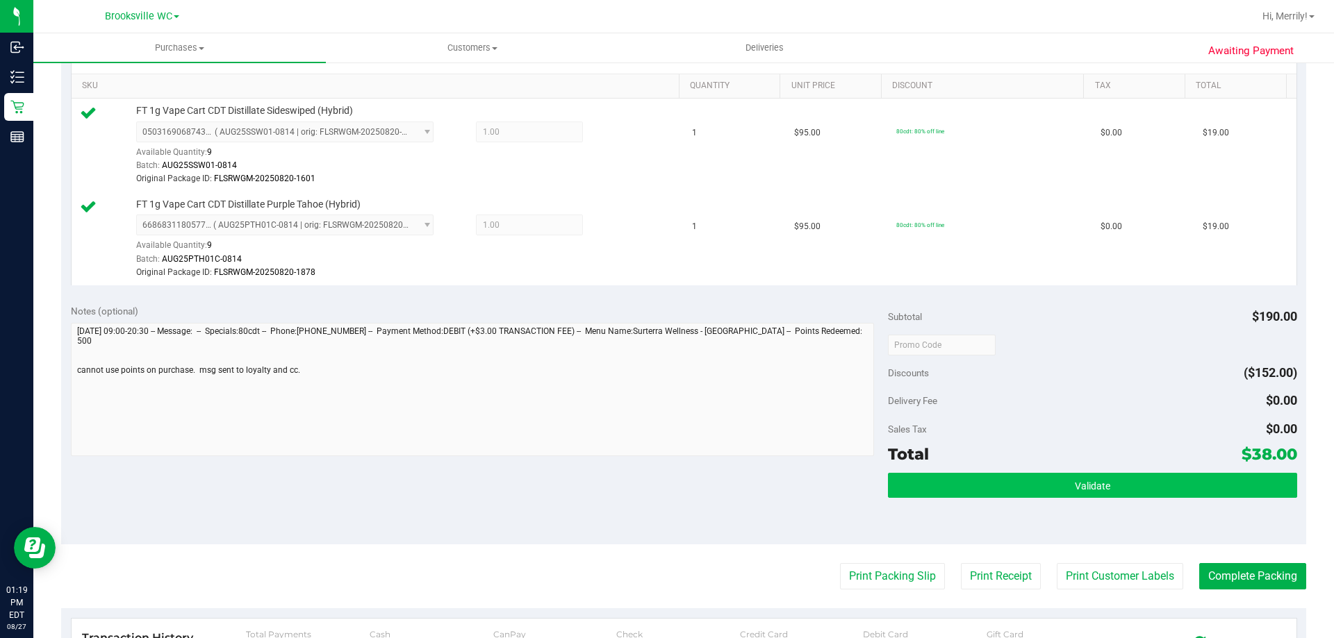
scroll to position [347, 0]
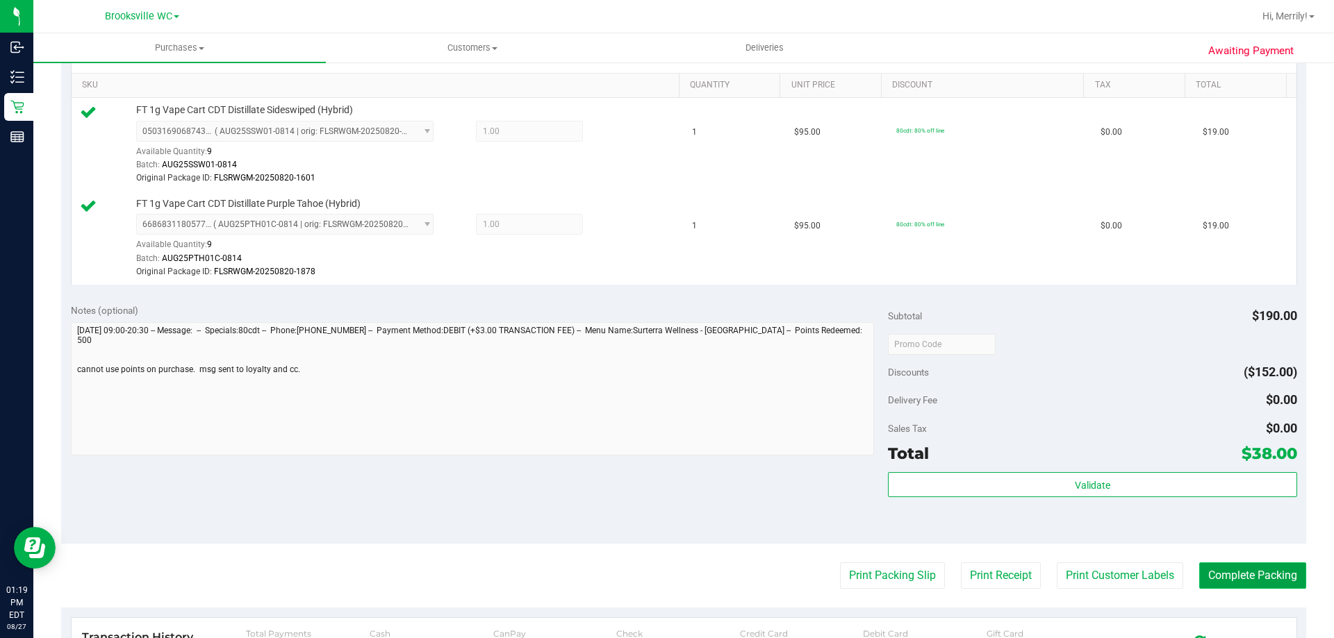
click at [1250, 582] on button "Complete Packing" at bounding box center [1252, 576] width 107 height 26
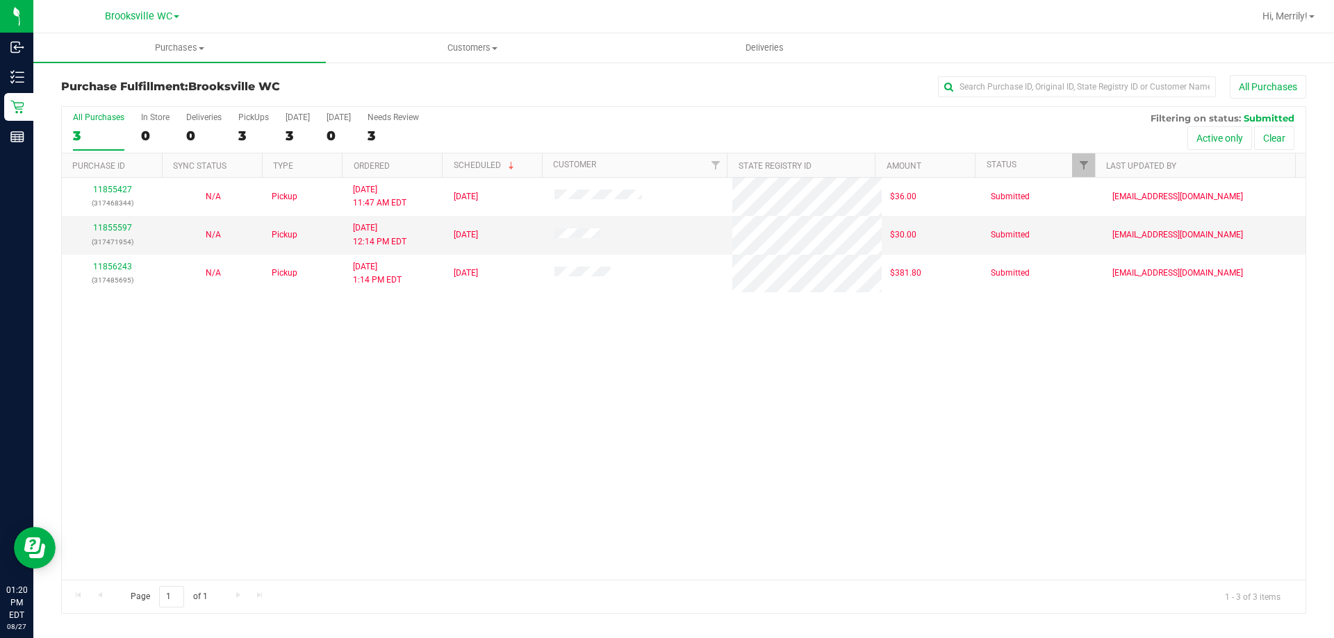
click at [276, 392] on div "11855427 (317468344) N/A Pickup 8/27/2025 11:47 AM EDT 8/27/2025 $36.00 Submitt…" at bounding box center [684, 379] width 1244 height 402
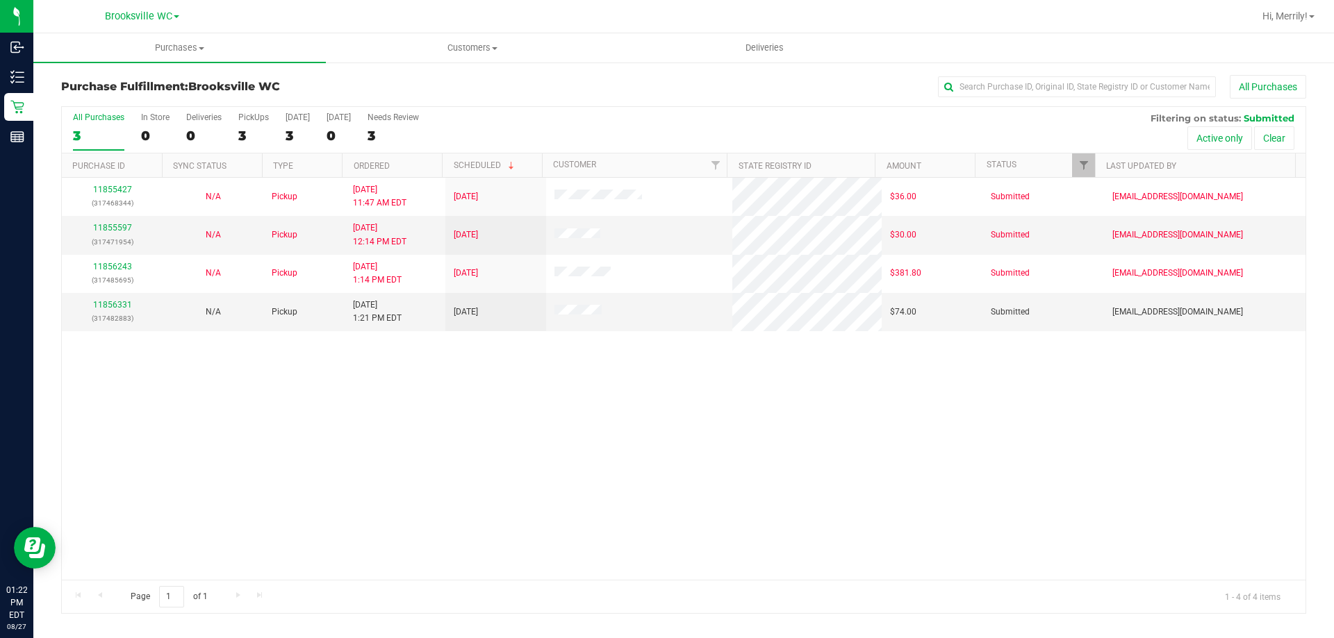
click at [225, 469] on div "11855427 (317468344) N/A Pickup 8/27/2025 11:47 AM EDT 8/27/2025 $36.00 Submitt…" at bounding box center [684, 379] width 1244 height 402
click at [113, 304] on link "11856331" at bounding box center [112, 305] width 39 height 10
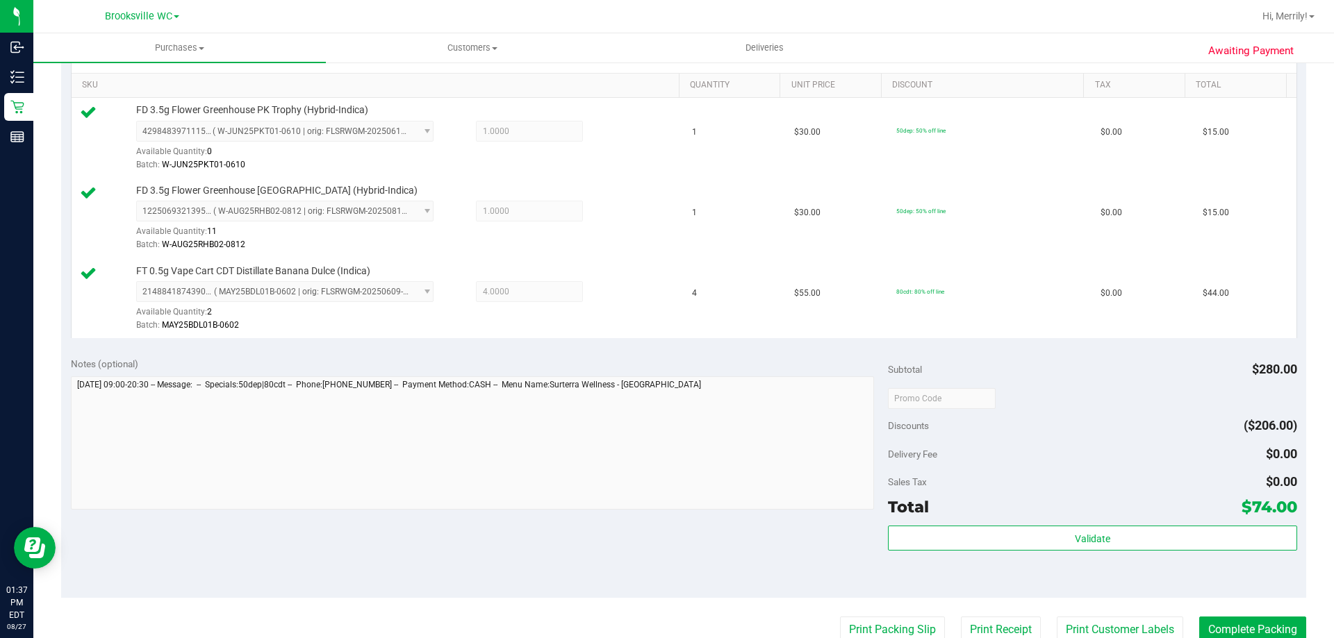
scroll to position [417, 0]
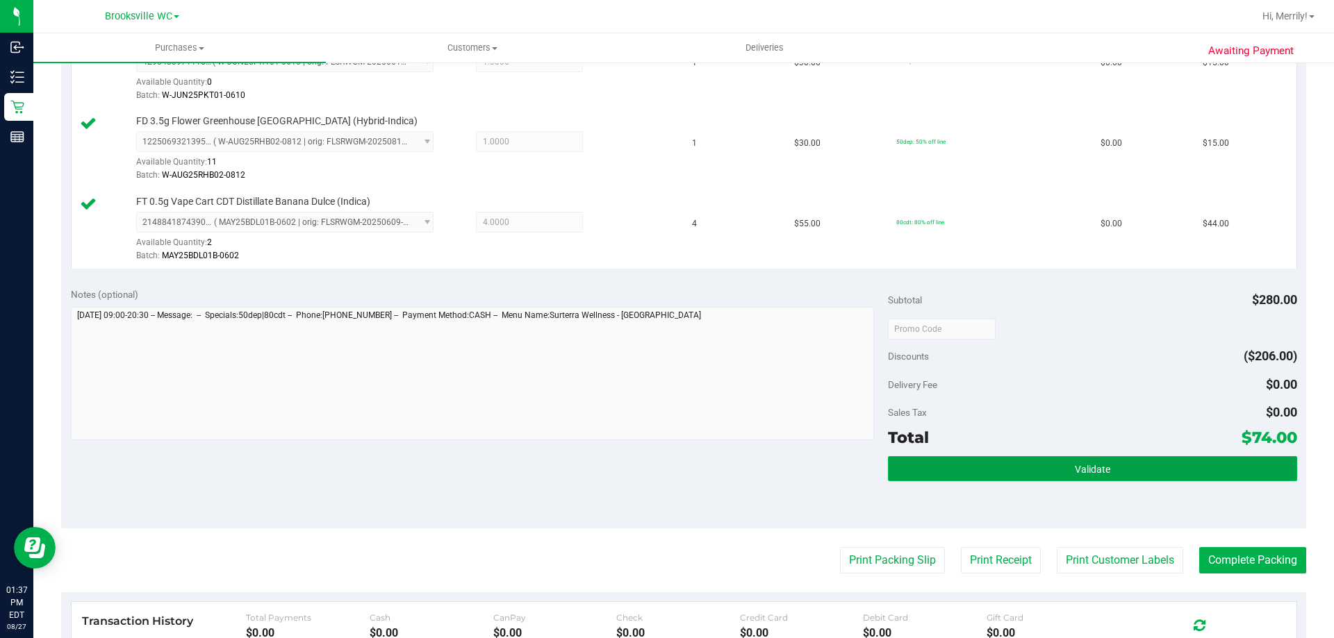
click at [1040, 467] on button "Validate" at bounding box center [1092, 468] width 408 height 25
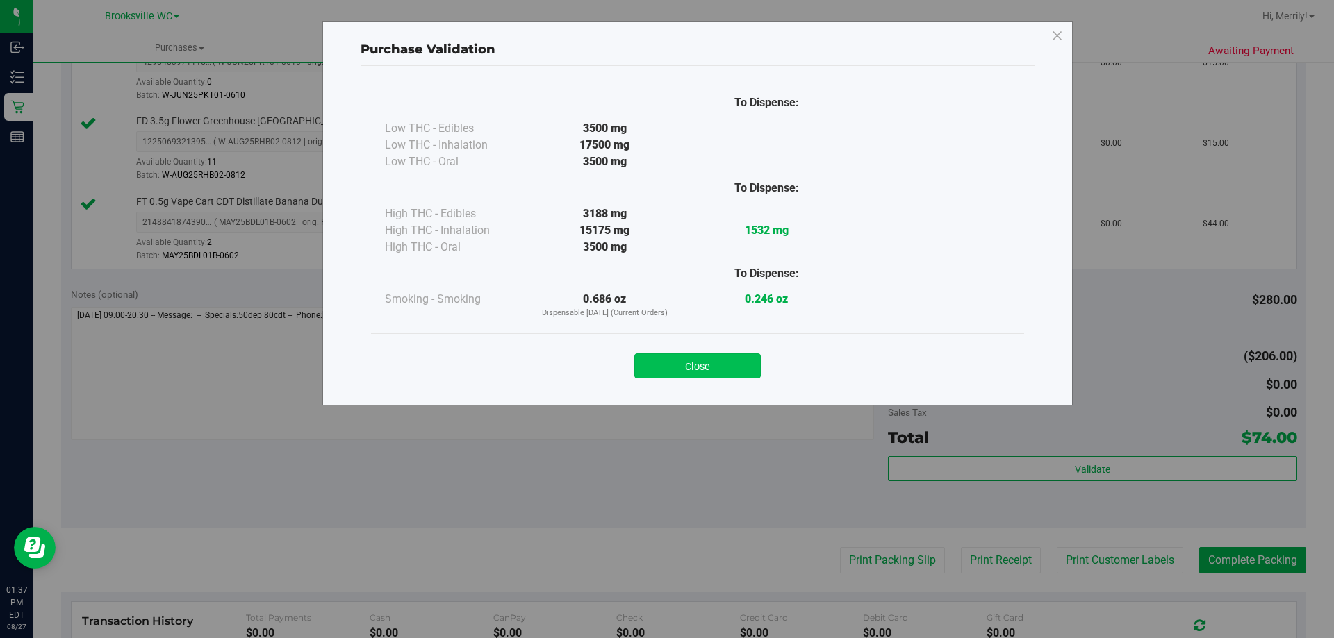
click at [738, 355] on button "Close" at bounding box center [697, 366] width 126 height 25
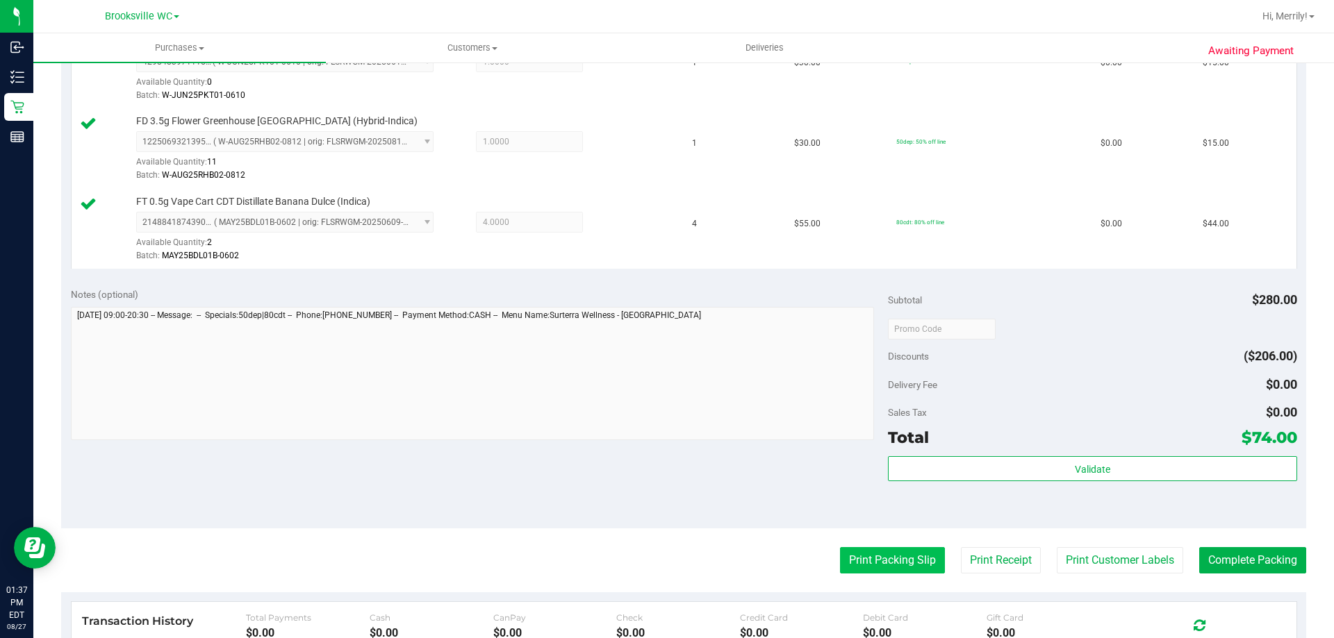
click at [856, 552] on button "Print Packing Slip" at bounding box center [892, 560] width 105 height 26
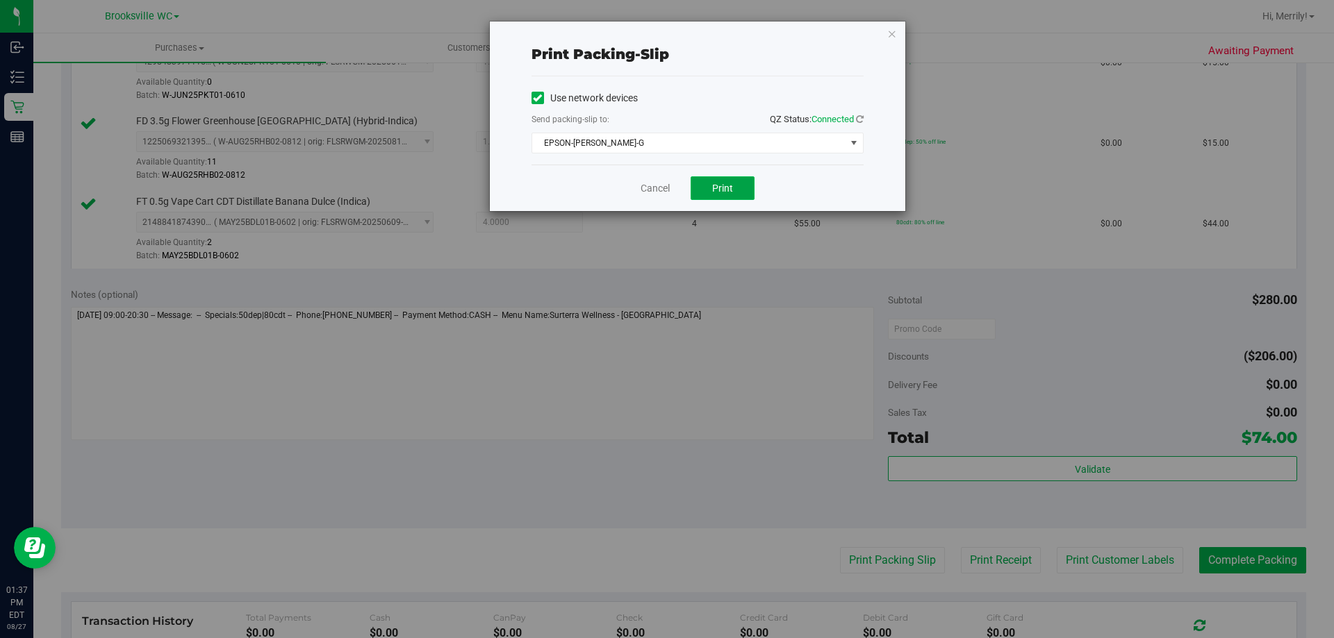
click at [734, 183] on button "Print" at bounding box center [723, 188] width 64 height 24
click at [648, 184] on link "Cancel" at bounding box center [655, 188] width 29 height 15
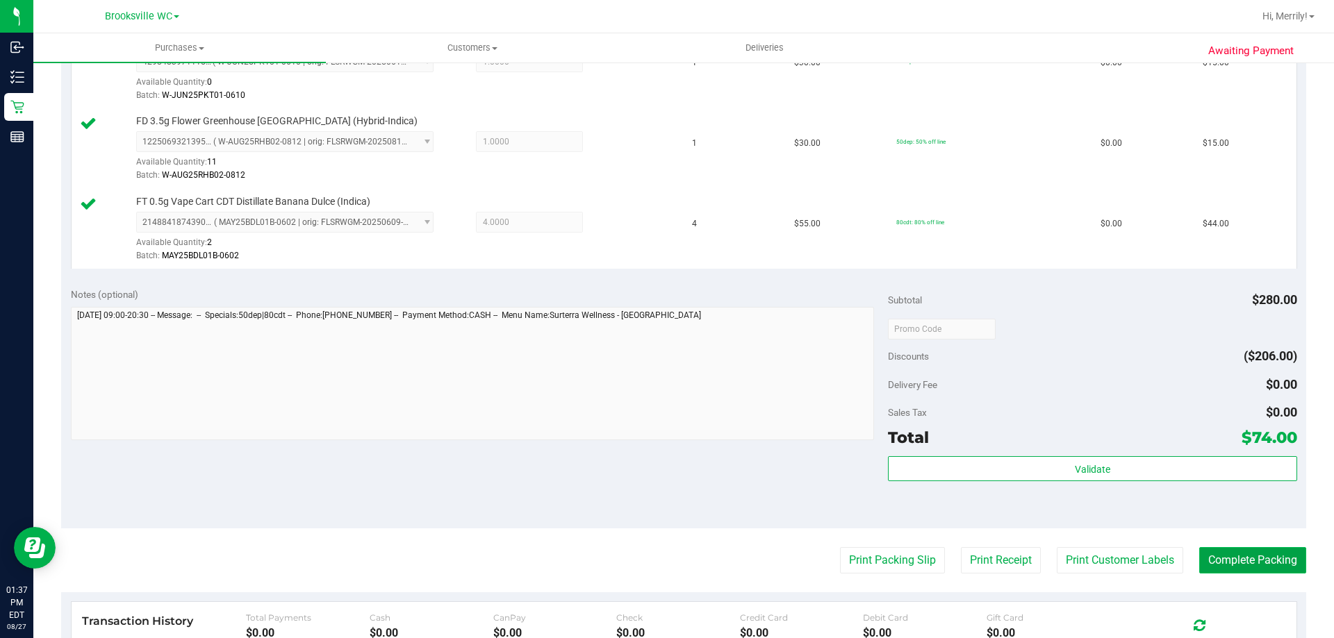
click at [1248, 563] on button "Complete Packing" at bounding box center [1252, 560] width 107 height 26
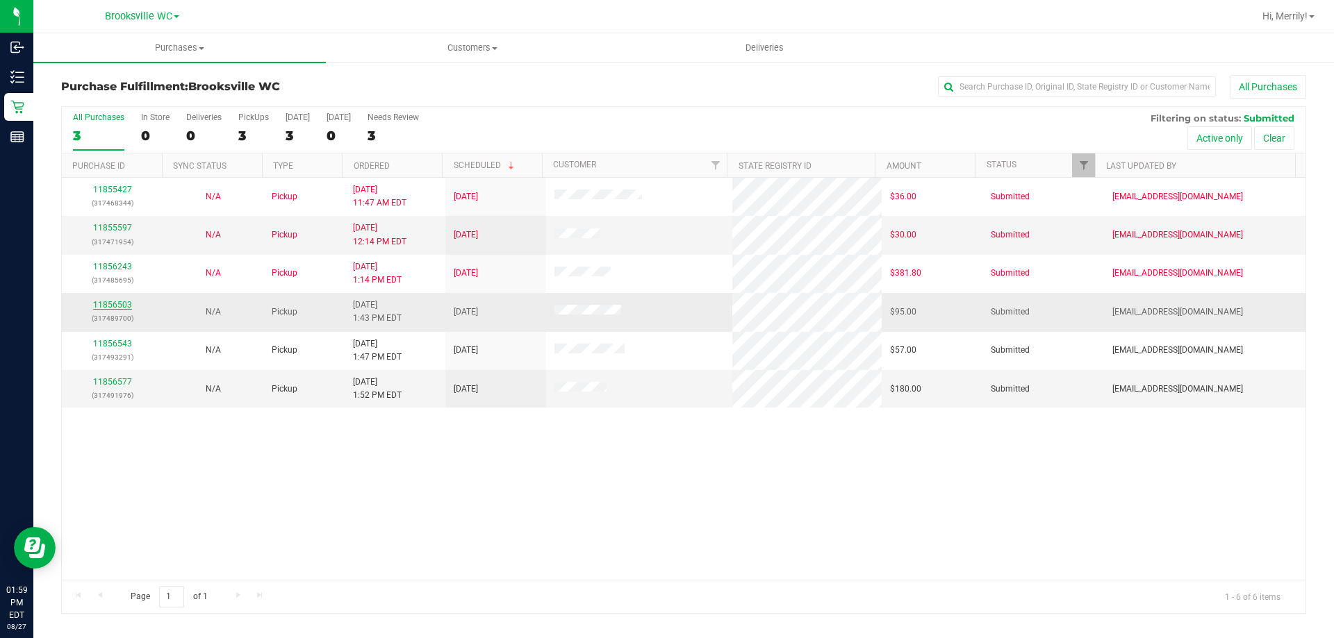
click at [118, 303] on link "11856503" at bounding box center [112, 305] width 39 height 10
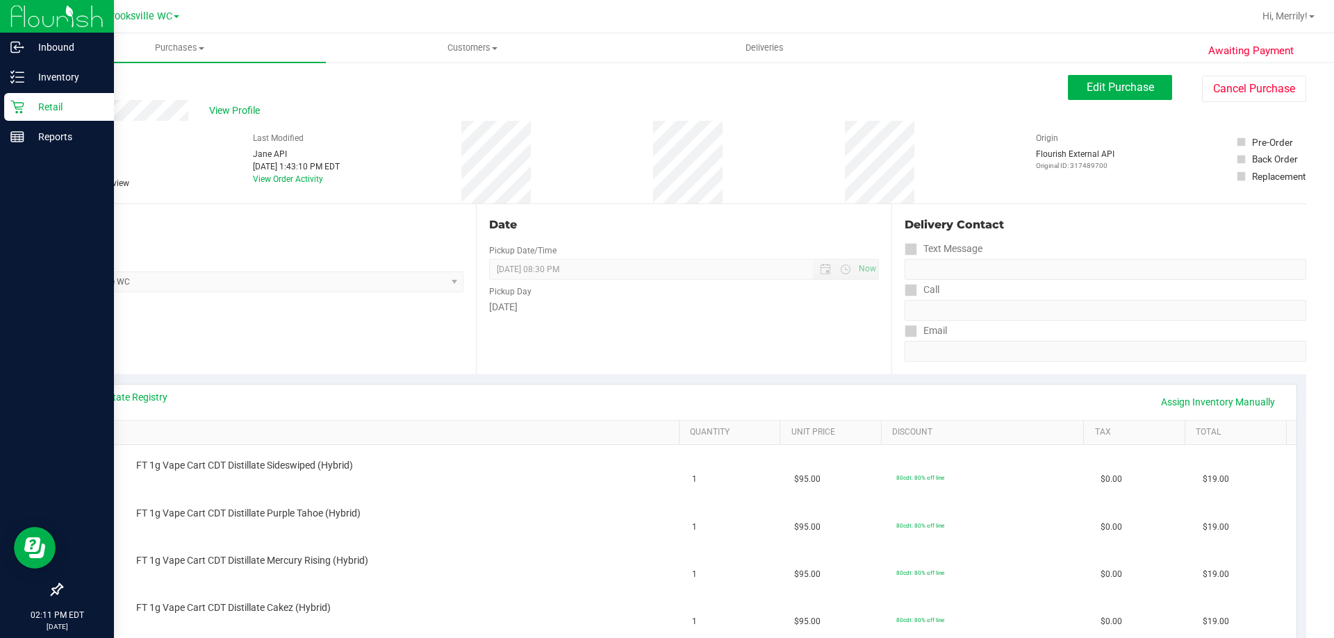
click at [12, 108] on icon at bounding box center [17, 107] width 14 height 14
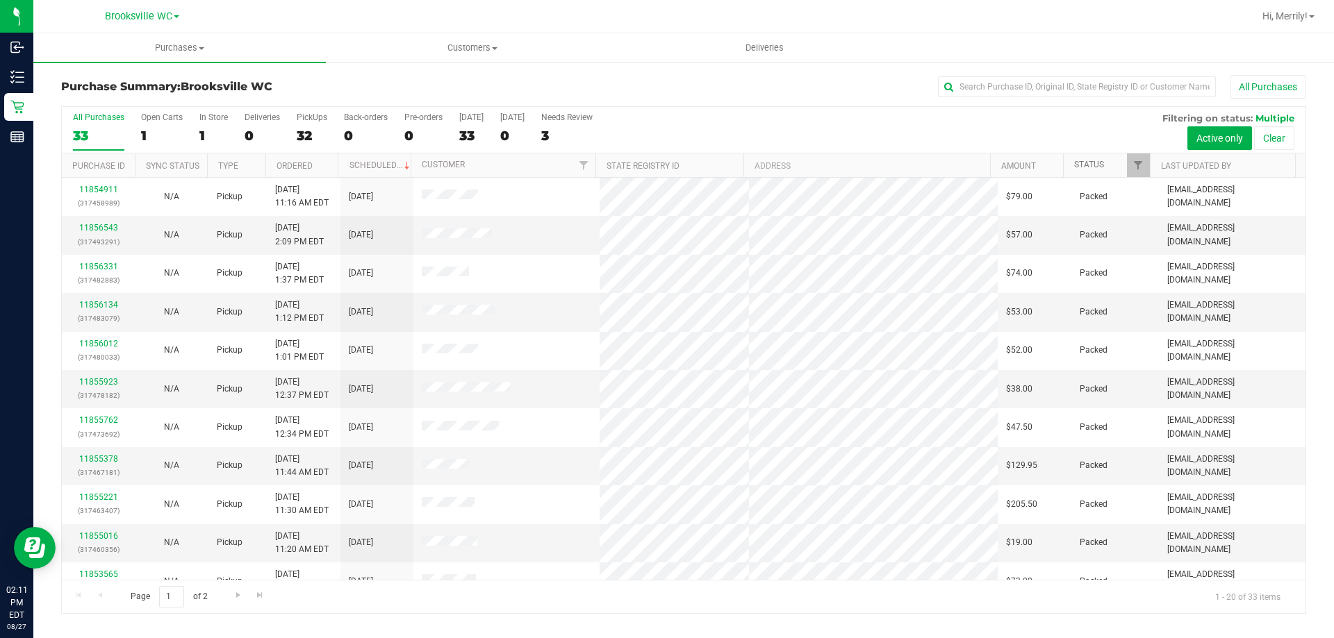
click at [1087, 164] on link "Status" at bounding box center [1089, 165] width 30 height 10
click at [1084, 165] on link "Status" at bounding box center [1097, 165] width 46 height 10
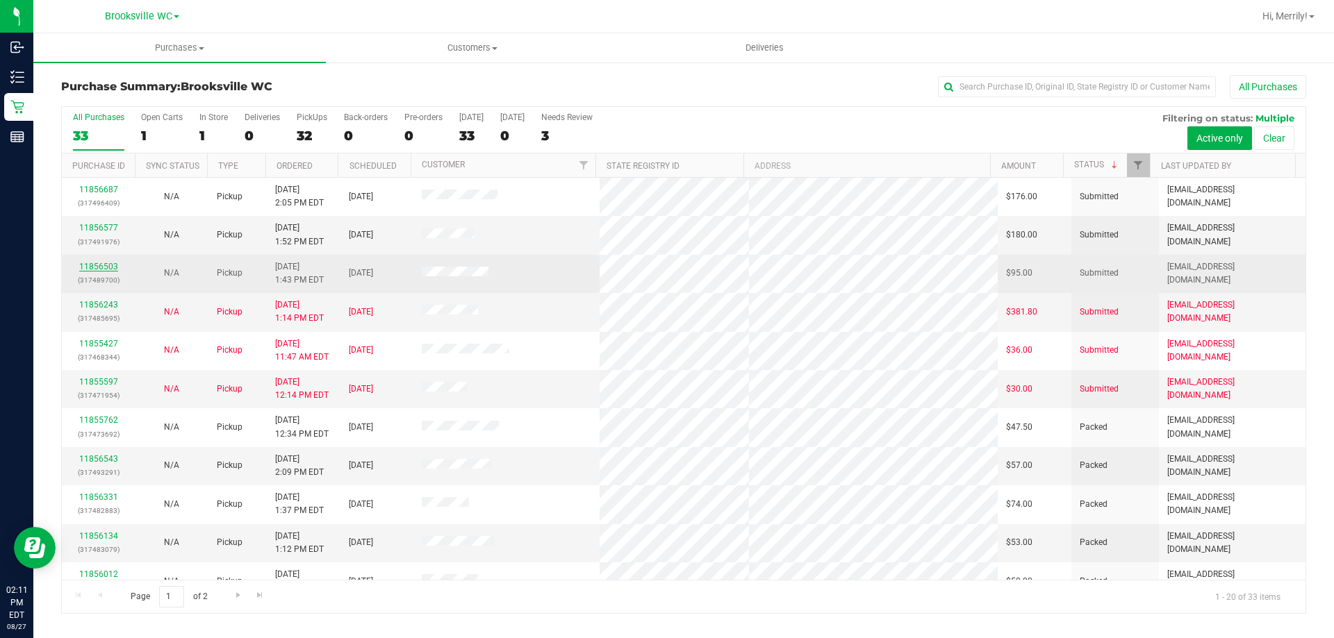
click at [108, 269] on link "11856503" at bounding box center [98, 267] width 39 height 10
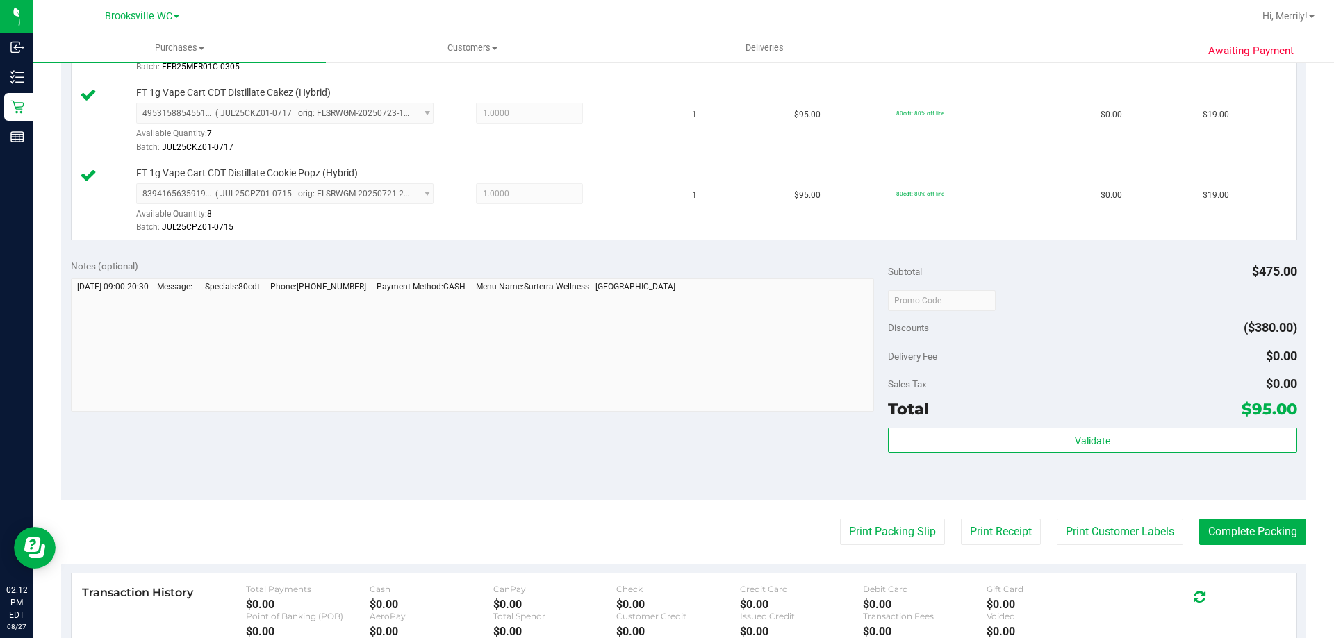
scroll to position [625, 0]
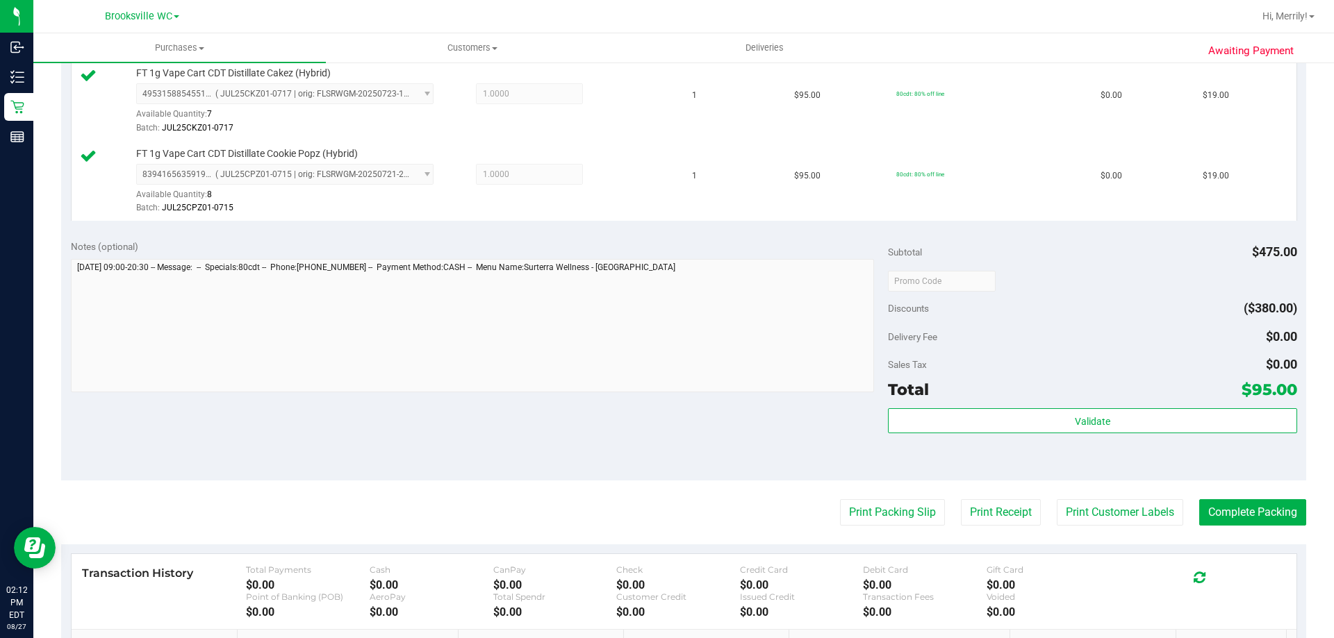
click at [1059, 404] on div "Subtotal $475.00 Discounts ($380.00) Delivery Fee $0.00 Sales Tax $0.00 Total $…" at bounding box center [1092, 355] width 408 height 231
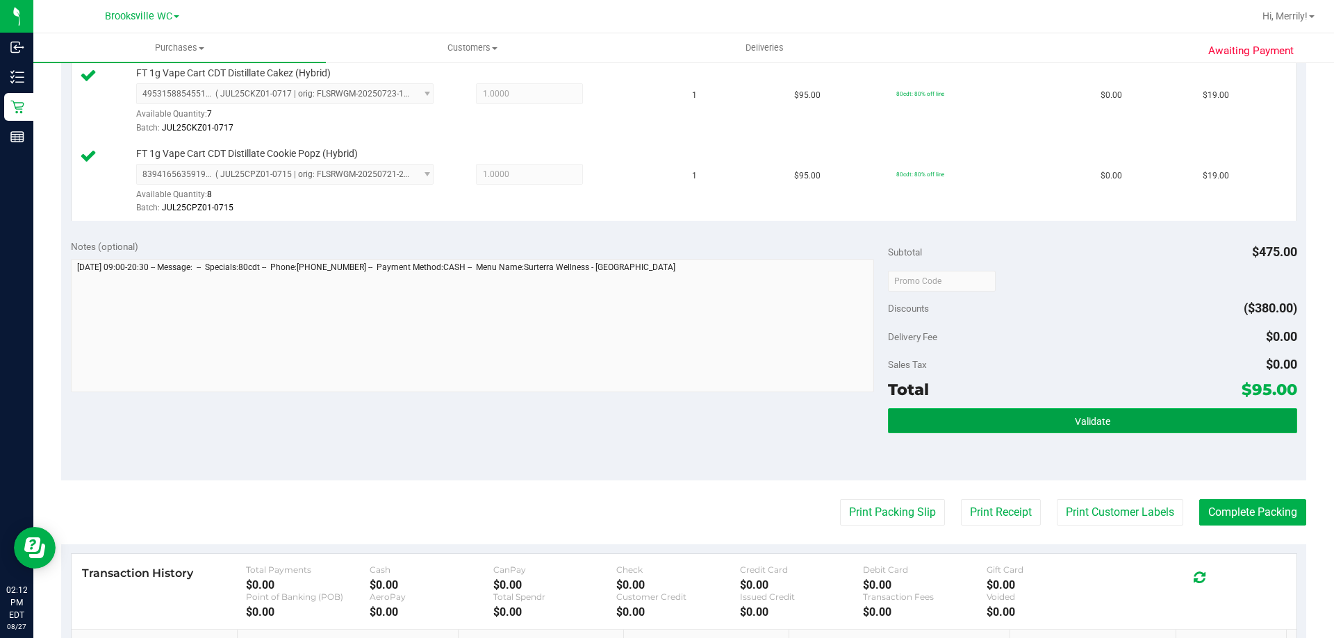
click at [1058, 415] on button "Validate" at bounding box center [1092, 420] width 408 height 25
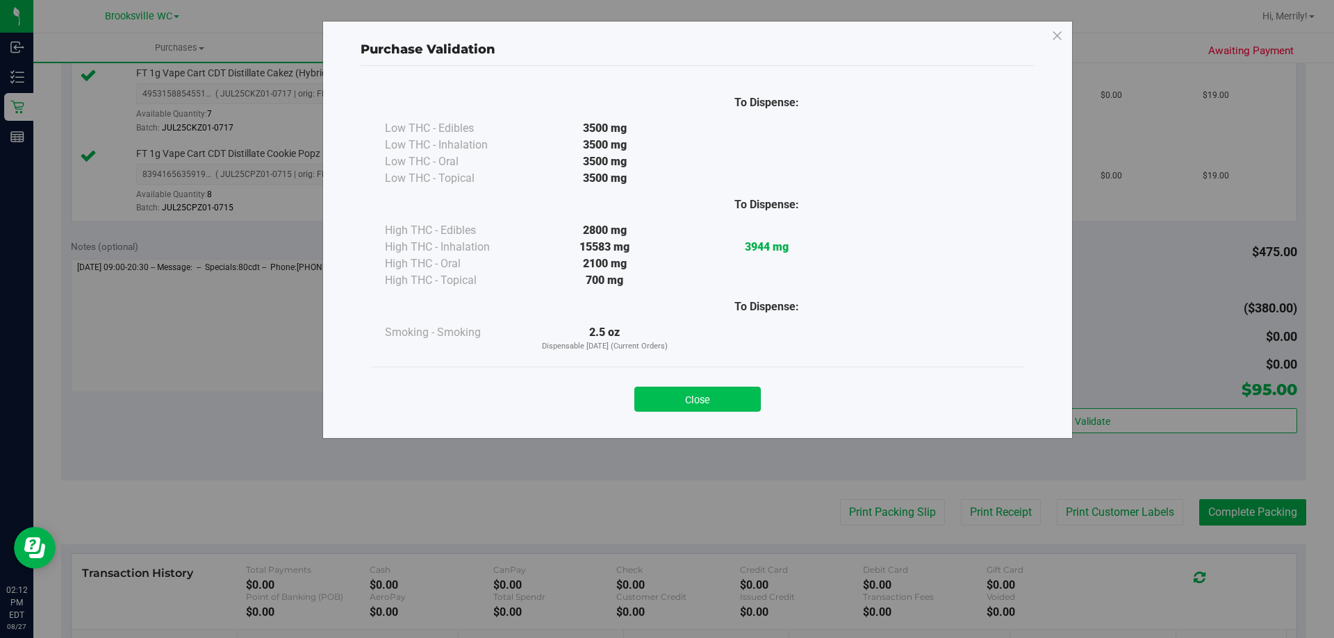
click at [728, 397] on button "Close" at bounding box center [697, 399] width 126 height 25
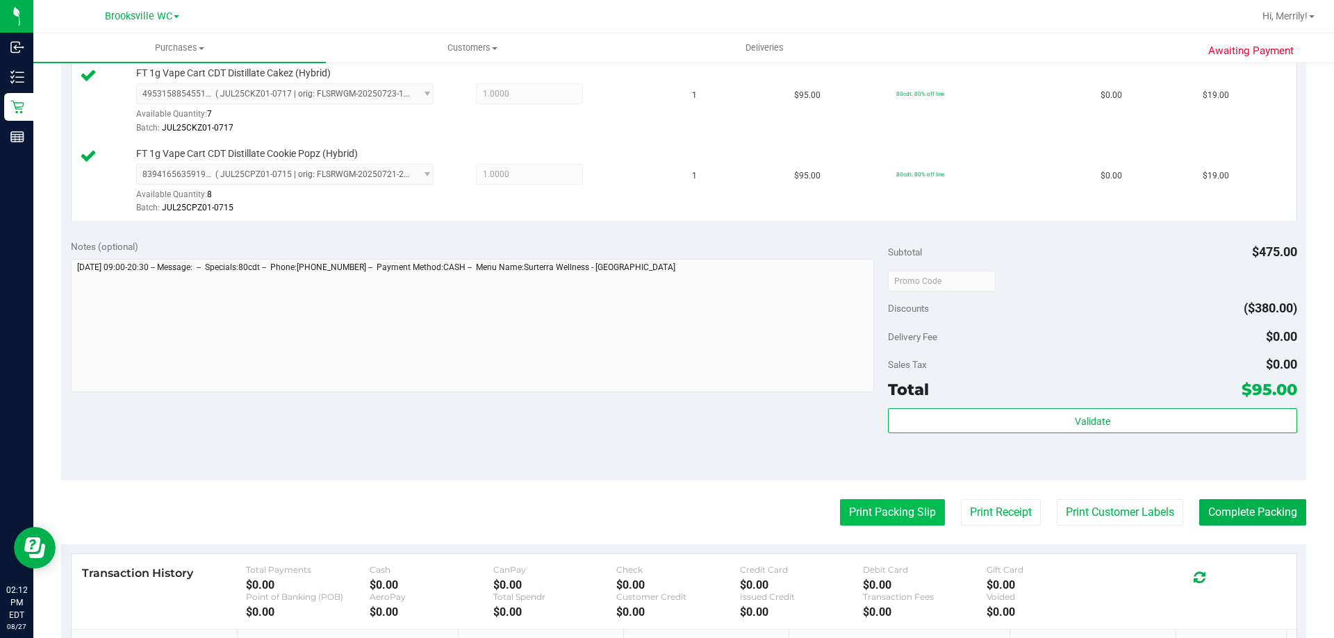
click at [887, 512] on button "Print Packing Slip" at bounding box center [892, 513] width 105 height 26
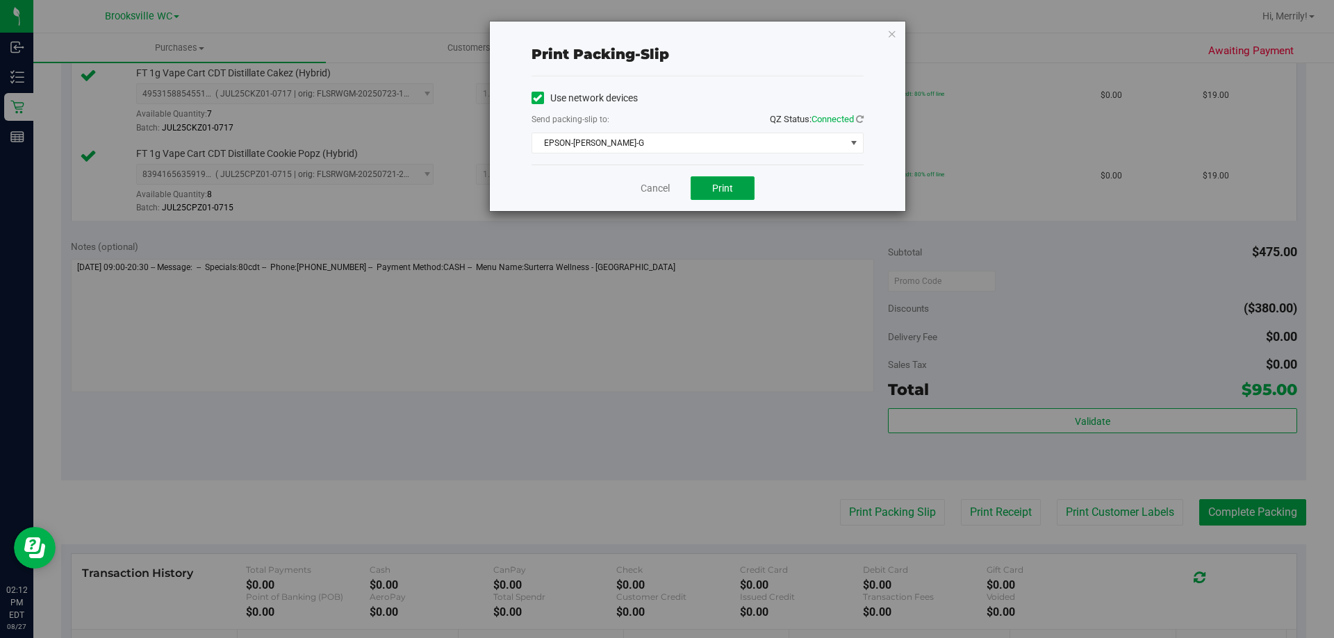
drag, startPoint x: 734, startPoint y: 188, endPoint x: 725, endPoint y: 108, distance: 80.4
click at [733, 187] on button "Print" at bounding box center [723, 188] width 64 height 24
click at [648, 188] on link "Cancel" at bounding box center [655, 188] width 29 height 15
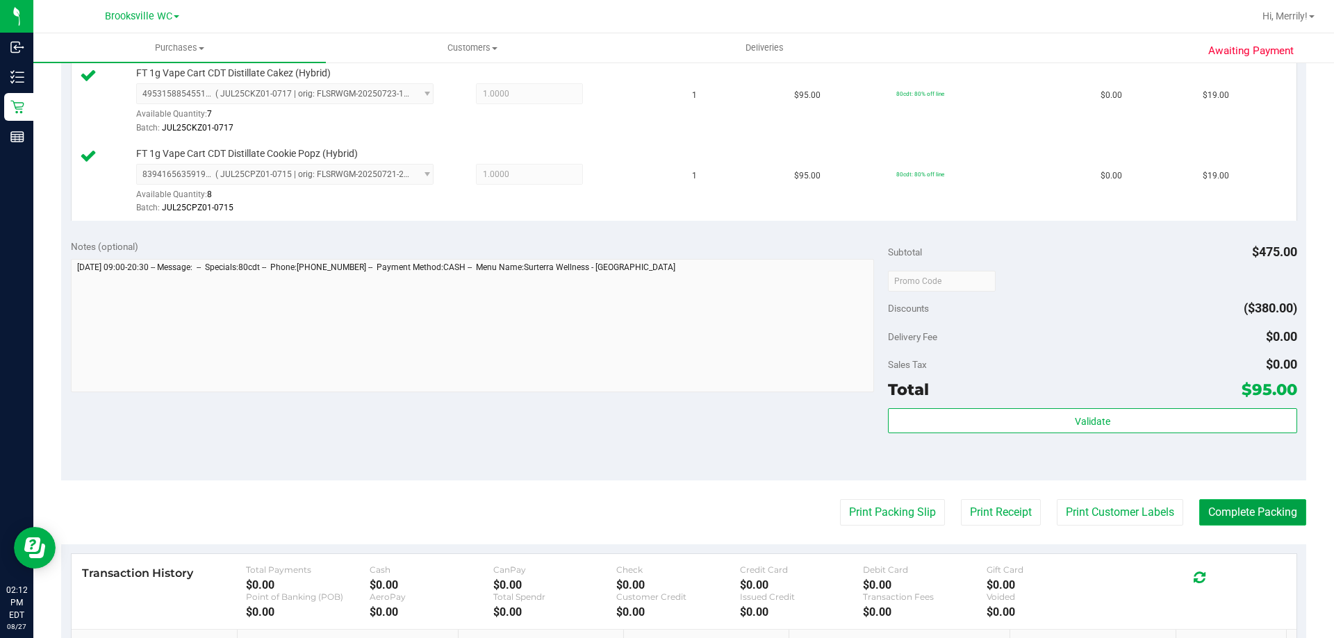
click at [1241, 513] on button "Complete Packing" at bounding box center [1252, 513] width 107 height 26
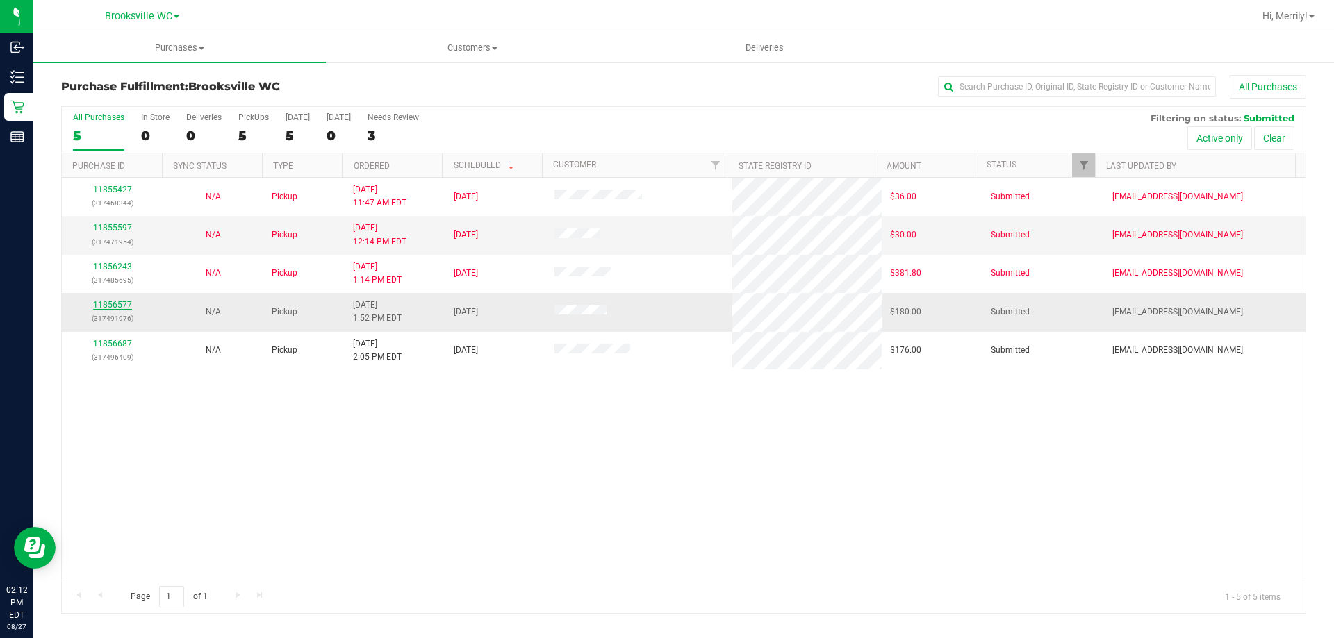
click at [112, 304] on link "11856577" at bounding box center [112, 305] width 39 height 10
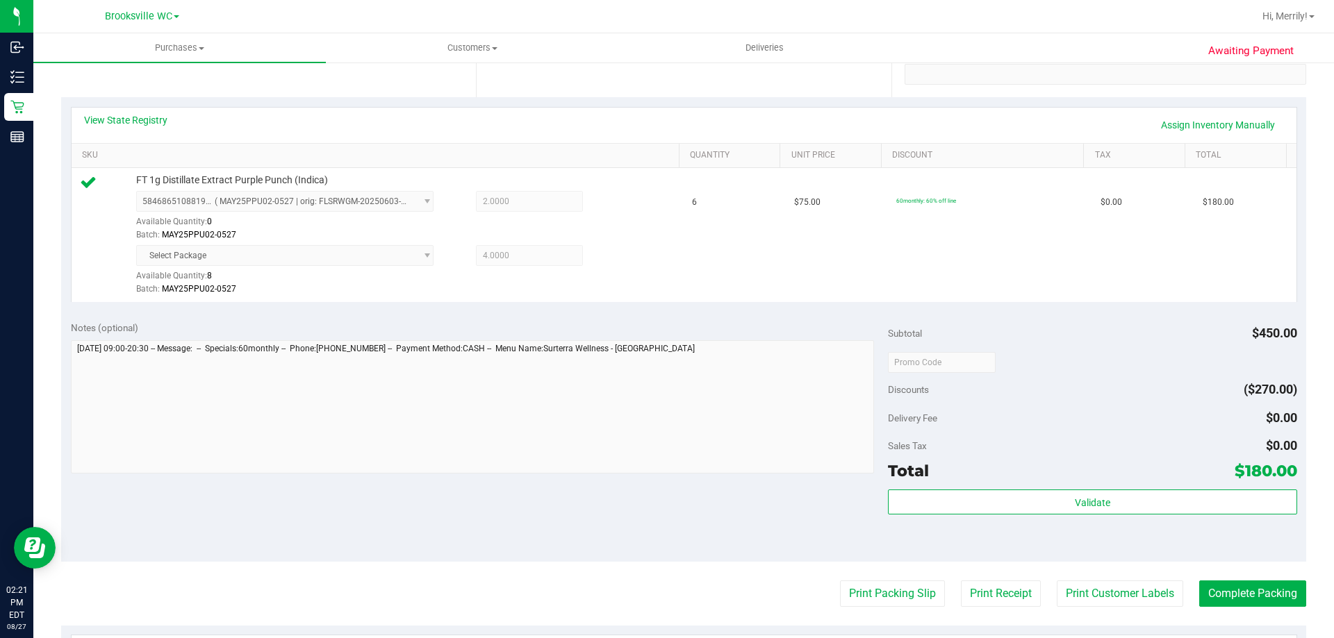
scroll to position [278, 0]
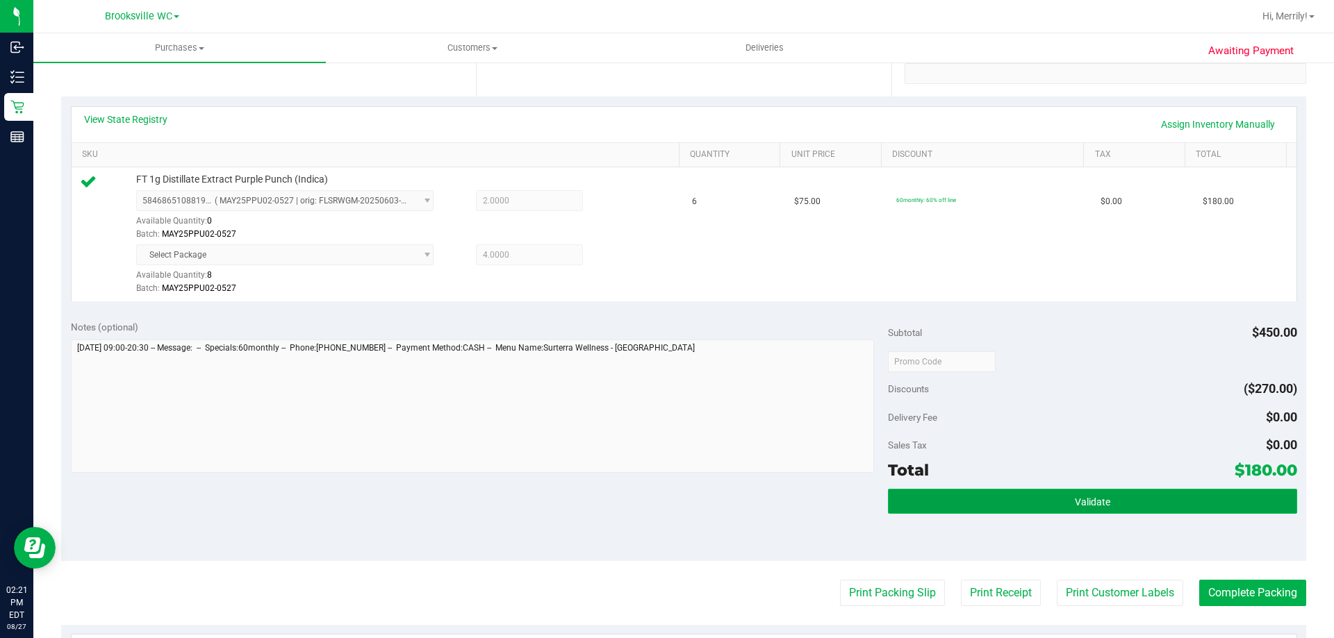
click at [1087, 507] on span "Validate" at bounding box center [1092, 502] width 35 height 11
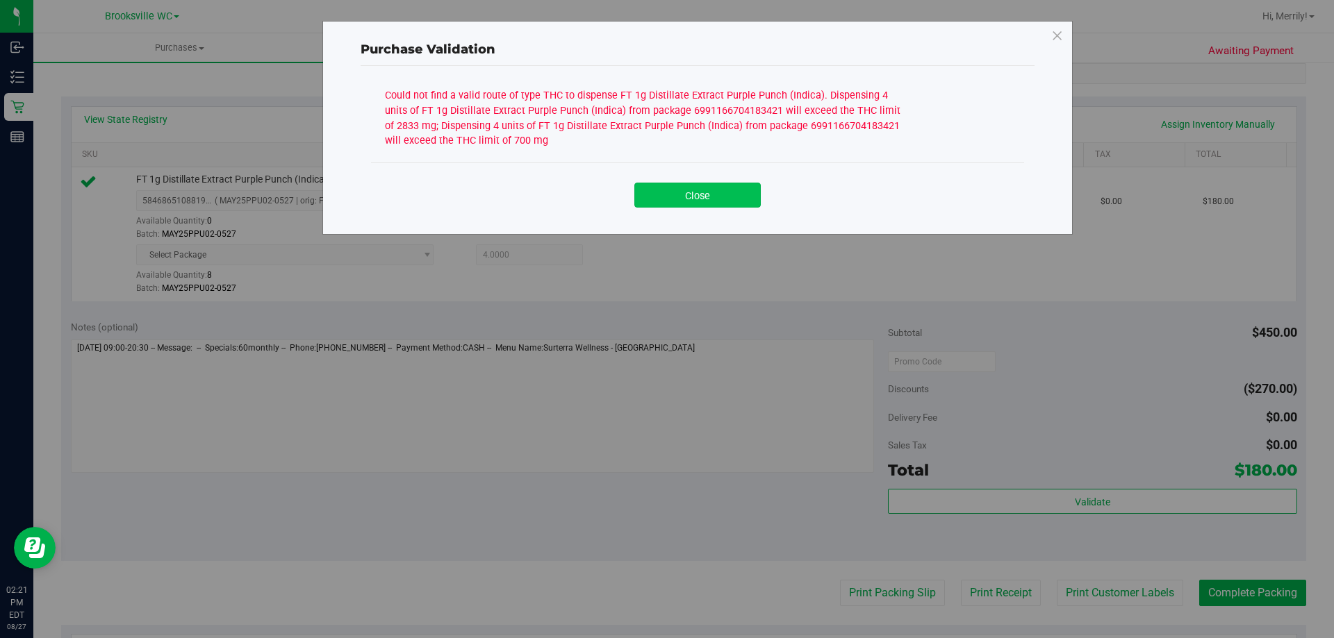
click at [725, 192] on button "Close" at bounding box center [697, 195] width 126 height 25
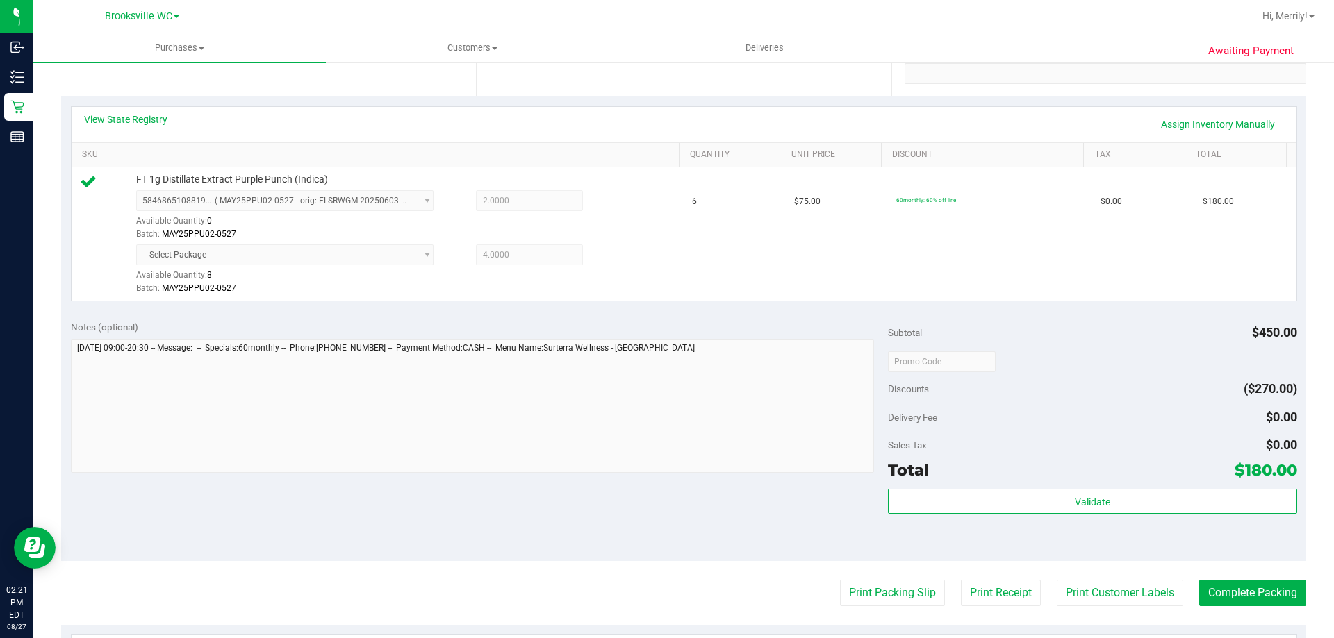
click at [137, 115] on link "View State Registry" at bounding box center [125, 120] width 83 height 14
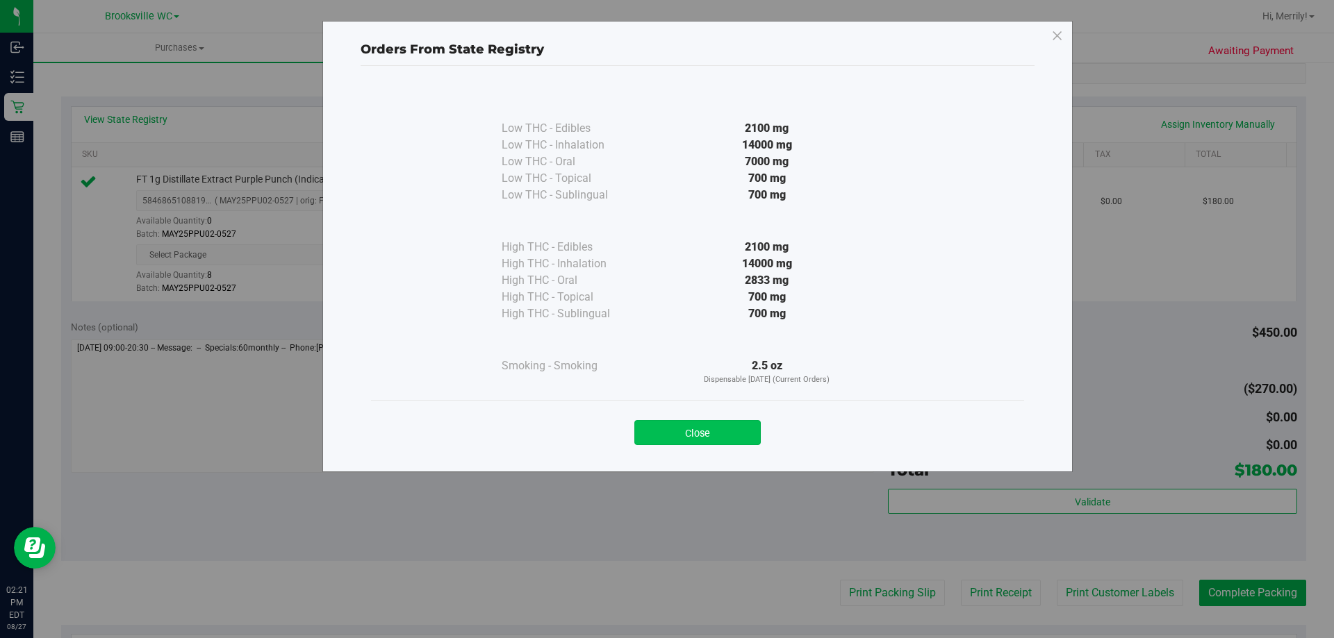
click at [719, 436] on button "Close" at bounding box center [697, 432] width 126 height 25
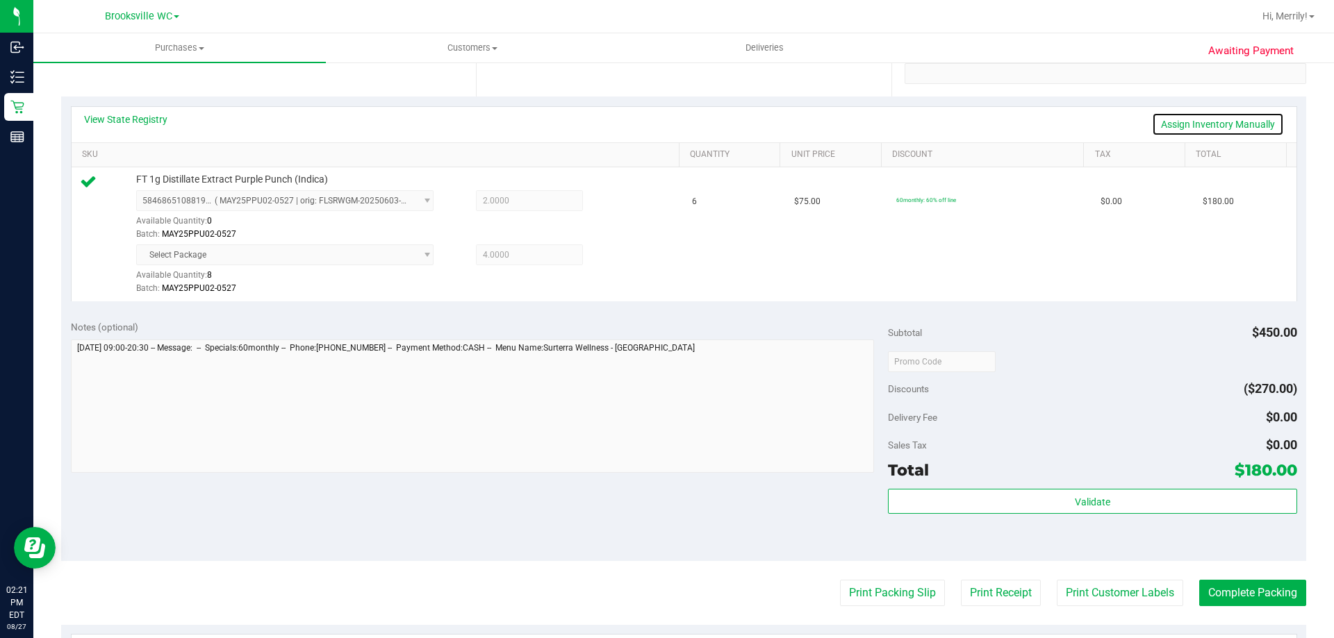
click at [1217, 120] on link "Assign Inventory Manually" at bounding box center [1218, 125] width 132 height 24
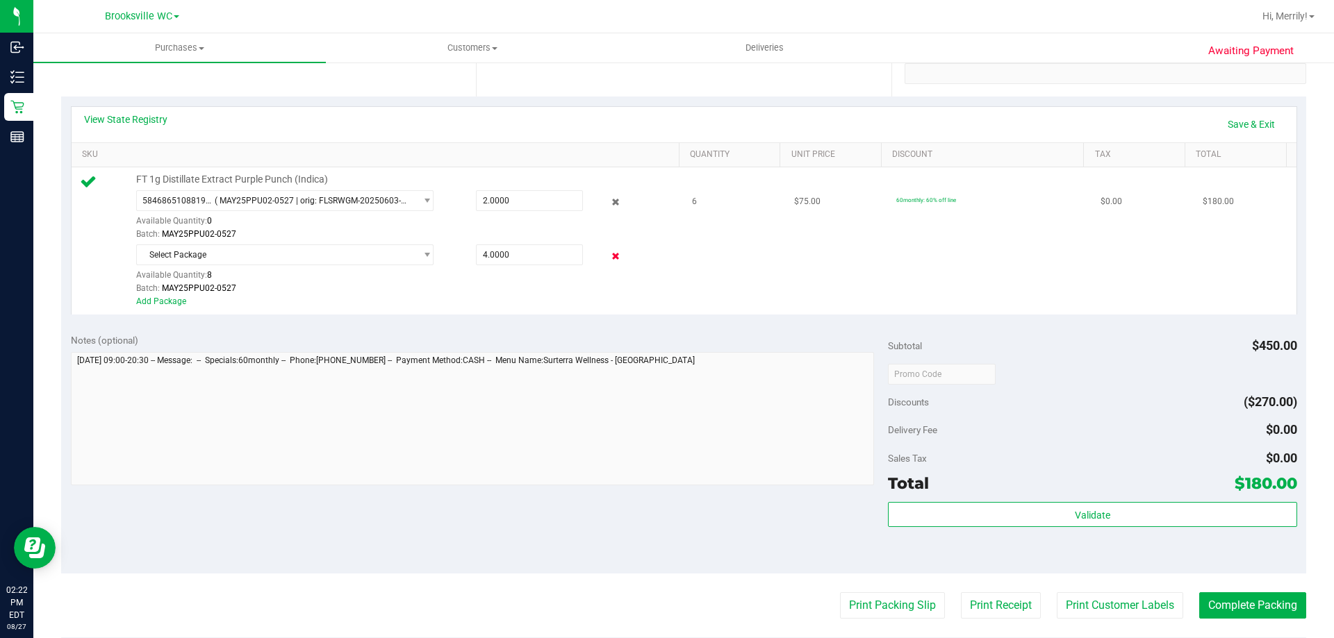
click at [609, 255] on icon at bounding box center [616, 257] width 15 height 16
click at [1238, 125] on link "Save & Exit" at bounding box center [1251, 125] width 65 height 24
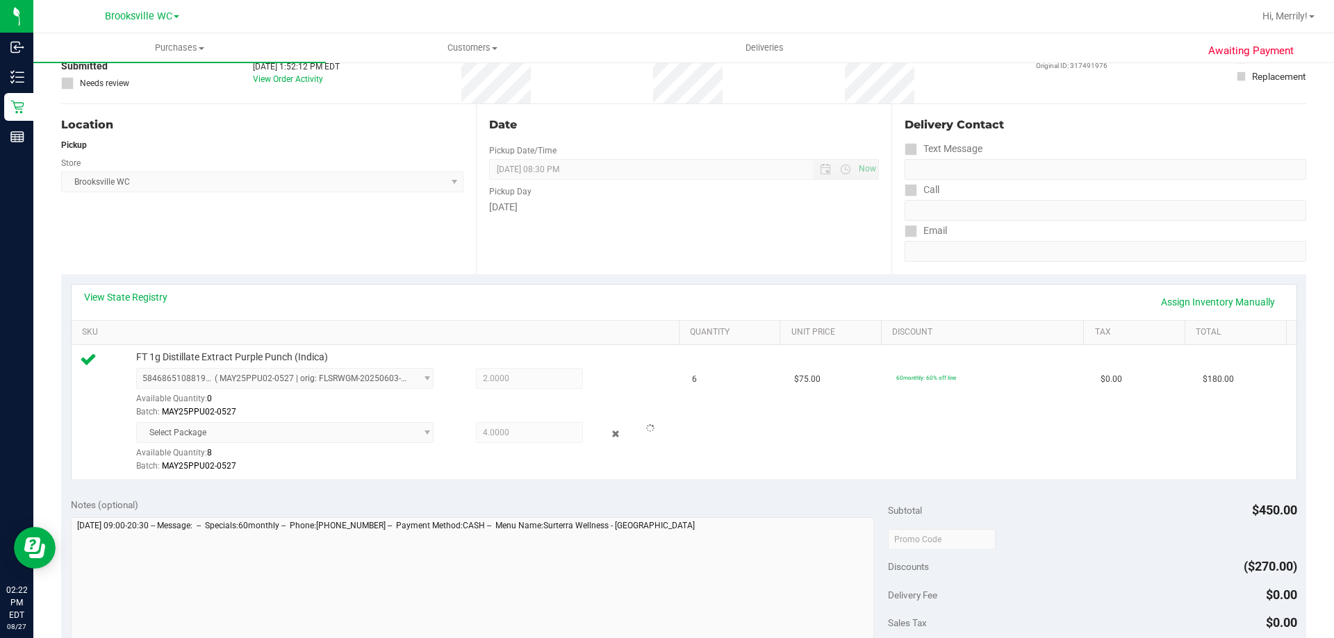
scroll to position [0, 0]
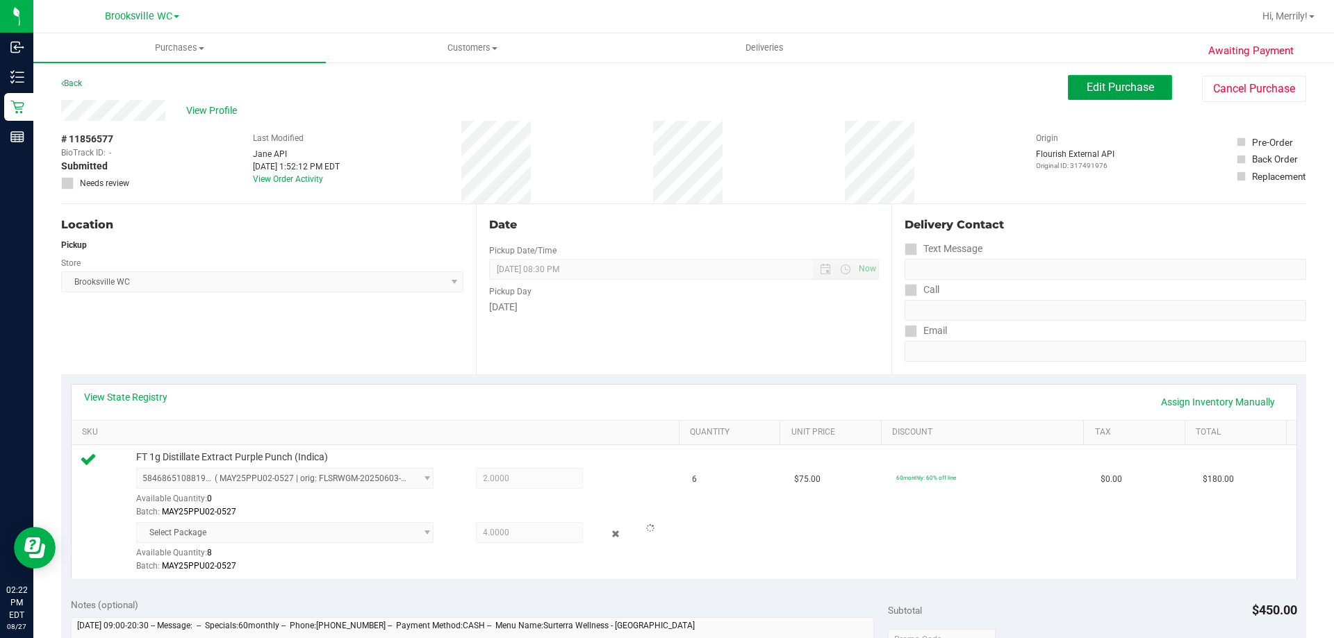
click at [1096, 82] on span "Edit Purchase" at bounding box center [1120, 87] width 67 height 13
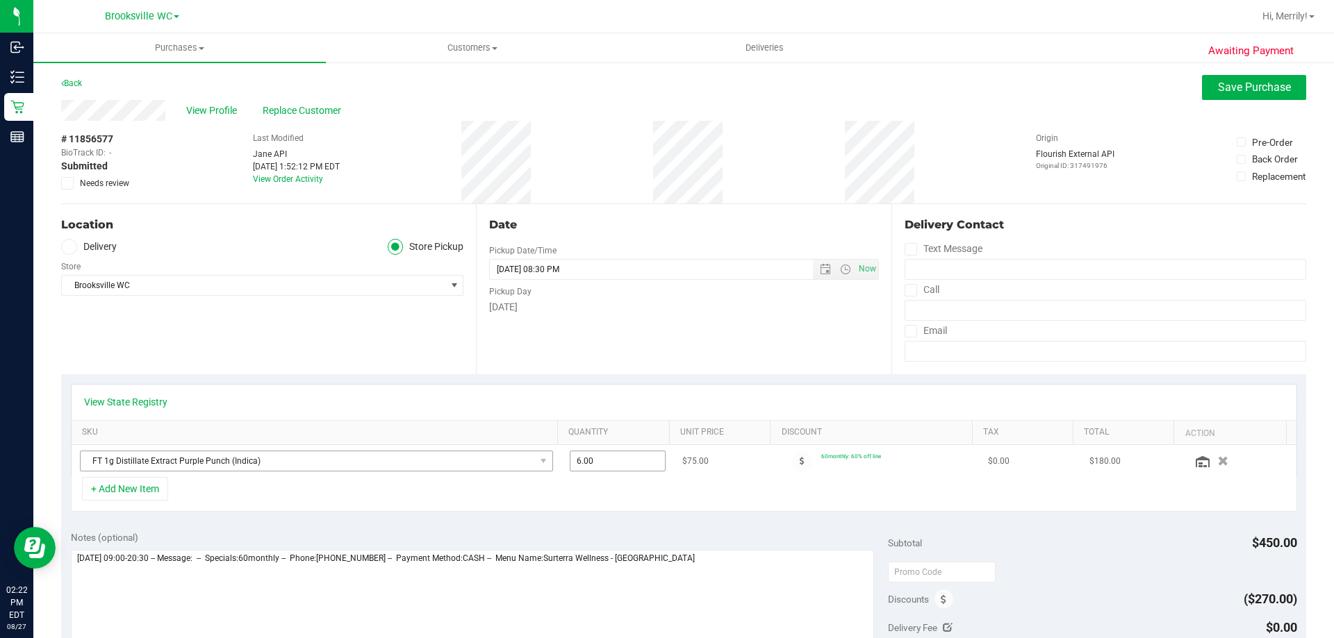
drag, startPoint x: 581, startPoint y: 459, endPoint x: 543, endPoint y: 457, distance: 37.6
click at [543, 457] on tr "FT 1g Distillate Extract Purple Punch (Indica) 6.00 6 $75.00 60monthly: 60% off…" at bounding box center [684, 461] width 1225 height 32
type input "3"
type input "6.00"
click at [652, 528] on div "Notes (optional) Subtotal $450.00 Discounts ($270.00) Delivery Fee $0.00 Sales …" at bounding box center [683, 647] width 1245 height 250
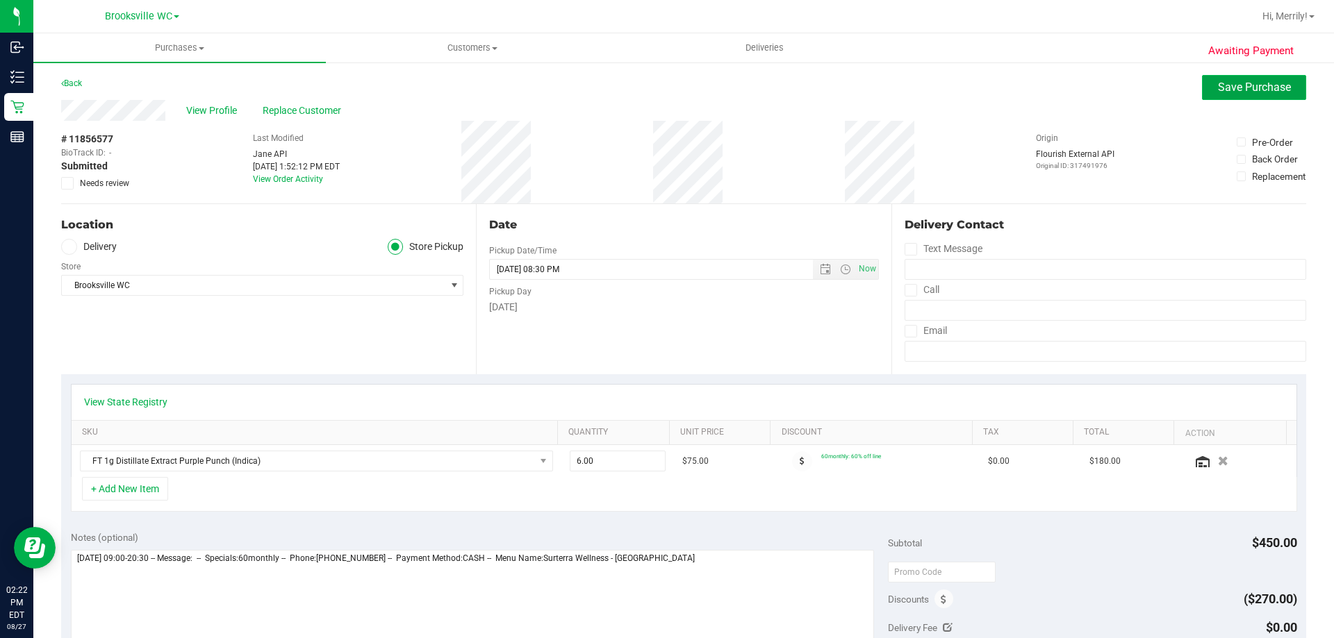
click at [1249, 85] on span "Save Purchase" at bounding box center [1254, 87] width 73 height 13
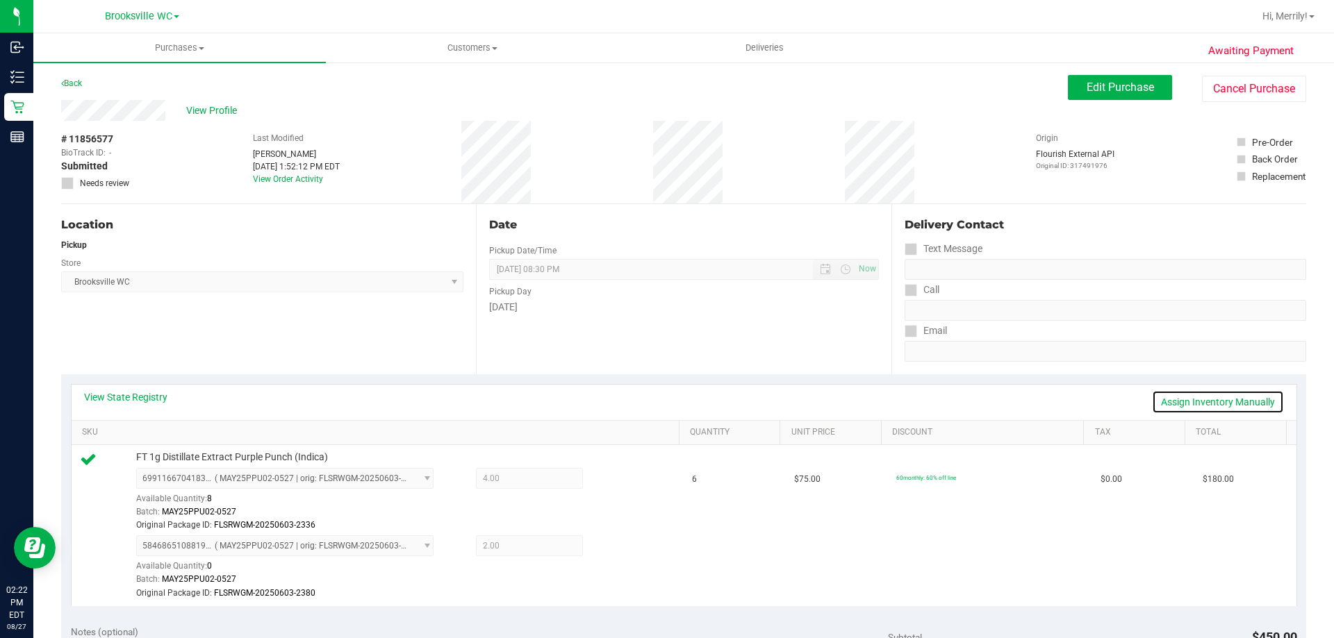
click at [1178, 402] on link "Assign Inventory Manually" at bounding box center [1218, 402] width 132 height 24
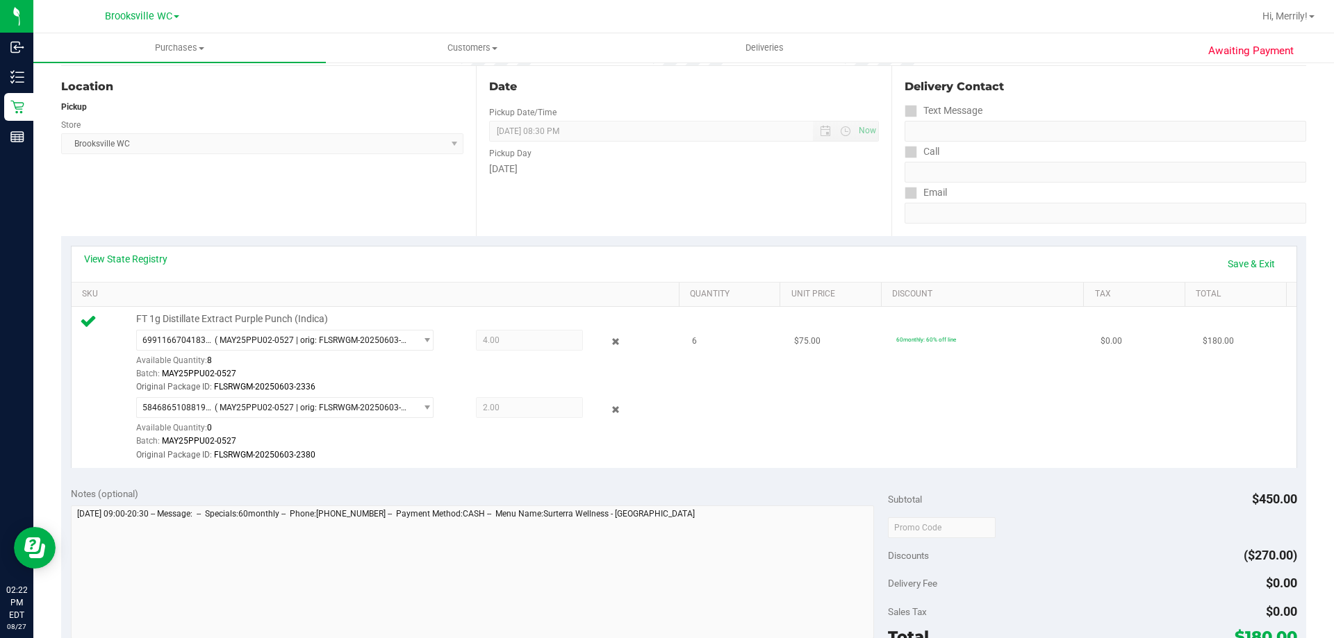
scroll to position [139, 0]
click at [609, 407] on icon at bounding box center [616, 409] width 15 height 16
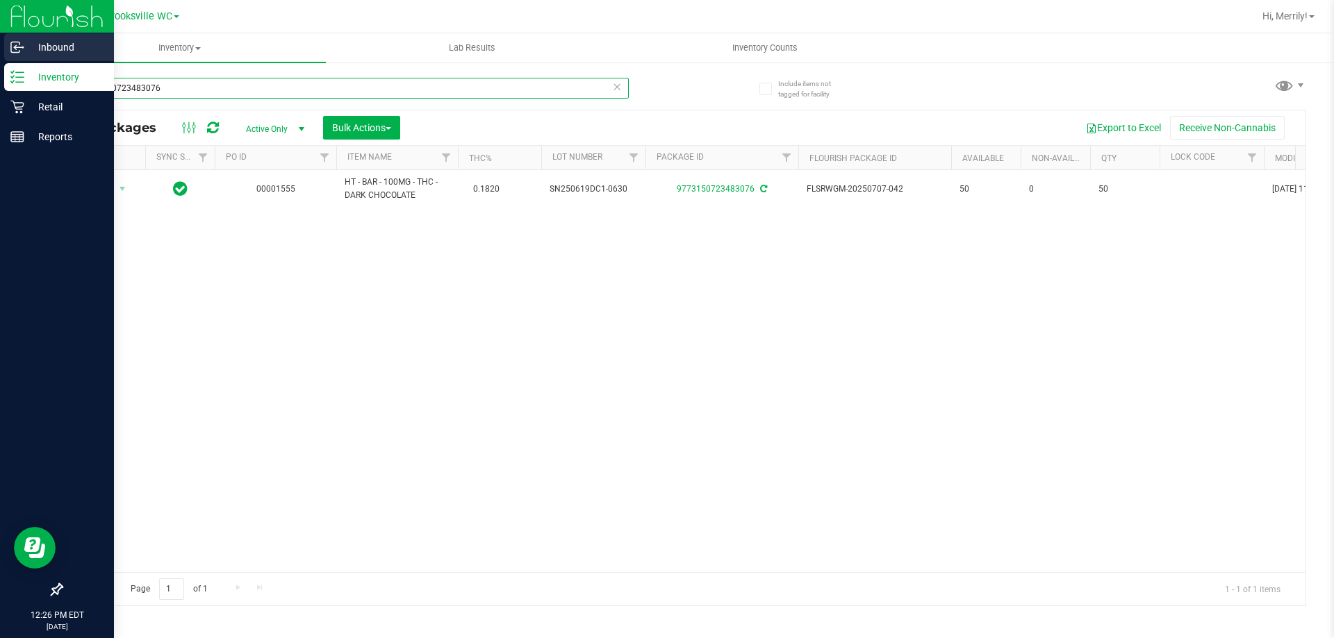
drag, startPoint x: 172, startPoint y: 89, endPoint x: 0, endPoint y: 42, distance: 178.5
click at [0, 57] on div "Inbound Inventory Retail Reports 12:26 PM EDT [DATE] 08/27 [GEOGRAPHIC_DATA] WC…" at bounding box center [667, 319] width 1334 height 638
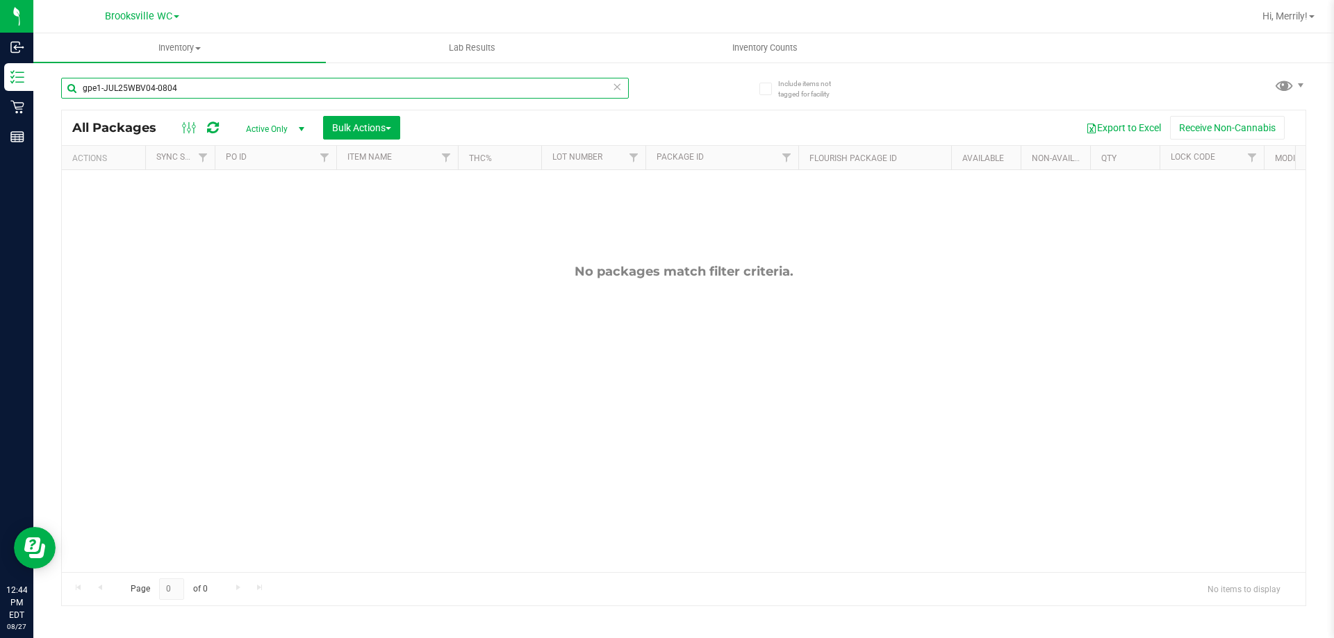
drag, startPoint x: 176, startPoint y: 90, endPoint x: 0, endPoint y: -22, distance: 209.3
click at [0, 0] on html "Inbound Inventory Retail Reports 12:44 PM EDT 08/27/2025 08/27 Brooksville WC H…" at bounding box center [667, 319] width 1334 height 638
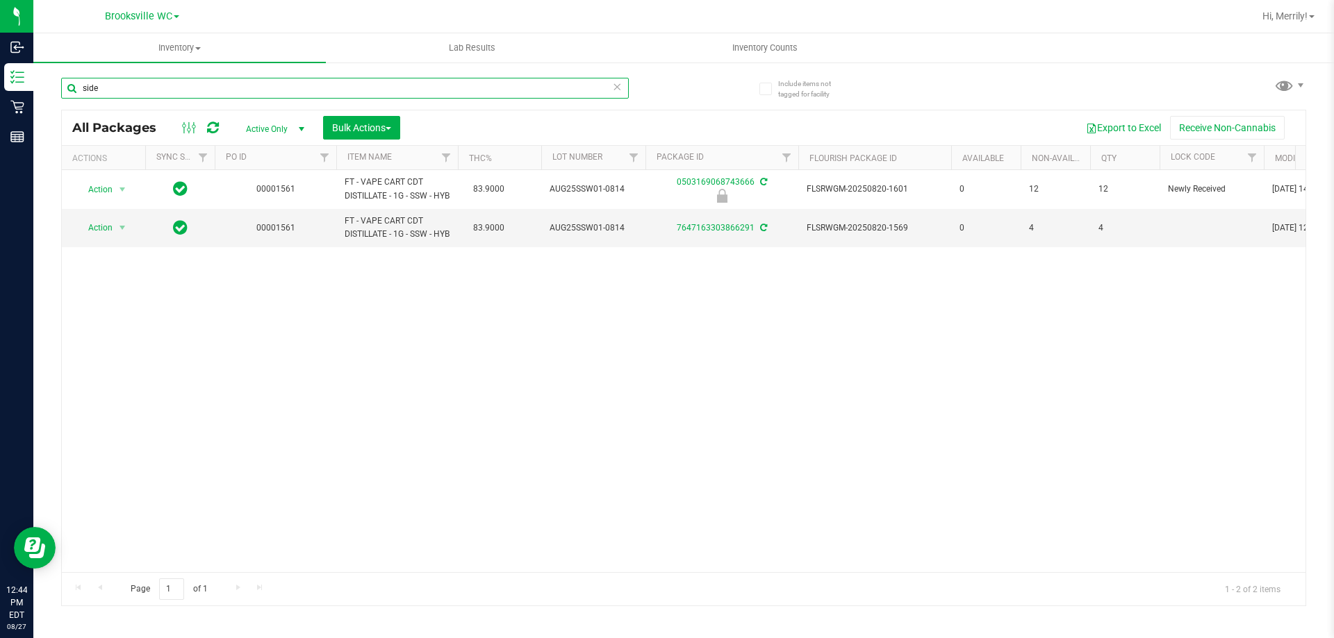
drag, startPoint x: 110, startPoint y: 86, endPoint x: 0, endPoint y: -22, distance: 153.8
click at [0, 0] on html "Inbound Inventory Retail Reports 12:44 PM EDT 08/27/2025 08/27 Brooksville WC H…" at bounding box center [667, 319] width 1334 height 638
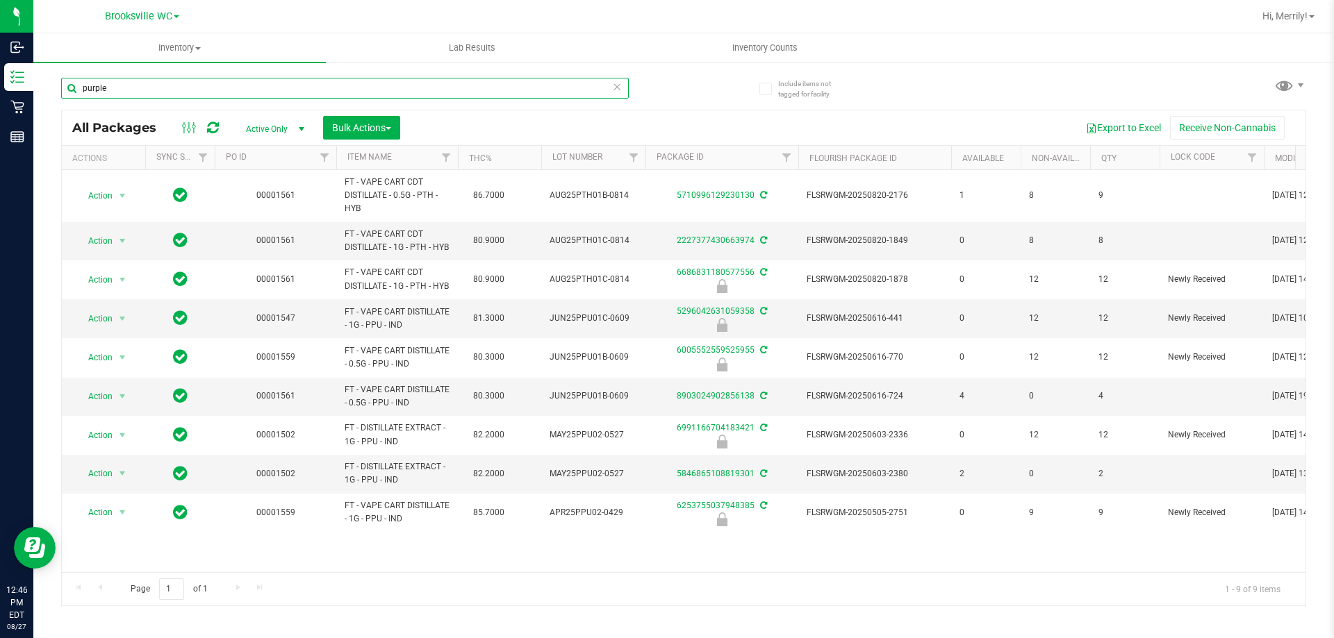
drag, startPoint x: 131, startPoint y: 81, endPoint x: 40, endPoint y: 80, distance: 91.7
click at [40, 80] on div "Include items not tagged for facility purple All Packages Active Only Active On…" at bounding box center [683, 273] width 1301 height 424
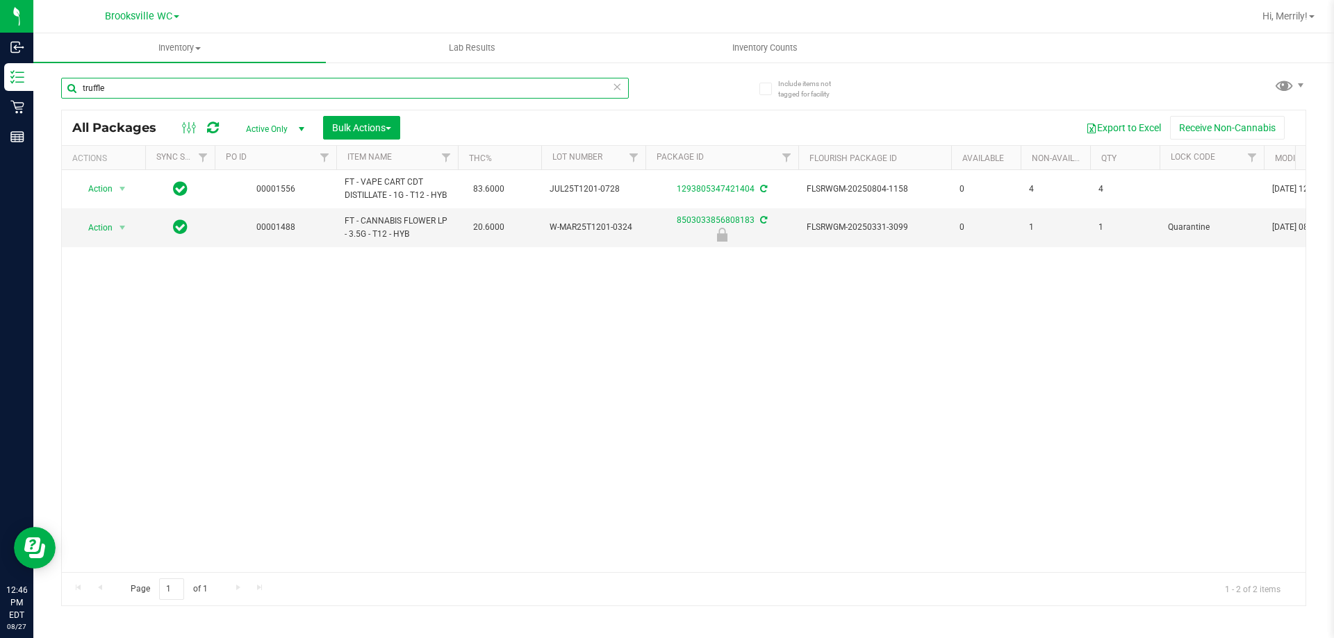
type input "truffle"
click at [209, 92] on input "truffle" at bounding box center [345, 88] width 568 height 21
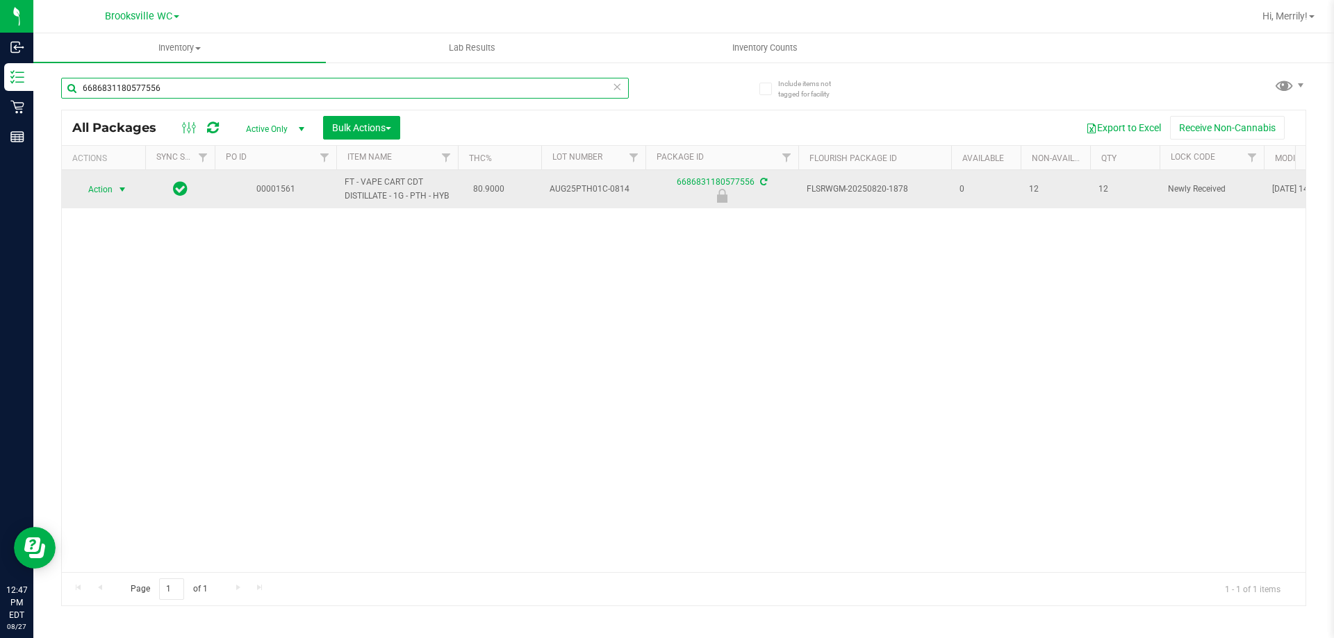
type input "6686831180577556"
click at [122, 190] on span "select" at bounding box center [122, 189] width 11 height 11
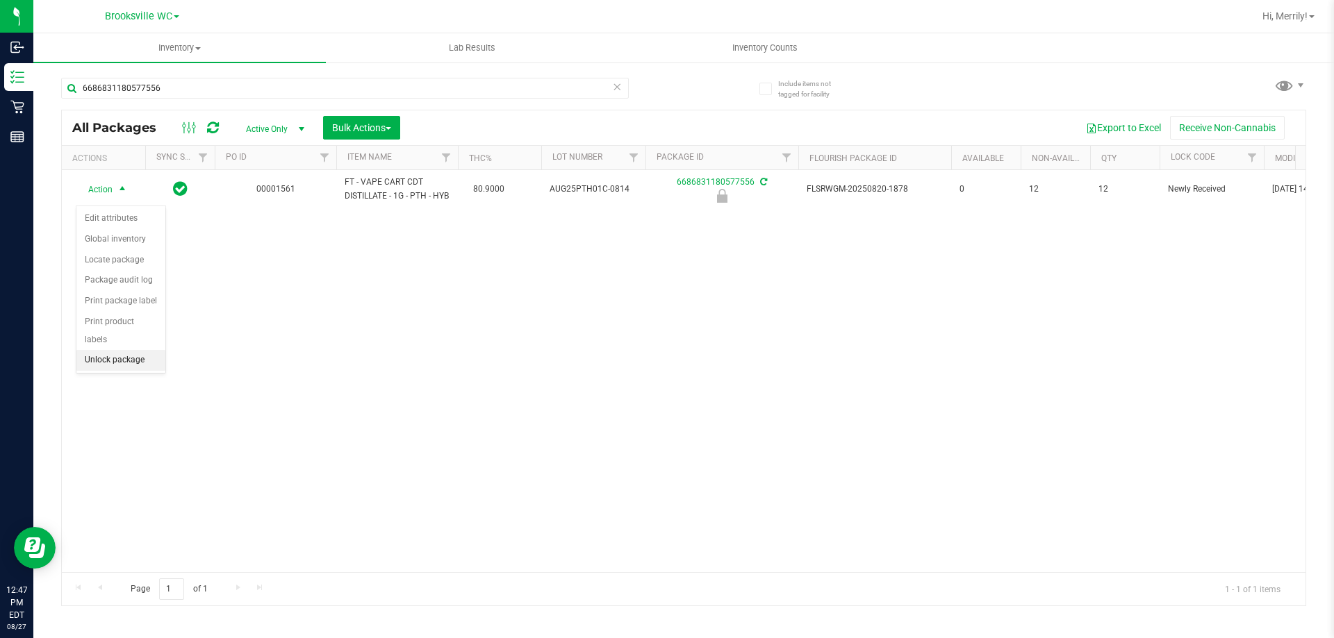
click at [122, 350] on li "Unlock package" at bounding box center [120, 360] width 89 height 21
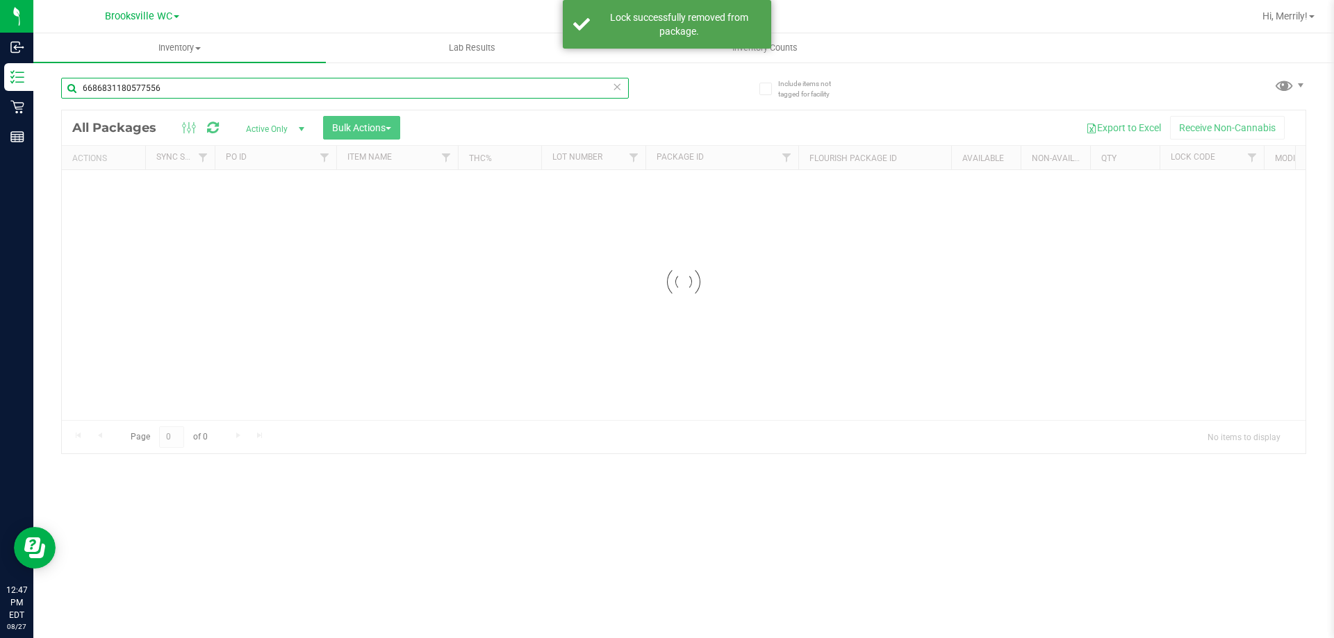
click input "6686831180577556"
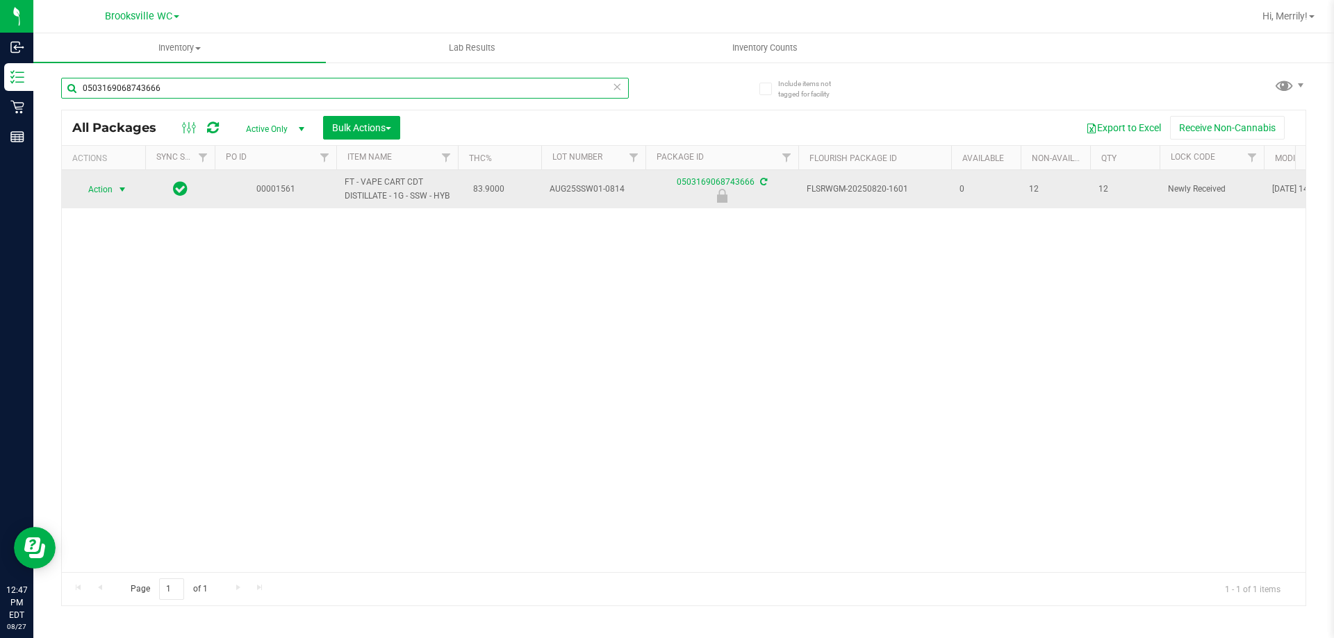
type input "0503169068743666"
click span "select"
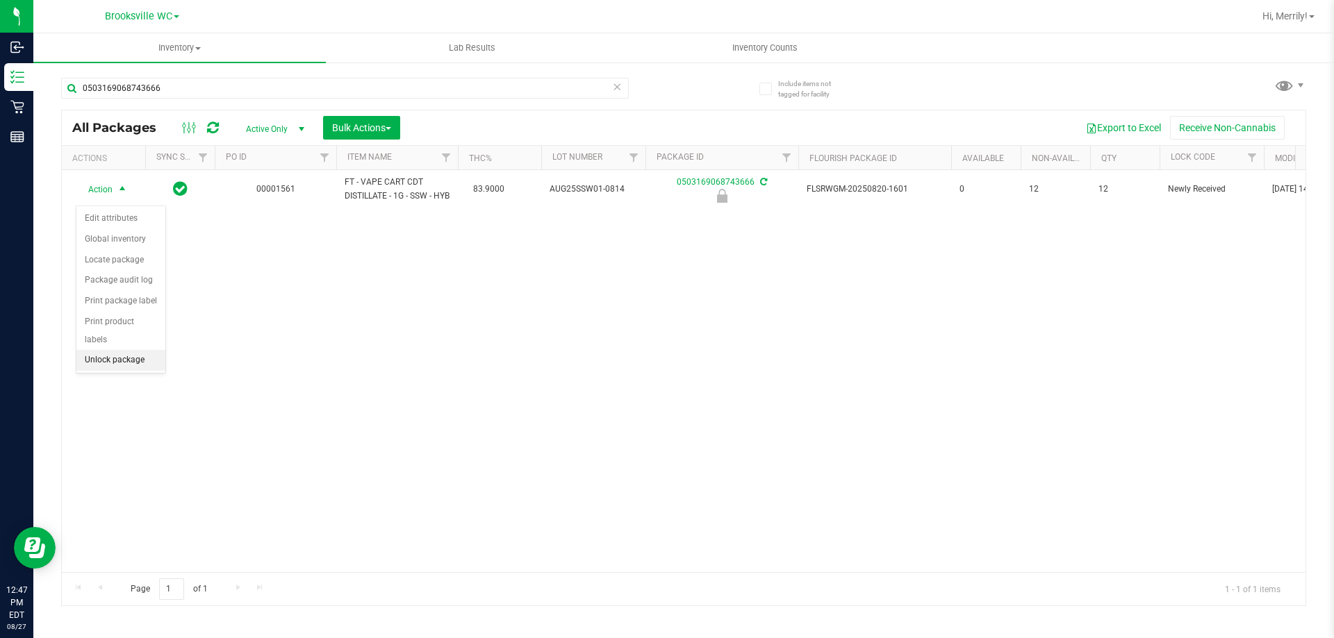
click li "Unlock package"
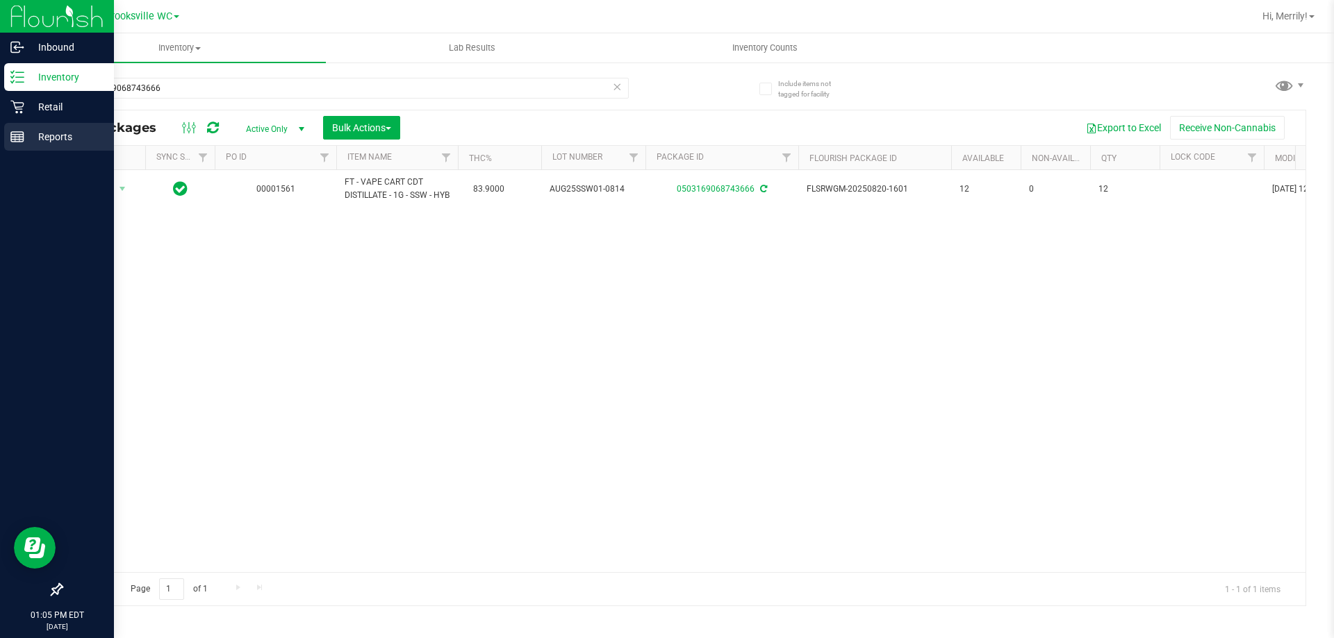
click icon
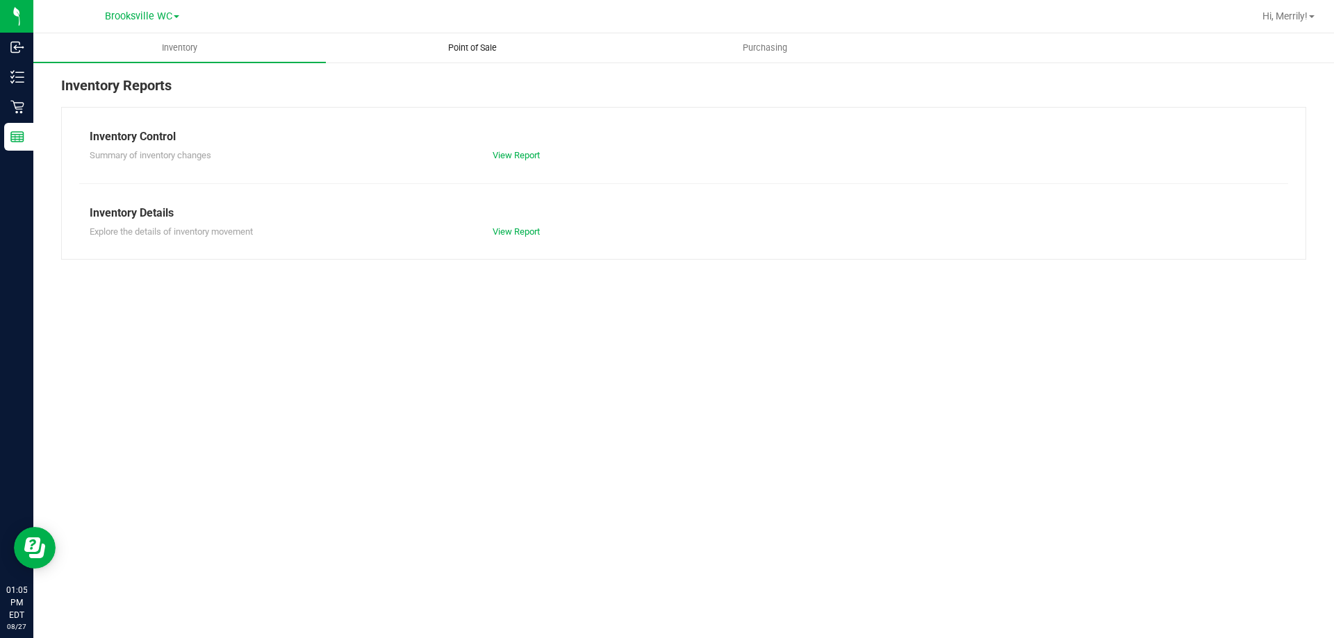
click span "Point of Sale"
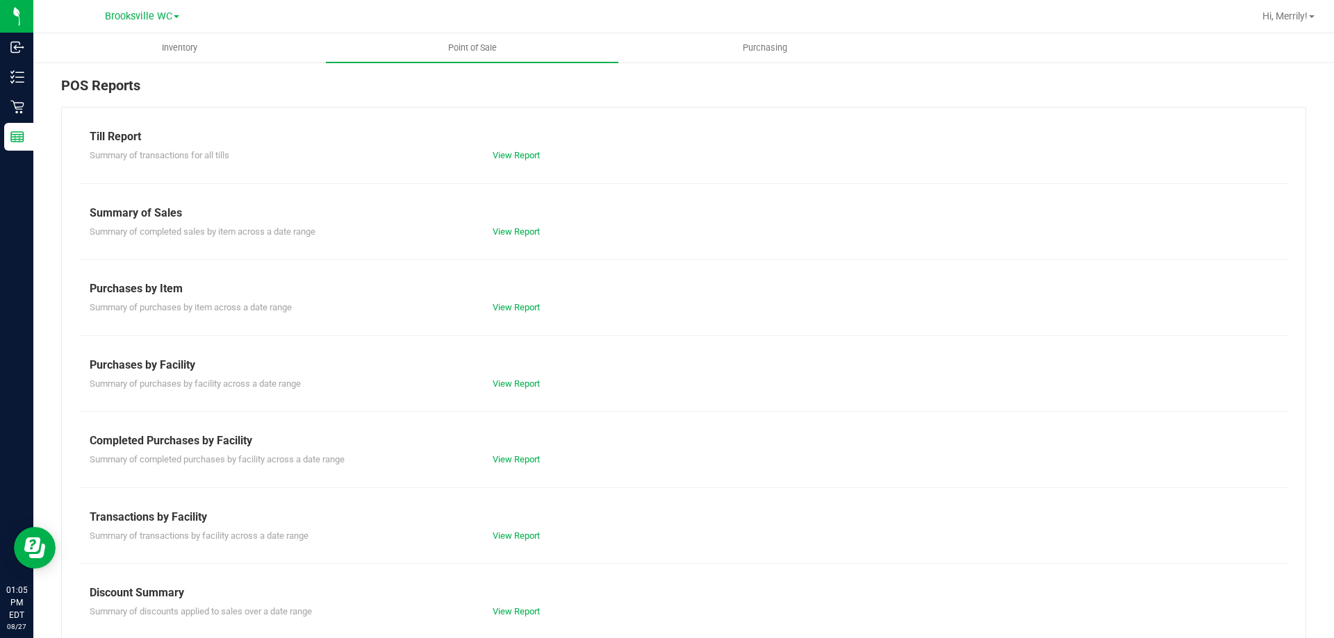
click div "View Report"
click link "View Report"
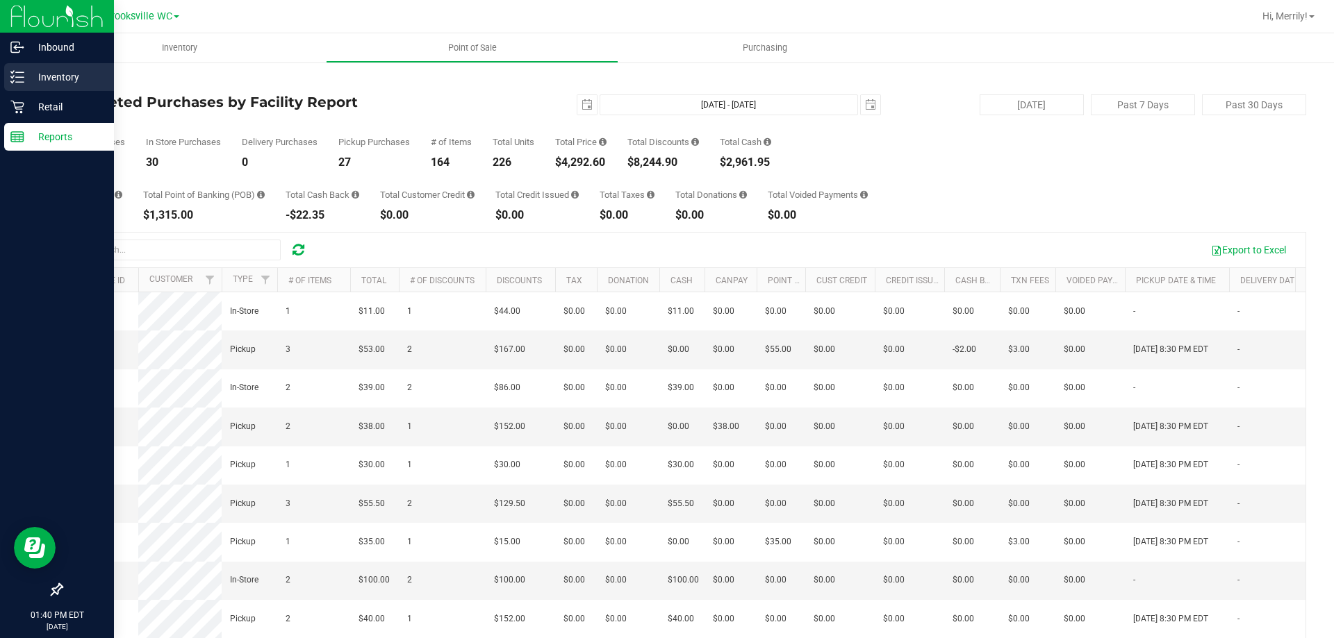
click at [29, 73] on p "Inventory" at bounding box center [65, 77] width 83 height 17
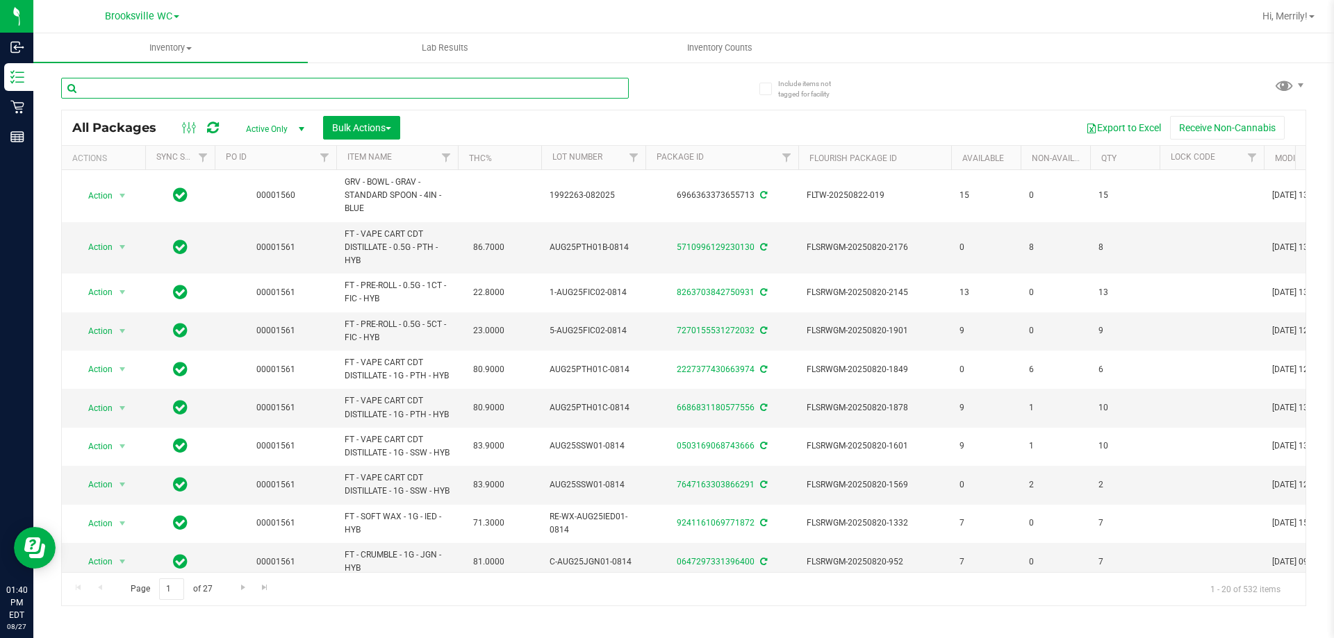
click at [189, 88] on input "text" at bounding box center [345, 88] width 568 height 21
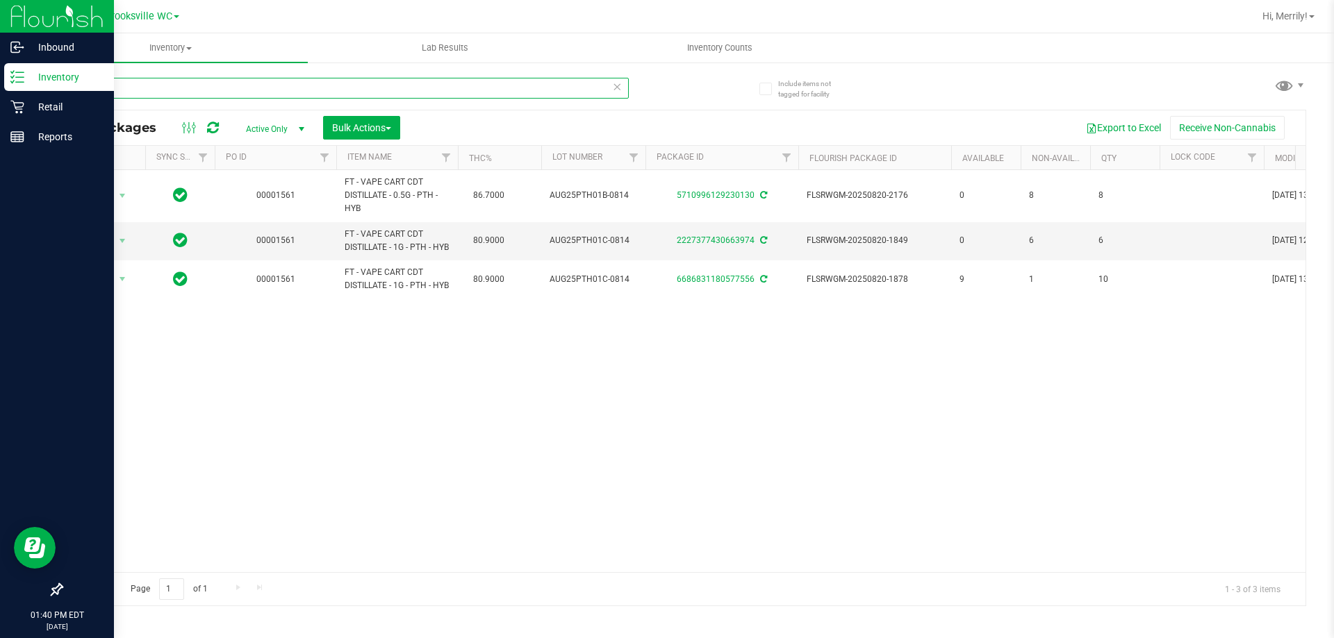
drag, startPoint x: 116, startPoint y: 90, endPoint x: 0, endPoint y: 76, distance: 116.8
click at [0, 76] on div "Inbound Inventory Retail Reports 01:40 PM EDT 08/27/2025 08/27 Brooksville WC H…" at bounding box center [667, 319] width 1334 height 638
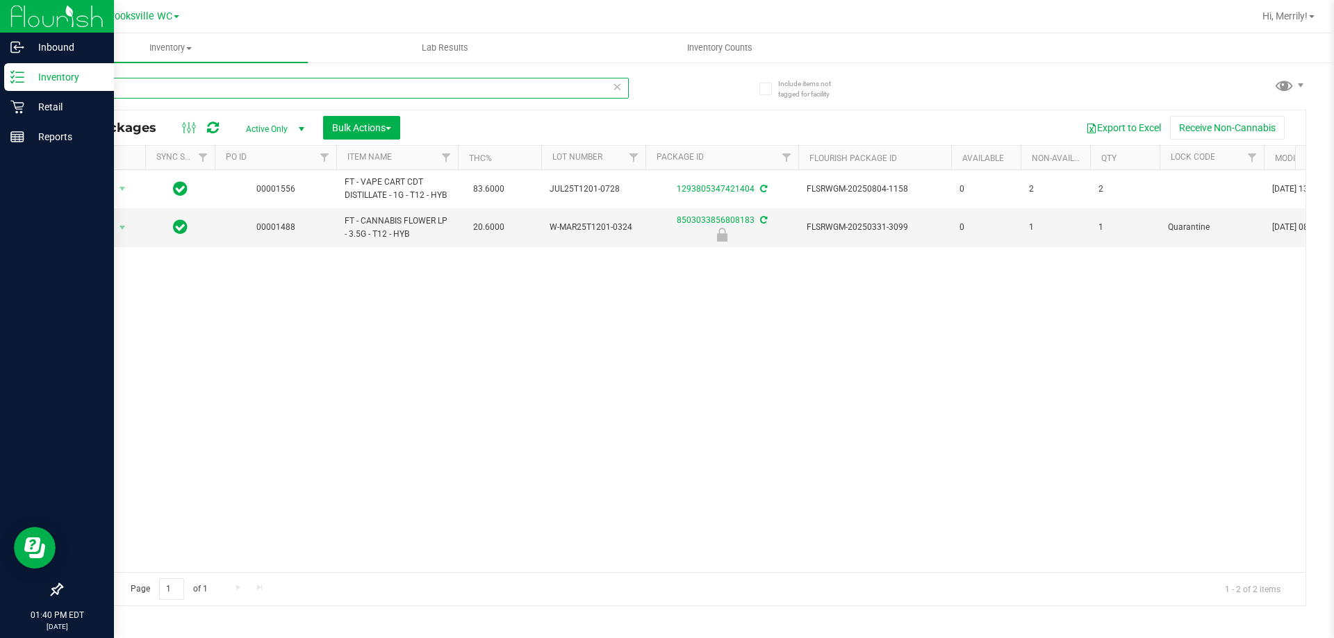
drag, startPoint x: 140, startPoint y: 84, endPoint x: 0, endPoint y: 85, distance: 140.3
click at [0, 85] on div "Inbound Inventory Retail Reports 01:40 PM EDT 08/27/2025 08/27 Brooksville WC H…" at bounding box center [667, 319] width 1334 height 638
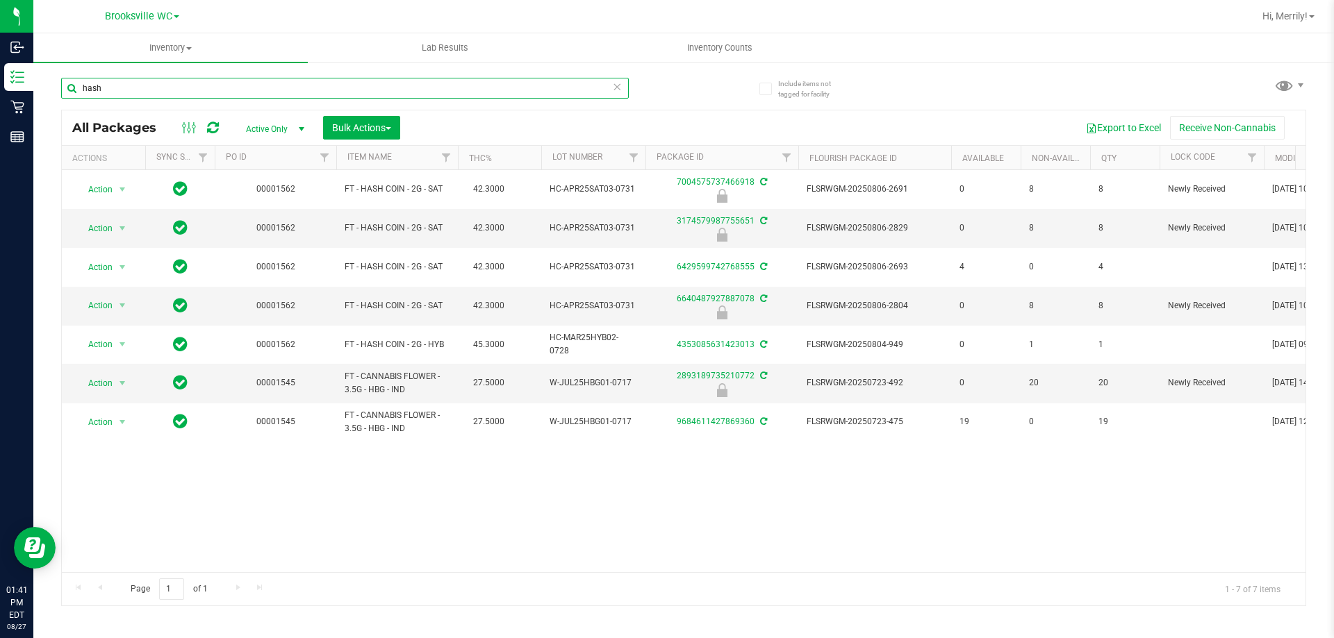
drag, startPoint x: 132, startPoint y: 92, endPoint x: 0, endPoint y: -73, distance: 211.6
click at [0, 0] on html "Inbound Inventory Retail Reports 01:41 PM EDT 08/27/2025 08/27 Brooksville WC H…" at bounding box center [667, 319] width 1334 height 638
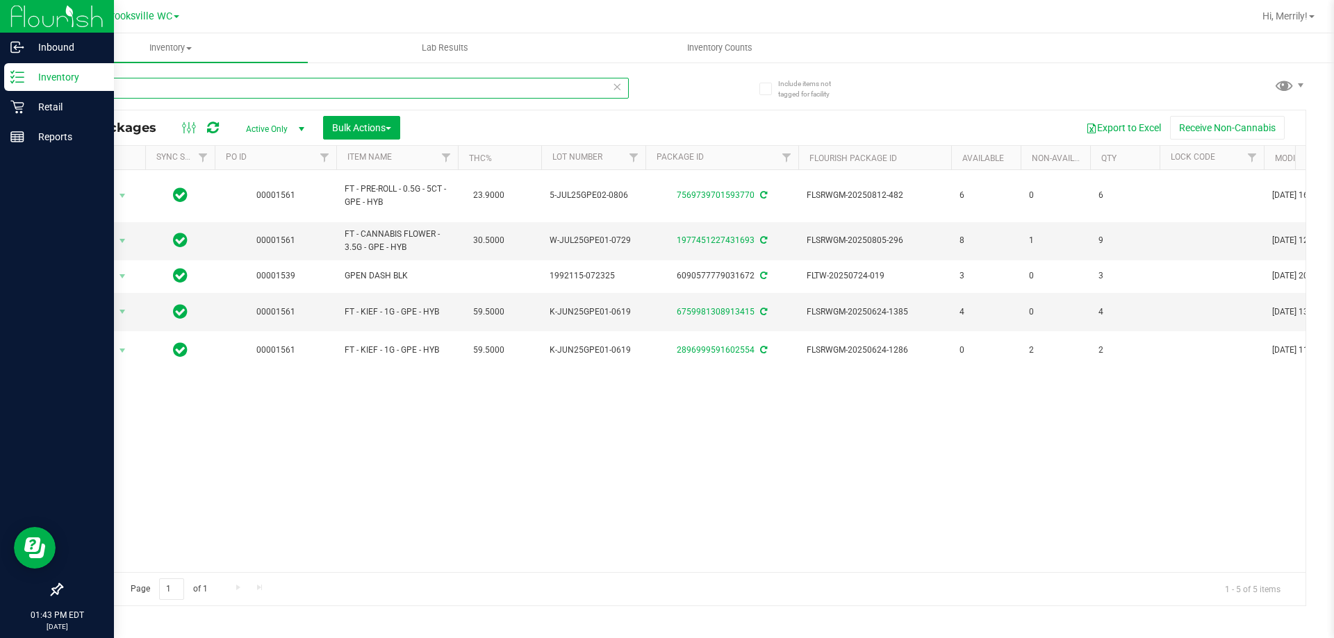
drag, startPoint x: 110, startPoint y: 93, endPoint x: 0, endPoint y: 74, distance: 111.5
click at [0, 75] on div "Inbound Inventory Retail Reports 01:43 PM EDT 08/27/2025 08/27 Brooksville WC H…" at bounding box center [667, 319] width 1334 height 638
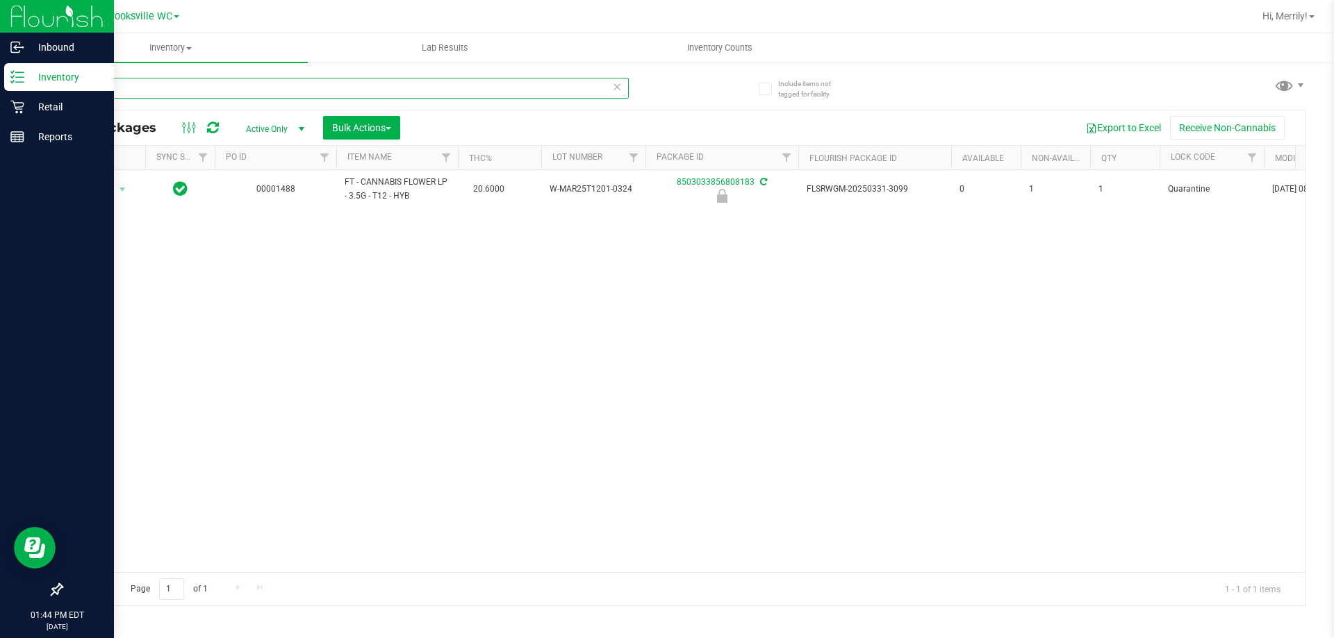
drag, startPoint x: 103, startPoint y: 91, endPoint x: 0, endPoint y: 65, distance: 106.0
click at [10, 78] on div "Inbound Inventory Retail Reports 01:44 PM EDT 08/27/2025 08/27 Brooksville WC H…" at bounding box center [667, 319] width 1334 height 638
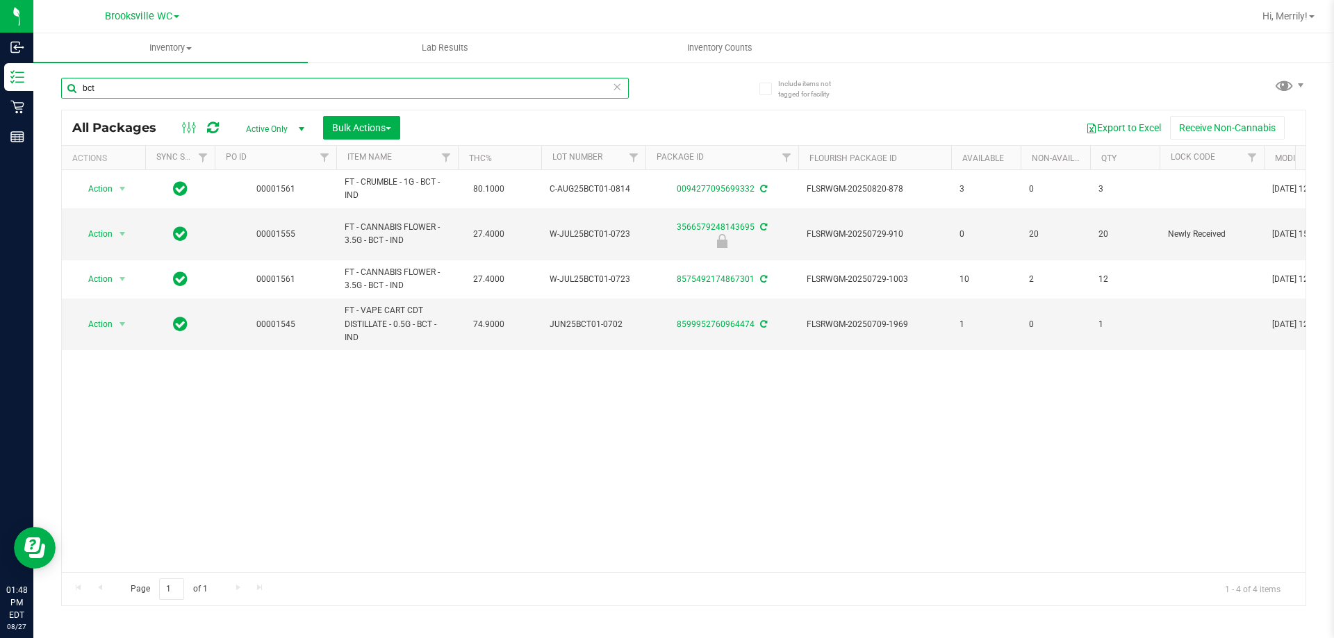
type input "bct"
click at [152, 80] on input "bct" at bounding box center [345, 88] width 568 height 21
paste input "W-JUL25ARZ01-0721"
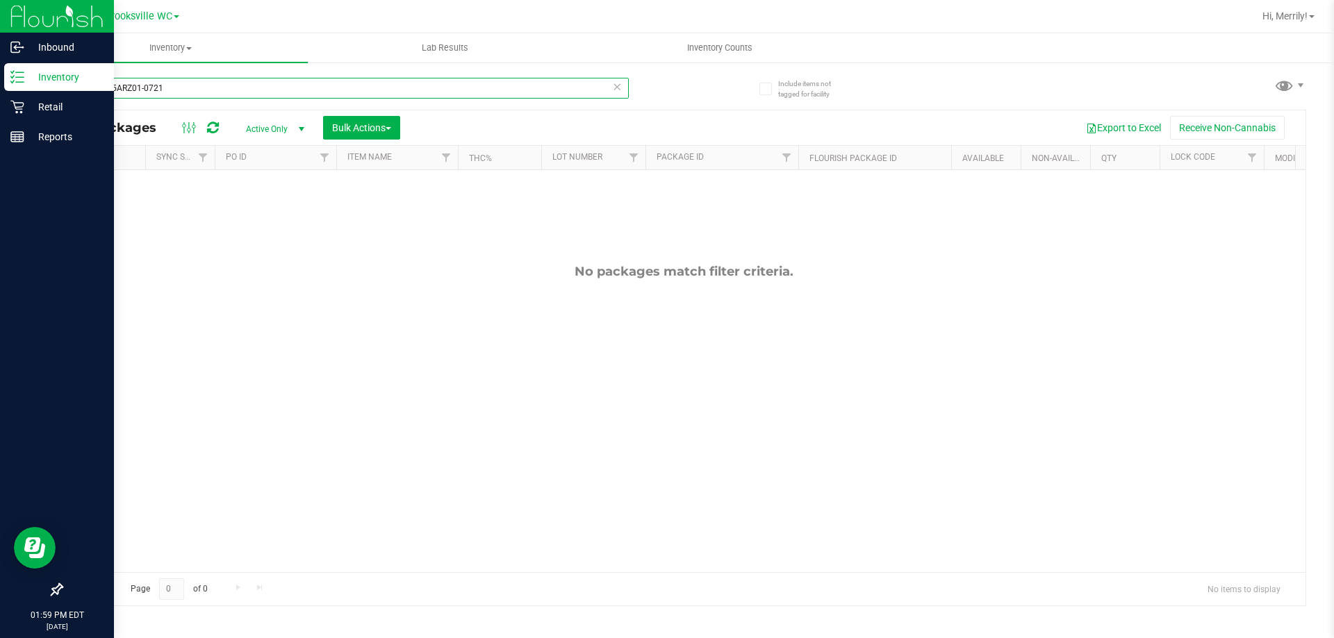
drag, startPoint x: 188, startPoint y: 85, endPoint x: 0, endPoint y: 15, distance: 200.7
click at [0, 51] on div "Inbound Inventory Retail Reports 01:59 PM EDT 08/27/2025 08/27 Brooksville WC H…" at bounding box center [667, 319] width 1334 height 638
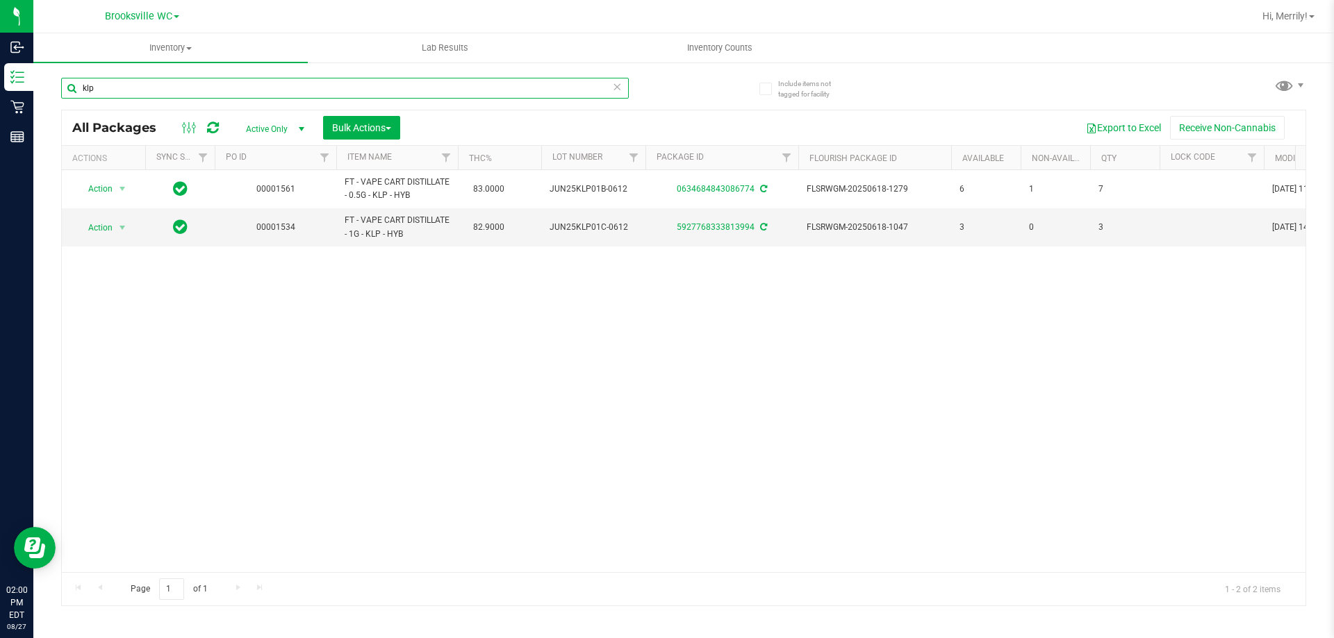
type input "klp"
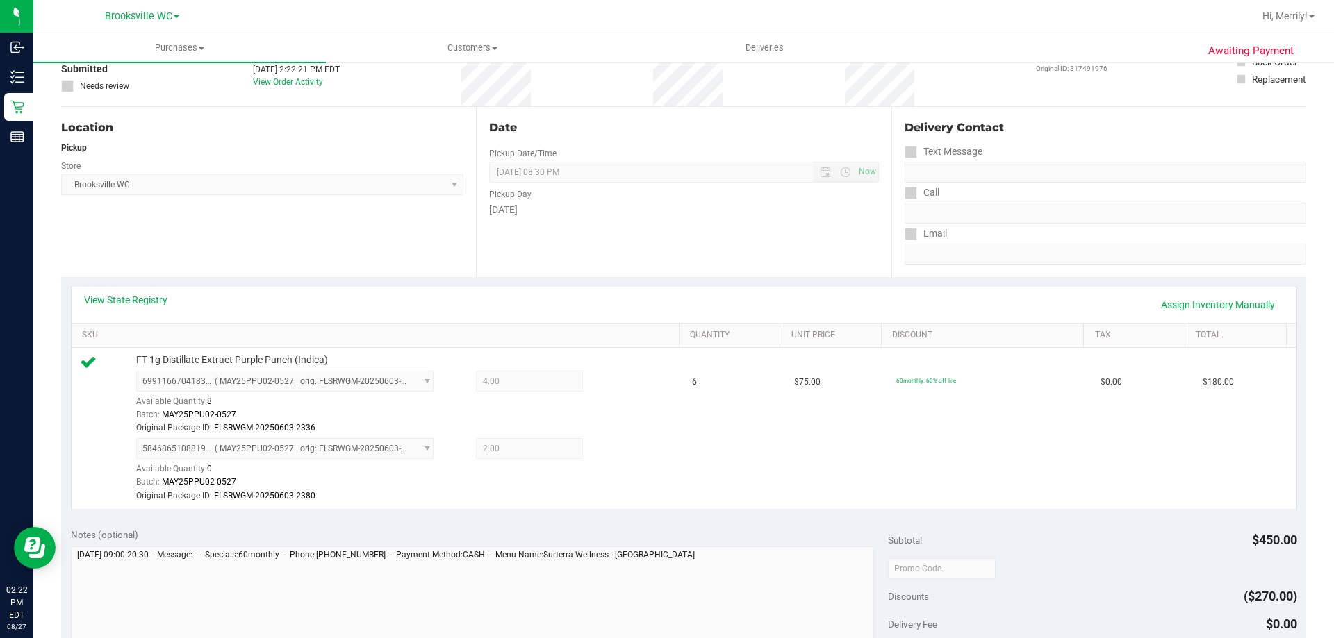
scroll to position [139, 0]
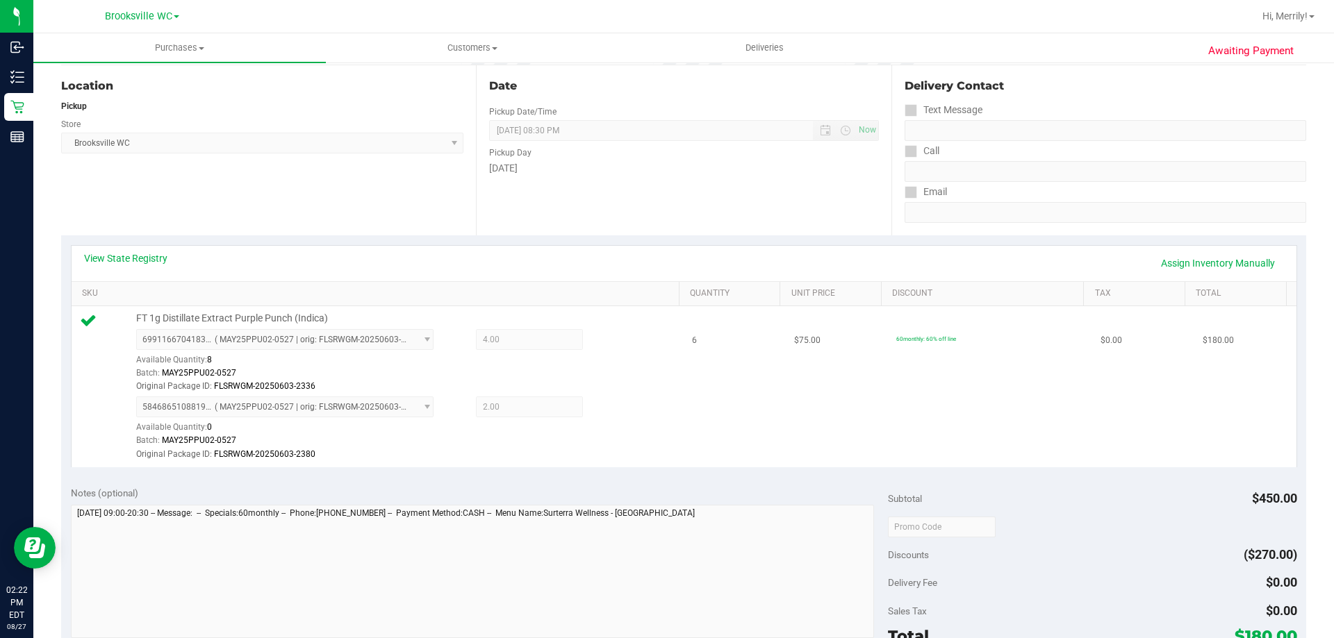
click at [636, 385] on div "Original Package ID: FLSRWGM-20250603-2336" at bounding box center [404, 386] width 536 height 13
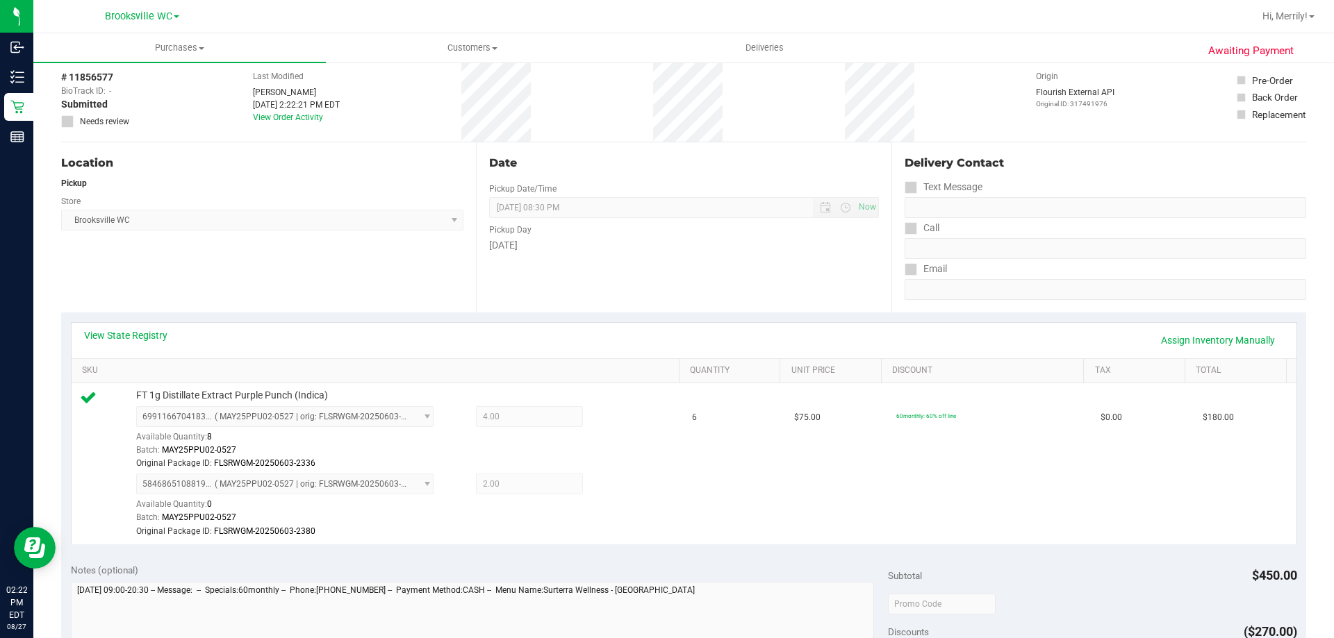
scroll to position [0, 0]
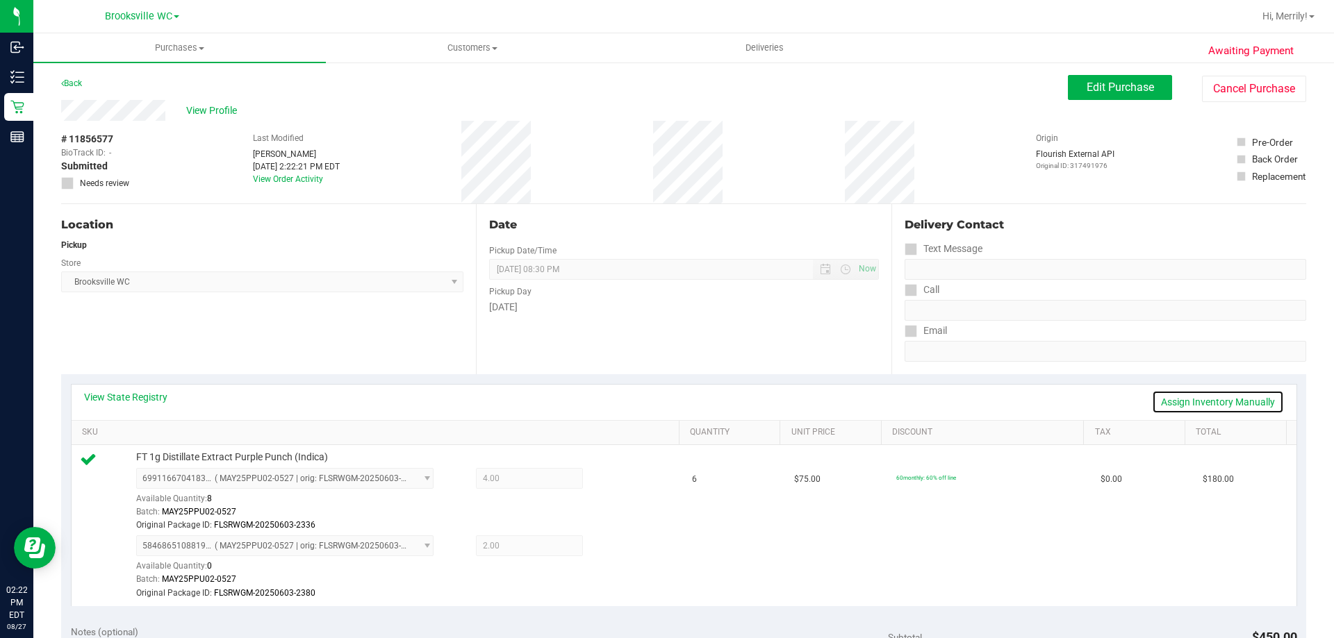
click at [1199, 400] on link "Assign Inventory Manually" at bounding box center [1218, 402] width 132 height 24
click at [609, 552] on icon at bounding box center [616, 548] width 15 height 16
click at [1210, 399] on link "Assign Inventory Manually" at bounding box center [1218, 402] width 132 height 24
click at [609, 552] on icon at bounding box center [616, 548] width 15 height 16
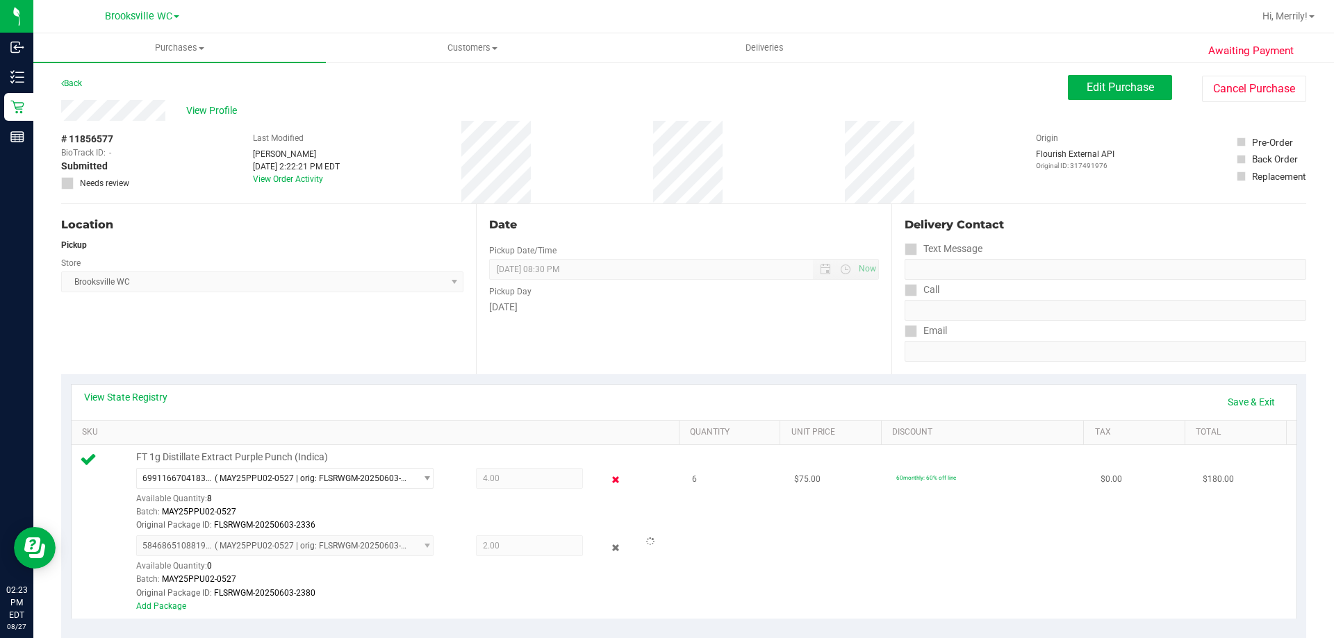
click at [609, 478] on icon at bounding box center [616, 480] width 15 height 16
click at [1242, 402] on link "Save & Exit" at bounding box center [1251, 402] width 65 height 24
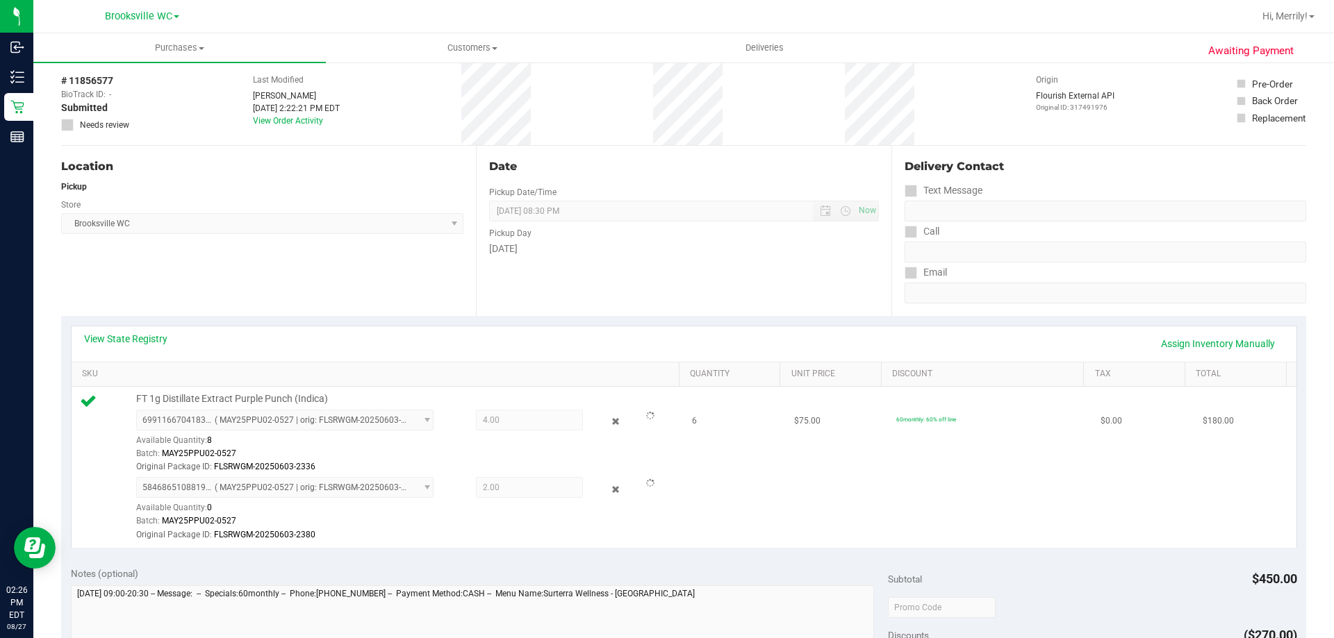
scroll to position [139, 0]
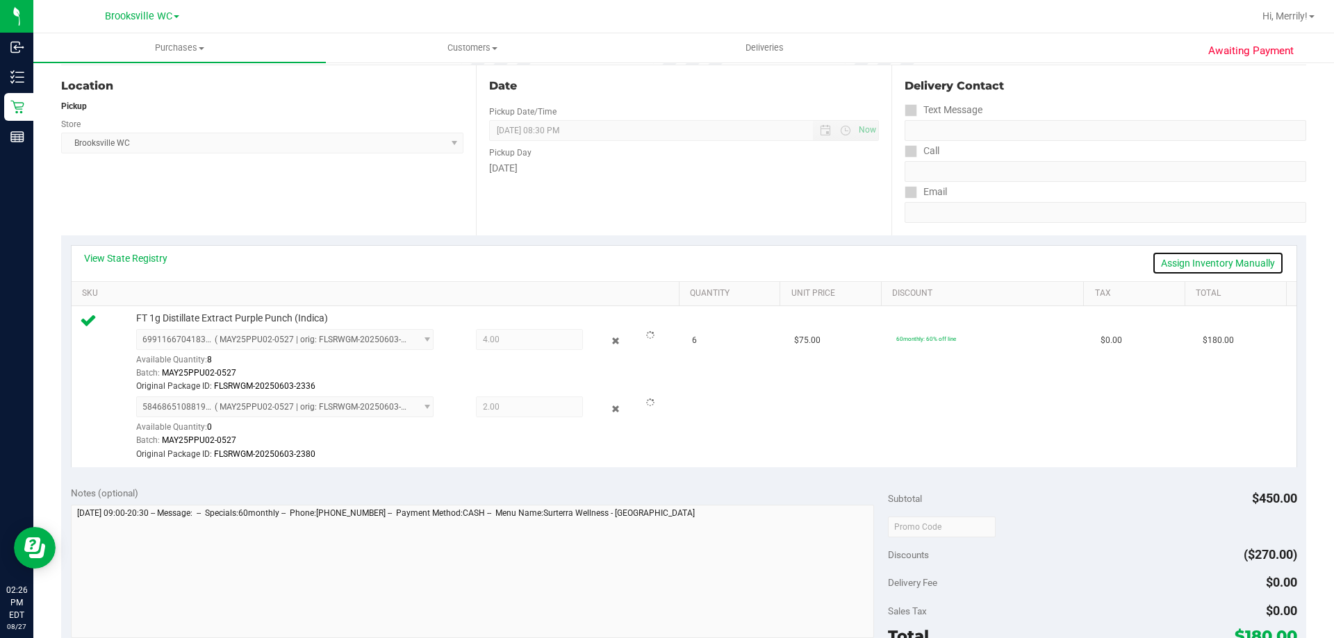
click at [1200, 262] on link "Assign Inventory Manually" at bounding box center [1218, 263] width 132 height 24
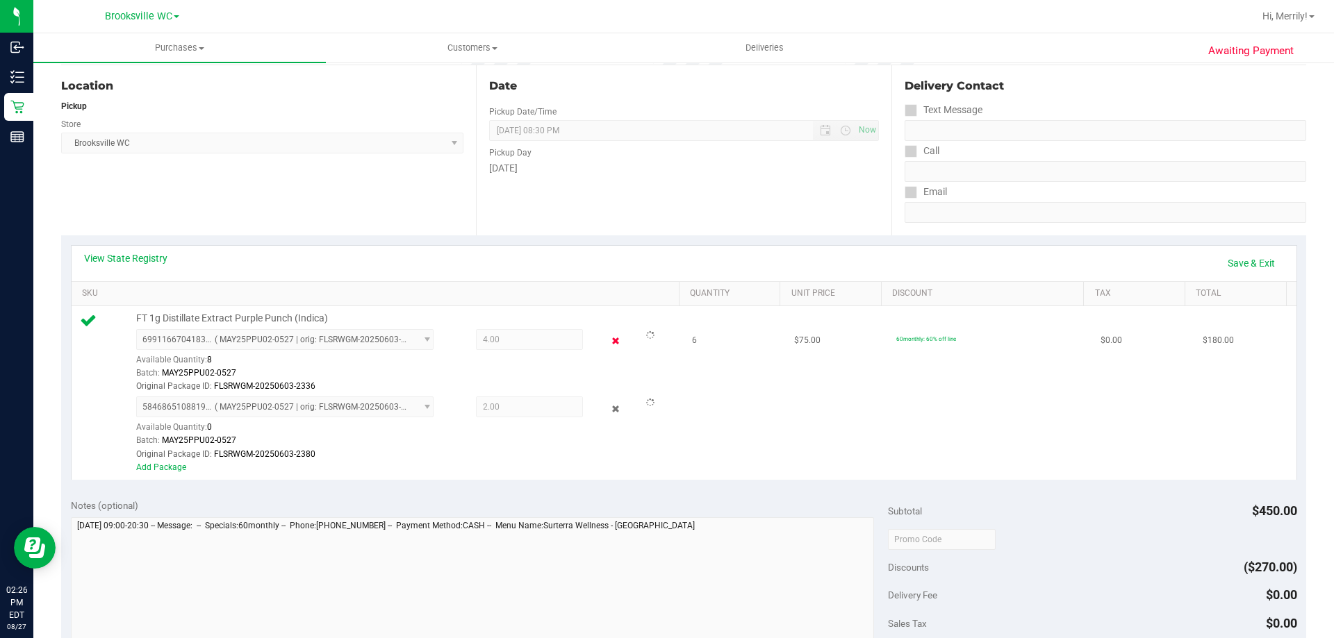
click at [609, 344] on icon at bounding box center [616, 341] width 15 height 16
click at [611, 340] on icon at bounding box center [616, 341] width 15 height 16
click at [609, 410] on icon at bounding box center [616, 409] width 15 height 16
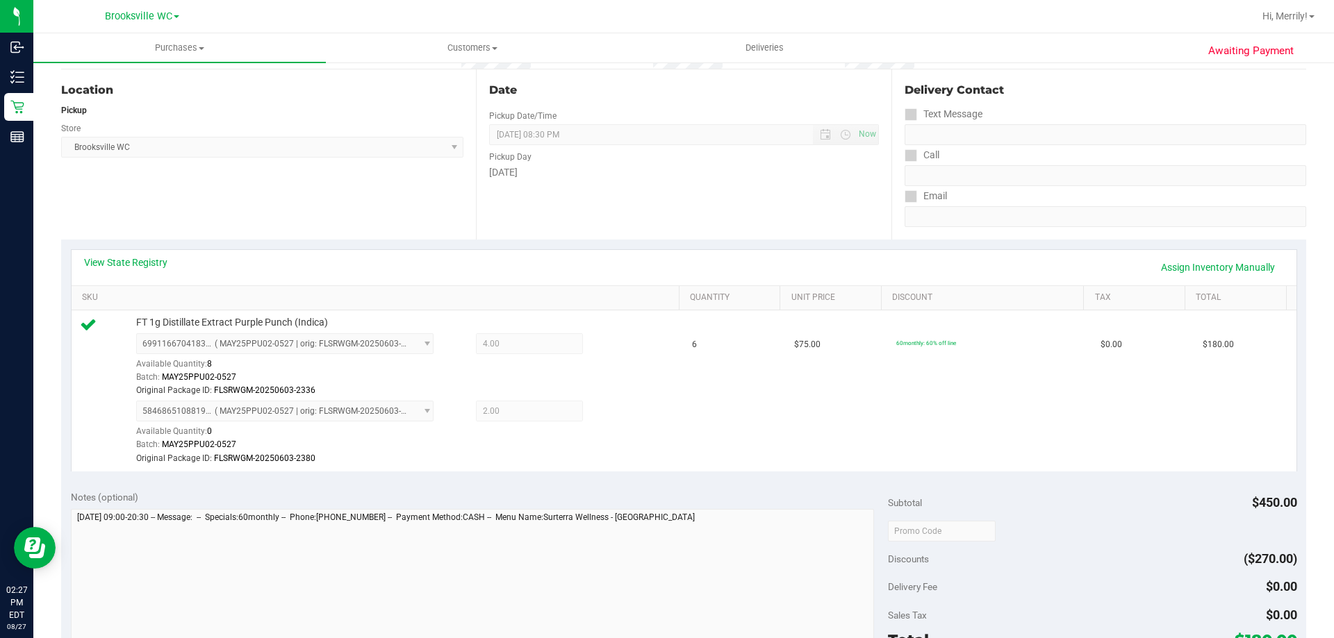
scroll to position [278, 0]
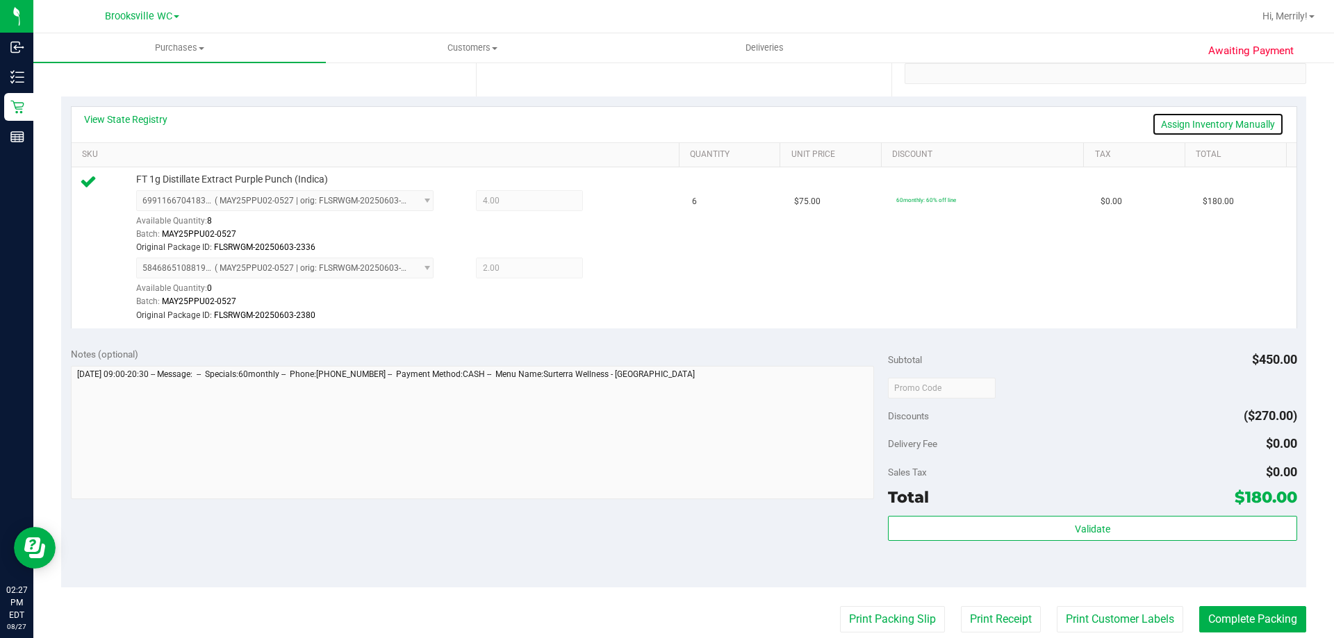
click at [1176, 122] on link "Assign Inventory Manually" at bounding box center [1218, 125] width 132 height 24
click at [609, 269] on icon at bounding box center [616, 270] width 15 height 16
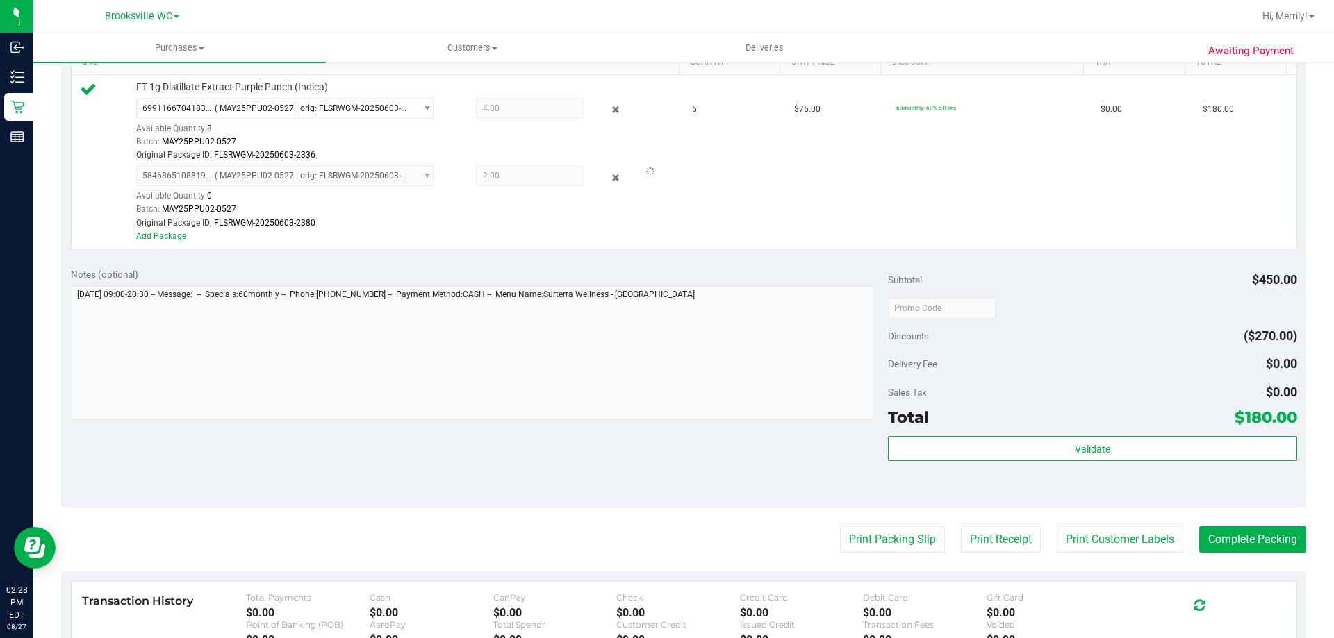
scroll to position [486, 0]
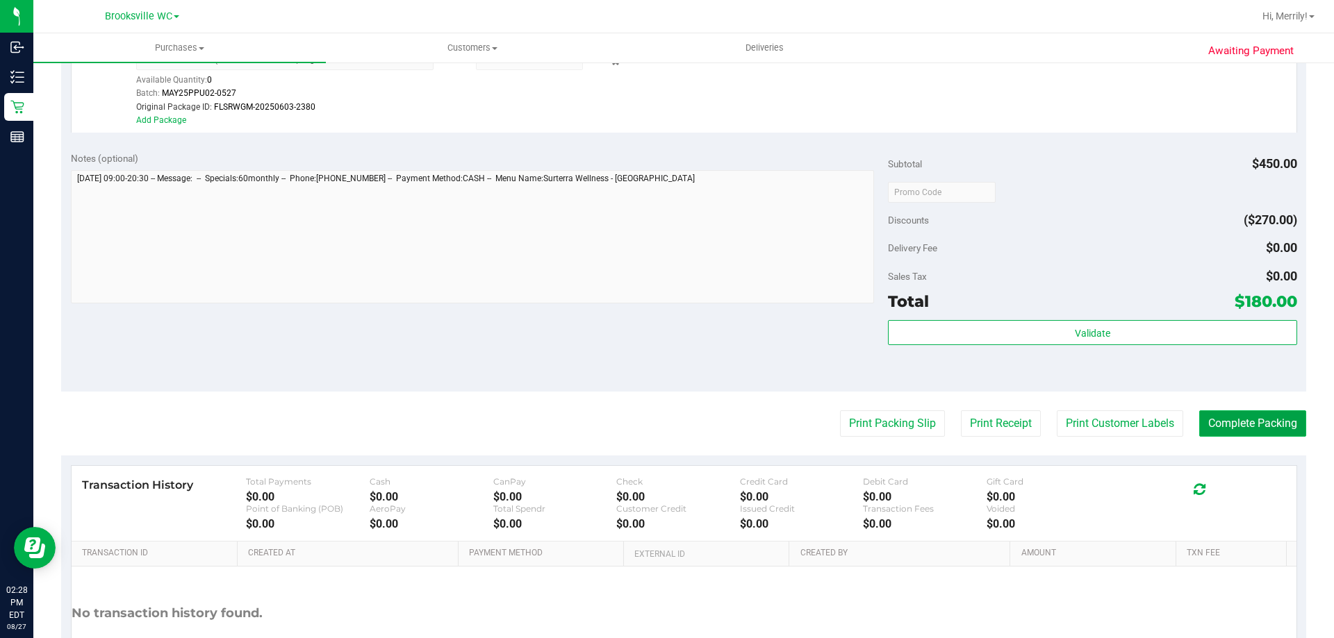
click at [1226, 427] on button "Complete Packing" at bounding box center [1252, 424] width 107 height 26
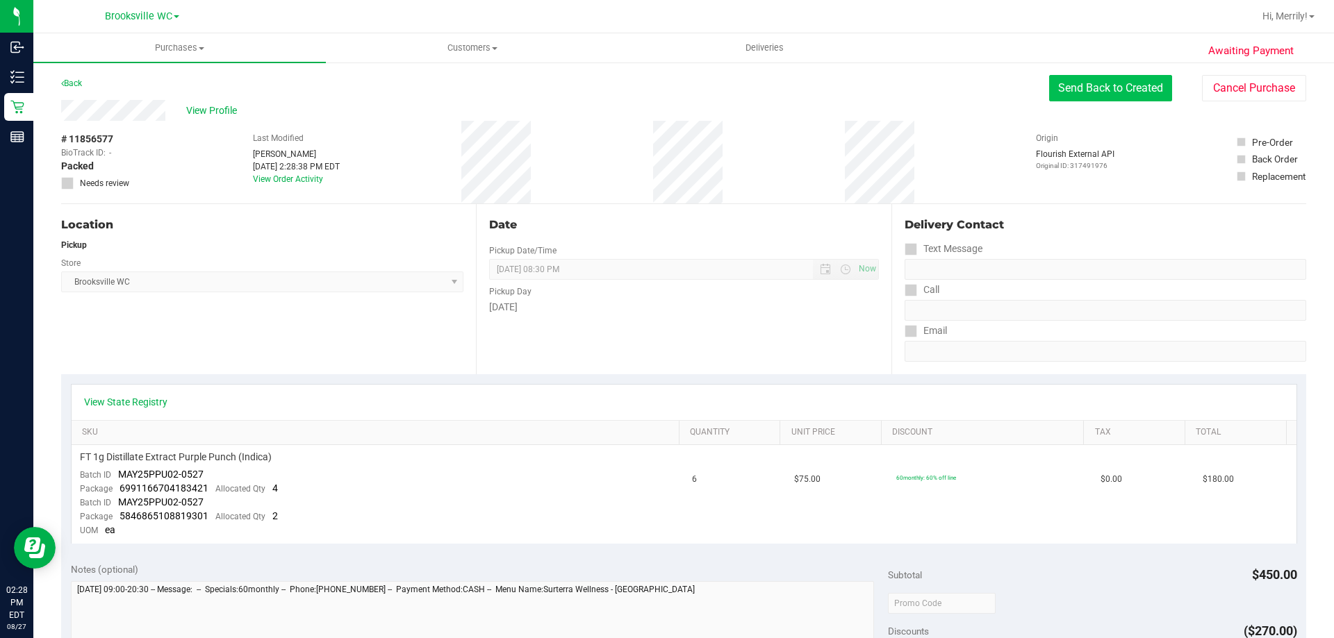
click at [1072, 88] on button "Send Back to Created" at bounding box center [1110, 88] width 123 height 26
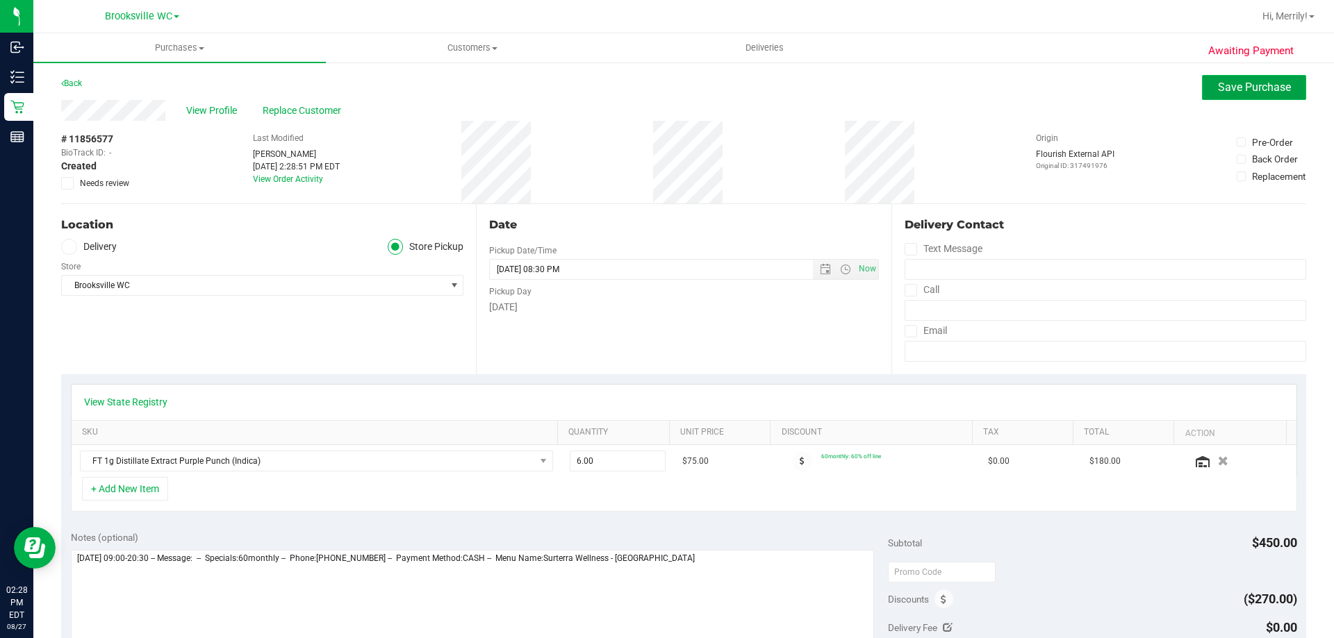
click at [1227, 81] on span "Save Purchase" at bounding box center [1254, 87] width 73 height 13
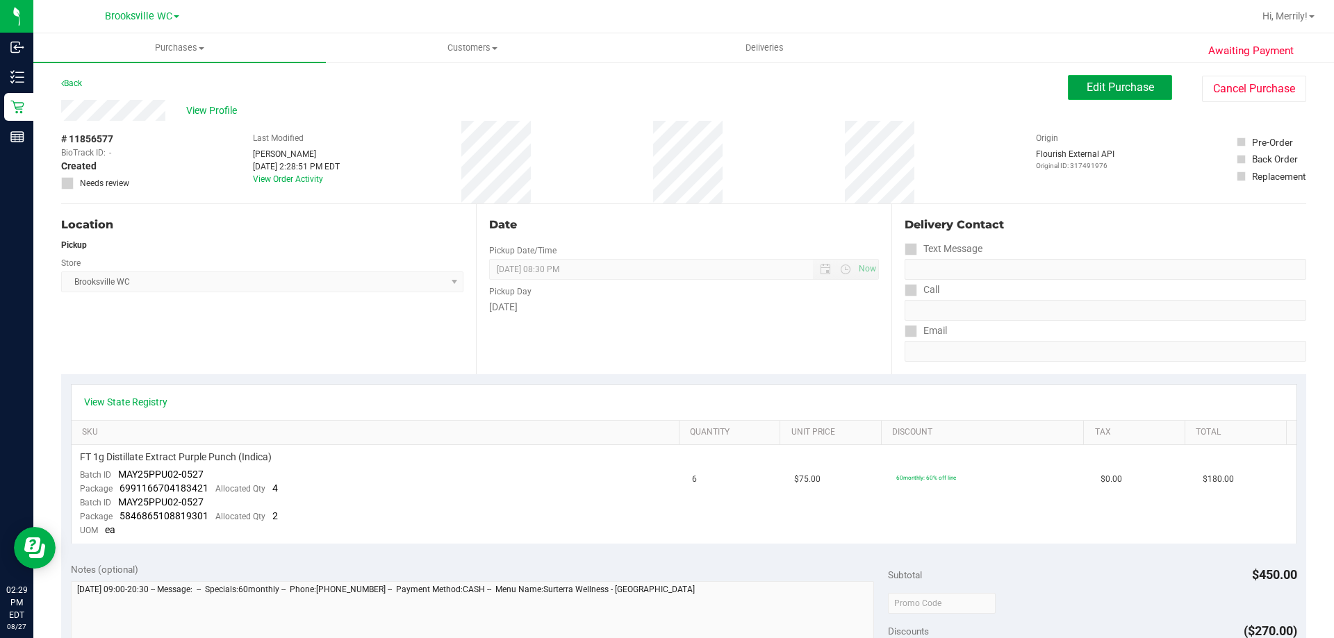
click at [1119, 79] on button "Edit Purchase" at bounding box center [1120, 87] width 104 height 25
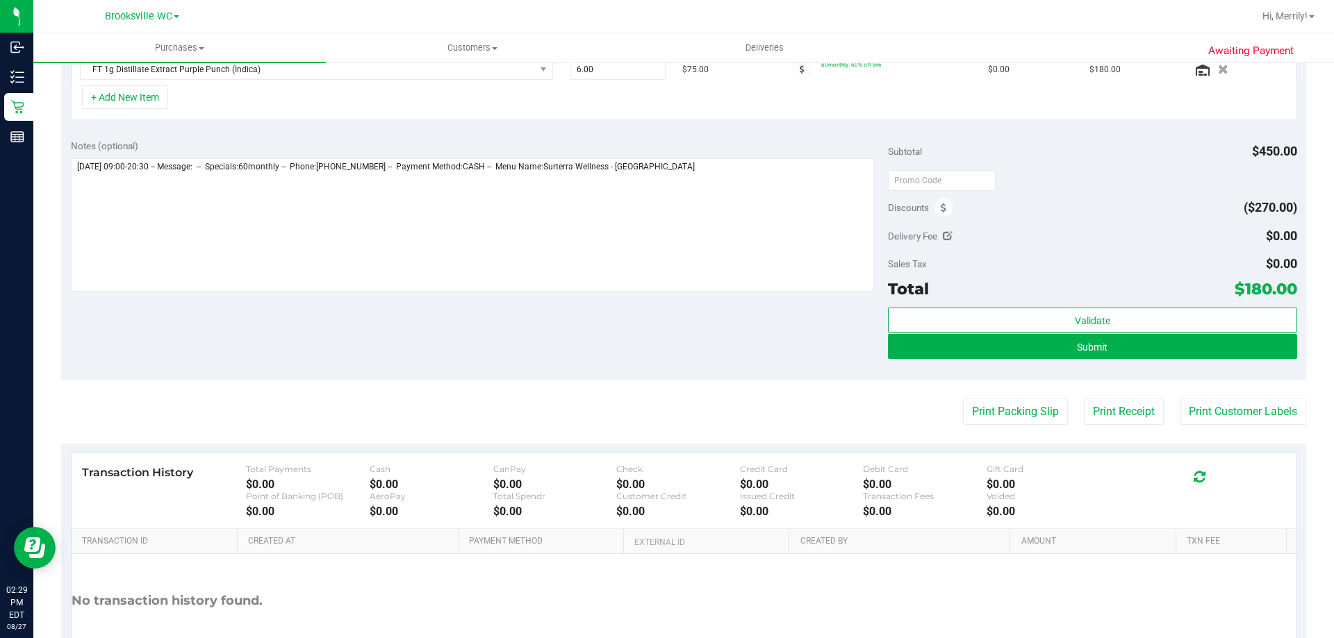
scroll to position [417, 0]
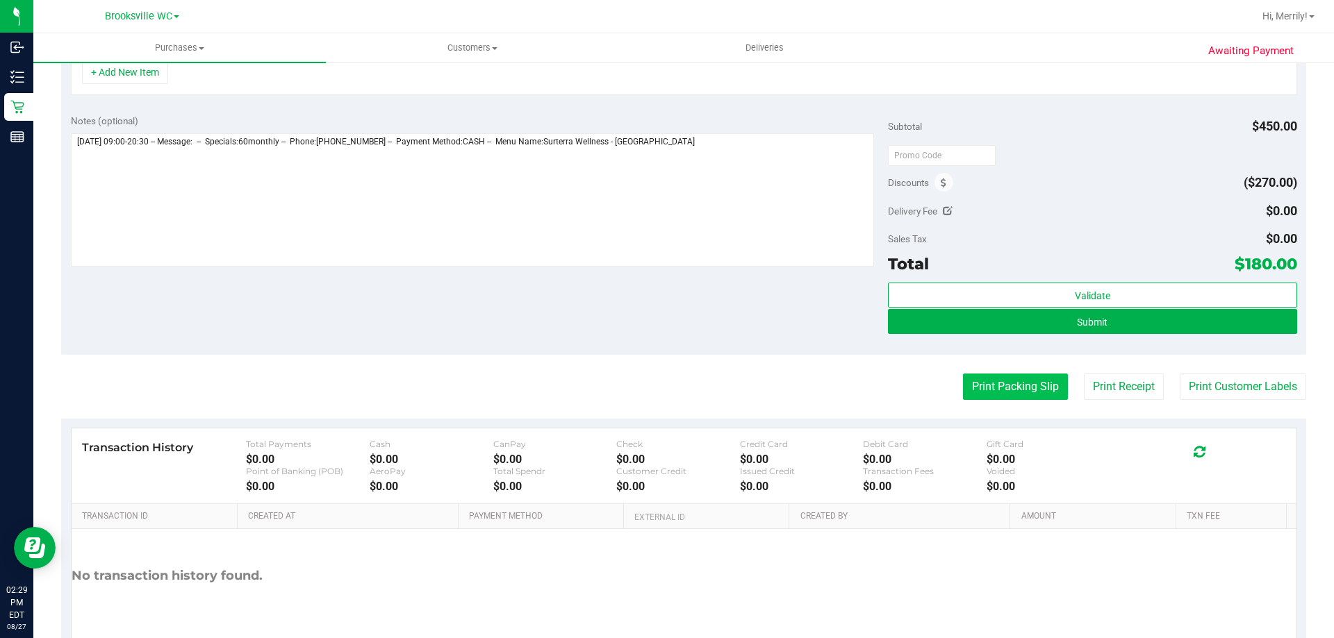
click at [1032, 392] on button "Print Packing Slip" at bounding box center [1015, 387] width 105 height 26
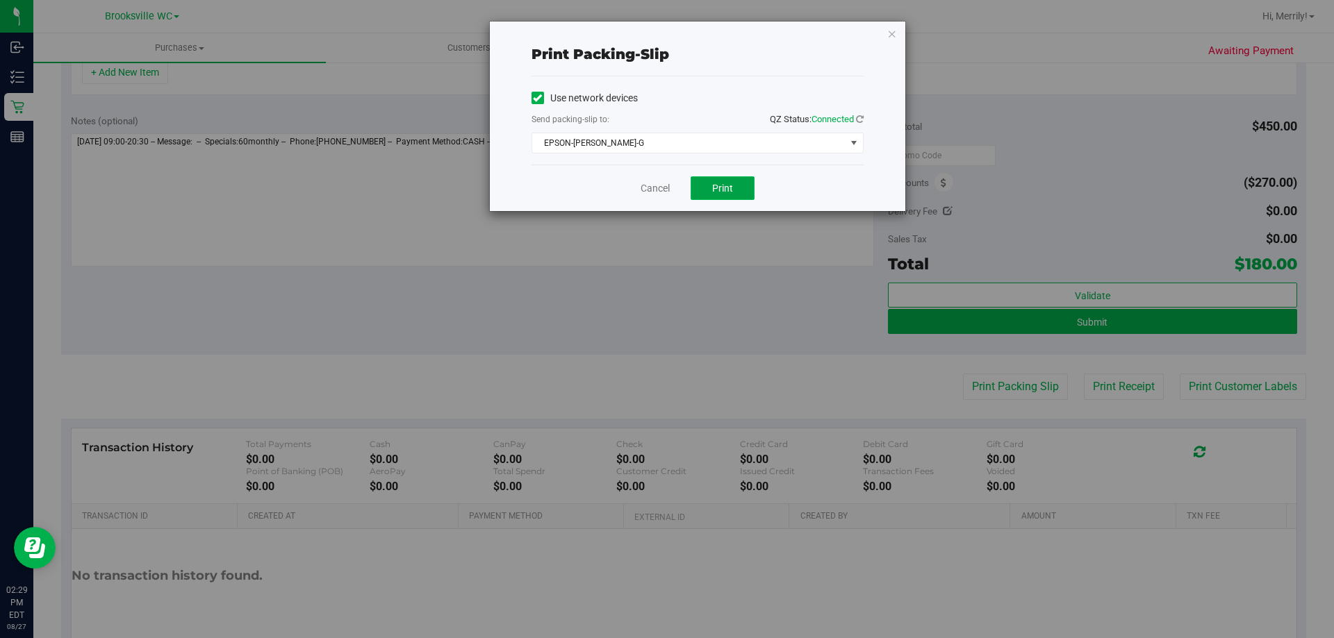
click at [740, 192] on button "Print" at bounding box center [723, 188] width 64 height 24
drag, startPoint x: 647, startPoint y: 180, endPoint x: 653, endPoint y: 186, distance: 8.4
click at [650, 182] on div "Cancel Print" at bounding box center [697, 188] width 332 height 47
click at [657, 187] on link "Cancel" at bounding box center [655, 188] width 29 height 15
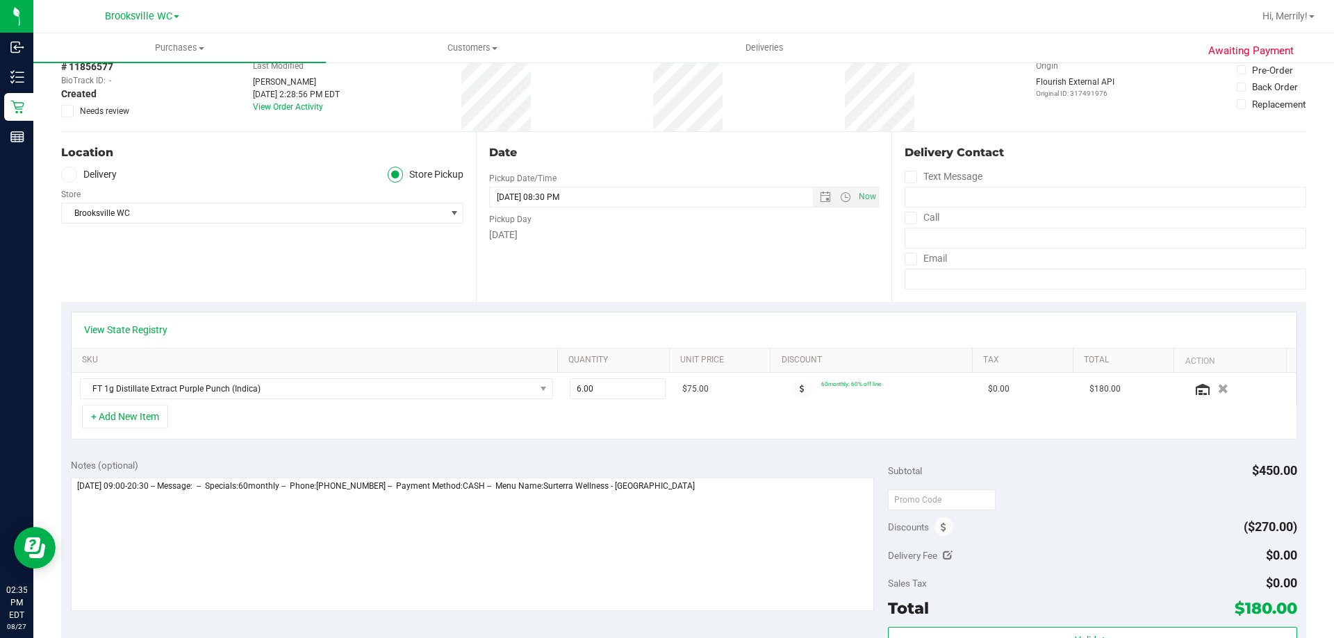
scroll to position [0, 0]
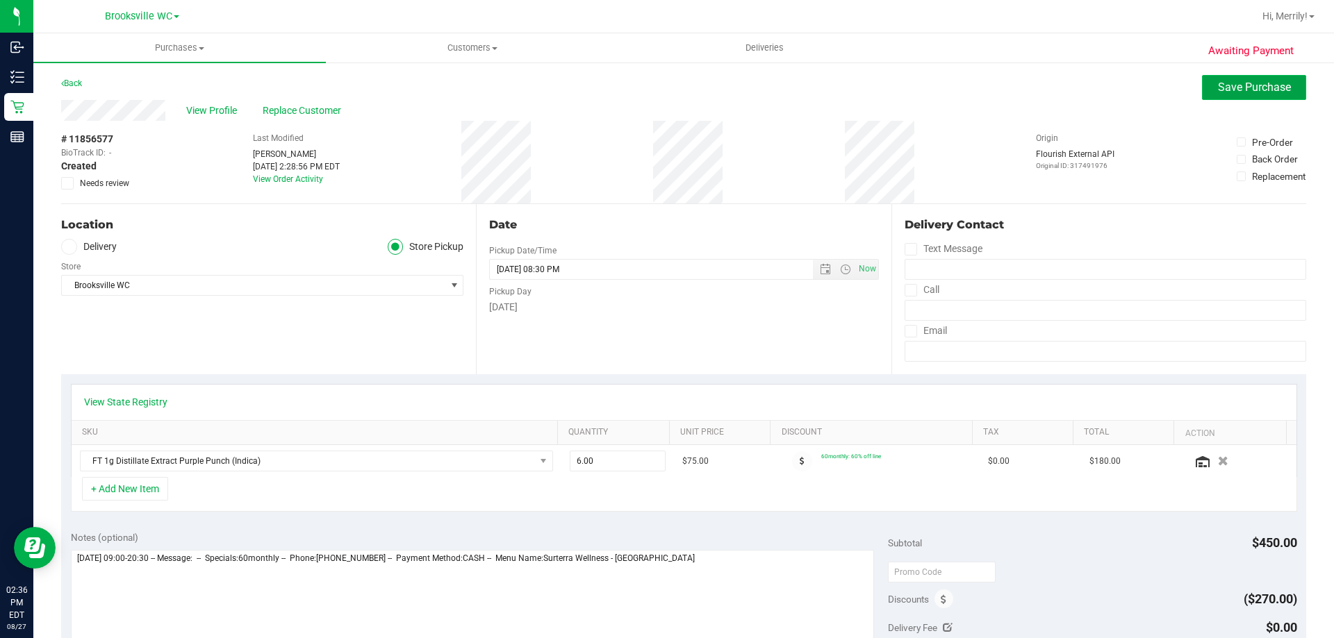
click at [1226, 94] on button "Save Purchase" at bounding box center [1254, 87] width 104 height 25
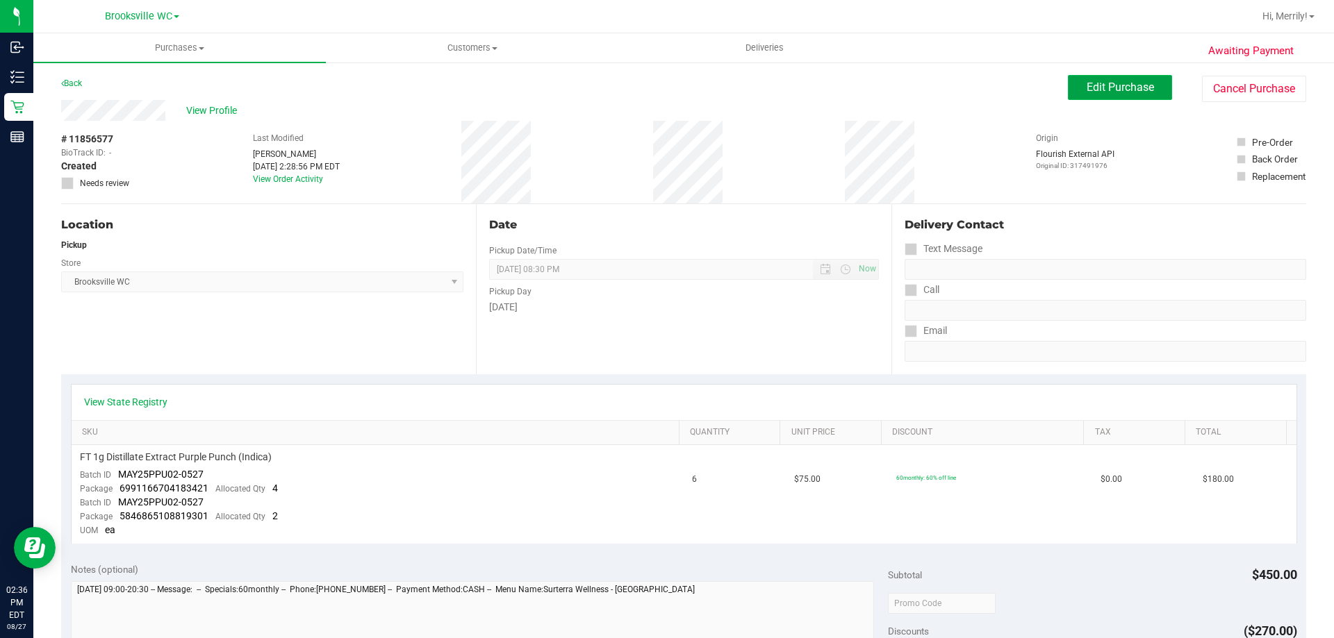
click at [1088, 87] on span "Edit Purchase" at bounding box center [1120, 87] width 67 height 13
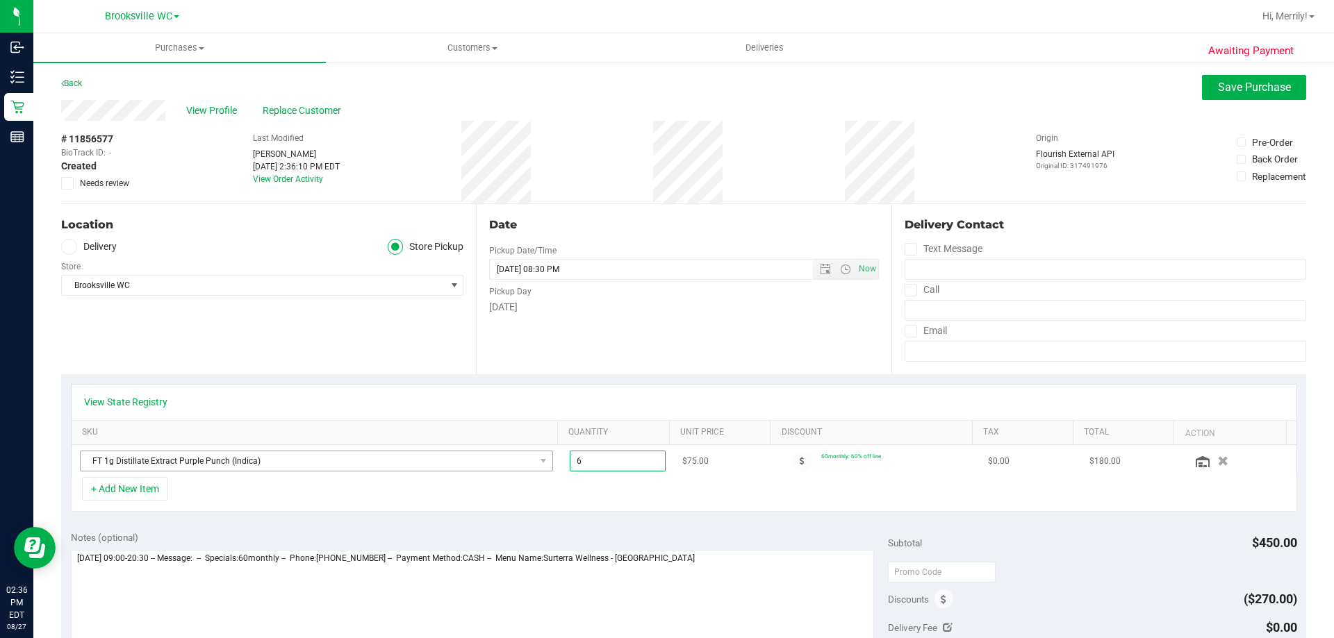
drag, startPoint x: 596, startPoint y: 455, endPoint x: 513, endPoint y: 454, distance: 82.7
click at [519, 458] on tr "FT 1g Distillate Extract Purple Punch (Indica) 6.00 6 $75.00 60monthly: 60% off…" at bounding box center [684, 461] width 1225 height 32
type input "3"
type input "6.00"
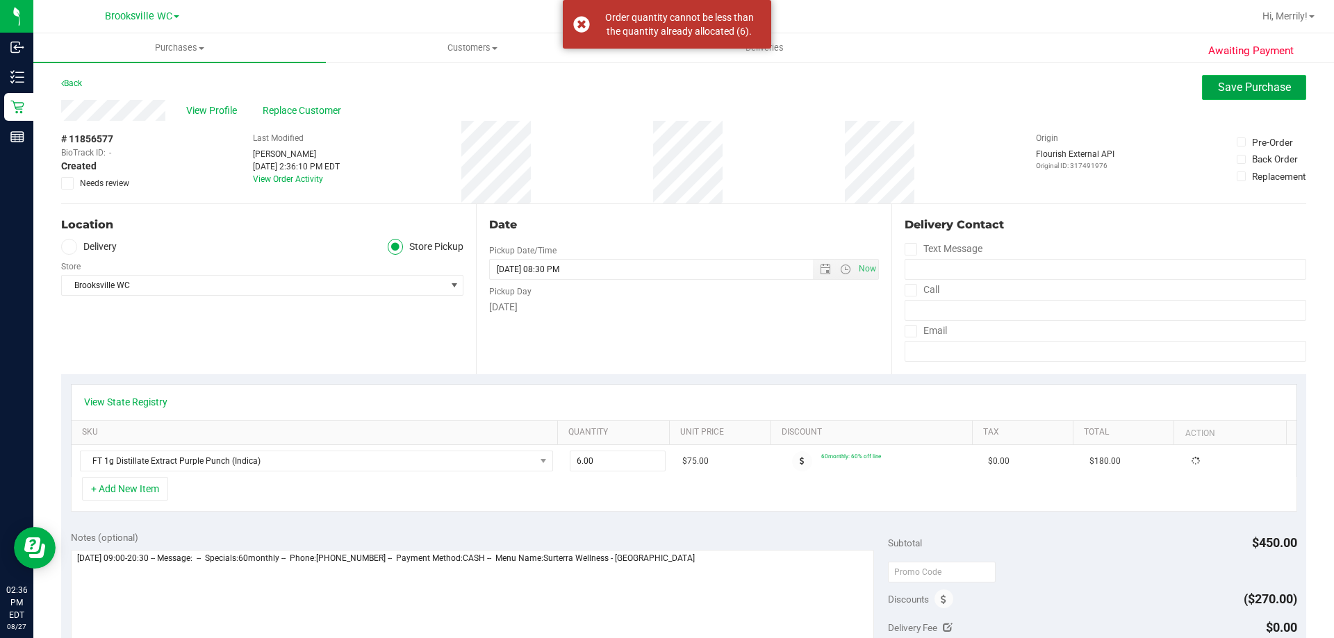
click at [1238, 83] on span "Save Purchase" at bounding box center [1254, 87] width 73 height 13
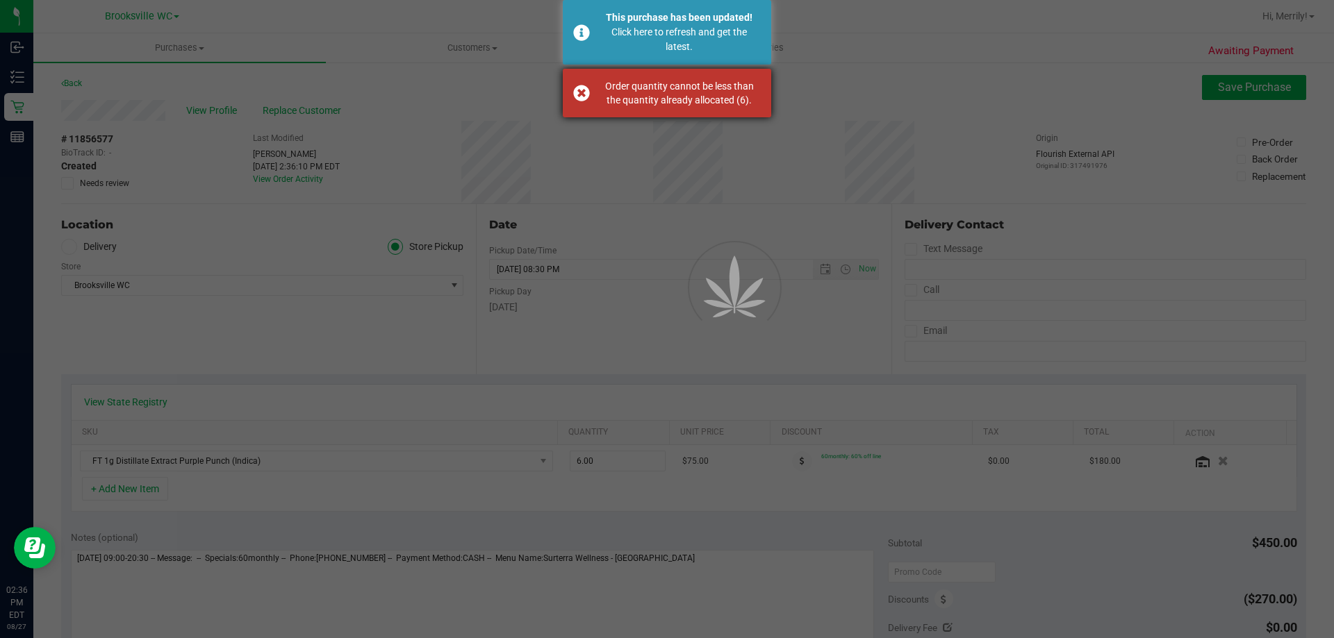
click at [583, 96] on div "Order quantity cannot be less than the quantity already allocated (6)." at bounding box center [667, 93] width 208 height 49
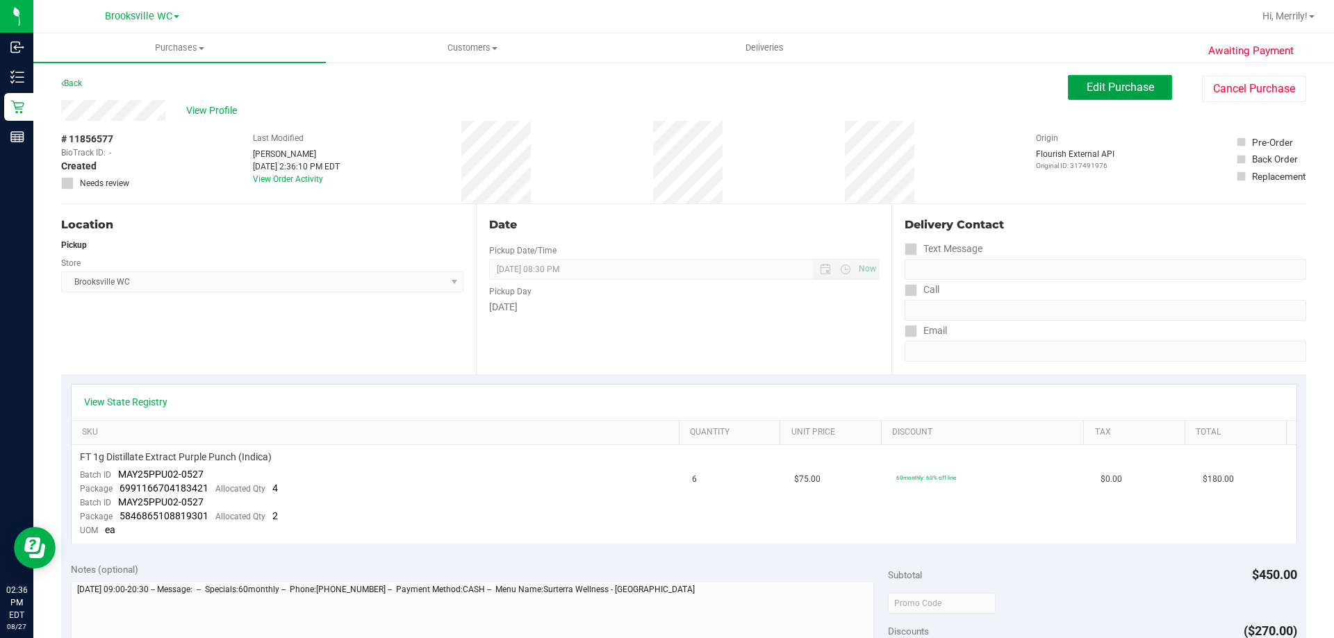
click at [1099, 81] on span "Edit Purchase" at bounding box center [1120, 87] width 67 height 13
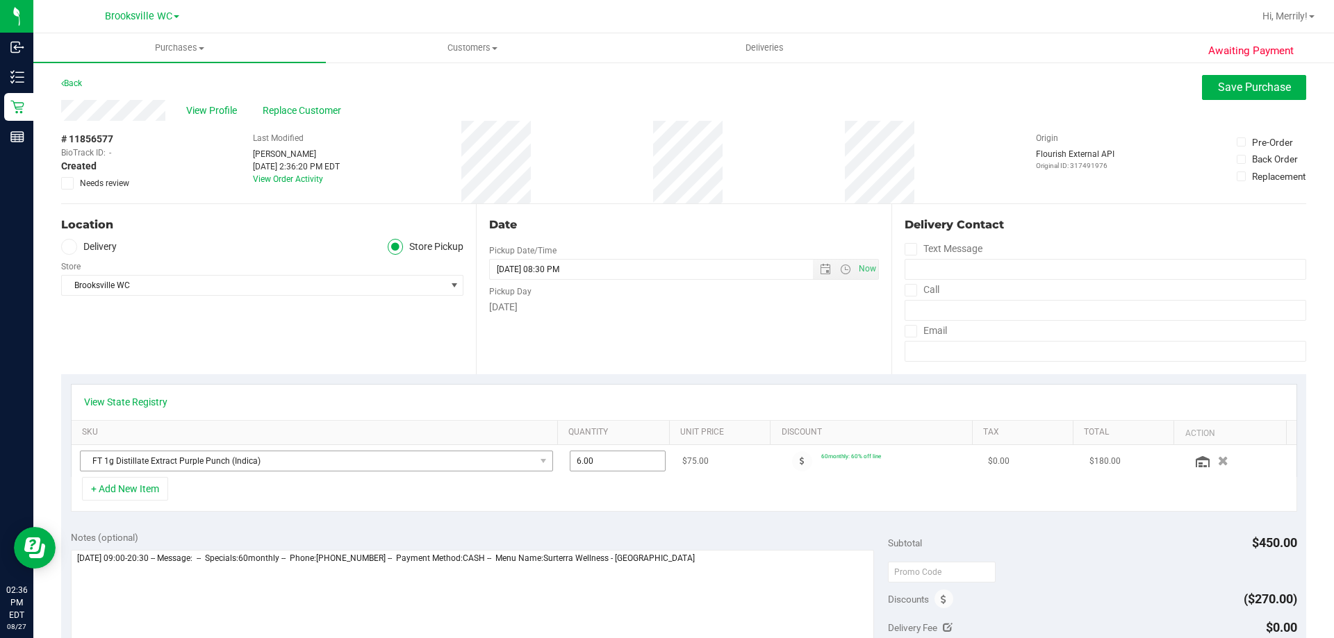
click at [523, 457] on tr "FT 1g Distillate Extract Purple Punch (Indica) 6.00 6 $75.00 60monthly: 60% off…" at bounding box center [684, 461] width 1225 height 32
type input "3"
type input "6.00"
click at [695, 348] on div "Date Pickup Date/Time 08/27/2025 Now 08/27/2025 08:30 PM Now Pickup Day Wednesd…" at bounding box center [683, 289] width 415 height 170
click at [583, 28] on div "Order quantity cannot be less than the quantity already allocated (6)." at bounding box center [667, 24] width 208 height 49
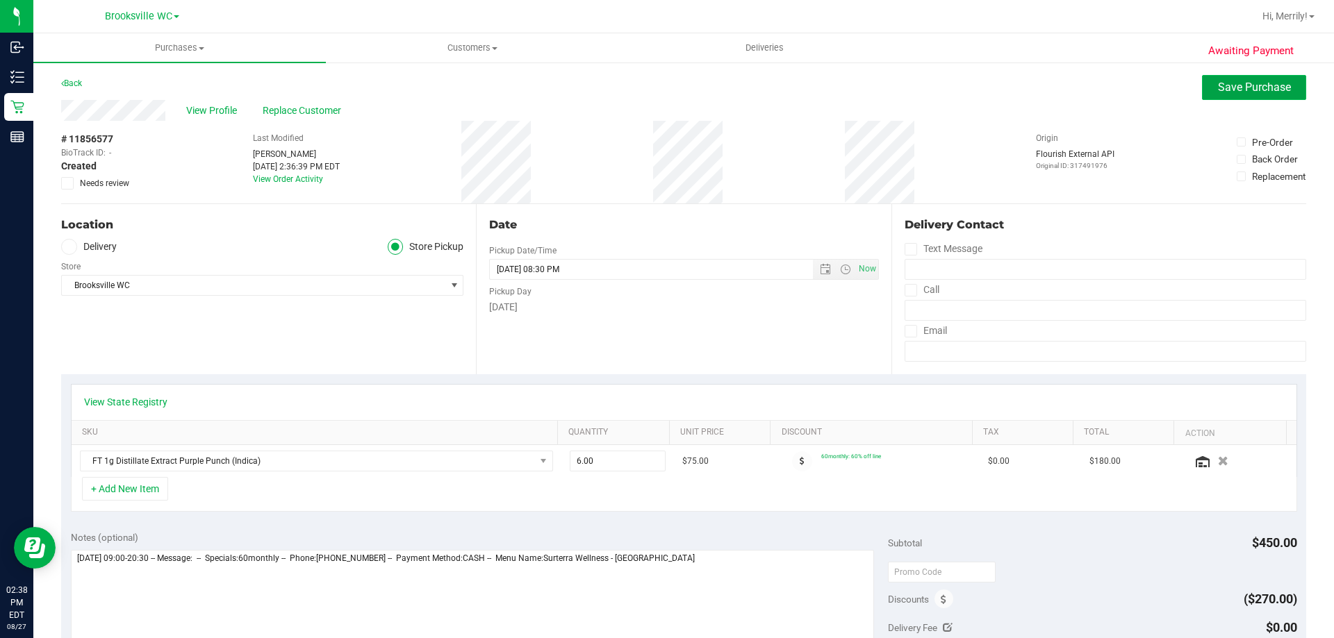
click at [1221, 88] on span "Save Purchase" at bounding box center [1254, 87] width 73 height 13
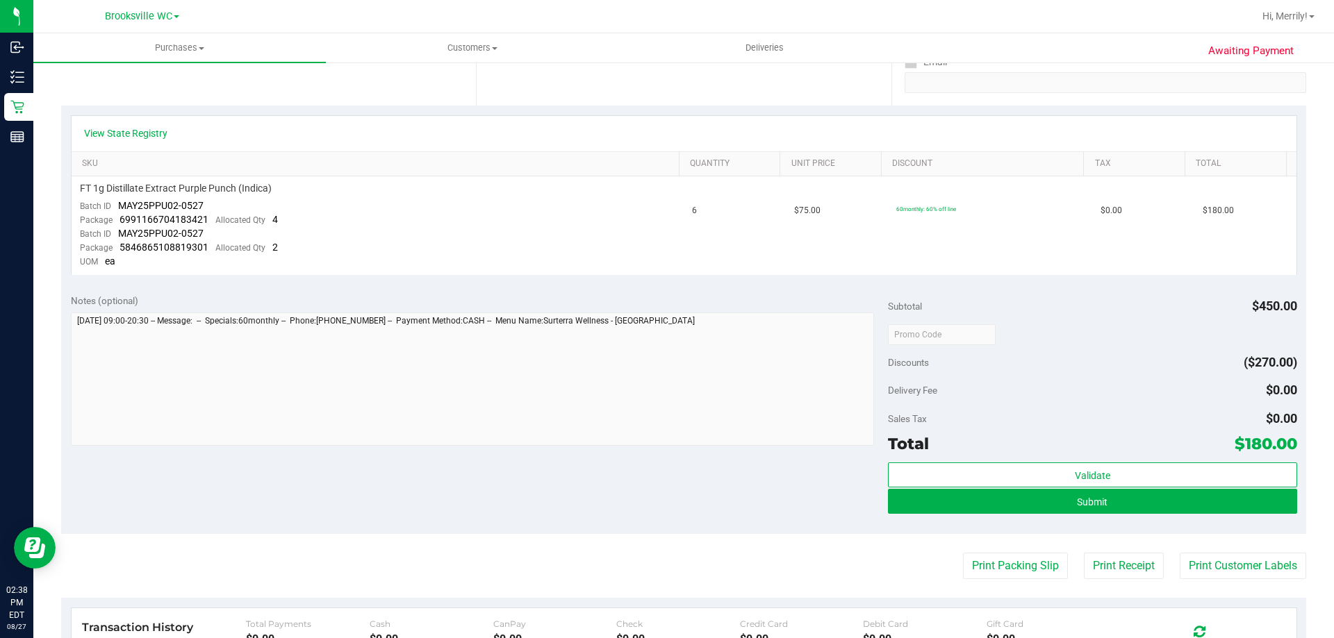
scroll to position [278, 0]
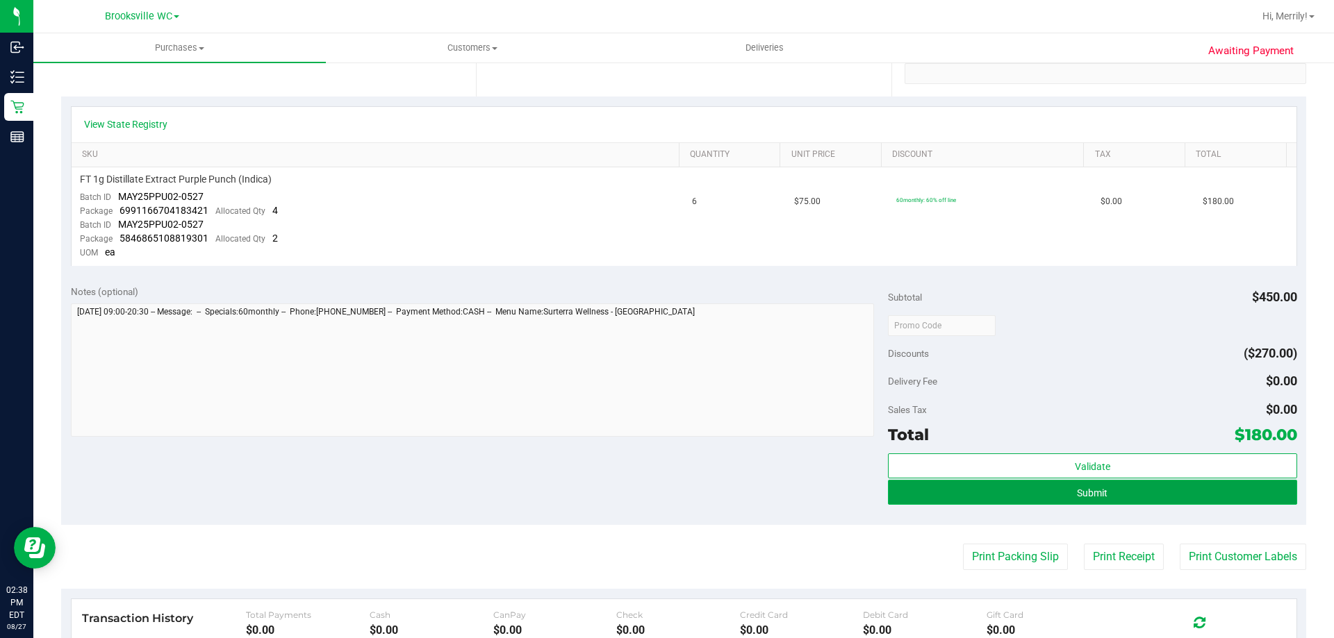
click at [1066, 493] on button "Submit" at bounding box center [1092, 492] width 408 height 25
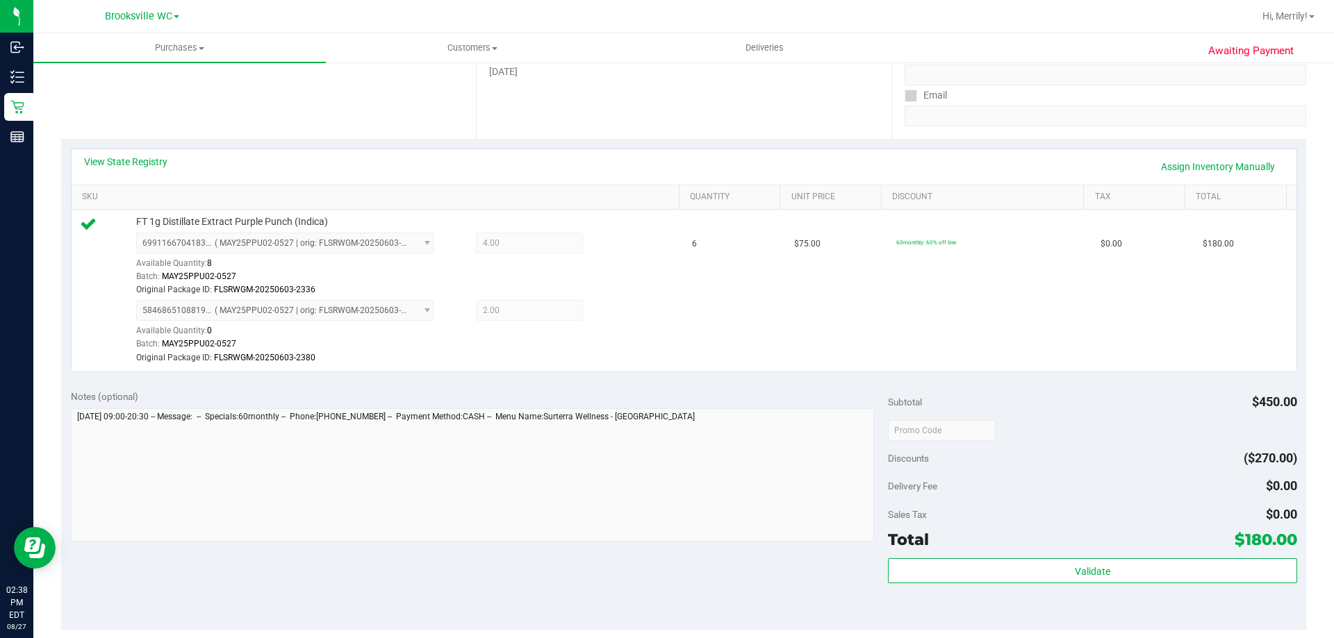
scroll to position [0, 0]
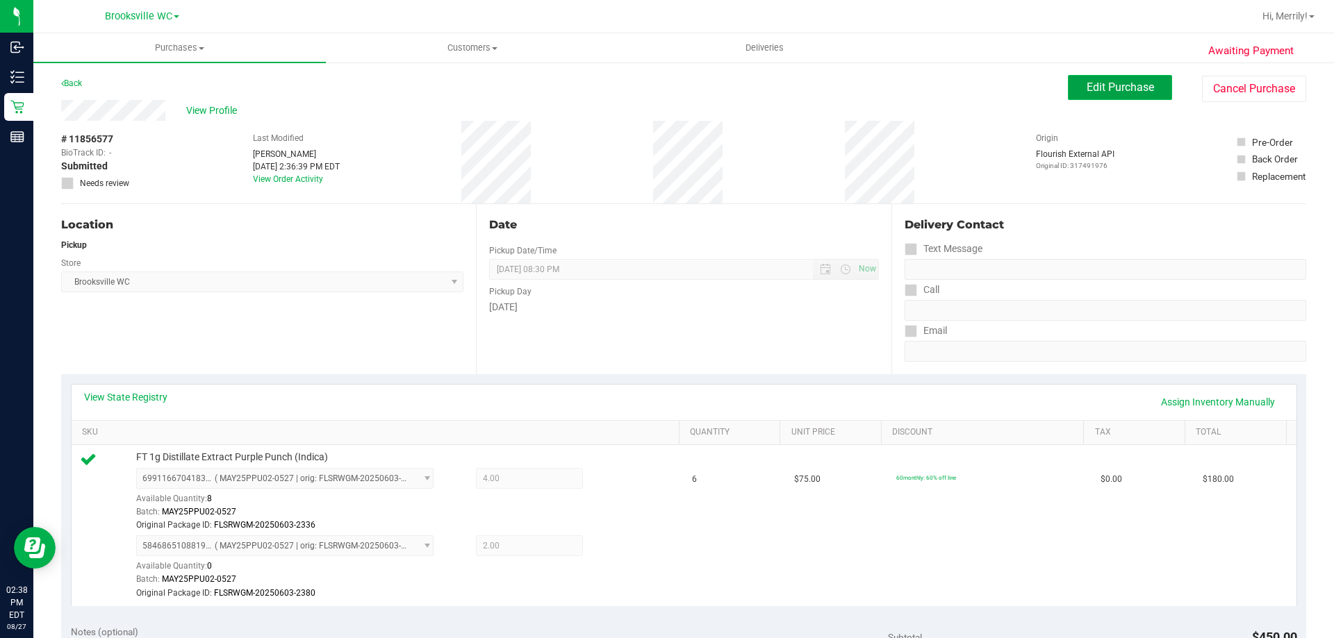
click at [1087, 92] on span "Edit Purchase" at bounding box center [1120, 87] width 67 height 13
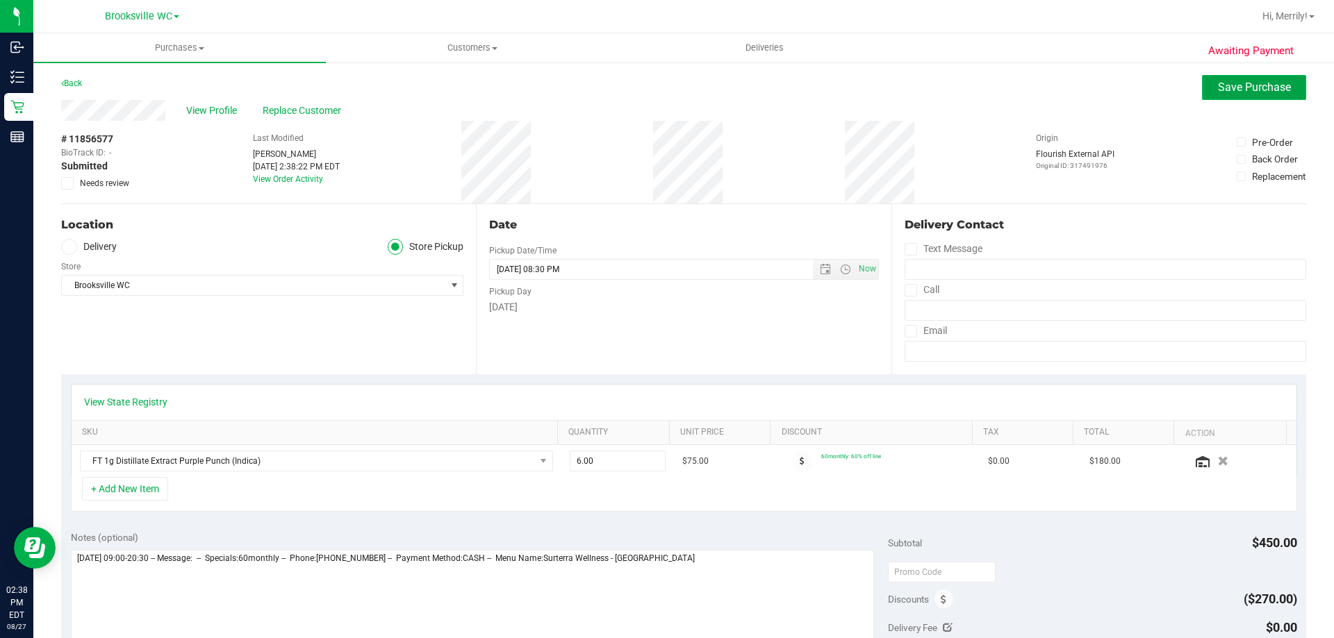
click at [1234, 85] on span "Save Purchase" at bounding box center [1254, 87] width 73 height 13
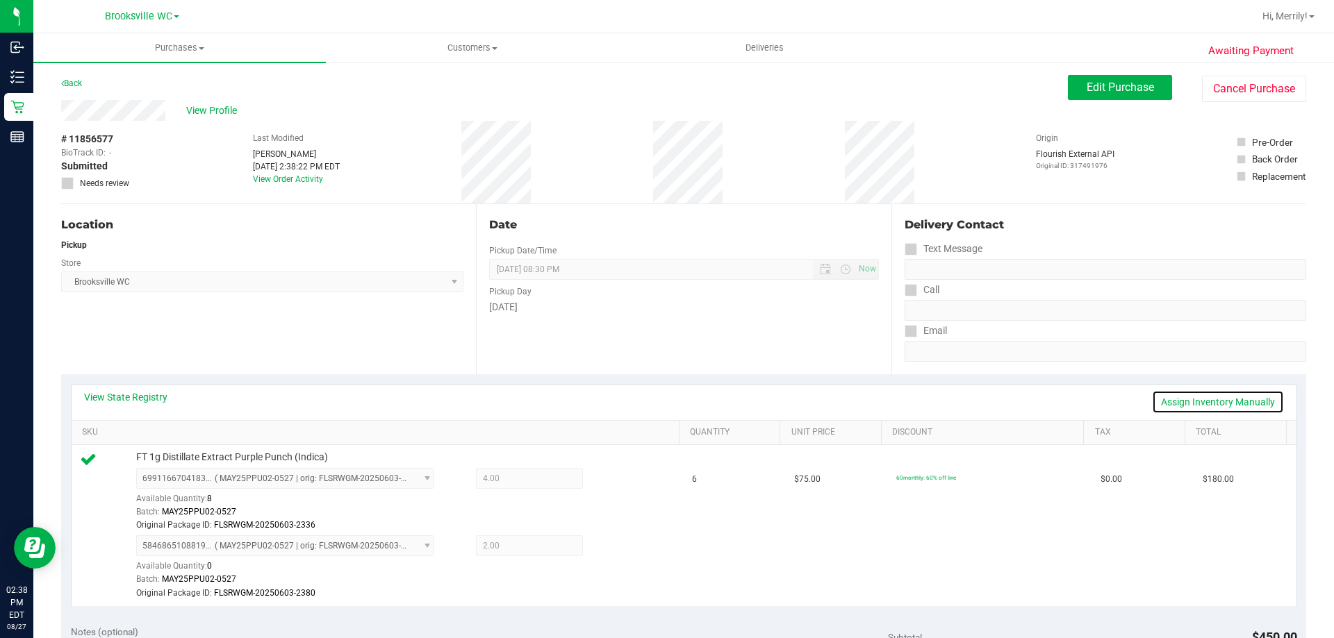
click at [1183, 400] on link "Assign Inventory Manually" at bounding box center [1218, 402] width 132 height 24
click at [610, 481] on icon at bounding box center [616, 480] width 15 height 16
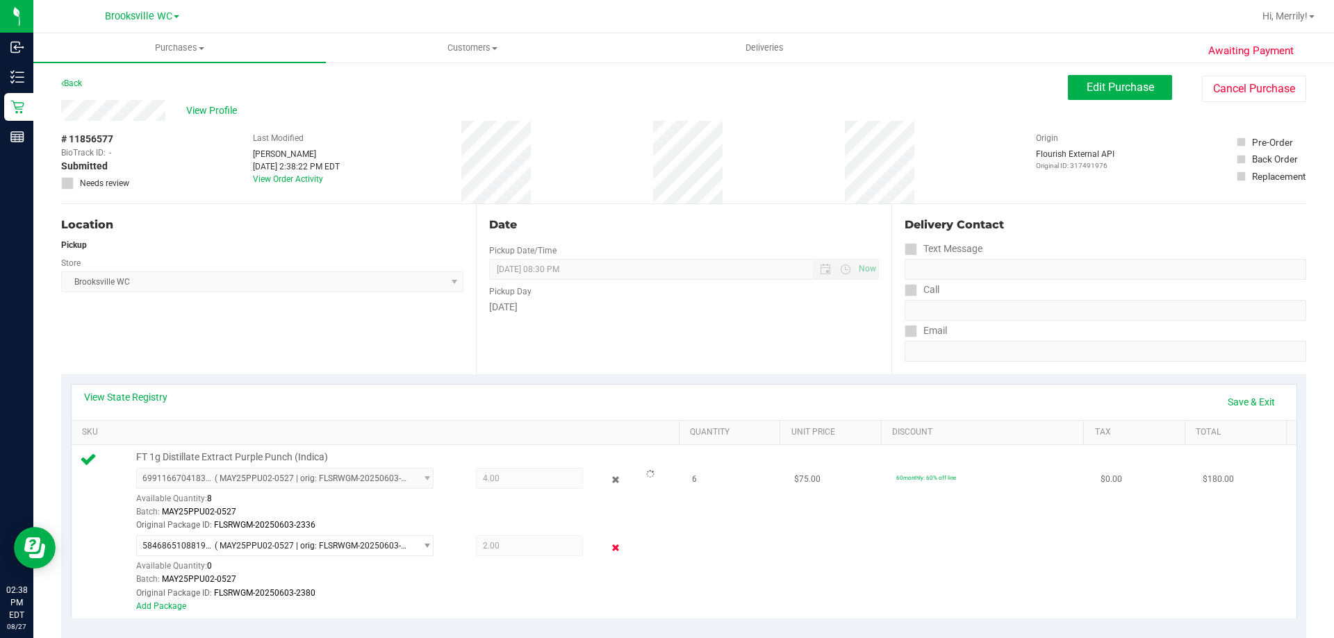
click at [609, 545] on icon at bounding box center [616, 548] width 15 height 16
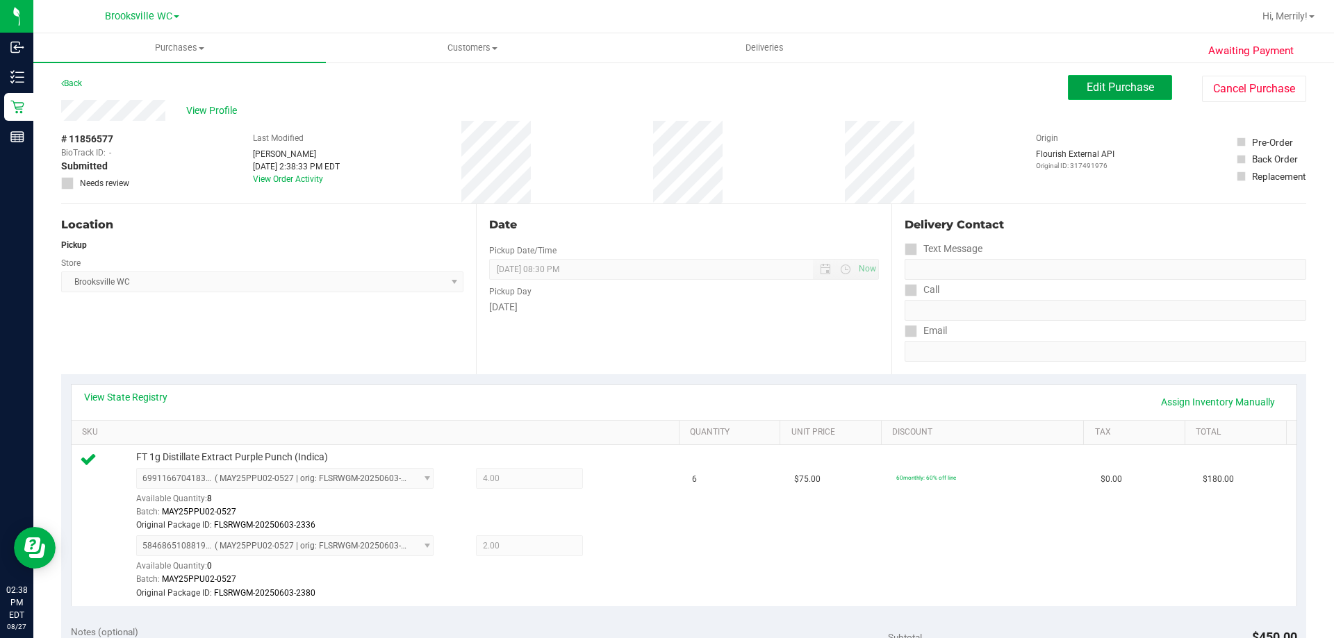
click at [1096, 96] on button "Edit Purchase" at bounding box center [1120, 87] width 104 height 25
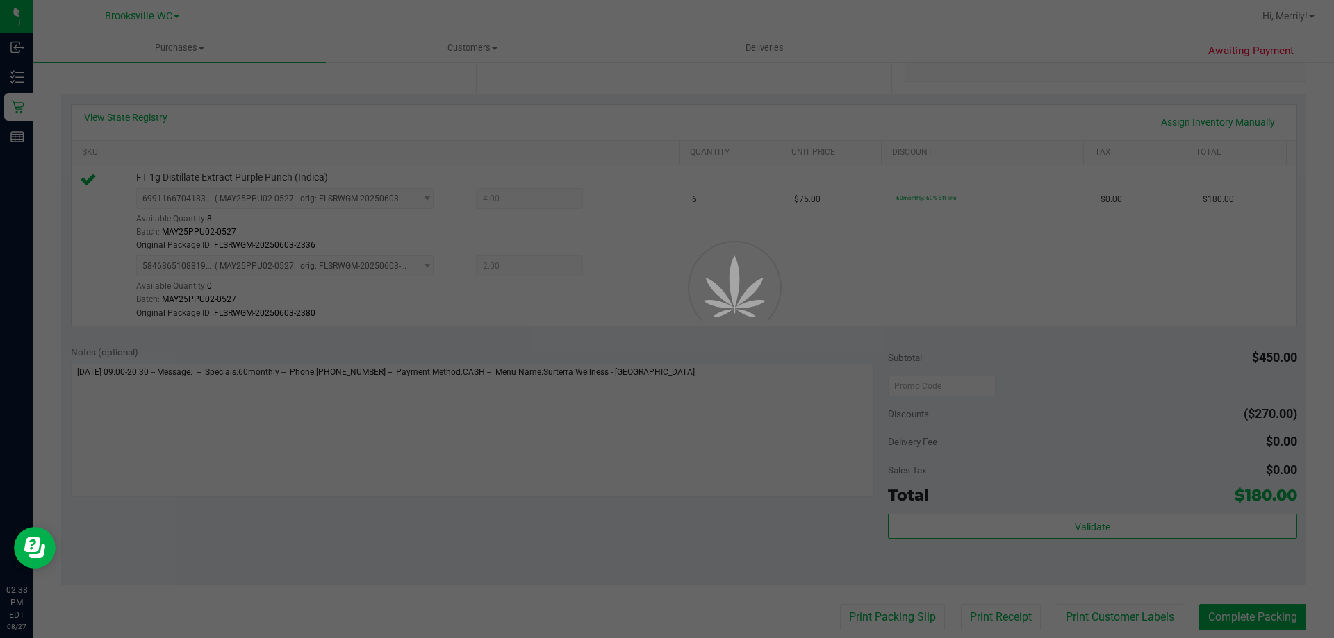
scroll to position [347, 0]
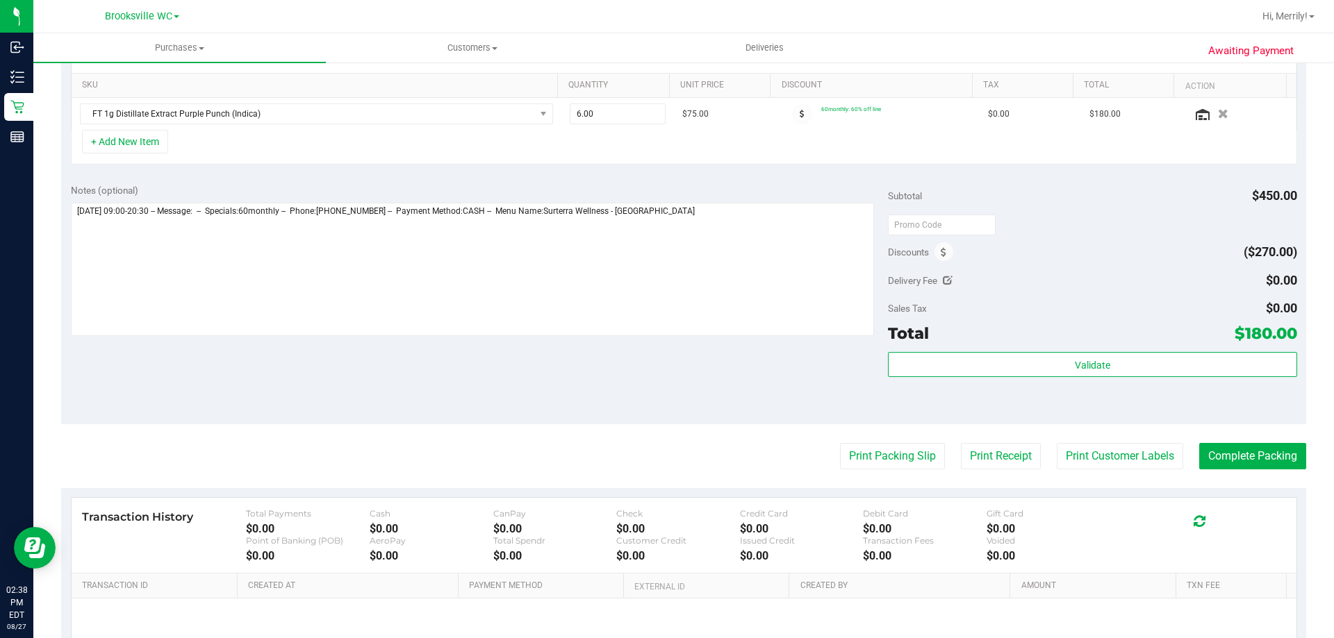
scroll to position [278, 0]
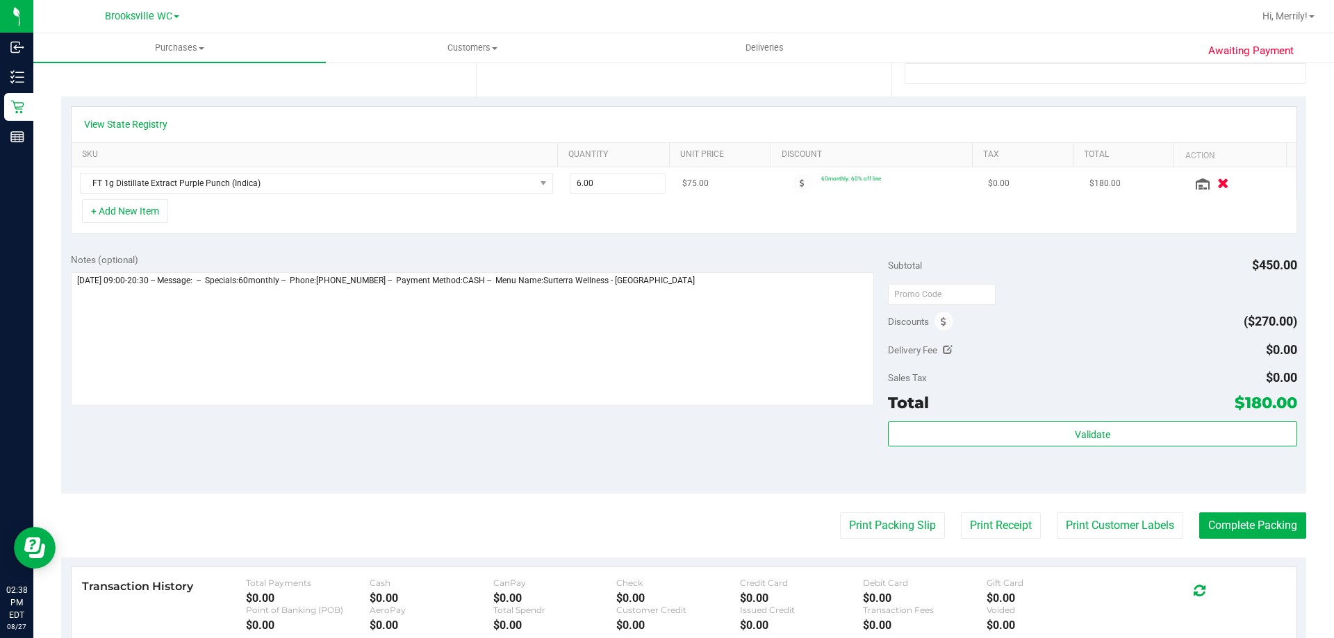
click at [1217, 187] on icon "button" at bounding box center [1223, 184] width 12 height 10
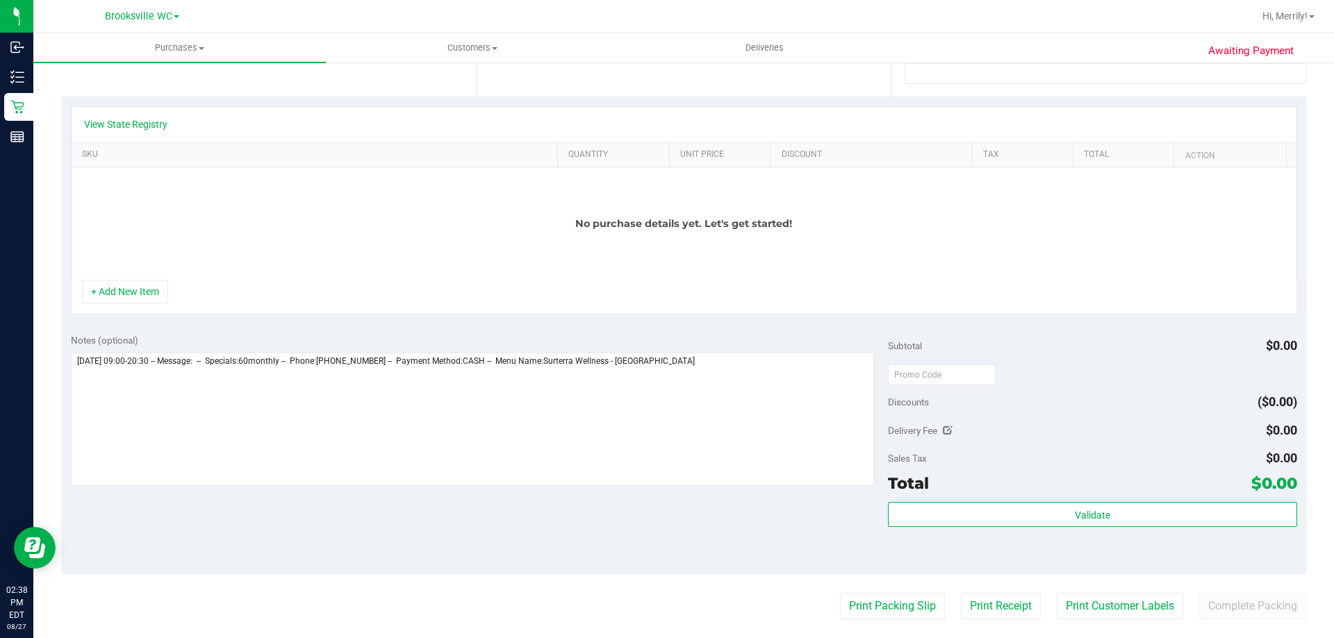
click at [146, 279] on div "No purchase details yet. Let's get started!" at bounding box center [684, 223] width 1225 height 113
click at [143, 280] on div "No purchase details yet. Let's get started!" at bounding box center [684, 223] width 1225 height 113
click at [1223, 608] on purchase-details "Back Save Purchase View Profile Replace Customer # 11856577 BioTrack ID: - Subm…" at bounding box center [683, 347] width 1245 height 1101
click at [148, 293] on button "+ Add New Item" at bounding box center [125, 292] width 86 height 24
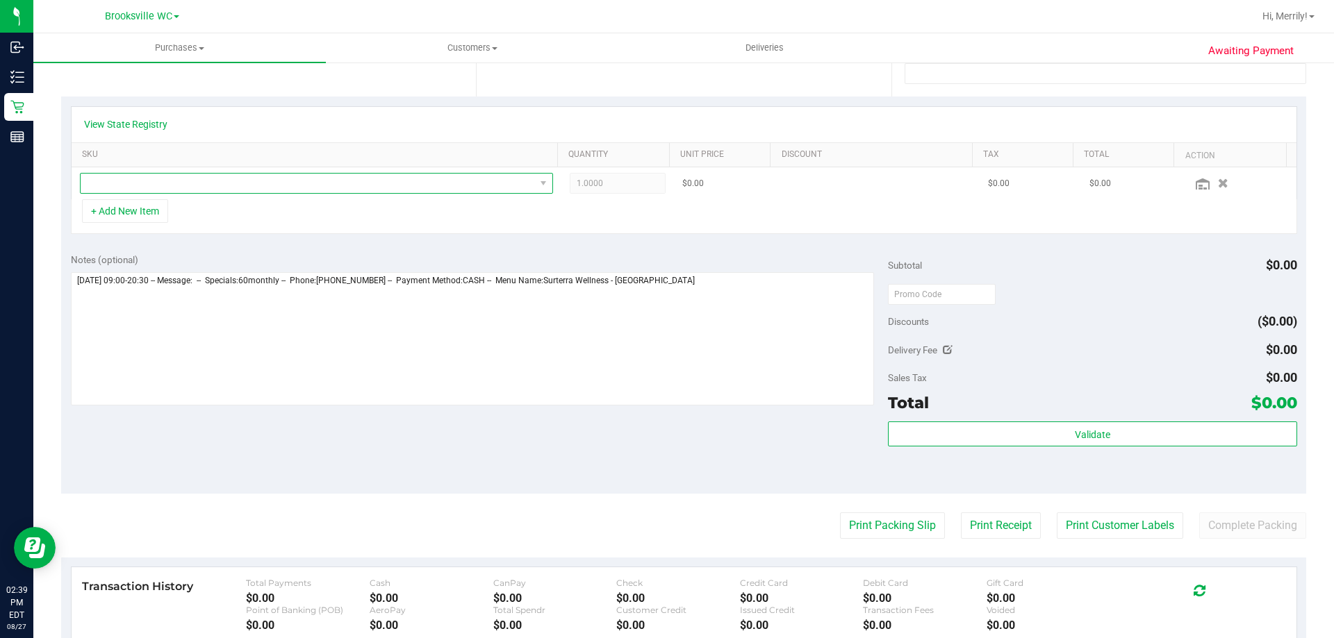
click at [214, 185] on span "NO DATA FOUND" at bounding box center [308, 183] width 454 height 19
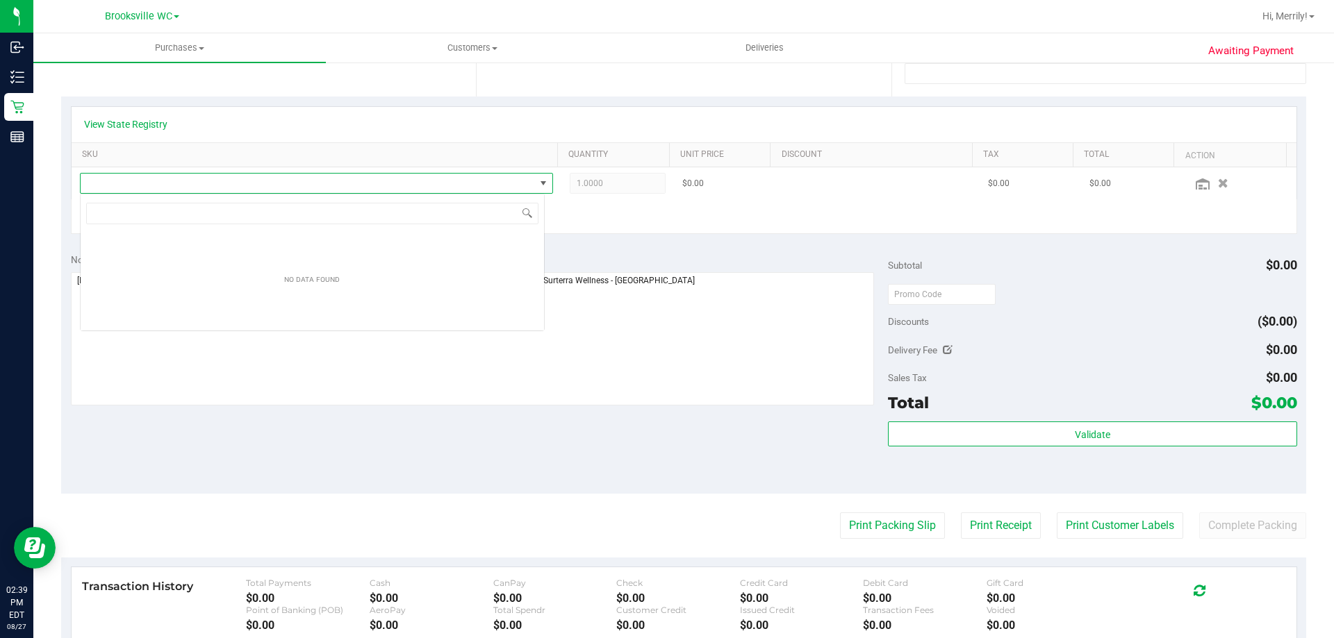
scroll to position [21, 465]
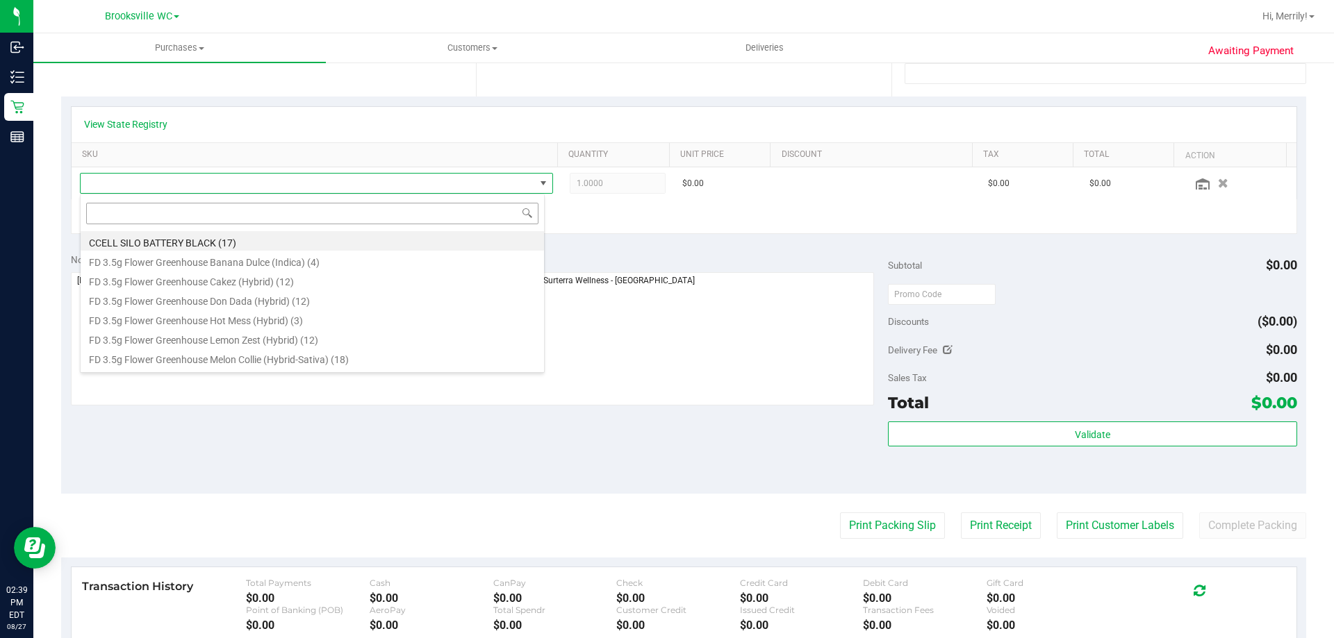
click at [224, 213] on input at bounding box center [312, 214] width 452 height 22
type input "ppu"
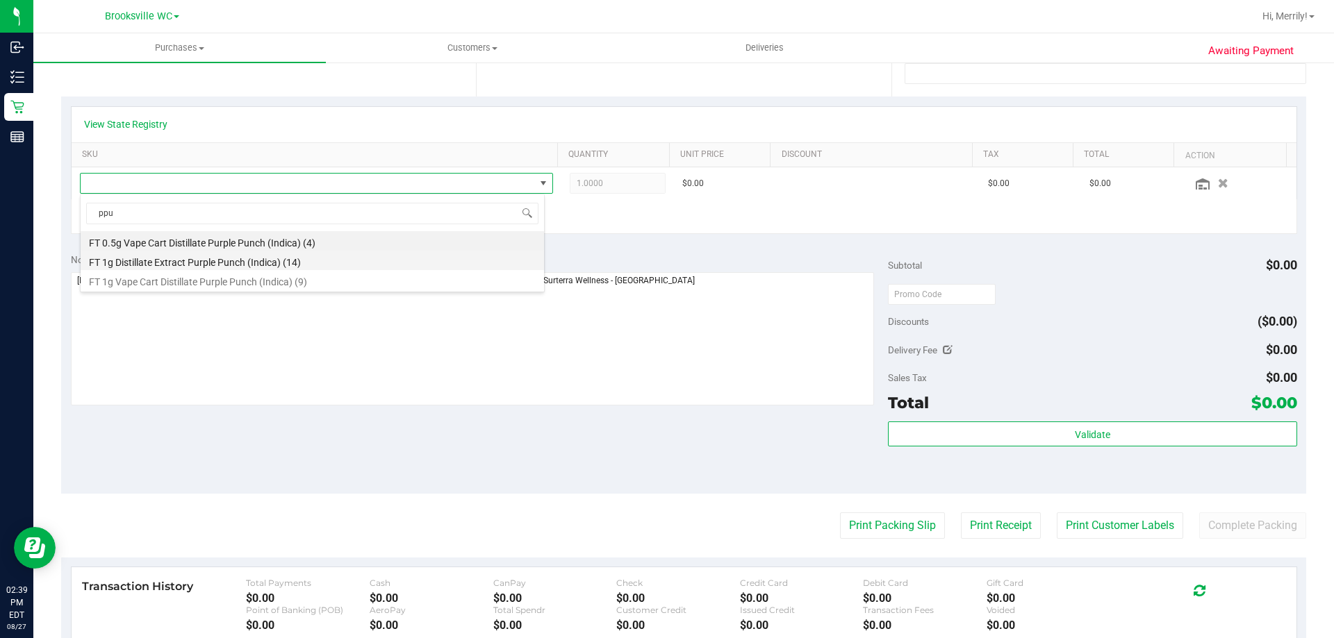
click at [311, 256] on li "FT 1g Distillate Extract Purple Punch (Indica) (14)" at bounding box center [312, 260] width 463 height 19
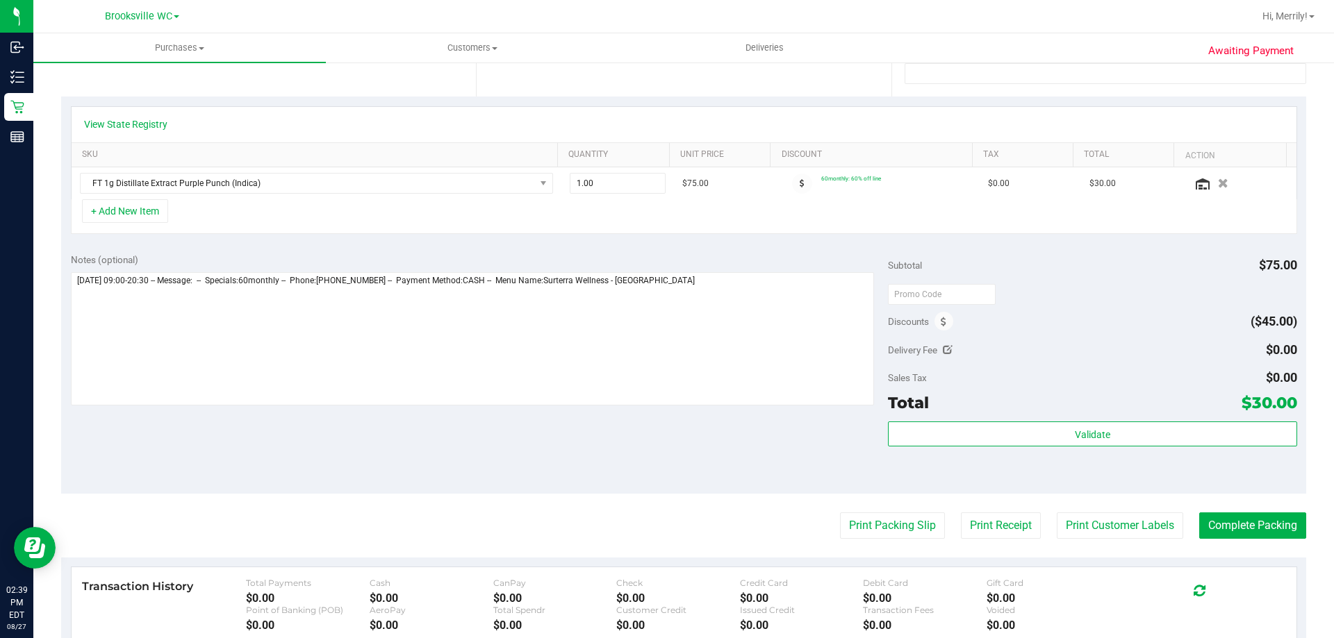
click at [317, 214] on div "+ Add New Item" at bounding box center [684, 216] width 1226 height 35
drag, startPoint x: 603, startPoint y: 184, endPoint x: 199, endPoint y: 185, distance: 404.3
click at [199, 185] on tr "FT 1g Distillate Extract Purple Punch (Indica) 1.00 1 $75.00 60monthly: 60% off…" at bounding box center [684, 183] width 1225 height 32
type input "4"
type input "4.00"
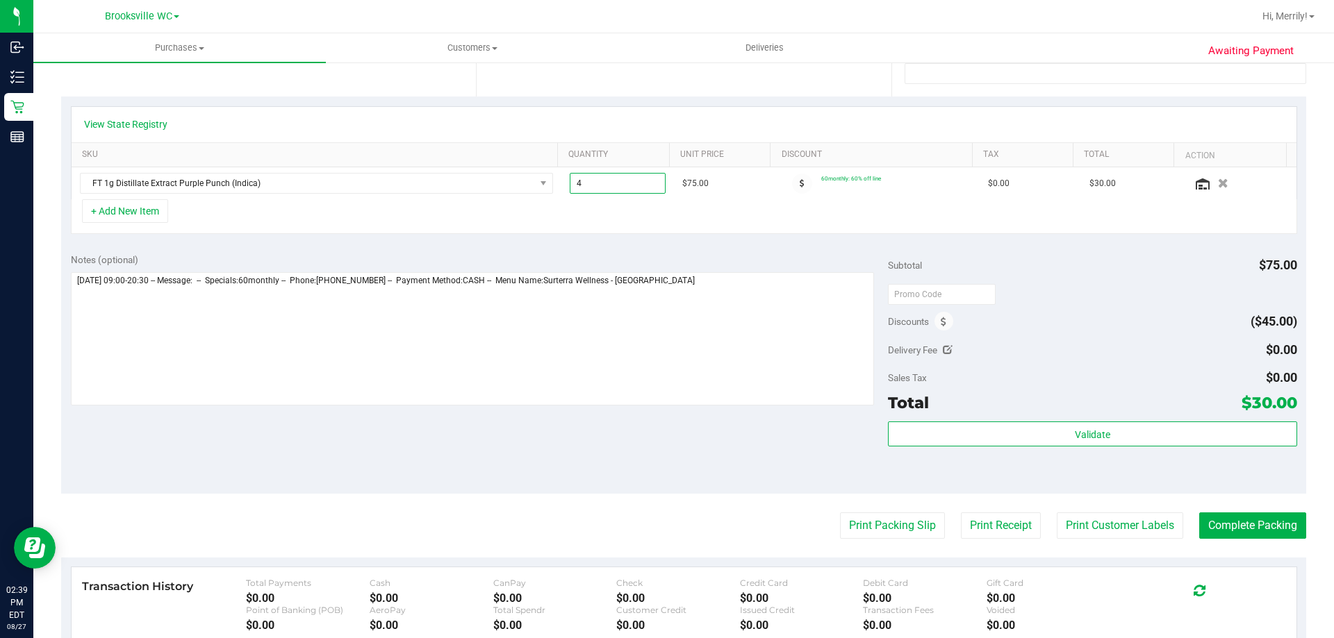
click at [443, 235] on div "View State Registry SKU Quantity Unit Price Discount Tax Total Action FT 1g Dis…" at bounding box center [683, 170] width 1245 height 147
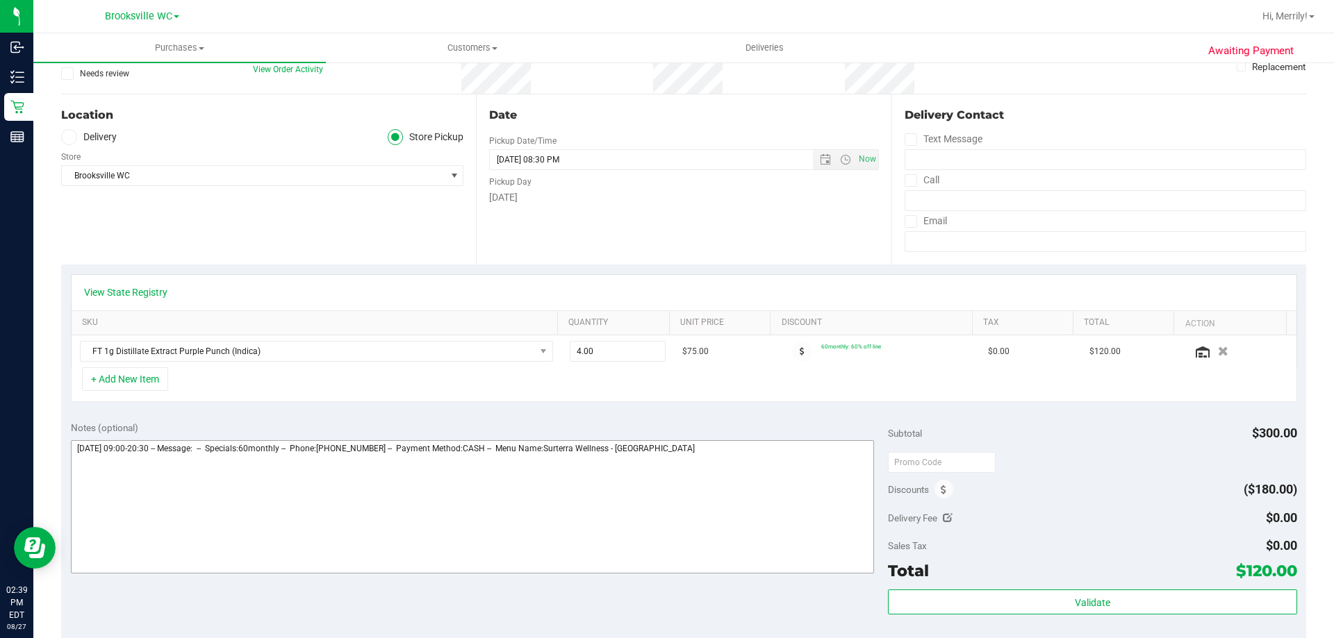
scroll to position [0, 0]
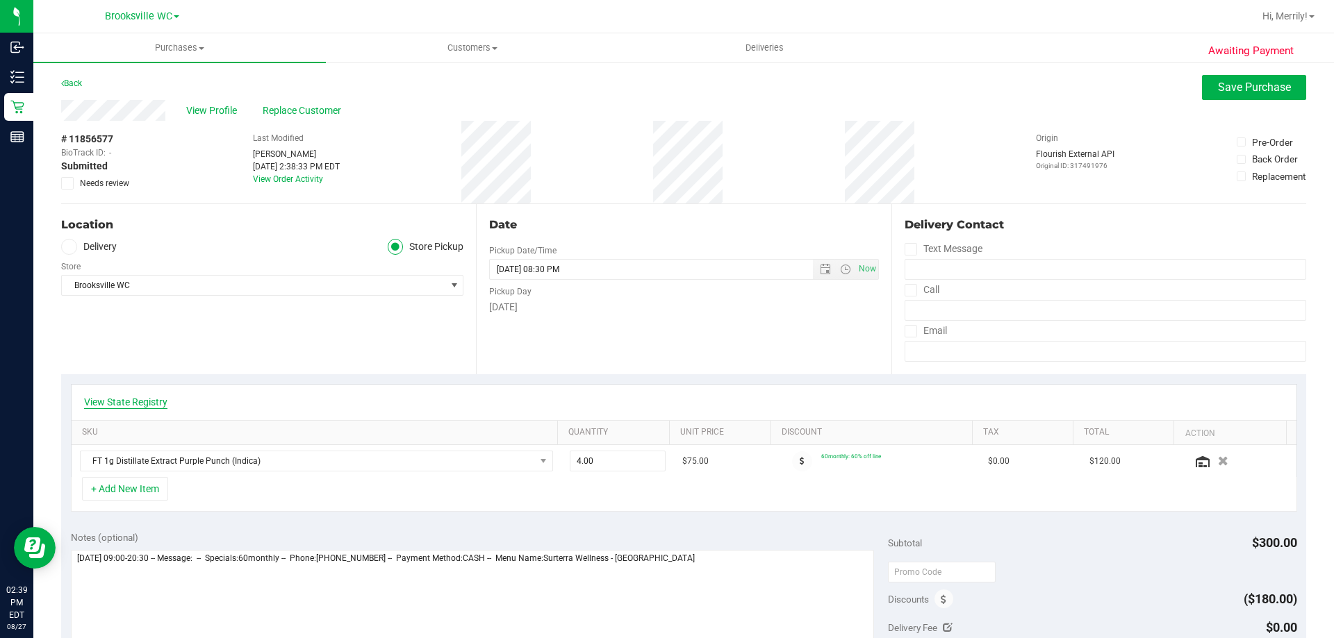
click at [151, 404] on link "View State Registry" at bounding box center [125, 402] width 83 height 14
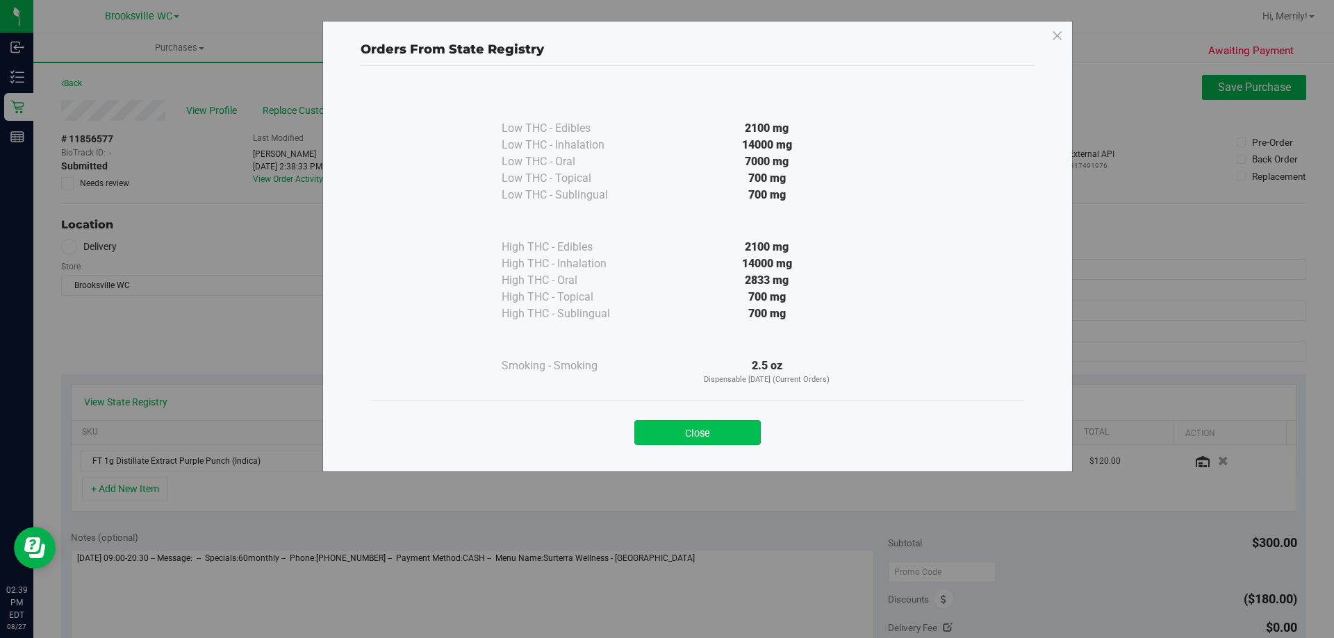
click at [691, 426] on button "Close" at bounding box center [697, 432] width 126 height 25
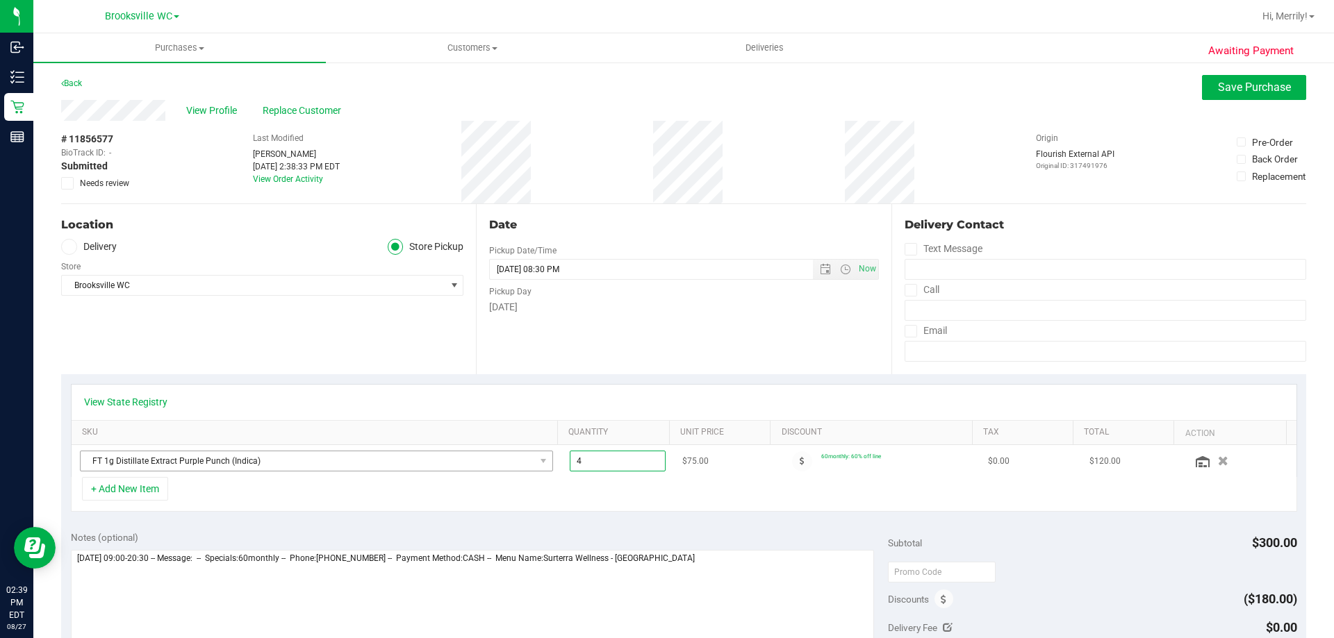
drag, startPoint x: 597, startPoint y: 459, endPoint x: 527, endPoint y: 459, distance: 69.5
click at [530, 459] on tr "FT 1g Distillate Extract Purple Punch (Indica) 4.00 4 $75.00 60monthly: 60% off…" at bounding box center [684, 461] width 1225 height 32
type input "3"
type input "3.00"
click at [531, 497] on div "+ Add New Item" at bounding box center [684, 494] width 1226 height 35
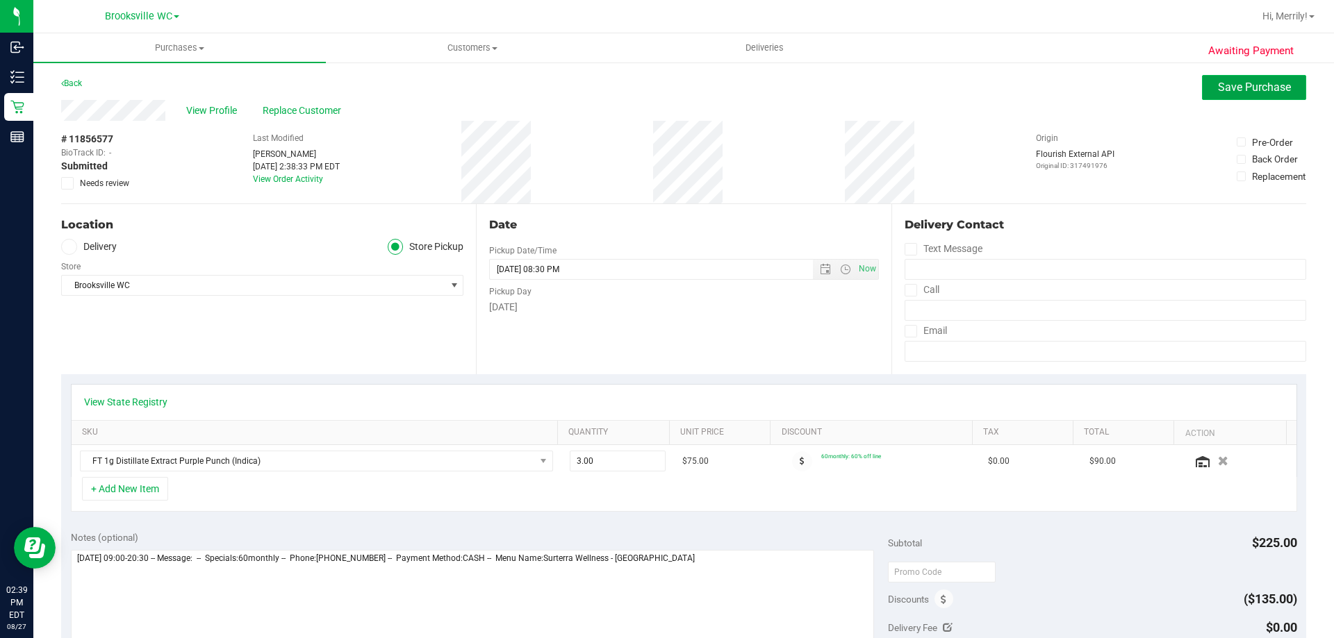
click at [1235, 94] on button "Save Purchase" at bounding box center [1254, 87] width 104 height 25
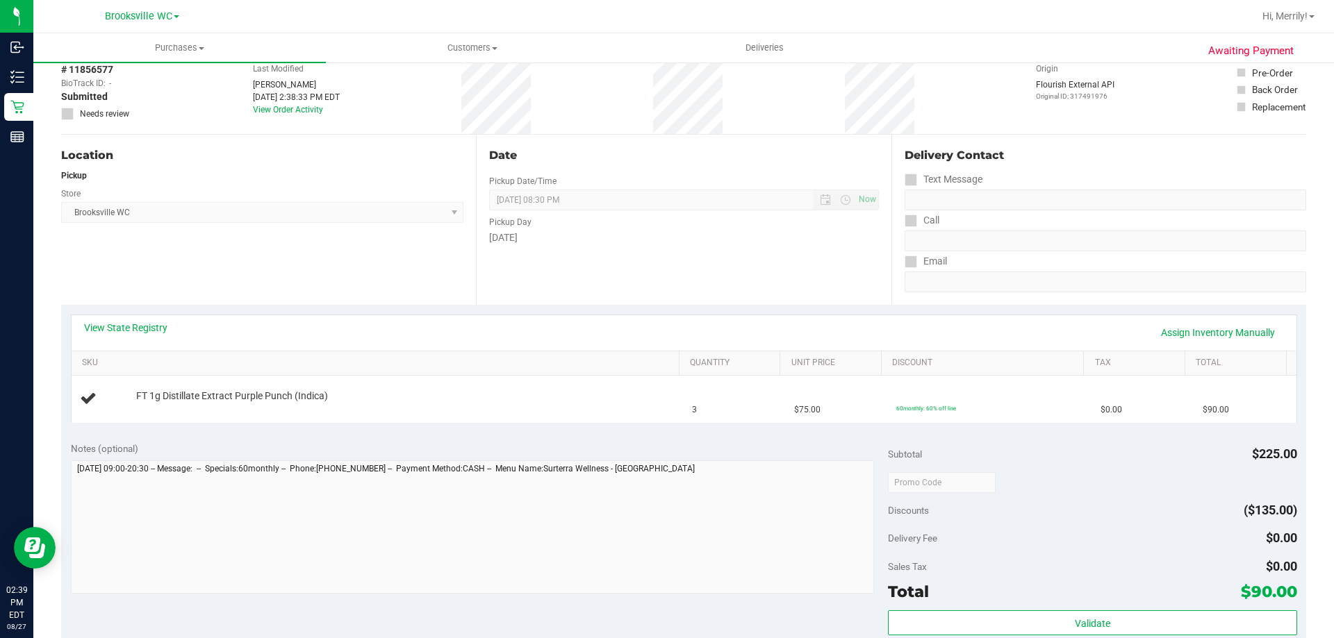
scroll to position [278, 0]
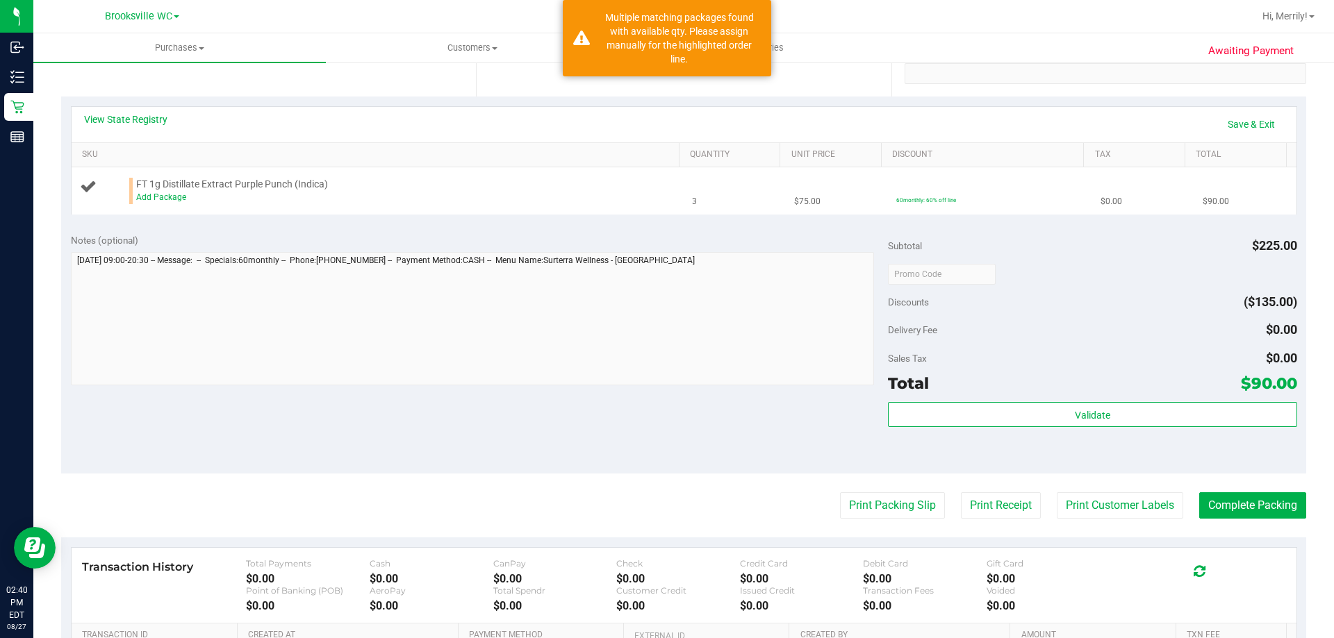
click at [167, 190] on span "FT 1g Distillate Extract Purple Punch (Indica)" at bounding box center [232, 184] width 192 height 13
click at [154, 200] on link "Add Package" at bounding box center [161, 197] width 50 height 10
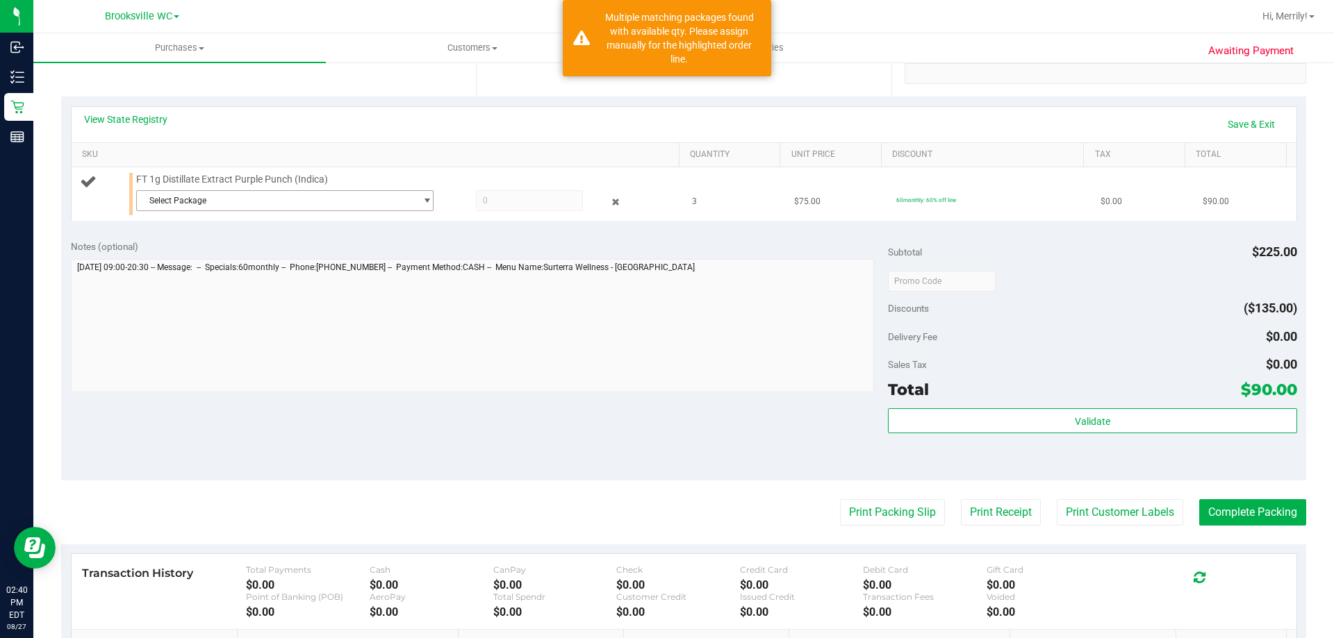
click at [251, 203] on span "Select Package" at bounding box center [276, 200] width 279 height 19
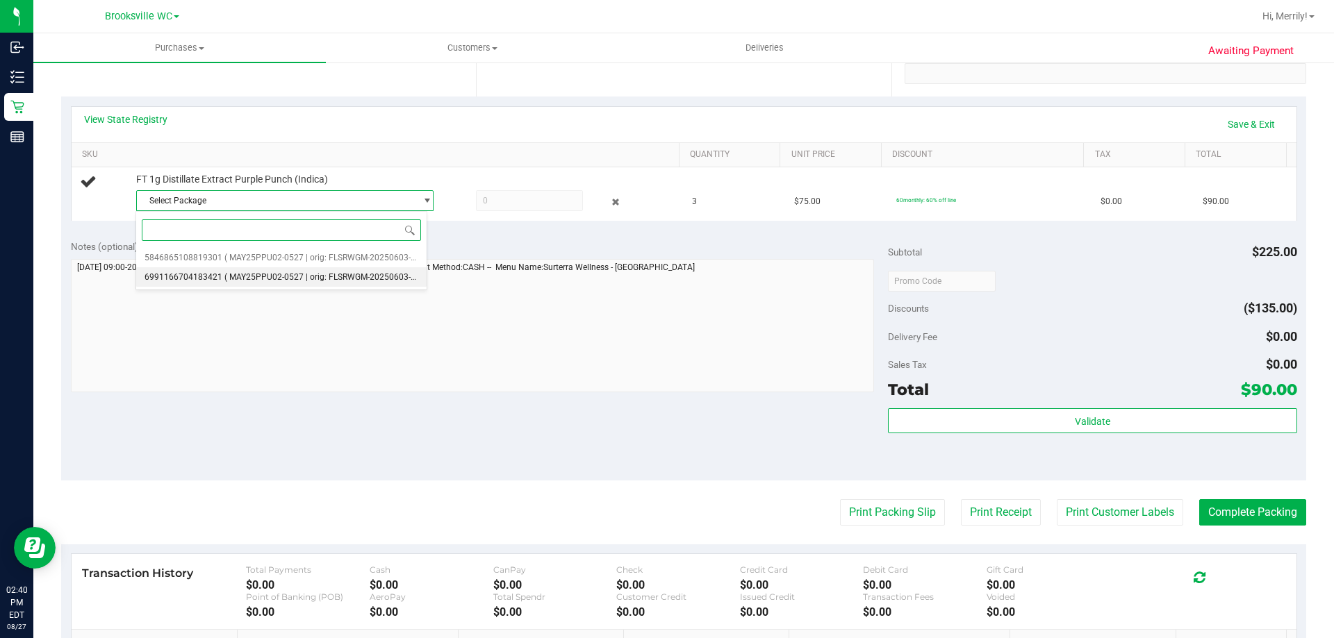
click at [265, 277] on span "( MAY25PPU02-0527 | orig: FLSRWGM-20250603-2336 )" at bounding box center [329, 277] width 211 height 10
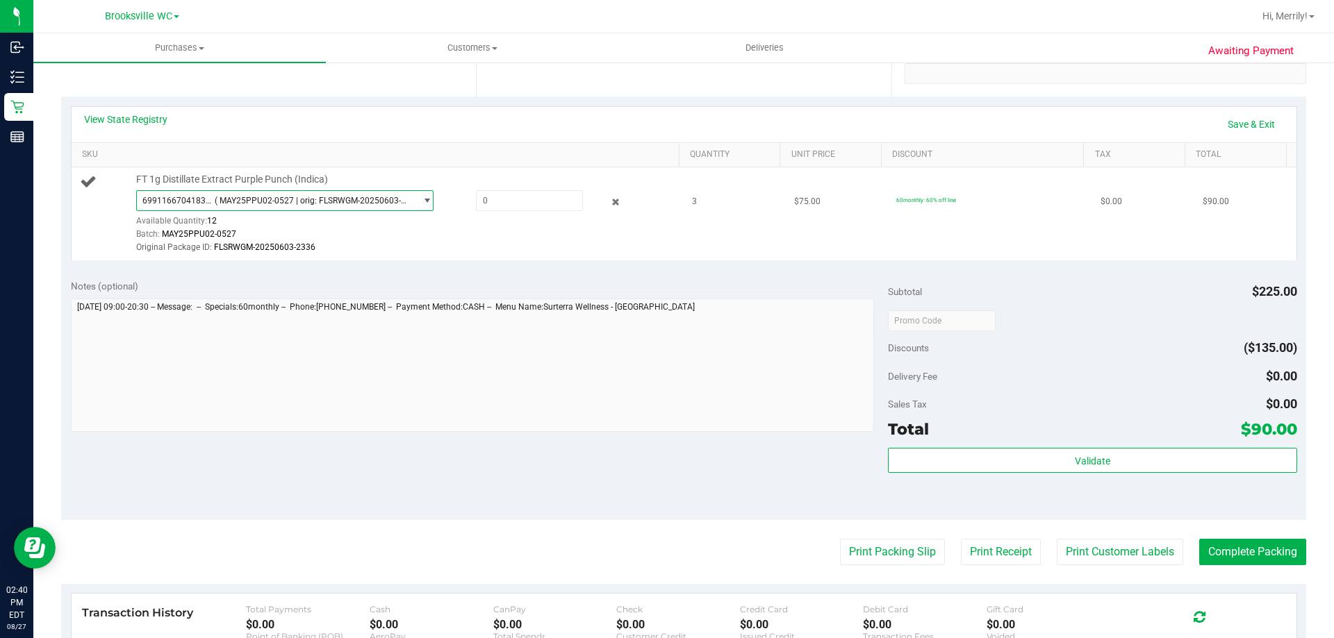
drag, startPoint x: 411, startPoint y: 200, endPoint x: 417, endPoint y: 208, distance: 10.0
click at [415, 201] on span "select" at bounding box center [423, 200] width 17 height 19
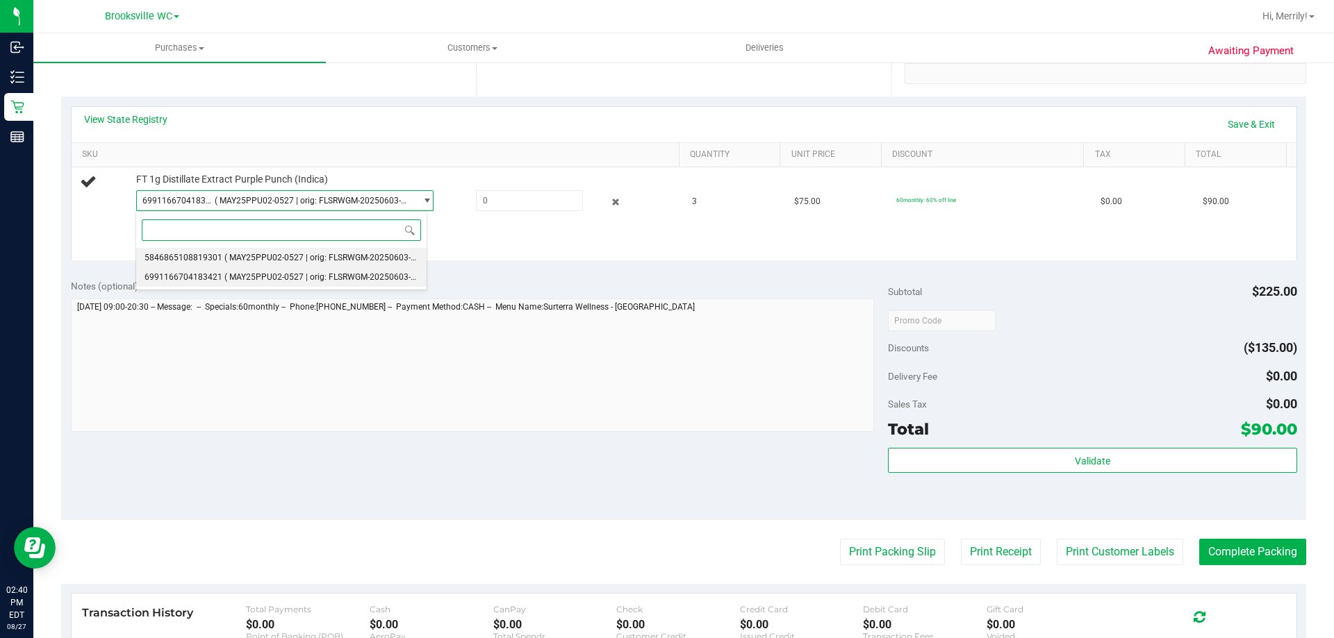
click at [390, 256] on span "( MAY25PPU02-0527 | orig: FLSRWGM-20250603-2380 )" at bounding box center [329, 258] width 211 height 10
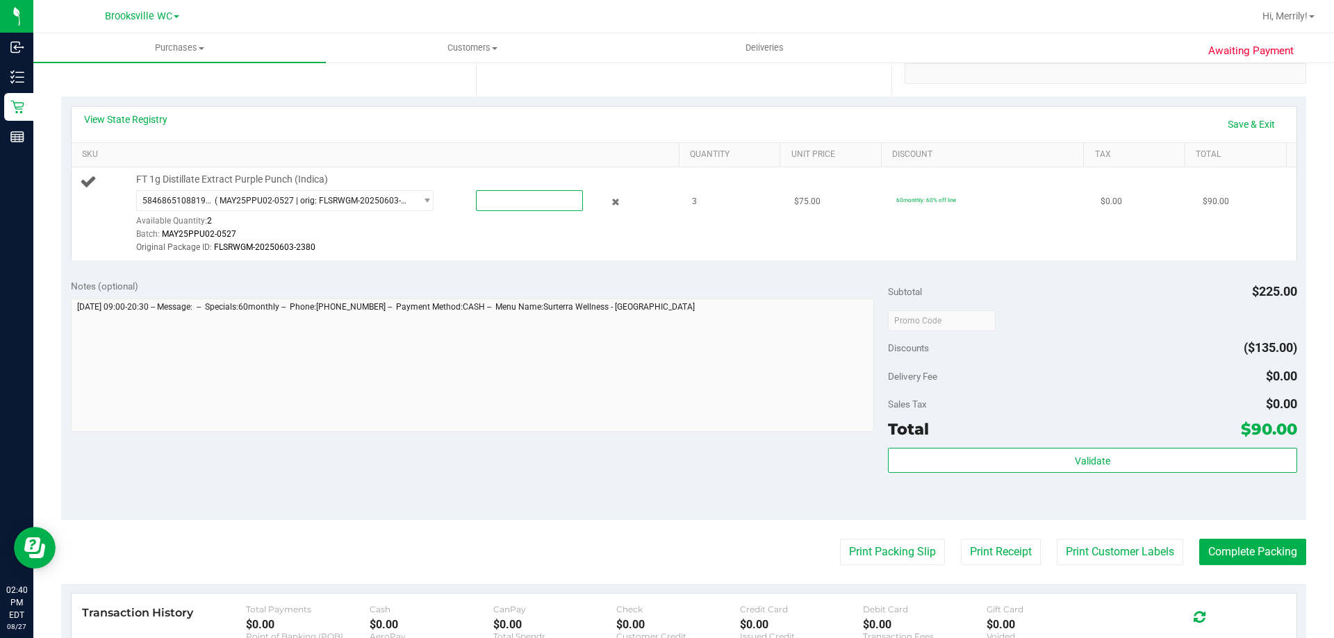
click at [500, 203] on span at bounding box center [529, 200] width 107 height 21
type input "2"
type input "2.0000"
click at [514, 265] on div "View State Registry Save & Exit SKU Quantity Unit Price Discount Tax Total FT 1…" at bounding box center [683, 184] width 1245 height 174
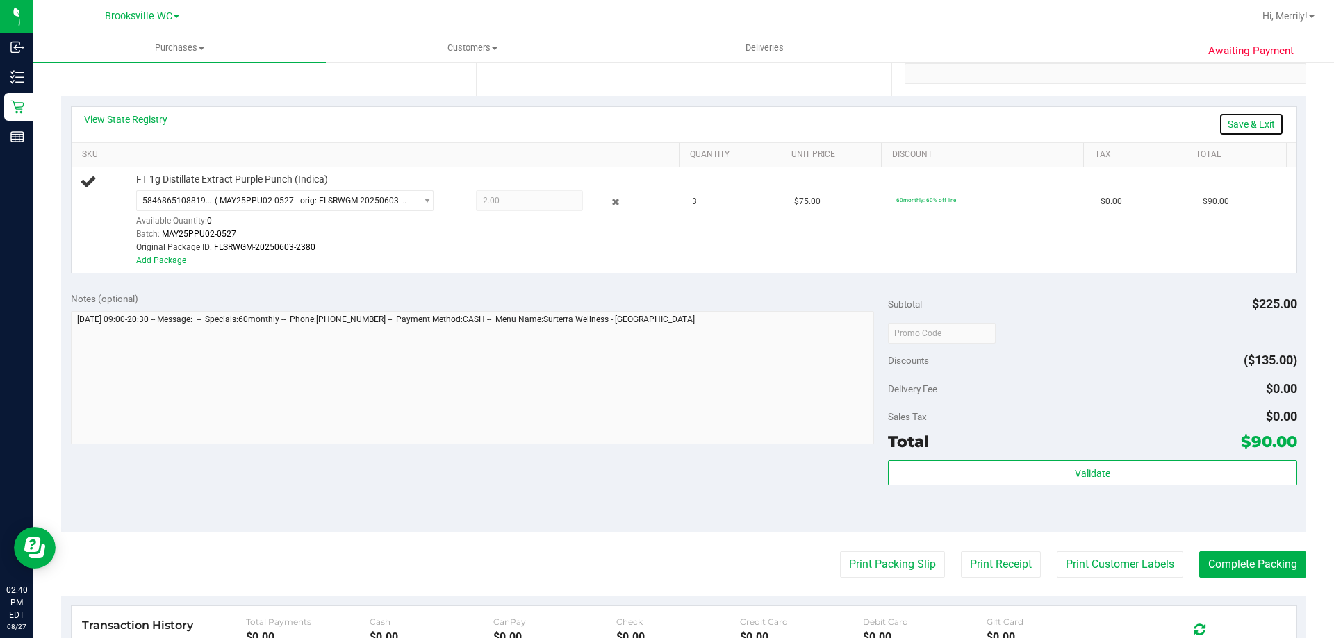
click at [1233, 131] on link "Save & Exit" at bounding box center [1251, 125] width 65 height 24
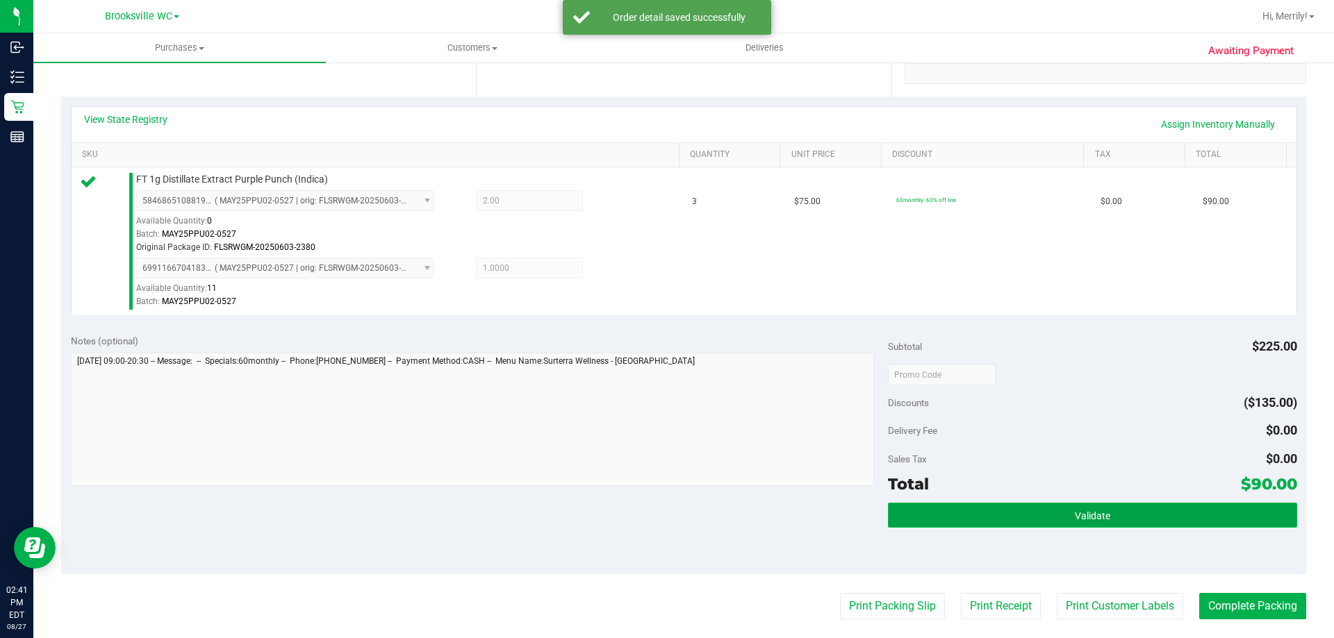
click at [1062, 523] on button "Validate" at bounding box center [1092, 515] width 408 height 25
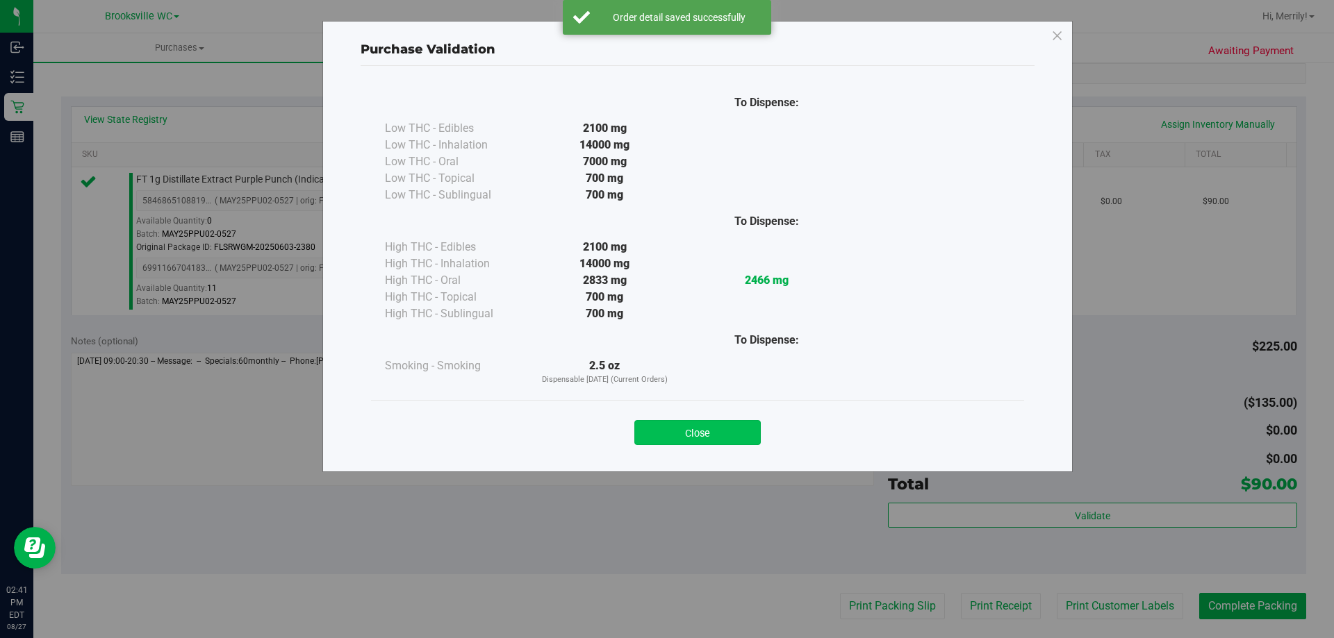
click at [703, 429] on button "Close" at bounding box center [697, 432] width 126 height 25
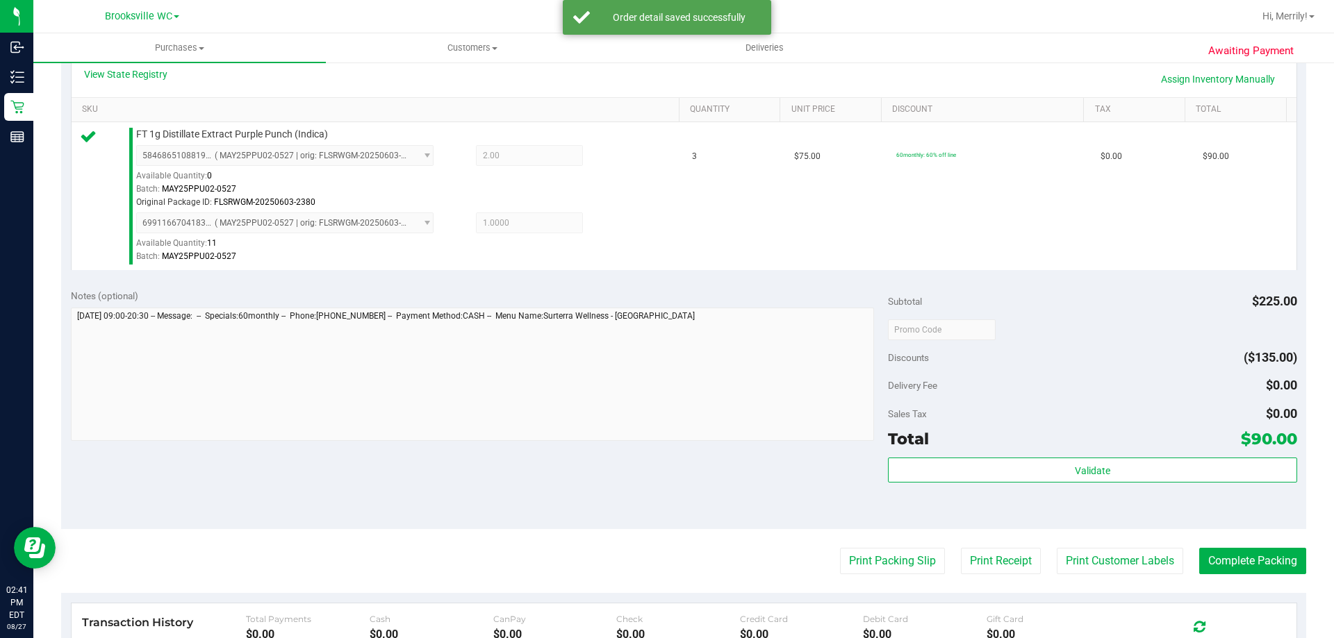
scroll to position [347, 0]
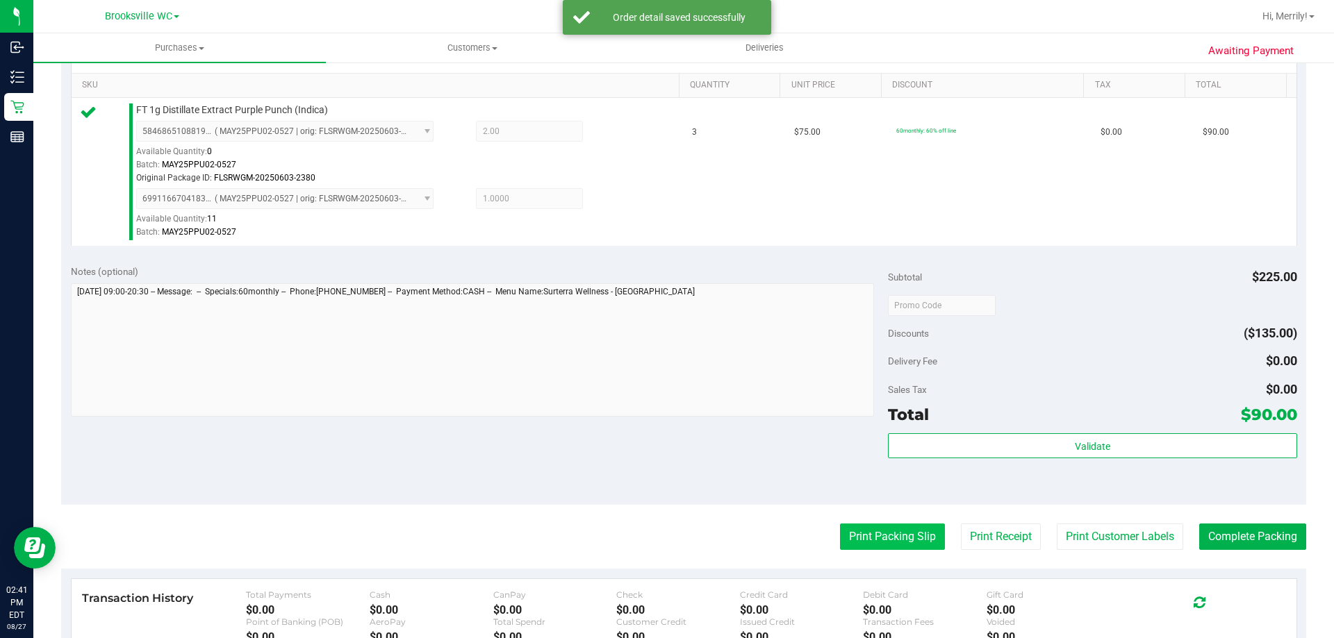
click at [882, 532] on button "Print Packing Slip" at bounding box center [892, 537] width 105 height 26
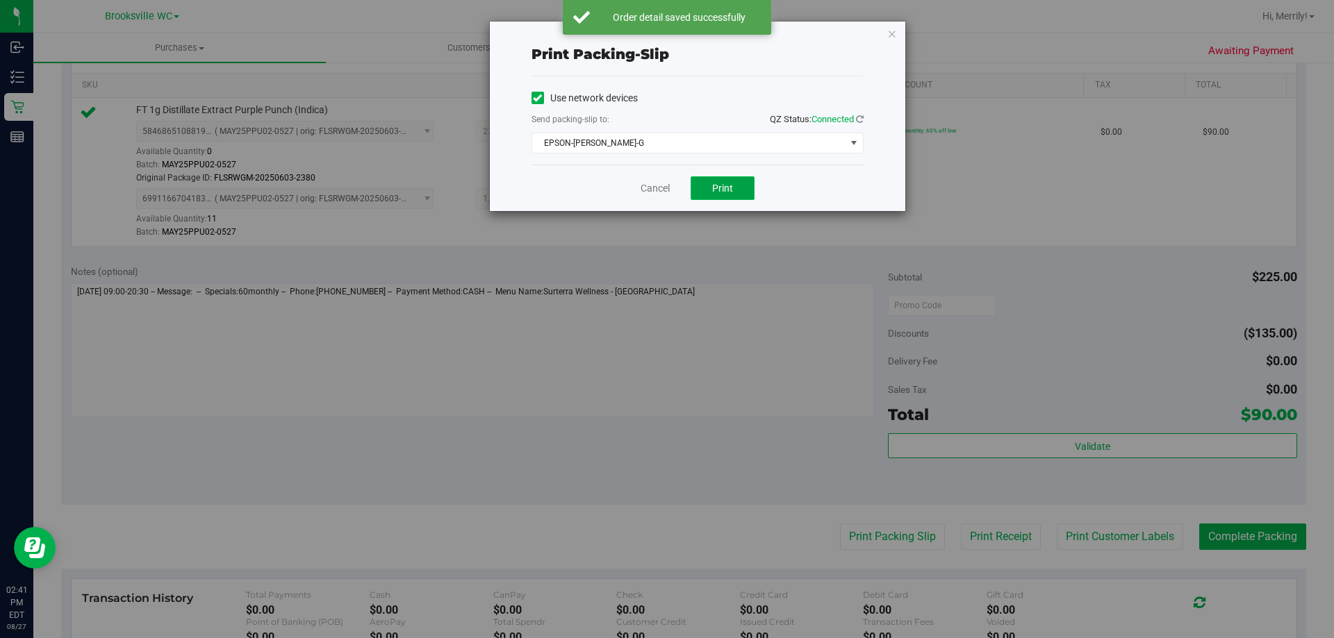
click at [713, 191] on span "Print" at bounding box center [722, 188] width 21 height 11
click at [657, 185] on link "Cancel" at bounding box center [655, 188] width 29 height 15
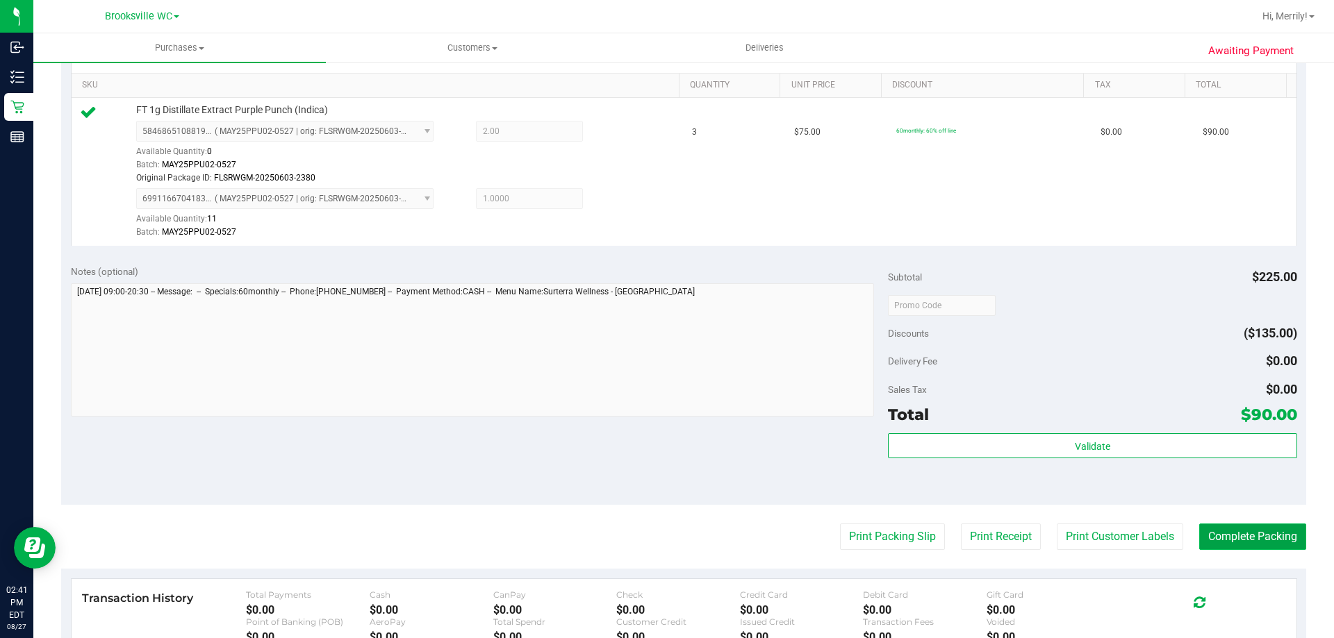
click at [1221, 540] on button "Complete Packing" at bounding box center [1252, 537] width 107 height 26
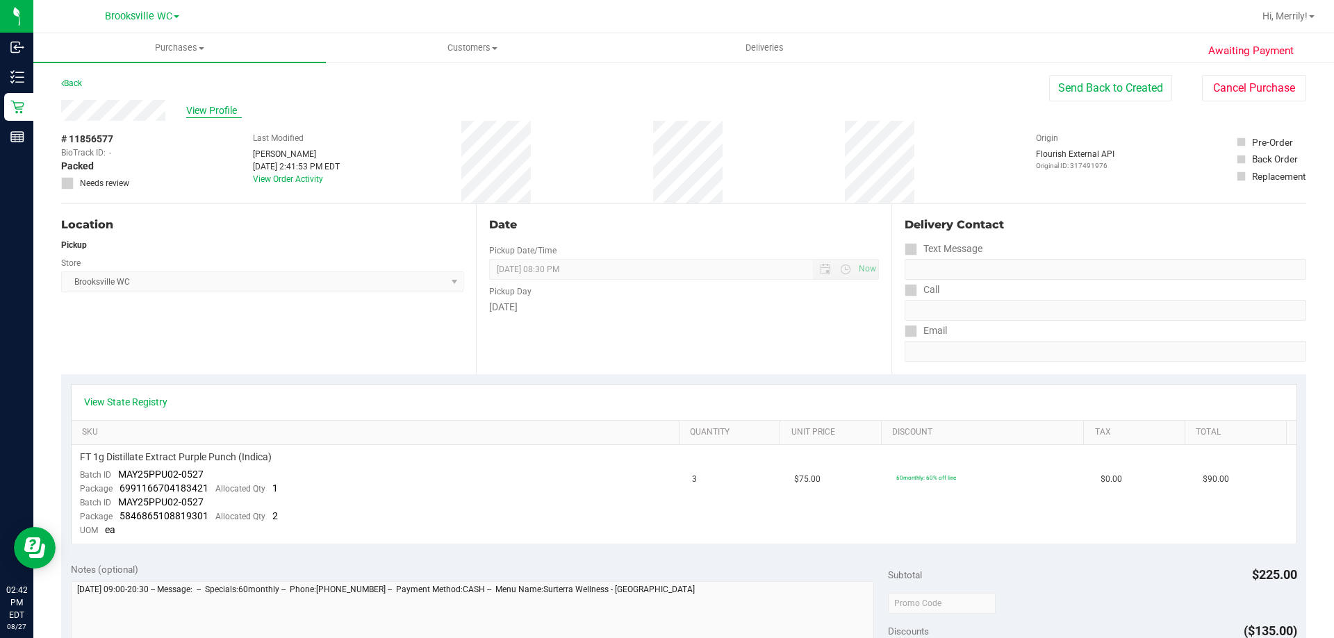
click at [208, 110] on span "View Profile" at bounding box center [214, 111] width 56 height 15
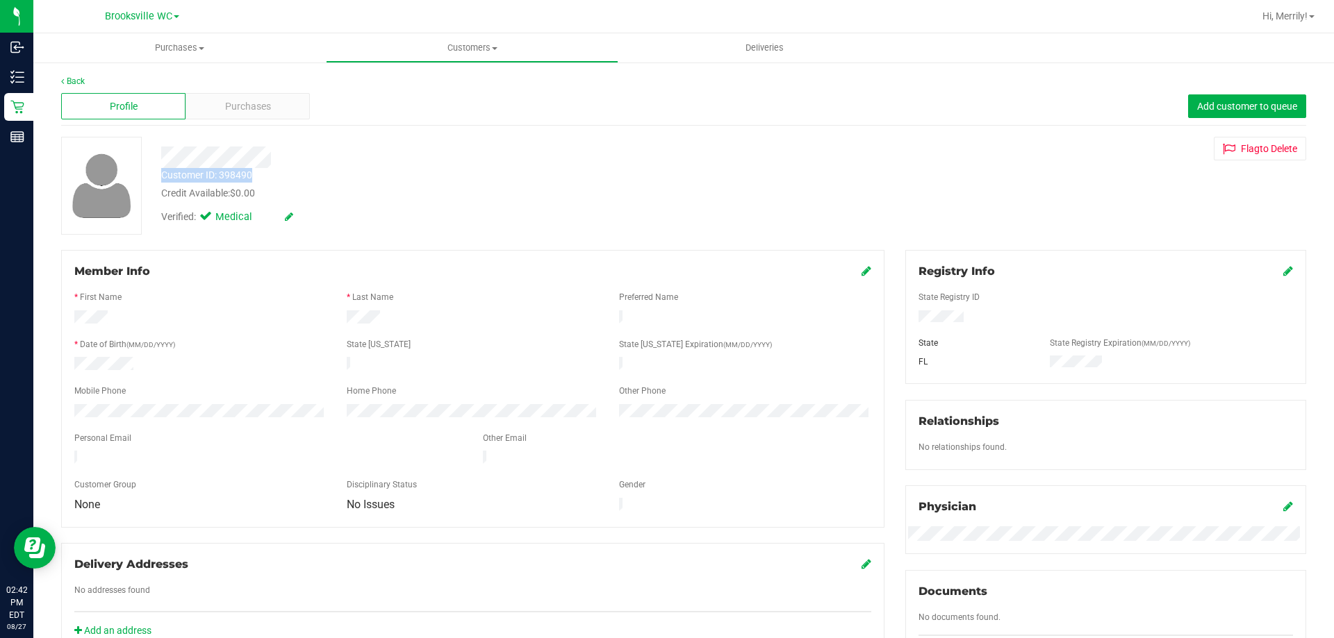
drag, startPoint x: 157, startPoint y: 176, endPoint x: 270, endPoint y: 176, distance: 113.2
click at [270, 176] on div "Customer ID: 398490 Credit Available: $0.00" at bounding box center [467, 184] width 633 height 33
copy div "Customer ID: 398490"
click at [273, 255] on div "Member Info * First Name * Last Name Preferred Name * Date of Birth (MM/DD/YYYY…" at bounding box center [472, 389] width 823 height 278
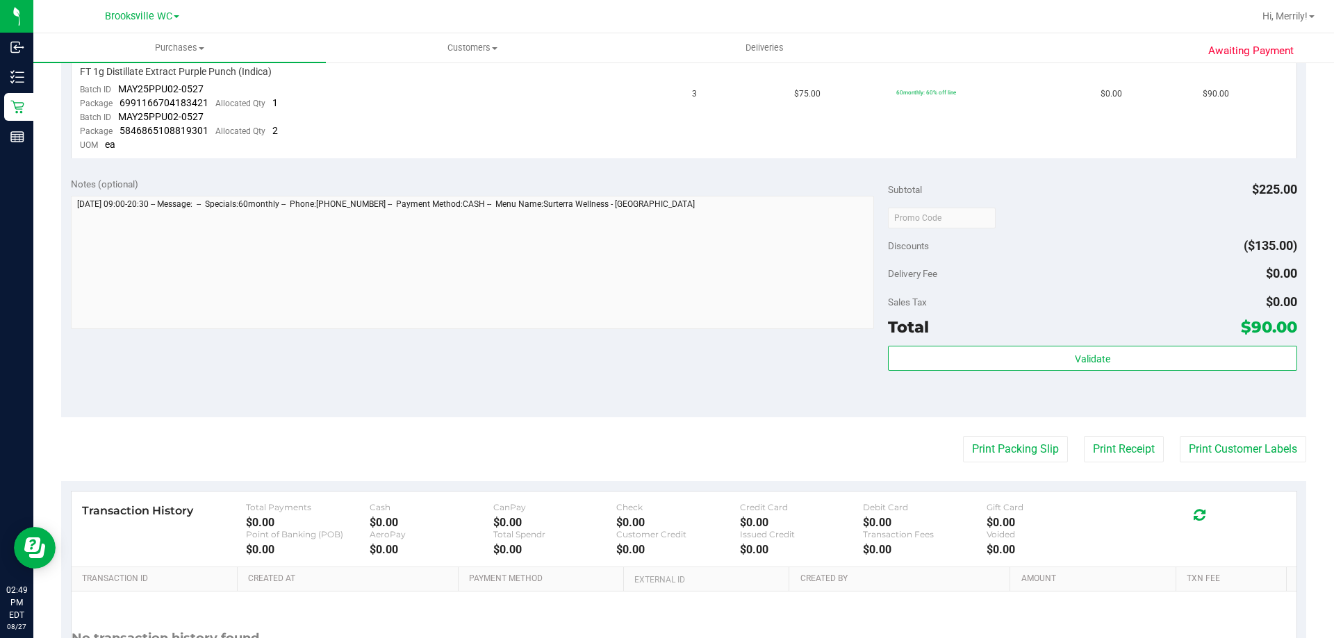
scroll to position [417, 0]
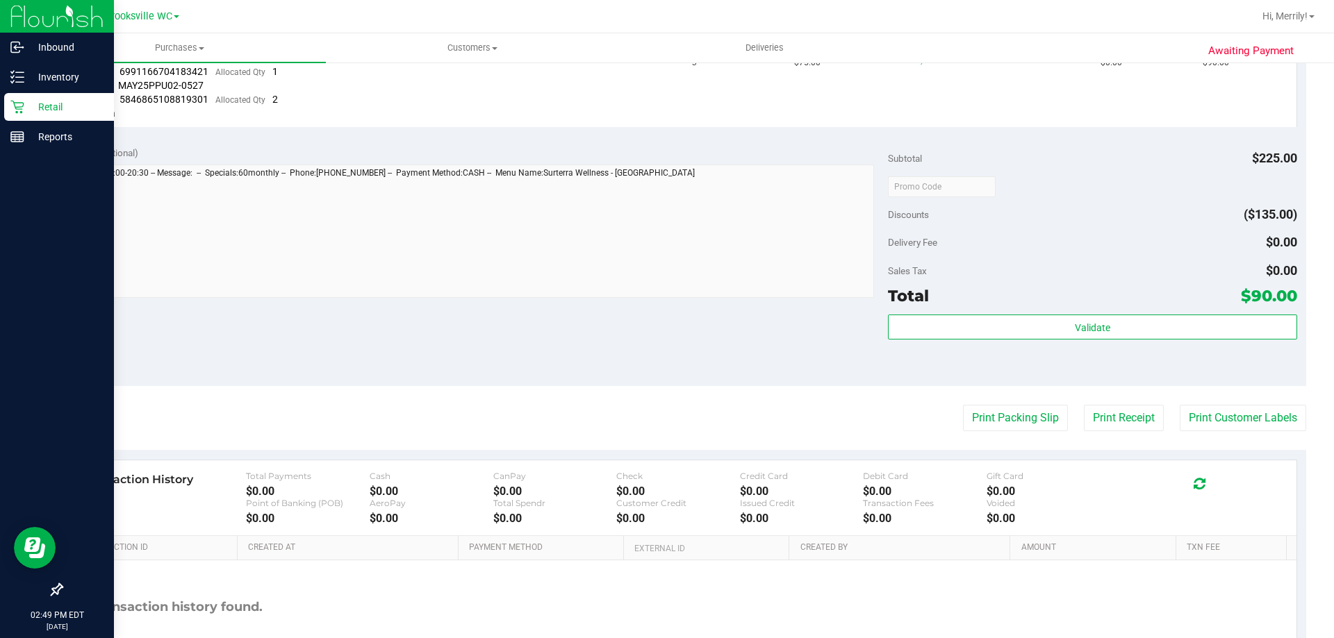
click at [15, 104] on icon at bounding box center [16, 107] width 13 height 13
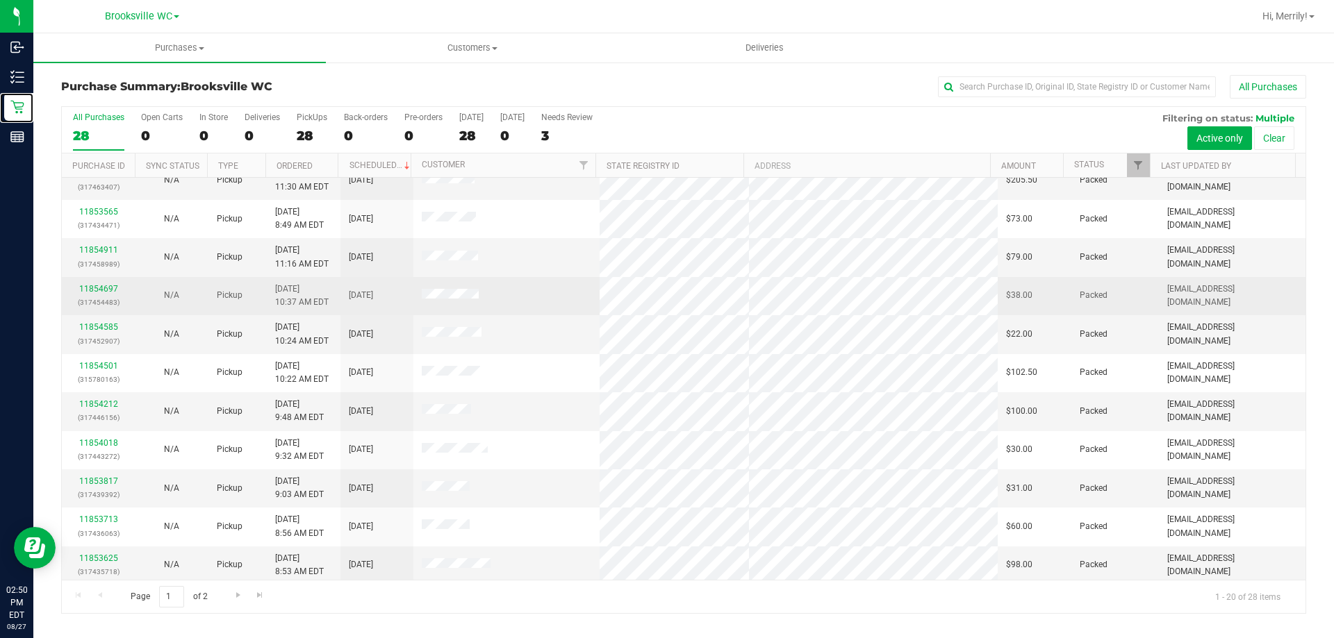
scroll to position [367, 0]
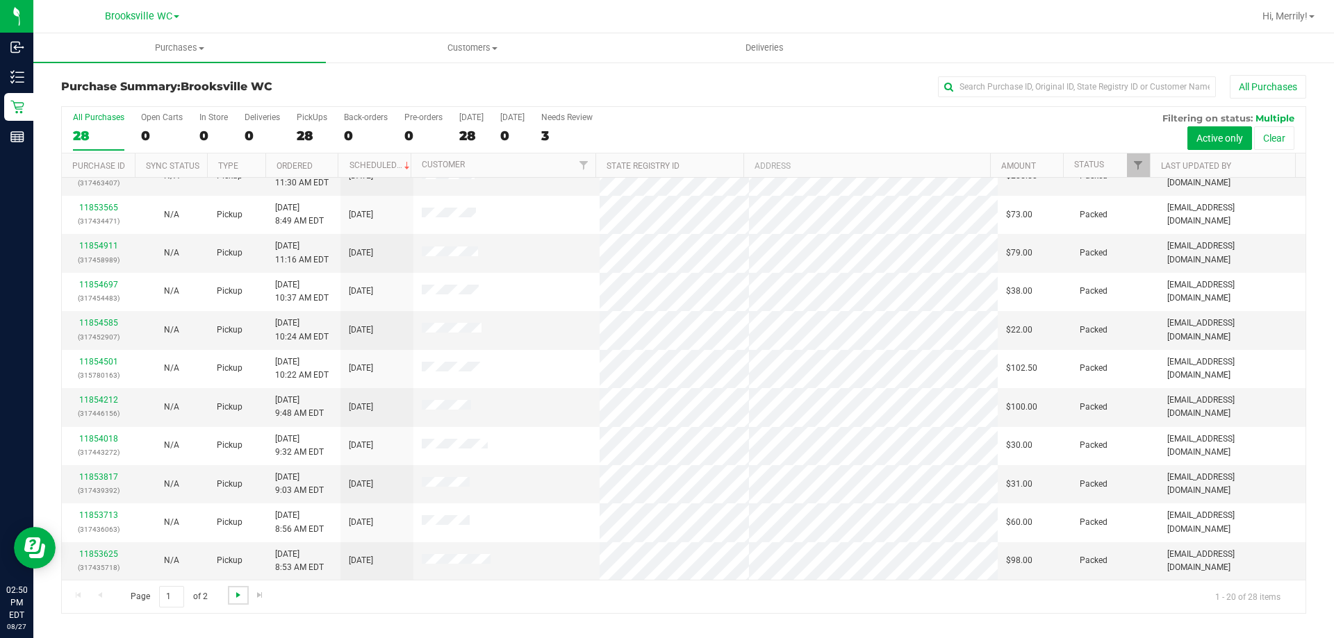
click at [233, 593] on span "Go to the next page" at bounding box center [238, 595] width 11 height 11
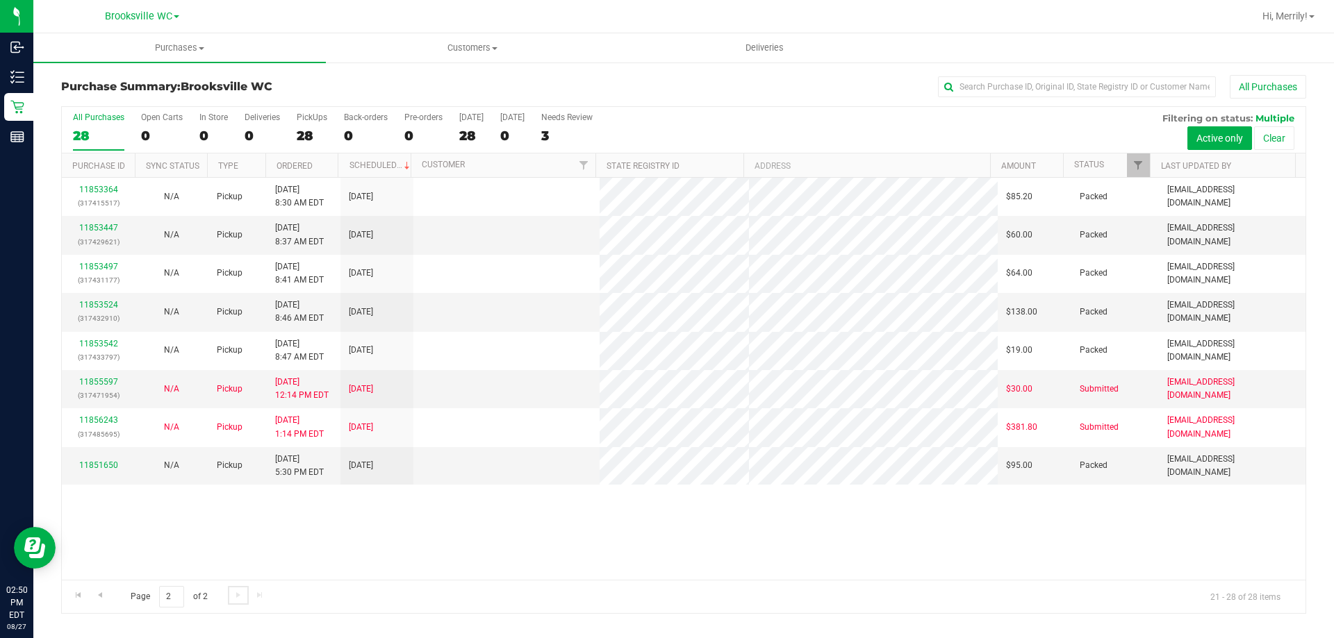
scroll to position [0, 0]
click at [332, 584] on div "Page 2 of 2 21 - 28 of 28 items" at bounding box center [684, 596] width 1244 height 33
click at [427, 547] on div "11853364 (317415517) N/A Pickup 8/27/2025 8:30 AM EDT 8/27/2025 $85.20 Packed m…" at bounding box center [684, 379] width 1244 height 402
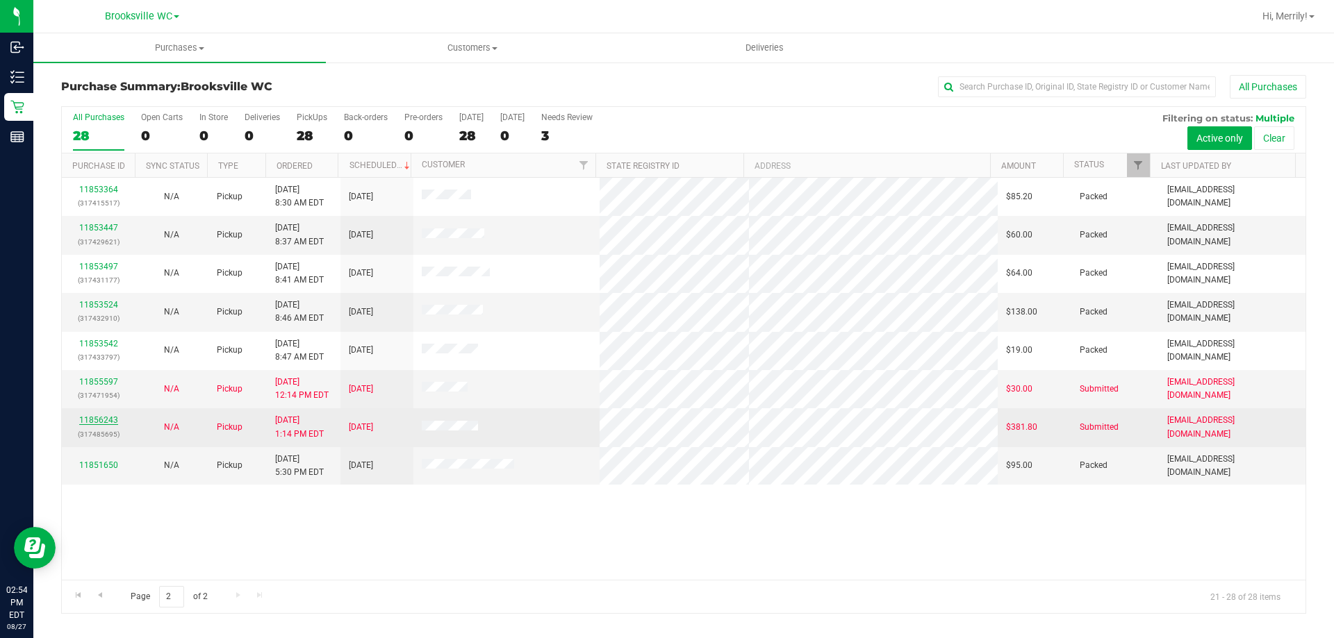
click at [97, 421] on link "11856243" at bounding box center [98, 420] width 39 height 10
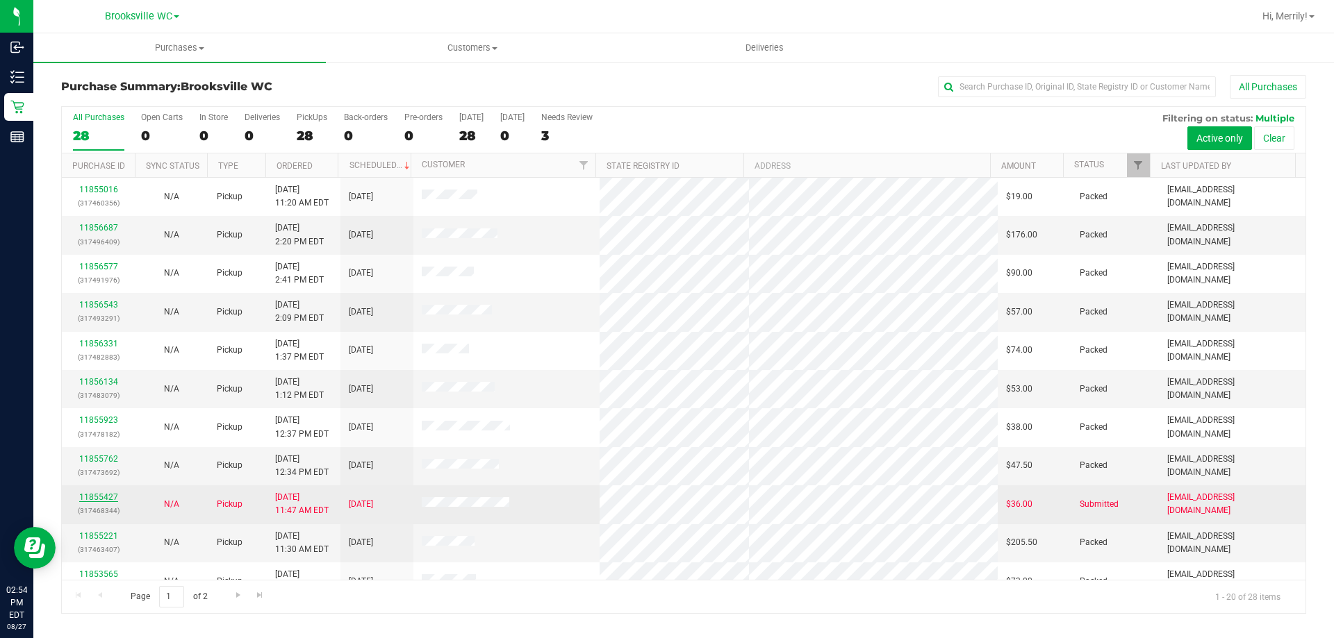
click at [98, 495] on link "11855427" at bounding box center [98, 498] width 39 height 10
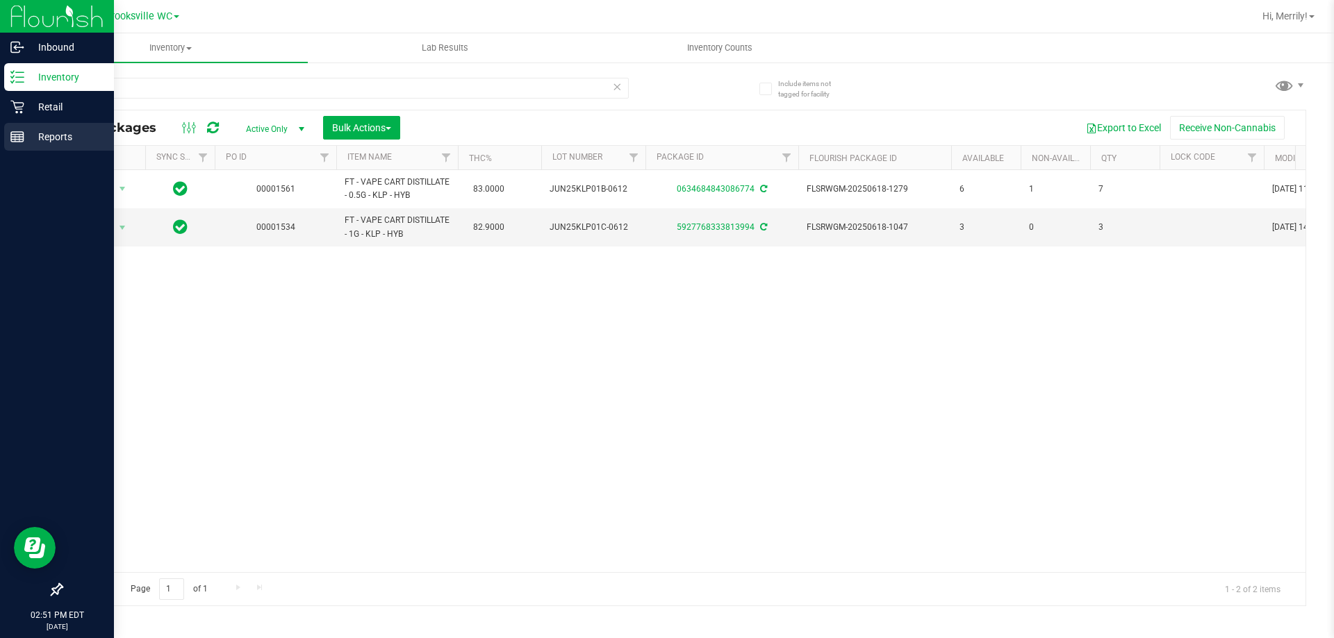
click at [17, 133] on icon at bounding box center [17, 137] width 14 height 14
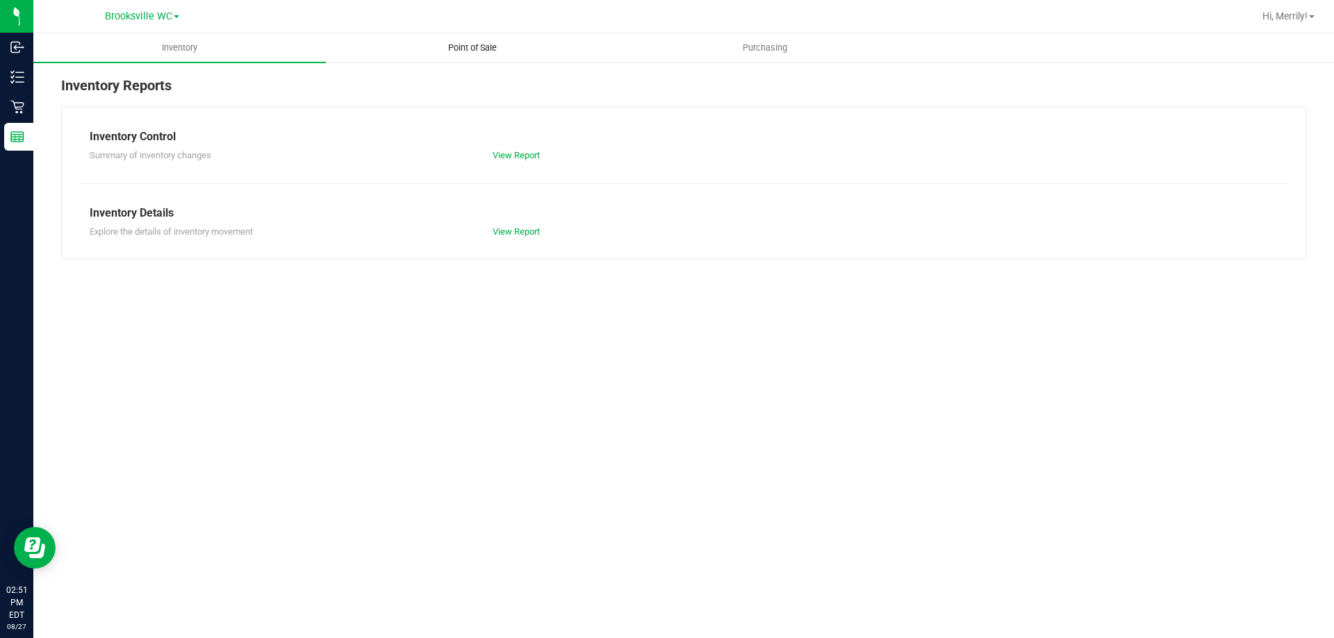
click at [459, 50] on span "Point of Sale" at bounding box center [472, 48] width 86 height 13
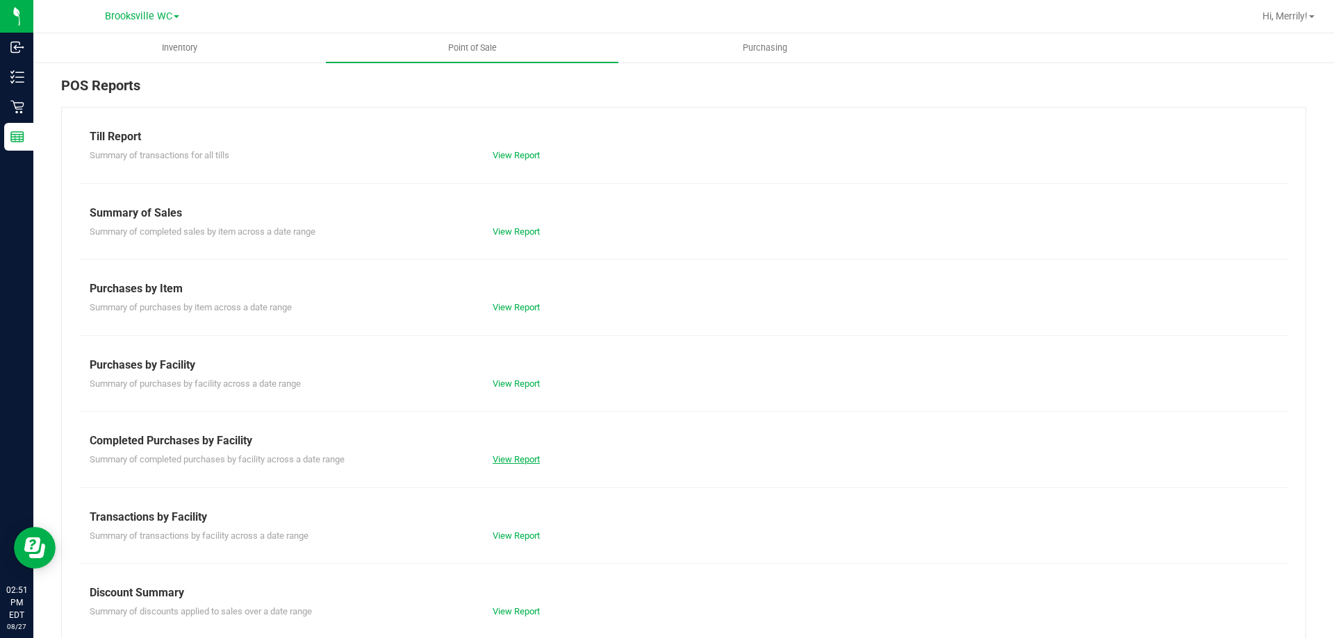
click at [533, 461] on link "View Report" at bounding box center [516, 459] width 47 height 10
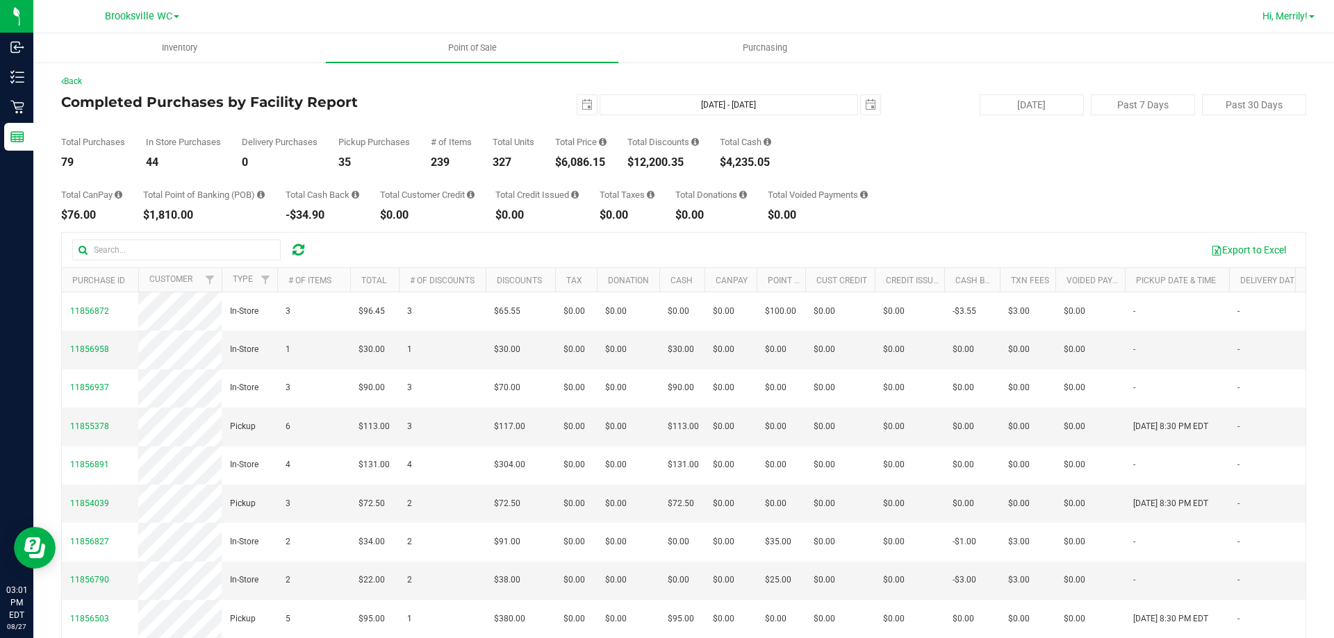
drag, startPoint x: 1305, startPoint y: 8, endPoint x: 1307, endPoint y: 15, distance: 7.3
click at [1307, 10] on div "Hi, Merrily!" at bounding box center [1288, 16] width 63 height 24
click at [1307, 21] on link "Hi, Merrily!" at bounding box center [1288, 16] width 63 height 15
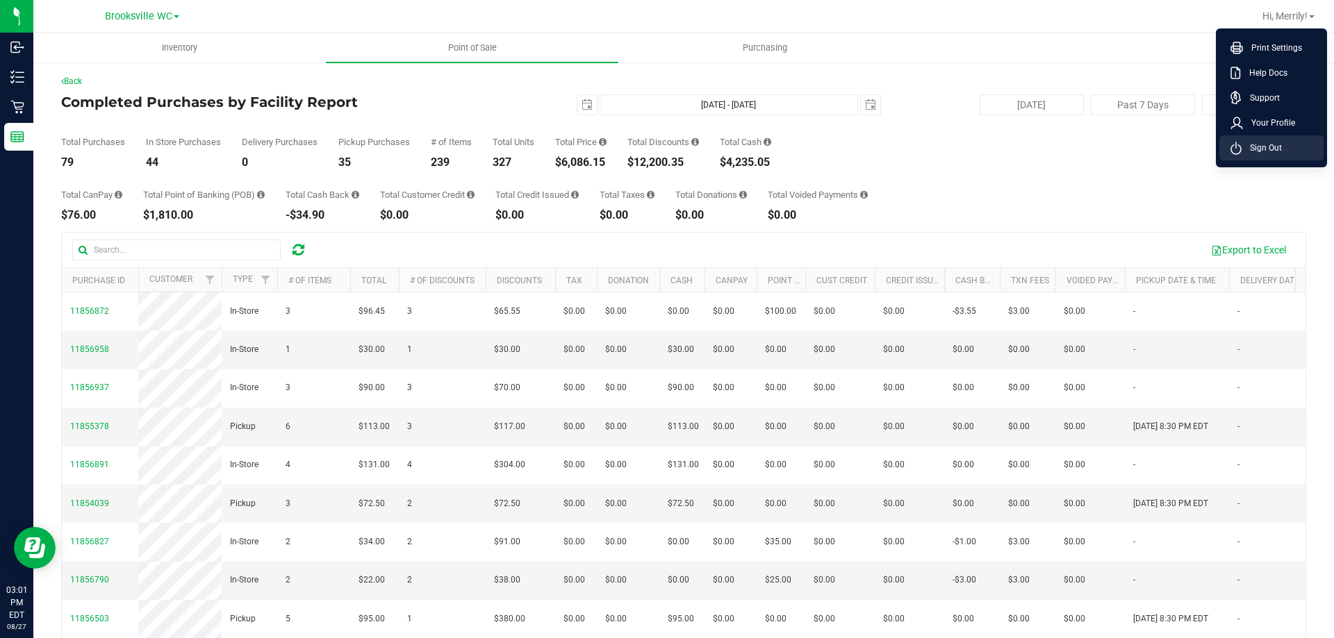
click at [1270, 146] on span "Sign Out" at bounding box center [1261, 148] width 40 height 14
